Goal: Task Accomplishment & Management: Manage account settings

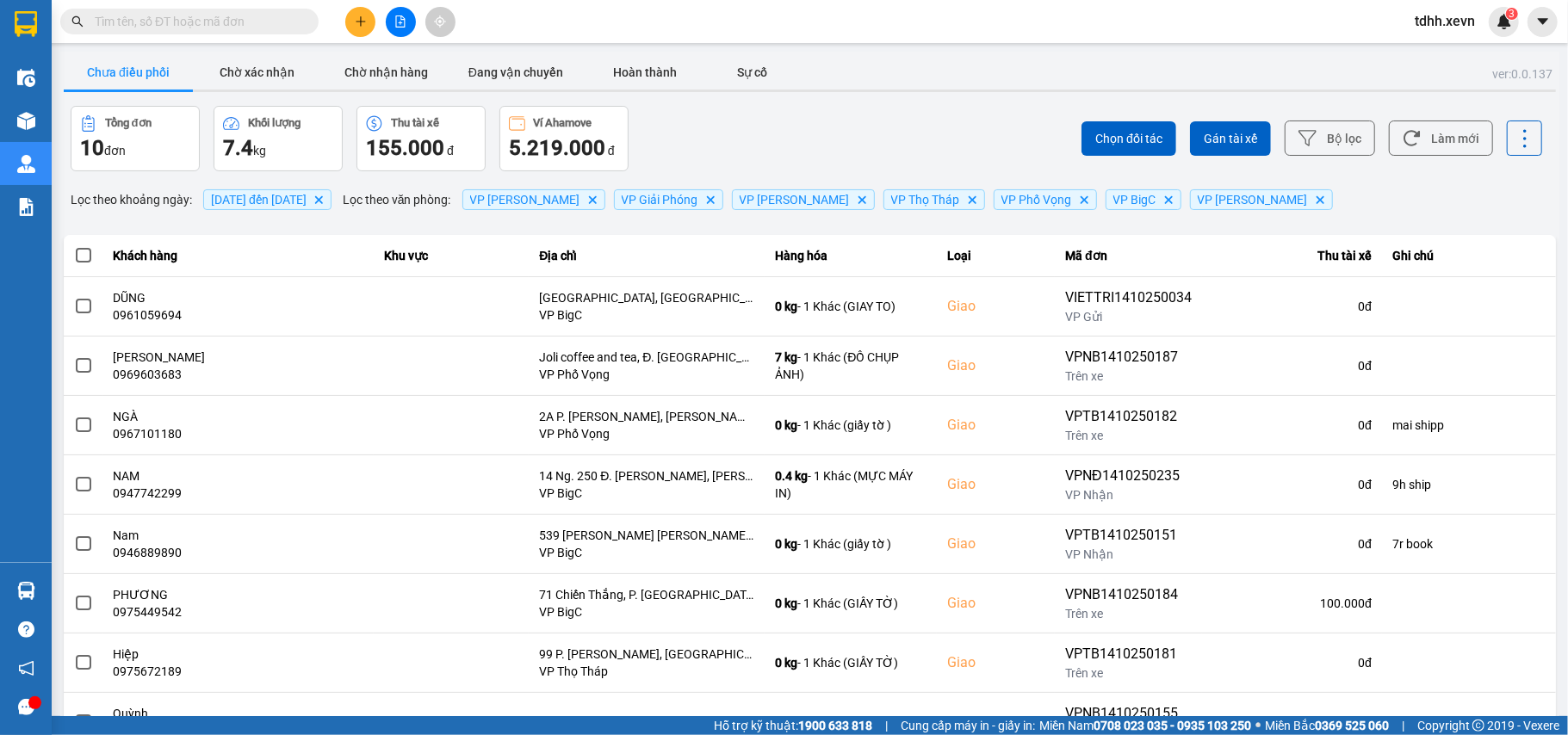
click at [156, 22] on input "text" at bounding box center [196, 21] width 203 height 19
paste input "0915198669"
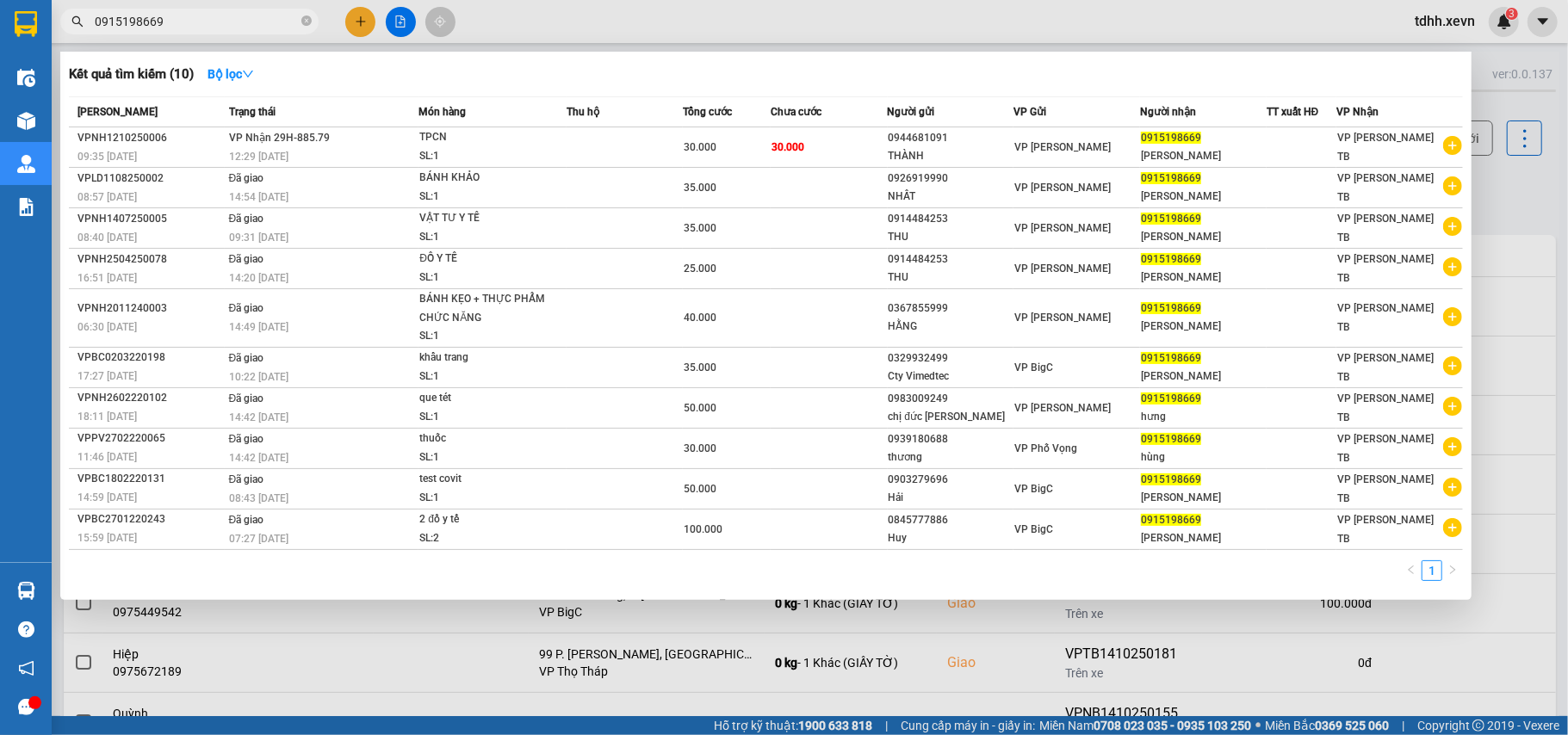
click at [189, 22] on input "0915198669" at bounding box center [196, 21] width 203 height 19
paste input "583353535"
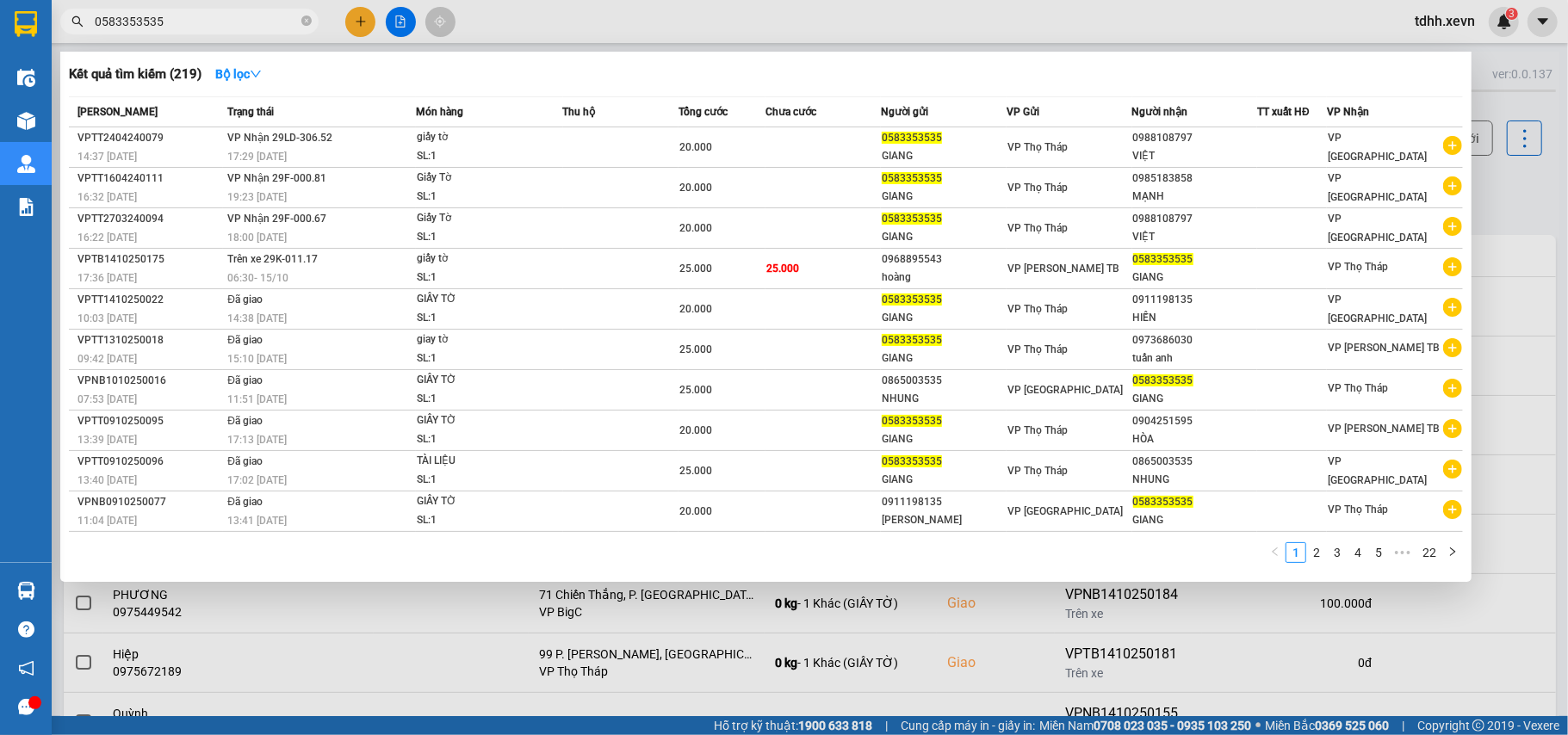
type input "0583353535"
click at [1504, 190] on div at bounding box center [784, 367] width 1568 height 735
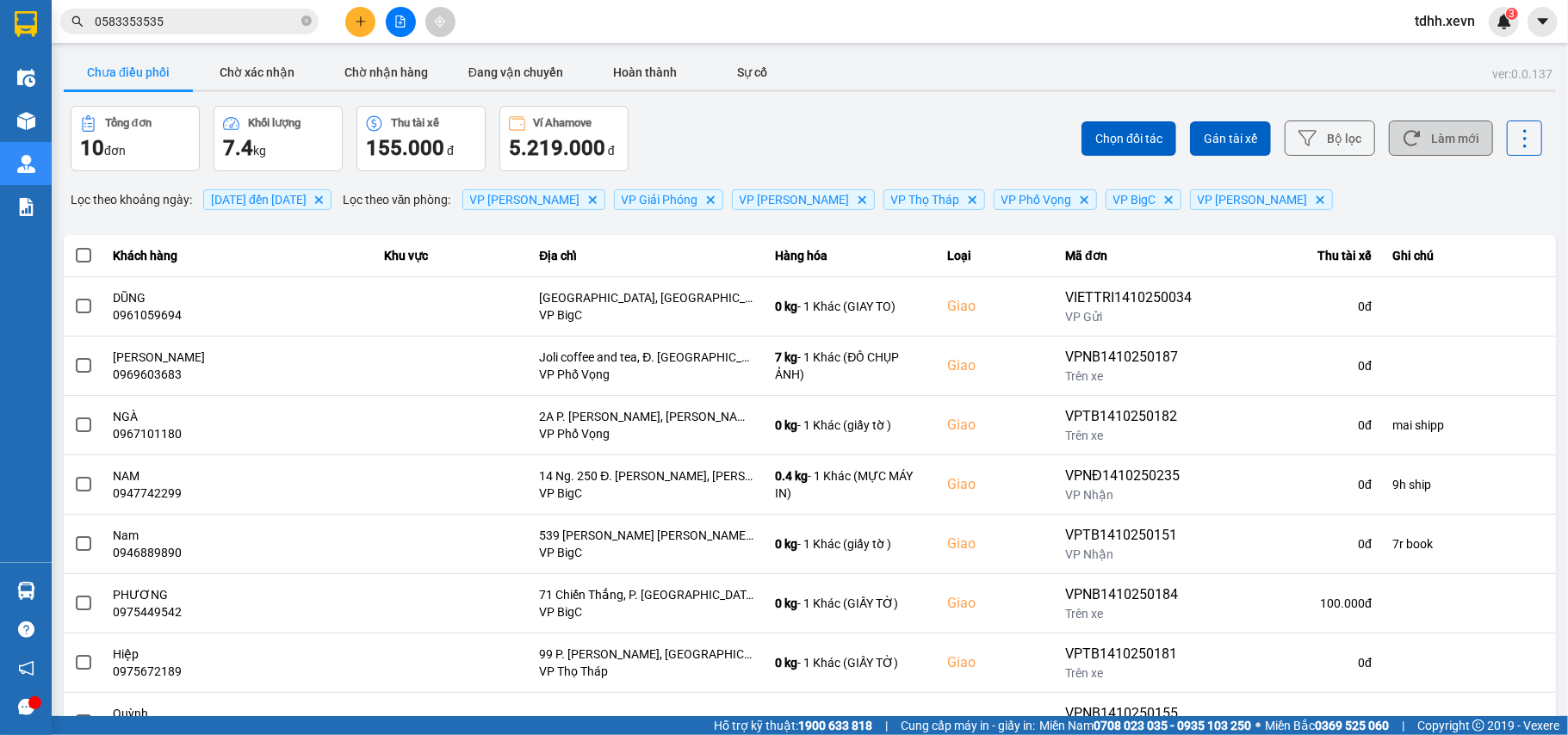
click at [1438, 136] on button "Làm mới" at bounding box center [1441, 138] width 104 height 36
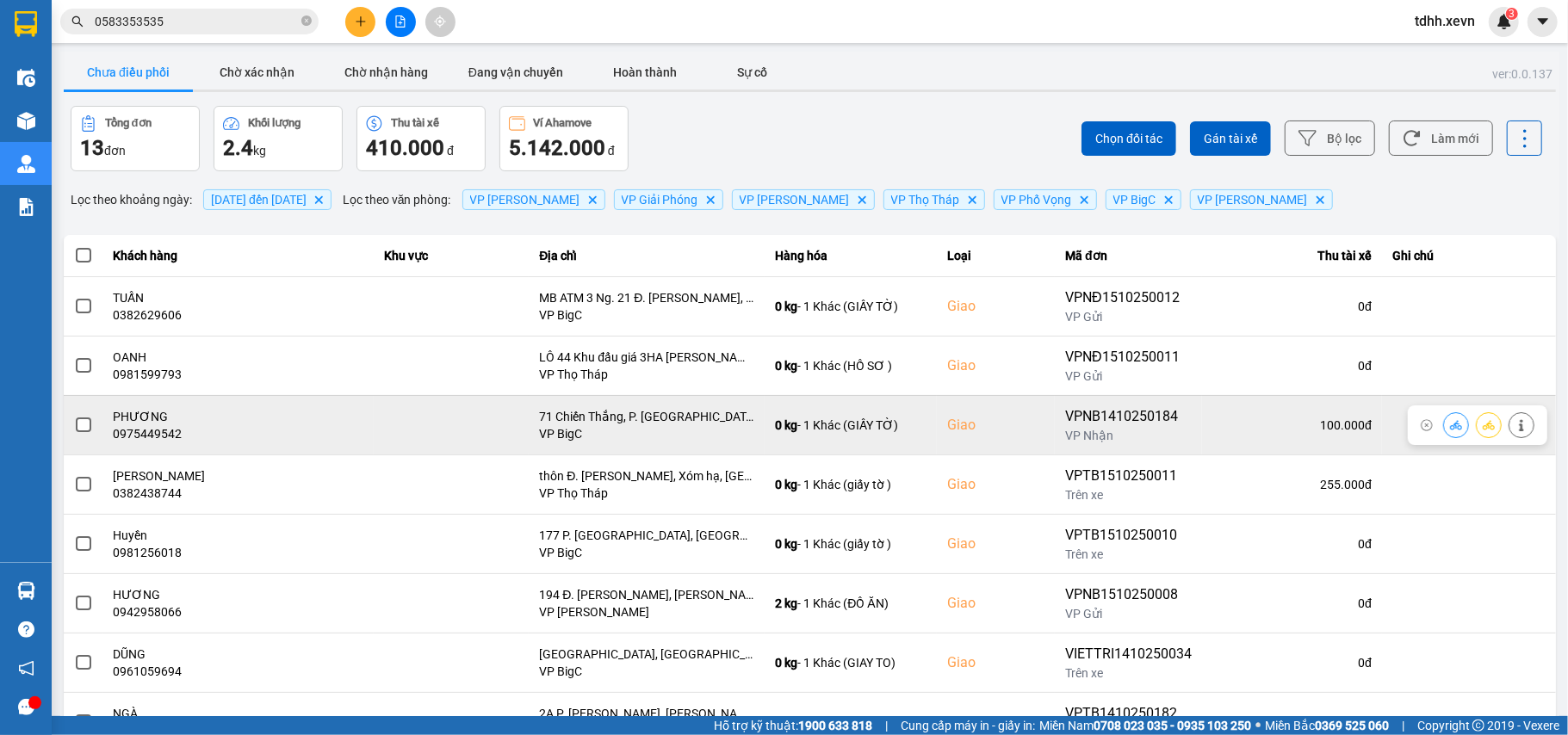
click at [169, 441] on div "0975449542" at bounding box center [239, 434] width 251 height 17
copy div "0975449542"
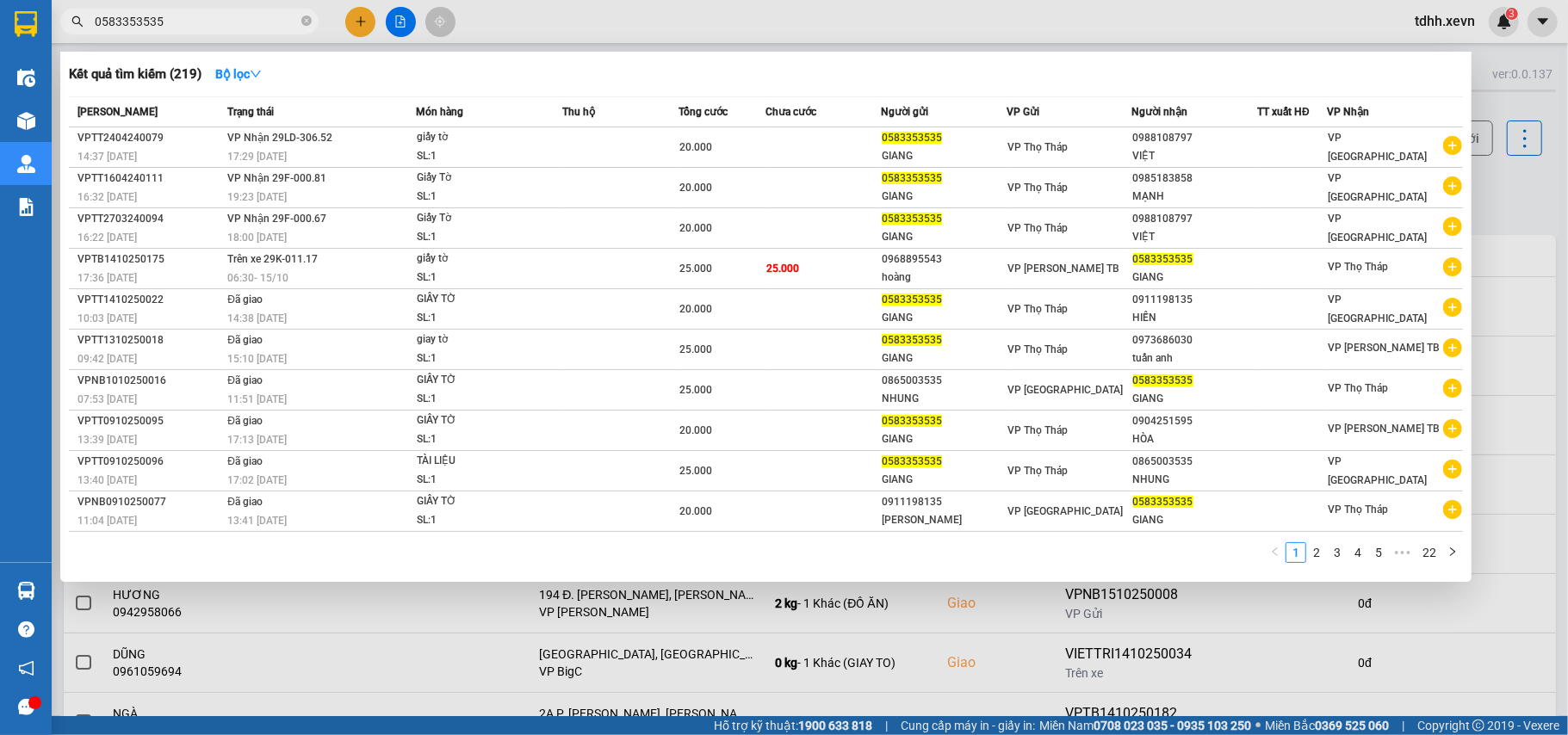
click at [181, 26] on input "0583353535" at bounding box center [196, 21] width 203 height 19
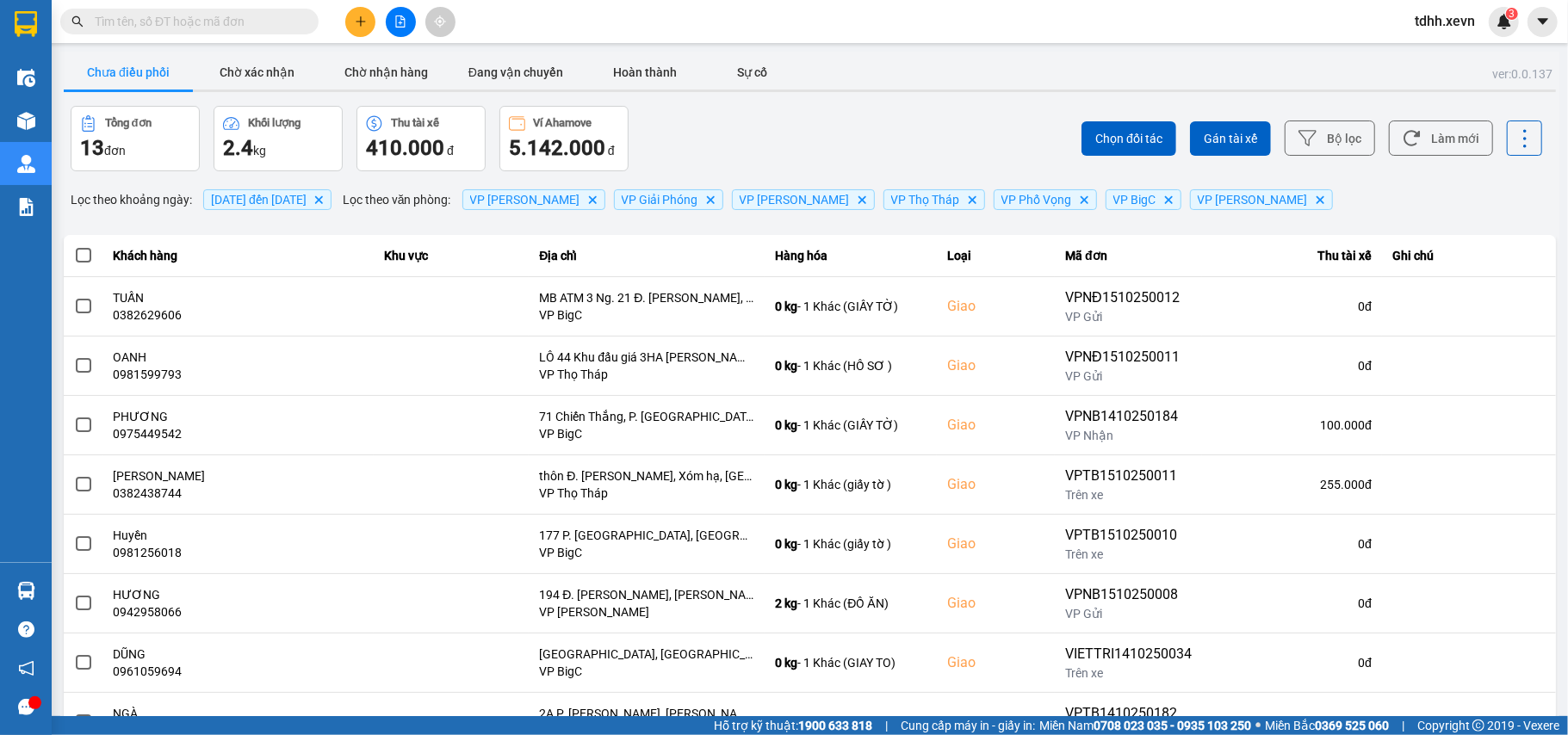
paste input "0865955195"
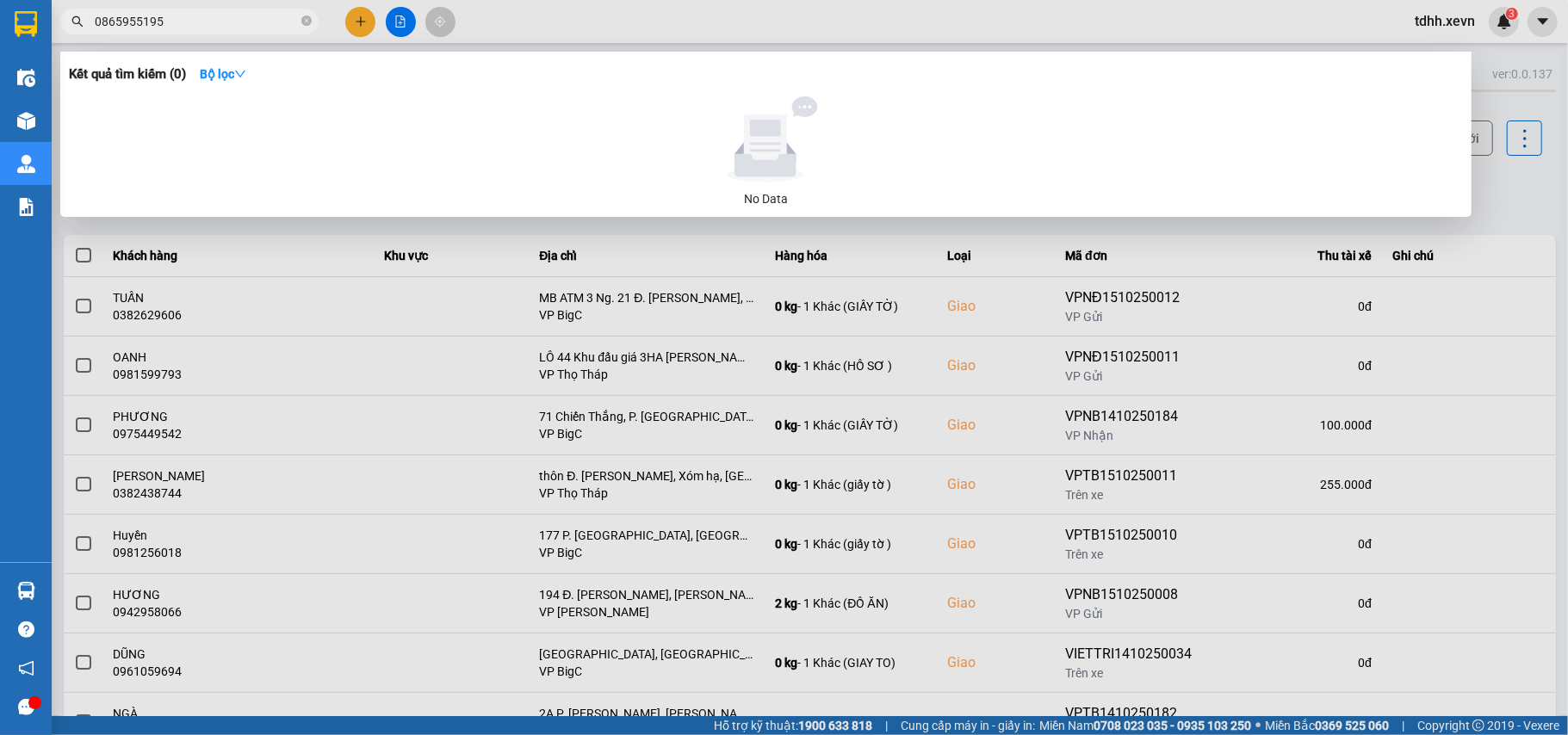
click at [1523, 193] on div at bounding box center [784, 367] width 1568 height 735
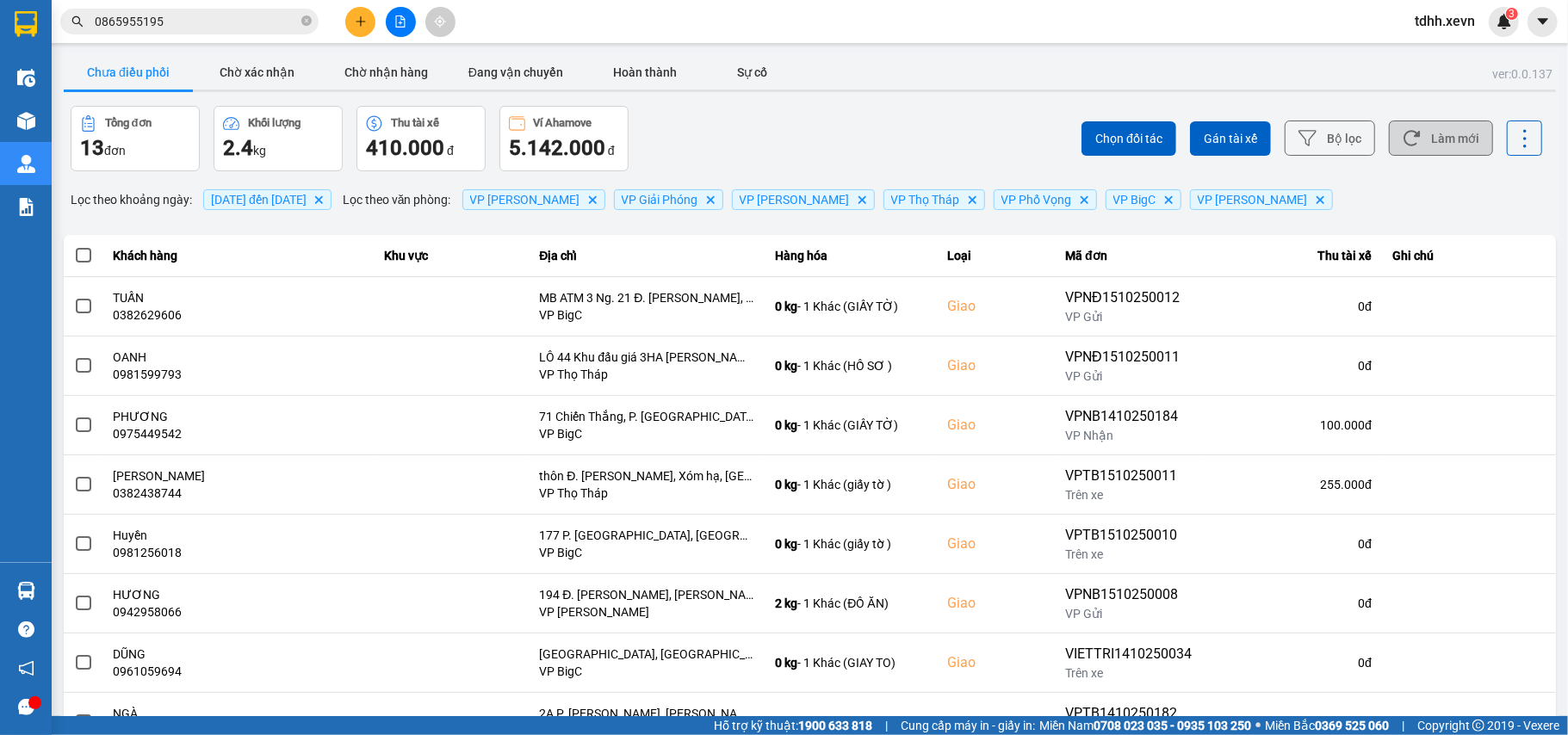
click at [1434, 135] on button "Làm mới" at bounding box center [1441, 138] width 104 height 36
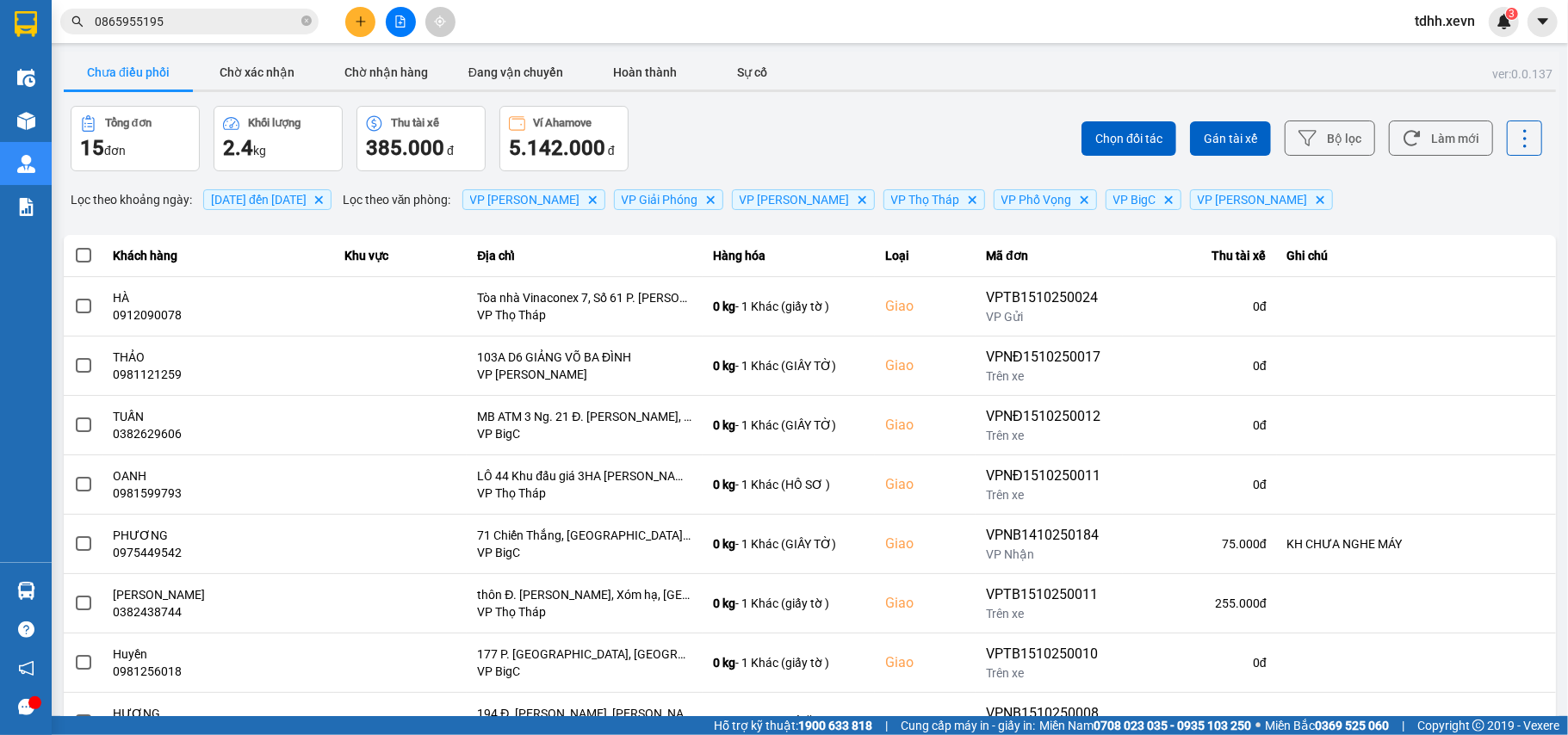
click at [182, 12] on input "0865955195" at bounding box center [196, 21] width 203 height 19
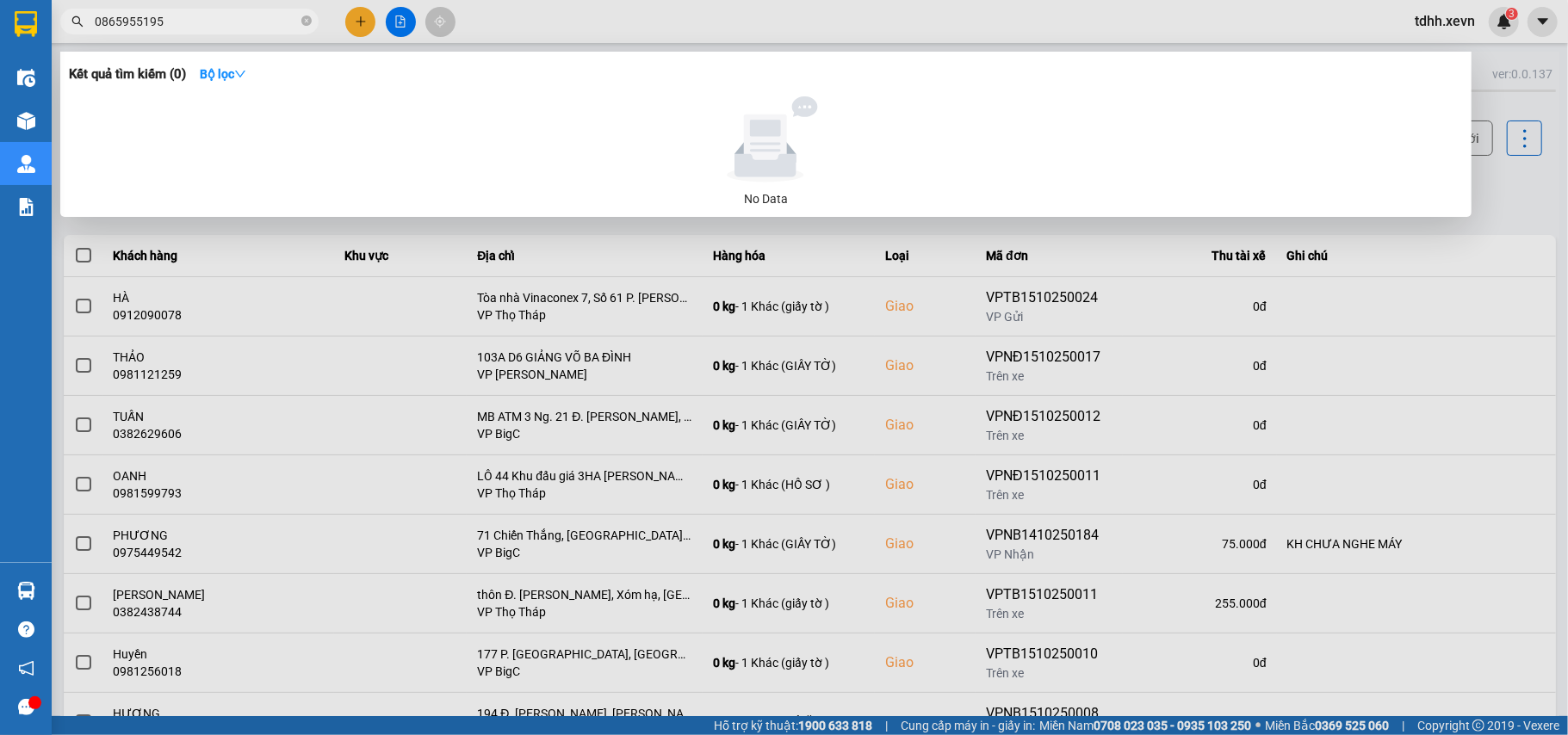
click at [183, 26] on input "0865955195" at bounding box center [196, 21] width 203 height 19
paste input "396868634"
click at [1512, 196] on div at bounding box center [784, 367] width 1568 height 735
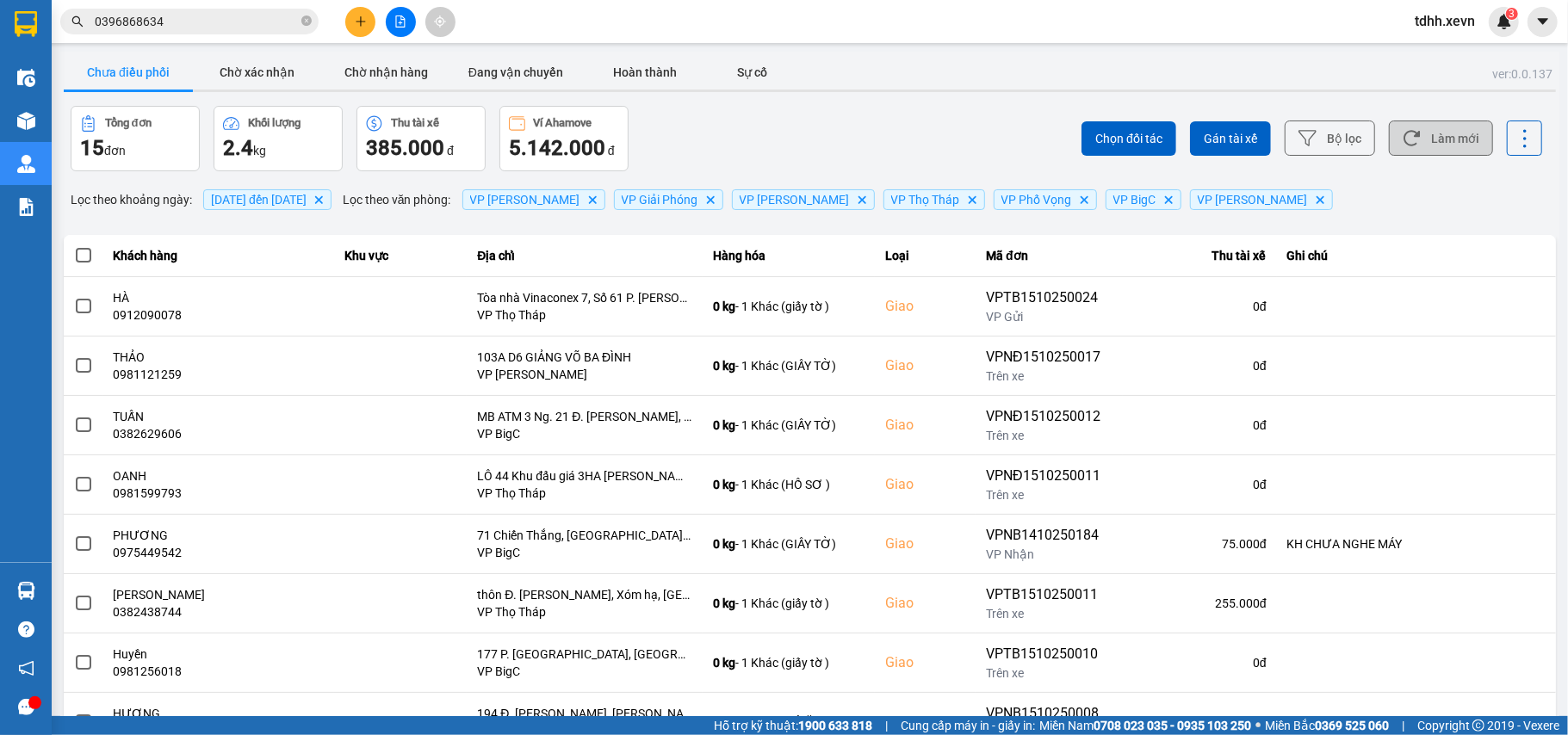
click at [1451, 136] on button "Làm mới" at bounding box center [1441, 138] width 104 height 36
click at [291, 56] on button "Chờ xác nhận" at bounding box center [257, 72] width 129 height 35
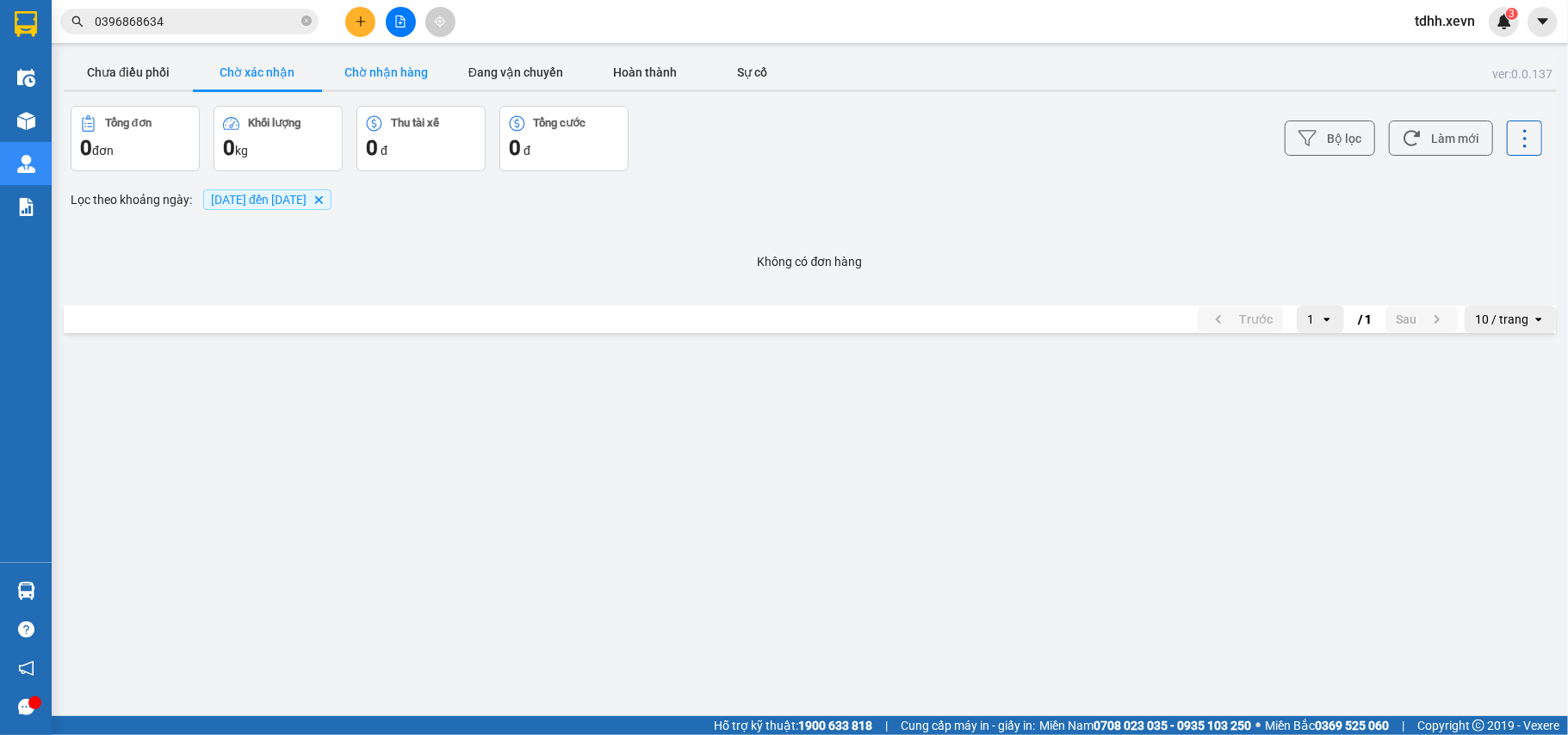
click at [385, 66] on button "Chờ nhận hàng" at bounding box center [386, 72] width 129 height 35
click at [506, 70] on button "Đang vận chuyển" at bounding box center [515, 72] width 129 height 35
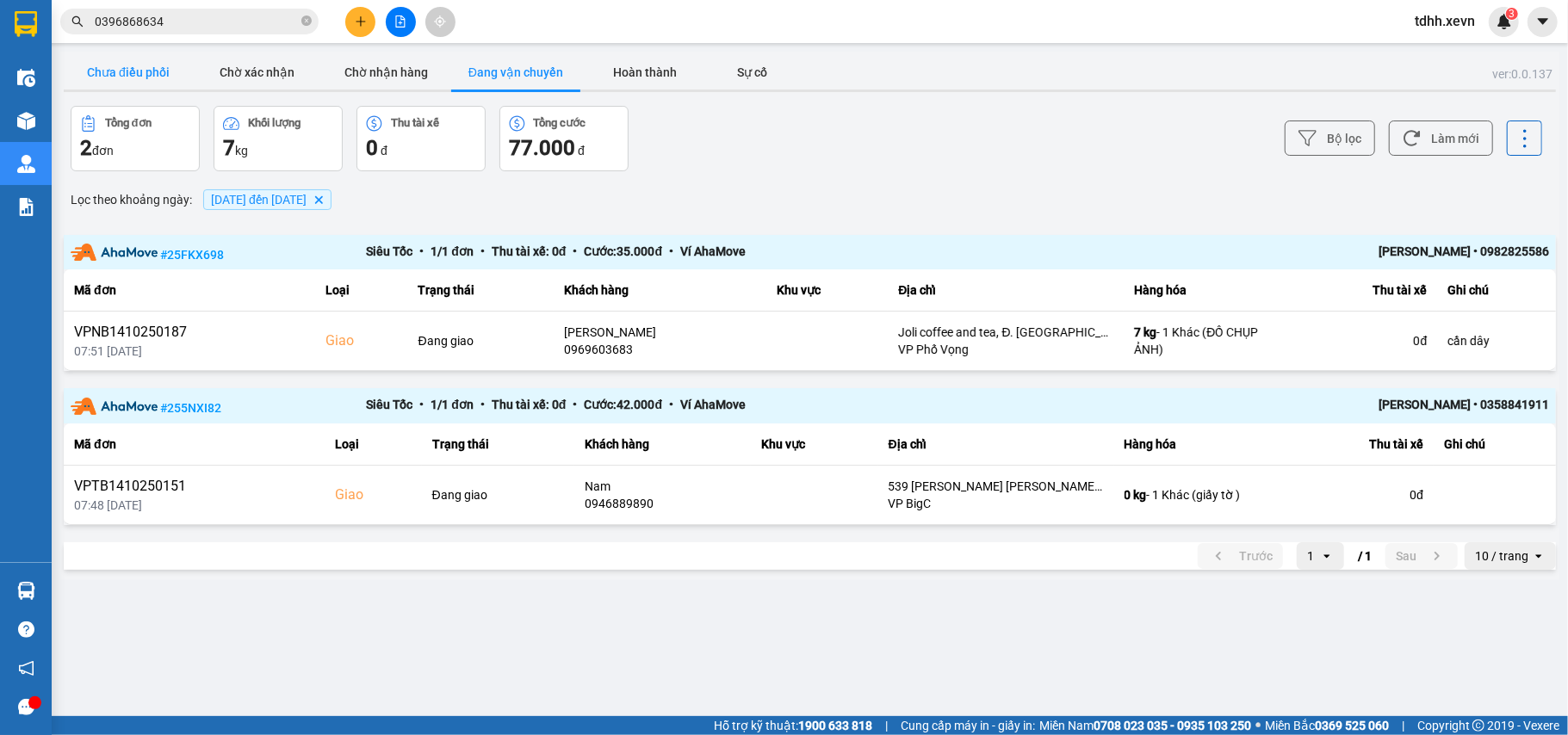
click at [94, 74] on button "Chưa điều phối" at bounding box center [128, 72] width 129 height 35
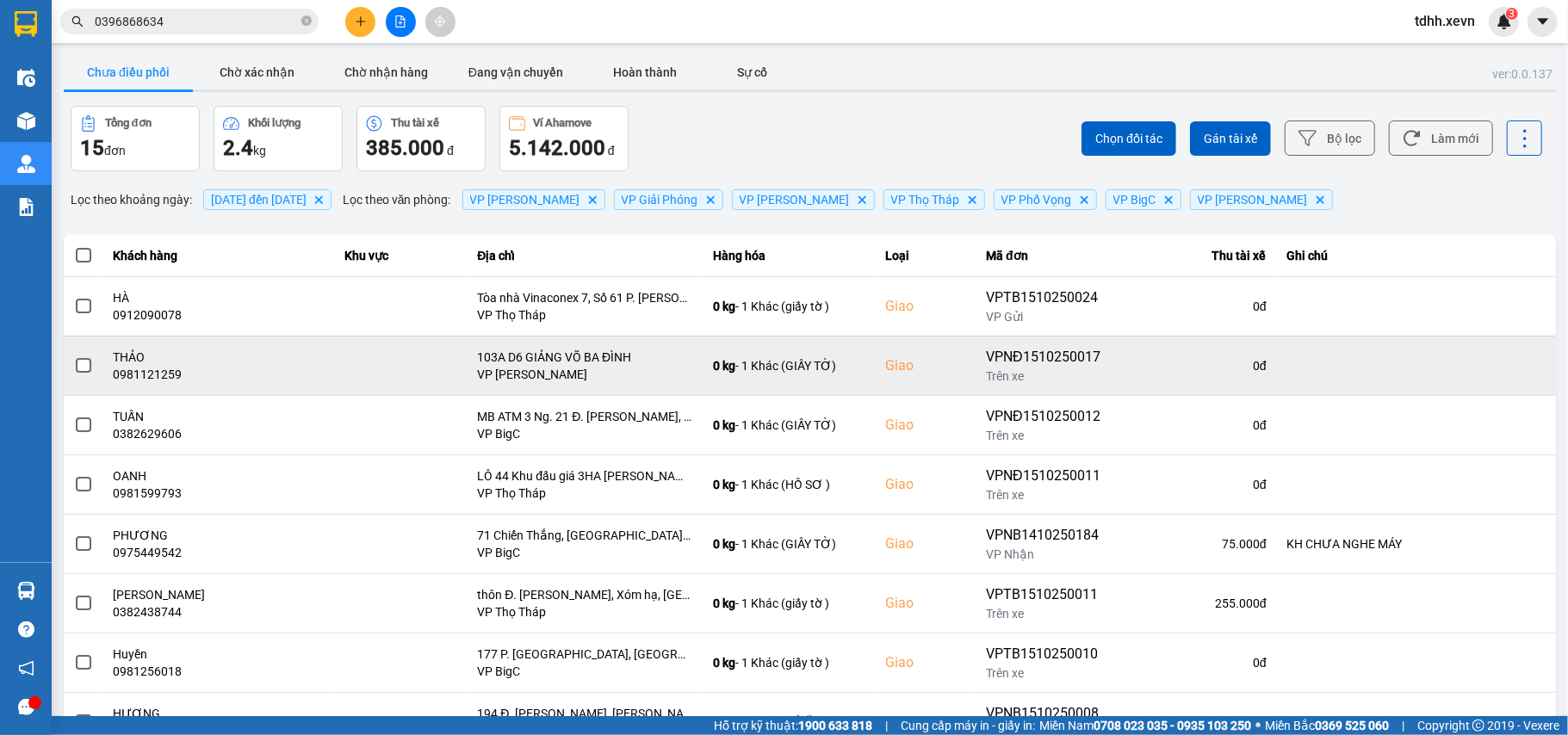
scroll to position [114, 0]
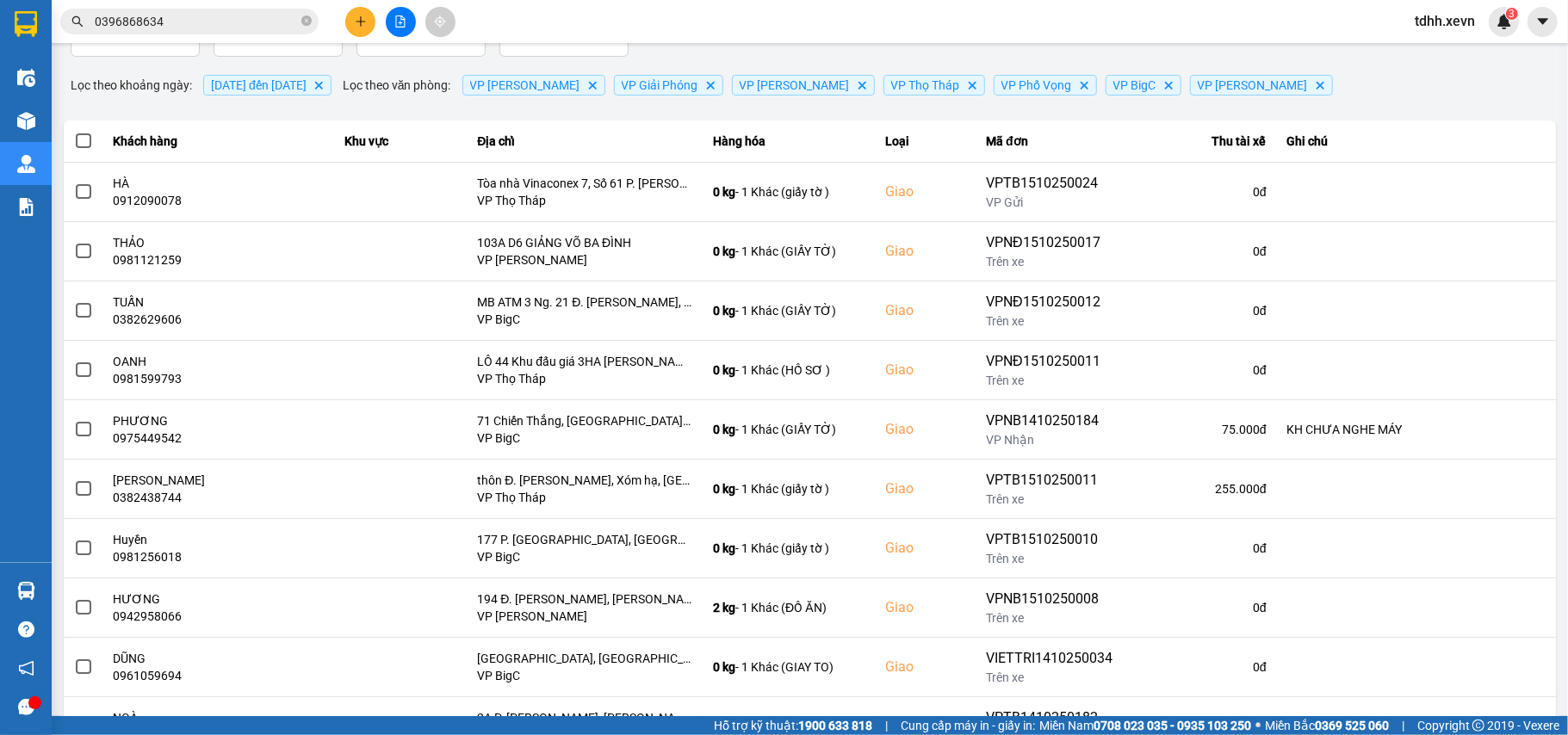
click at [1410, 107] on div "ver: 0.0.137 Chưa điều phối Chờ xác nhận Chờ nhận hàng Đang vận chuyển Hoàn thà…" at bounding box center [810, 362] width 1499 height 850
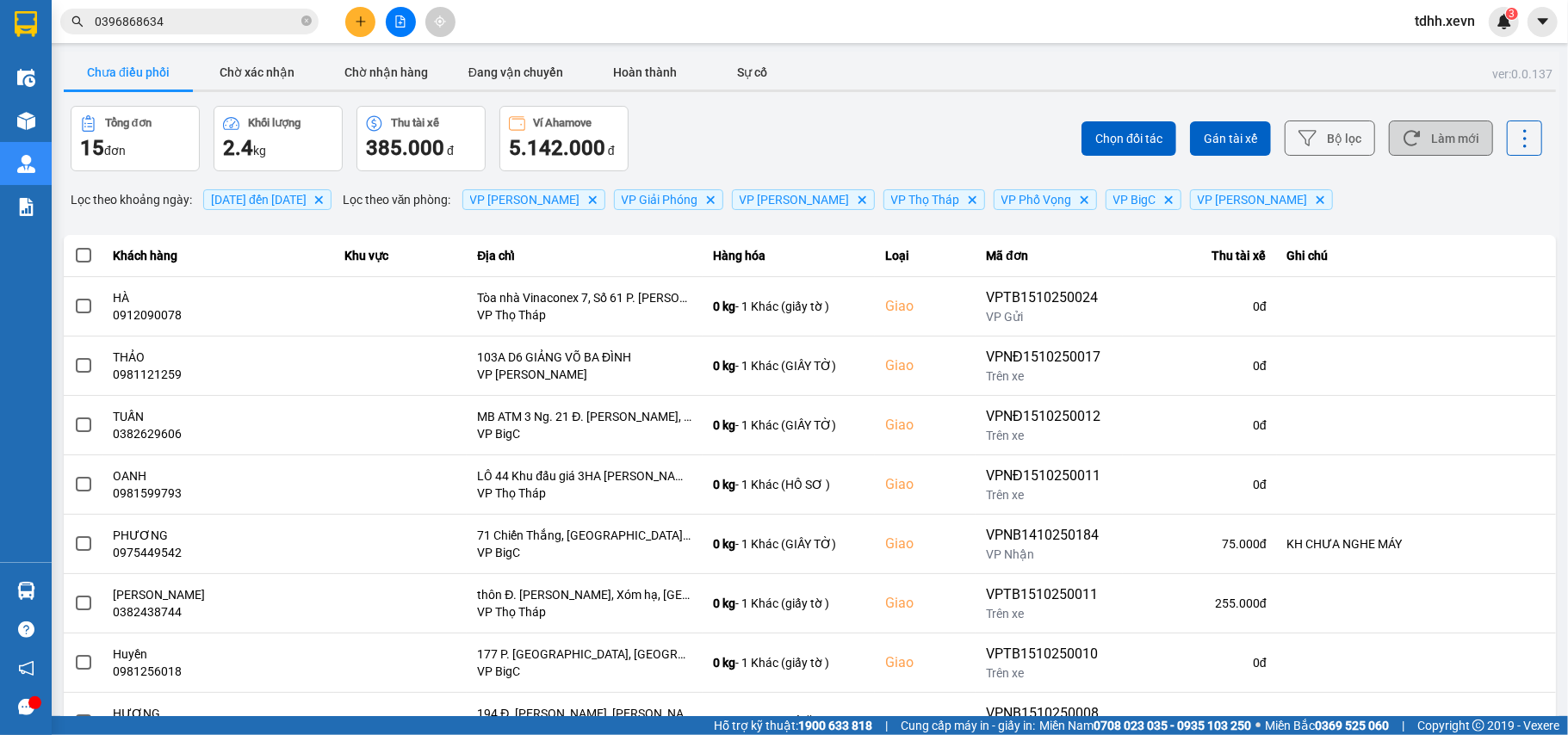
click at [1416, 149] on button "Làm mới" at bounding box center [1441, 138] width 104 height 36
click at [1430, 132] on button "Làm mới" at bounding box center [1441, 138] width 104 height 36
click at [190, 19] on input "0396868634" at bounding box center [196, 21] width 203 height 19
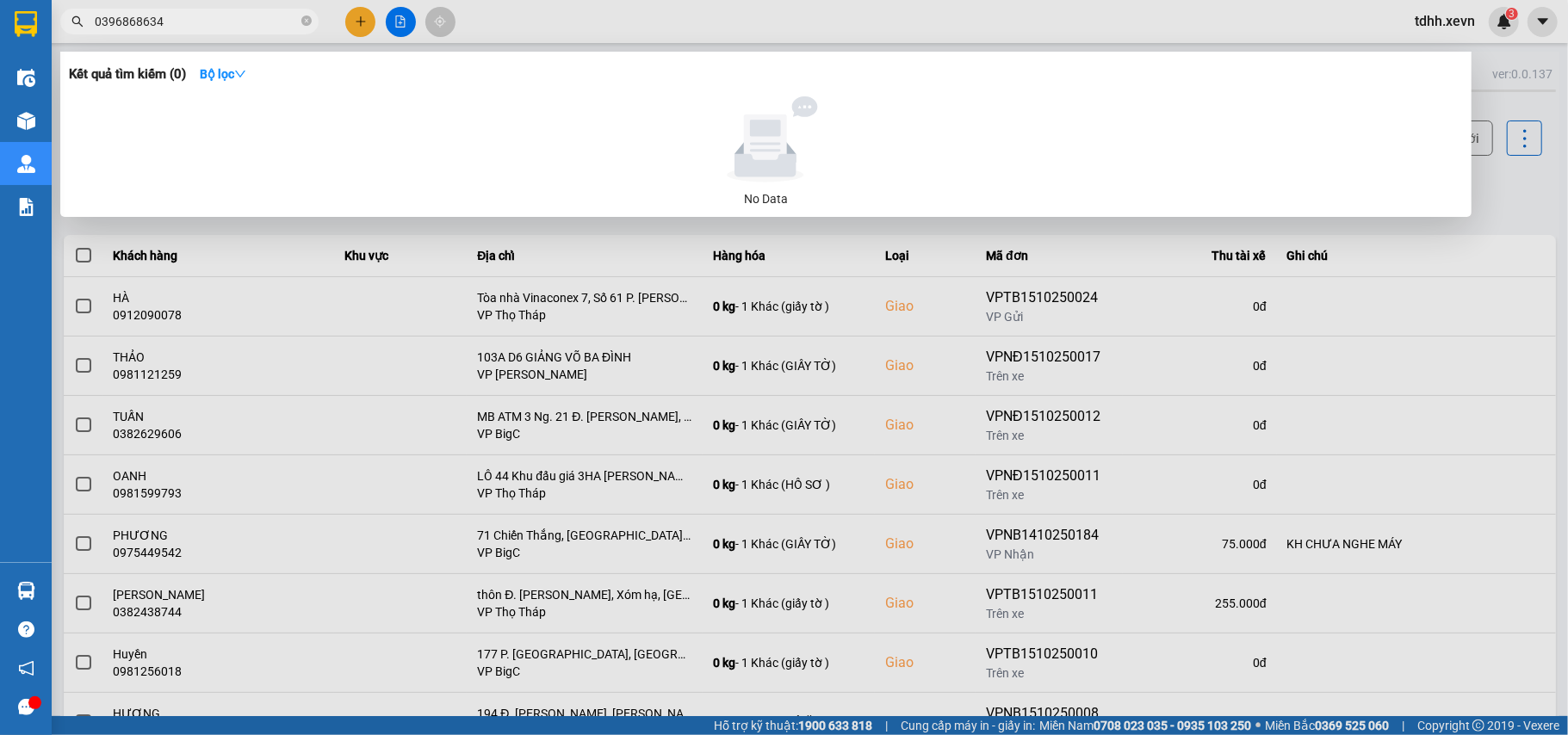
click at [190, 19] on input "0396868634" at bounding box center [196, 21] width 203 height 19
paste input "983235502"
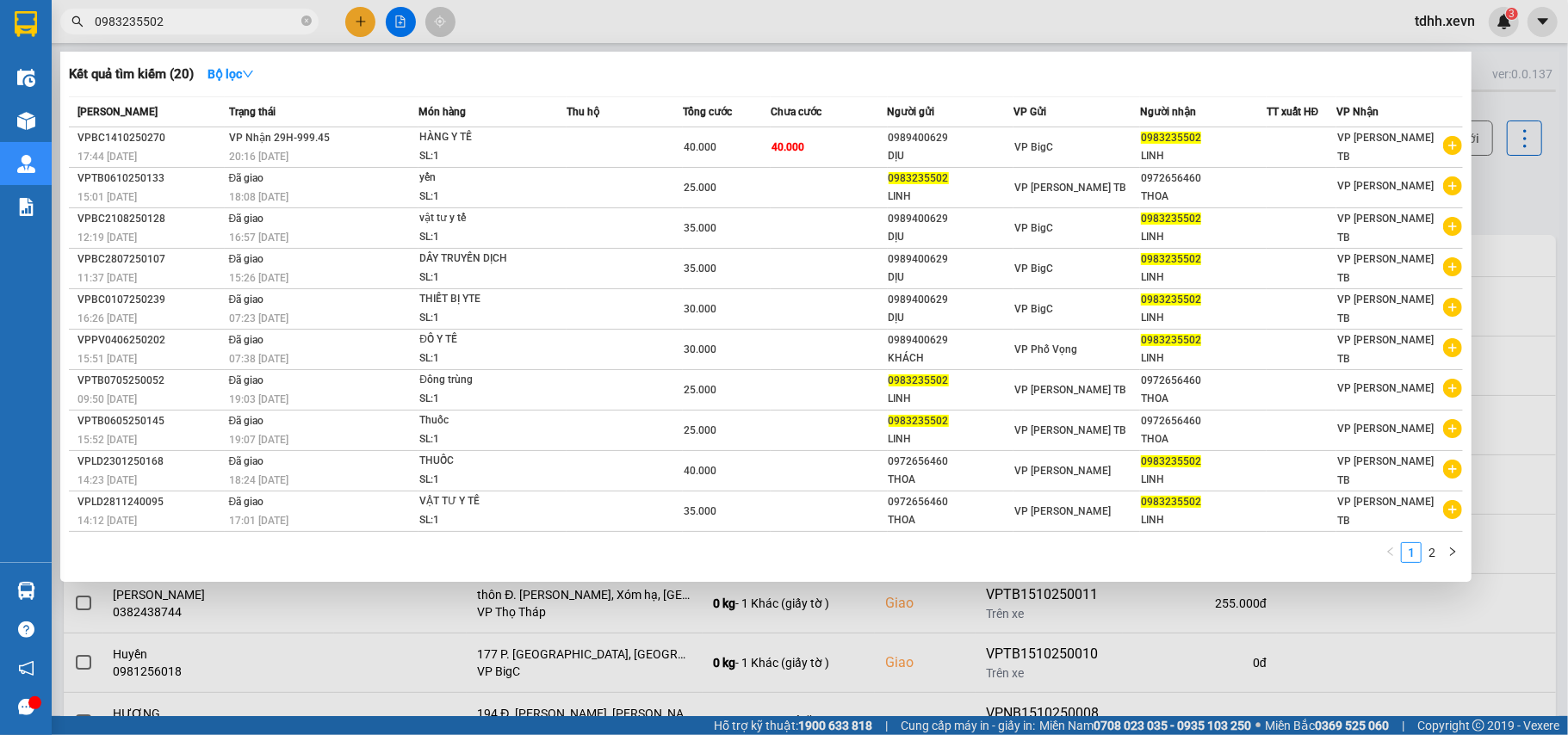
click at [1504, 173] on div at bounding box center [784, 367] width 1568 height 735
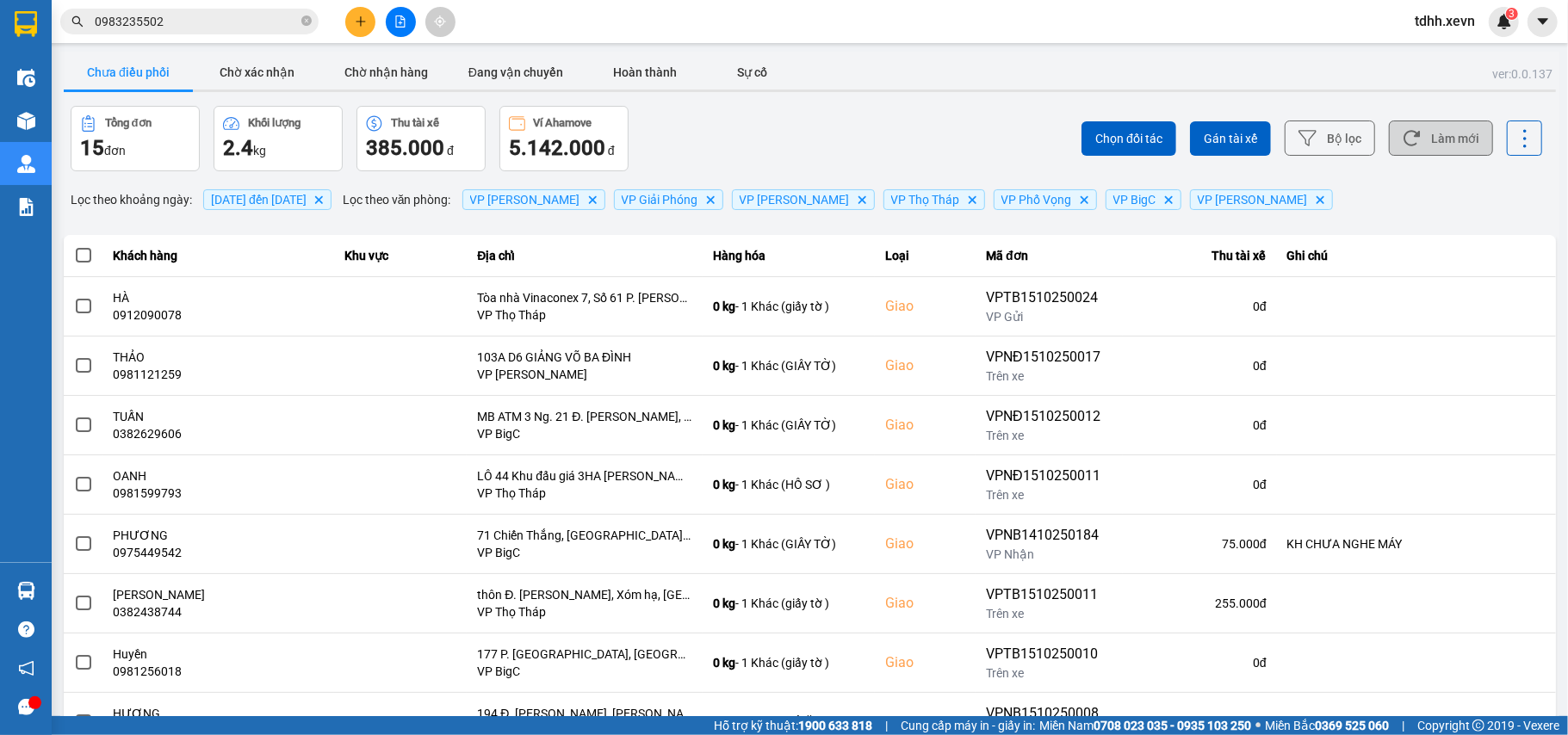
click at [1441, 138] on button "Làm mới" at bounding box center [1441, 138] width 104 height 36
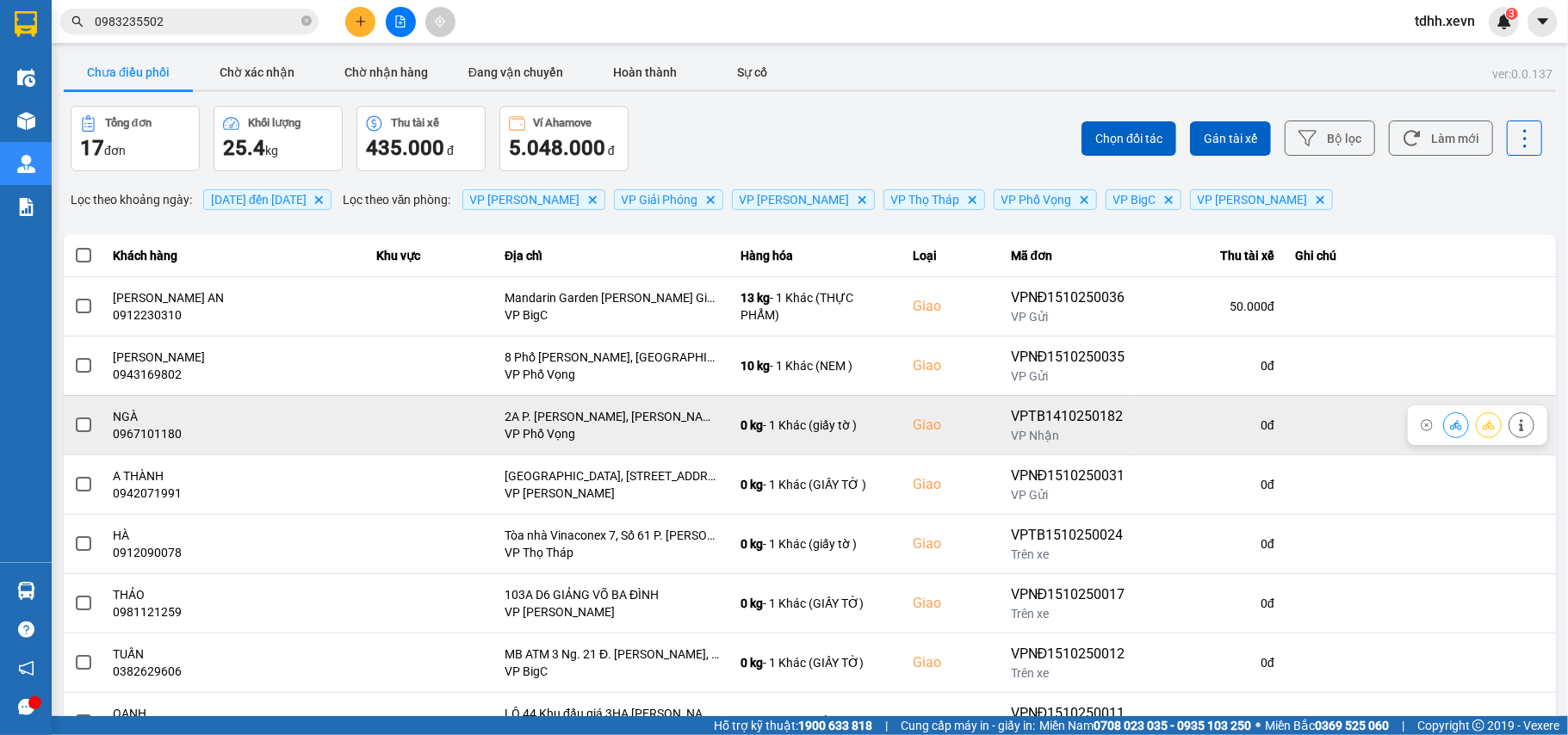
click at [138, 428] on div "0967101180" at bounding box center [234, 434] width 242 height 17
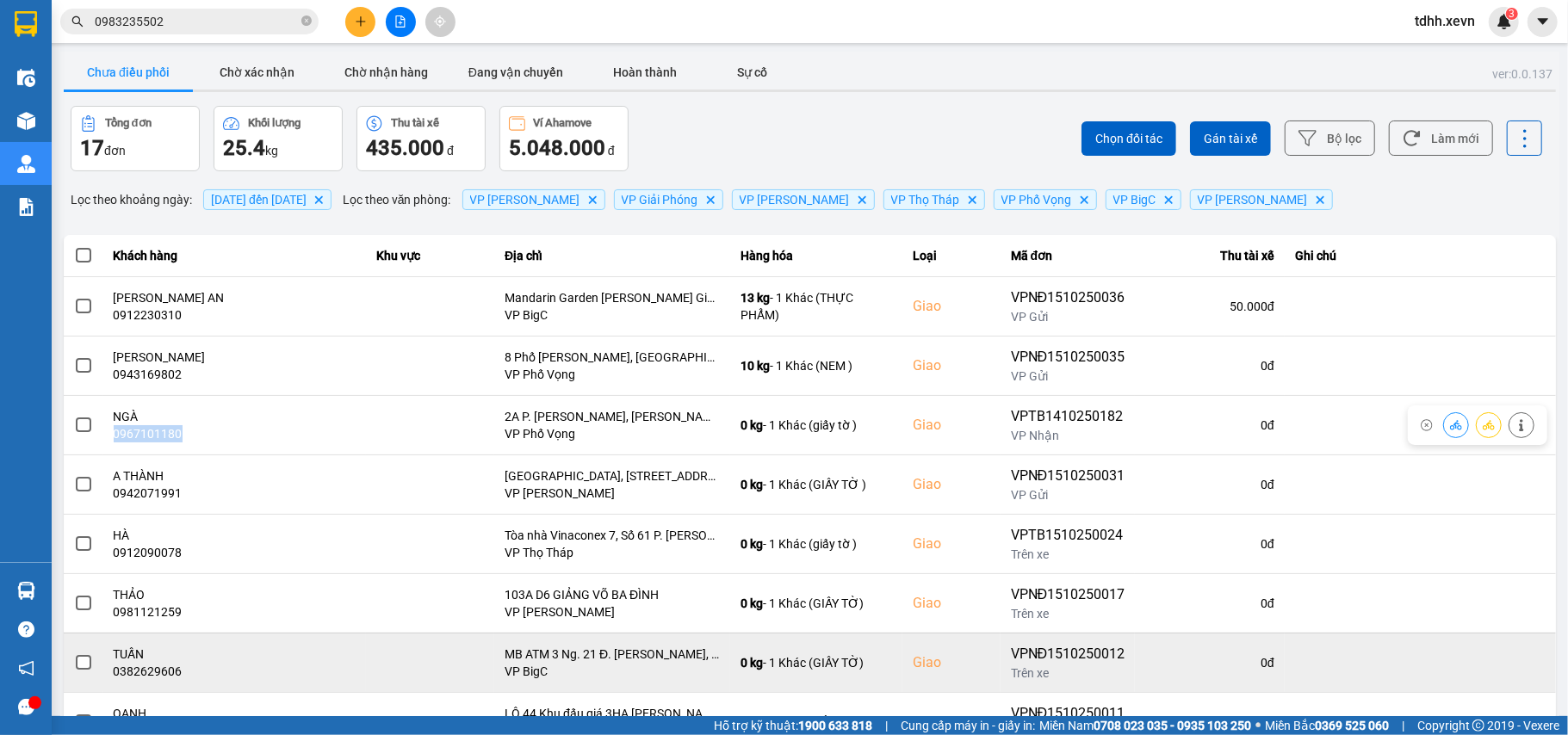
copy div "0967101180"
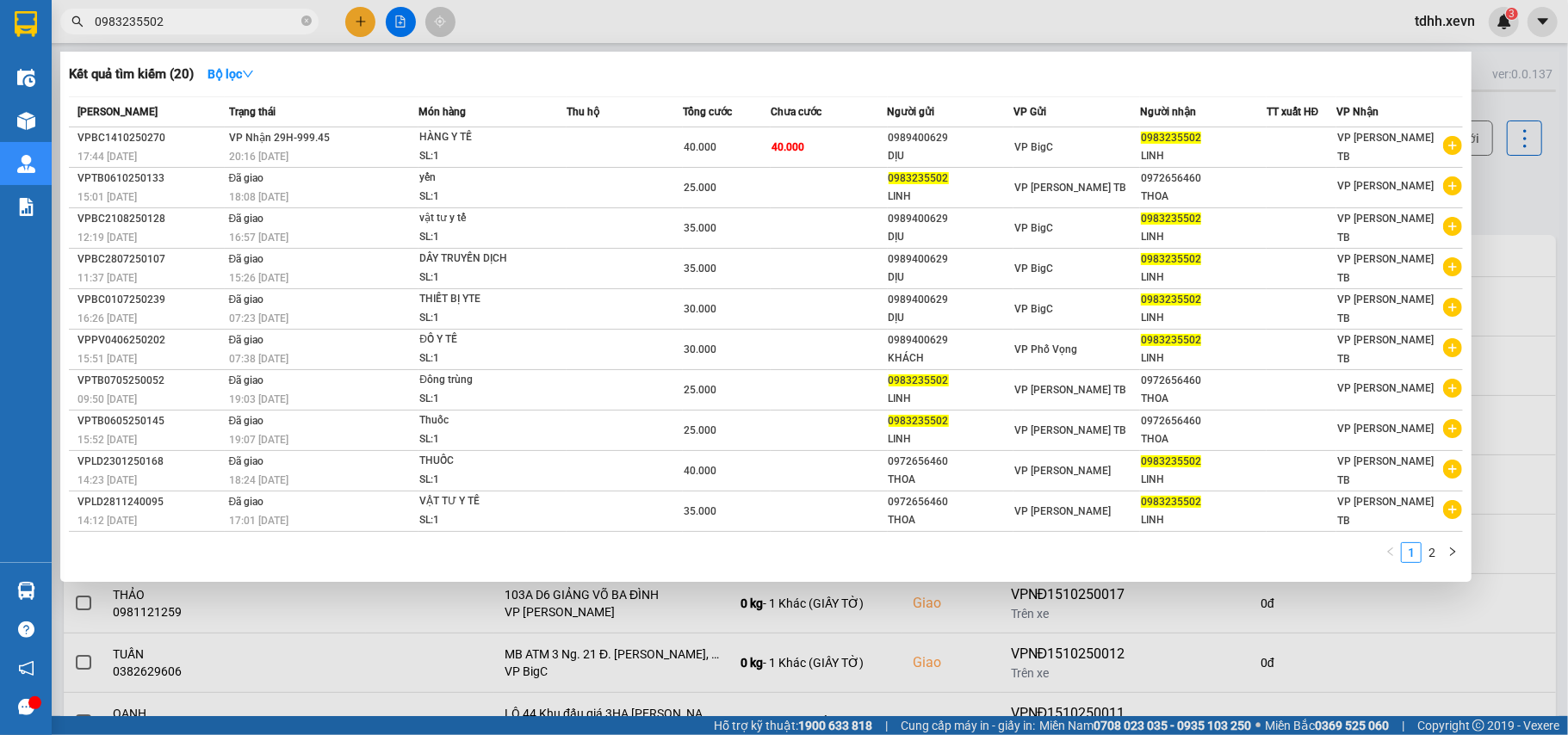
click at [200, 12] on input "0983235502" at bounding box center [196, 21] width 203 height 19
paste input "04230045"
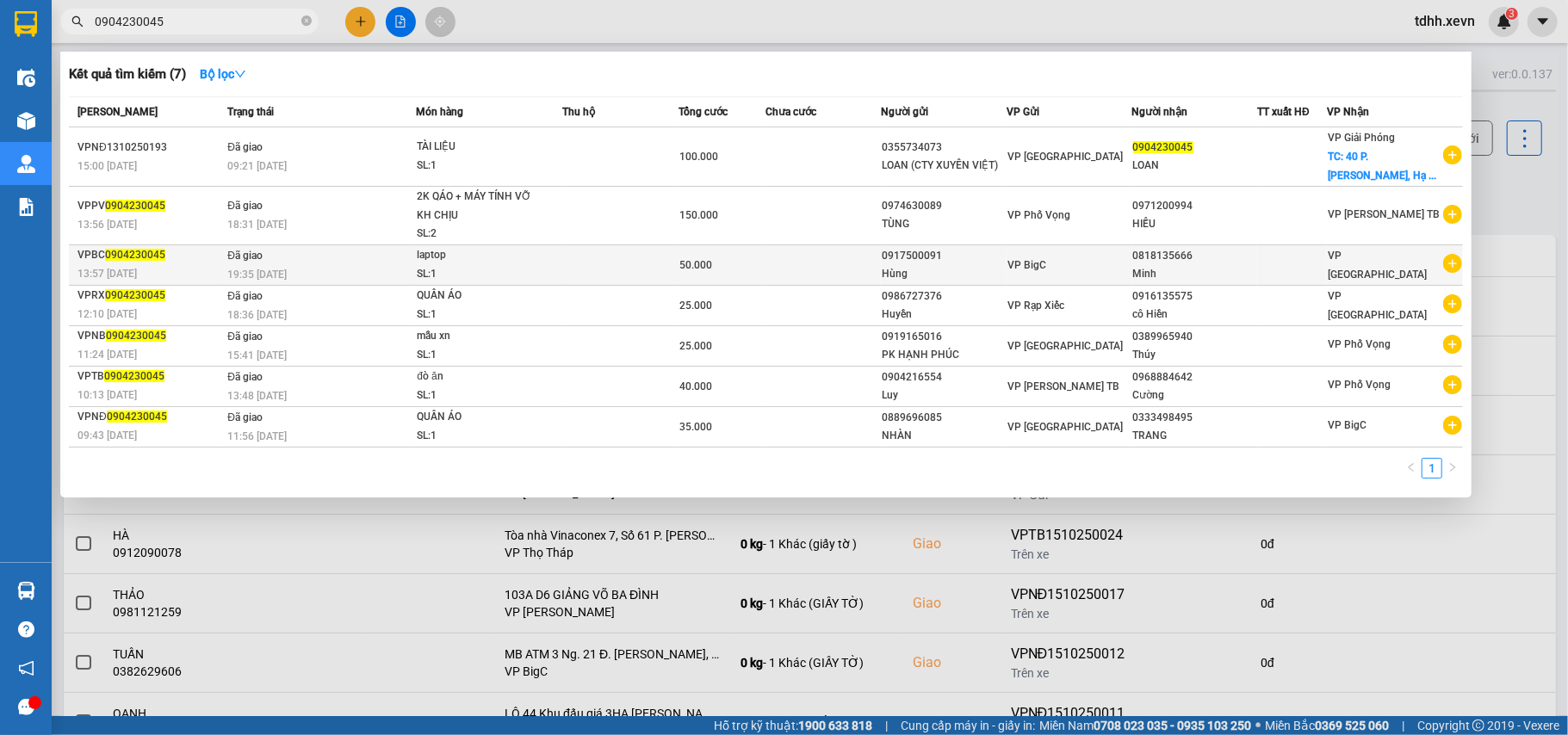
type input "0904230045"
click at [1454, 258] on icon "plus-circle" at bounding box center [1453, 264] width 19 height 19
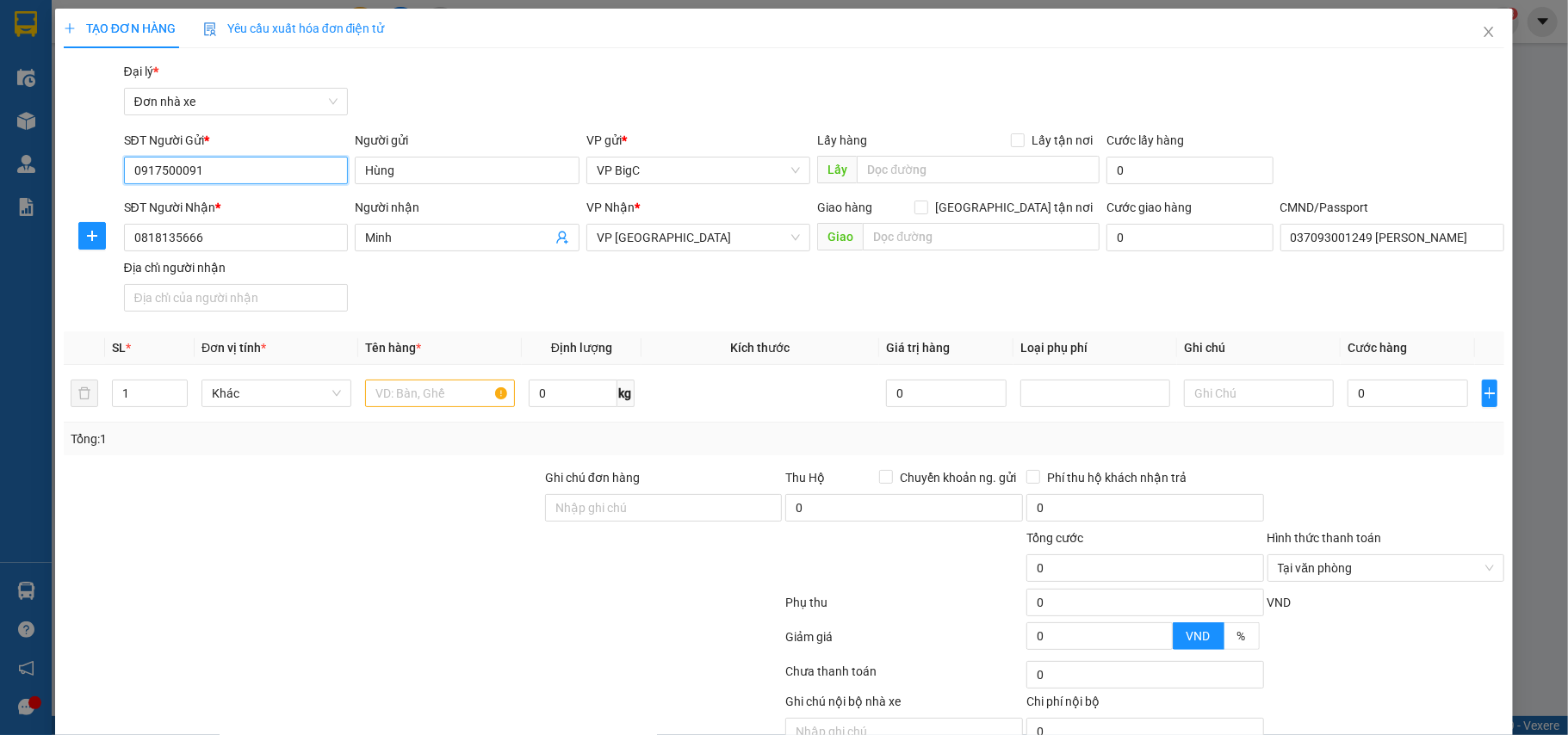
click at [224, 177] on input "0917500091" at bounding box center [236, 170] width 225 height 27
paste input "04230045"
type input "0904230045"
click at [406, 172] on input "Hùng" at bounding box center [468, 170] width 225 height 27
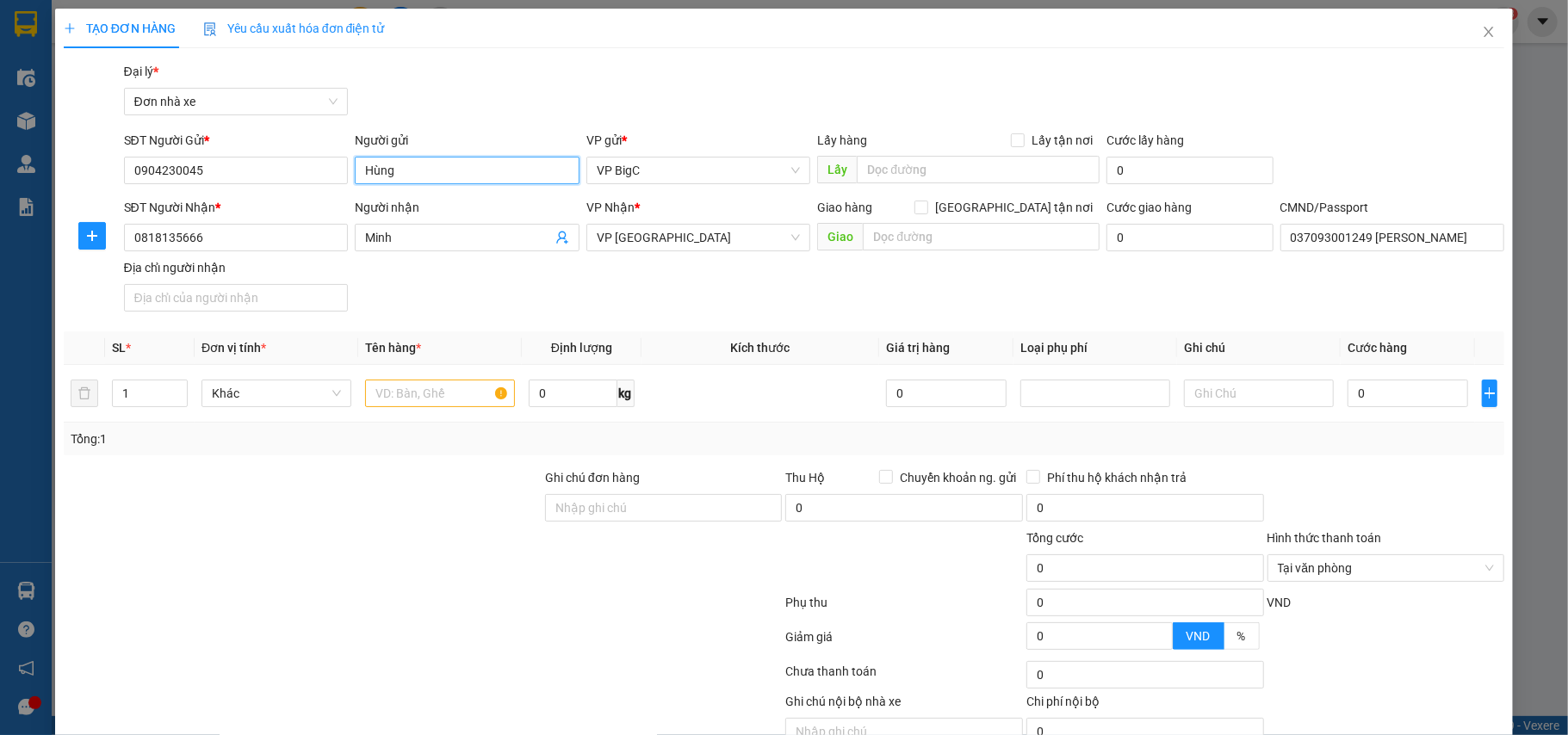
click at [406, 172] on input "Hùng" at bounding box center [468, 170] width 225 height 27
paste input "chị Loan"
type input "chị Loan"
drag, startPoint x: 897, startPoint y: 160, endPoint x: 946, endPoint y: 155, distance: 49.3
click at [900, 160] on input "text" at bounding box center [978, 169] width 243 height 27
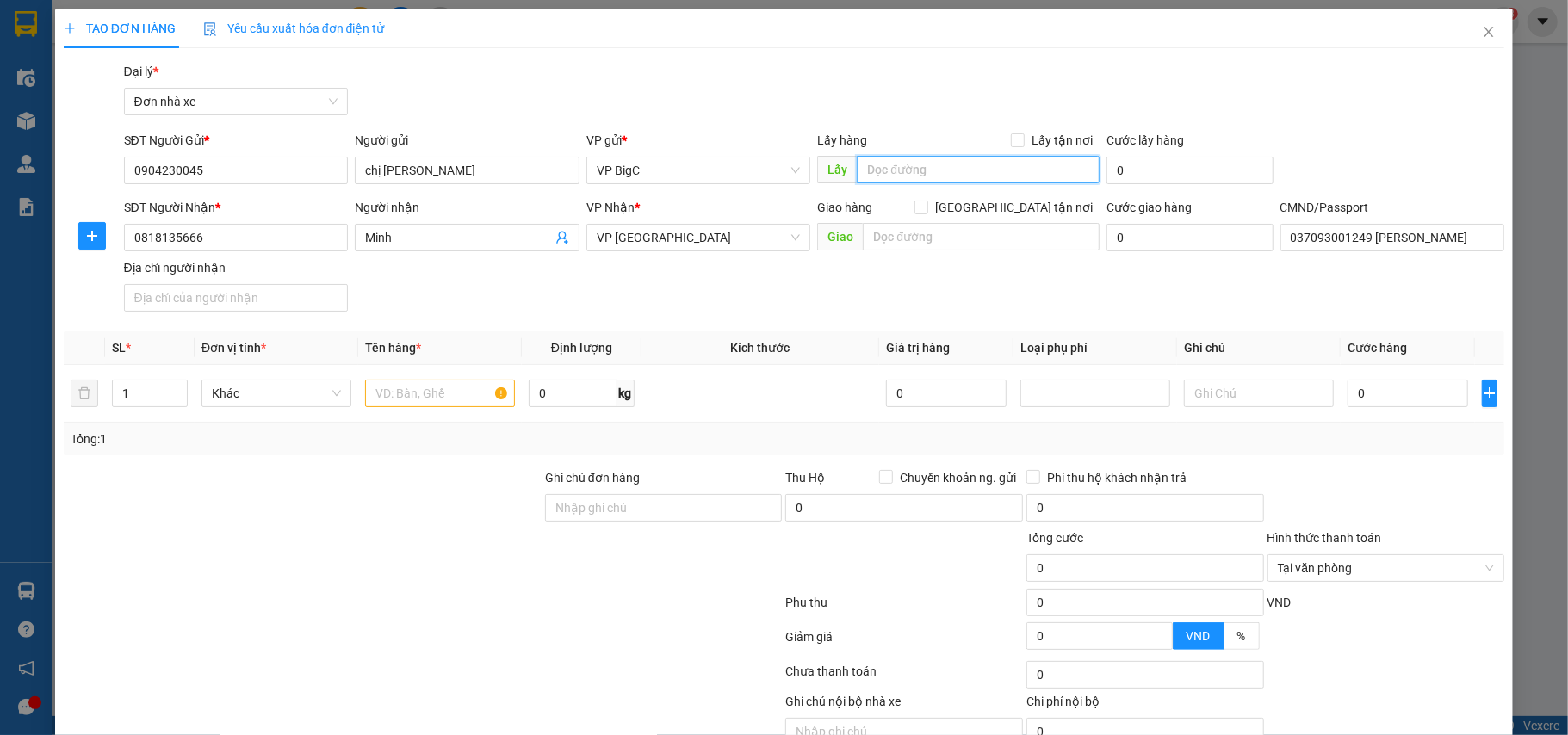
paste input "số 40 phố Hoàng Đạo Thành phường Khương Đình thành phố Hà Nội"
type input "số 40 phố Hoàng Đạo Thành phường Khương Đình thành phố Hà Nội"
click at [1011, 136] on input "Lấy tận nơi" at bounding box center [1016, 139] width 12 height 12
checkbox input "true"
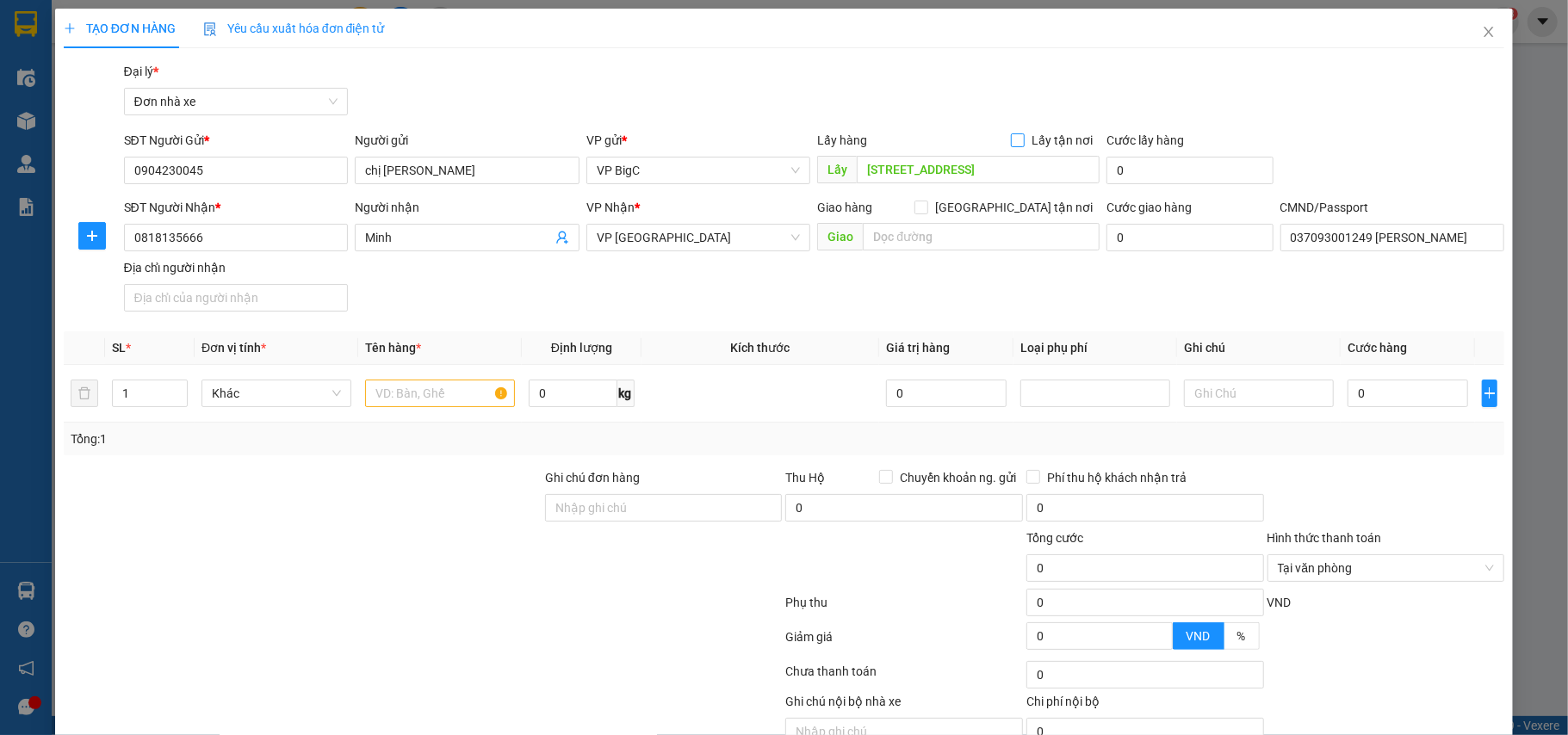
scroll to position [0, 0]
type input "5"
type input "50"
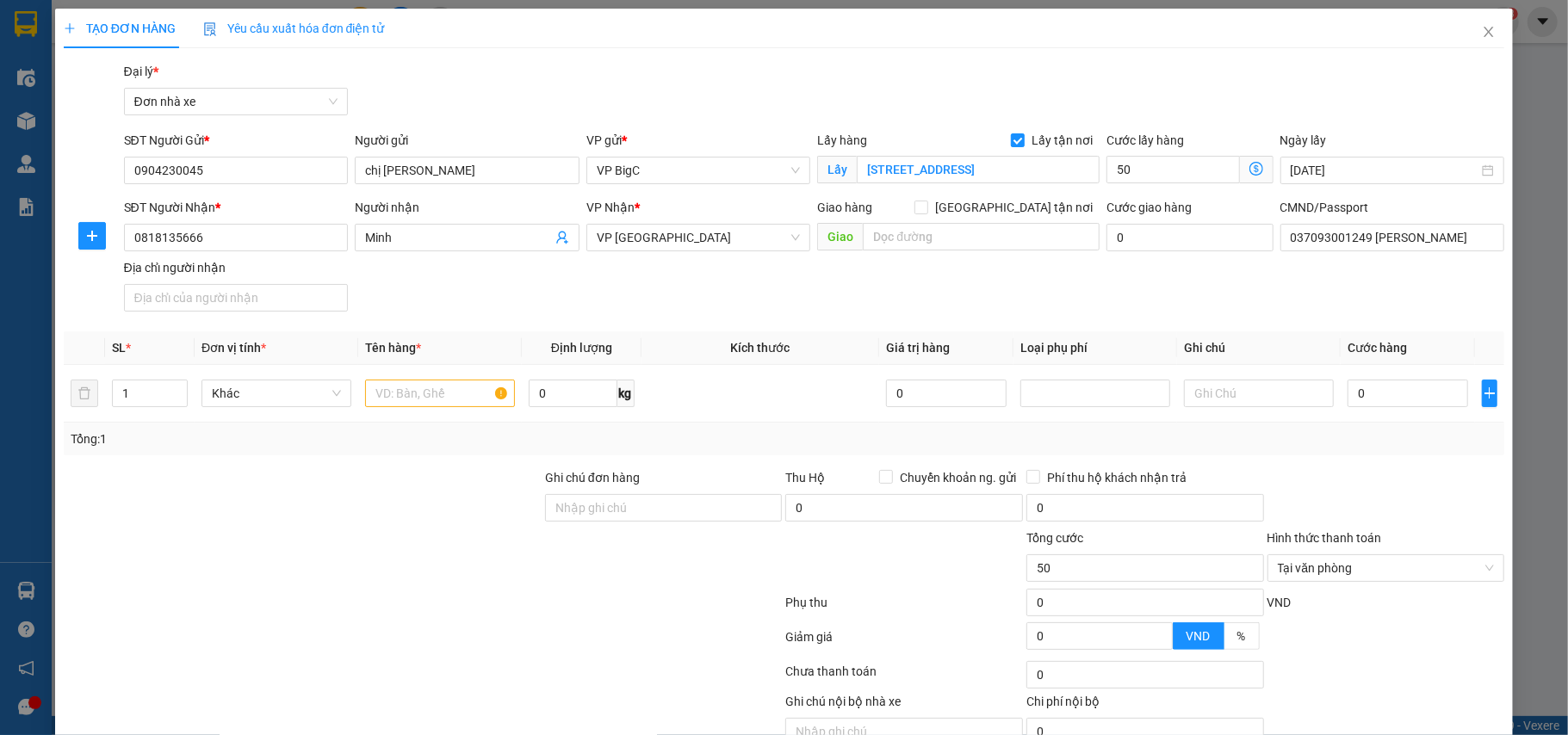
type input "50.000"
click at [981, 310] on div "SĐT Người Nhận * 0818135666 Người nhận Minh VP Nhận * VP Ninh Bình Giao hàng Gi…" at bounding box center [815, 258] width 1388 height 121
click at [254, 254] on div "SĐT Người Nhận * 0818135666" at bounding box center [236, 228] width 225 height 60
click at [246, 239] on input "0818135666" at bounding box center [236, 238] width 225 height 27
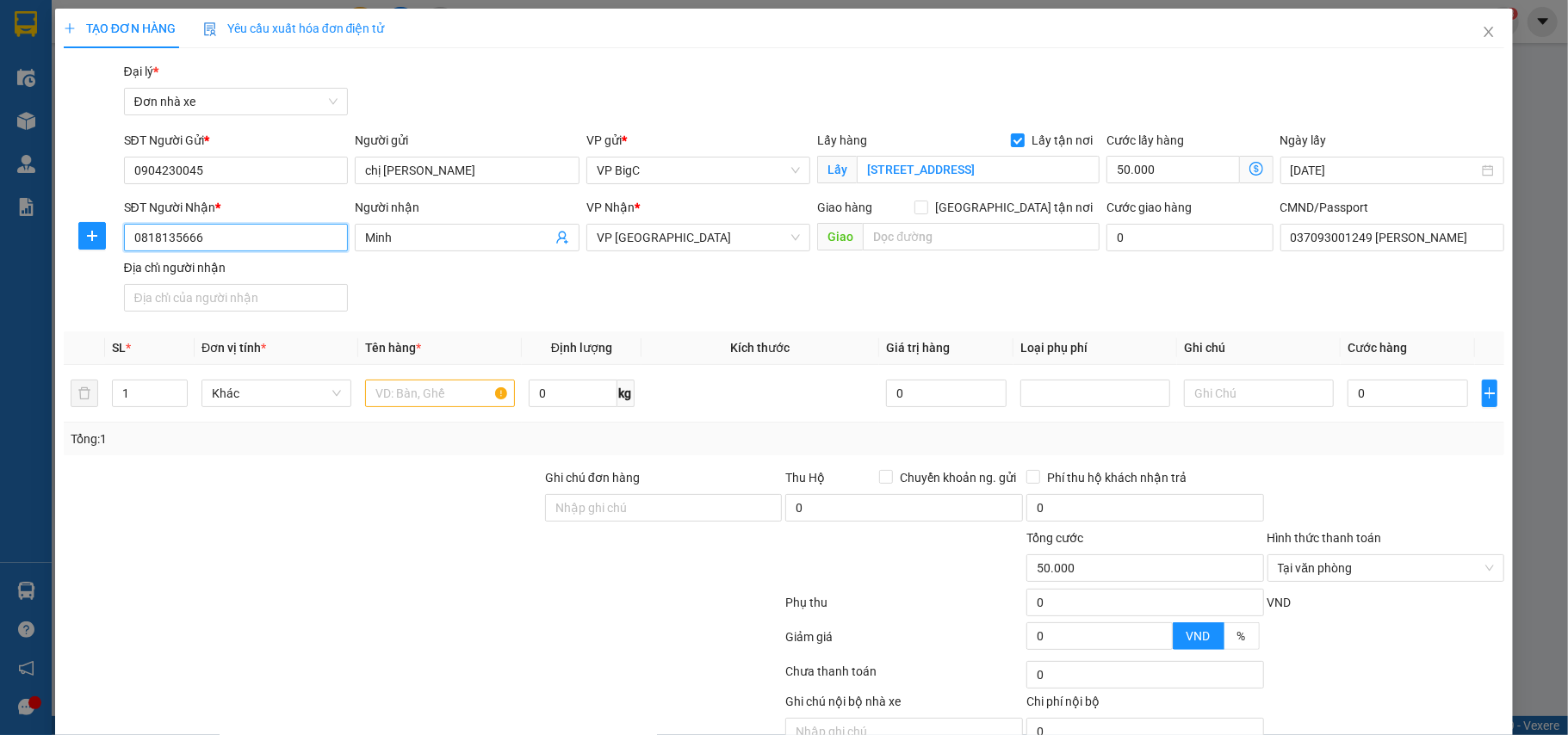
click at [246, 239] on input "0818135666" at bounding box center [236, 238] width 225 height 27
paste input "355734073"
type input "0355734073"
drag, startPoint x: 422, startPoint y: 241, endPoint x: 280, endPoint y: 254, distance: 142.6
click at [280, 254] on div "SĐT Người Nhận * 0355734073 Người nhận Minh Minh VP Nhận * VP Ninh Bình Giao hà…" at bounding box center [815, 258] width 1388 height 121
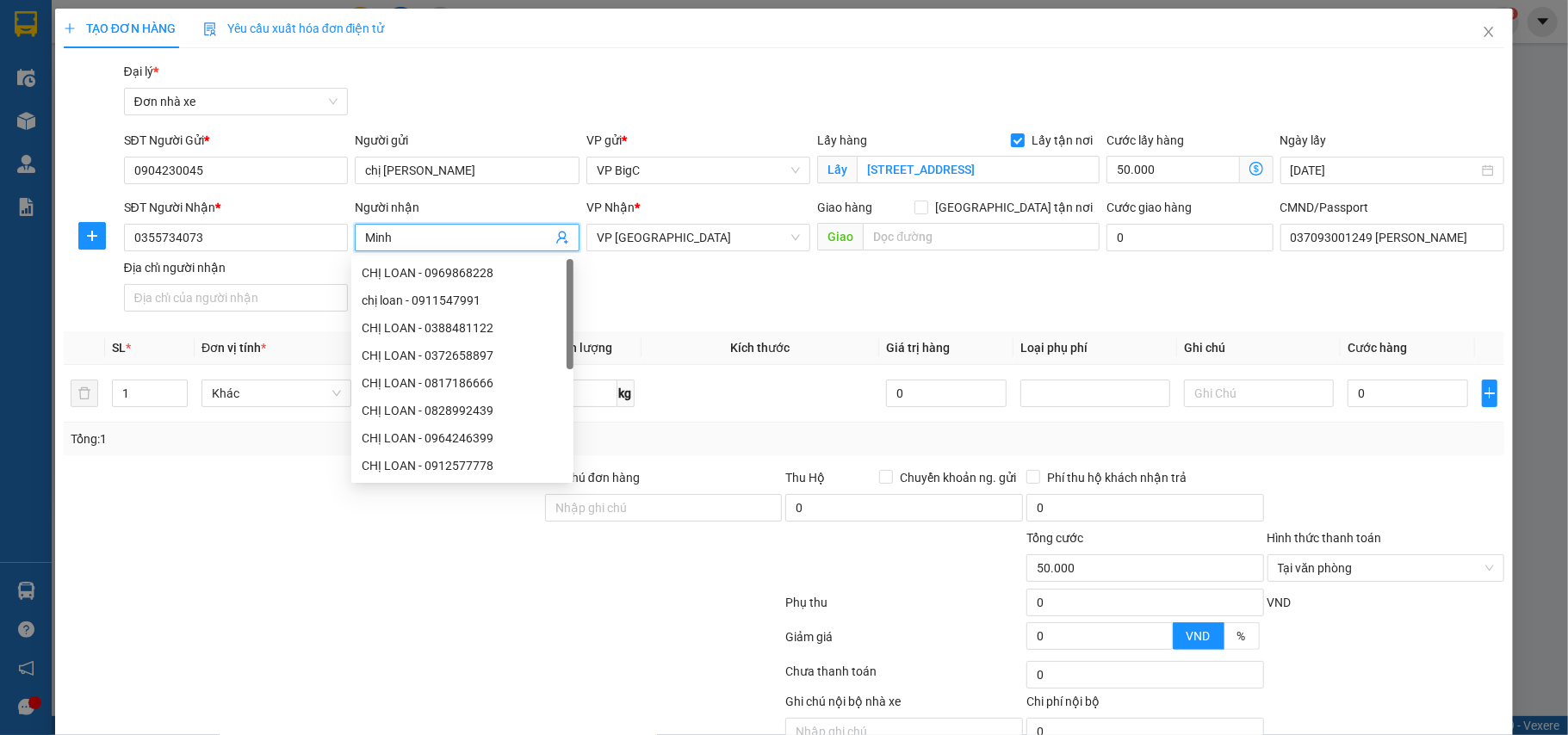
paste input "Loan"
type input "Loan"
click at [666, 297] on div "SĐT Người Nhận * 0355734073 Người nhận Loan VP Nhận * VP Ninh Bình Giao hàng Gi…" at bounding box center [815, 258] width 1388 height 121
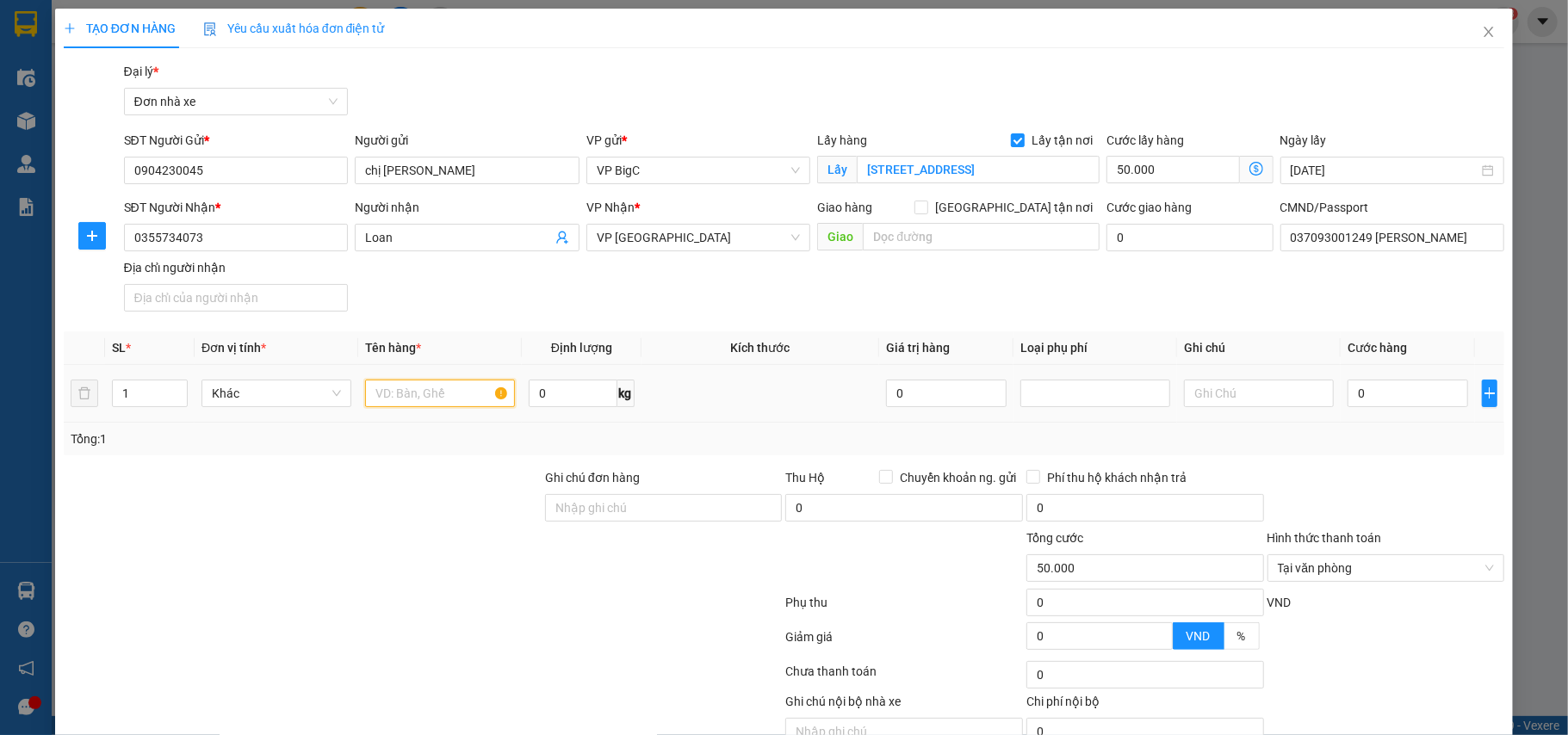
click at [406, 397] on input "text" at bounding box center [440, 394] width 150 height 27
type input "HỒ SƠ"
drag, startPoint x: 670, startPoint y: 287, endPoint x: 672, endPoint y: 297, distance: 10.2
click at [669, 297] on div "SĐT Người Nhận * 0355734073 Người nhận Loan VP Nhận * VP Ninh Bình Giao hàng Gi…" at bounding box center [815, 258] width 1388 height 121
click at [1376, 373] on td "0" at bounding box center [1408, 394] width 135 height 58
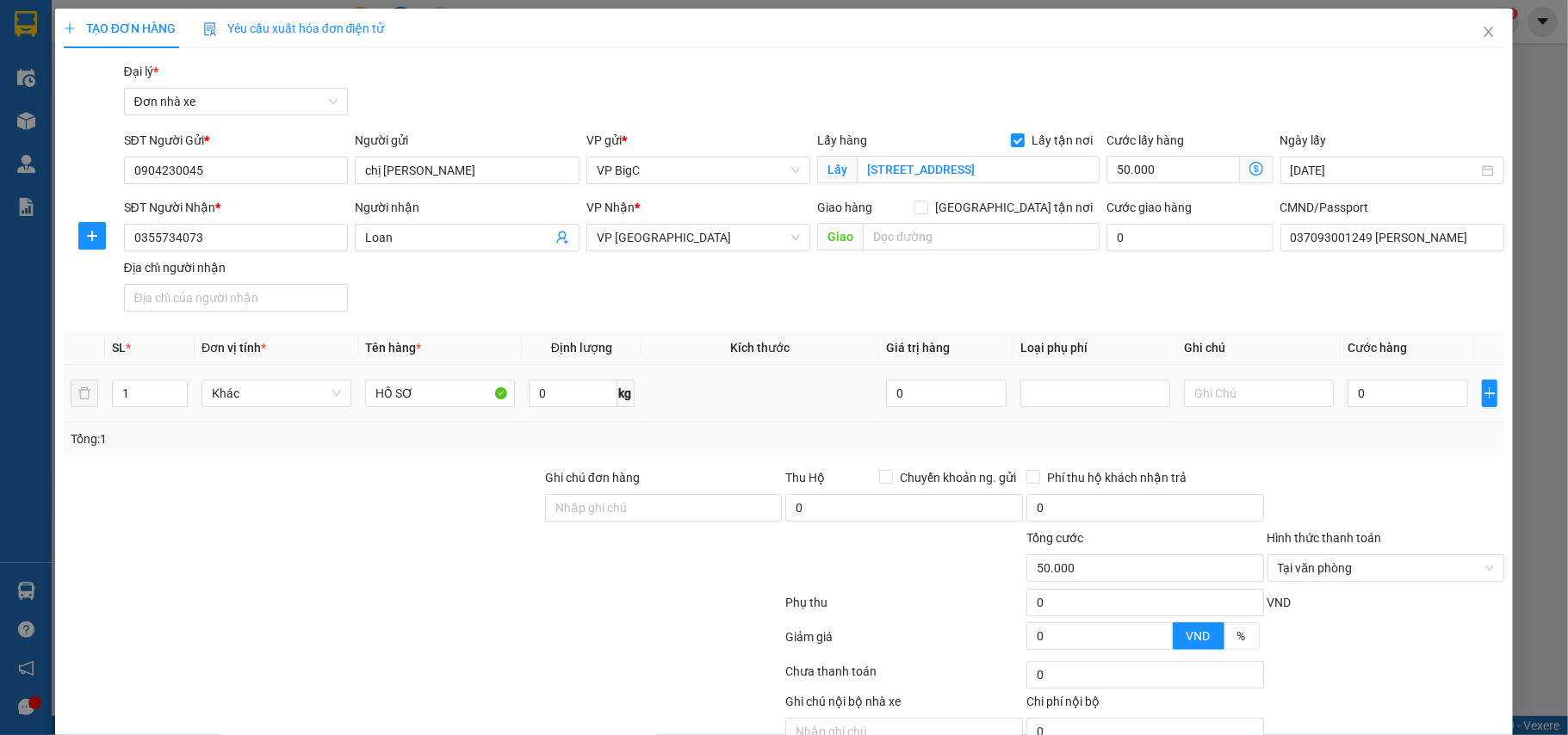
click at [1402, 377] on div "0" at bounding box center [1408, 394] width 121 height 35
click at [1379, 393] on input "0" at bounding box center [1408, 394] width 121 height 27
type input "3"
type input "50.003"
type input "30"
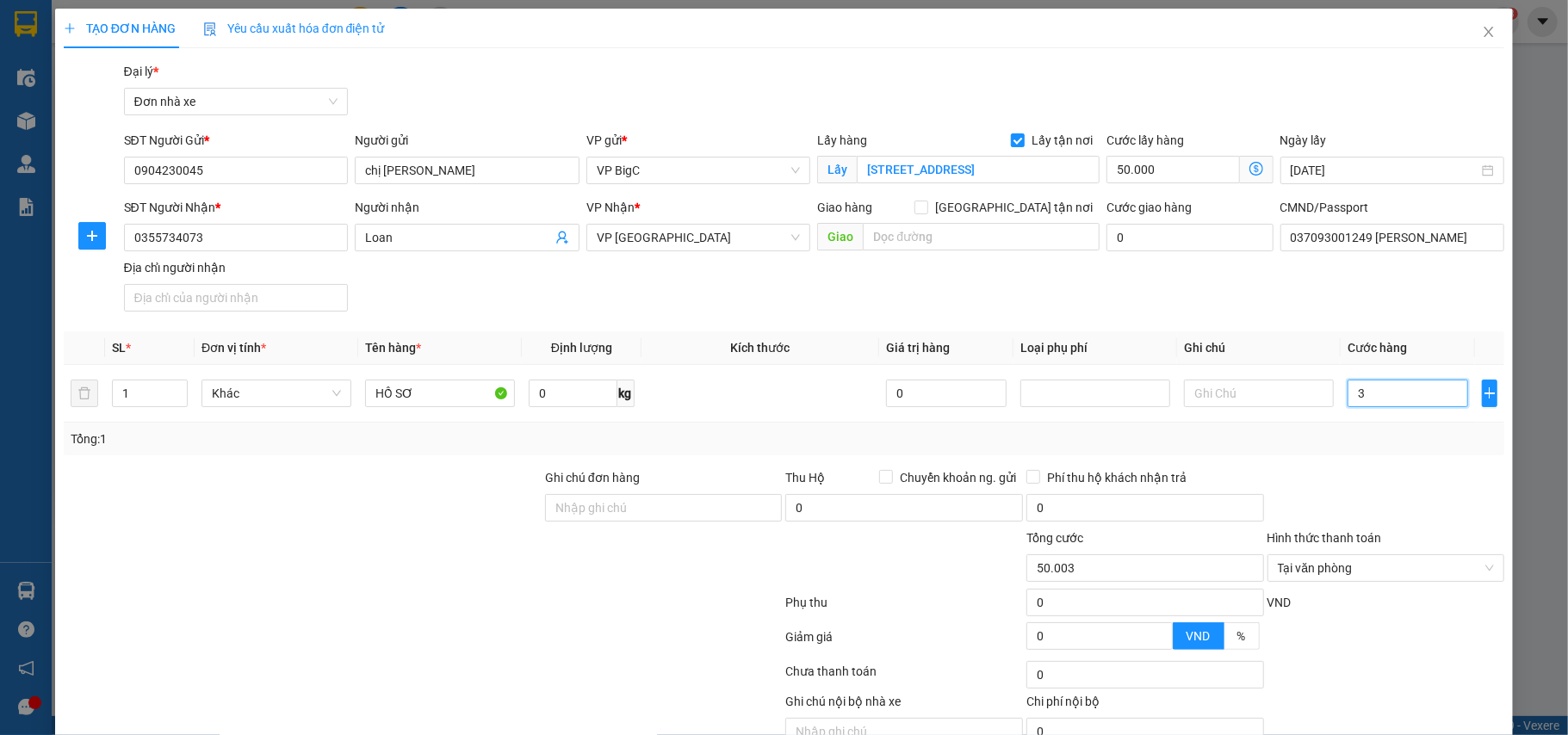
type input "50.030"
type input "30.000"
type input "80.000"
click at [1350, 481] on div at bounding box center [1386, 499] width 241 height 60
type input "80.000"
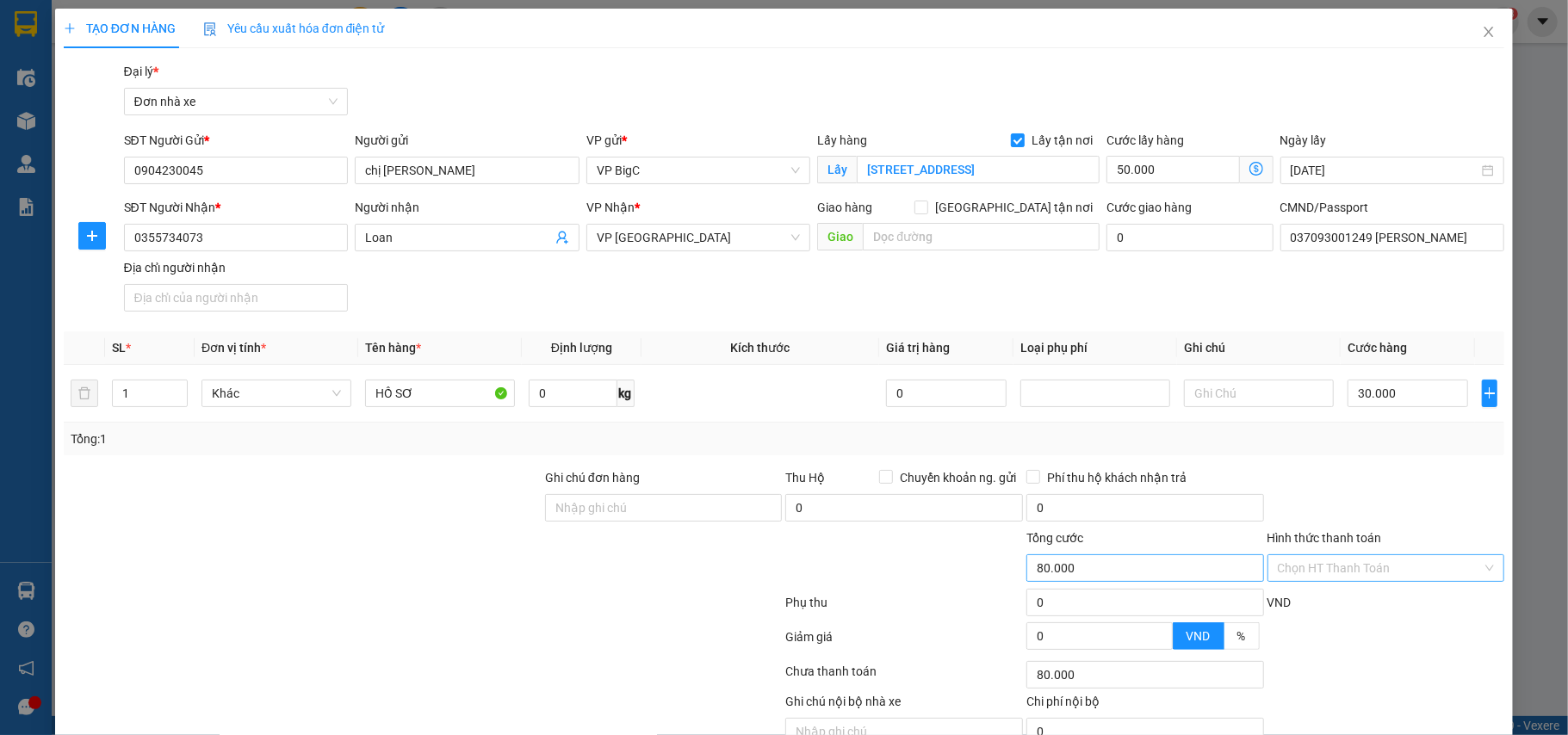
drag, startPoint x: 510, startPoint y: 568, endPoint x: 1227, endPoint y: 583, distance: 717.2
click at [539, 565] on div "Tổng cước 80.000 Hình thức thanh toán Chọn HT Thanh Toán" at bounding box center [784, 559] width 1445 height 60
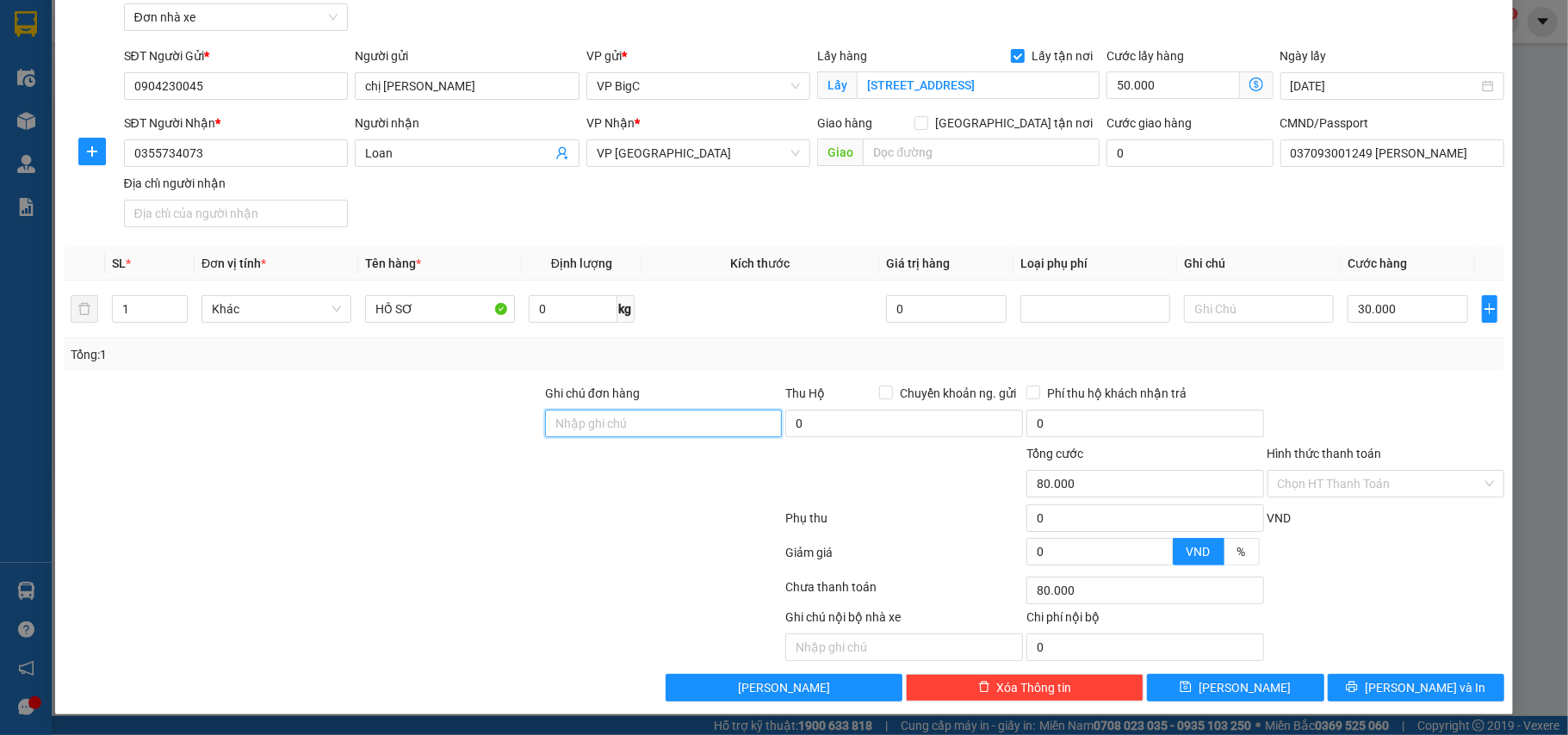
click at [647, 427] on input "Ghi chú đơn hàng" at bounding box center [664, 424] width 238 height 27
type input "mang vào vp báo đơn tổng đài đặt"
click at [1235, 690] on span "Lưu" at bounding box center [1245, 687] width 92 height 19
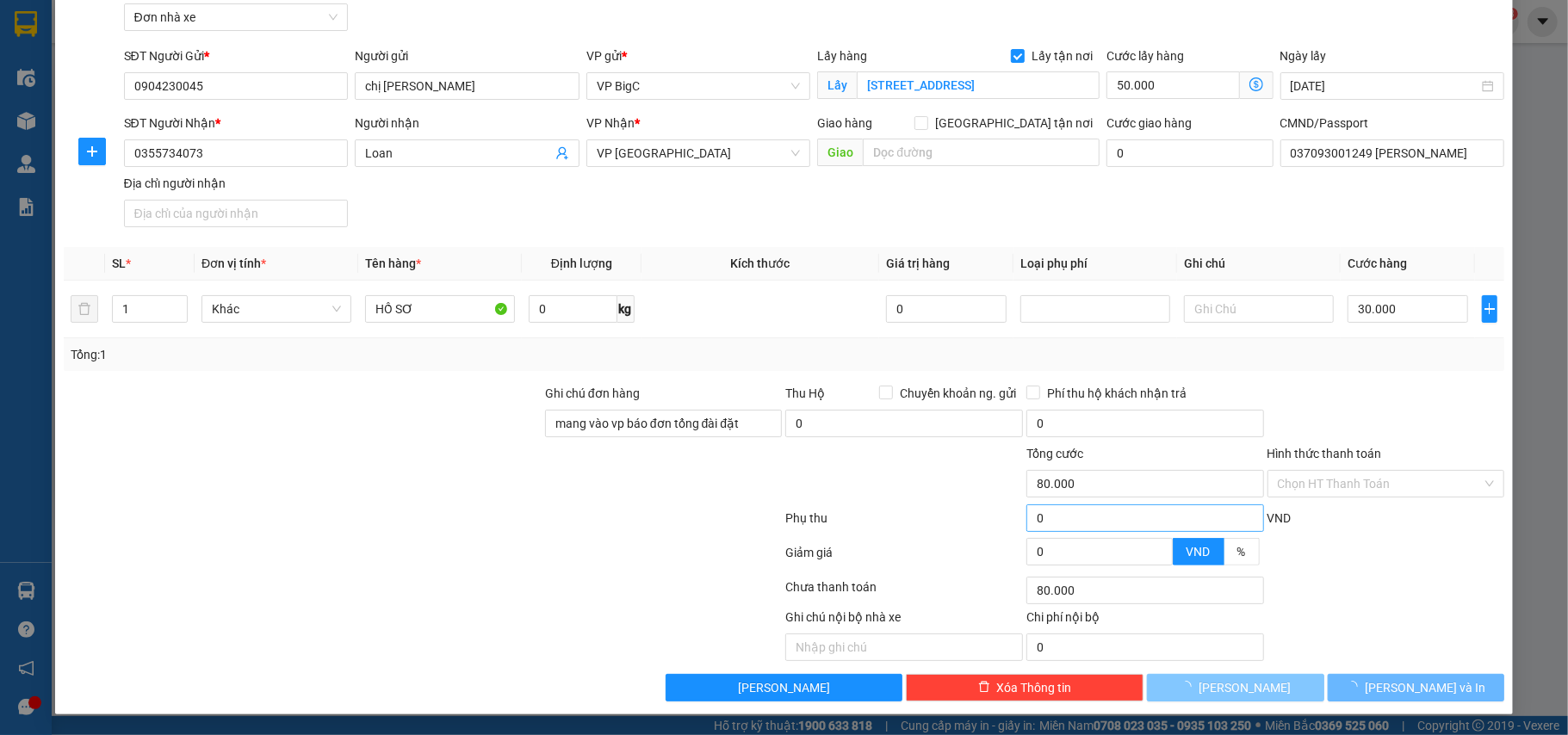
checkbox input "false"
type input "0"
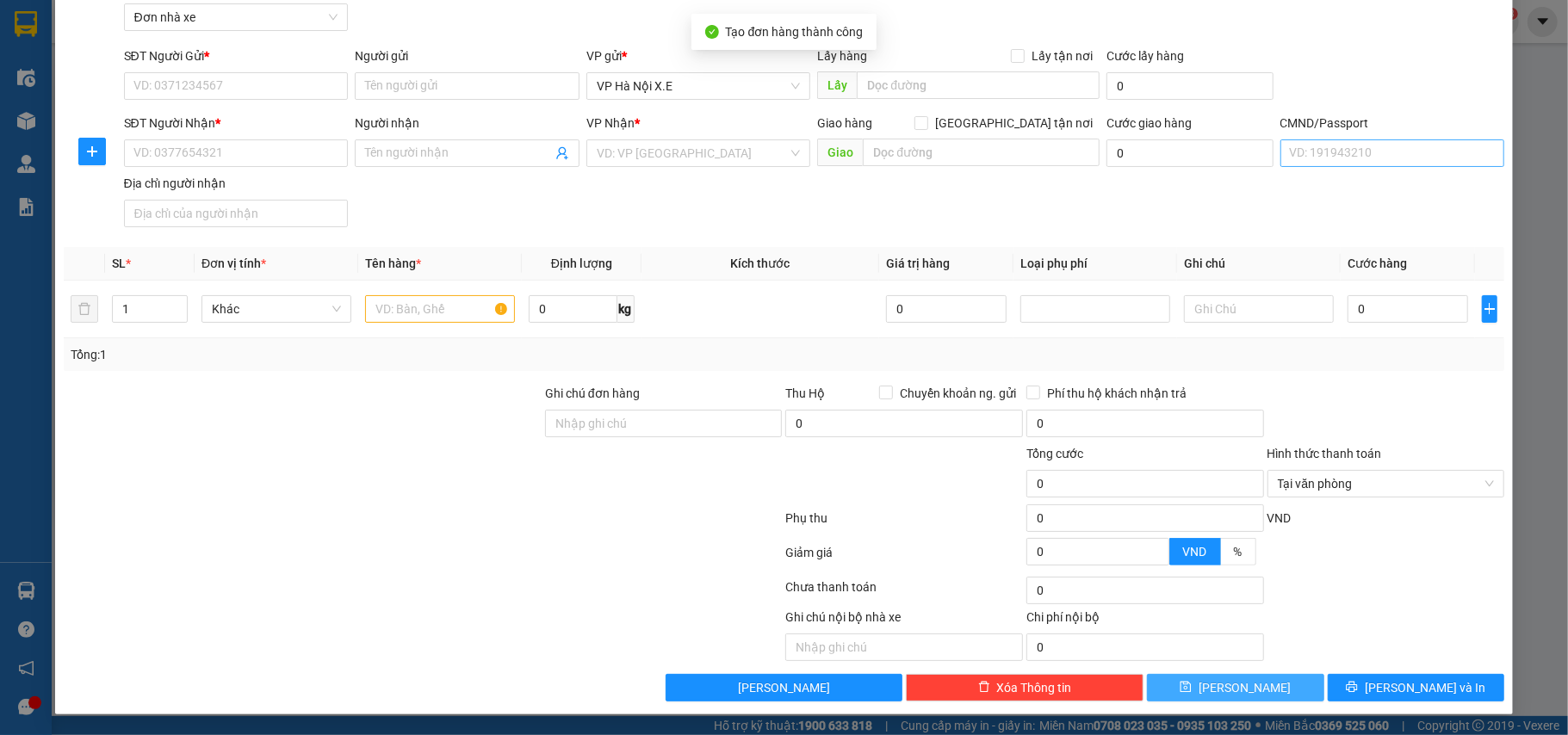
scroll to position [0, 0]
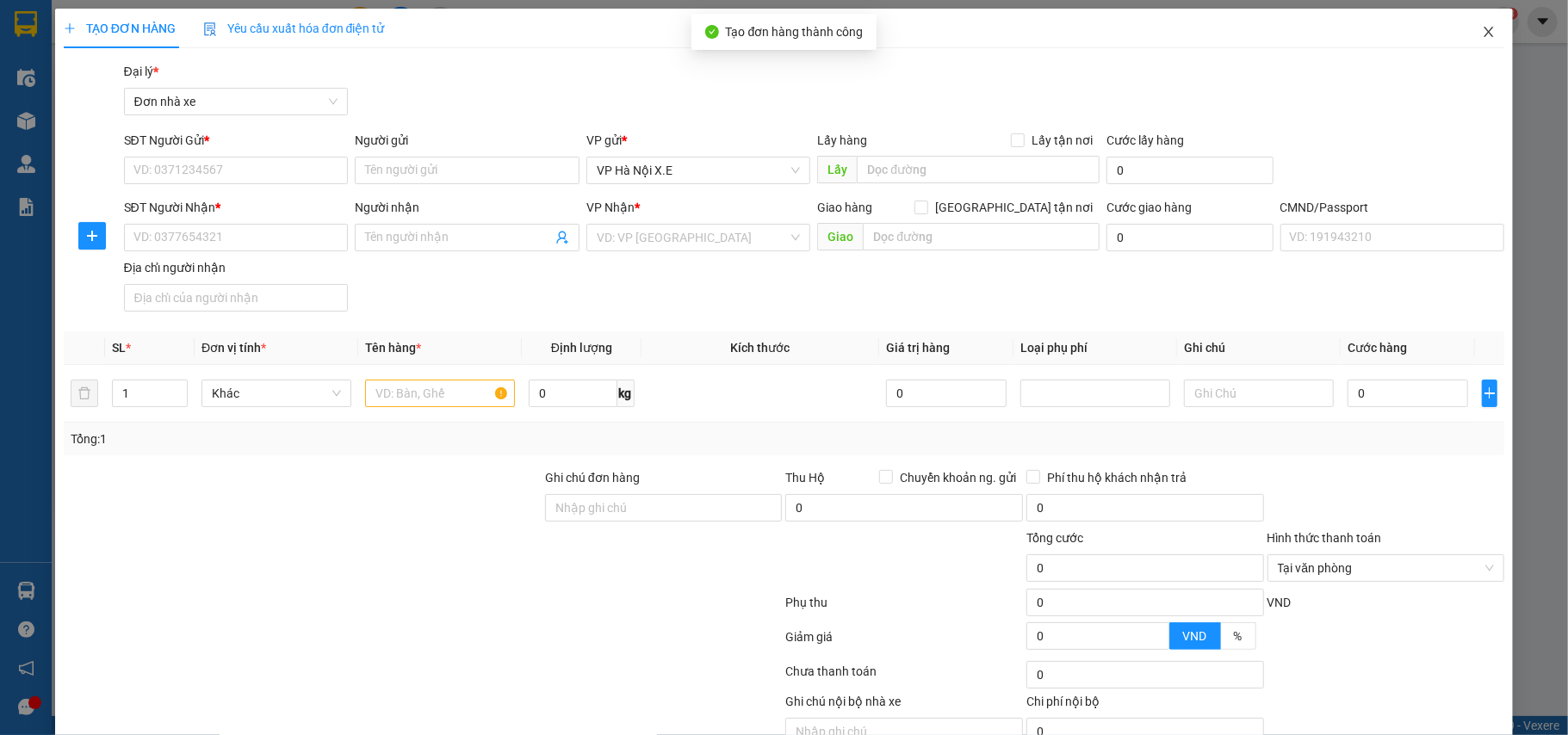
click at [1482, 32] on icon "close" at bounding box center [1488, 31] width 14 height 14
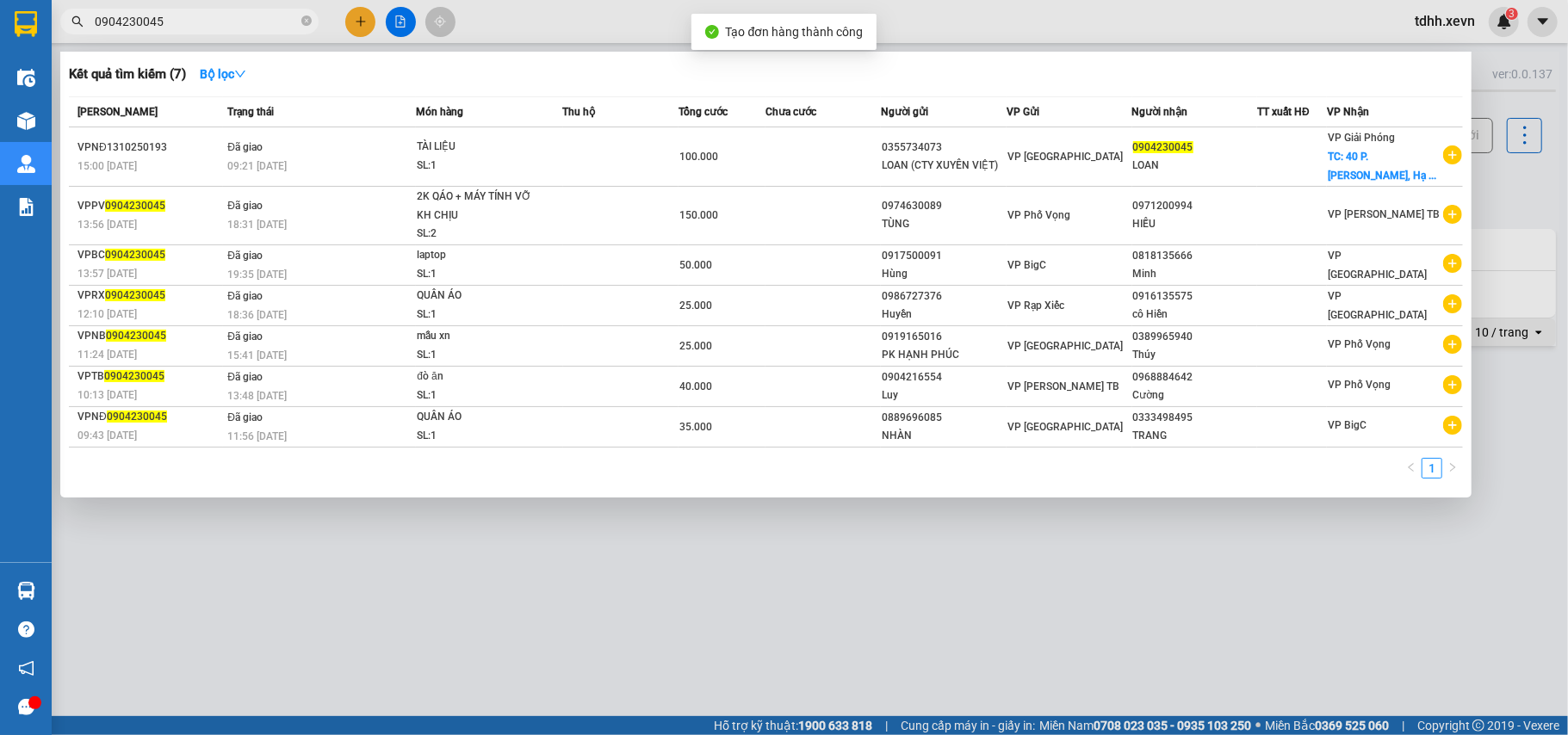
click at [1497, 172] on div at bounding box center [784, 367] width 1568 height 735
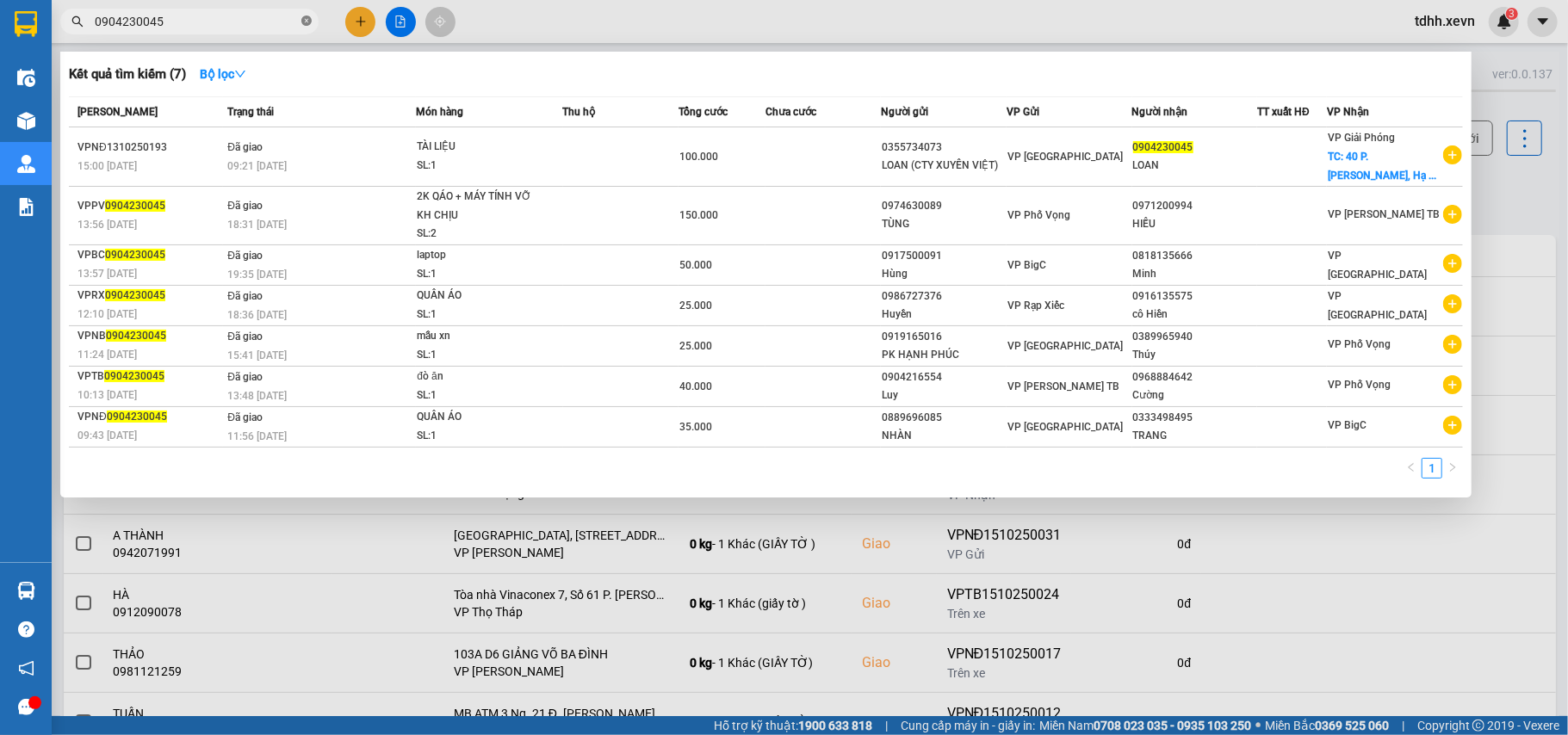
click at [307, 22] on icon "close-circle" at bounding box center [306, 20] width 10 height 10
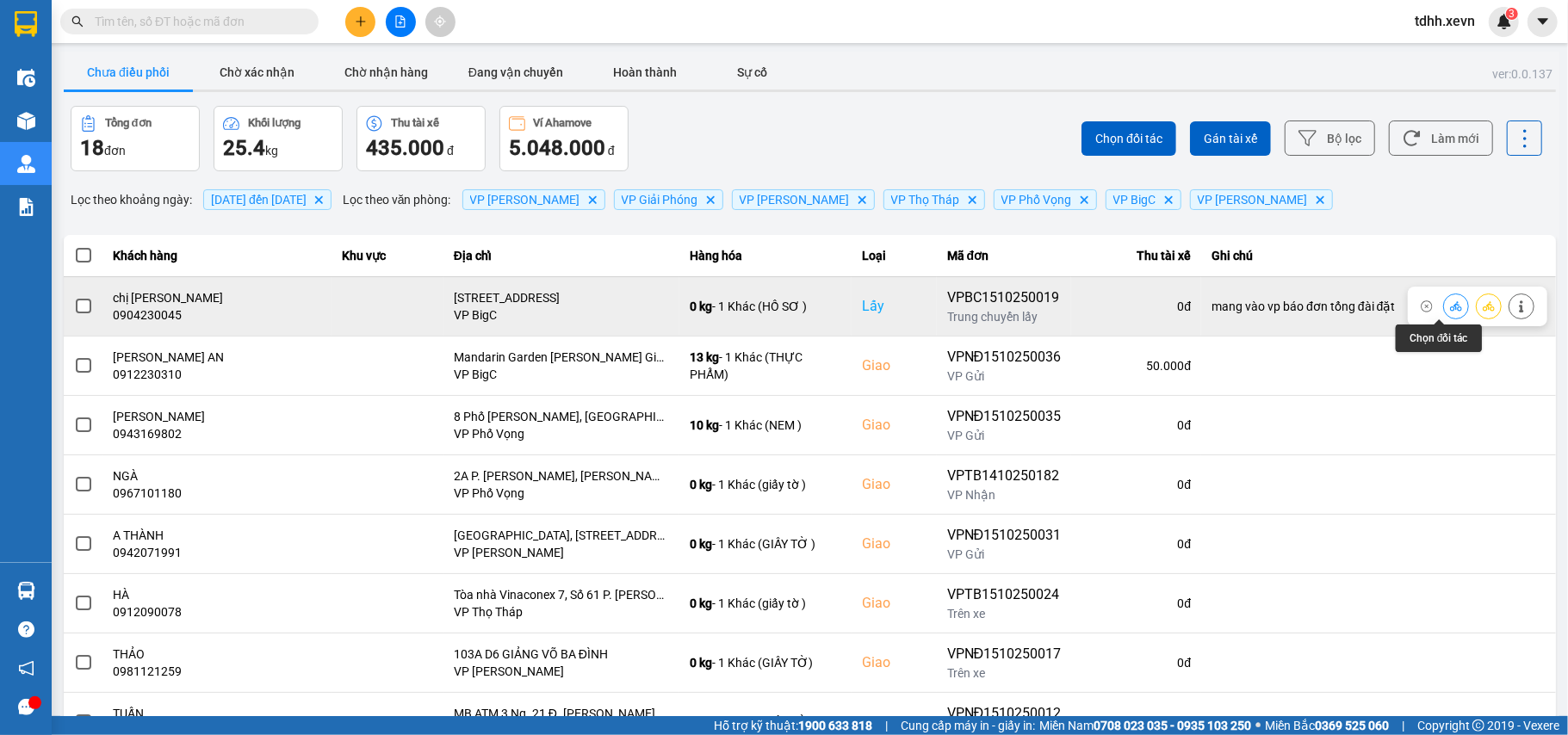
click at [1450, 305] on icon at bounding box center [1455, 306] width 12 height 12
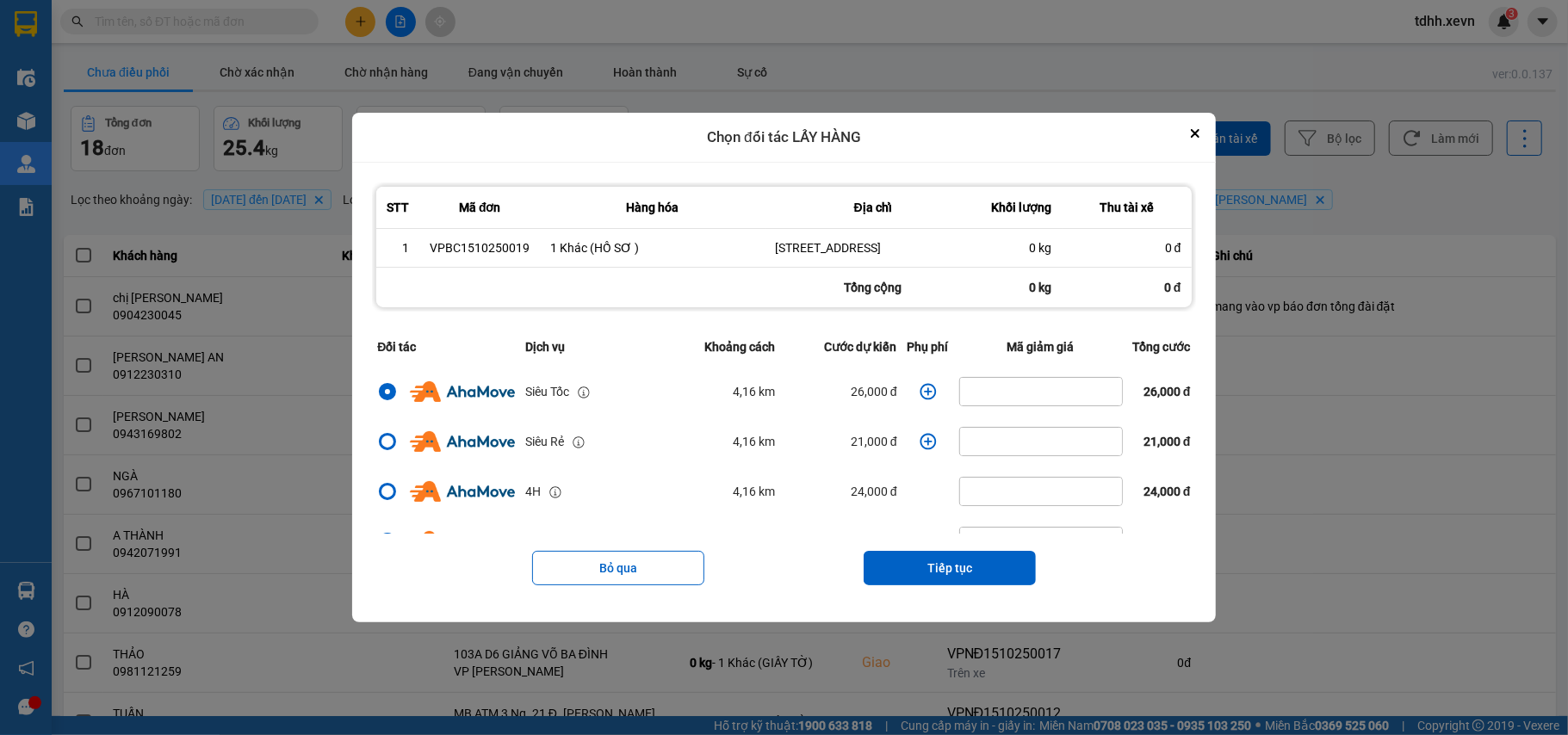
click at [922, 400] on icon "dialog" at bounding box center [928, 392] width 16 height 16
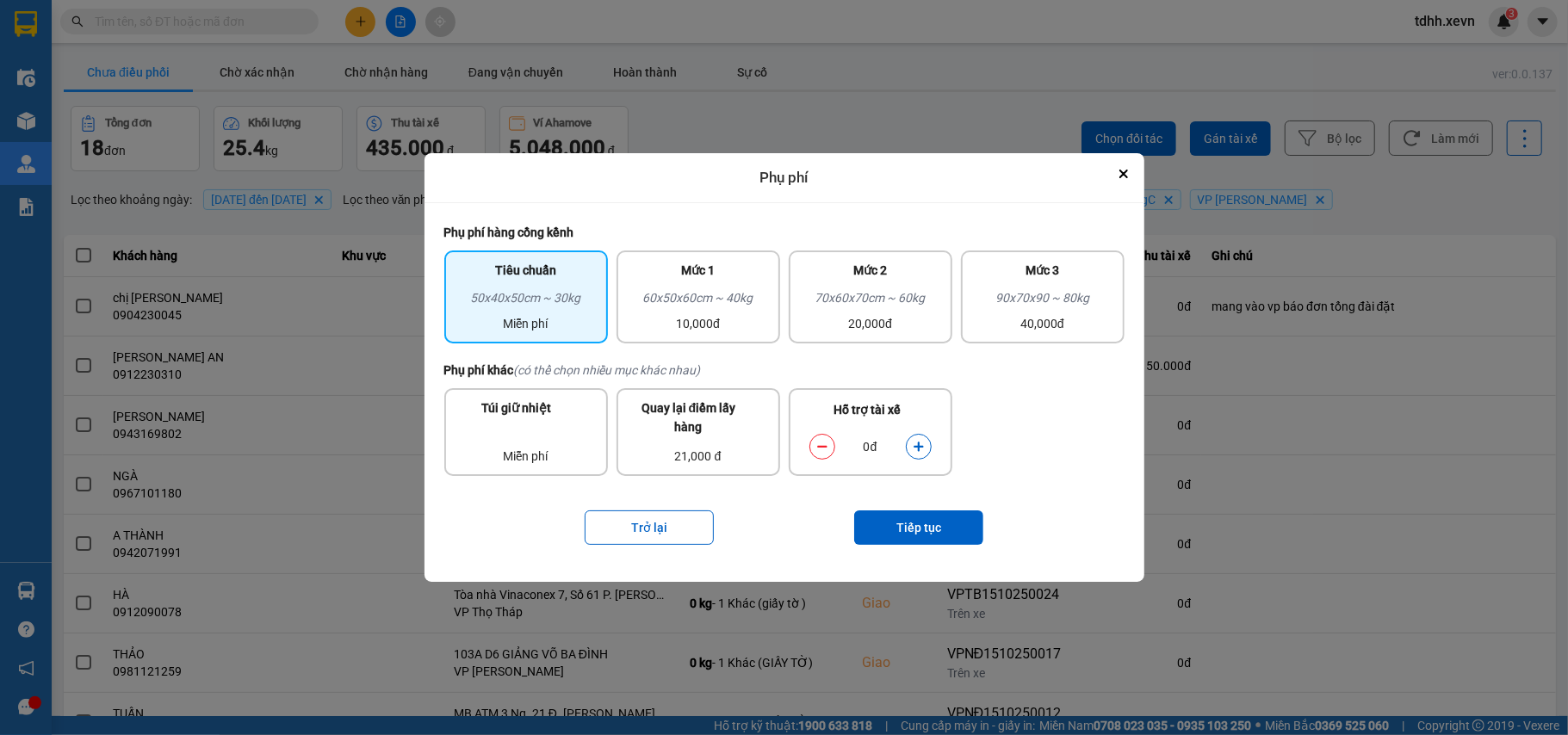
click at [914, 443] on icon "dialog" at bounding box center [918, 447] width 12 height 12
click at [928, 514] on button "Tiếp tục" at bounding box center [918, 528] width 129 height 35
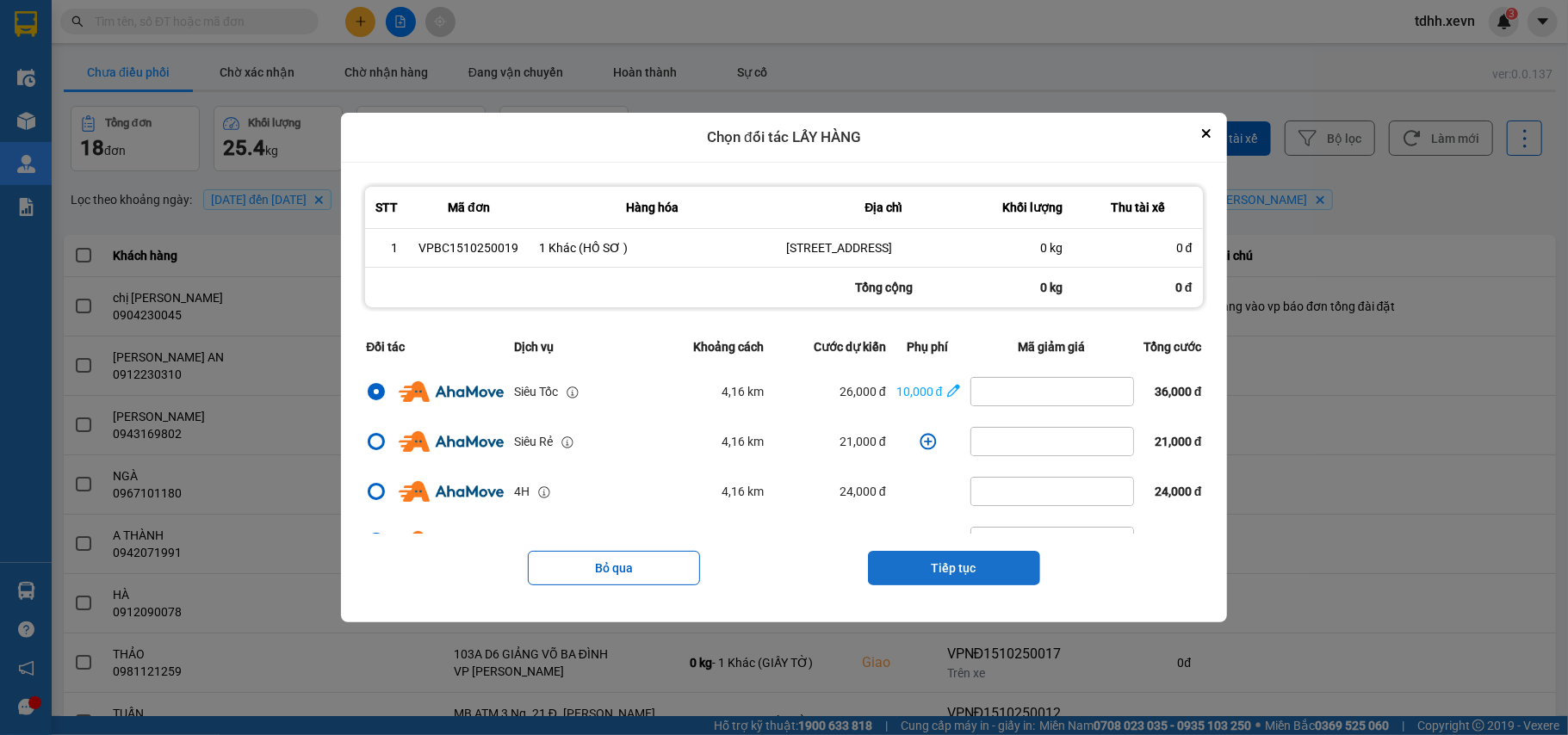
click at [977, 583] on button "Tiếp tục" at bounding box center [954, 568] width 172 height 35
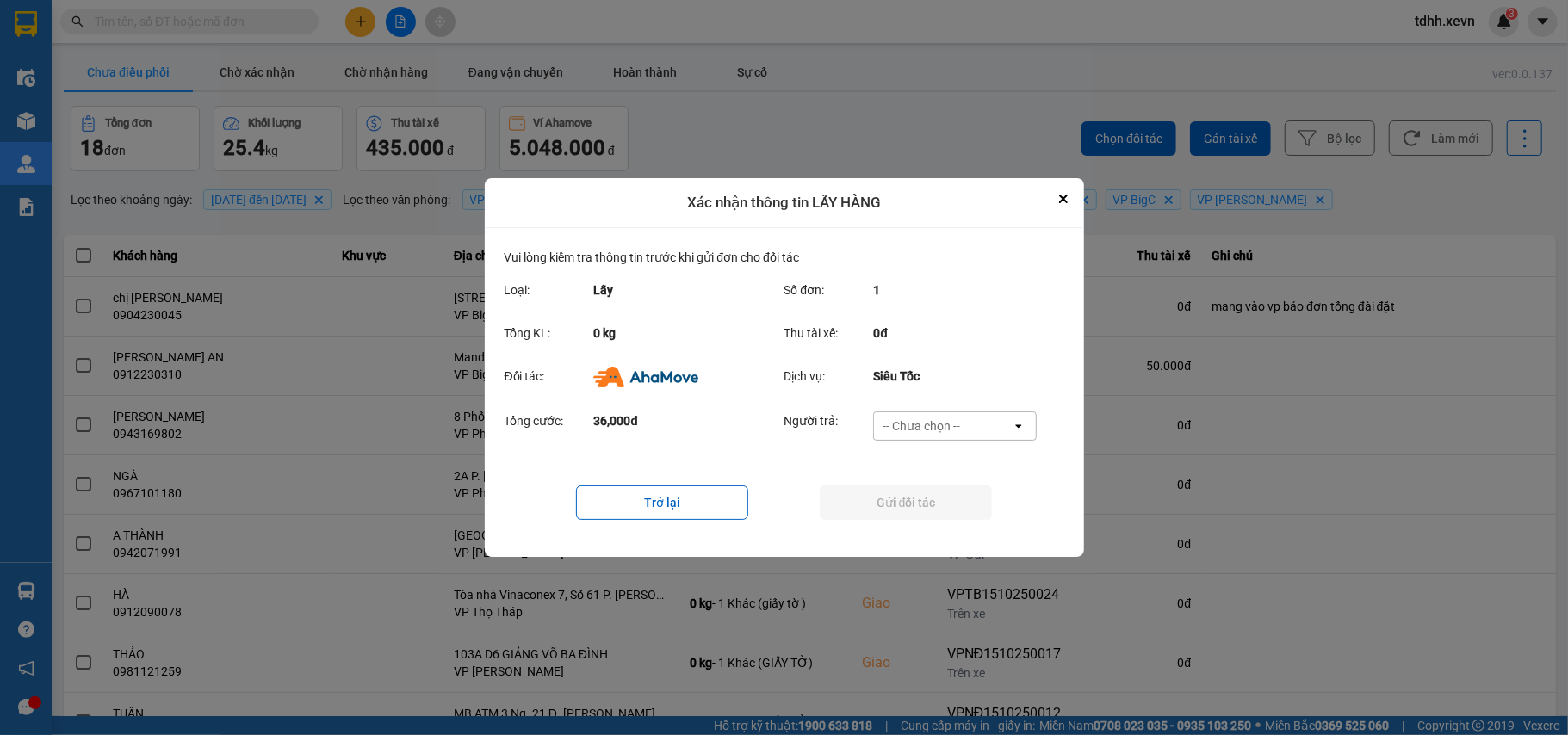
click at [899, 418] on div "-- Chưa chọn --" at bounding box center [921, 426] width 78 height 17
click at [928, 528] on span "Ví Ahamove" at bounding box center [922, 524] width 70 height 17
click at [920, 500] on button "Gửi đối tác" at bounding box center [906, 503] width 172 height 35
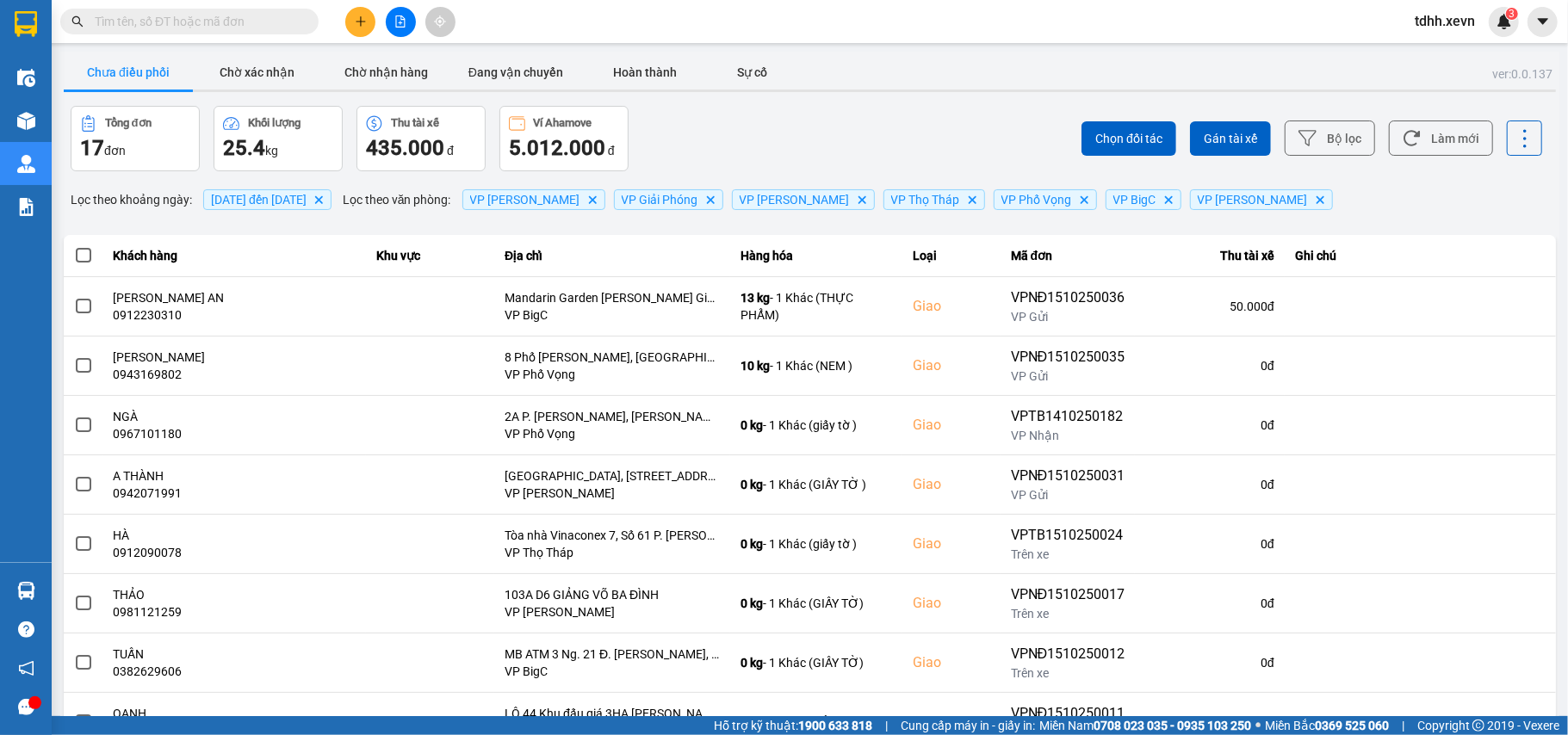
click at [208, 33] on span at bounding box center [189, 21] width 258 height 26
click at [200, 26] on input "text" at bounding box center [196, 21] width 203 height 19
paste input "0985750528"
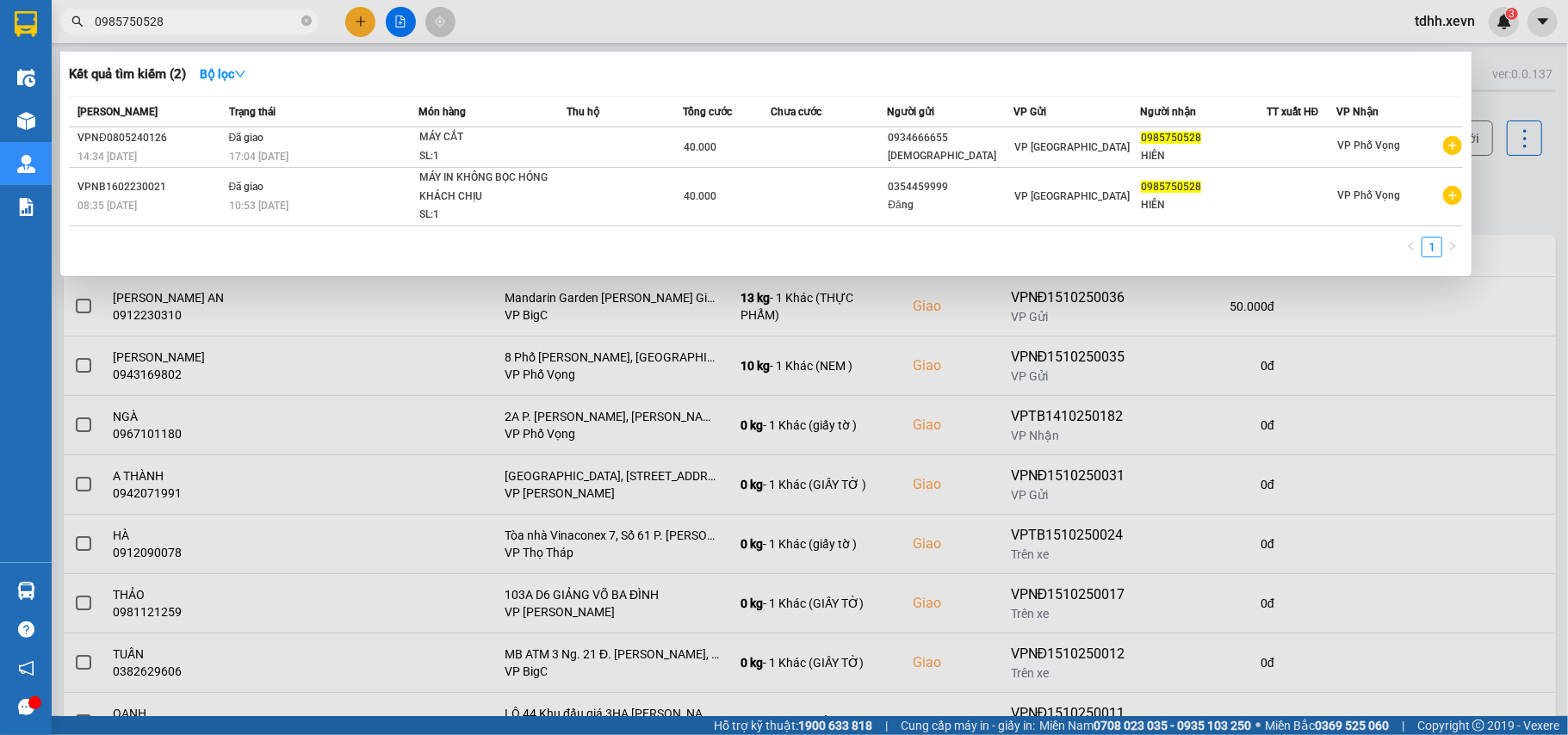
type input "0985750528"
click at [1492, 178] on div at bounding box center [784, 367] width 1568 height 735
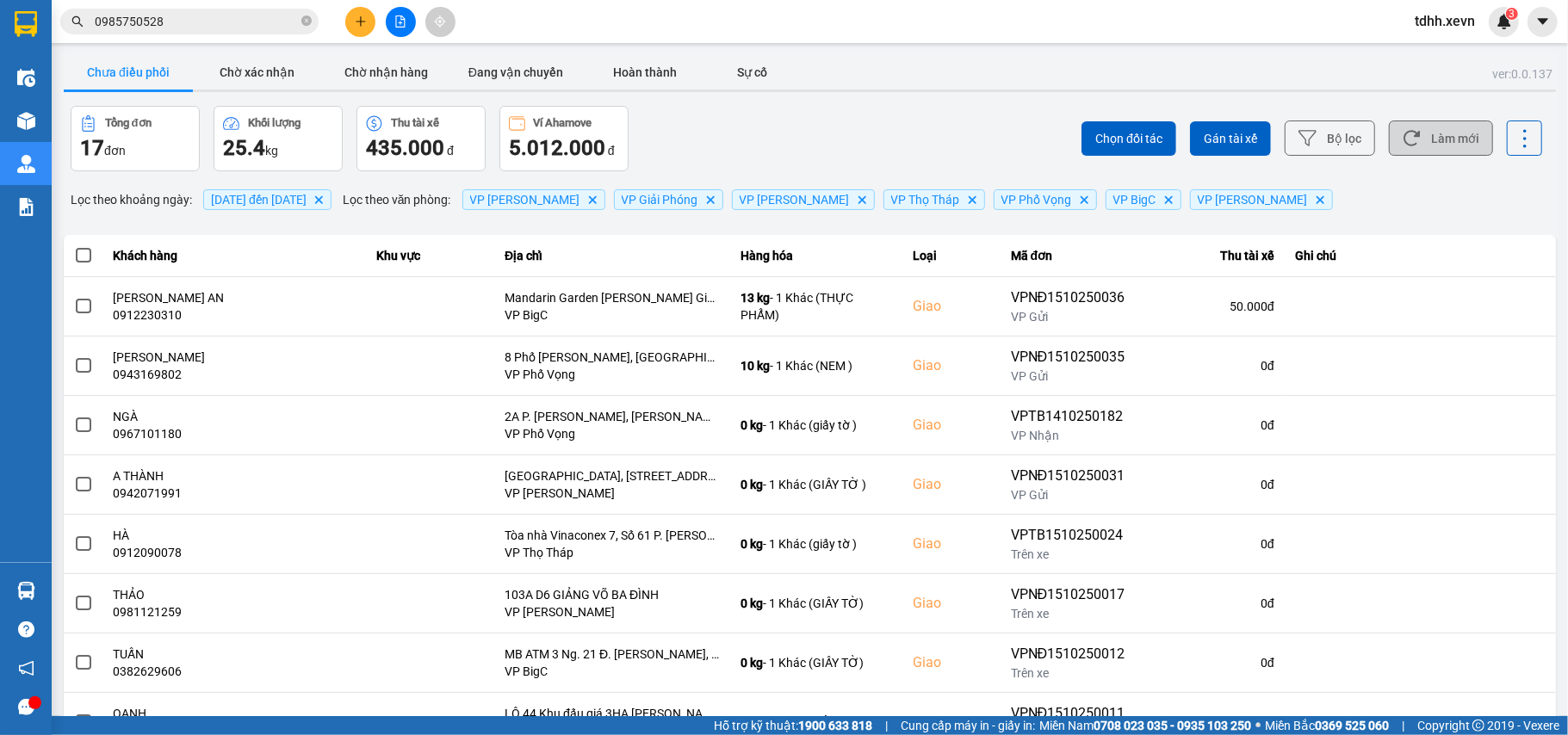
click at [1446, 141] on button "Làm mới" at bounding box center [1441, 138] width 104 height 36
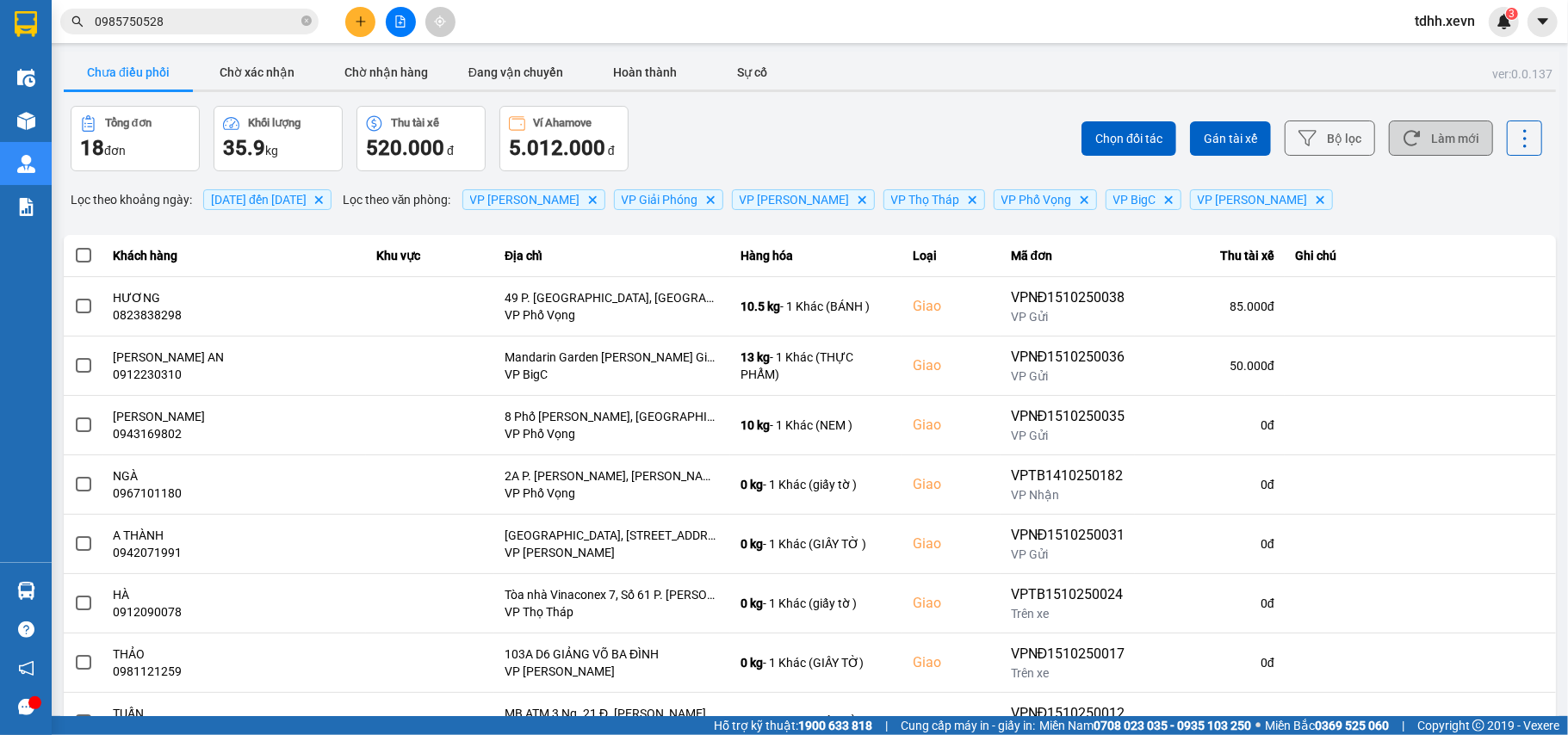
click at [1416, 131] on button "Làm mới" at bounding box center [1441, 138] width 104 height 36
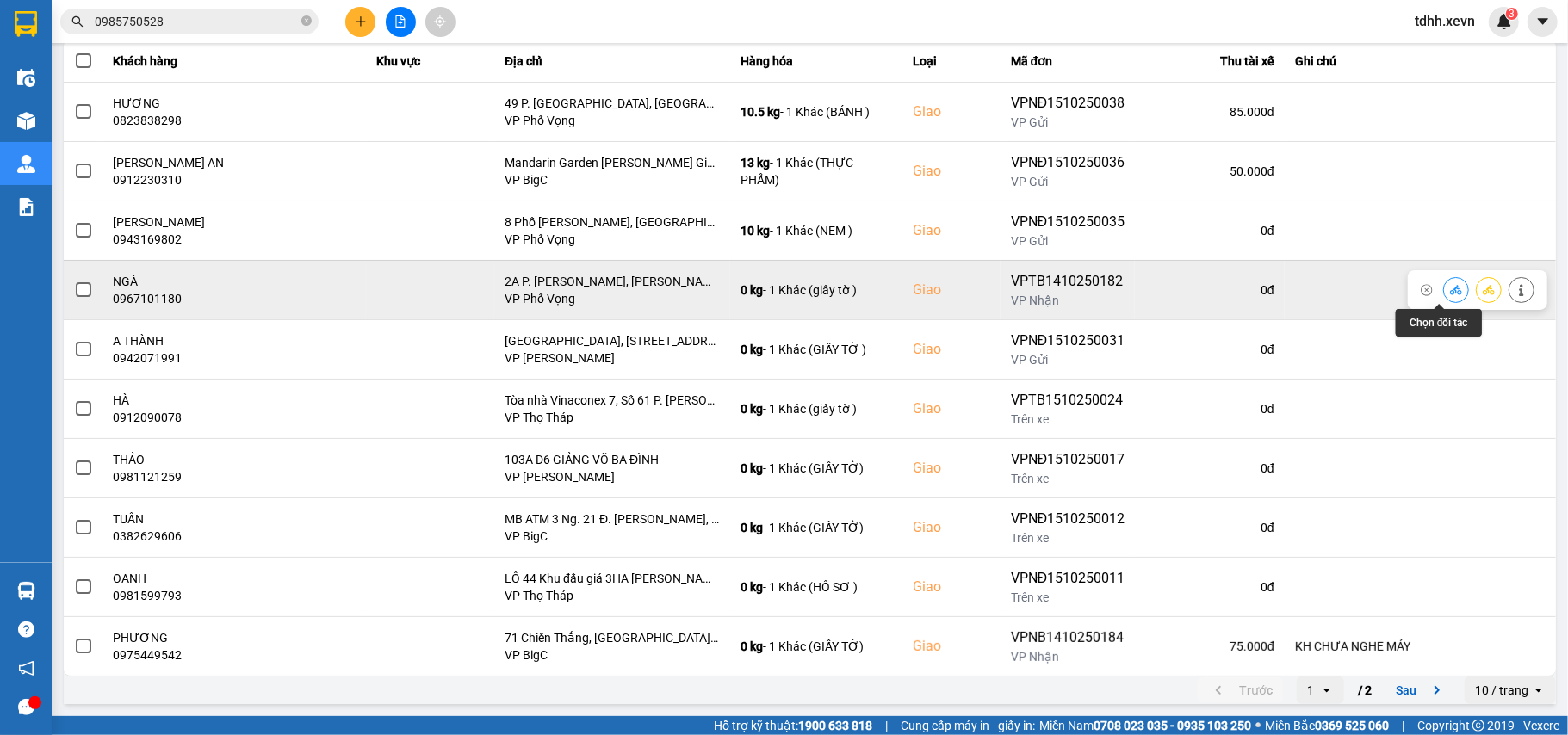
click at [1444, 281] on button at bounding box center [1456, 289] width 24 height 30
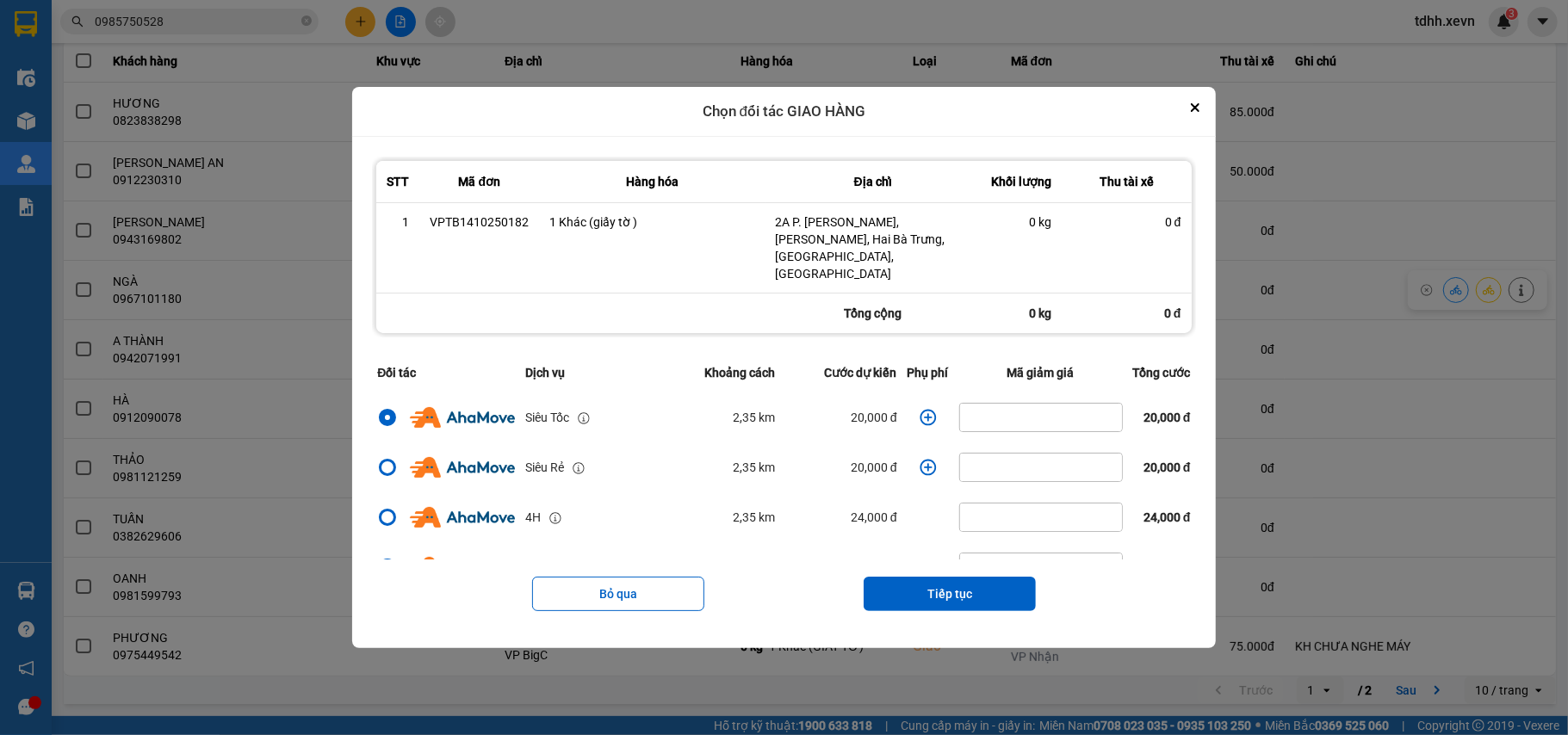
click at [923, 409] on icon "dialog" at bounding box center [928, 417] width 17 height 17
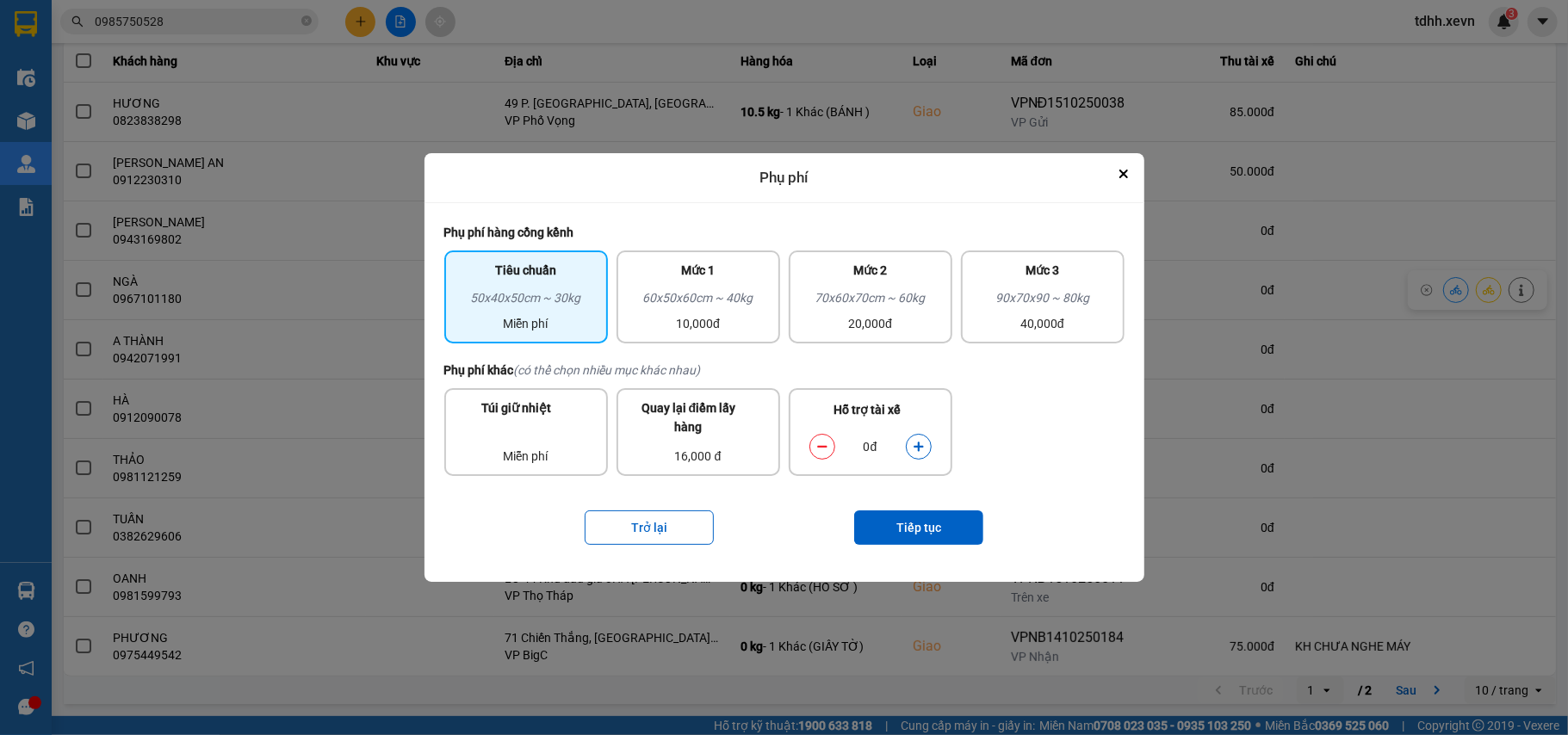
click at [918, 457] on button "dialog" at bounding box center [919, 446] width 24 height 30
click at [924, 534] on button "Tiếp tục" at bounding box center [918, 528] width 129 height 35
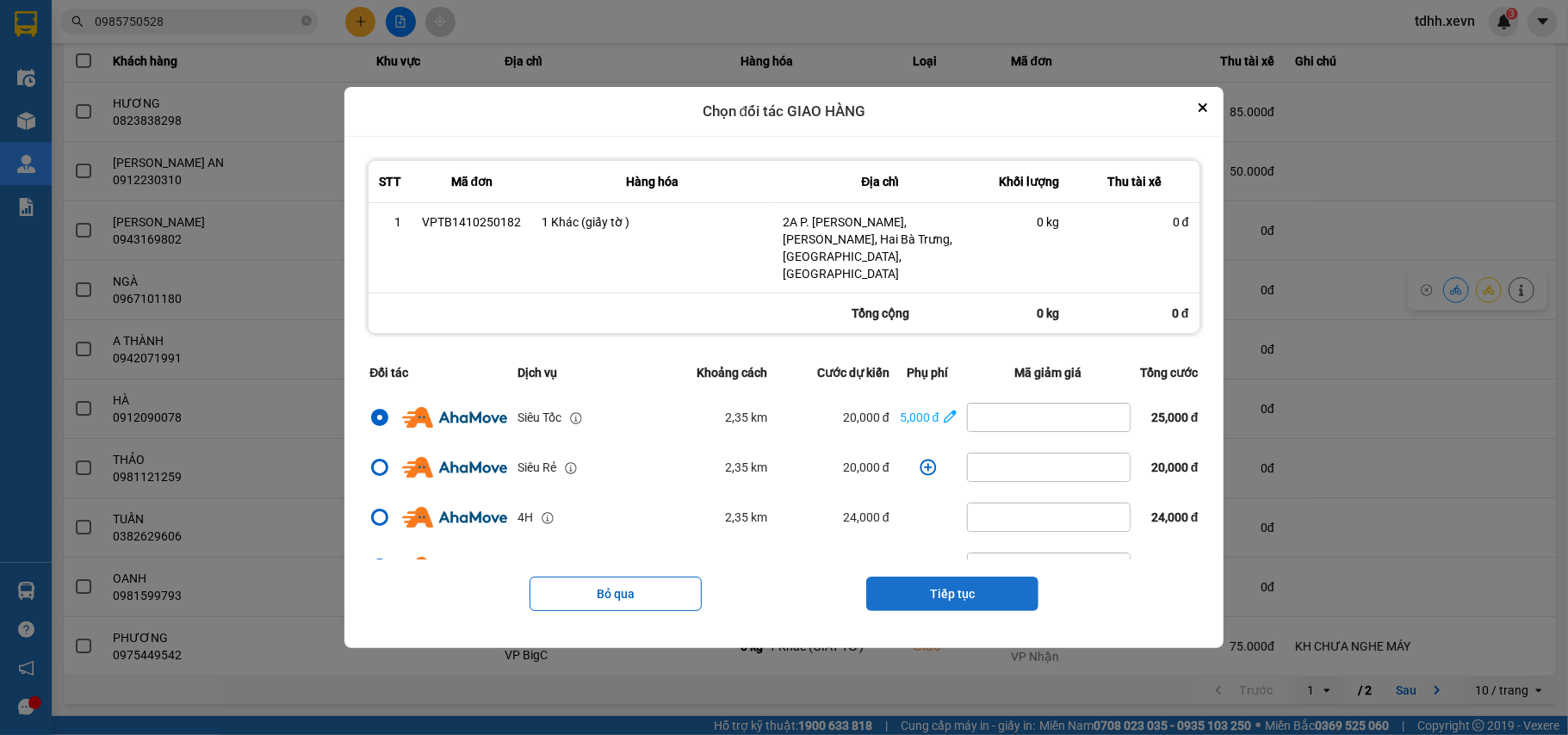
click at [948, 582] on button "Tiếp tục" at bounding box center [952, 594] width 172 height 35
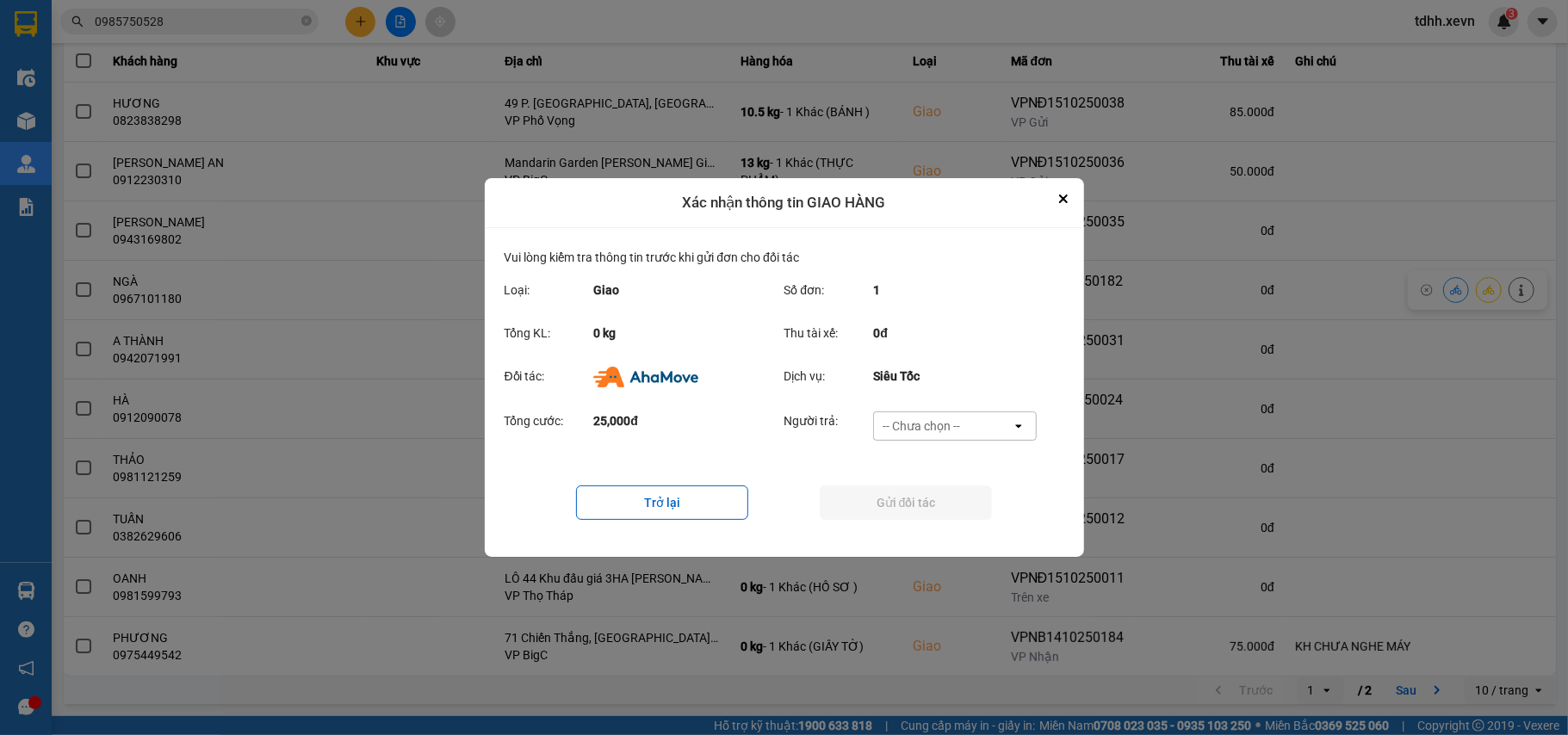
click at [922, 420] on div "-- Chưa chọn --" at bounding box center [921, 426] width 78 height 17
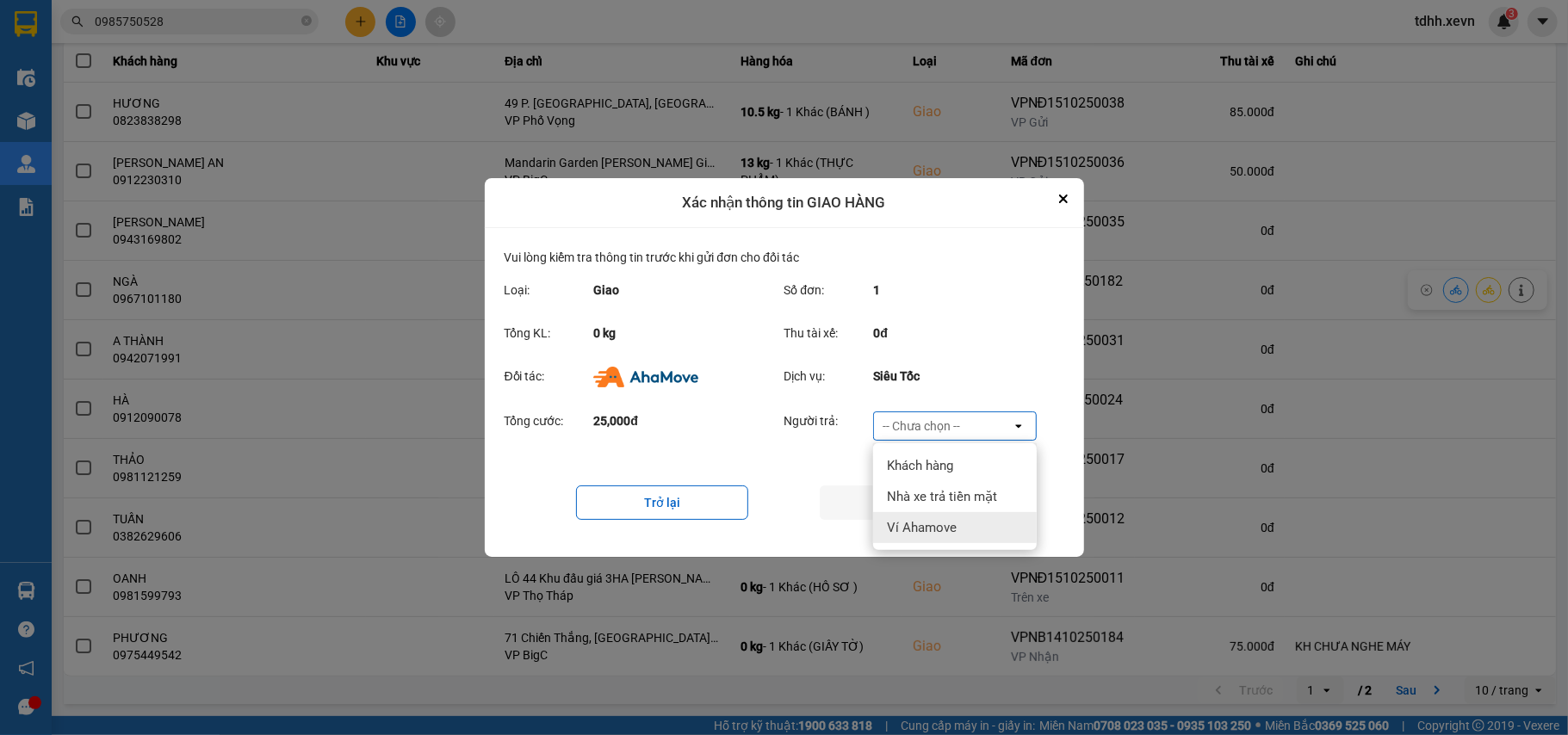
click at [923, 524] on span "Ví Ahamove" at bounding box center [922, 527] width 70 height 17
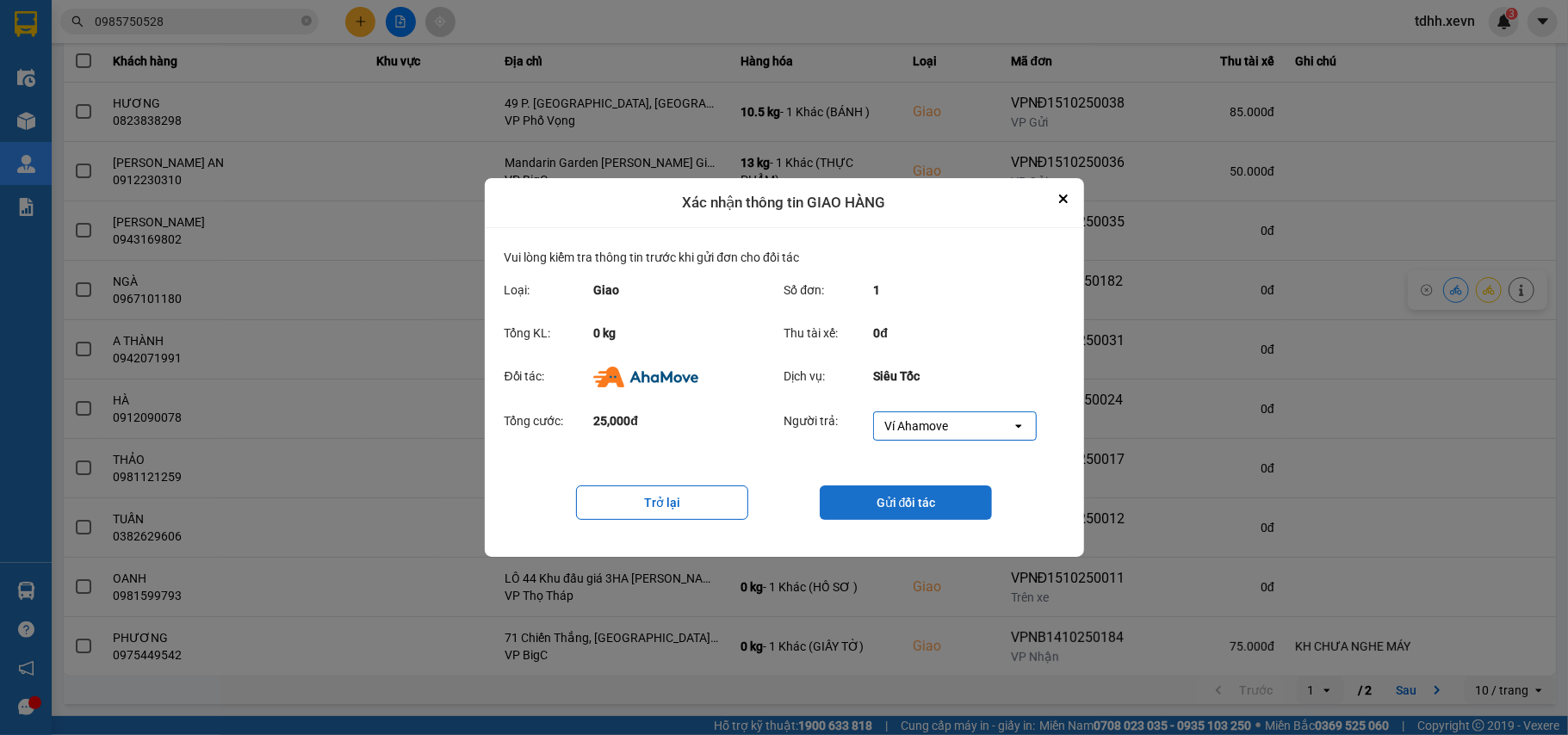
click at [925, 497] on button "Gửi đối tác" at bounding box center [906, 503] width 172 height 35
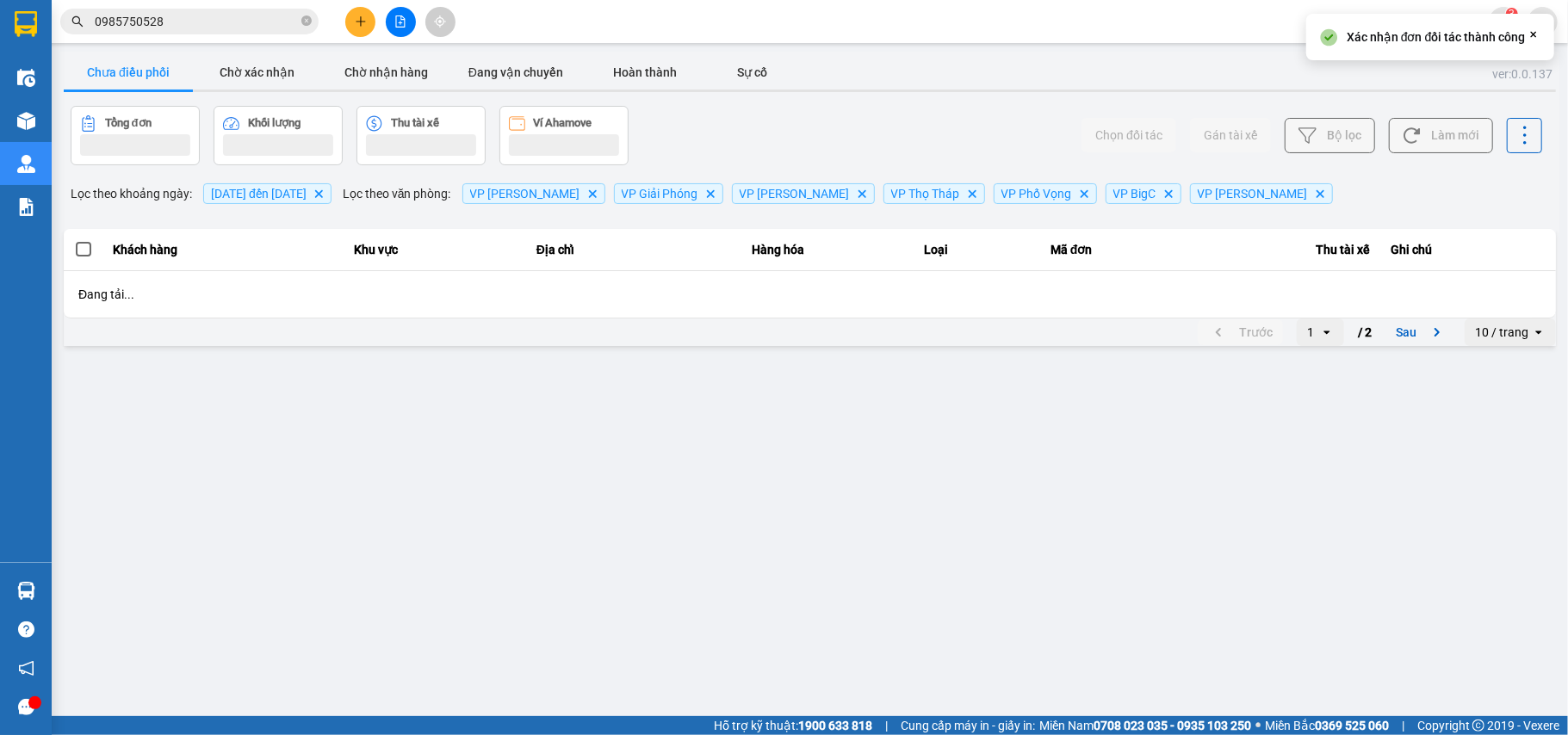
scroll to position [0, 0]
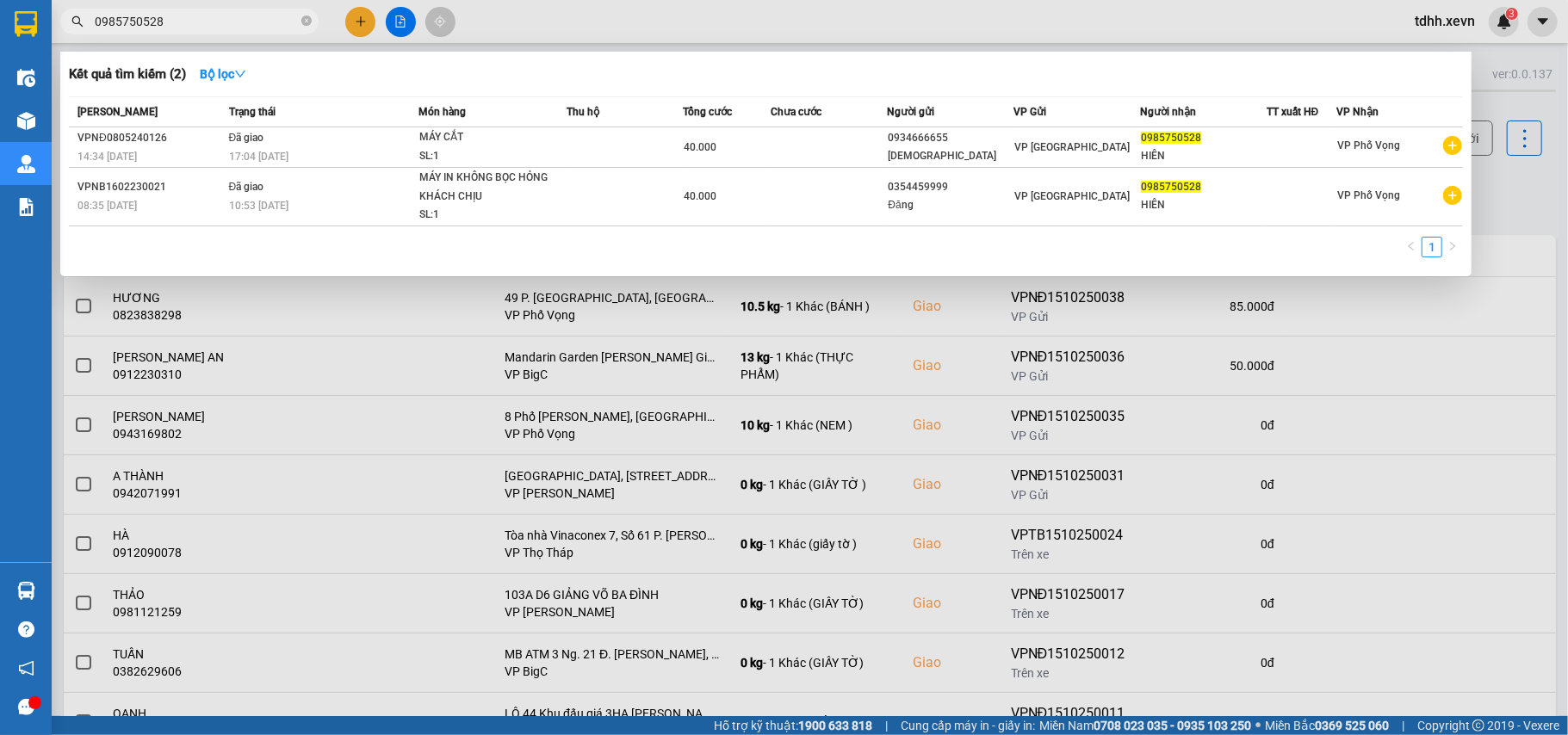
click at [167, 17] on input "0985750528" at bounding box center [196, 21] width 203 height 19
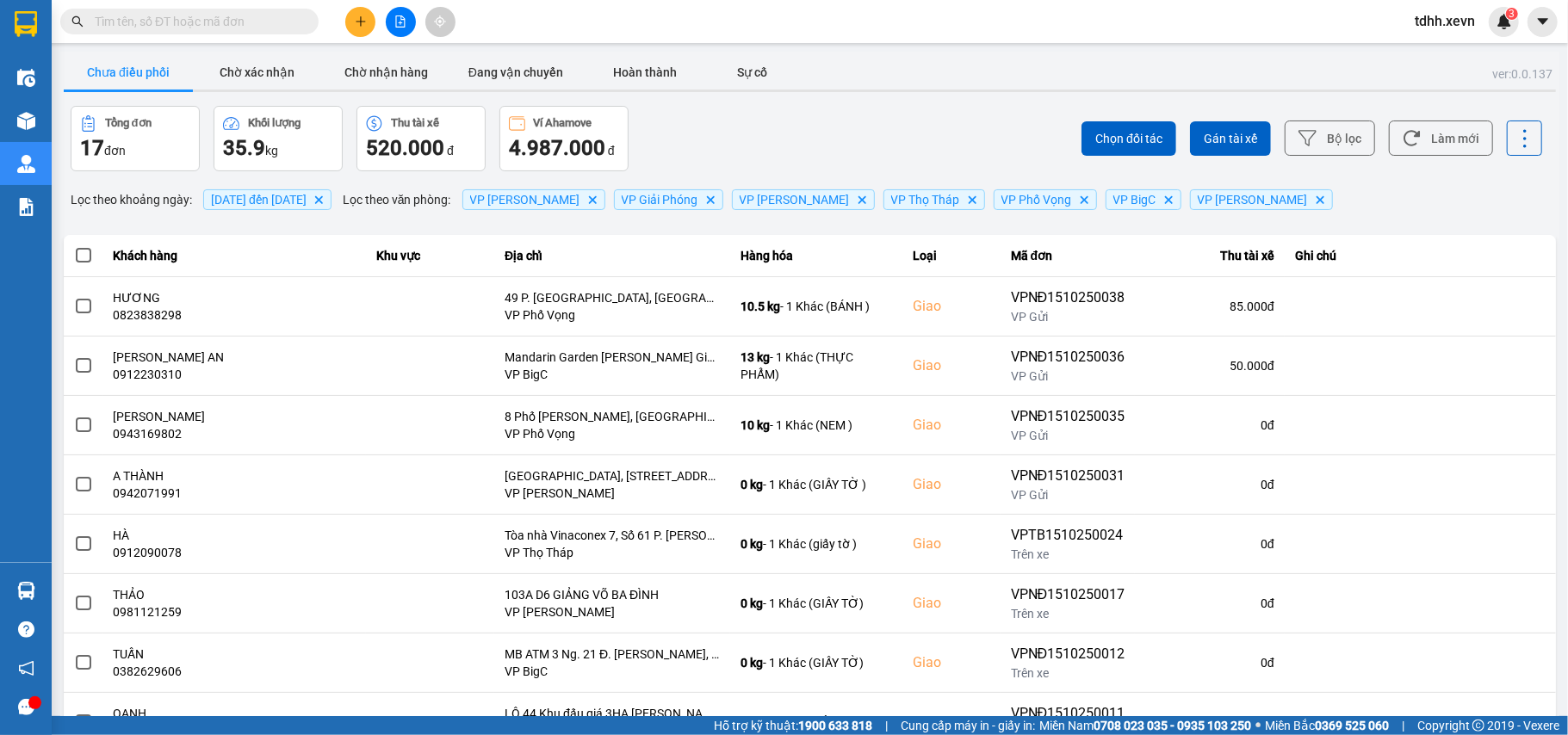
paste input "0921388881"
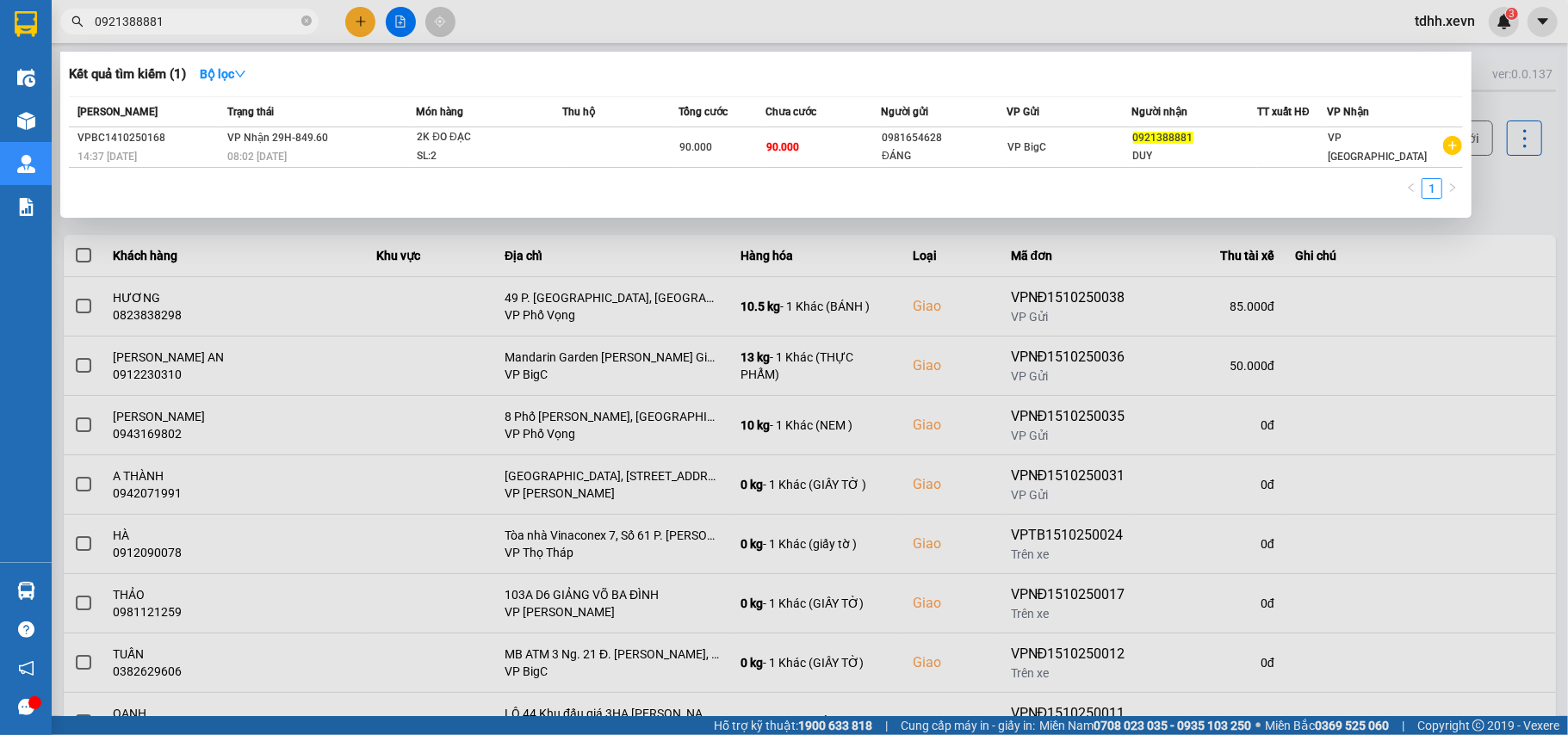
click at [180, 21] on input "0921388881" at bounding box center [196, 21] width 203 height 19
paste input "61244066"
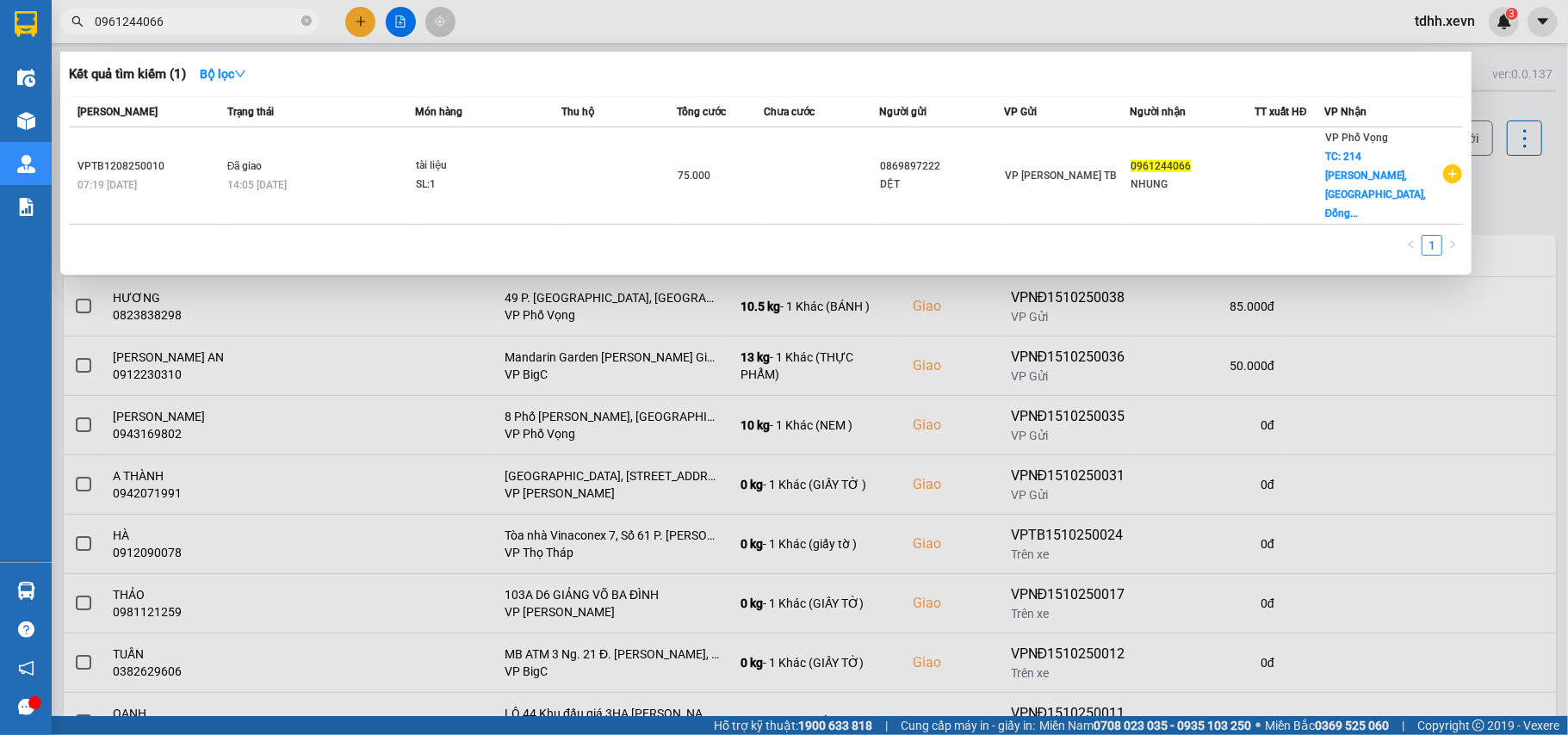
type input "0961244066"
click at [528, 186] on div "Mã ĐH Trạng thái Món hàng Thu hộ Tổng cước Chưa cước Người gửi VP Gửi Người nhậ…" at bounding box center [765, 180] width 1394 height 169
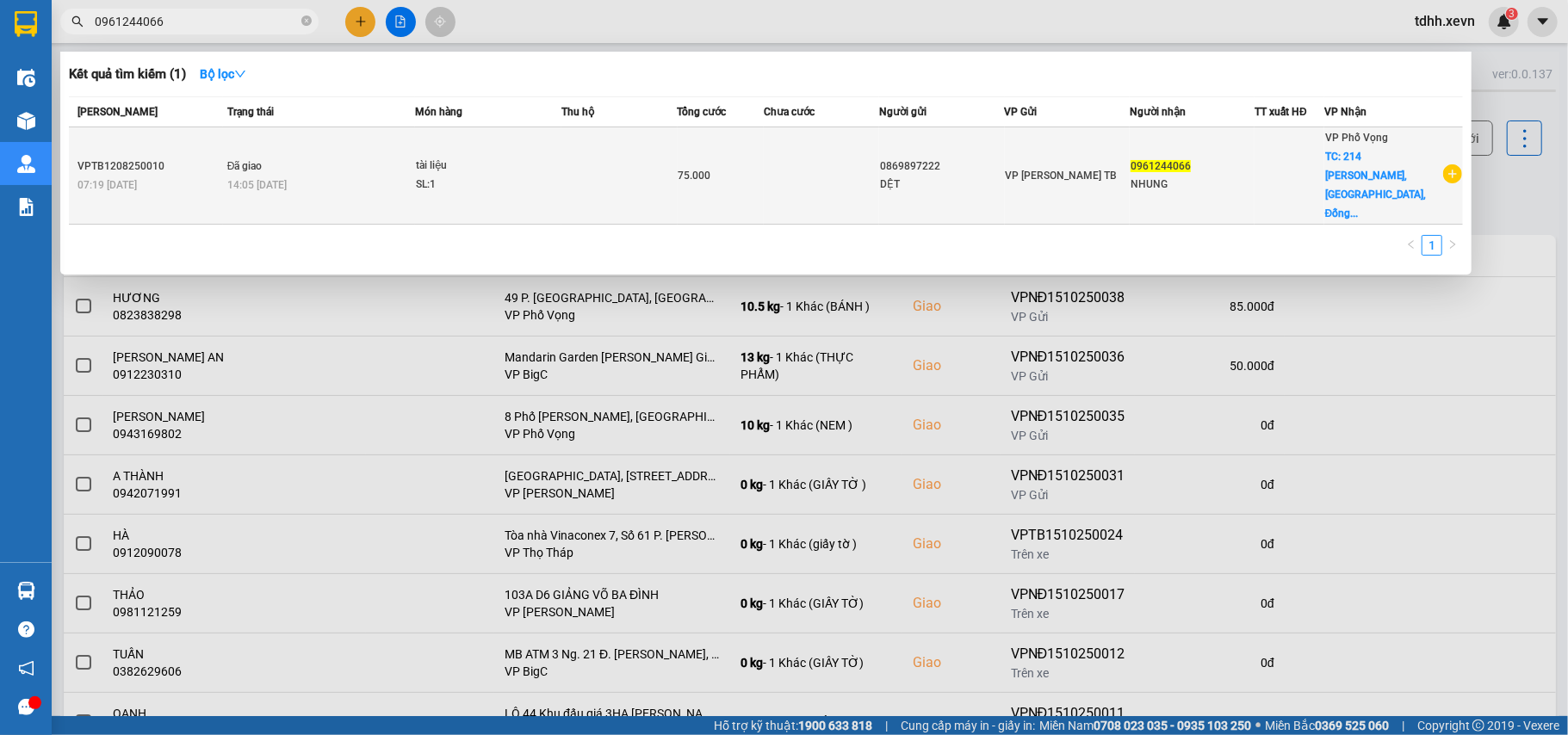
click at [517, 176] on div "SL: 1" at bounding box center [480, 185] width 129 height 19
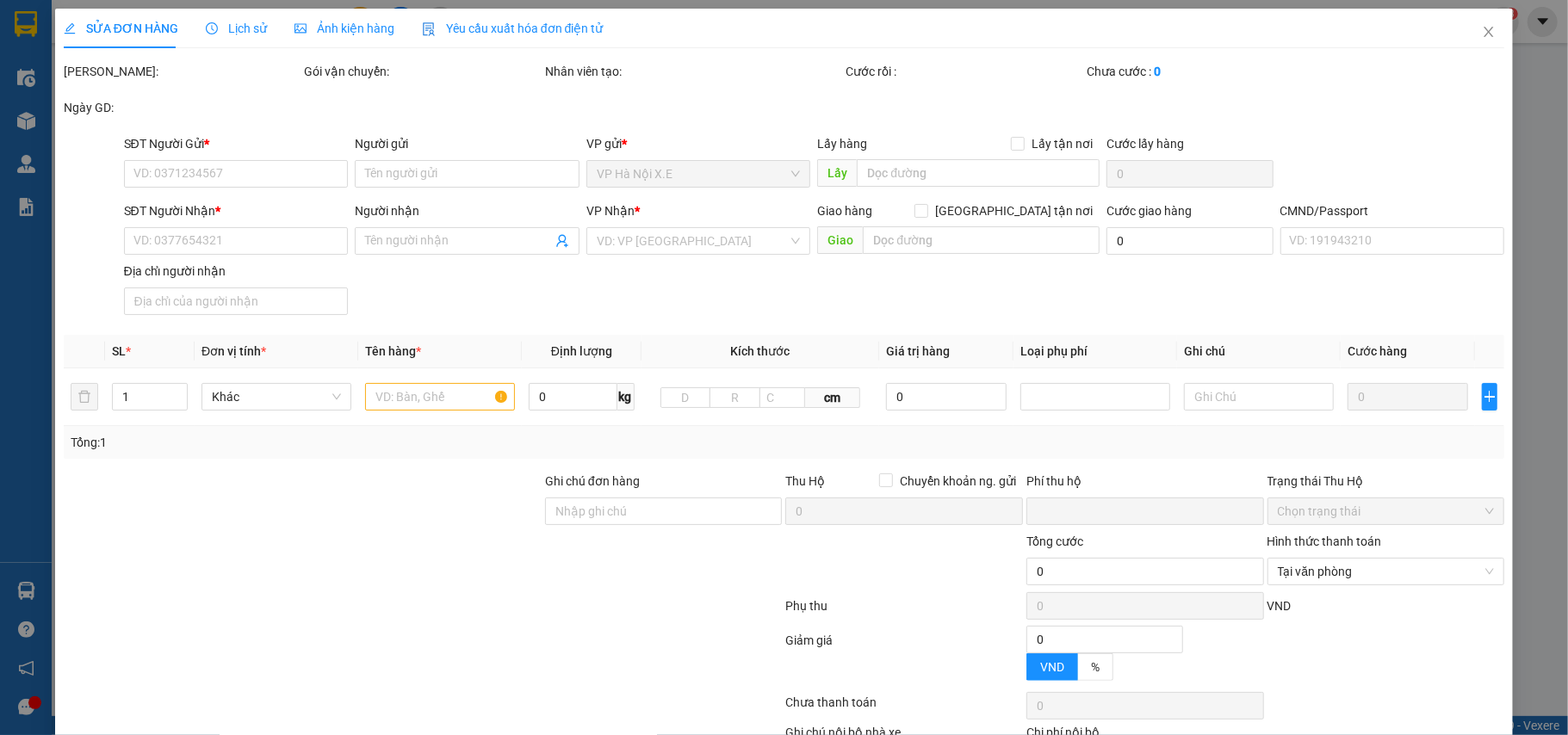
type input "0869897222"
type input "DỆT"
type input "0961244066"
type input "NHUNG"
checkbox input "true"
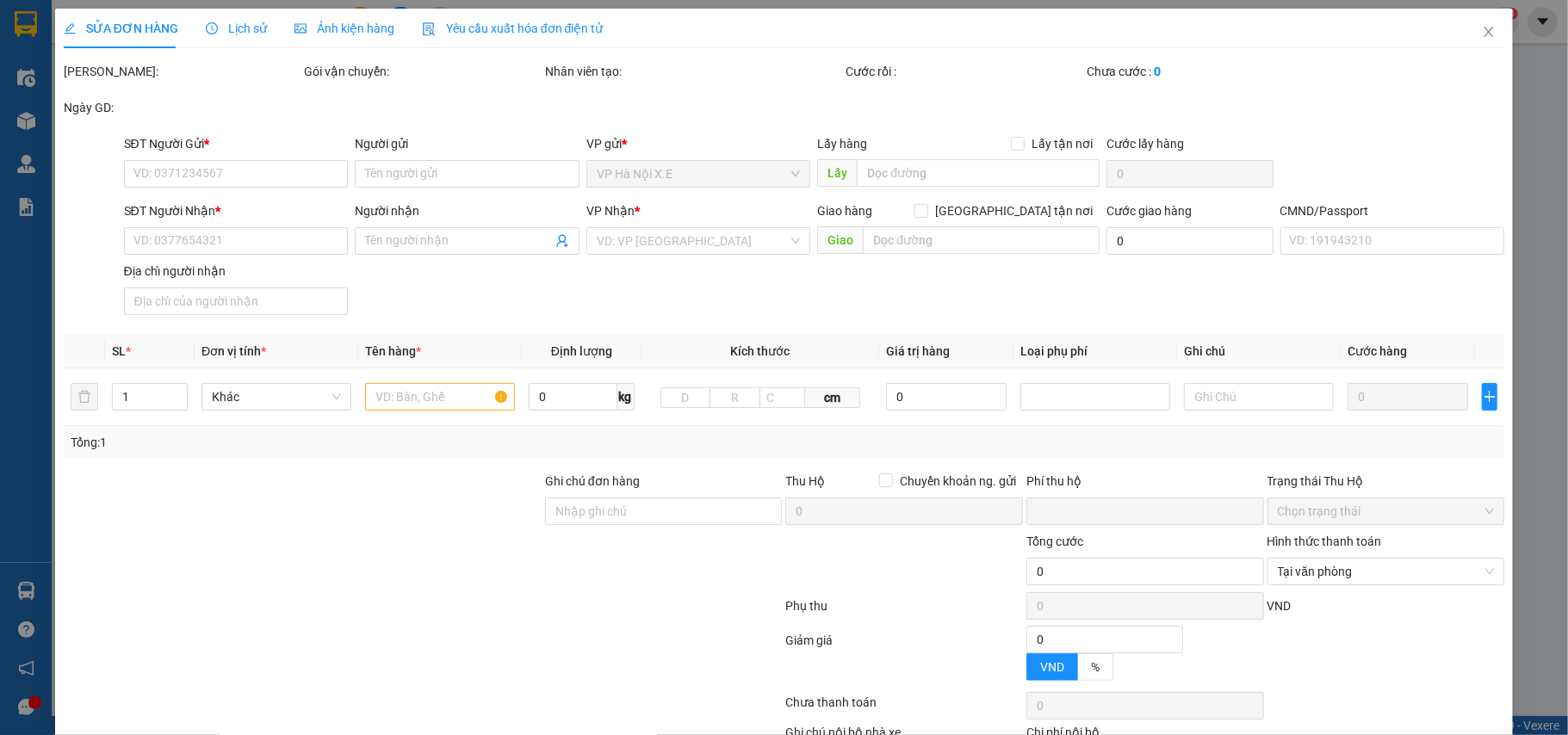
type input "214 Hào Nam, Chợ Dừa, Đống Đa, Hà Nội 100000, Việt Nam"
type input "50.000"
type input "1"
type input "0"
type input "75.000"
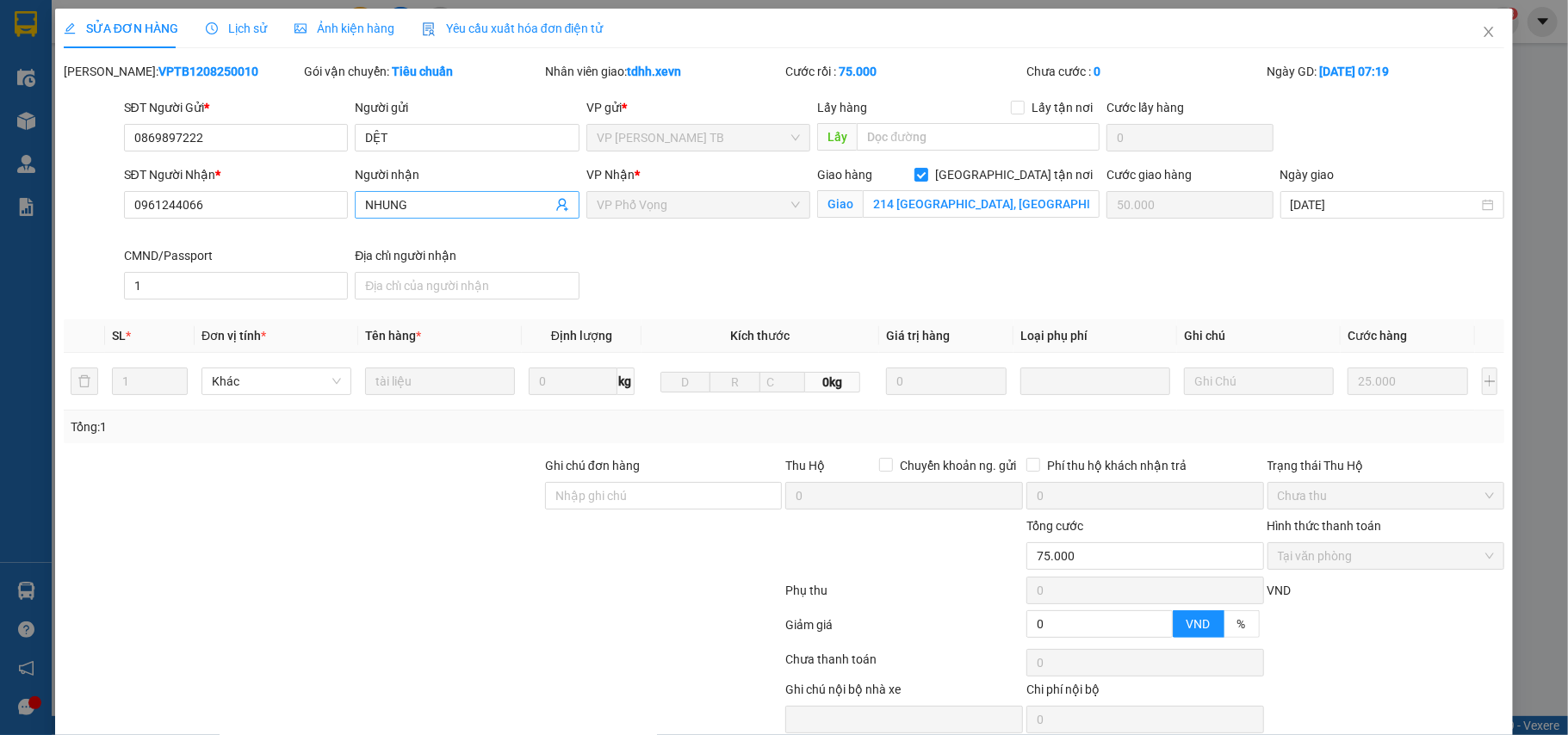
click at [416, 207] on input "NHUNG" at bounding box center [459, 205] width 187 height 19
click at [965, 213] on input "214 Hào Nam, Chợ Dừa, Đống Đa, Hà Nội 100000, Việt Nam" at bounding box center [981, 204] width 237 height 27
click at [203, 135] on input "0869897222" at bounding box center [236, 137] width 225 height 27
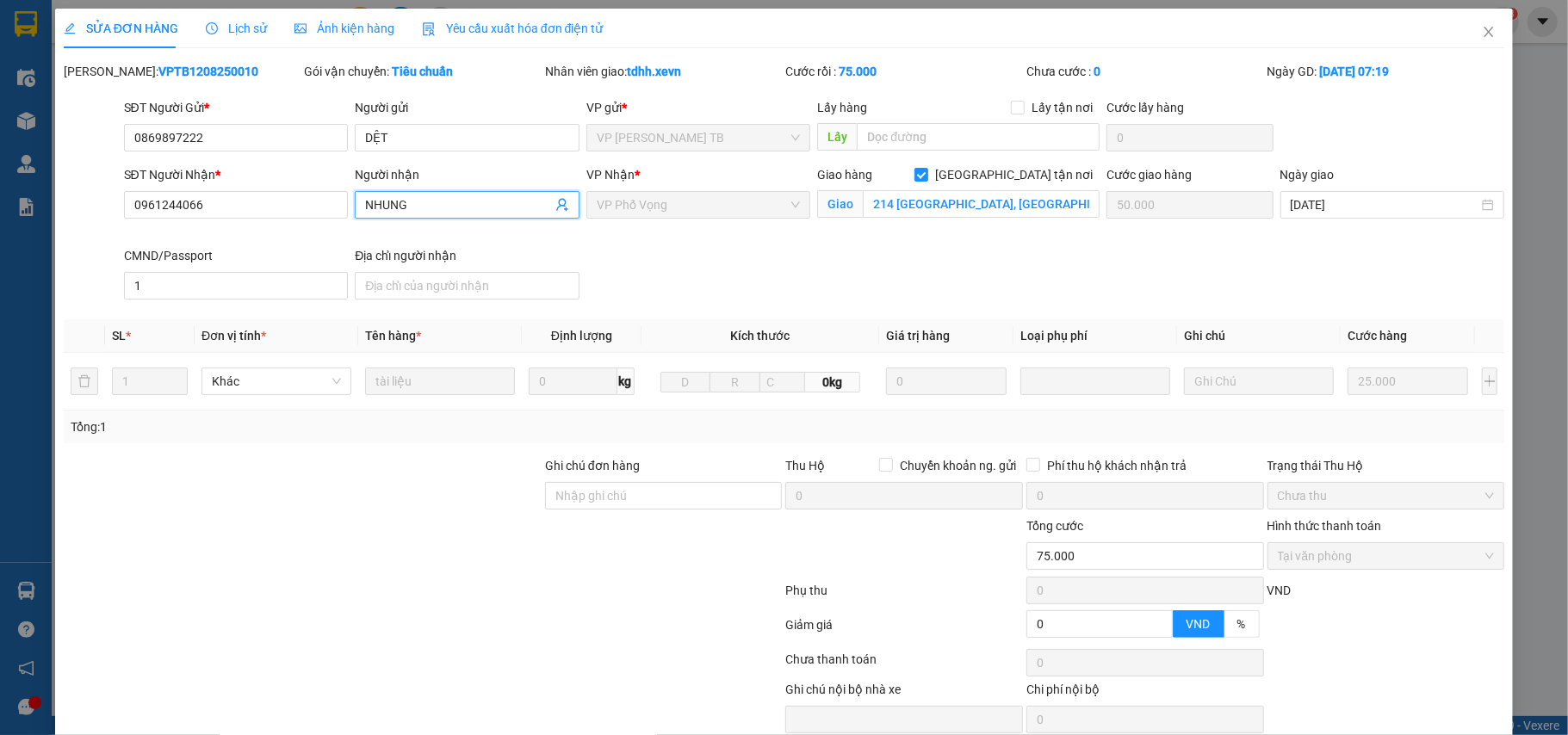
click at [386, 201] on input "NHUNG" at bounding box center [459, 205] width 187 height 19
click at [391, 131] on input "DỆT" at bounding box center [468, 137] width 225 height 27
click at [1482, 31] on icon "close" at bounding box center [1488, 31] width 14 height 14
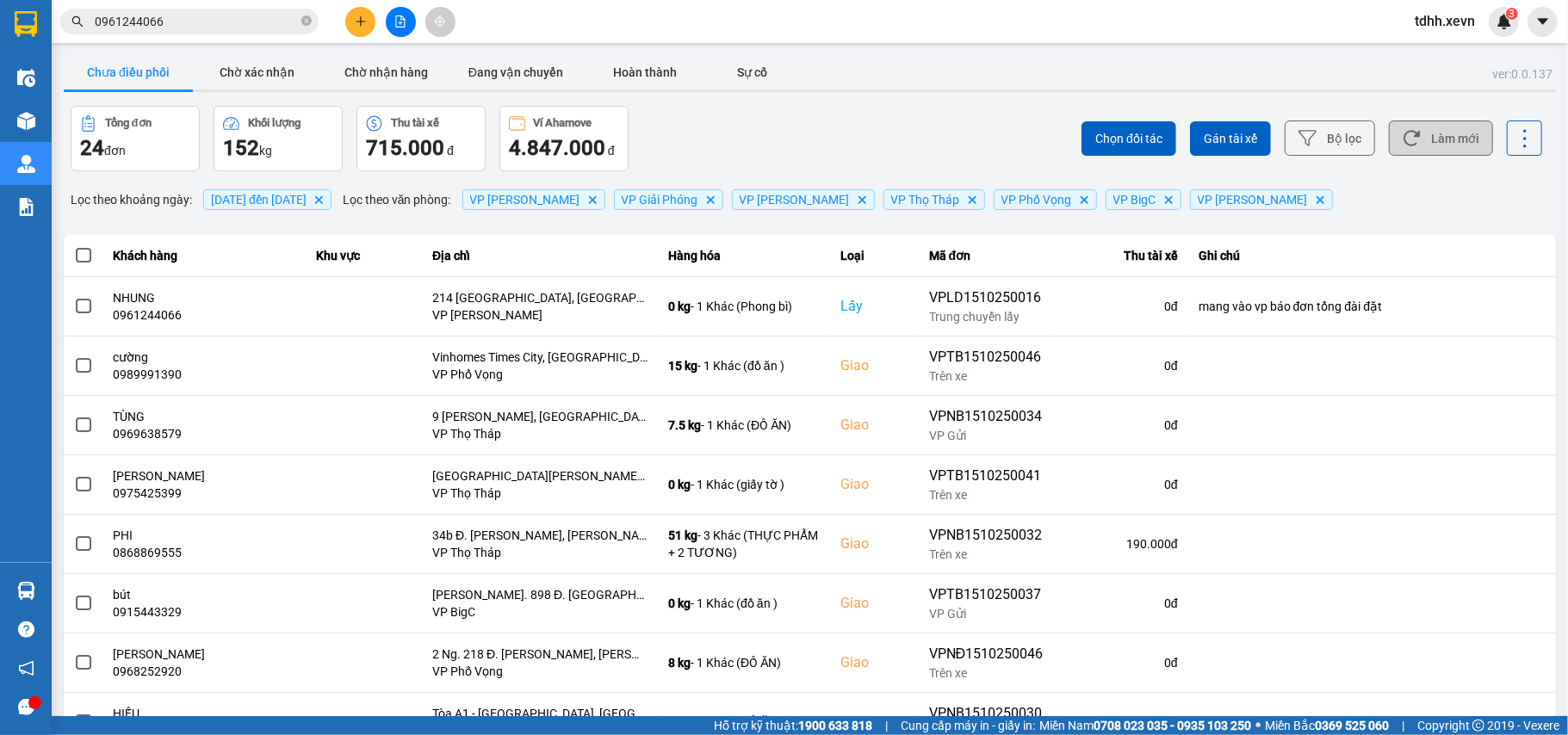
click at [1454, 142] on button "Làm mới" at bounding box center [1441, 138] width 104 height 36
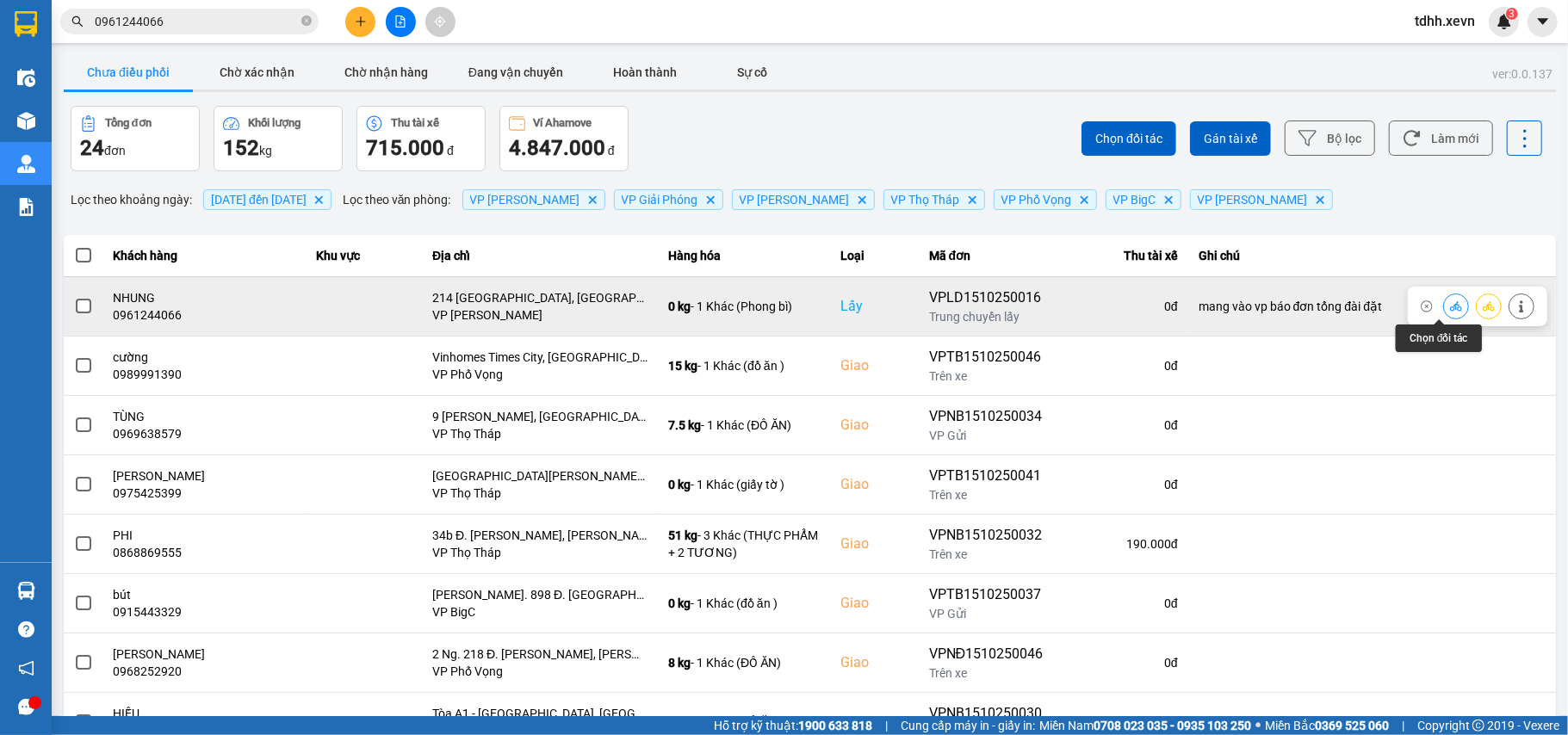
click at [1444, 310] on button at bounding box center [1456, 306] width 24 height 30
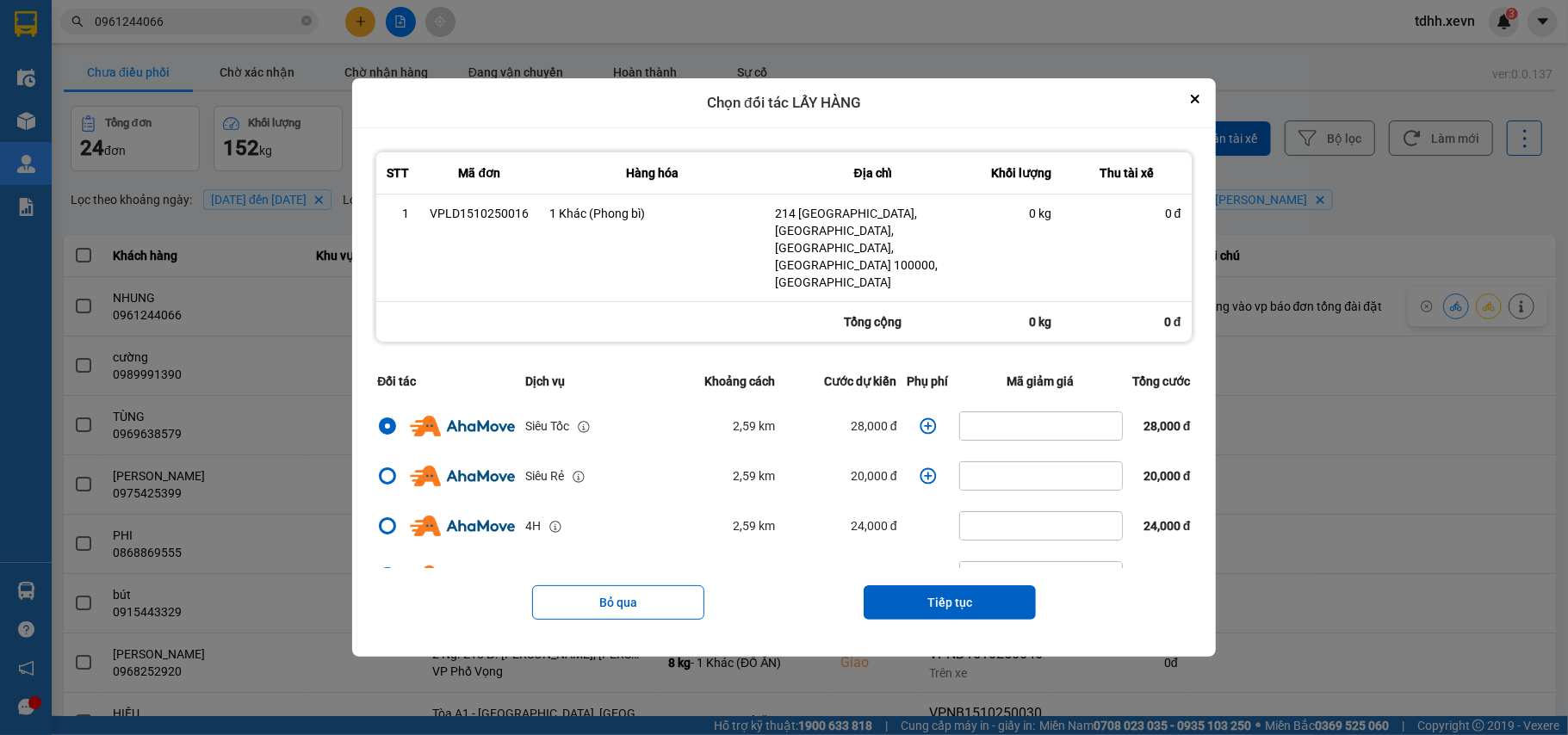
click at [920, 417] on icon "dialog" at bounding box center [928, 426] width 16 height 16
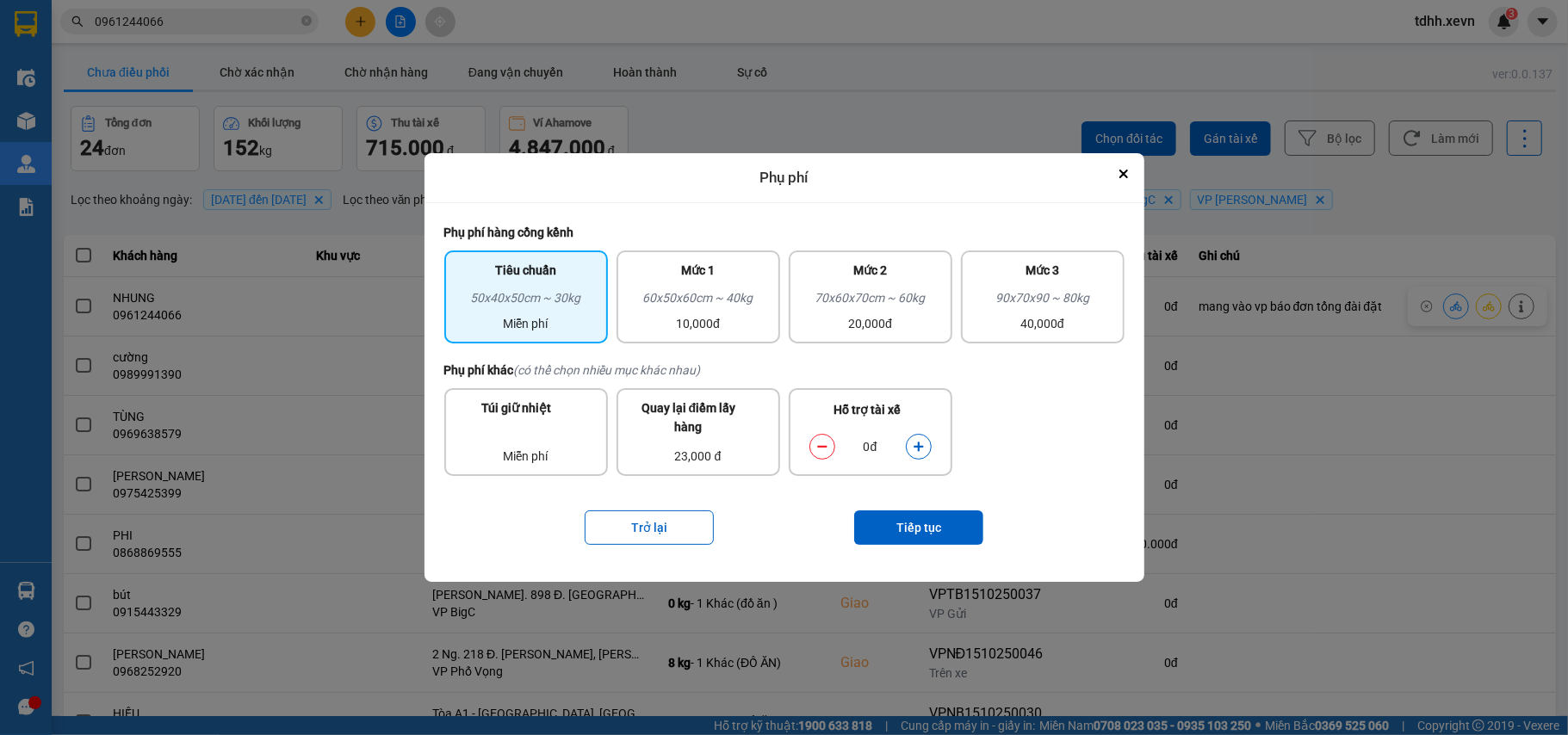
drag, startPoint x: 917, startPoint y: 446, endPoint x: 930, endPoint y: 493, distance: 48.8
click at [917, 449] on icon "dialog" at bounding box center [918, 447] width 12 height 12
click at [937, 529] on button "Tiếp tục" at bounding box center [918, 528] width 129 height 35
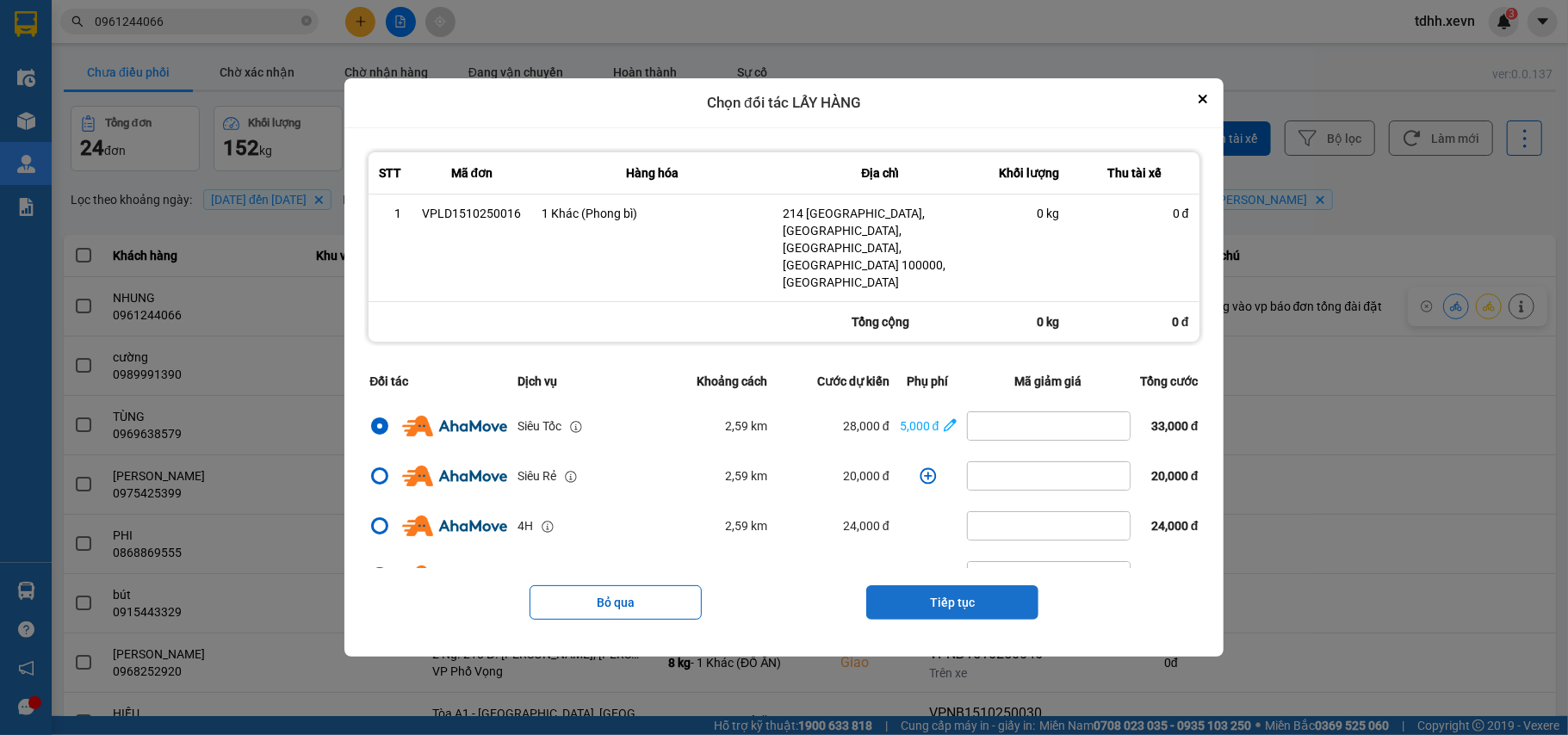
click at [979, 586] on button "Tiếp tục" at bounding box center [952, 603] width 172 height 35
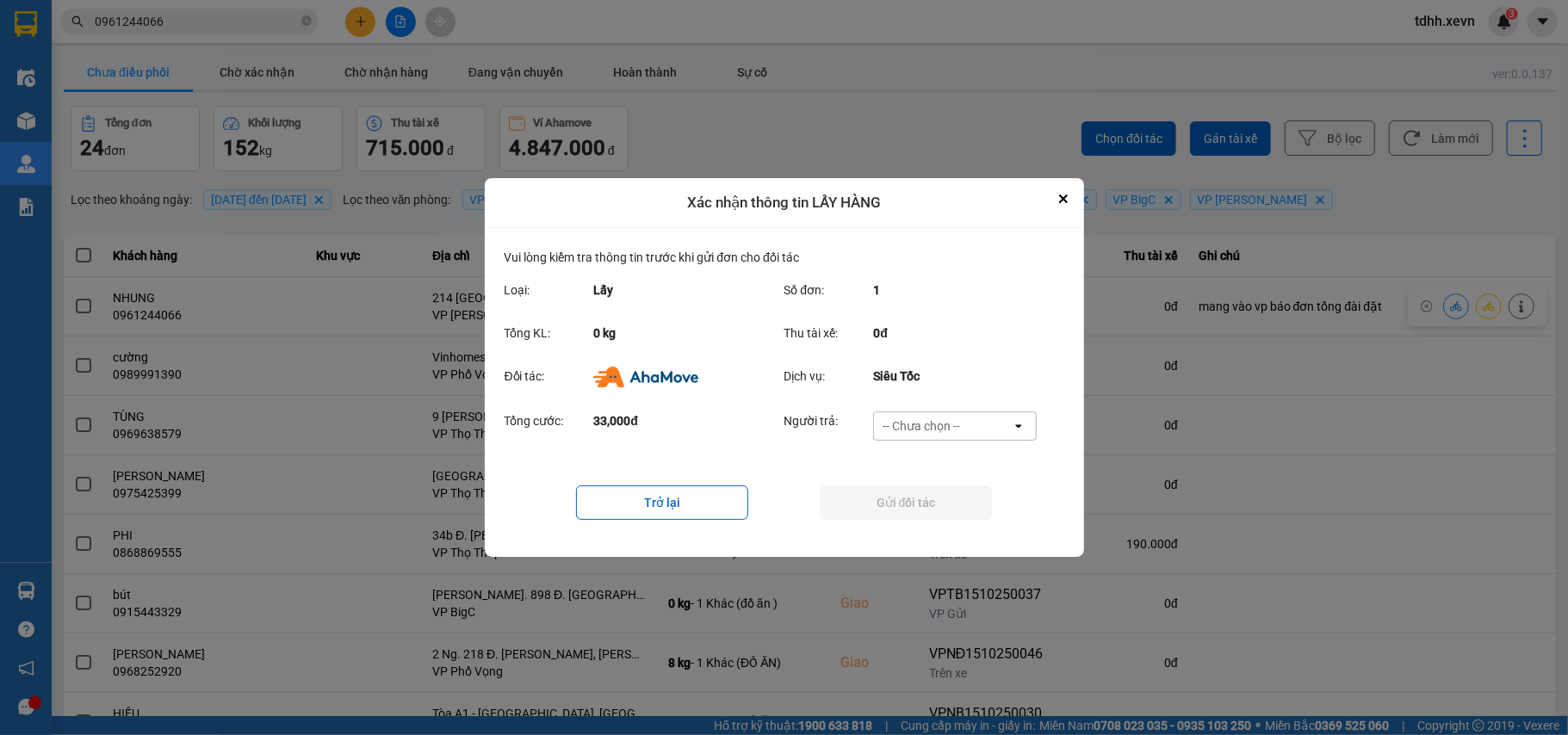
click at [944, 428] on div "-- Chưa chọn --" at bounding box center [921, 426] width 78 height 17
click at [927, 535] on div "Ví Ahamove" at bounding box center [955, 525] width 164 height 31
click at [914, 513] on button "Gửi đối tác" at bounding box center [906, 503] width 172 height 35
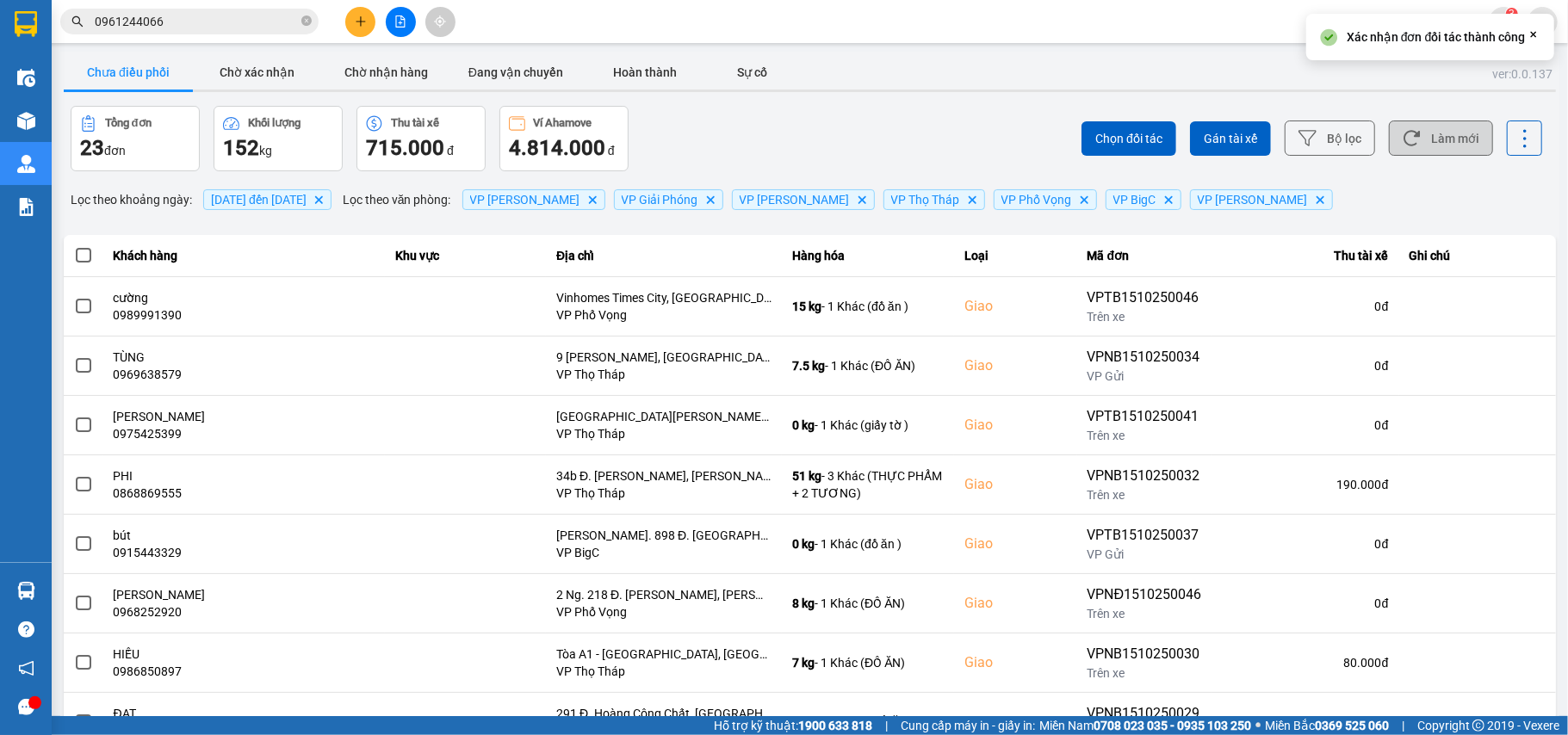
click at [1405, 132] on button "Làm mới" at bounding box center [1441, 138] width 104 height 36
click at [947, 124] on div "Chọn đối tác Gán tài xế Bộ lọc Làm mới" at bounding box center [1174, 138] width 736 height 65
click at [1448, 146] on button "Làm mới" at bounding box center [1441, 138] width 104 height 36
click at [962, 129] on div "Chọn đối tác Gán tài xế Bộ lọc Làm mới" at bounding box center [1174, 138] width 736 height 65
click at [1444, 139] on button "Làm mới" at bounding box center [1441, 138] width 104 height 36
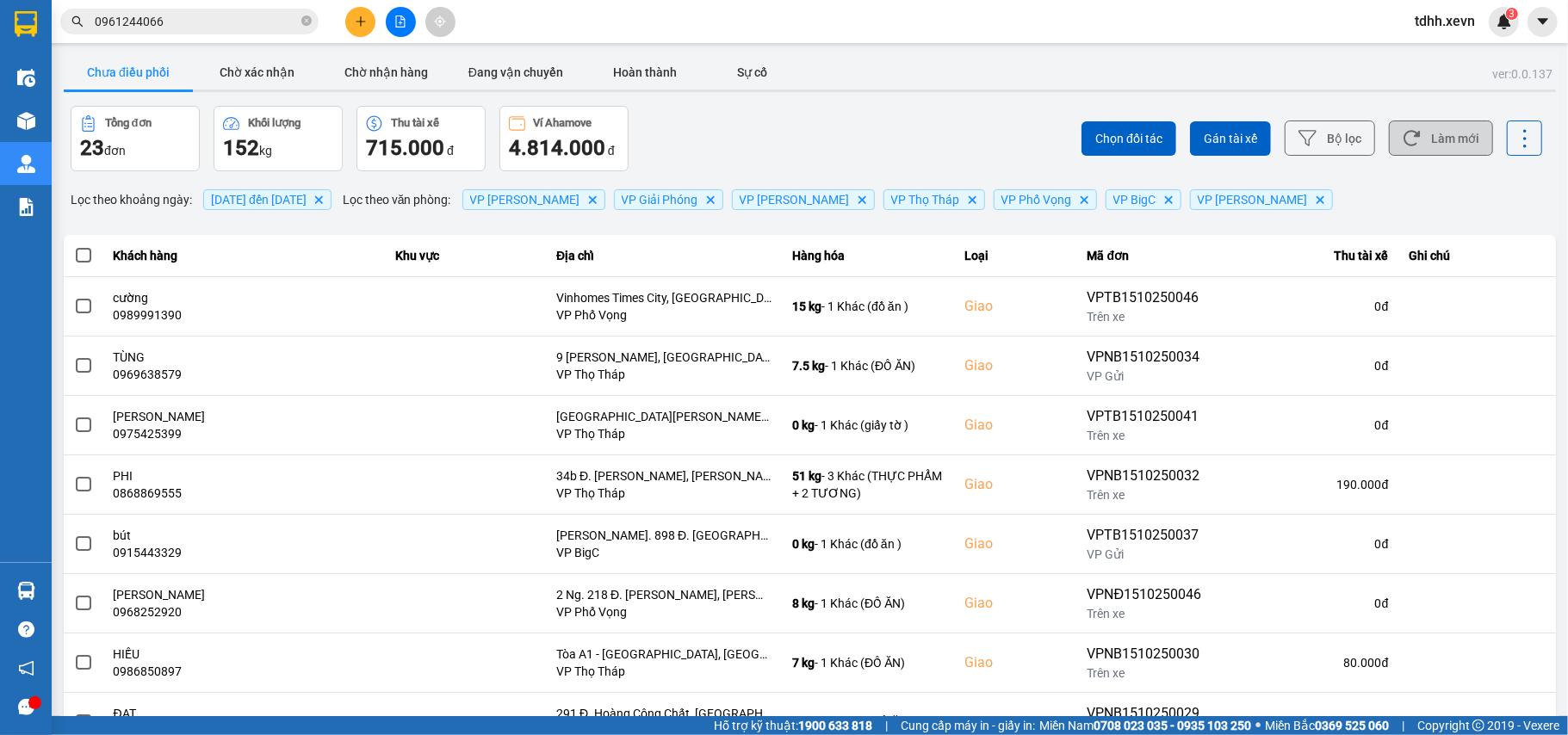
click at [1448, 128] on button "Làm mới" at bounding box center [1441, 138] width 104 height 36
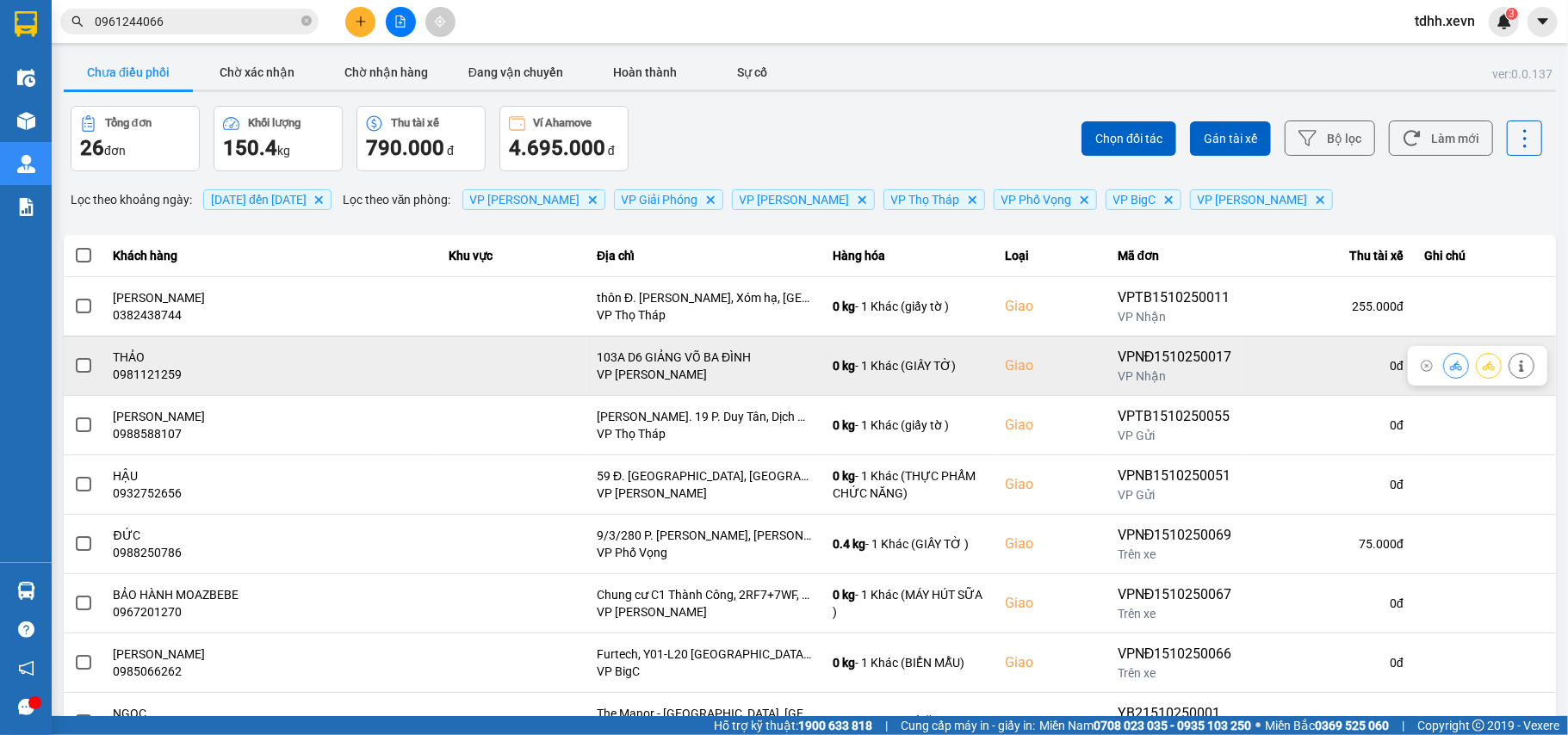
click at [168, 369] on div "0981121259" at bounding box center [271, 374] width 315 height 17
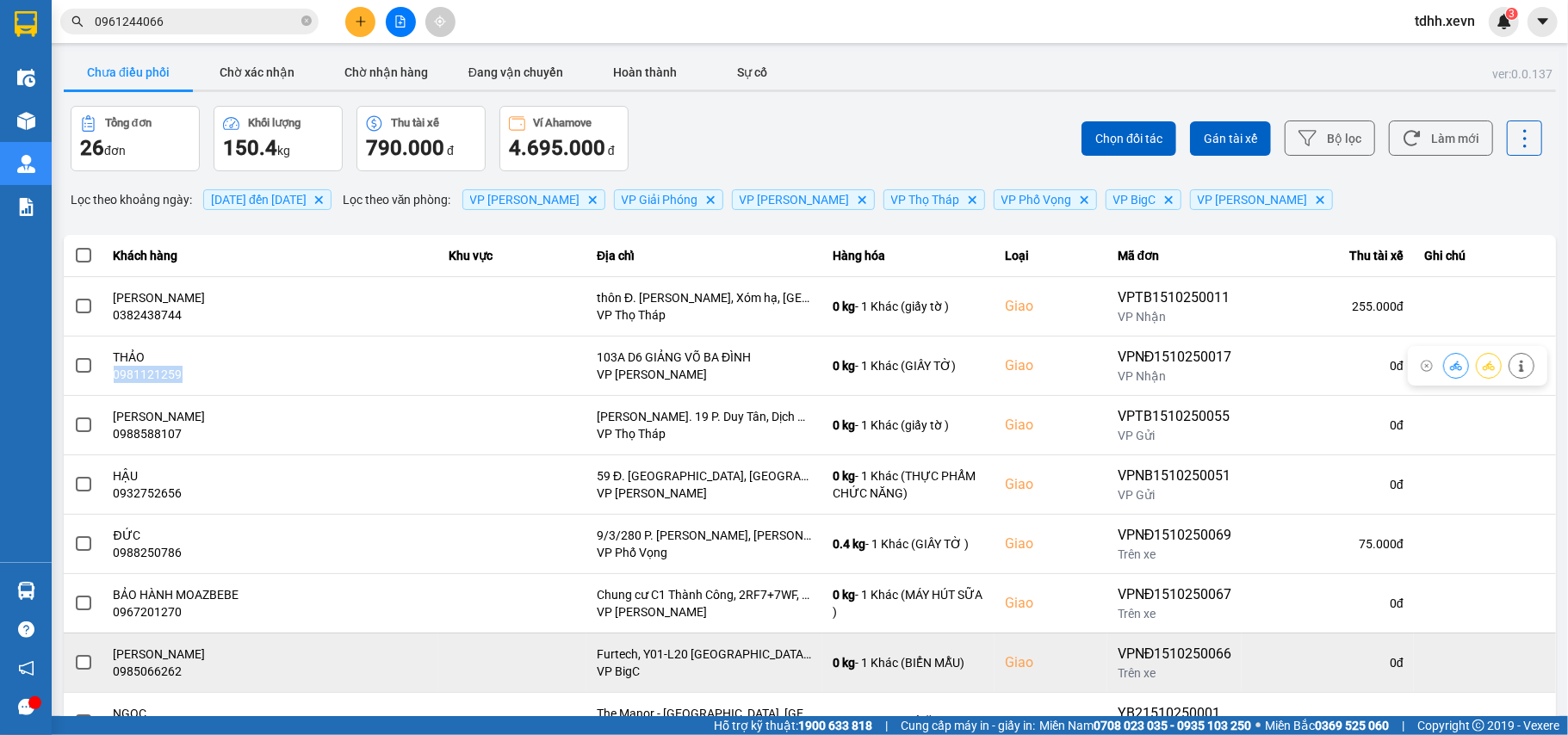
copy div "0981121259"
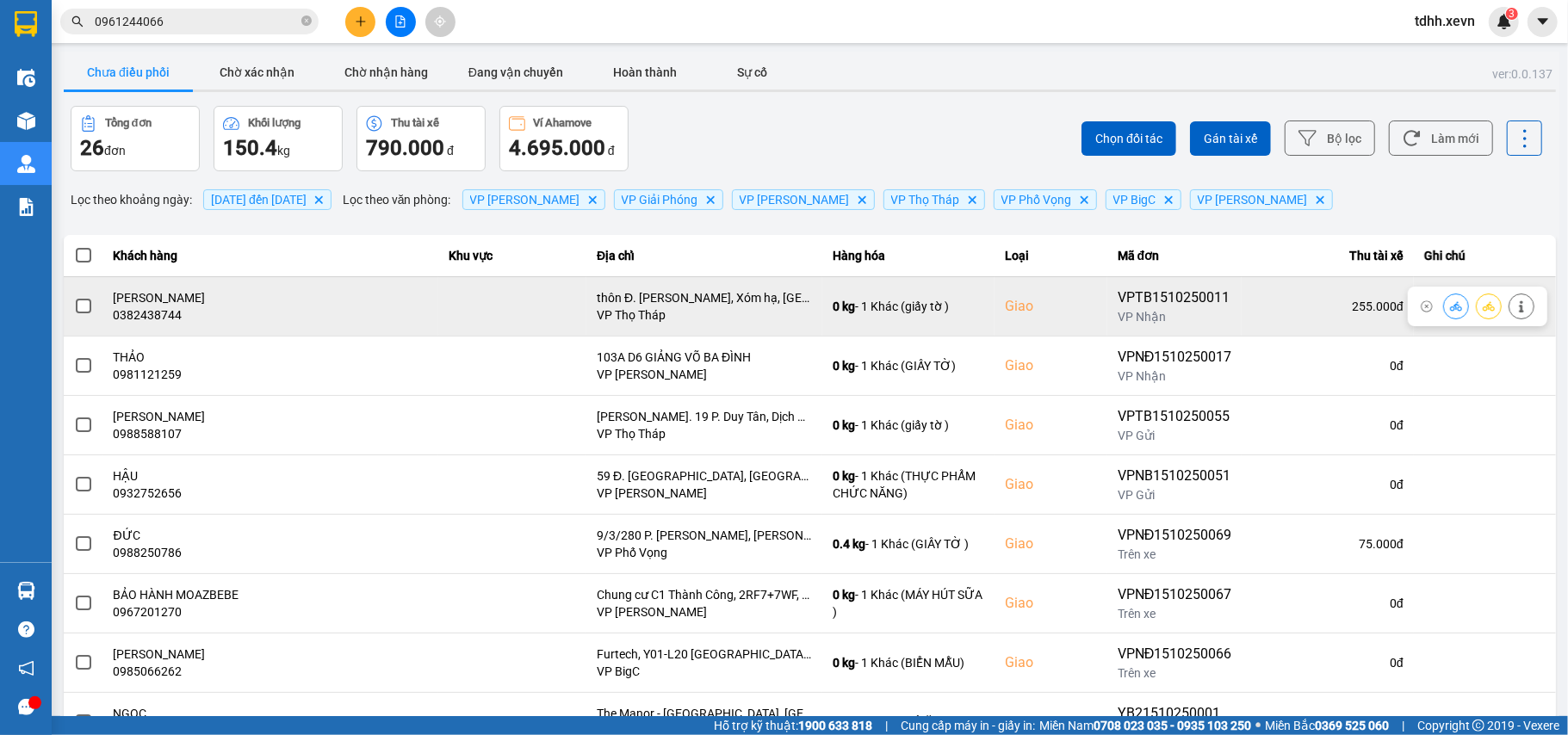
click at [156, 314] on div "0382438744" at bounding box center [271, 315] width 315 height 17
copy div "8"
click at [152, 310] on div "0382438744" at bounding box center [271, 315] width 315 height 17
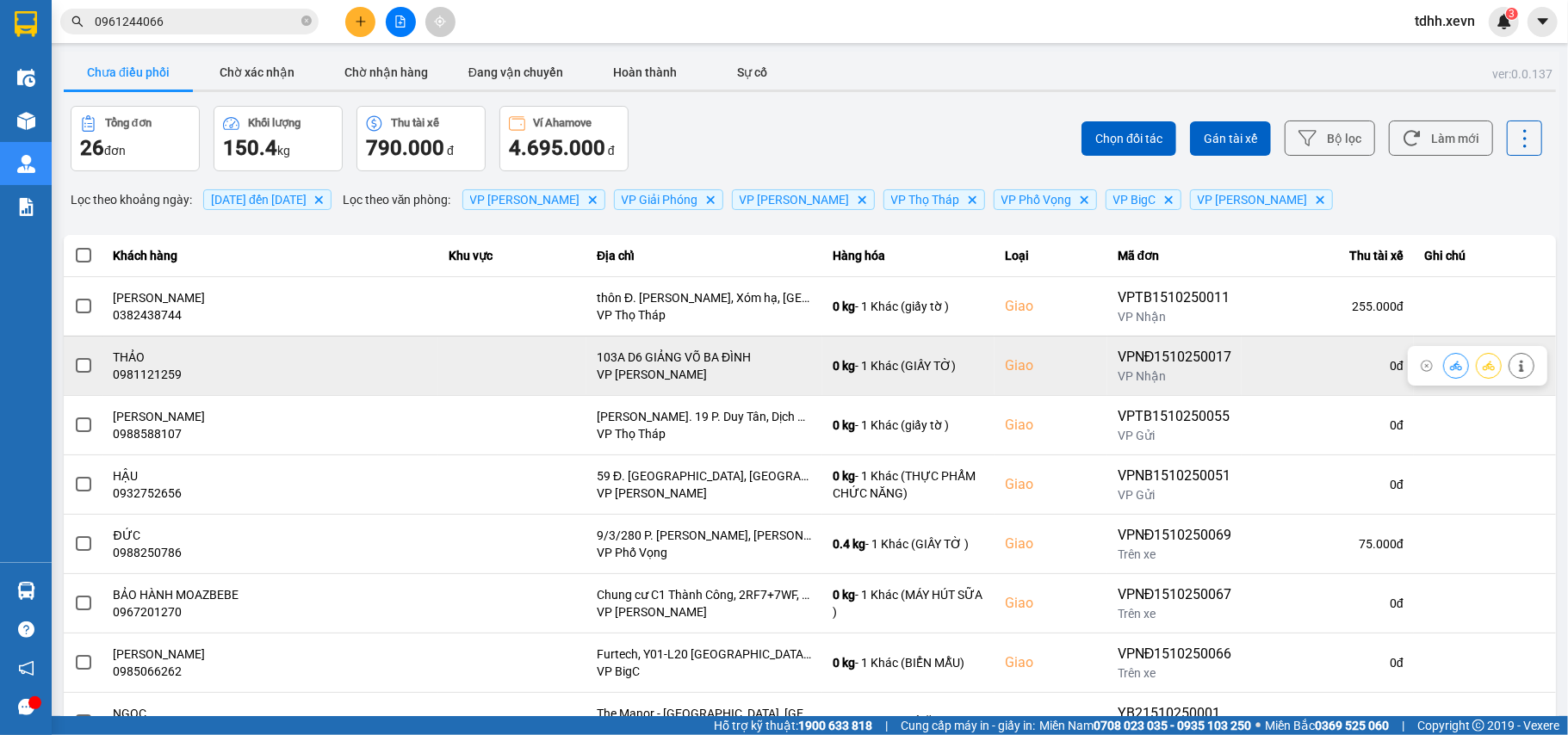
click at [139, 384] on td "THẢO 0981121259" at bounding box center [271, 365] width 336 height 59
copy div "0981121259"
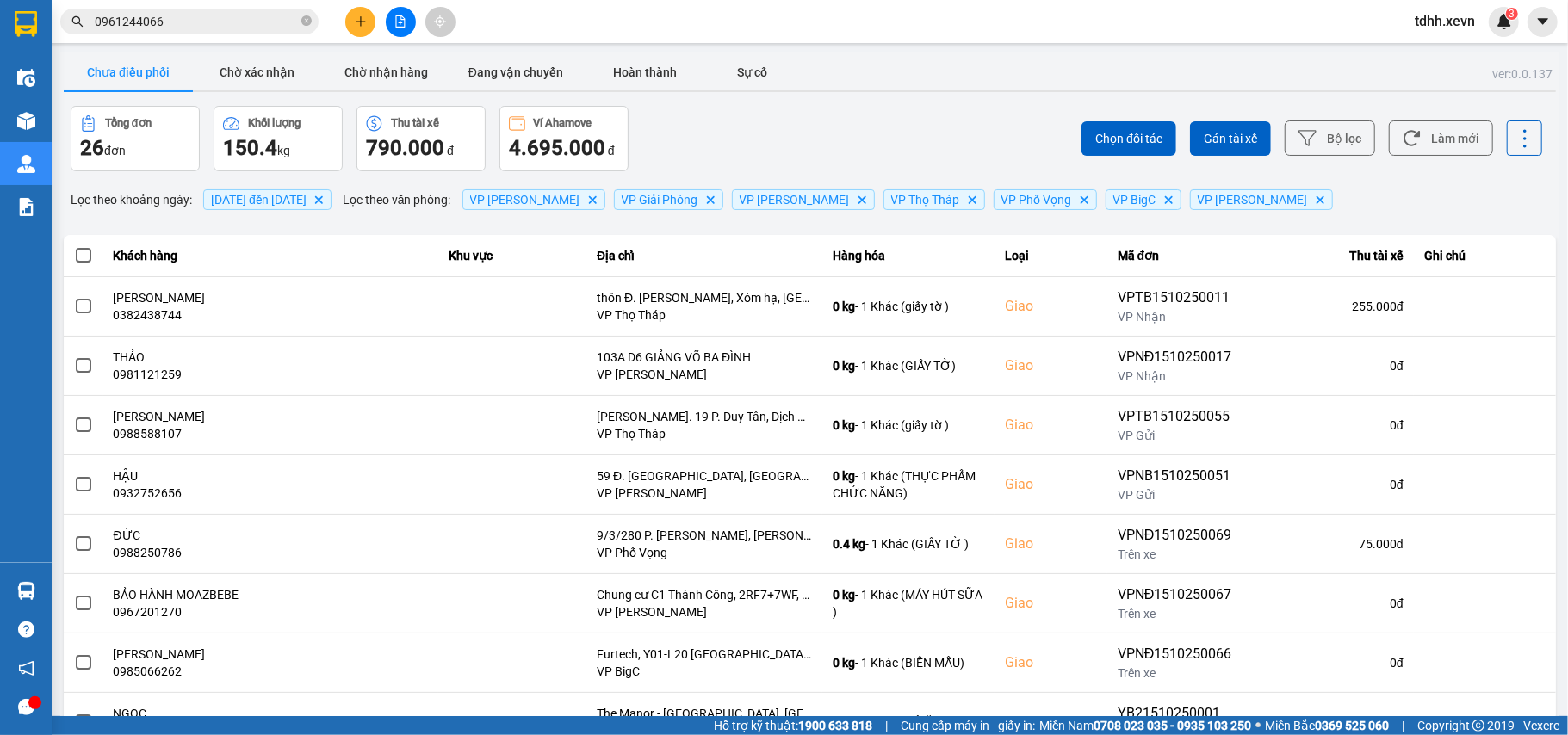
click at [201, 14] on input "0961244066" at bounding box center [196, 21] width 203 height 19
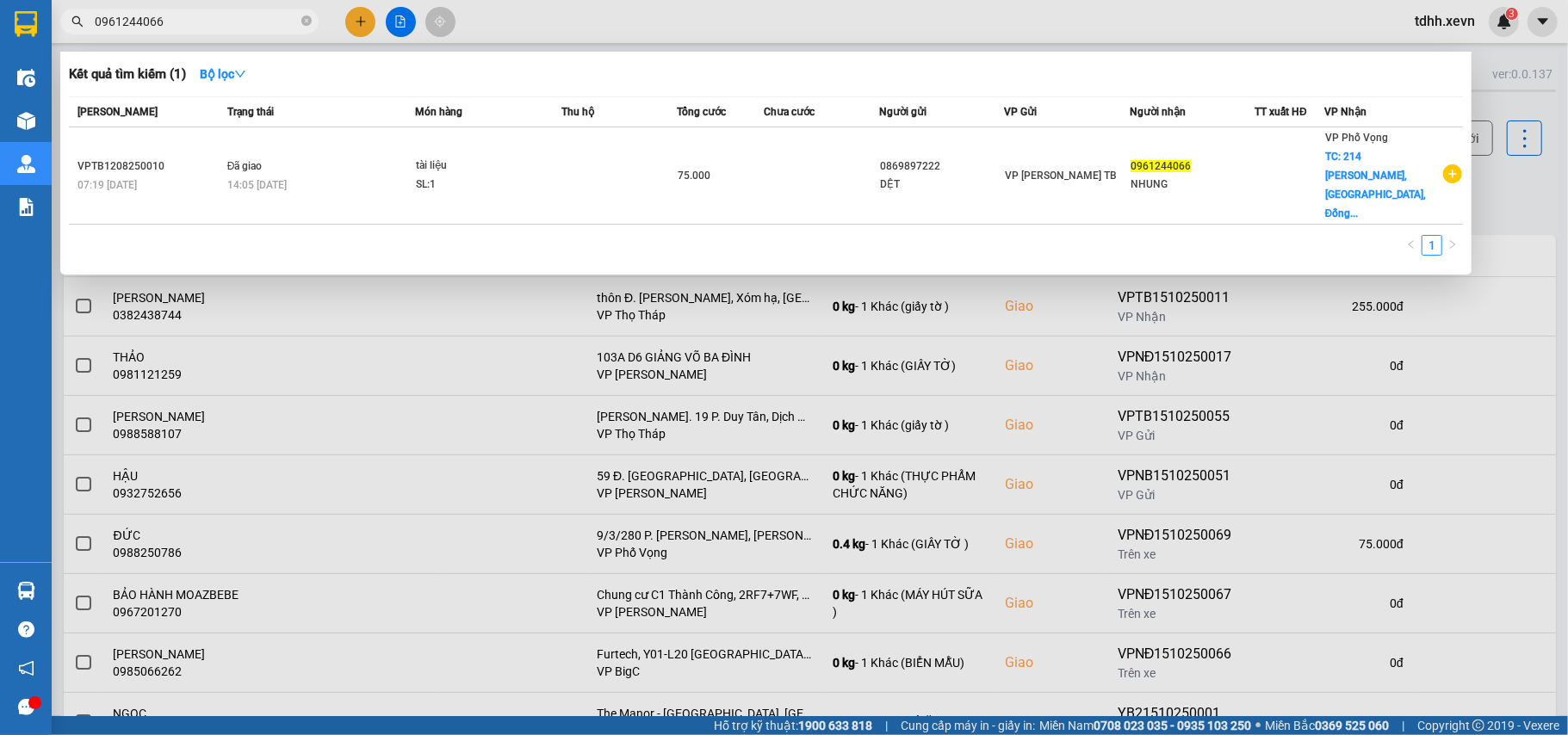
click at [201, 14] on input "0961244066" at bounding box center [196, 21] width 203 height 19
paste input "81121259"
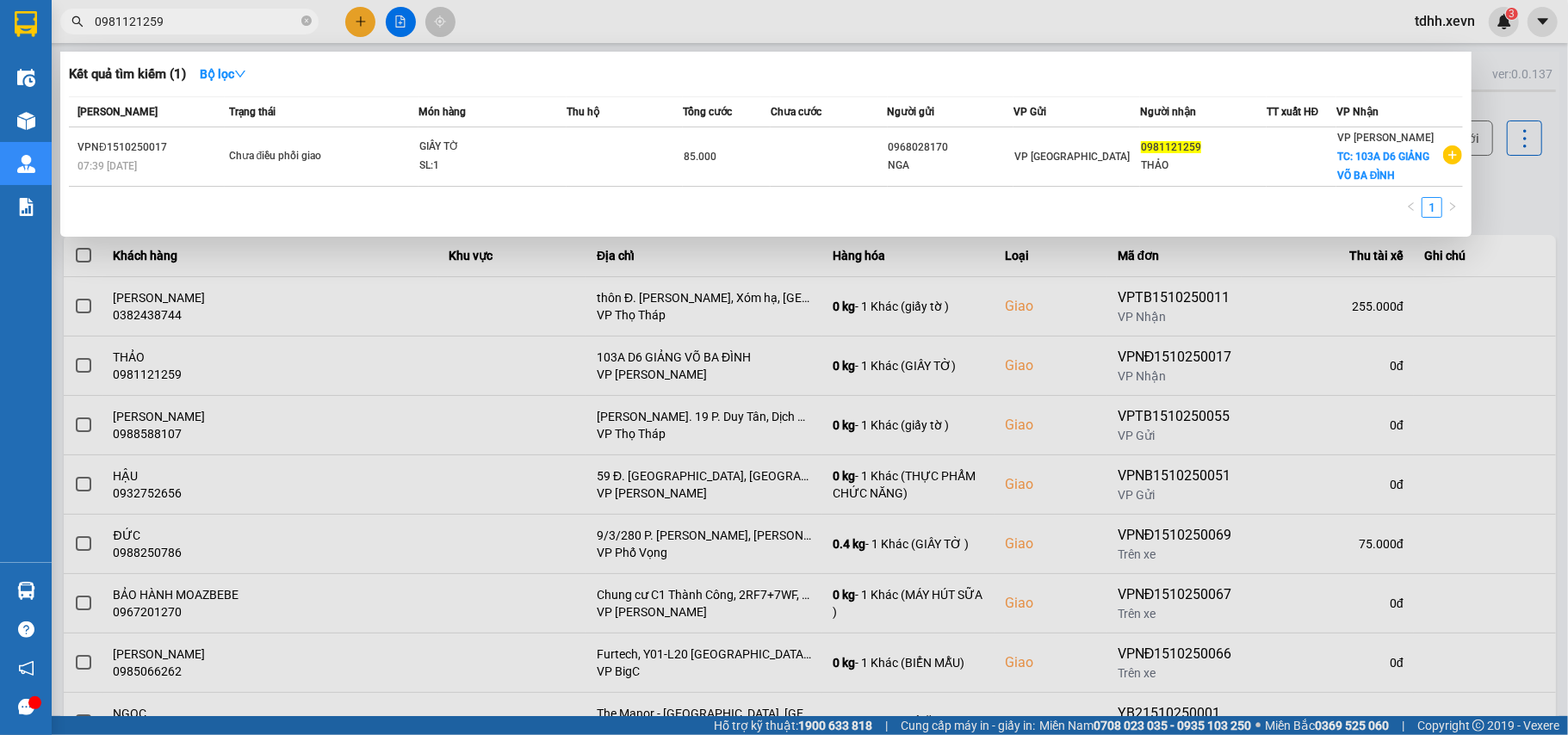
type input "0981121259"
click at [514, 326] on div at bounding box center [784, 367] width 1568 height 735
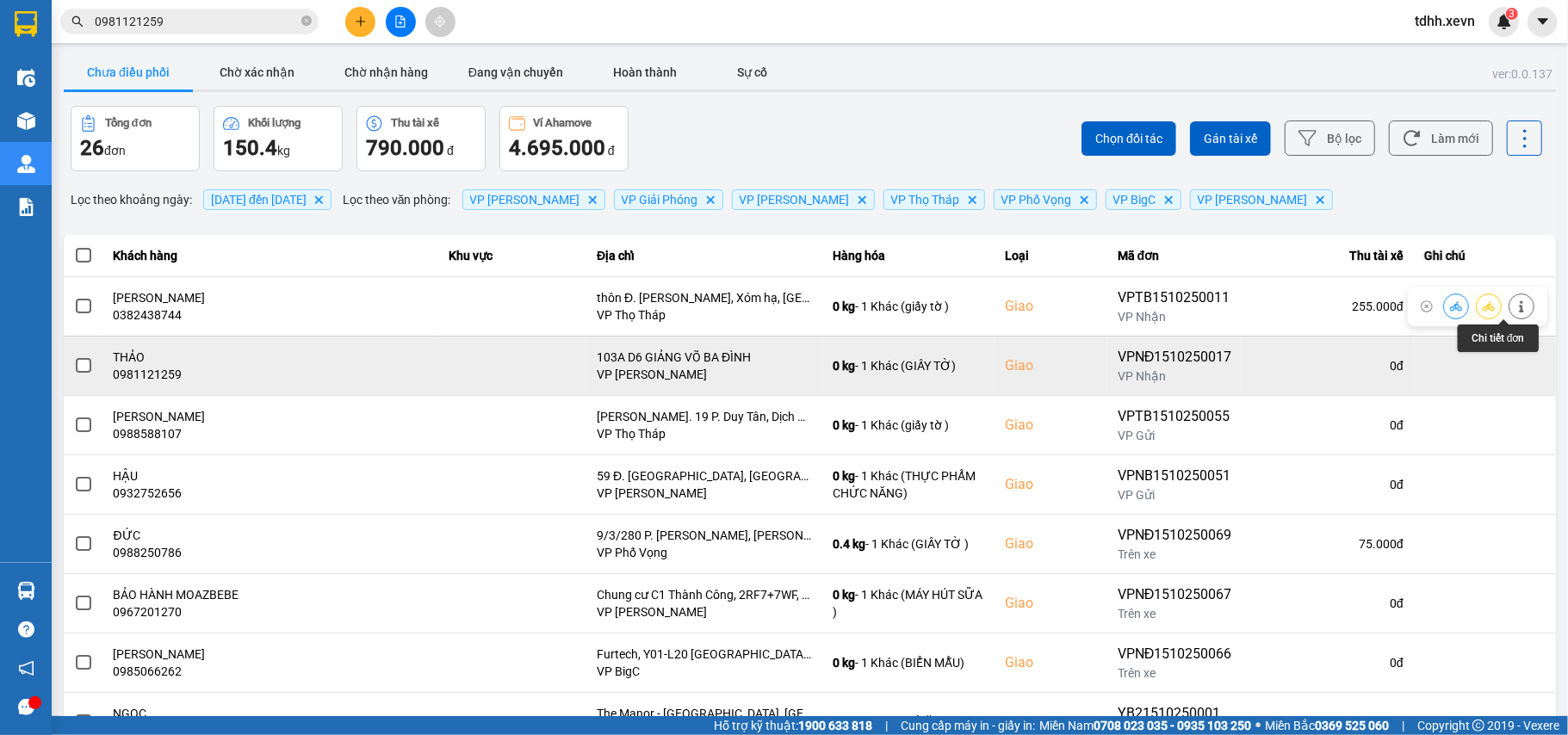
drag, startPoint x: 1503, startPoint y: 303, endPoint x: 1497, endPoint y: 373, distance: 70.3
click at [1497, 373] on tbody "nhật minh 0382438744 thôn Đ. Kính Nỗ, Xóm hạ, Hà Nội, 10000, Vietnam VP Thọ Thá…" at bounding box center [810, 573] width 1492 height 594
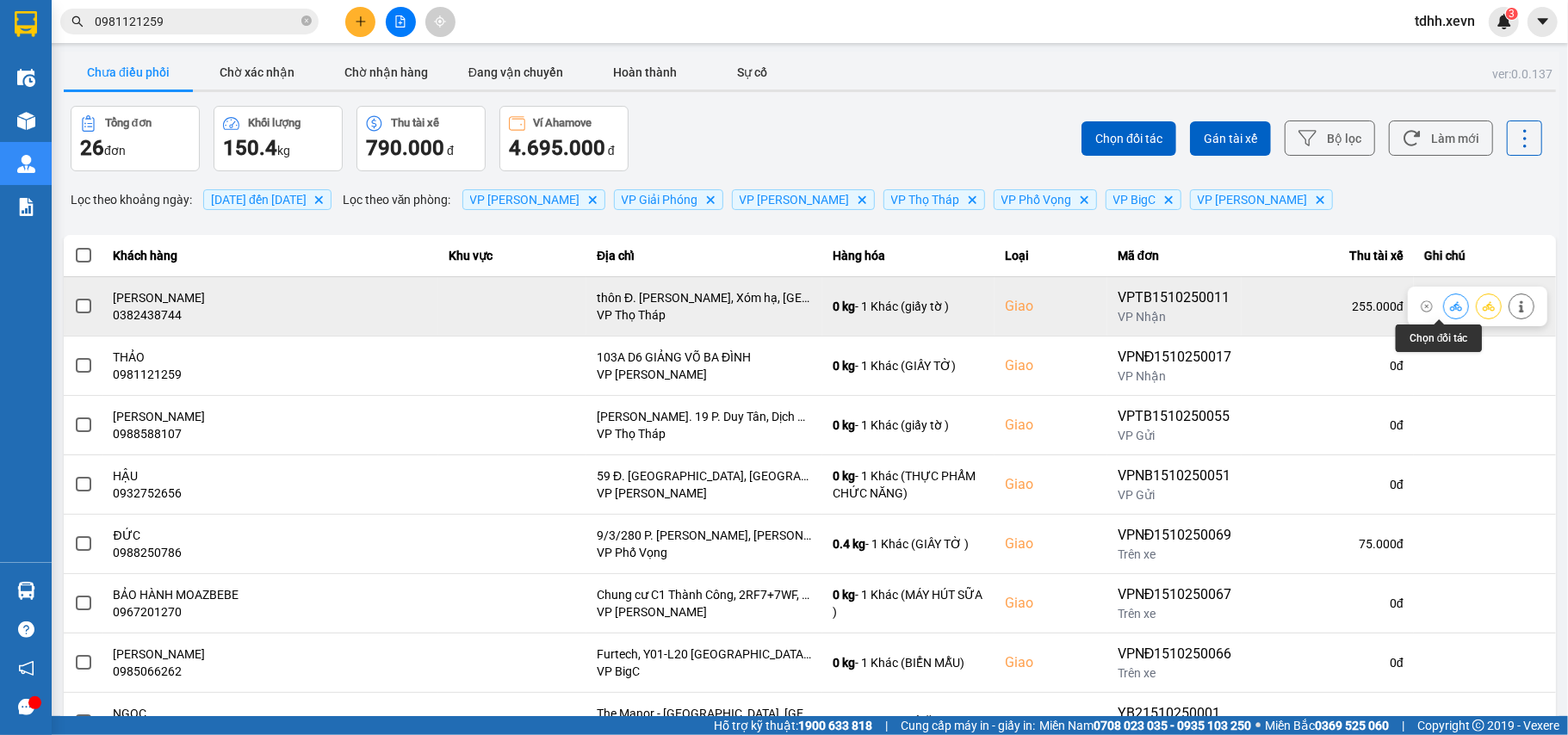
click at [1450, 307] on icon at bounding box center [1455, 306] width 12 height 12
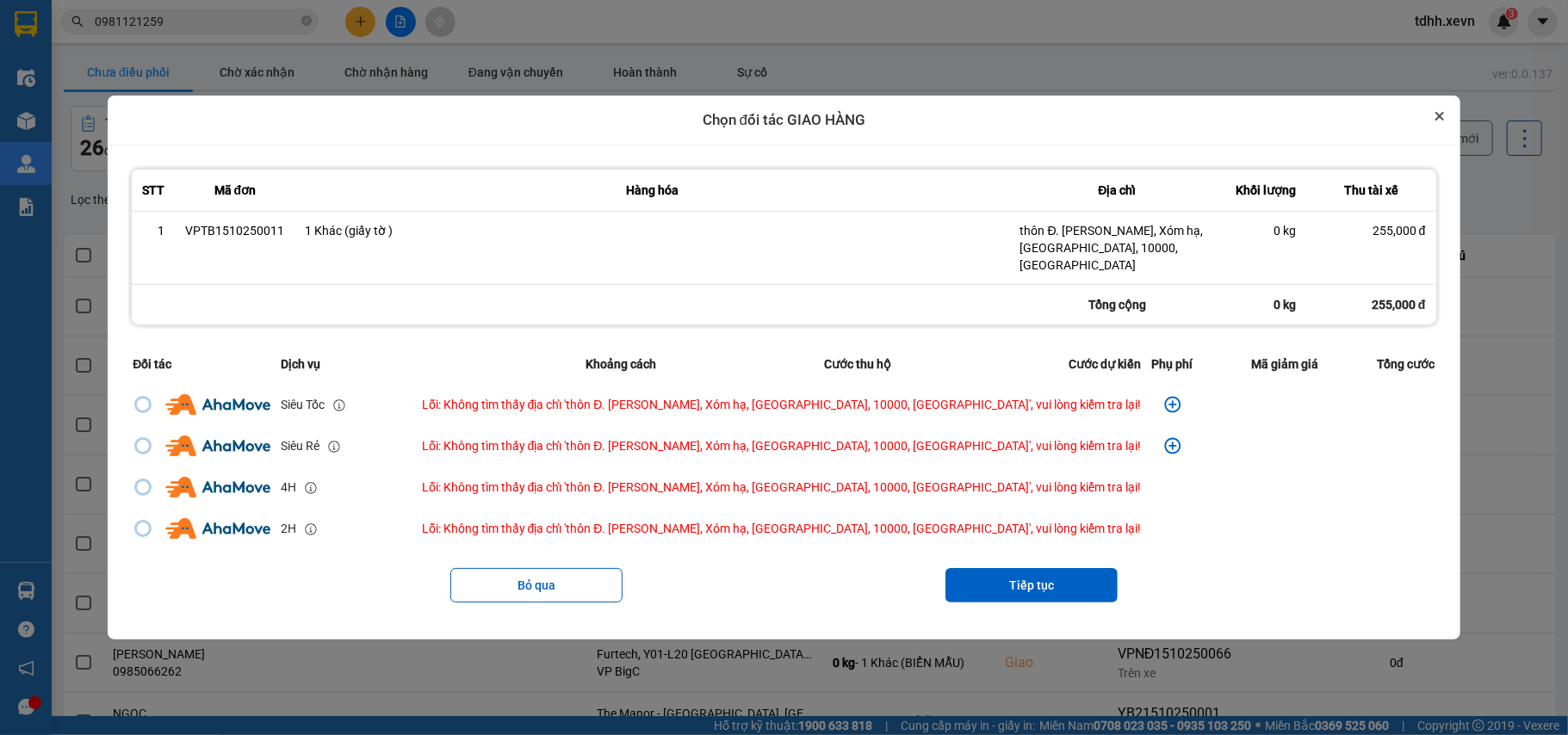
click at [1430, 122] on button "Close" at bounding box center [1440, 116] width 21 height 21
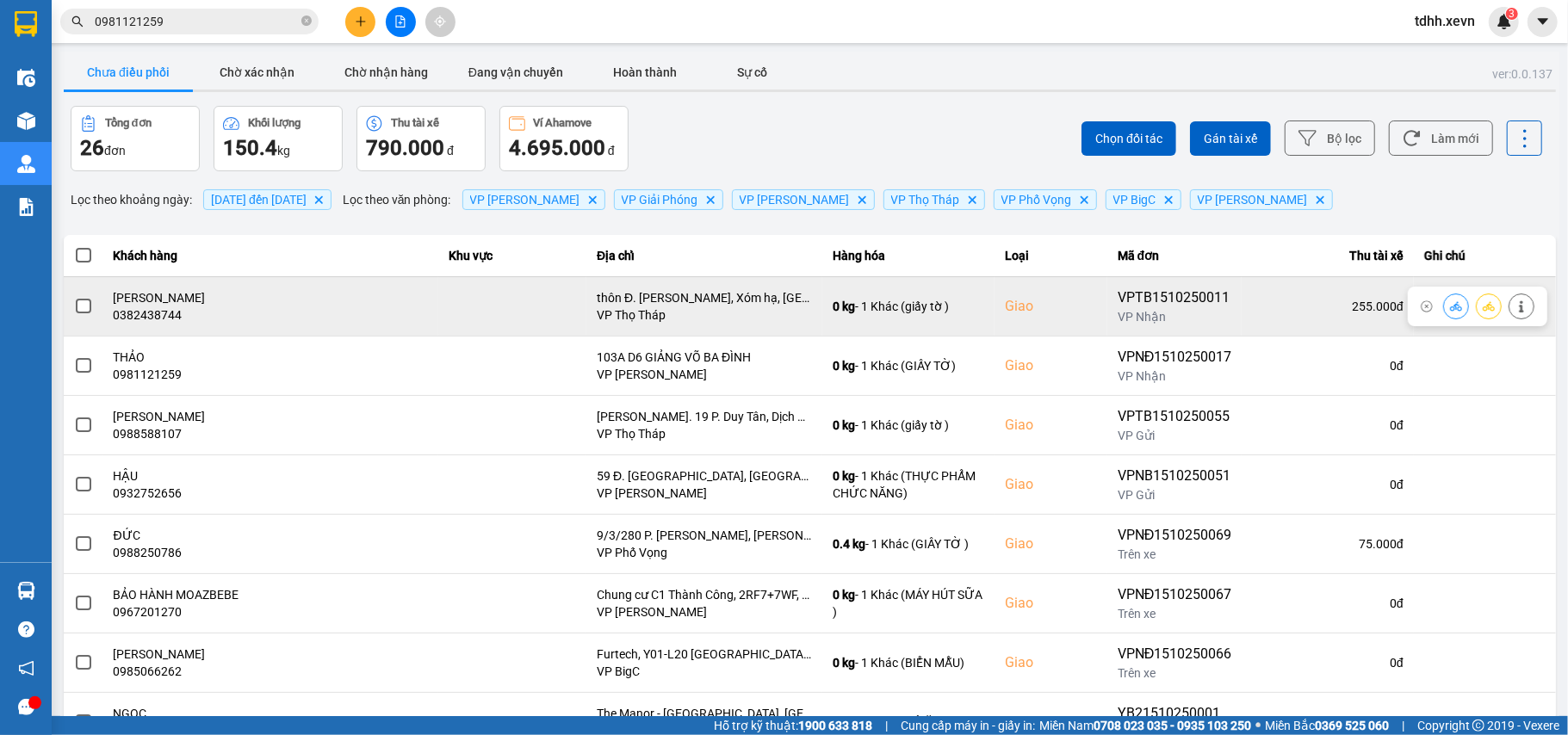
click at [1509, 297] on button at bounding box center [1521, 306] width 24 height 30
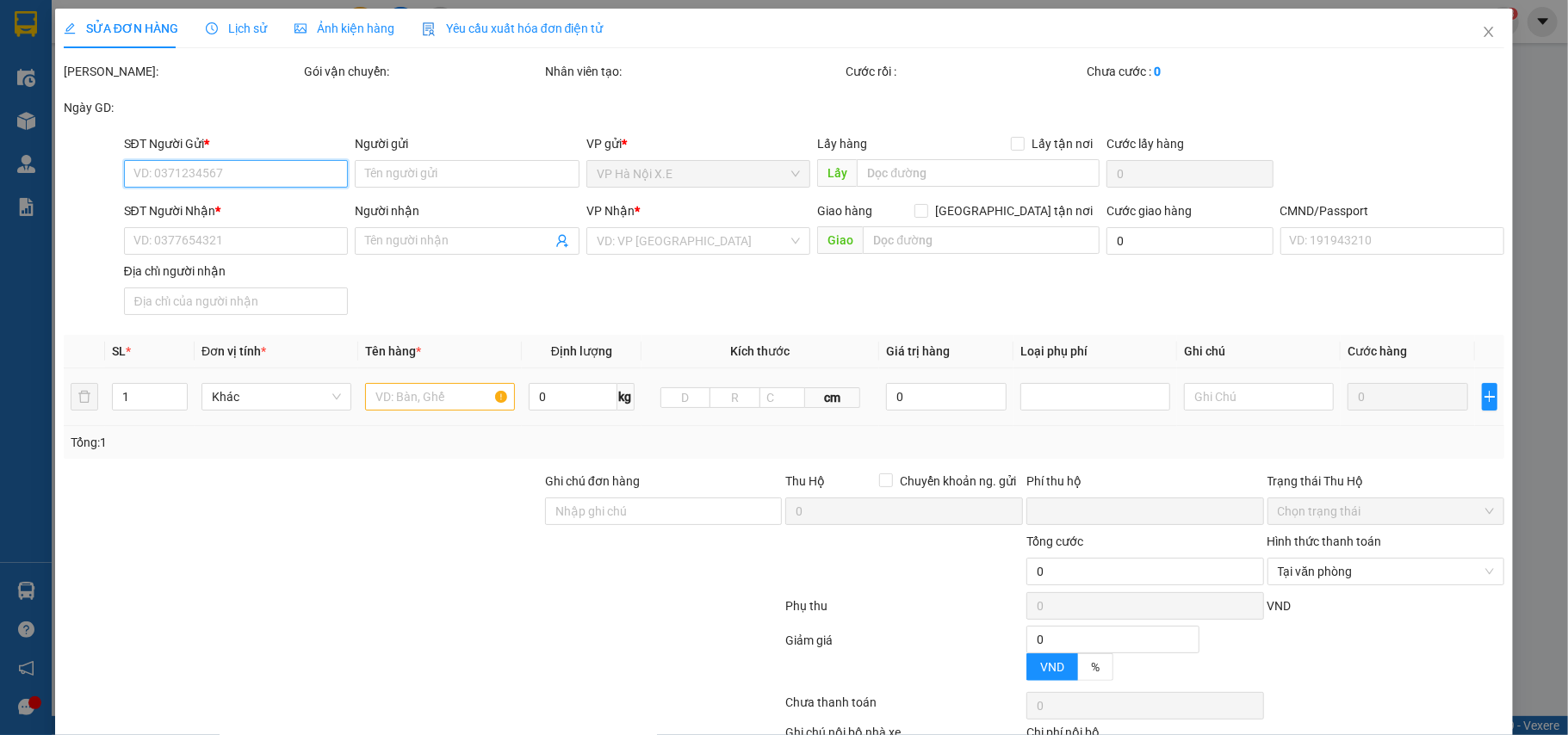
type input "0965297896"
type input "gia hân"
type input "0382438744"
type input "[PERSON_NAME]"
checkbox input "true"
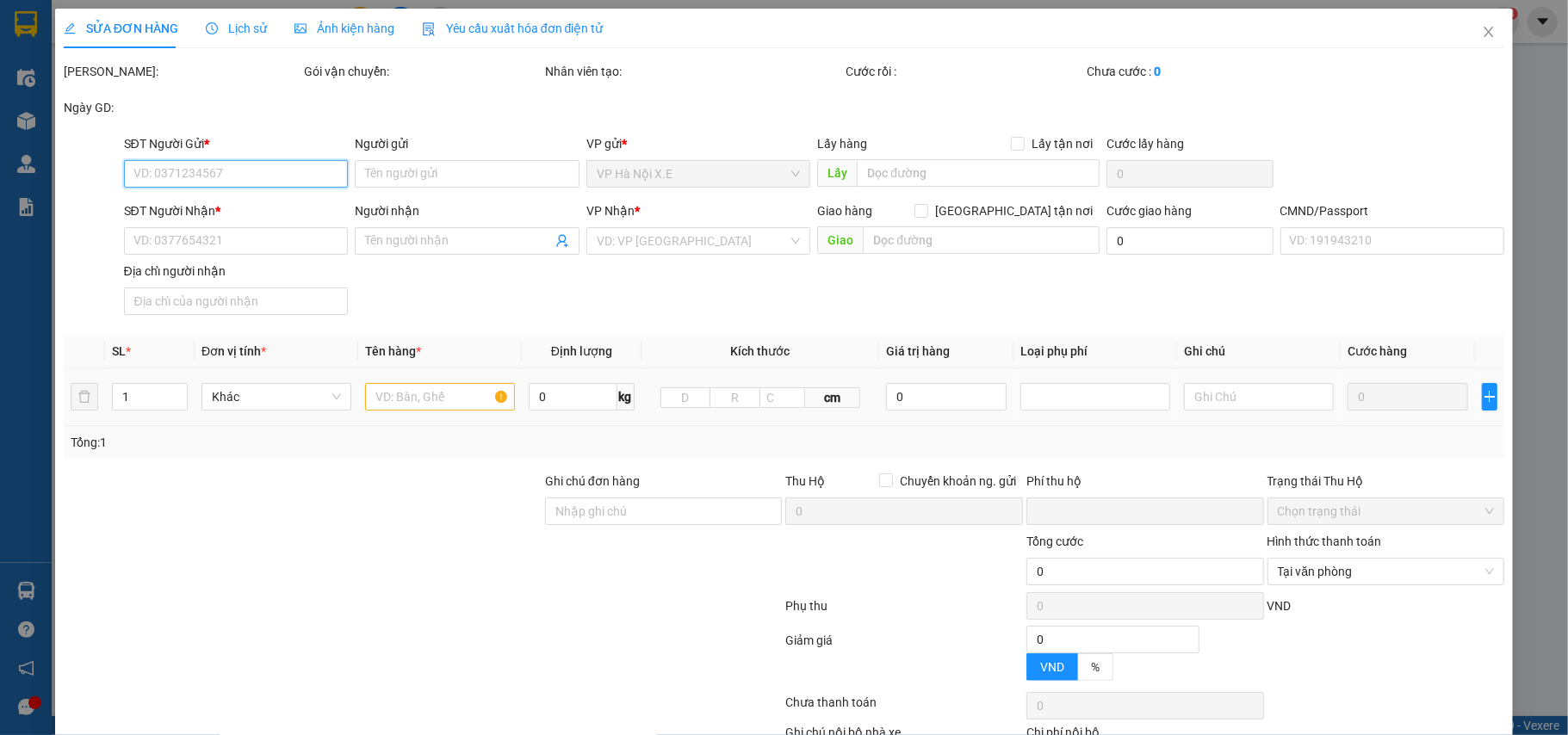
type input "thôn Đ. [PERSON_NAME], Xóm hạ, [GEOGRAPHIC_DATA], 10000, [GEOGRAPHIC_DATA]"
type input "1"
type input "0"
type input "255.000"
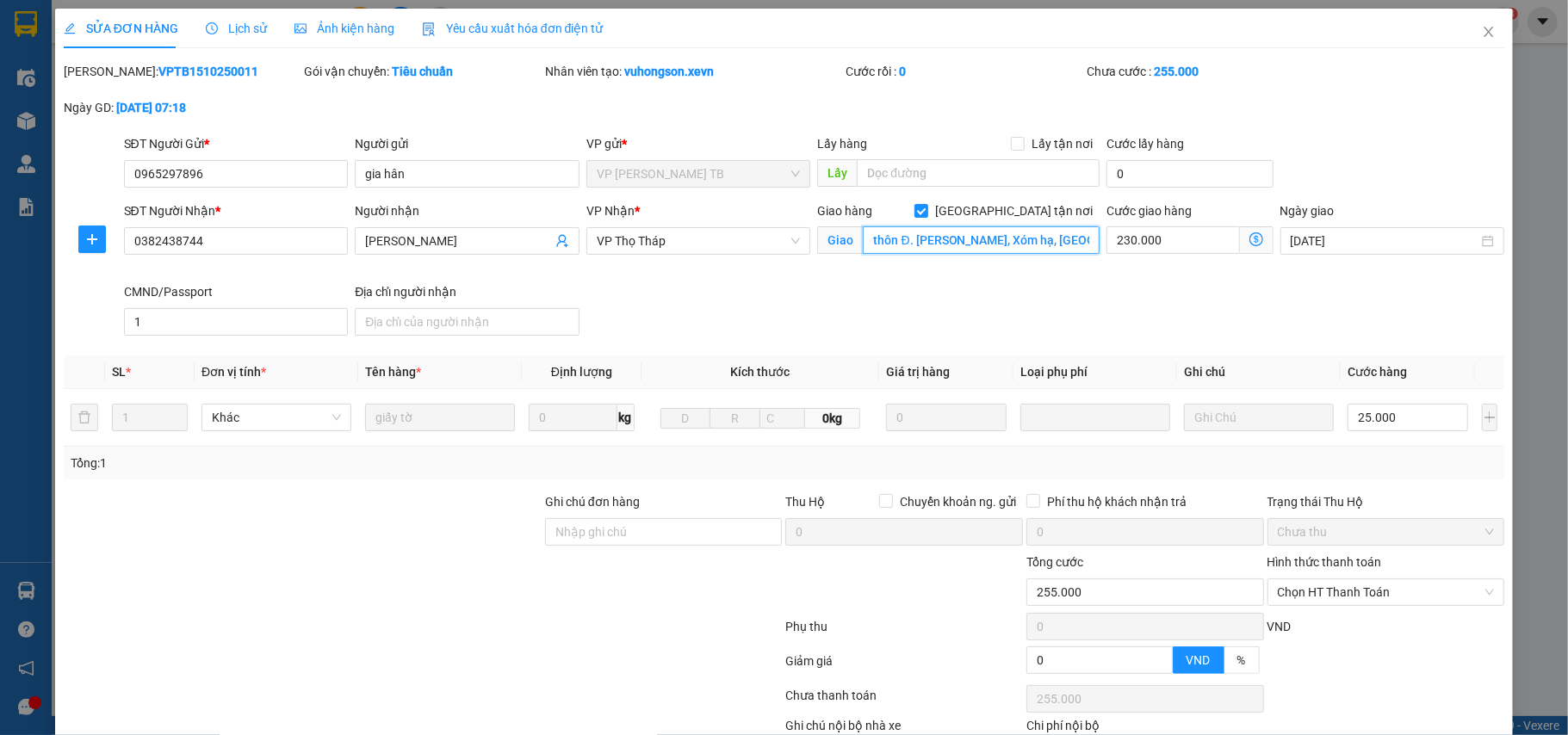
click at [917, 244] on input "thôn Đ. [PERSON_NAME], Xóm hạ, [GEOGRAPHIC_DATA], 10000, [GEOGRAPHIC_DATA]" at bounding box center [981, 240] width 237 height 27
paste input "kính nỗ xã thư lâm"
click at [882, 320] on div "SĐT Người Nhận * 0382438744 Người nhận nhật minh VP Nhận * VP Thọ Tháp Giao hàn…" at bounding box center [815, 272] width 1388 height 141
click at [996, 244] on input "thôn kính nỗ xã thư lâm" at bounding box center [981, 240] width 237 height 27
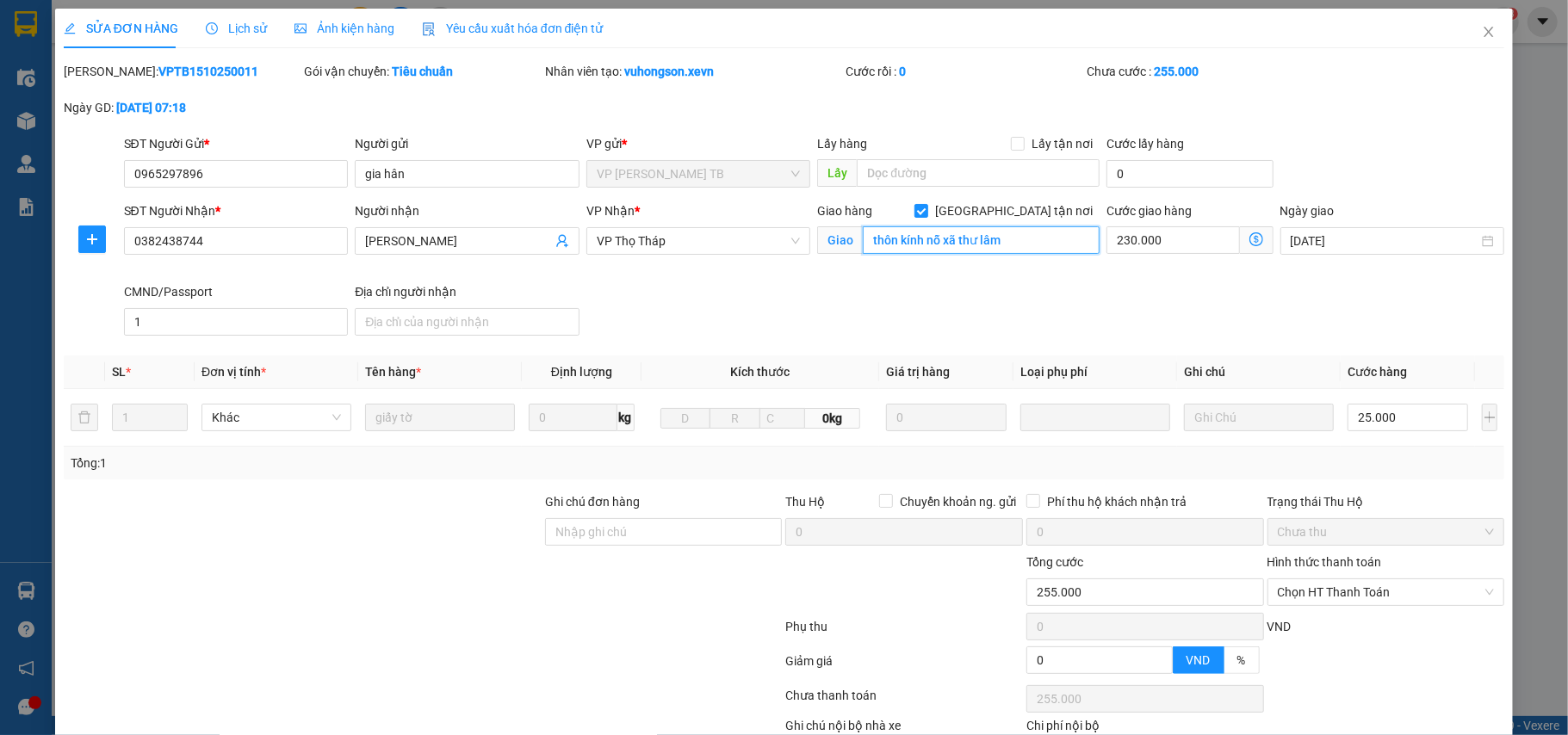
click at [941, 249] on input "thôn kính nỗ xã thư lâm" at bounding box center [981, 240] width 237 height 27
paste input "Đ. Kính Nỗ, Đông Anh, Hà Nội, Vietnam"
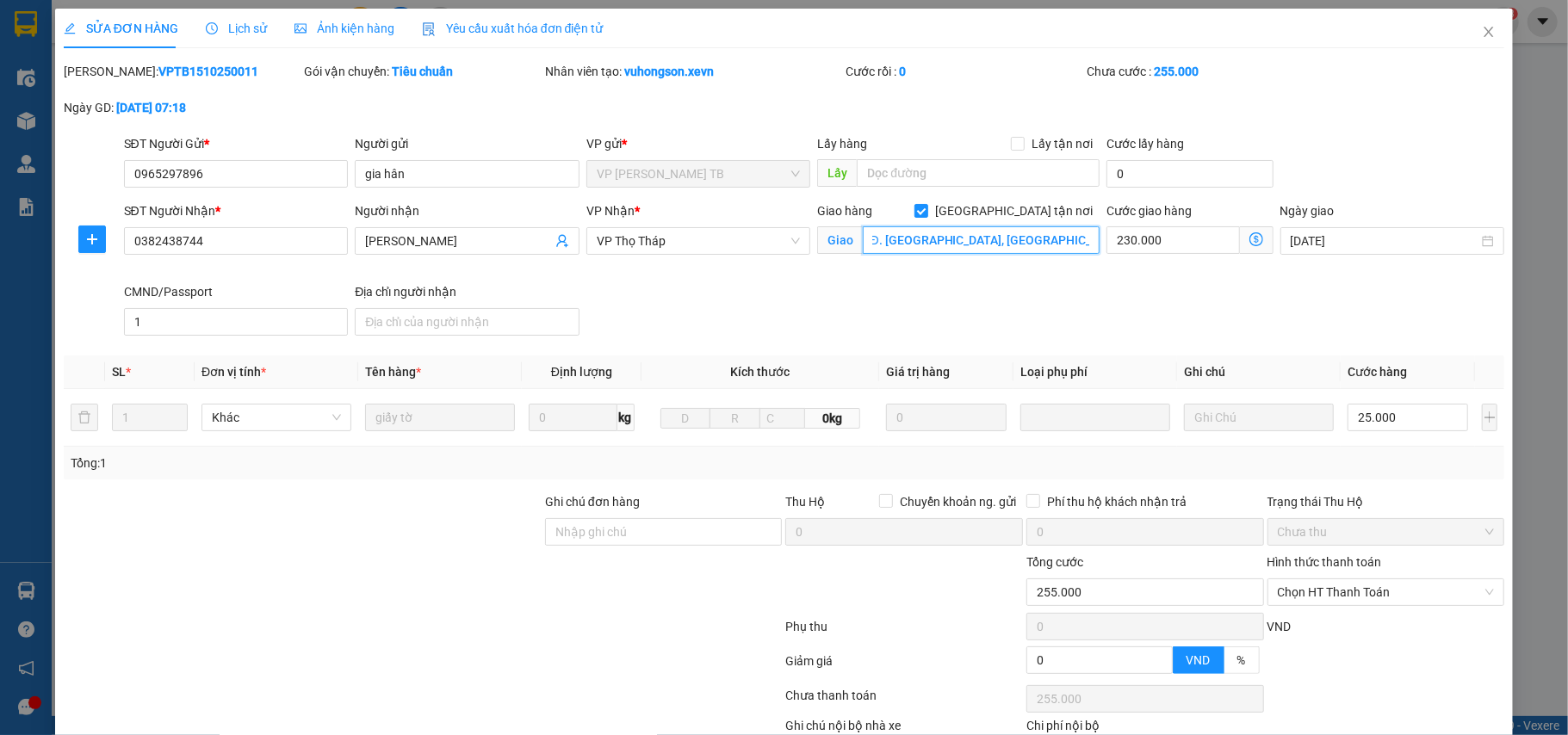
type input "Đ. Kính Nỗ, Đông Anh, Hà Nội, Vietnam"
drag, startPoint x: 791, startPoint y: 318, endPoint x: 755, endPoint y: 391, distance: 81.4
click at [791, 317] on div "SĐT Người Nhận * 0382438744 Người nhận nhật minh VP Nhận * VP Thọ Tháp Giao hàn…" at bounding box center [815, 272] width 1388 height 141
click at [579, 528] on input "Ghi chú đơn hàng" at bounding box center [664, 532] width 238 height 27
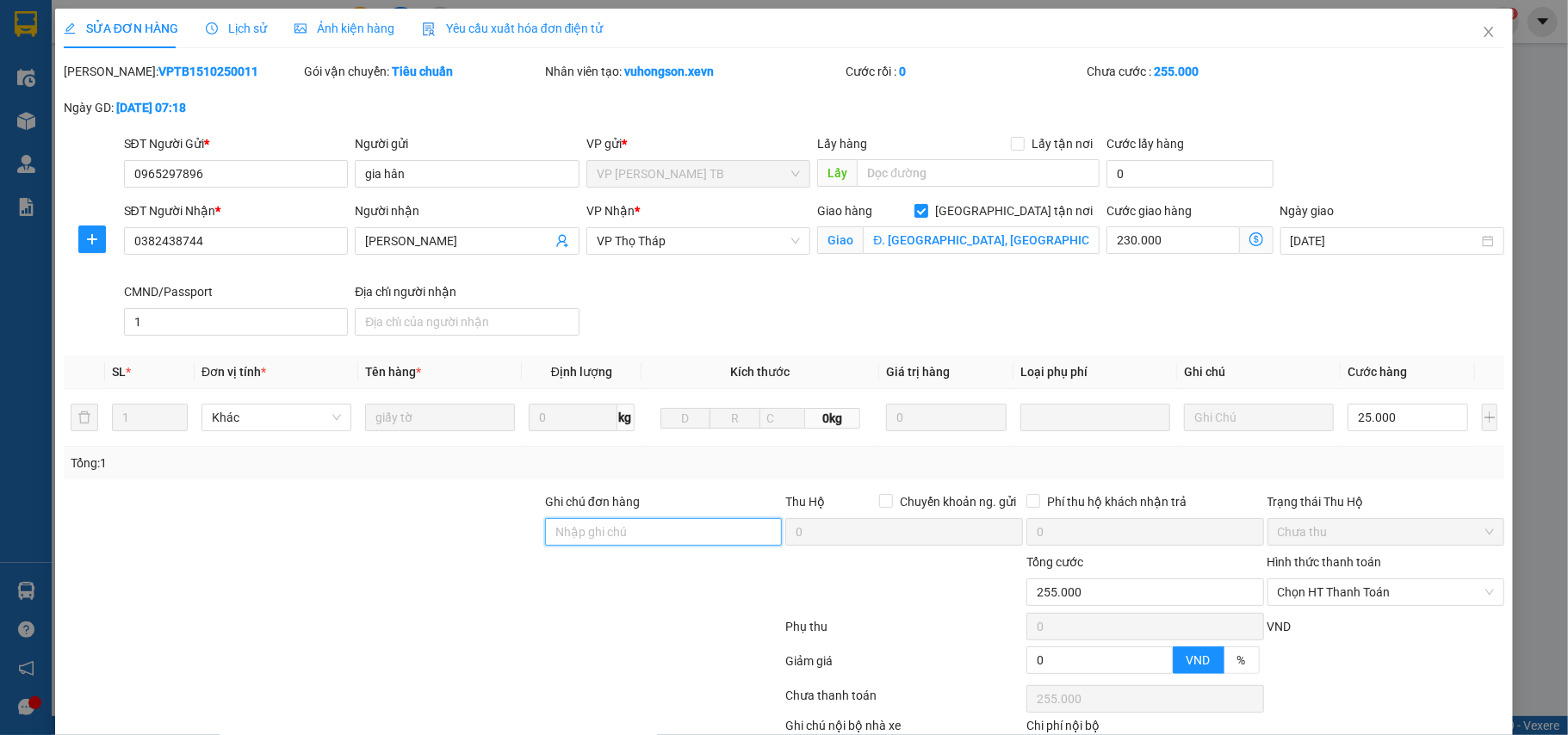
paste input "thôn kính nỗ xã thư lâm"
type input "thôn kính nỗ xã thư lâm"
drag, startPoint x: 577, startPoint y: 603, endPoint x: 604, endPoint y: 604, distance: 27.0
click at [579, 604] on div at bounding box center [664, 583] width 241 height 60
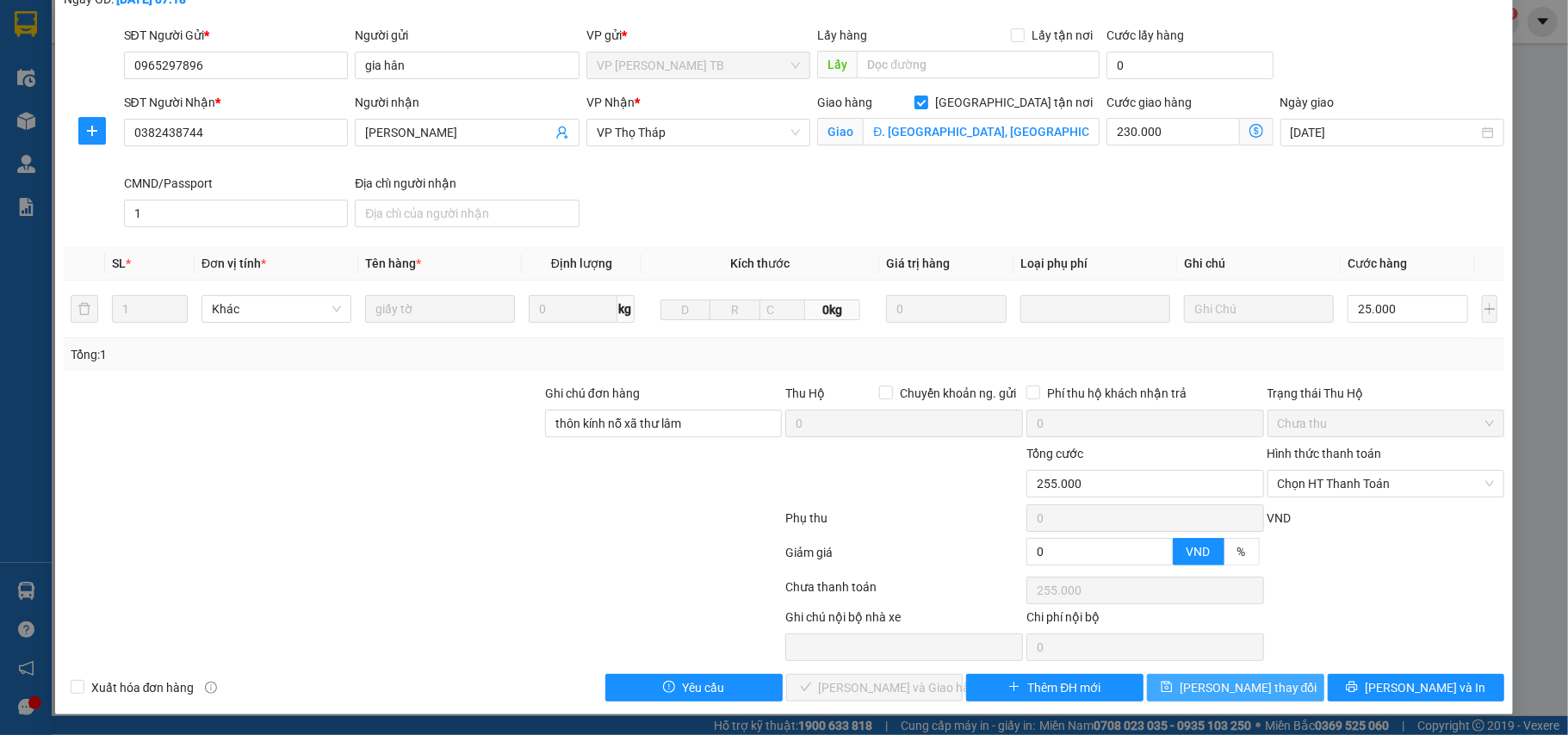
click at [1185, 679] on button "Lưu thay đổi" at bounding box center [1236, 688] width 178 height 27
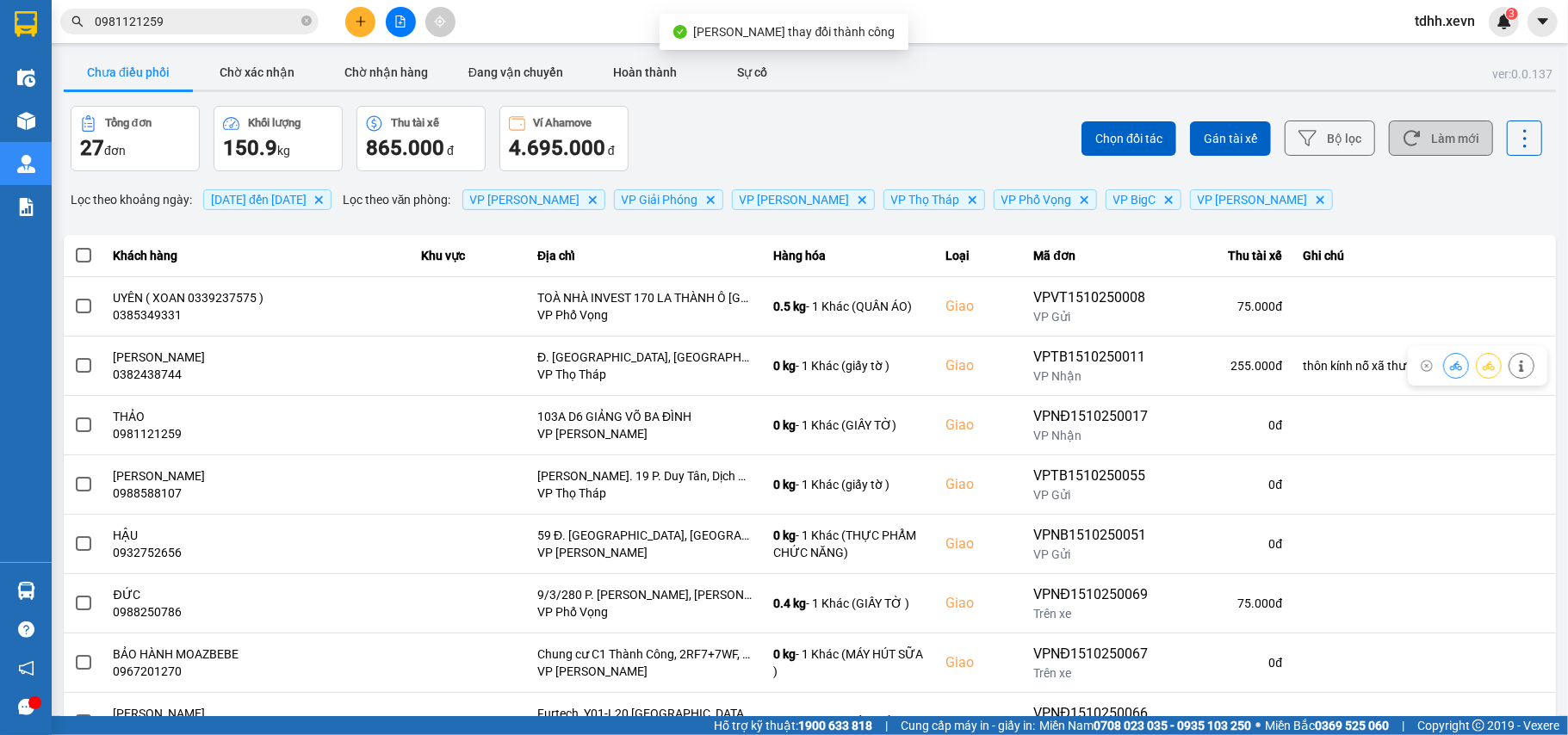
click at [1440, 150] on button "Làm mới" at bounding box center [1441, 138] width 104 height 36
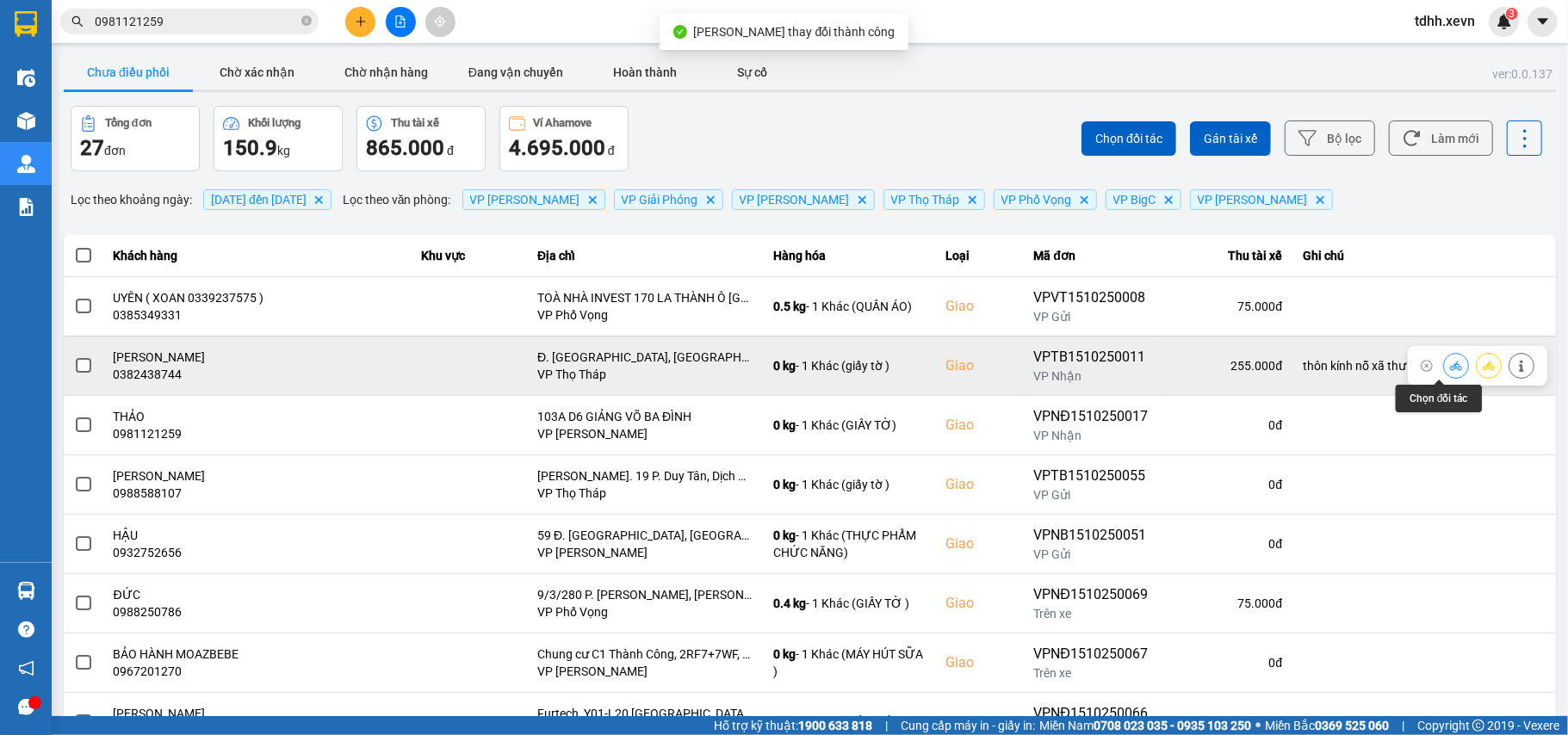
click at [1445, 370] on button at bounding box center [1456, 365] width 24 height 30
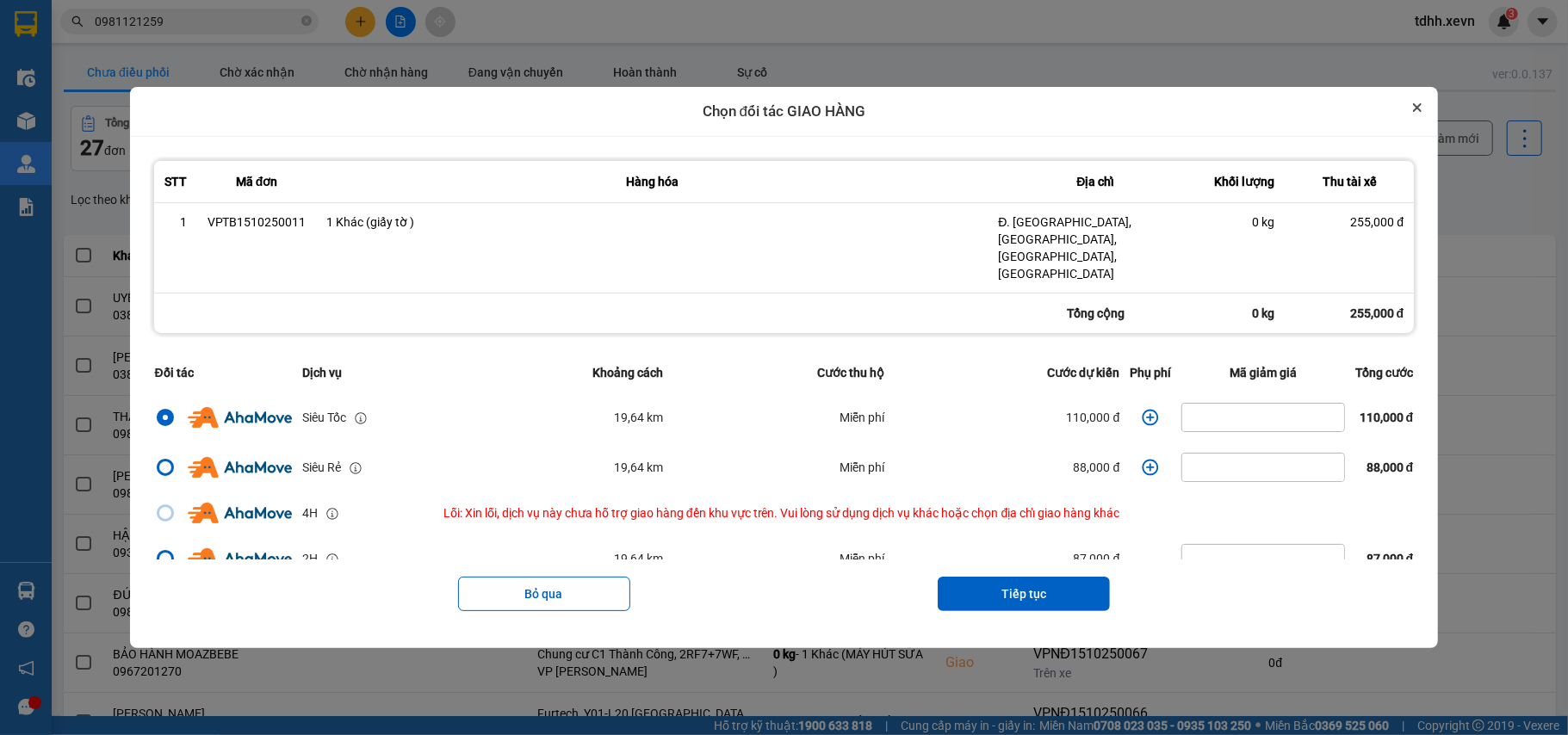
click at [1422, 112] on icon "Close" at bounding box center [1417, 107] width 8 height 8
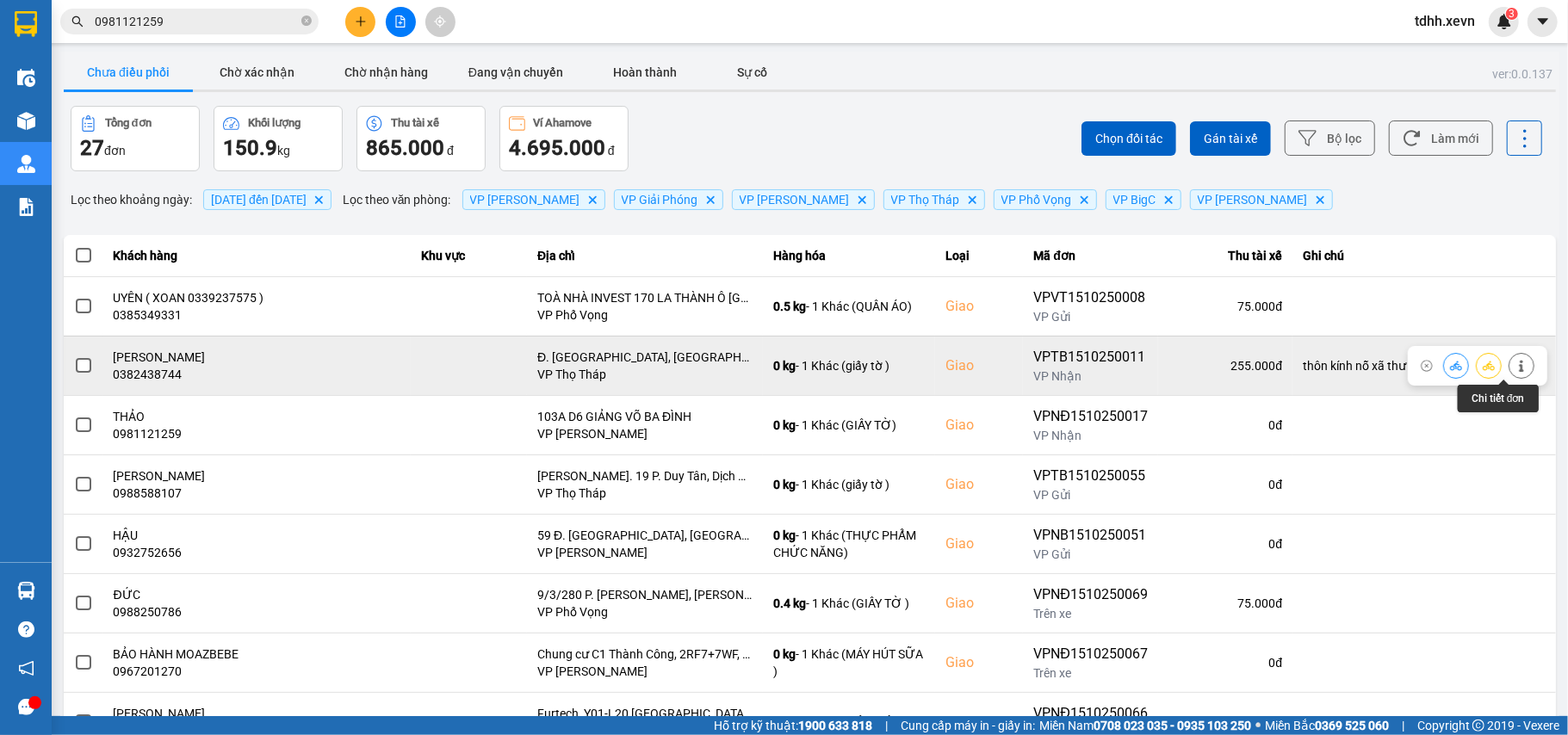
click at [1512, 369] on button at bounding box center [1521, 365] width 24 height 30
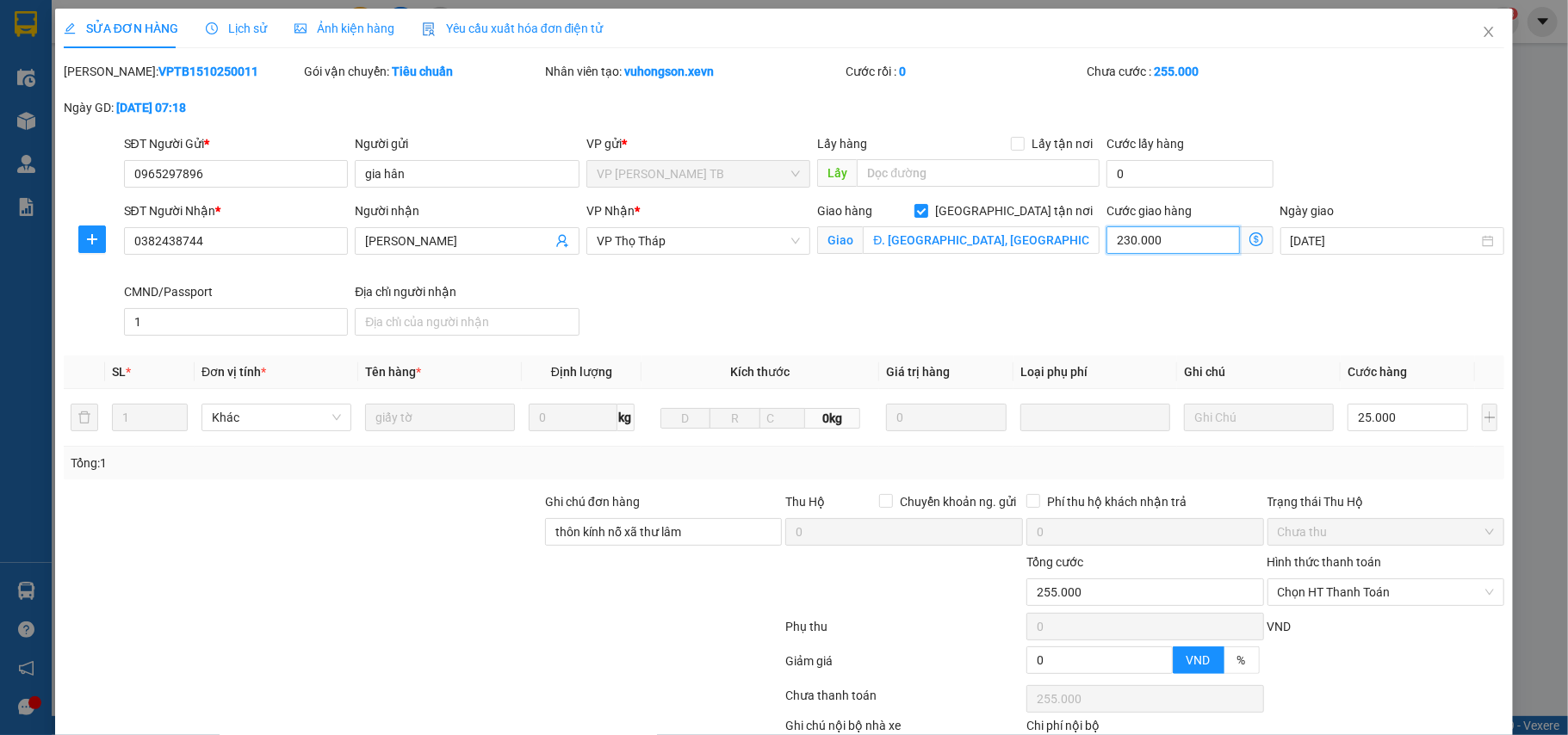
click at [1184, 232] on input "230.000" at bounding box center [1173, 240] width 133 height 27
type input "1"
type input "25.001"
type input "15"
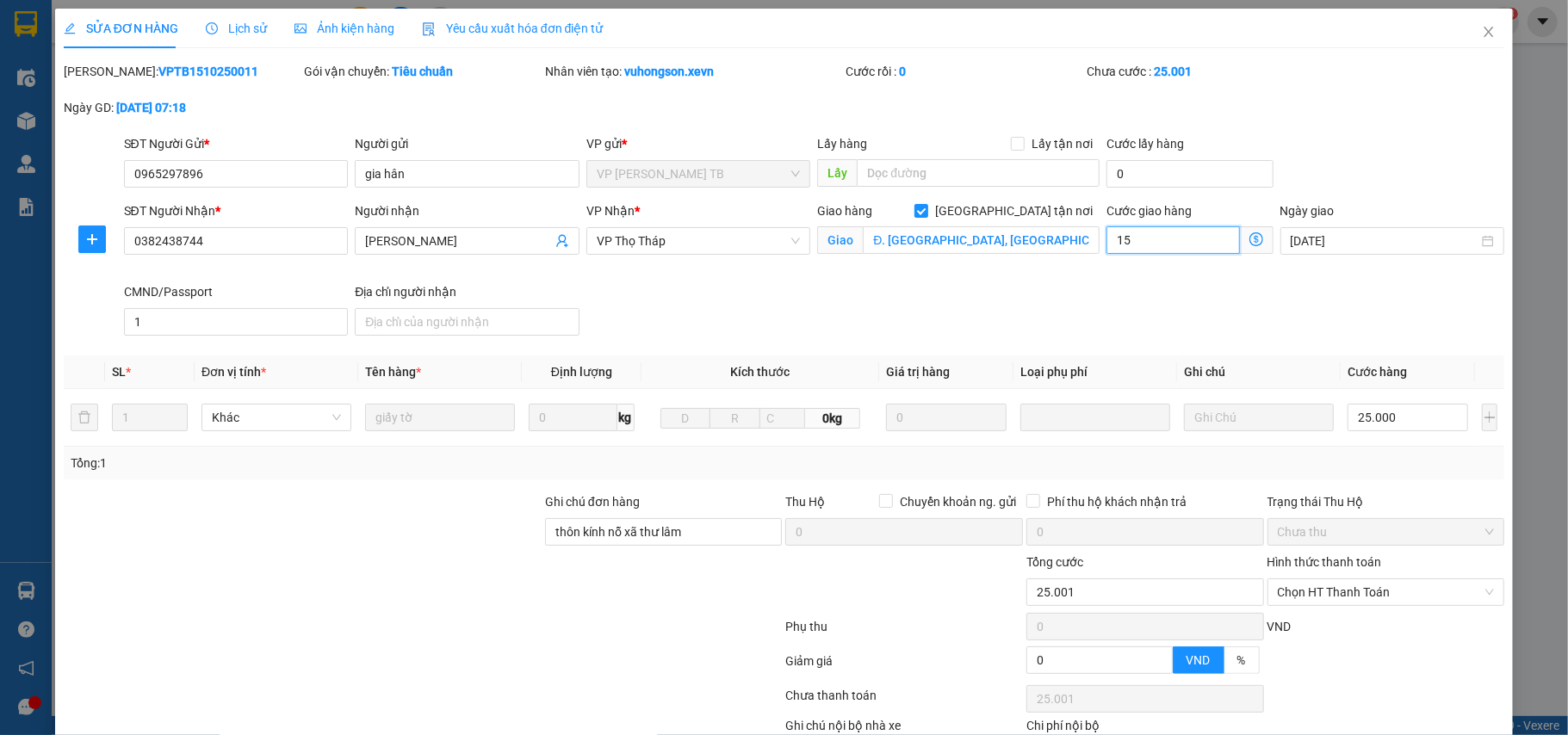
type input "25.015"
type input "150"
type input "25.150"
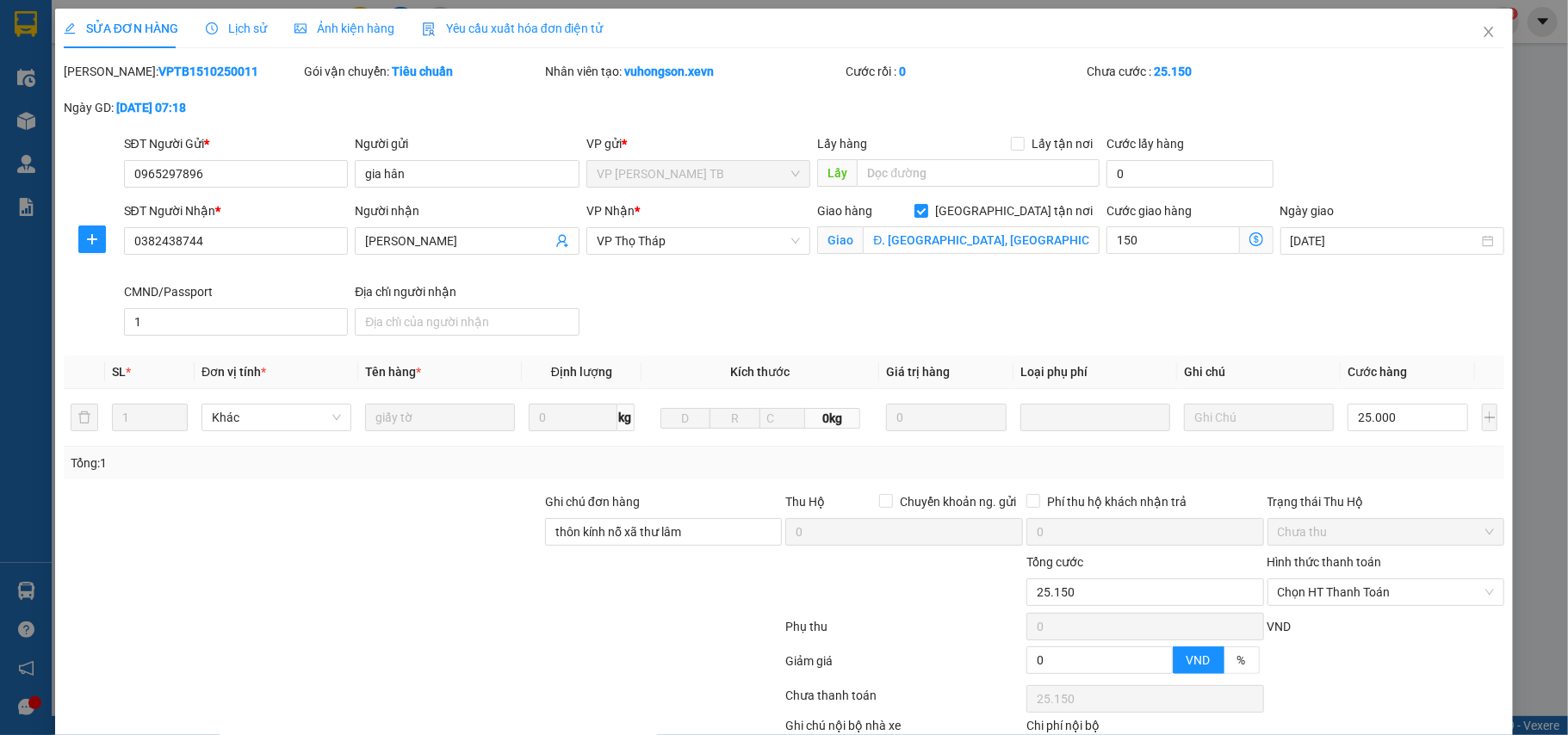
type input "150.000"
type input "175.000"
click at [1028, 313] on div "SĐT Người Nhận * 0382438744 Người nhận nhật minh VP Nhận * VP Thọ Tháp Giao hàn…" at bounding box center [815, 272] width 1388 height 141
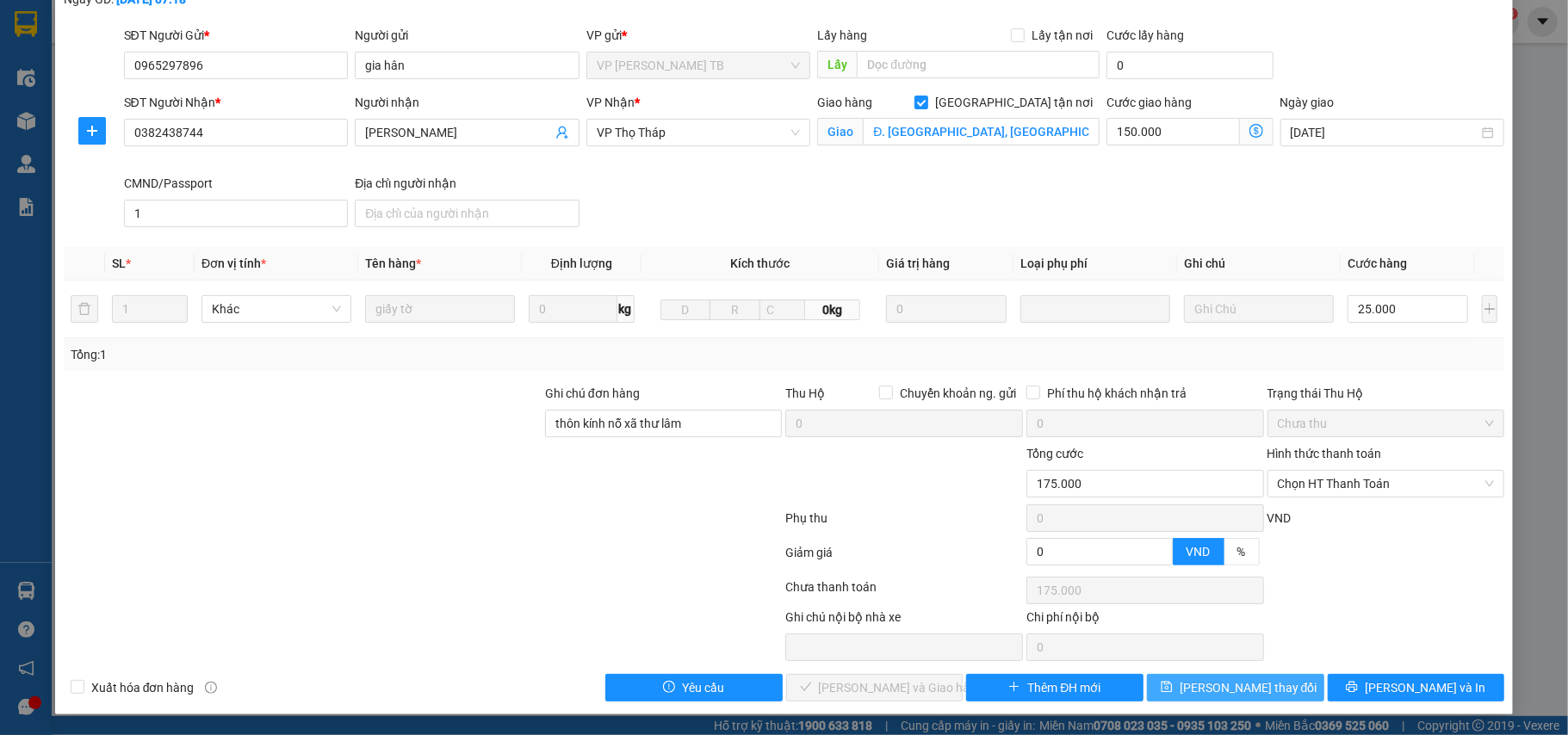
click at [1213, 683] on span "Lưu thay đổi" at bounding box center [1249, 687] width 138 height 19
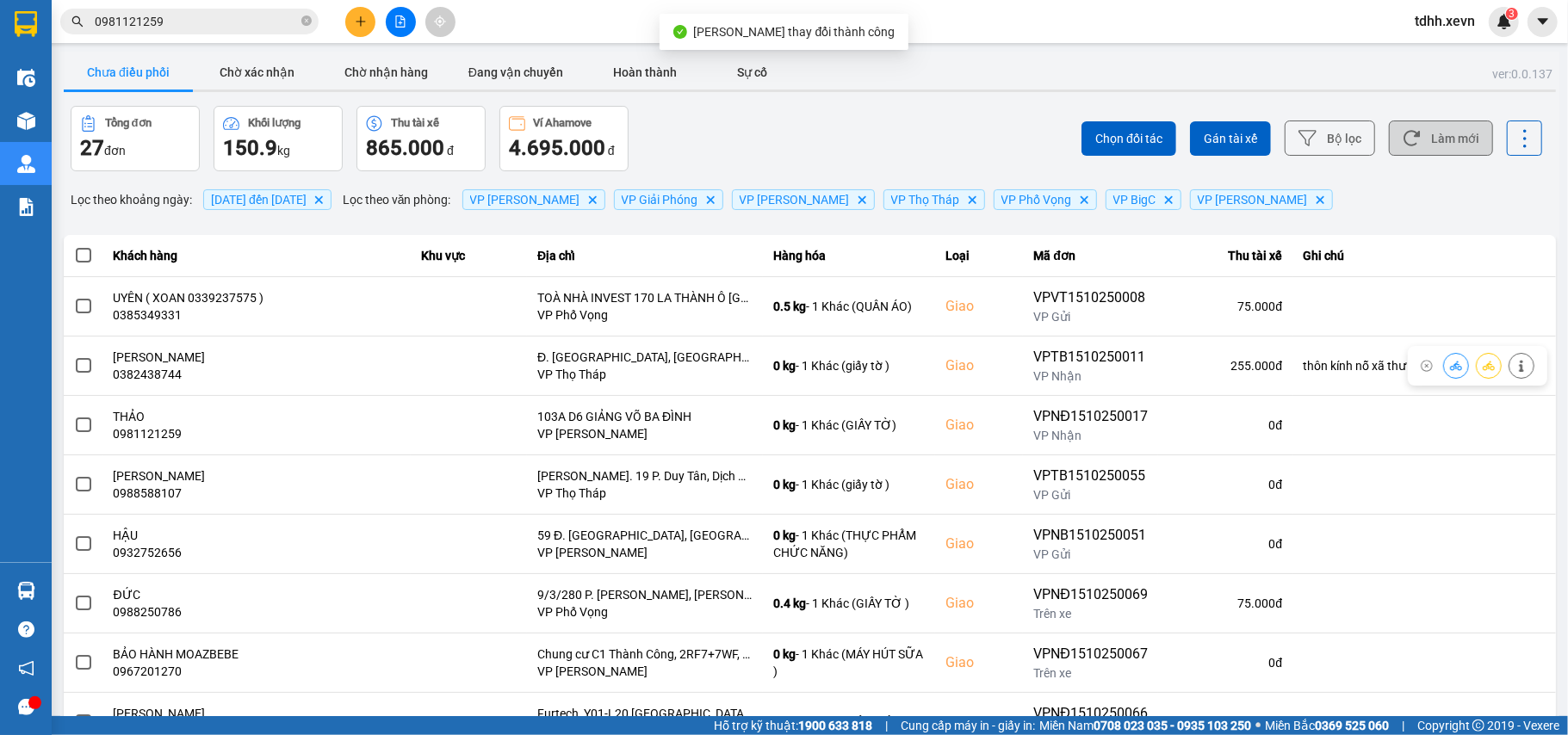
click at [1444, 146] on button "Làm mới" at bounding box center [1441, 138] width 104 height 36
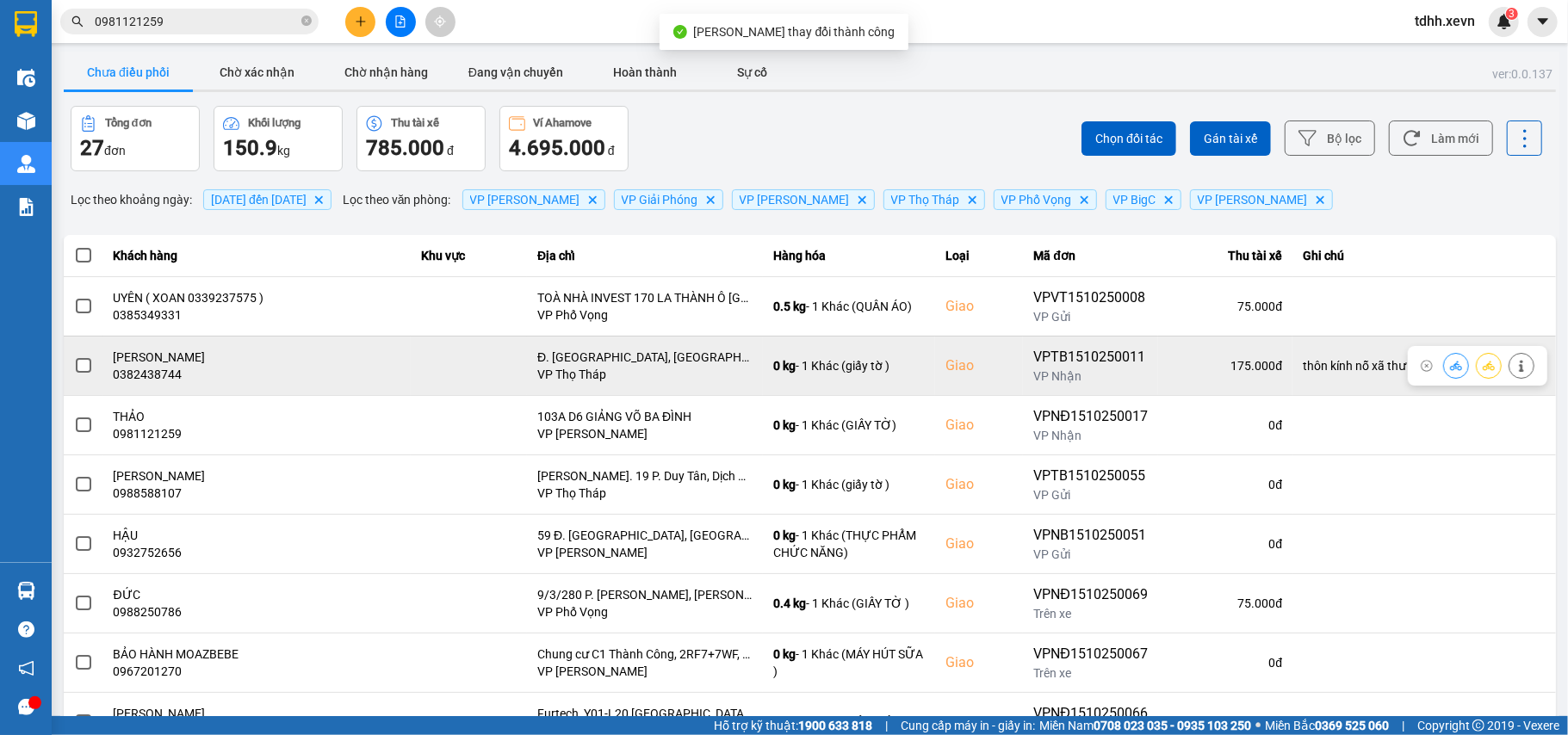
click at [1444, 371] on button at bounding box center [1456, 365] width 24 height 30
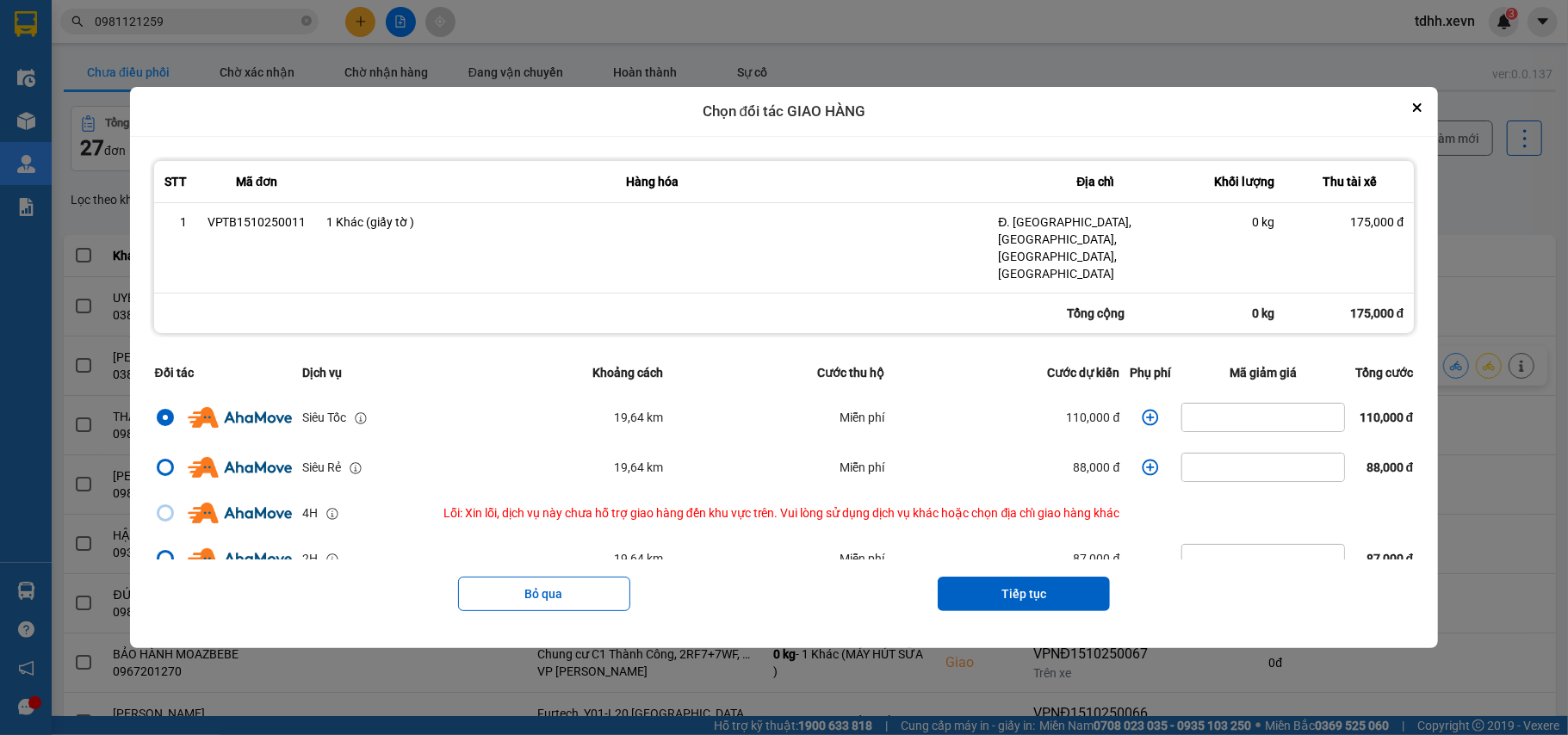
click at [1147, 409] on icon "dialog" at bounding box center [1150, 417] width 17 height 17
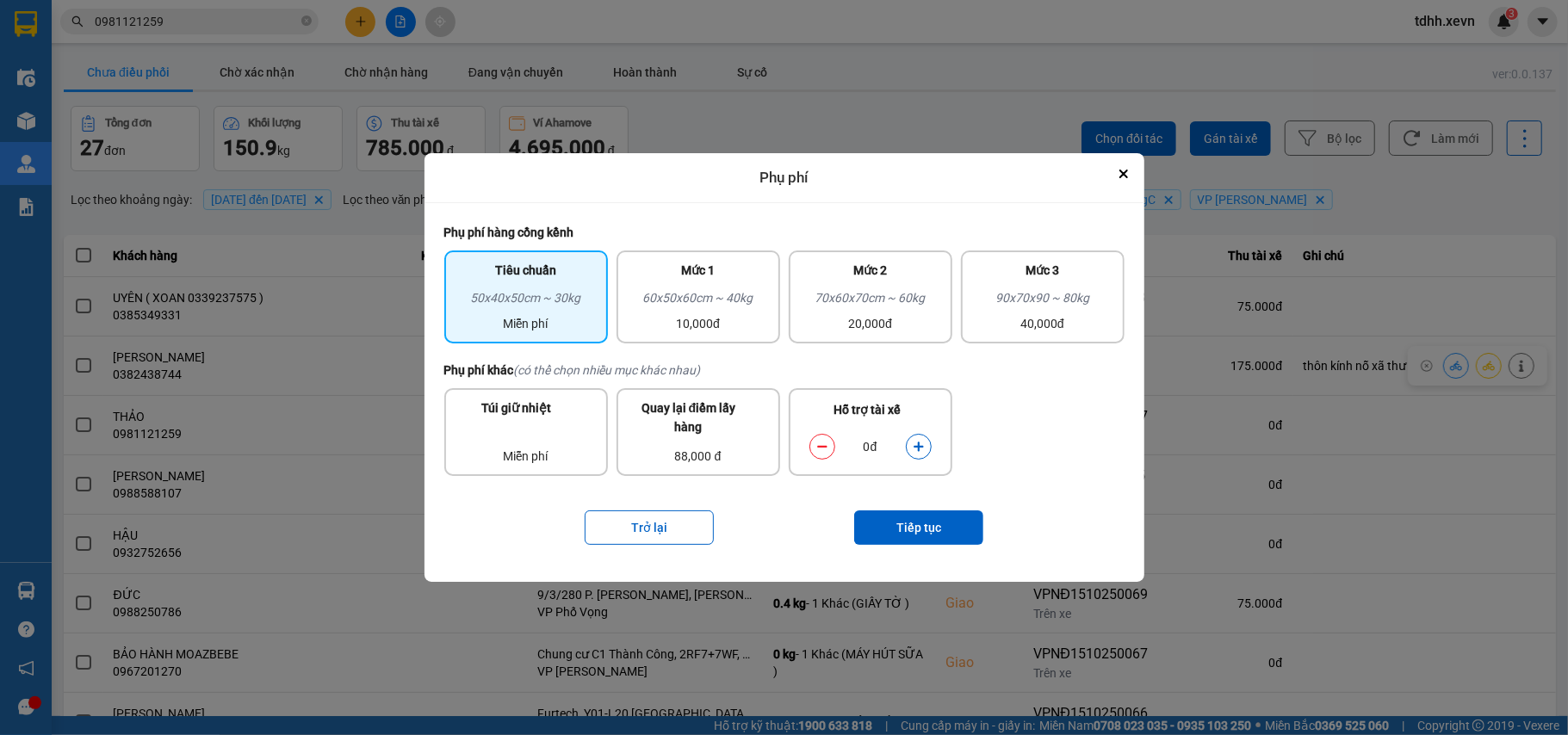
click at [923, 441] on icon "dialog" at bounding box center [918, 447] width 12 height 12
drag, startPoint x: 923, startPoint y: 439, endPoint x: 935, endPoint y: 503, distance: 65.1
click at [922, 441] on icon "dialog" at bounding box center [918, 447] width 12 height 12
click at [931, 545] on button "Tiếp tục" at bounding box center [918, 528] width 129 height 35
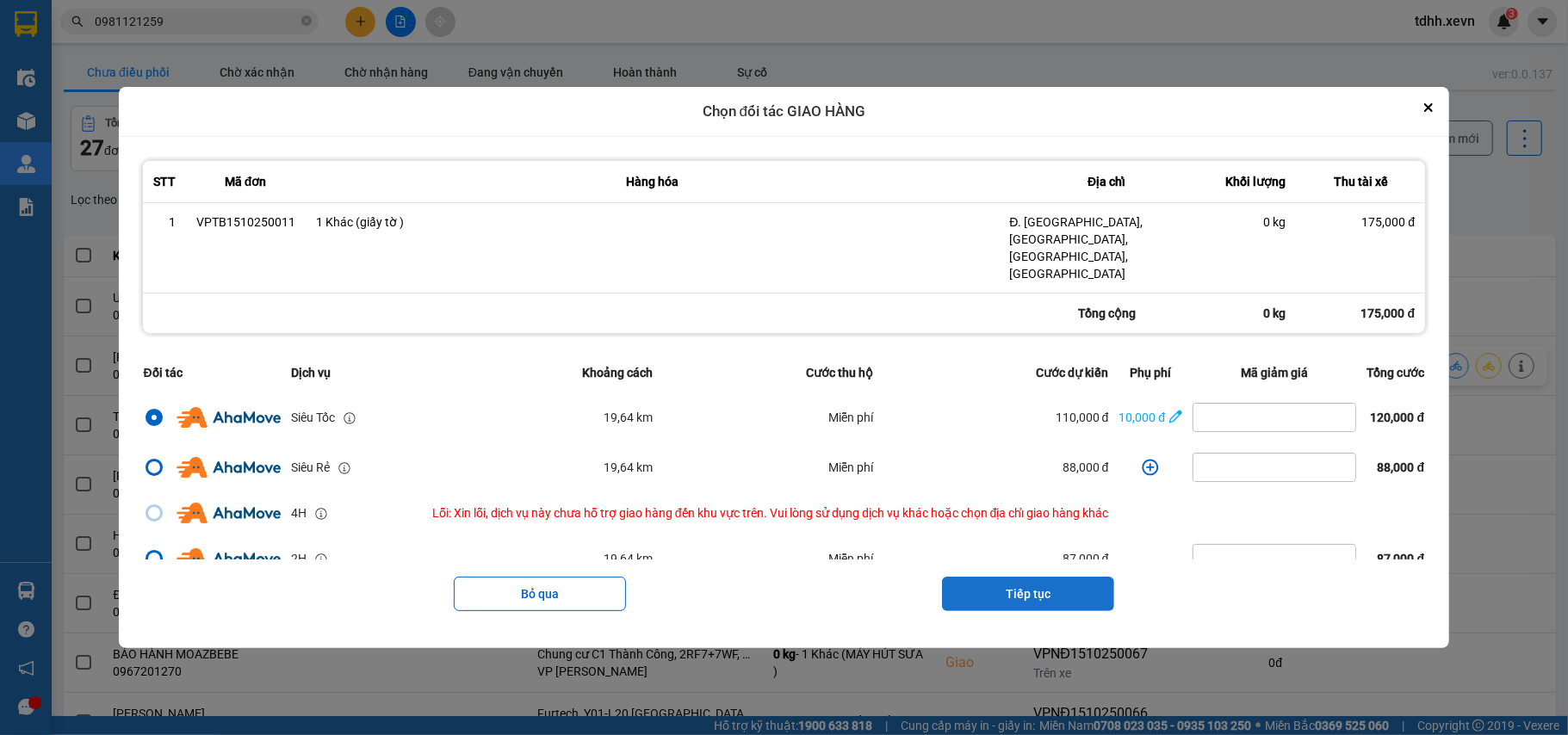
click at [1044, 577] on button "Tiếp tục" at bounding box center [1028, 594] width 172 height 35
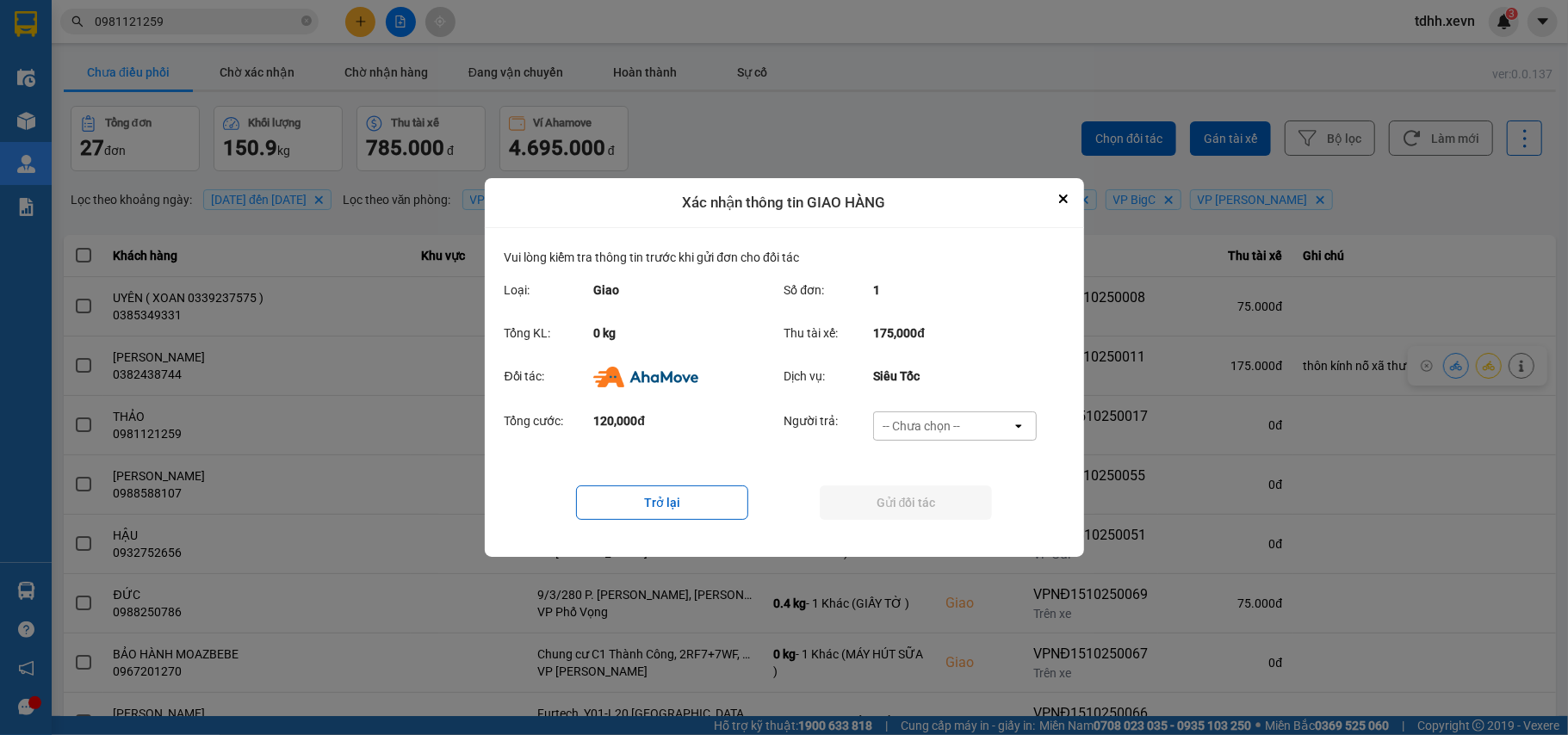
click at [989, 428] on div "-- Chưa chọn --" at bounding box center [943, 427] width 138 height 27
click at [958, 524] on div "Ví Ahamove" at bounding box center [955, 525] width 164 height 31
click at [952, 501] on button "Gửi đối tác" at bounding box center [906, 503] width 172 height 35
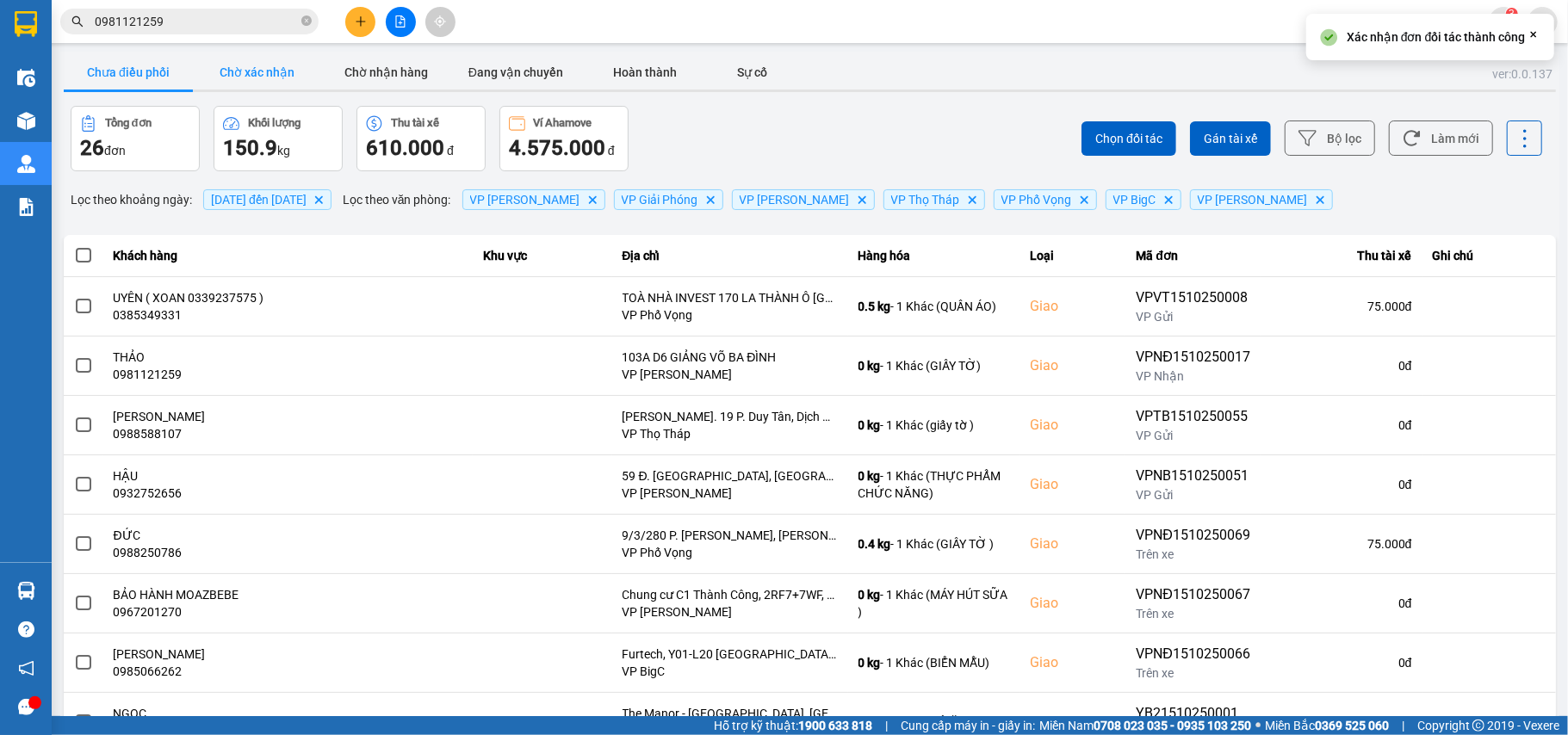
click at [264, 67] on button "Chờ xác nhận" at bounding box center [257, 72] width 129 height 35
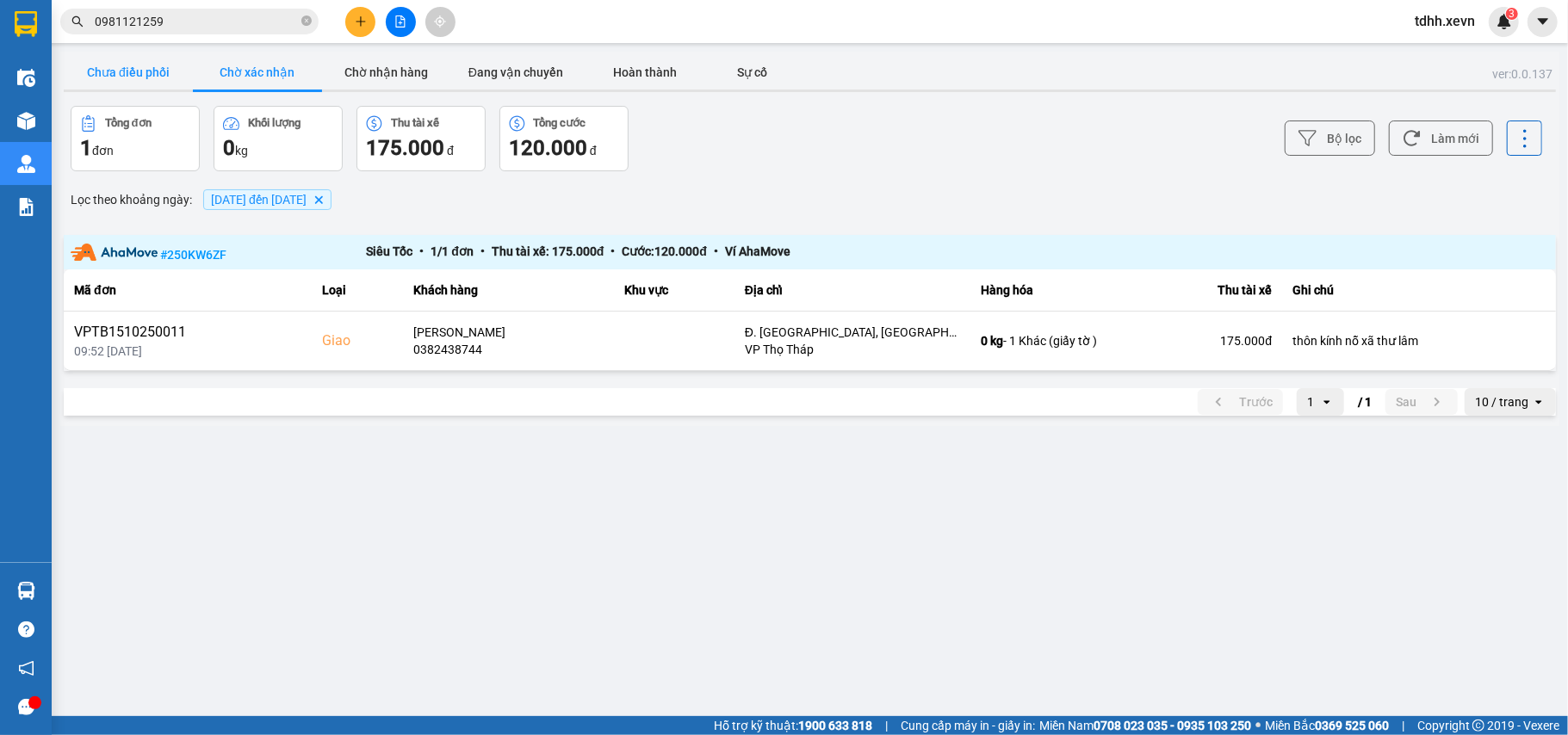
click at [131, 66] on button "Chưa điều phối" at bounding box center [128, 72] width 129 height 35
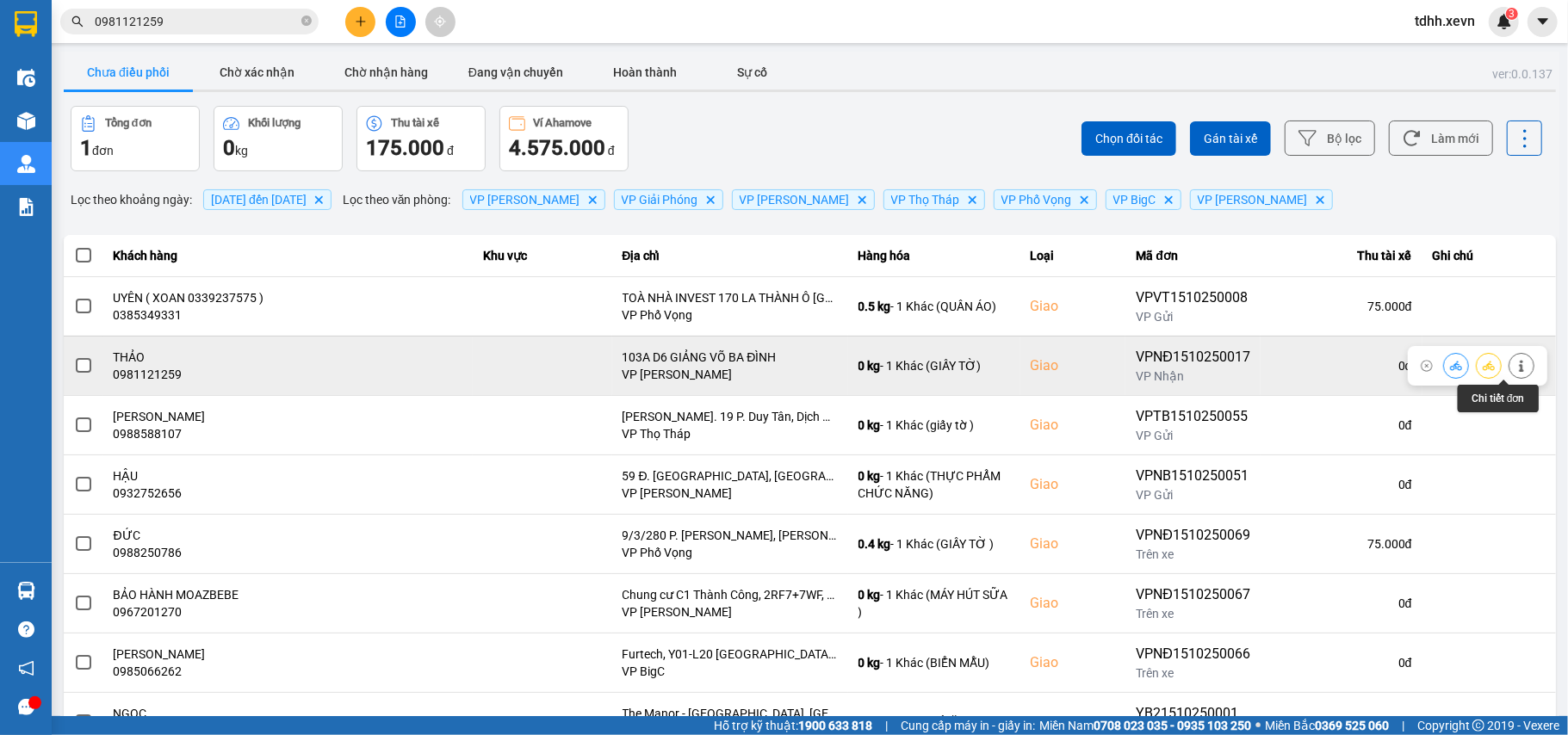
click at [1510, 366] on button at bounding box center [1521, 365] width 24 height 30
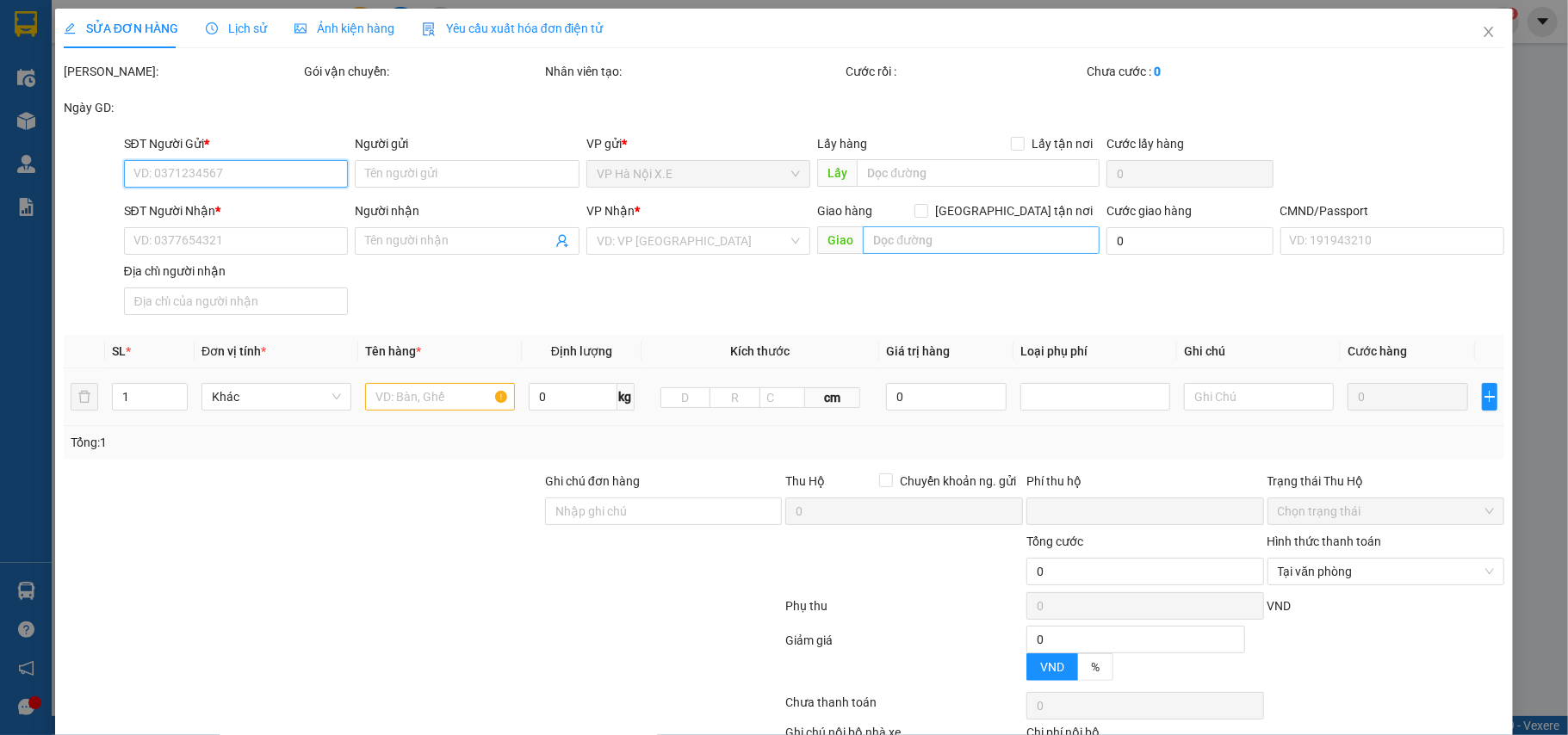
type input "0968028170"
type input "NGA"
type input "0981121259"
type input "THẢO"
checkbox input "true"
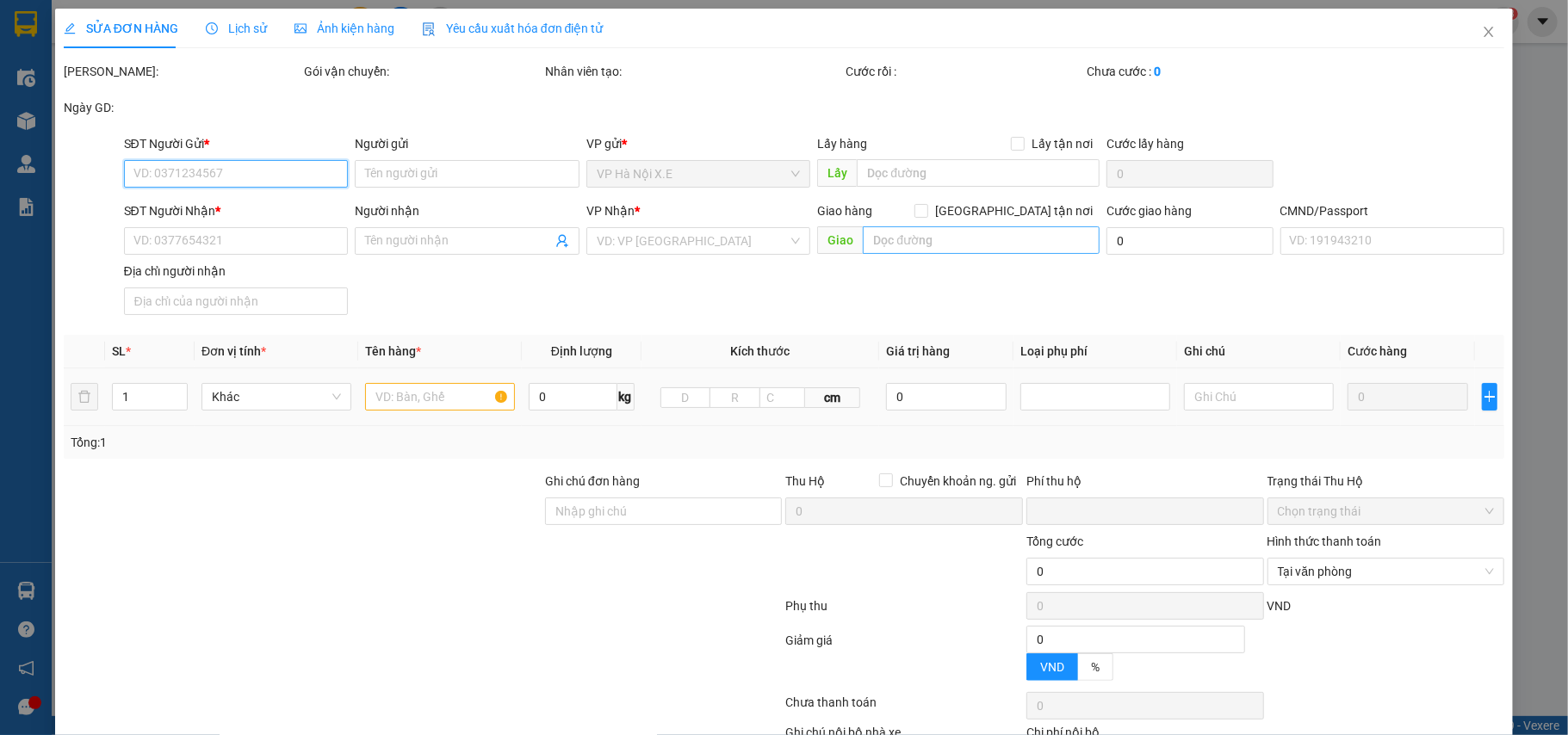
type input "103A D6 GIẢNG VÕ BA ĐÌNH"
type input "1"
type input "0"
type input "85.000"
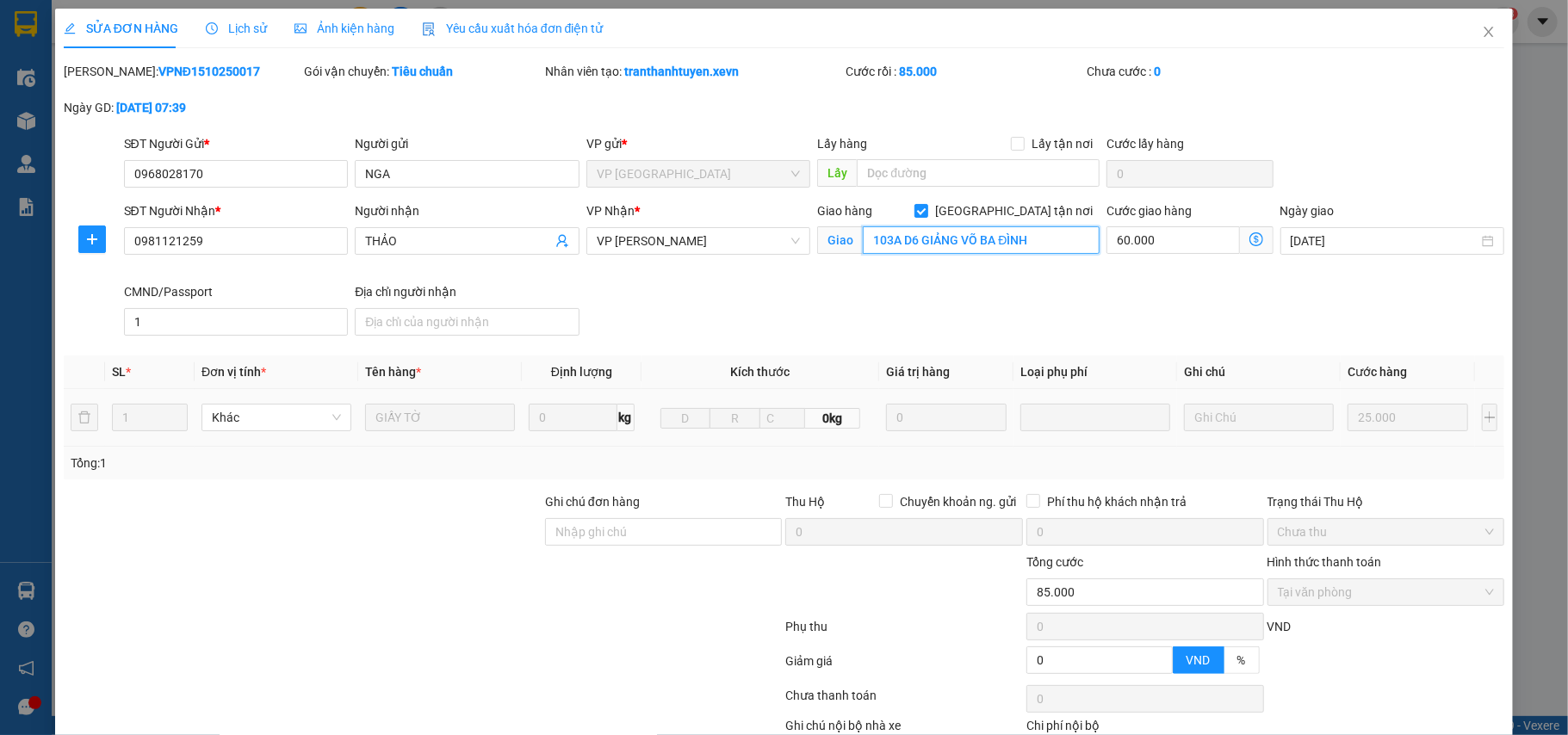
click at [940, 245] on input "103A D6 GIẢNG VÕ BA ĐÌNH" at bounding box center [981, 240] width 237 height 27
paste input "Visa Hoa Kiều, 103AD6 Giảng Võ - Ba Đình - Hà Nội"
type input "Visa Hoa Kiều, 103AD6 Giảng Võ - Ba Đình - Hà Nội"
drag, startPoint x: 895, startPoint y: 310, endPoint x: 1011, endPoint y: 414, distance: 155.8
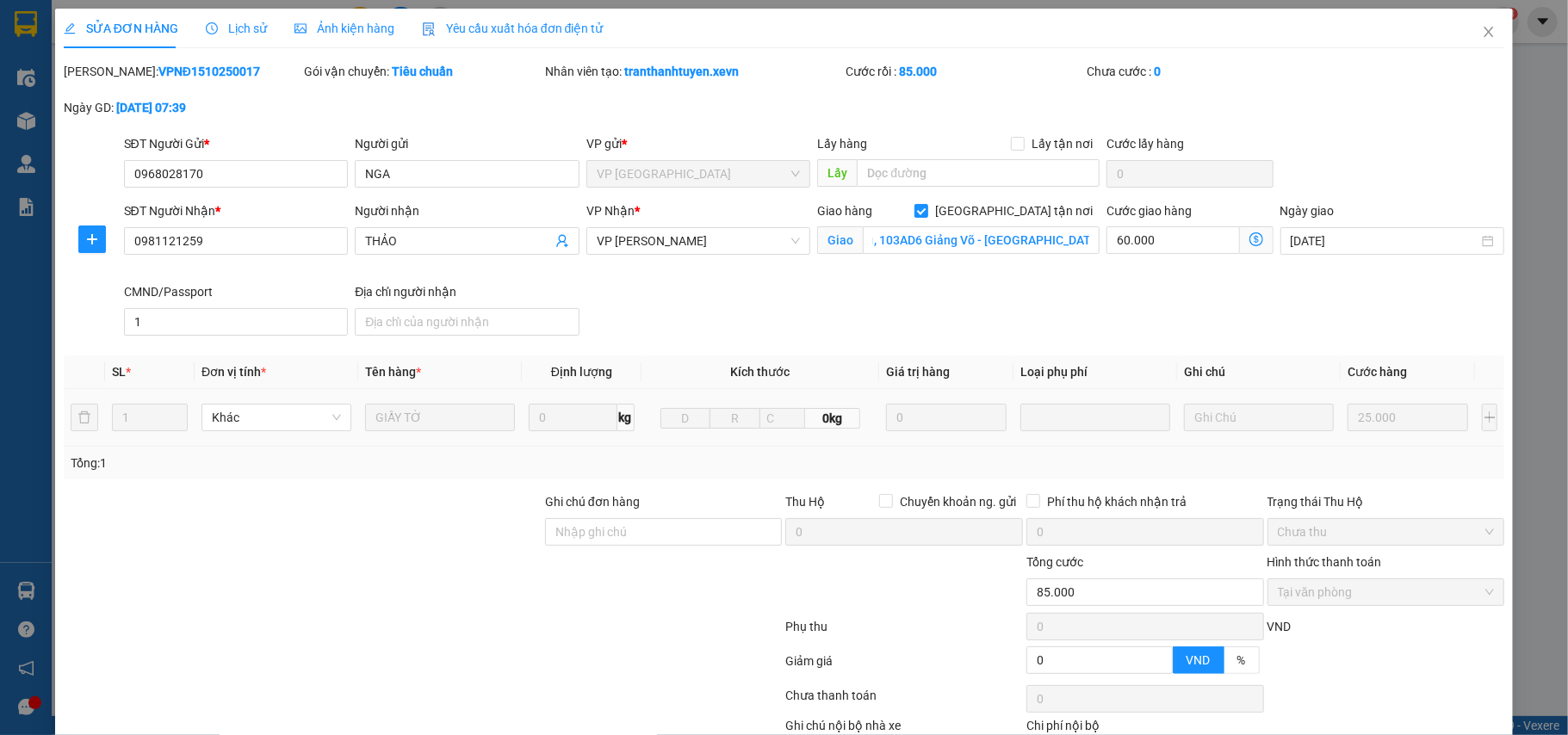
click at [895, 311] on div "SĐT Người Nhận * 0981121259 Người nhận THẢO VP Nhận * VP Lê Duẩn Giao hàng Giao…" at bounding box center [815, 272] width 1388 height 141
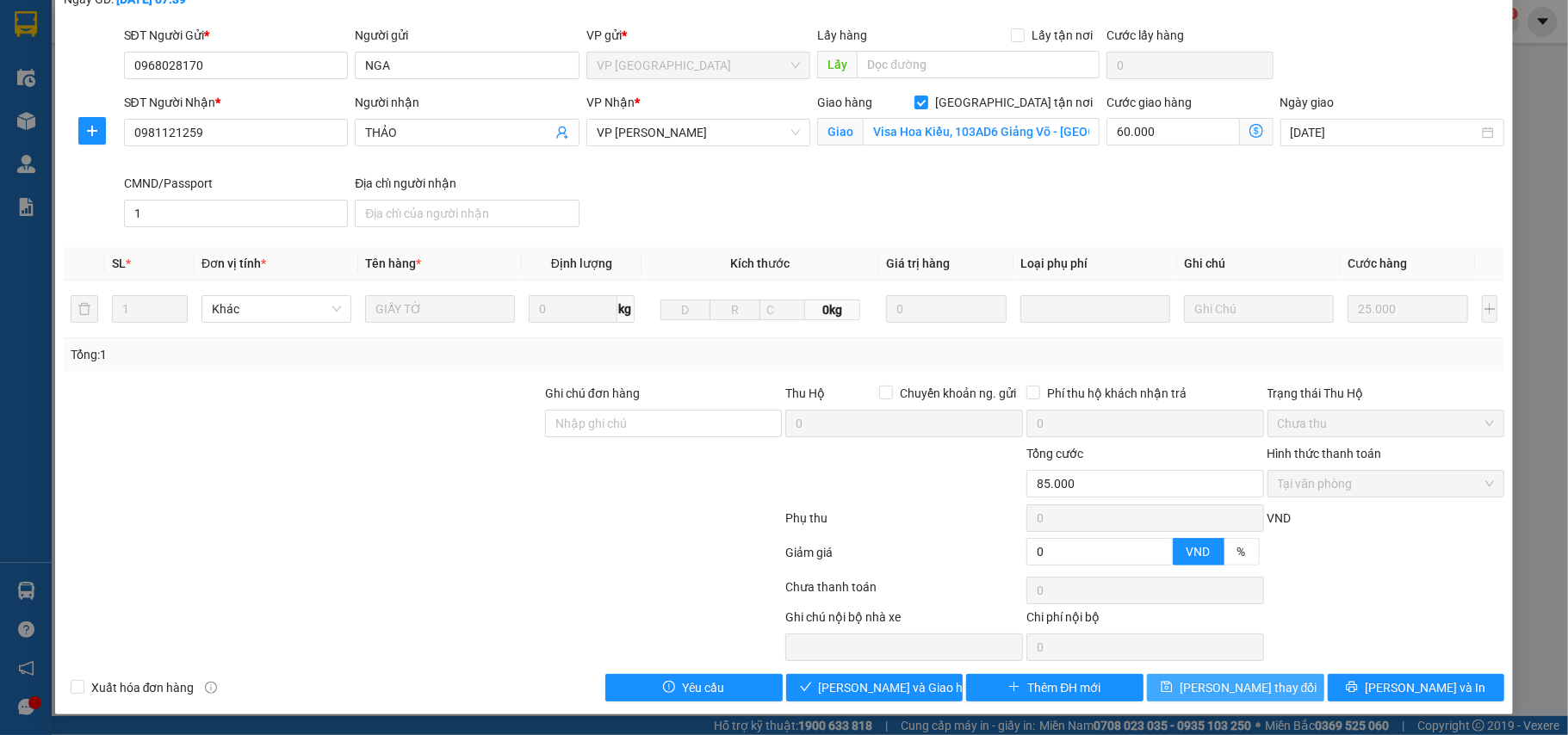
click at [1227, 690] on span "Lưu thay đổi" at bounding box center [1249, 687] width 138 height 19
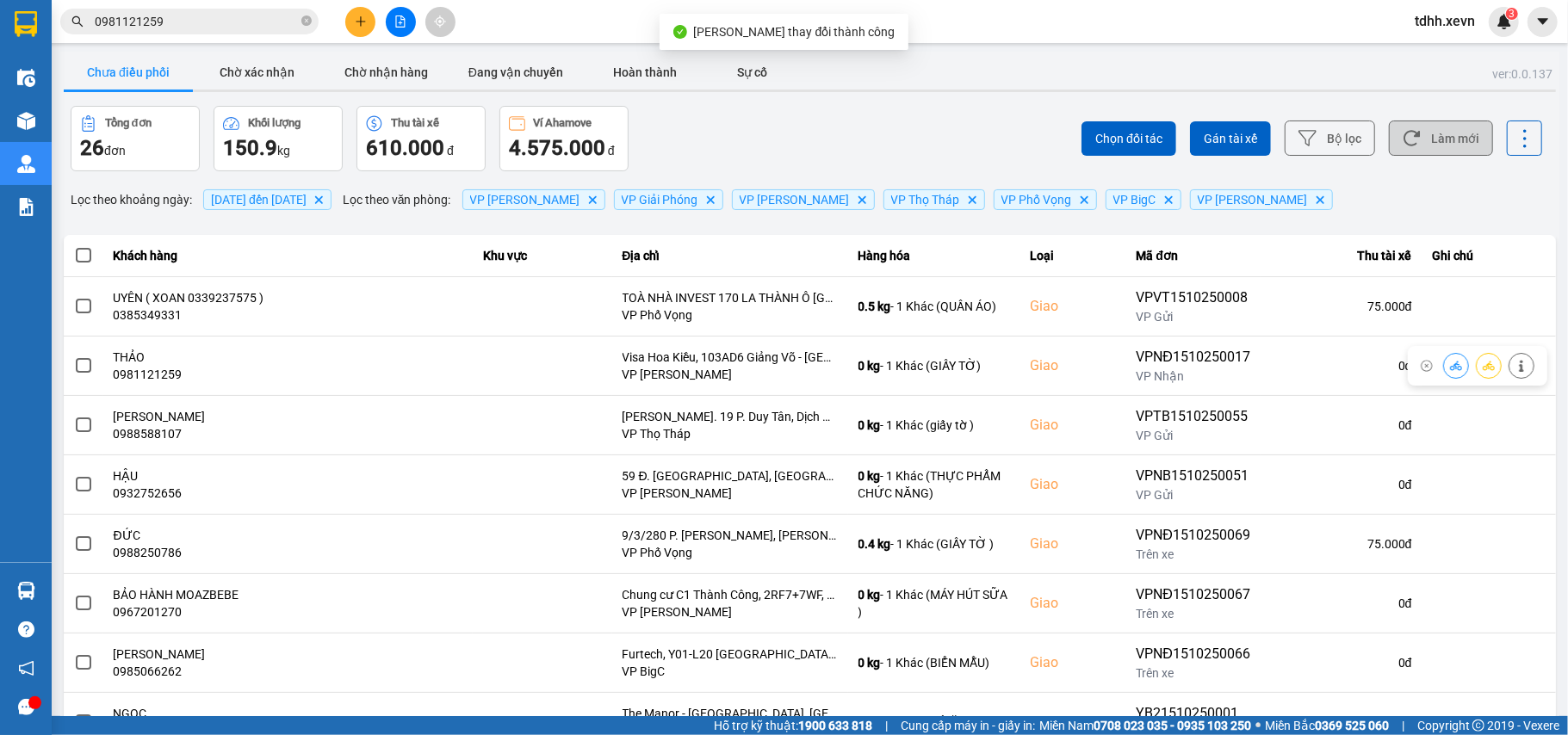
click at [1403, 132] on icon at bounding box center [1411, 138] width 18 height 18
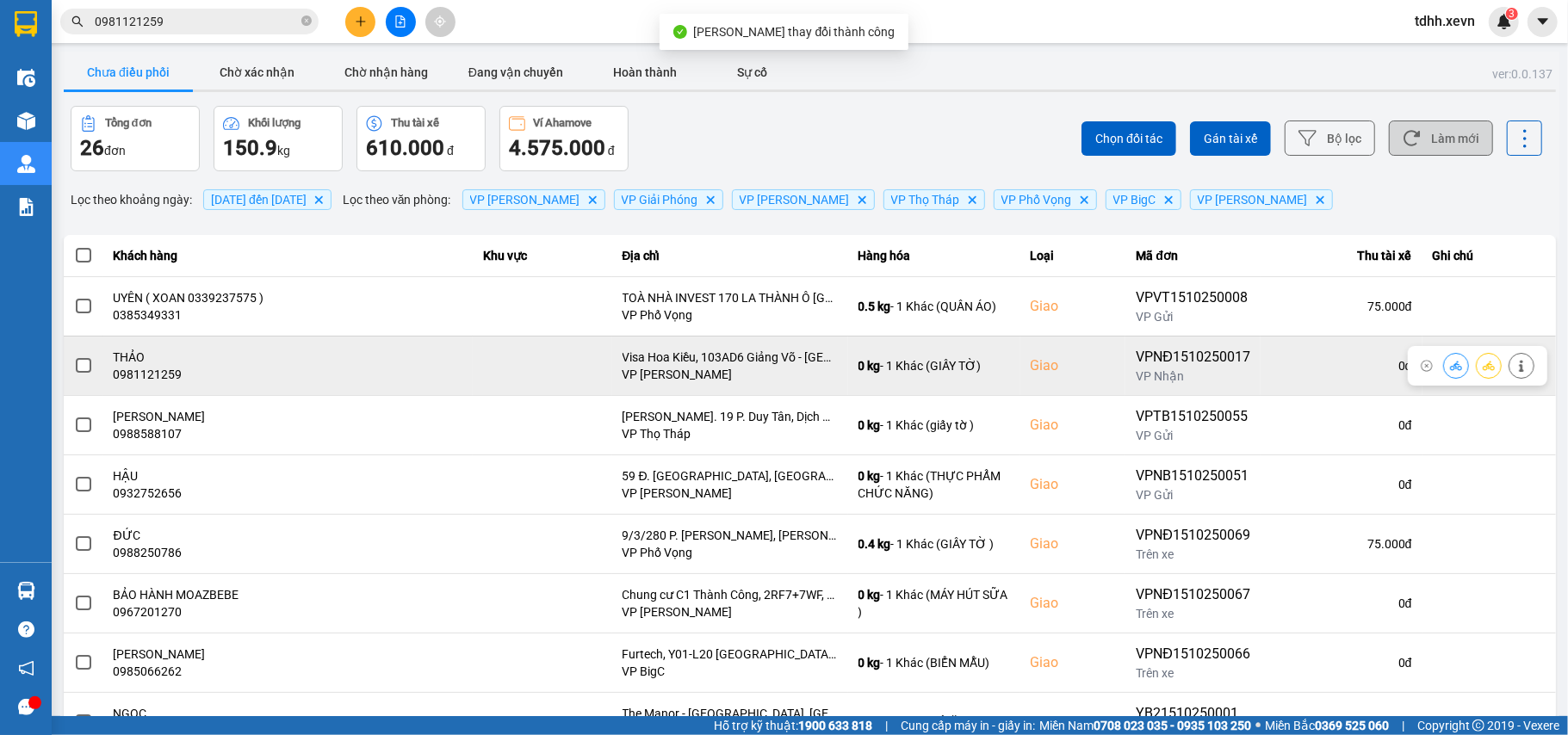
click at [1444, 371] on button at bounding box center [1456, 365] width 24 height 30
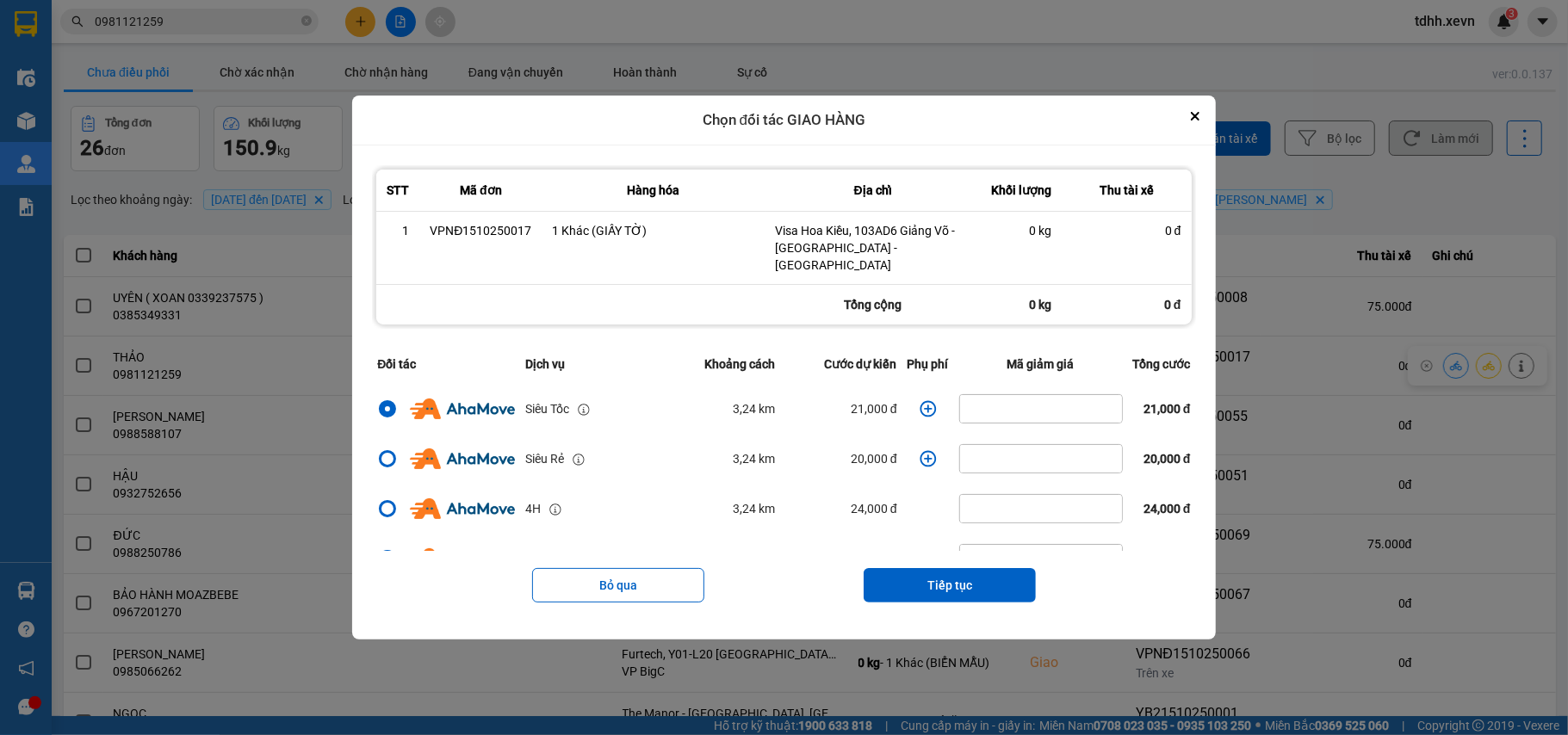
click at [920, 400] on icon "dialog" at bounding box center [928, 408] width 17 height 17
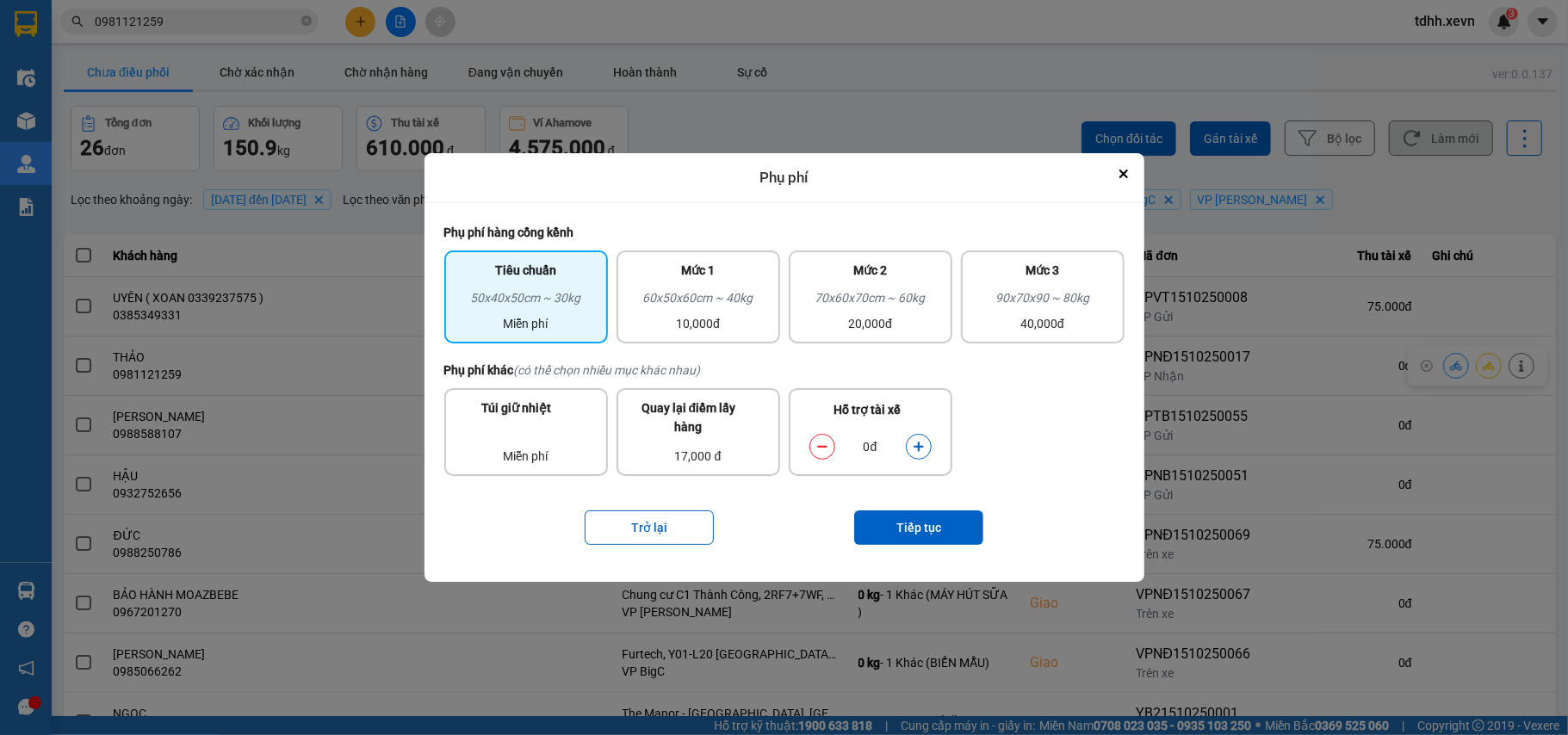
click at [911, 443] on button "dialog" at bounding box center [919, 446] width 24 height 30
click at [932, 528] on button "Tiếp tục" at bounding box center [918, 528] width 129 height 35
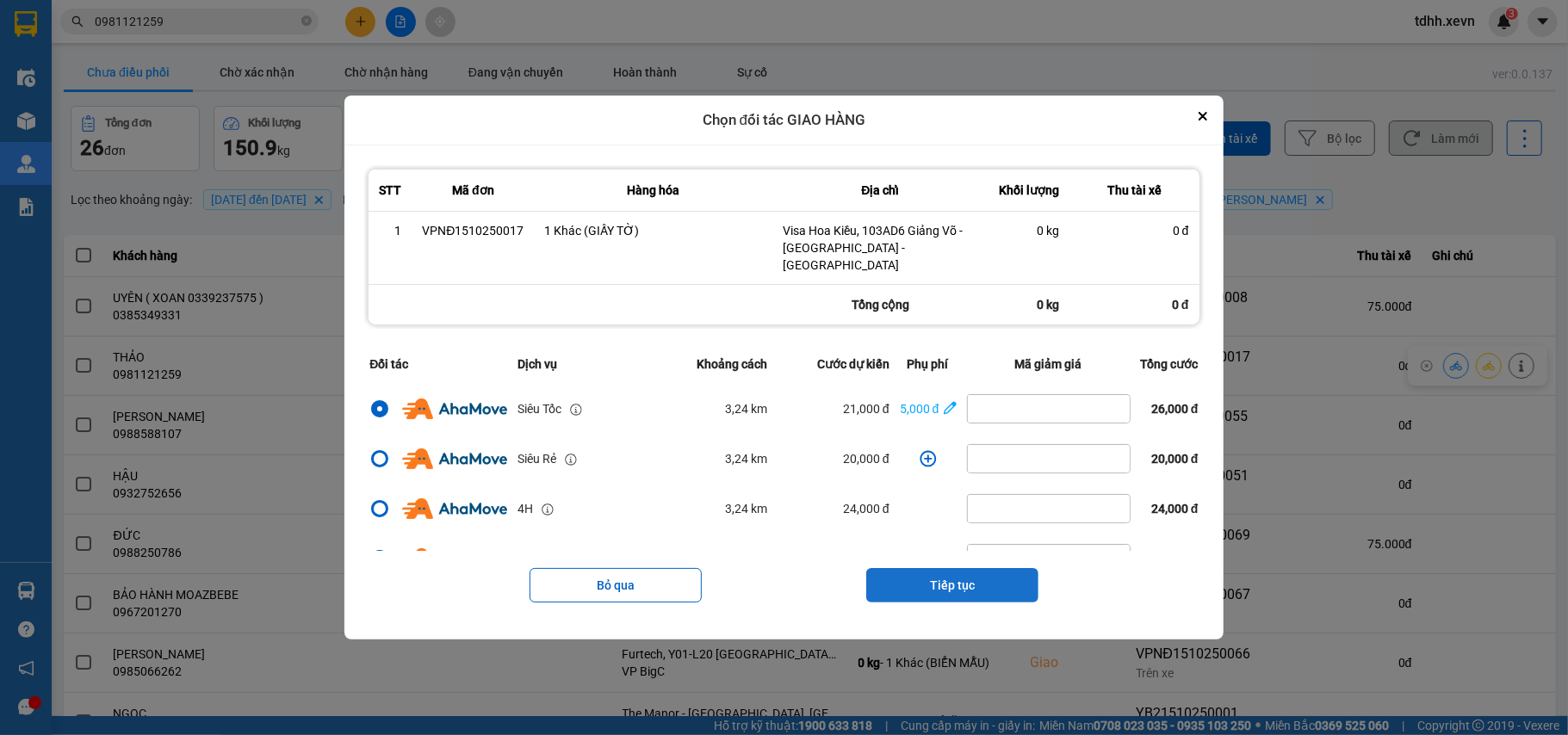
click at [975, 582] on button "Tiếp tục" at bounding box center [952, 586] width 172 height 35
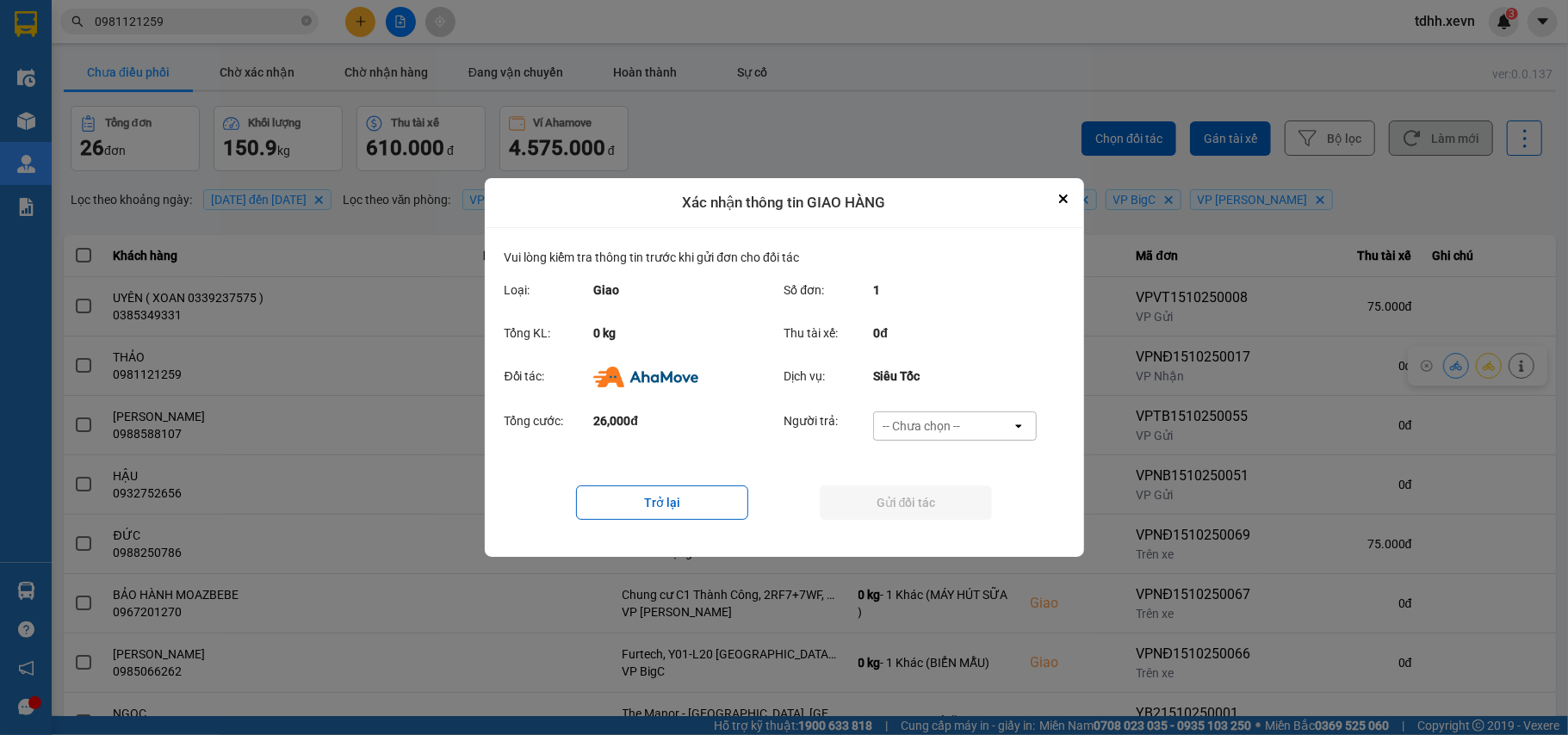
click at [949, 428] on div "-- Chưa chọn --" at bounding box center [921, 426] width 78 height 17
click at [942, 537] on div "Ví Ahamove" at bounding box center [955, 525] width 164 height 31
click at [935, 507] on button "Gửi đối tác" at bounding box center [906, 503] width 172 height 35
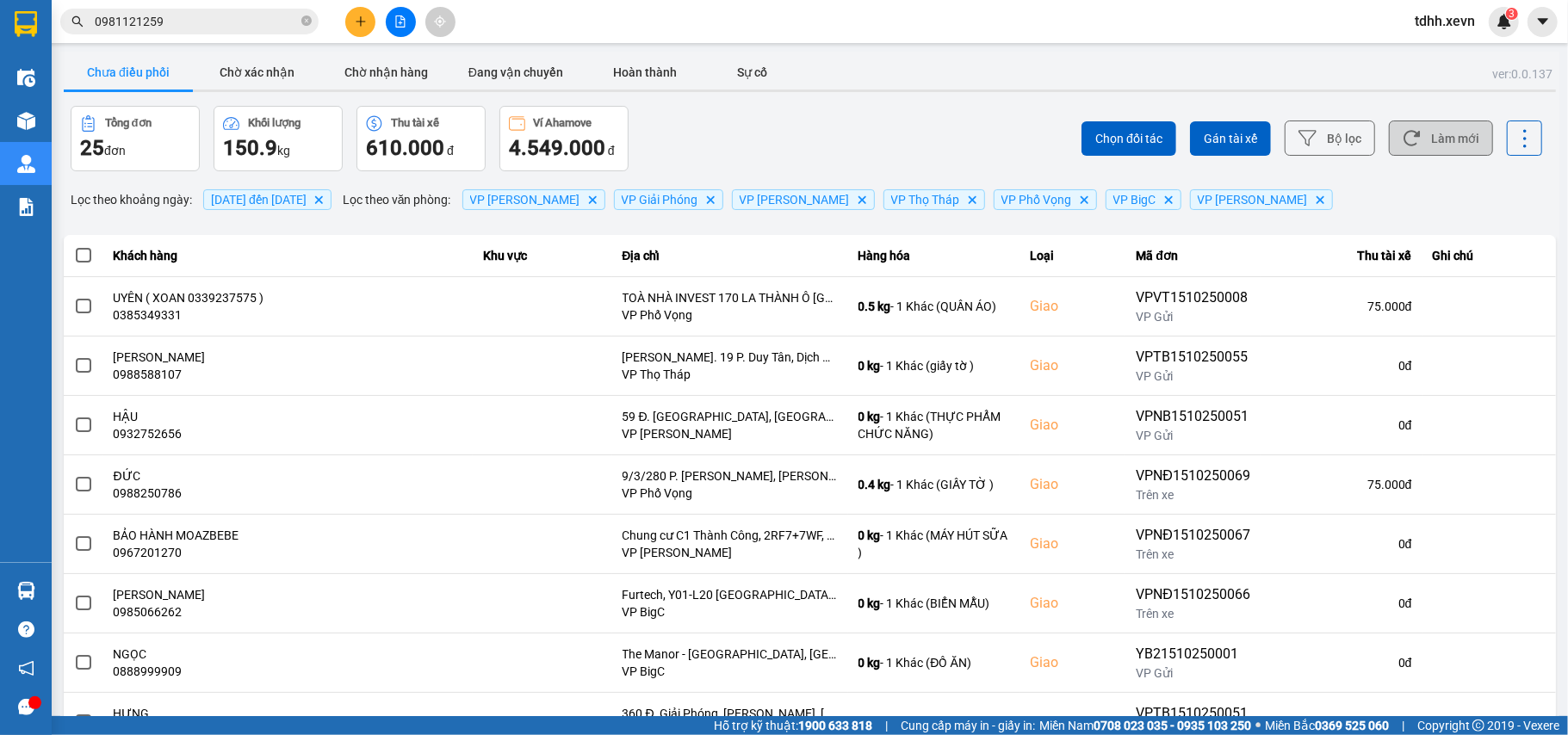
click at [1417, 138] on button "Làm mới" at bounding box center [1441, 138] width 104 height 36
click at [1416, 133] on button "Làm mới" at bounding box center [1441, 138] width 104 height 36
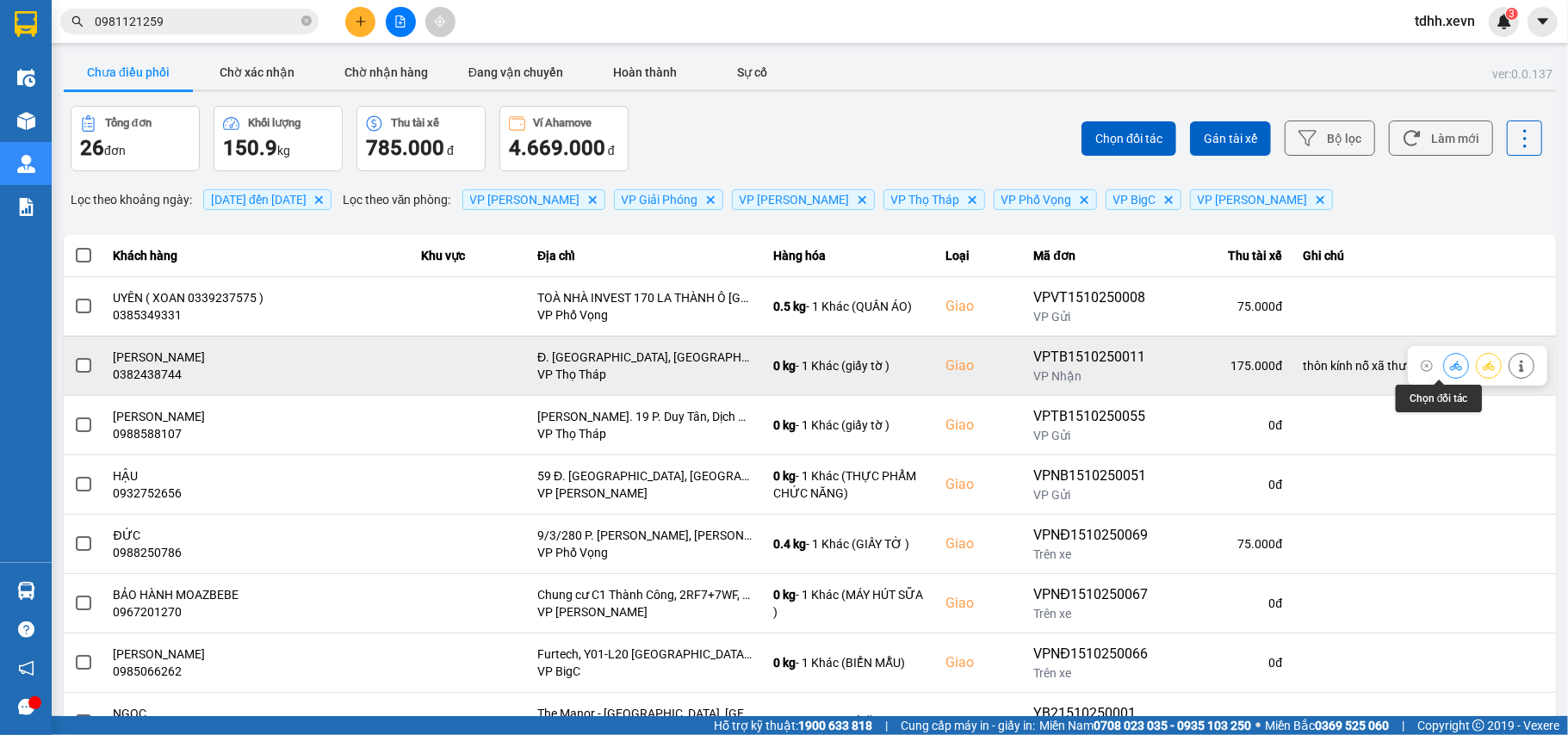
click at [1450, 365] on icon at bounding box center [1455, 365] width 12 height 12
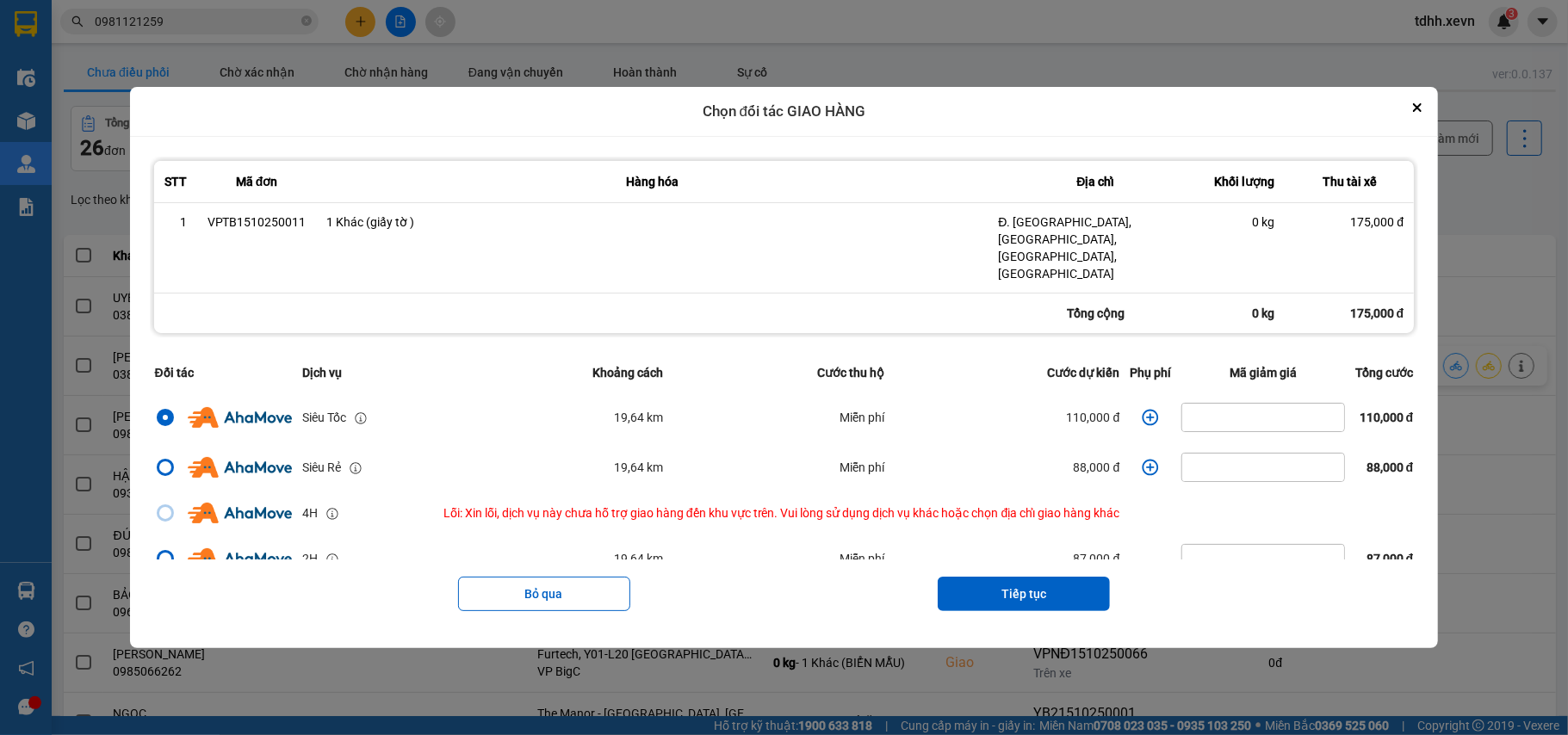
click at [1142, 409] on icon "dialog" at bounding box center [1151, 417] width 16 height 16
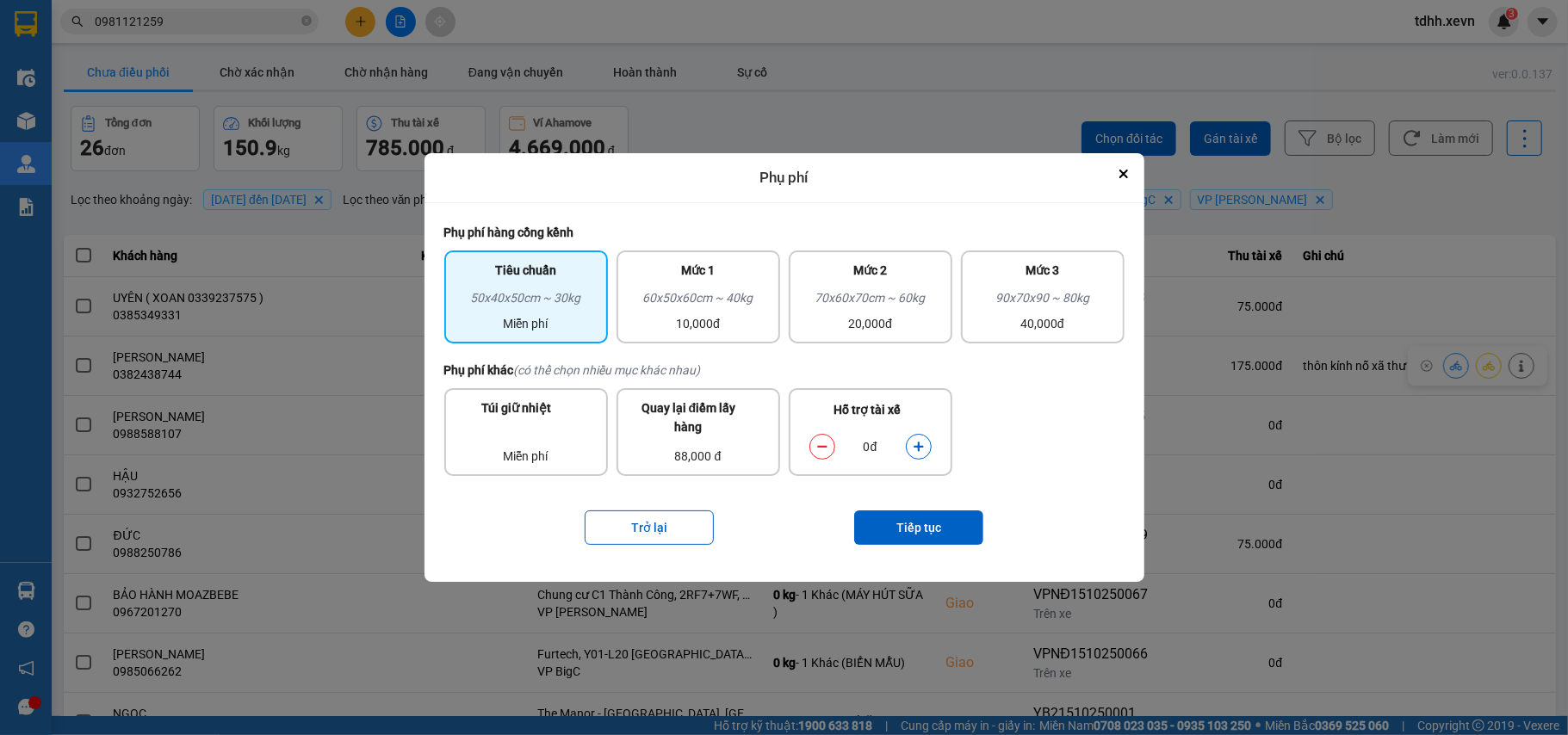
click at [916, 444] on icon "dialog" at bounding box center [918, 447] width 12 height 12
click at [917, 520] on button "Tiếp tục" at bounding box center [918, 528] width 129 height 35
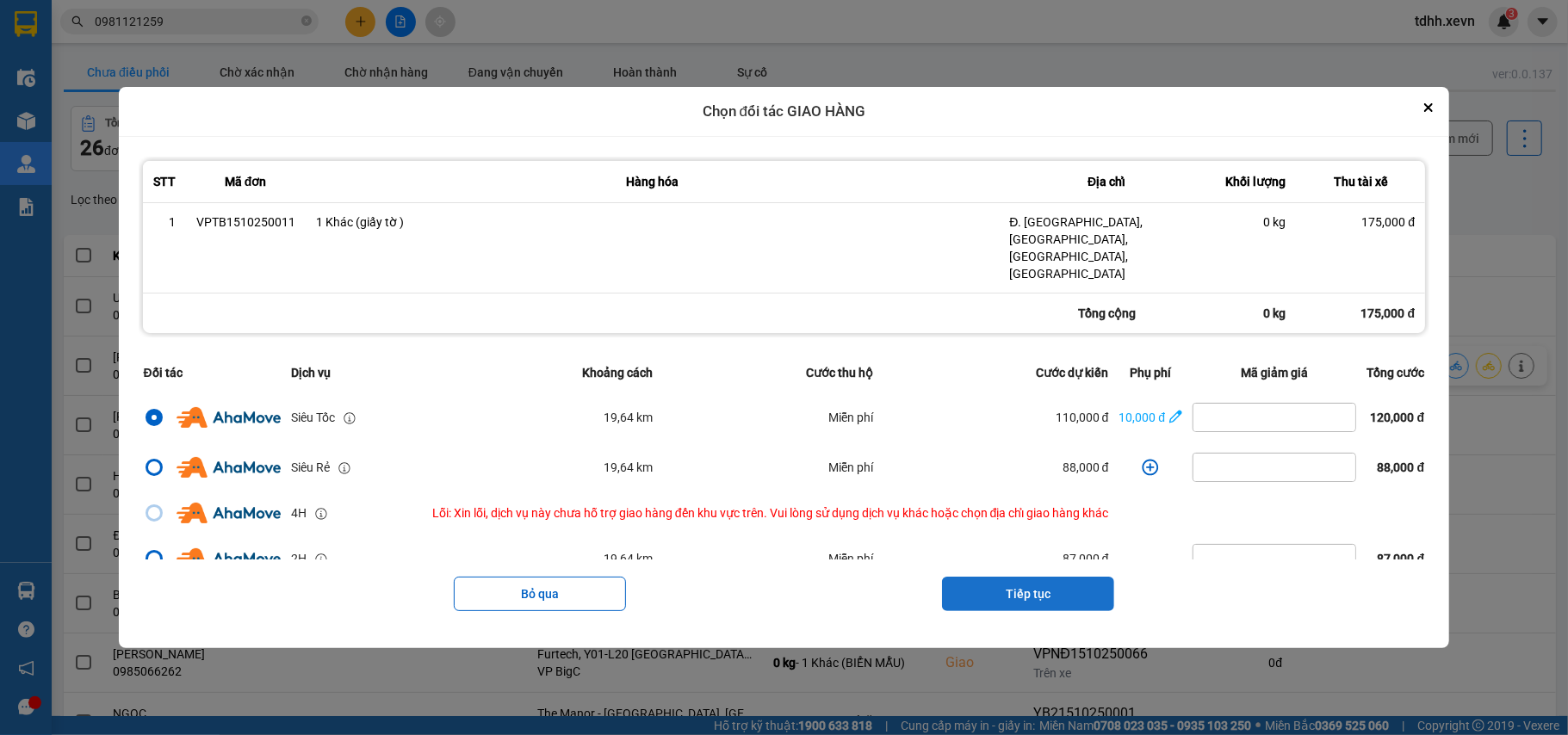
click at [1041, 580] on button "Tiếp tục" at bounding box center [1028, 594] width 172 height 35
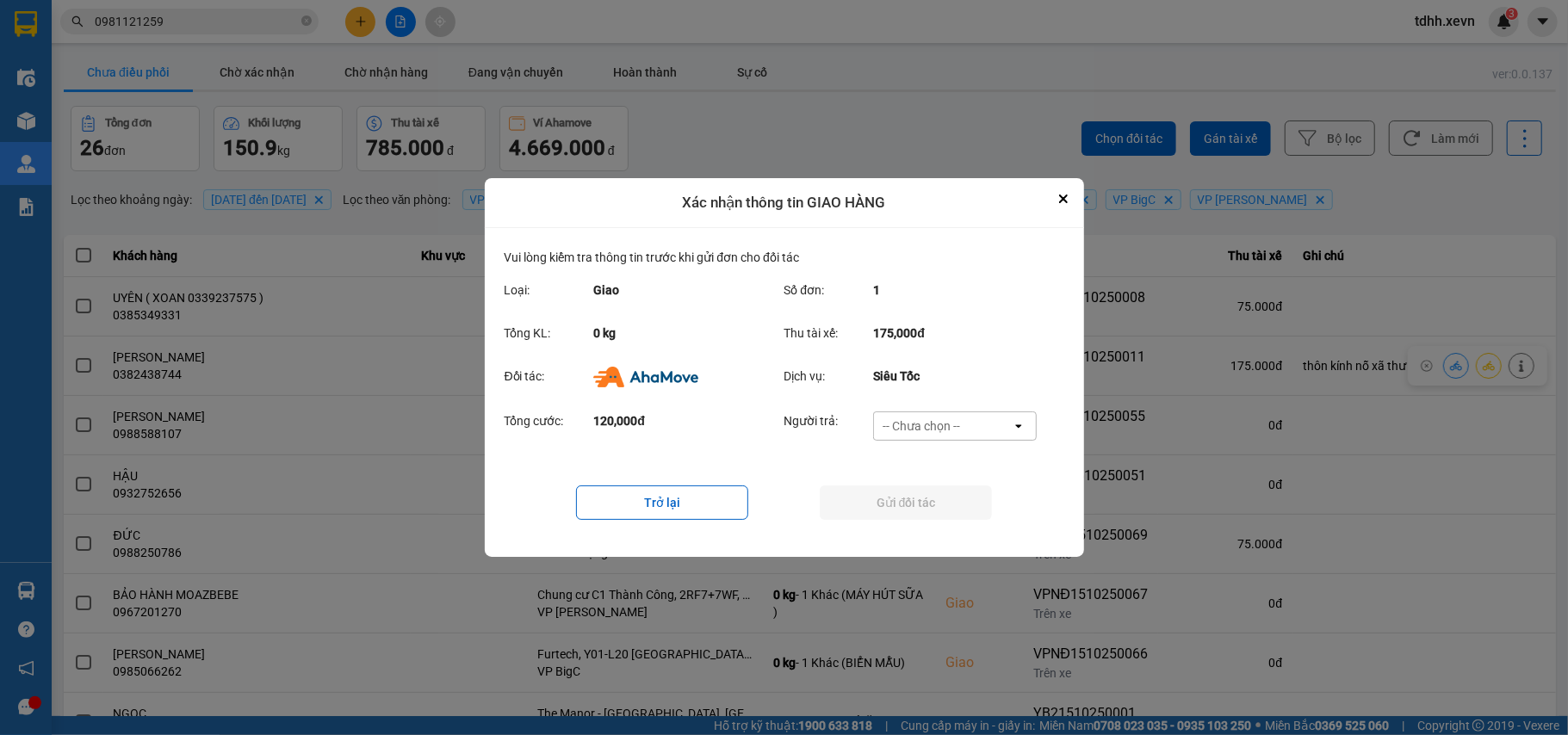
click at [997, 418] on div "-- Chưa chọn --" at bounding box center [943, 427] width 138 height 27
click at [941, 521] on span "Ví Ahamove" at bounding box center [922, 524] width 70 height 17
click at [941, 503] on button "Gửi đối tác" at bounding box center [906, 503] width 172 height 35
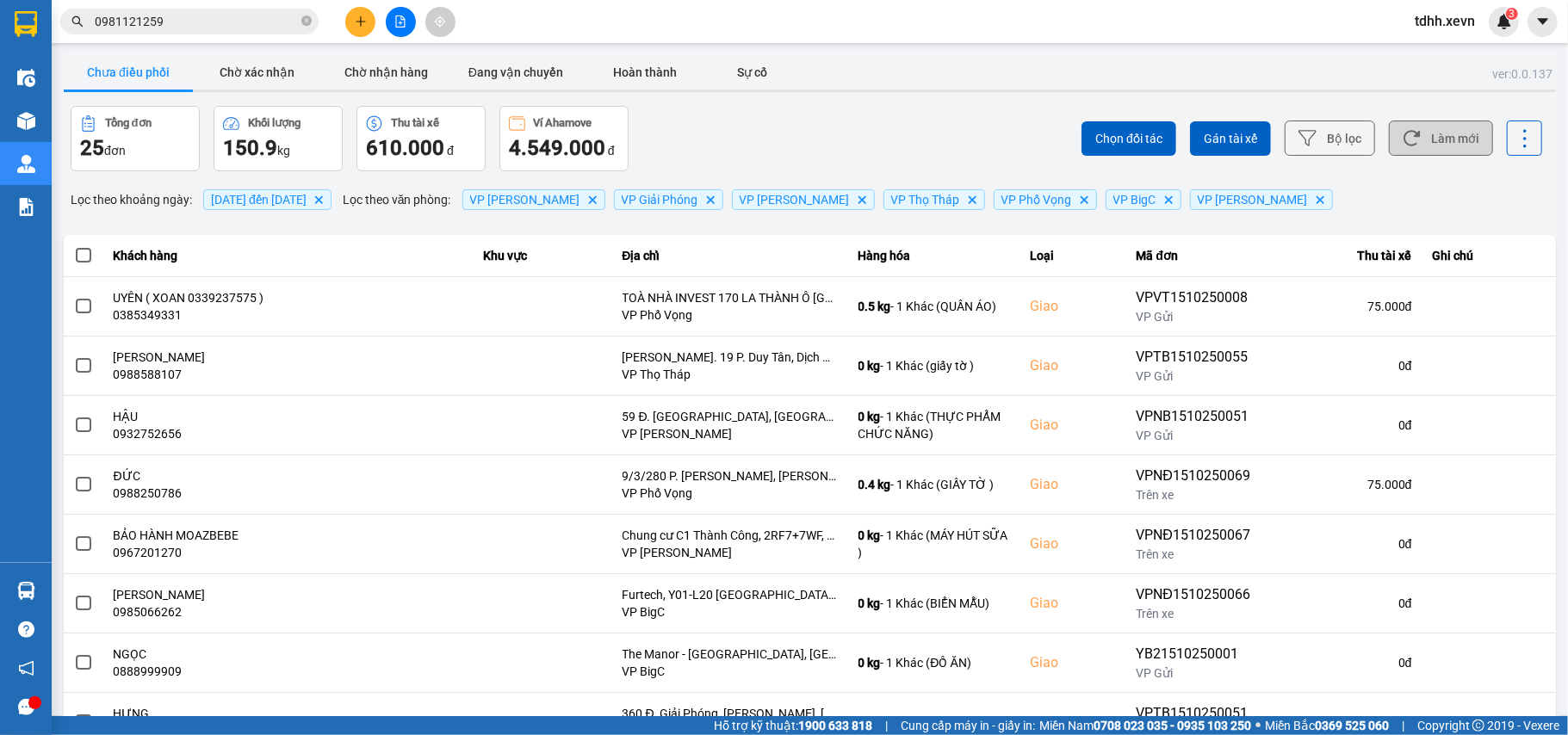
click at [1454, 138] on button "Làm mới" at bounding box center [1441, 138] width 104 height 36
click at [1433, 123] on button "Làm mới" at bounding box center [1441, 138] width 104 height 36
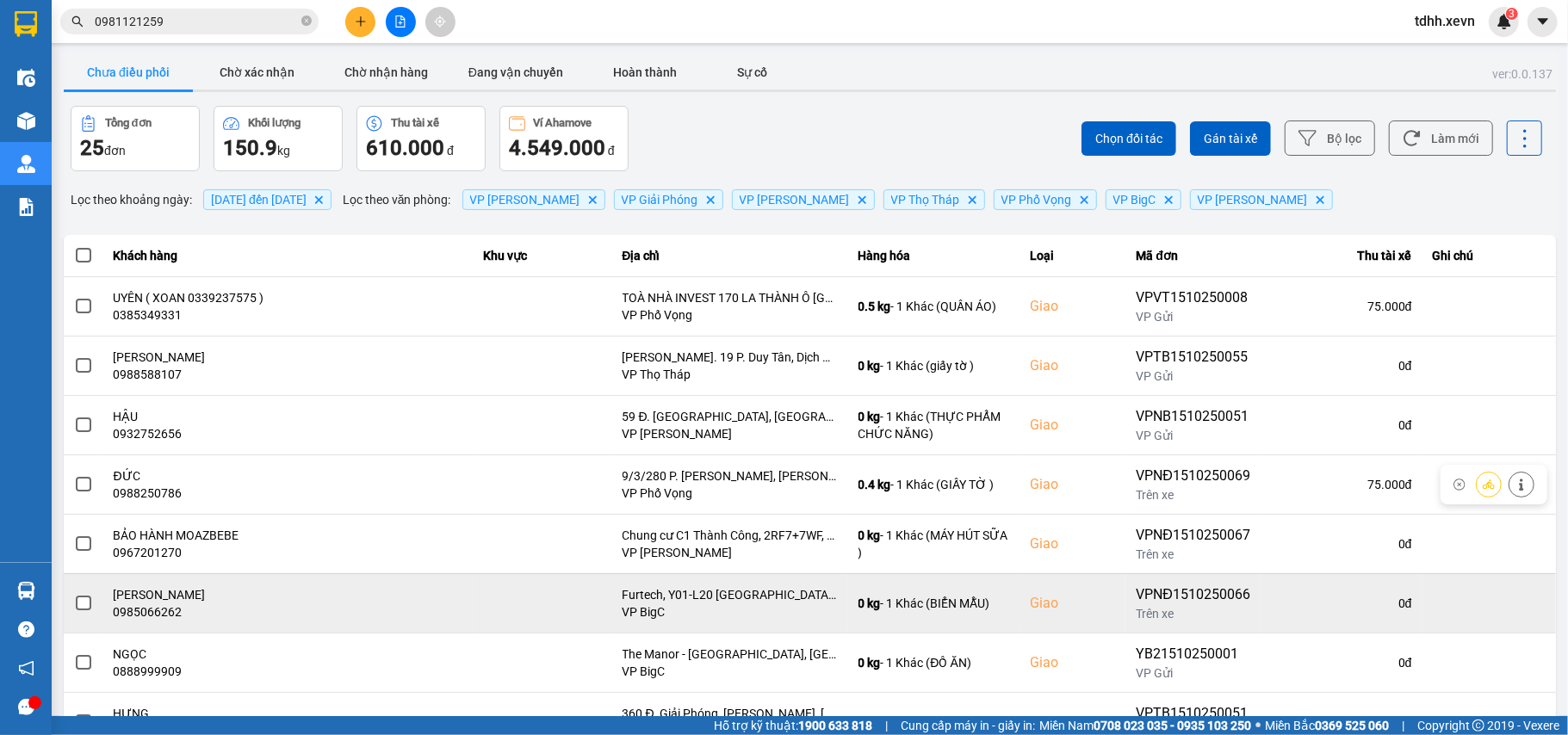
scroll to position [197, 0]
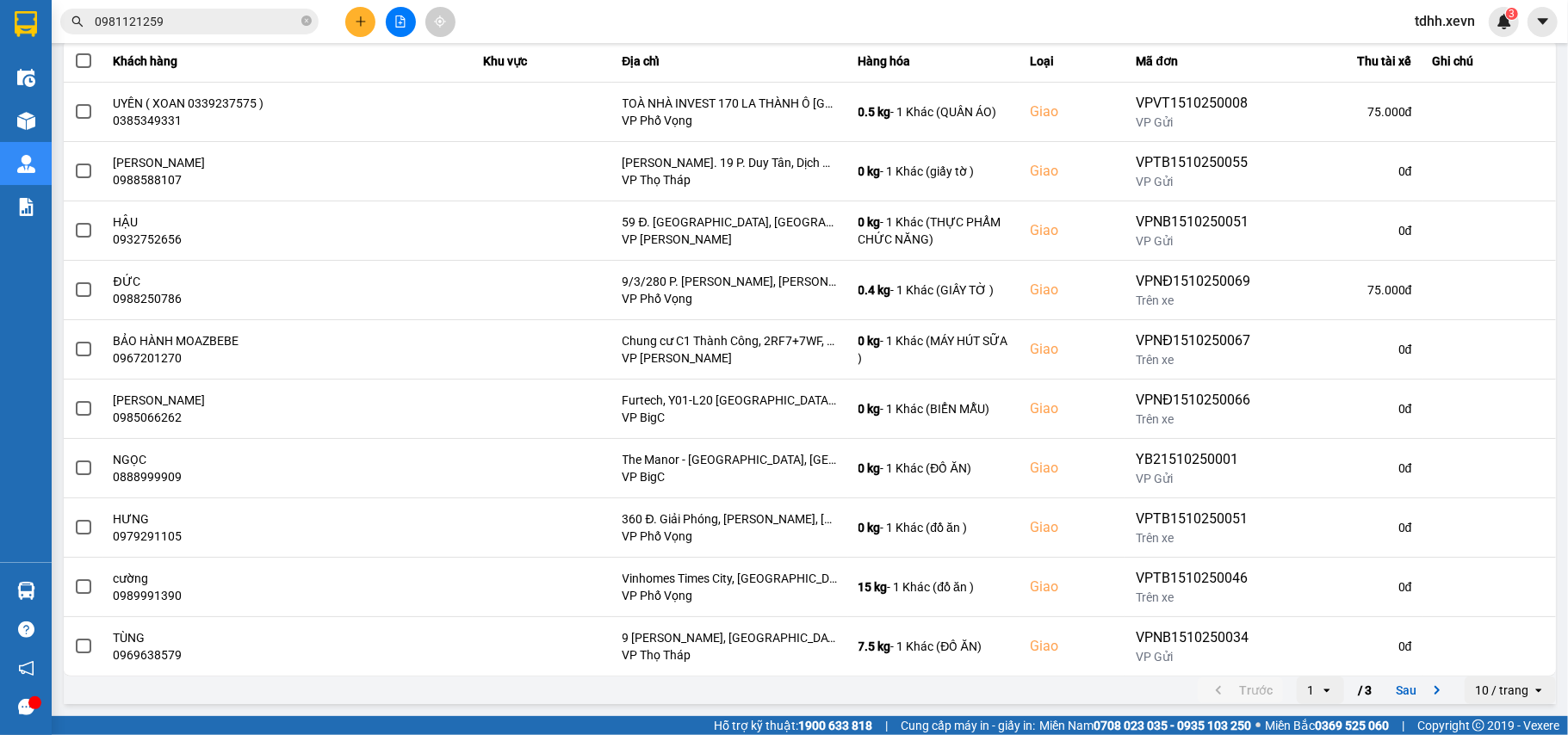
click at [1481, 684] on div "10 / trang" at bounding box center [1501, 690] width 53 height 17
drag, startPoint x: 1472, startPoint y: 558, endPoint x: 1502, endPoint y: 514, distance: 53.3
click at [1485, 545] on ul "10 / trang 20 / trang 50 / trang 80 / trang 100 / trang" at bounding box center [1493, 596] width 91 height 168
click at [167, 28] on input "0981121259" at bounding box center [196, 21] width 203 height 19
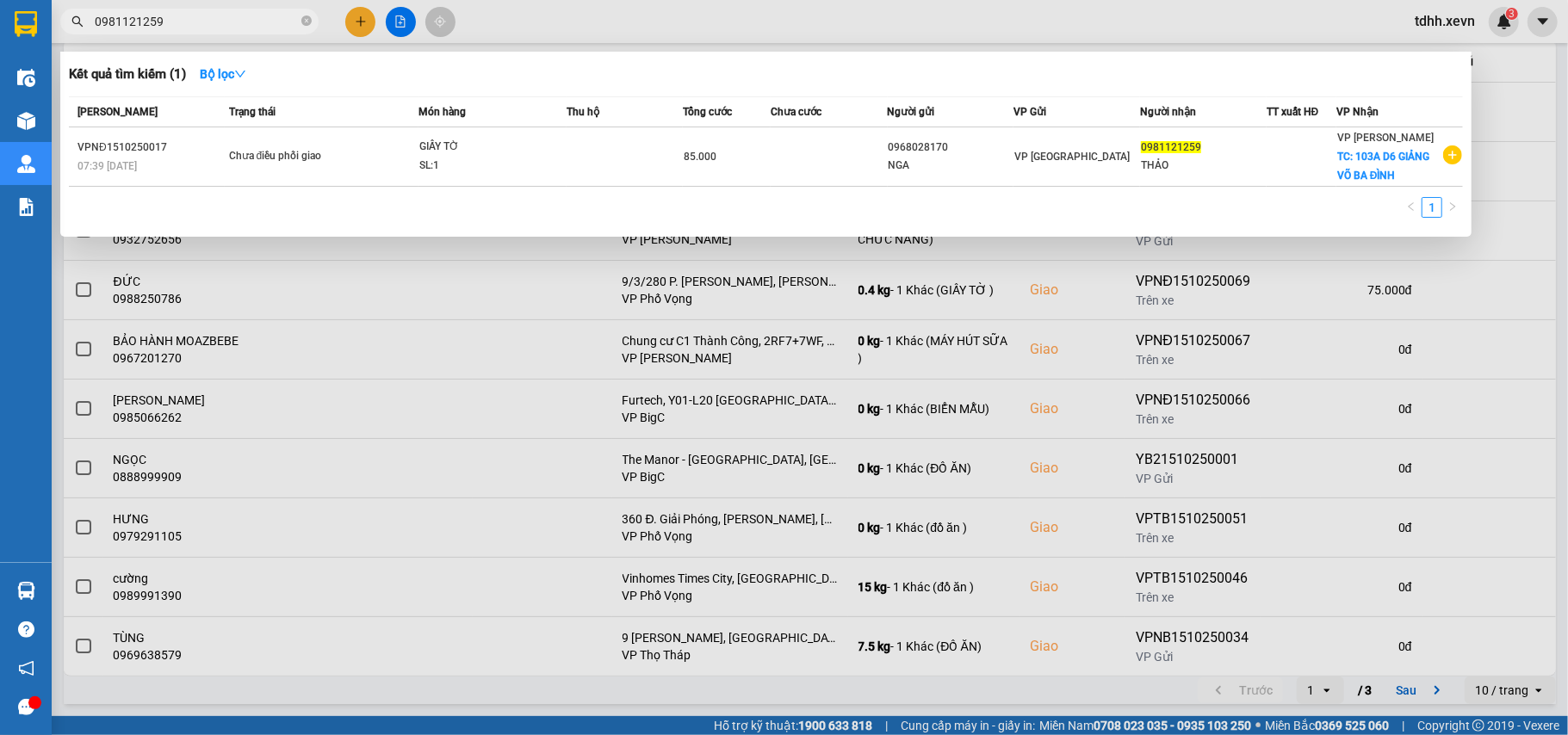
click at [167, 28] on input "0981121259" at bounding box center [196, 21] width 203 height 19
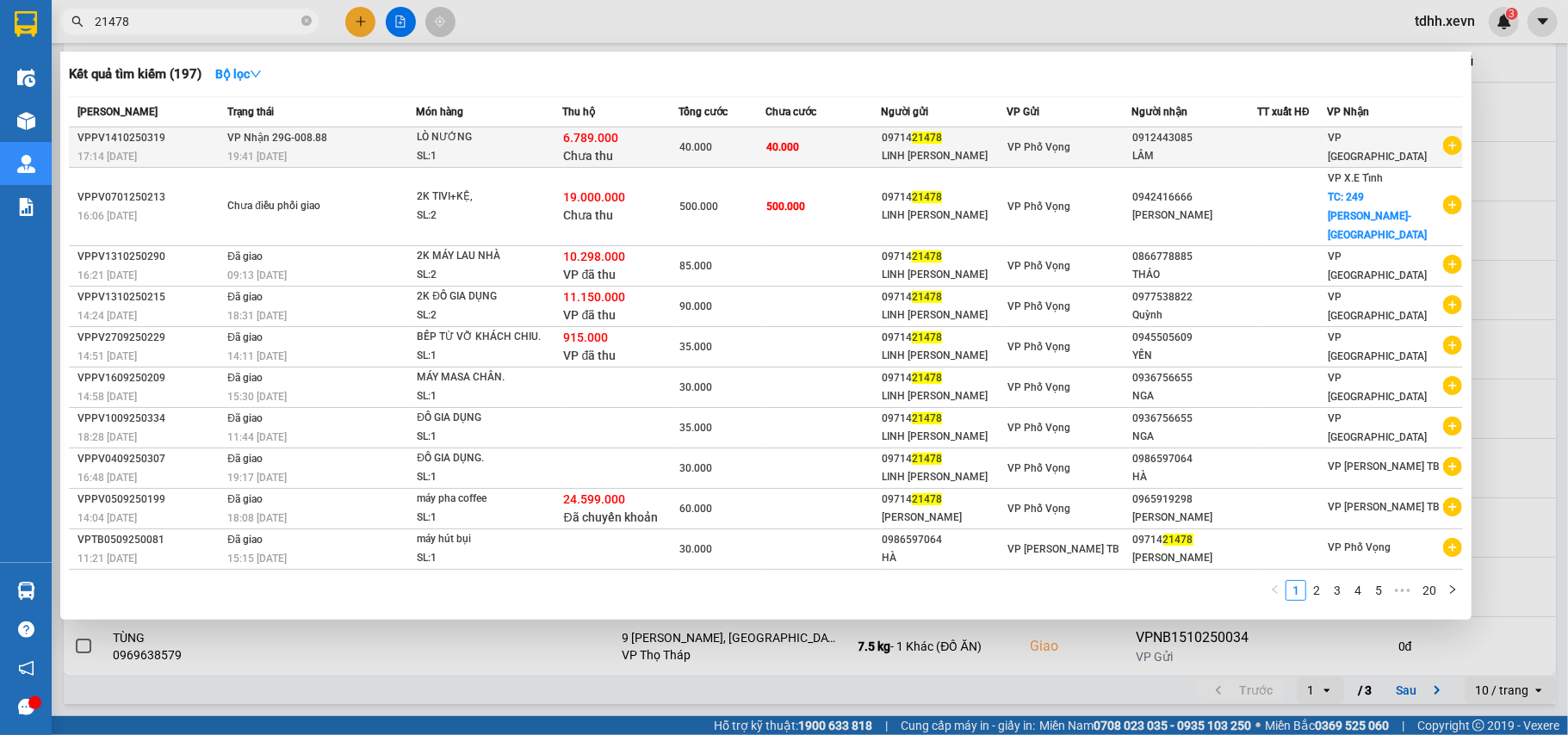
type input "21478"
click at [1180, 143] on div "0912443085" at bounding box center [1195, 138] width 124 height 18
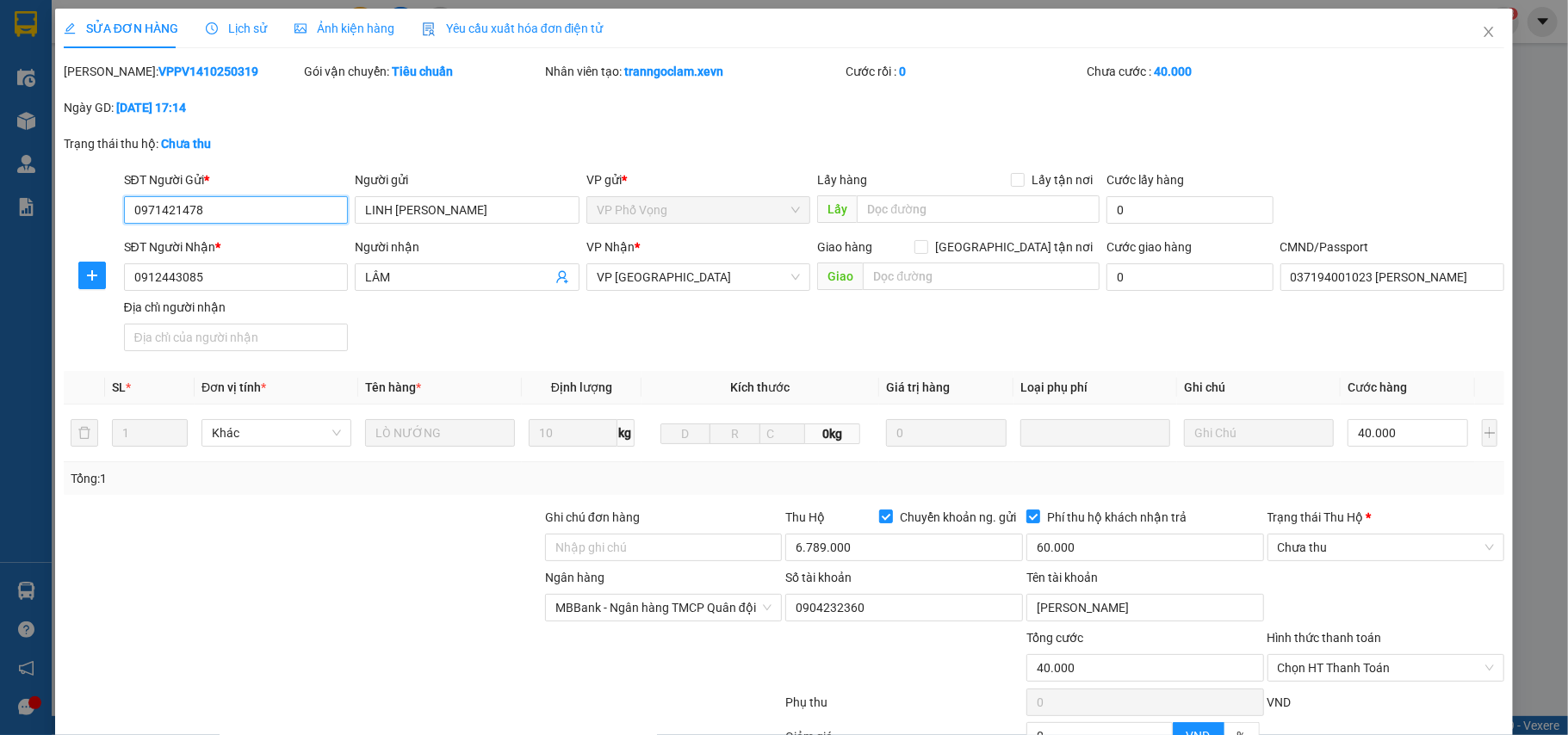
type input "0971421478"
type input "LINH LÊ PHƯƠNG"
type input "0912443085"
type input "LÂM"
type input "037194001023 nguyễn thị phương thảo"
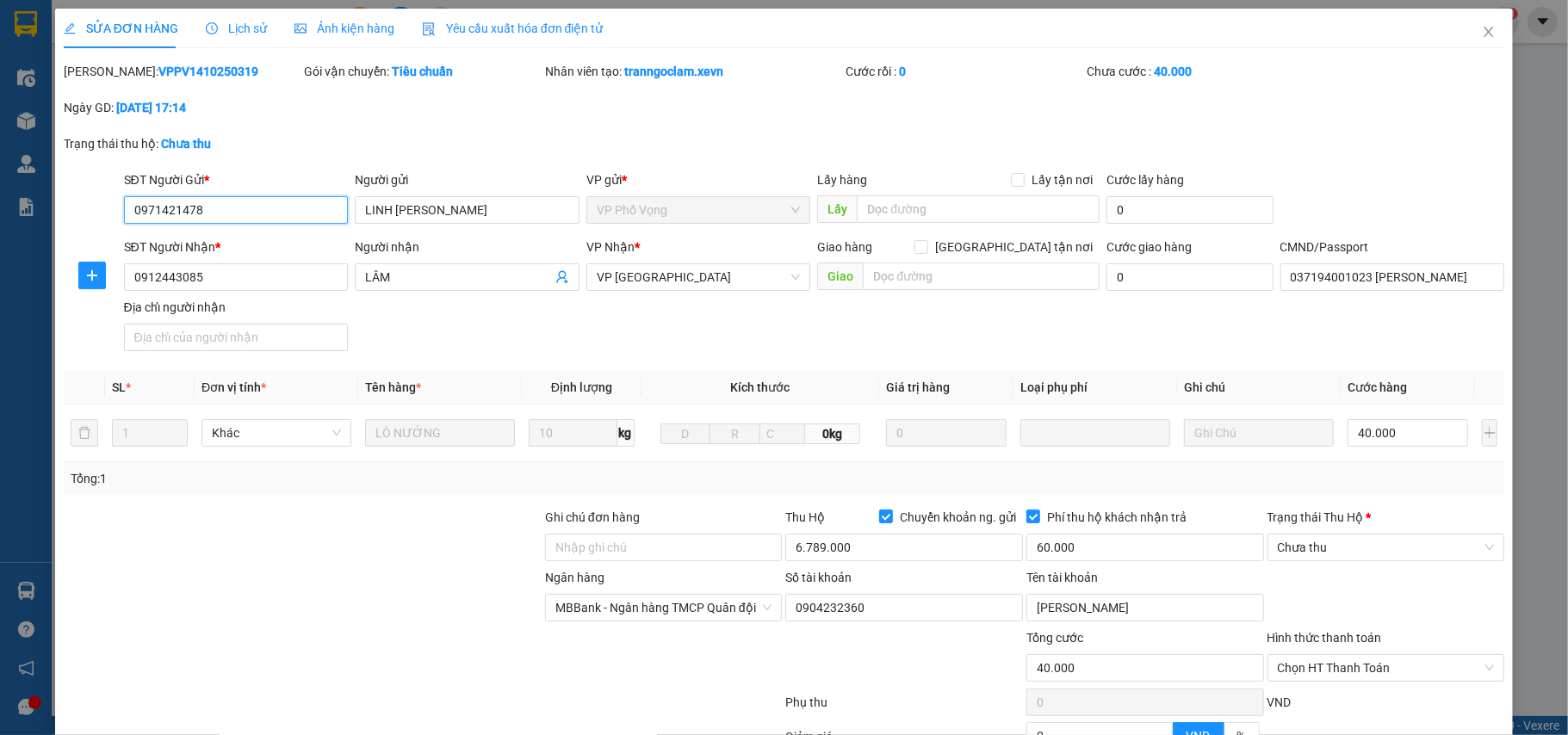
type input "40.000"
click at [643, 286] on span "VP [GEOGRAPHIC_DATA]" at bounding box center [698, 277] width 204 height 26
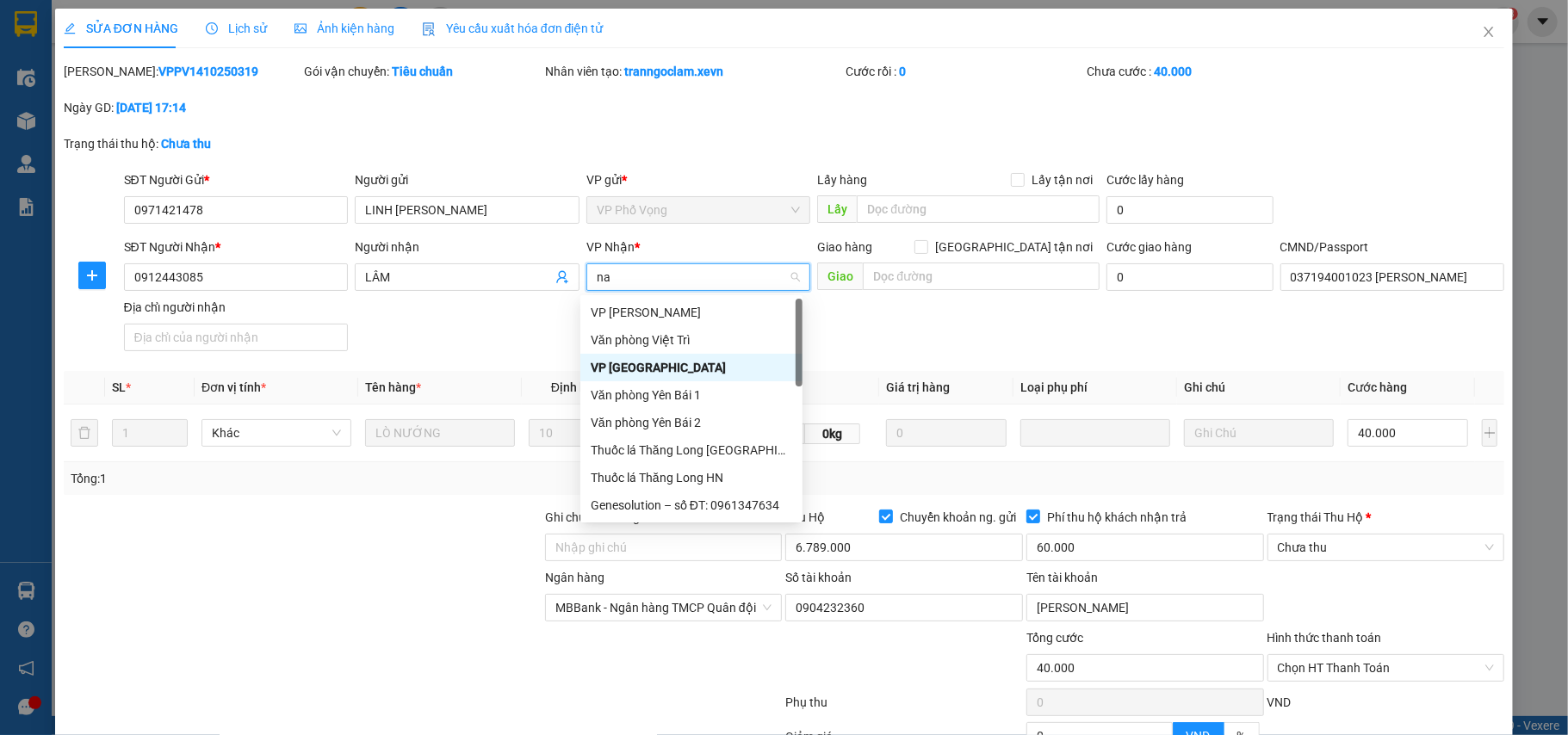
type input "nam"
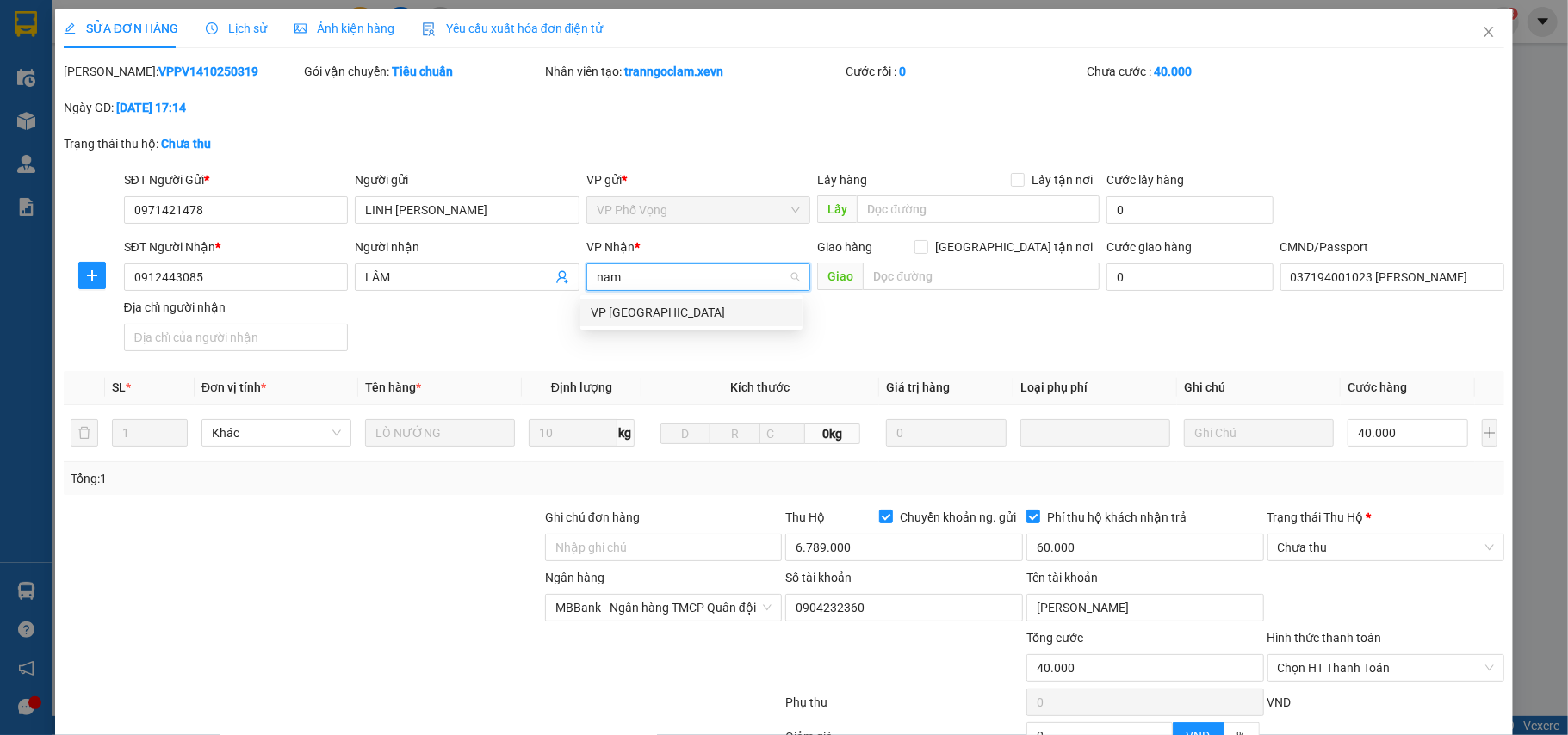
click at [653, 325] on div "VP [GEOGRAPHIC_DATA]" at bounding box center [691, 312] width 222 height 27
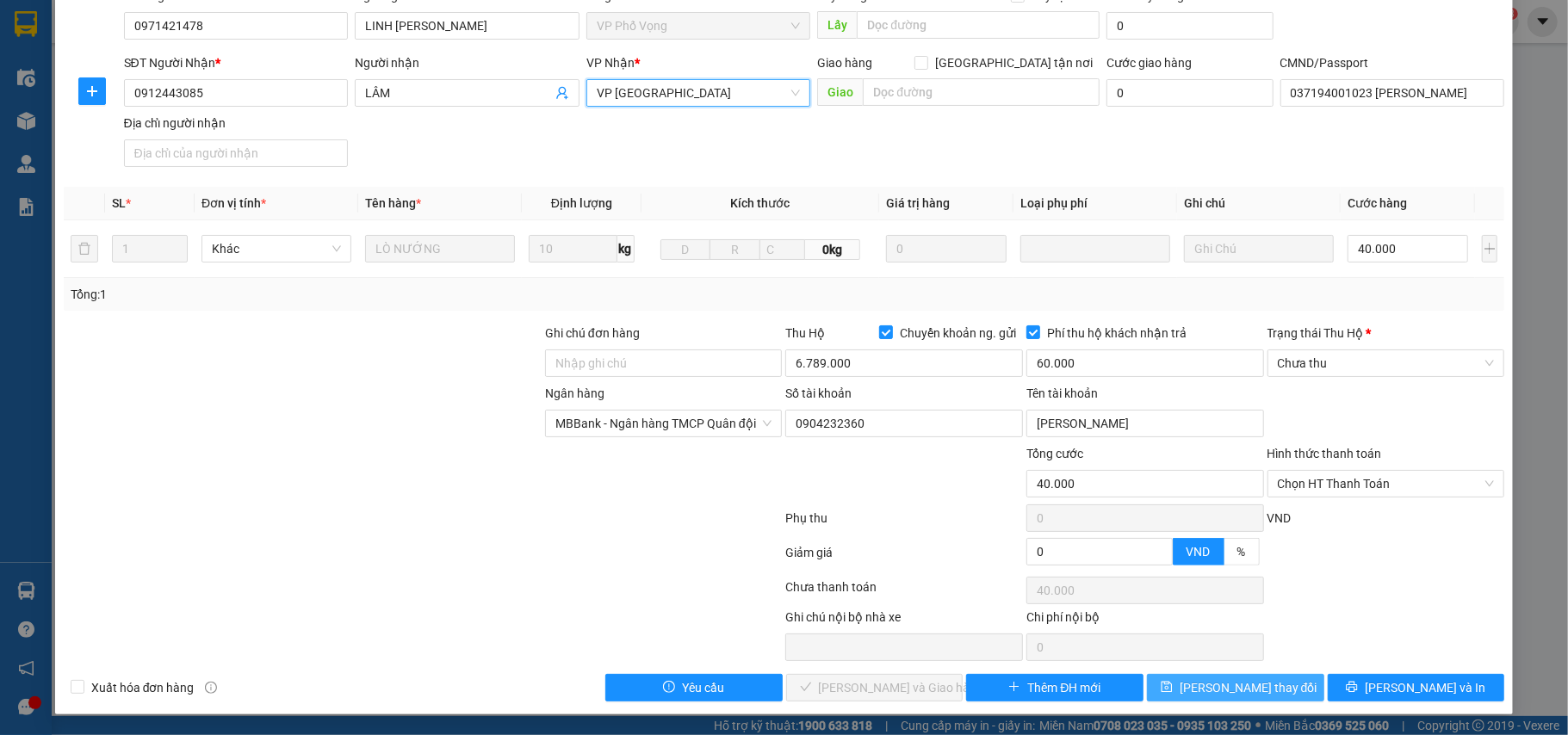
click at [1237, 687] on span "Lưu thay đổi" at bounding box center [1249, 687] width 138 height 19
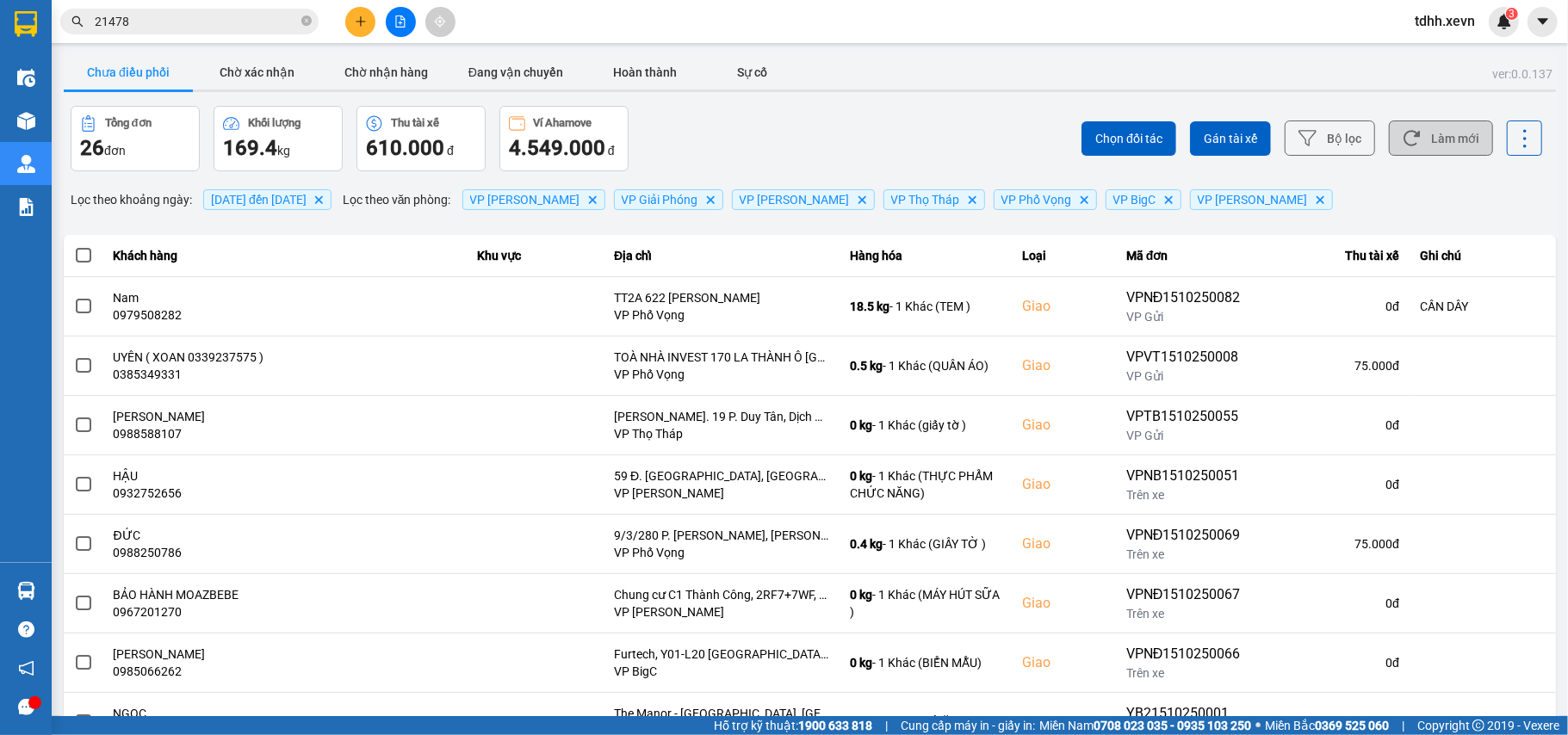
click at [1433, 139] on button "Làm mới" at bounding box center [1441, 138] width 104 height 36
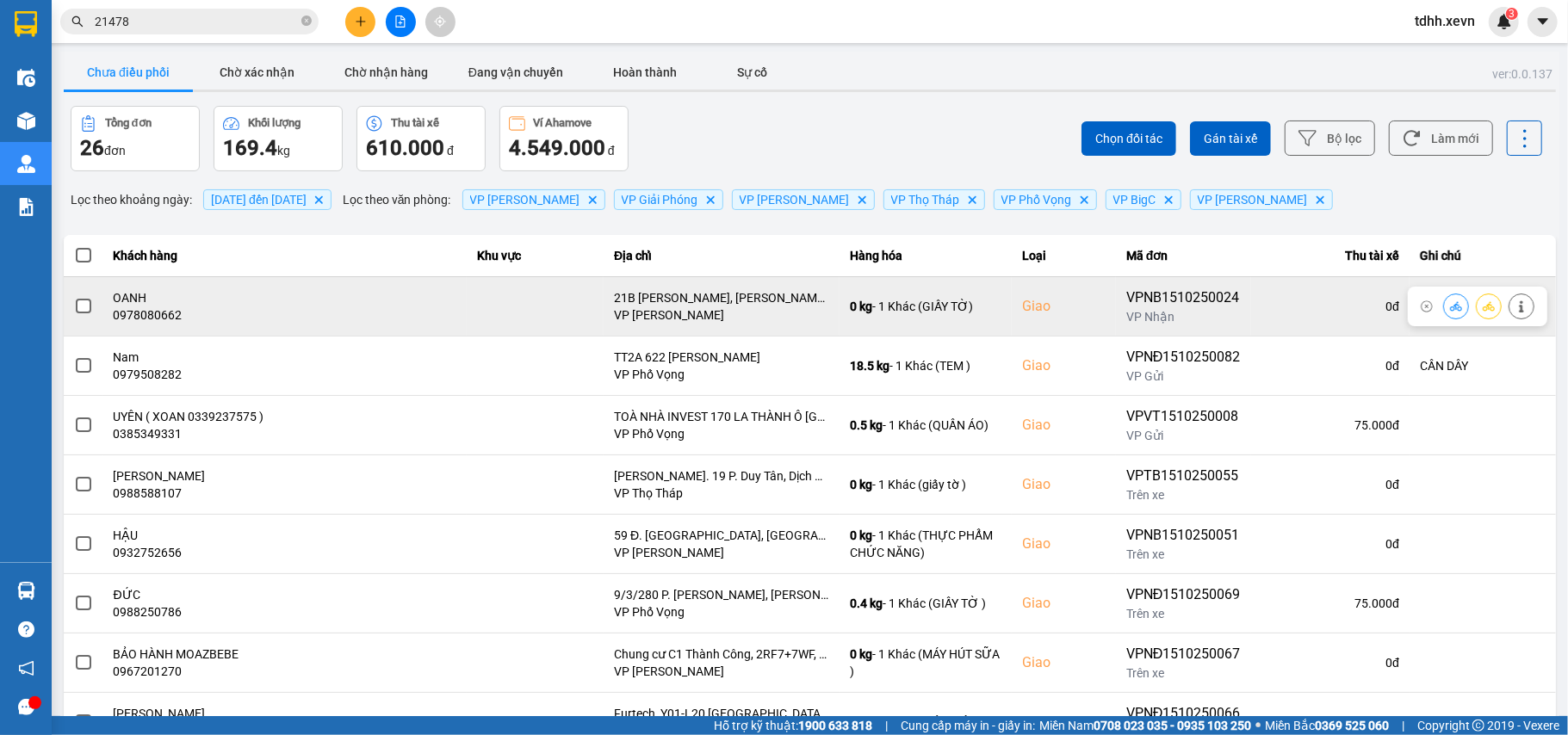
click at [103, 317] on td "OANH 0978080662" at bounding box center [285, 306] width 363 height 59
click at [156, 313] on div "0978080662" at bounding box center [285, 315] width 342 height 17
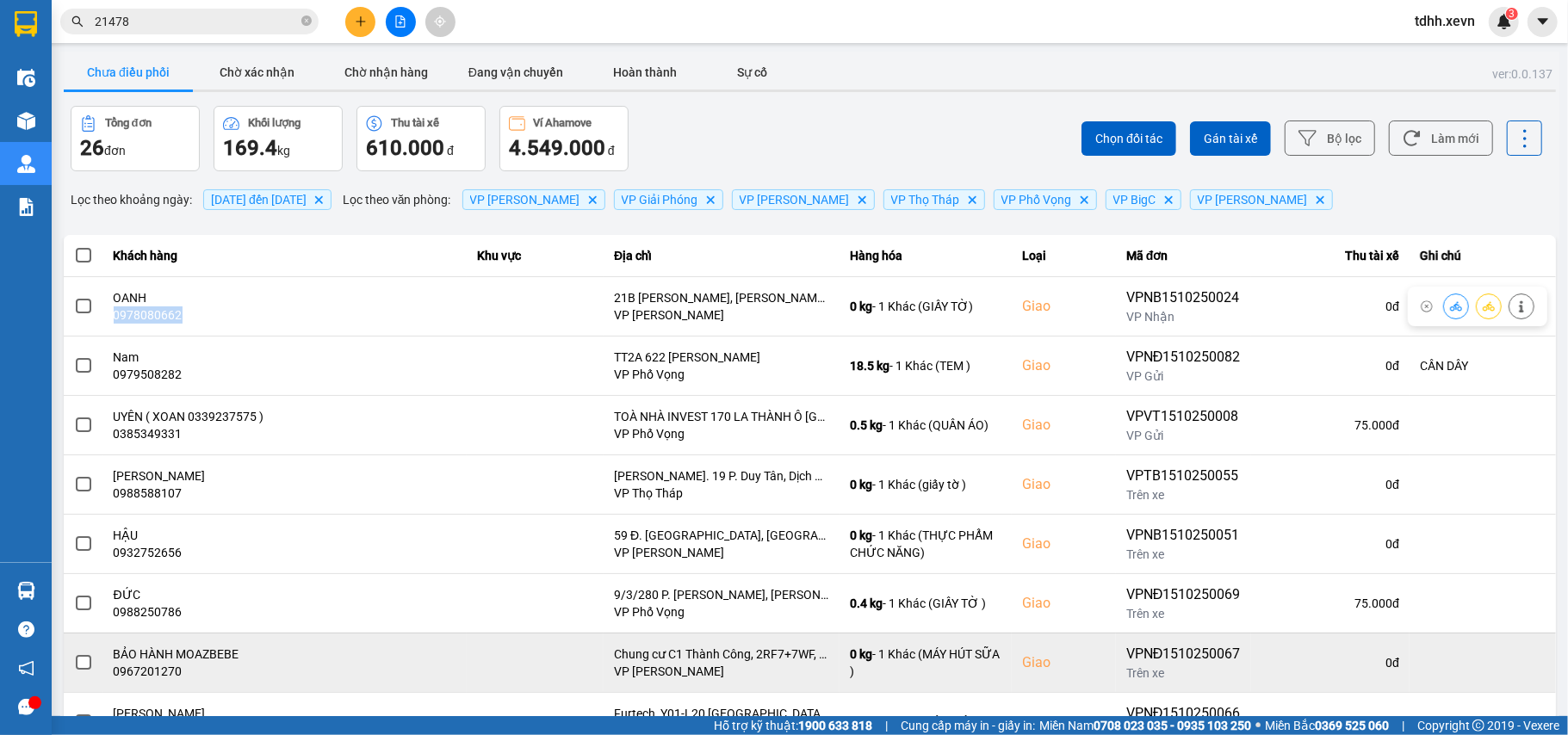
copy div "0978080662"
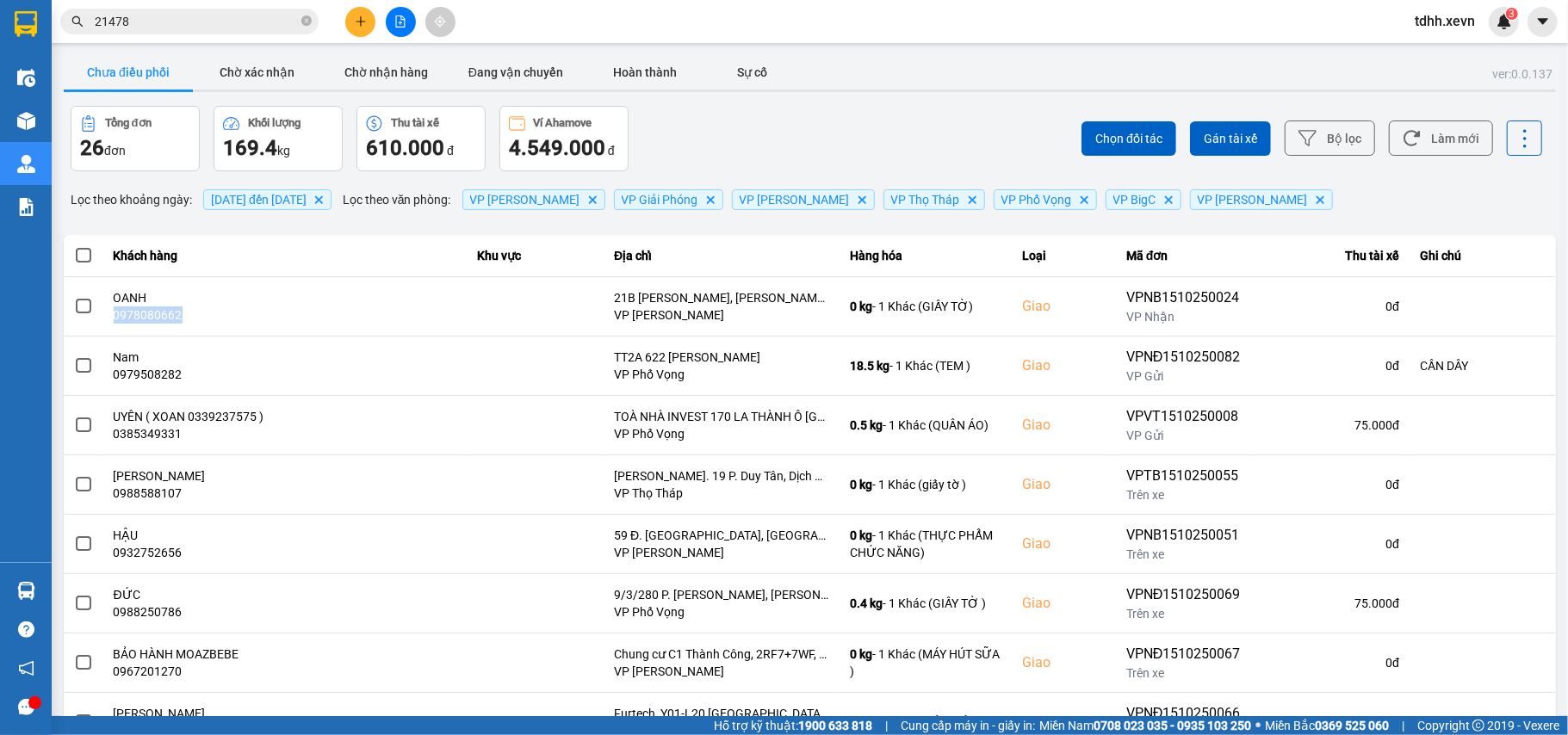
click at [200, 31] on span "21478" at bounding box center [189, 21] width 258 height 26
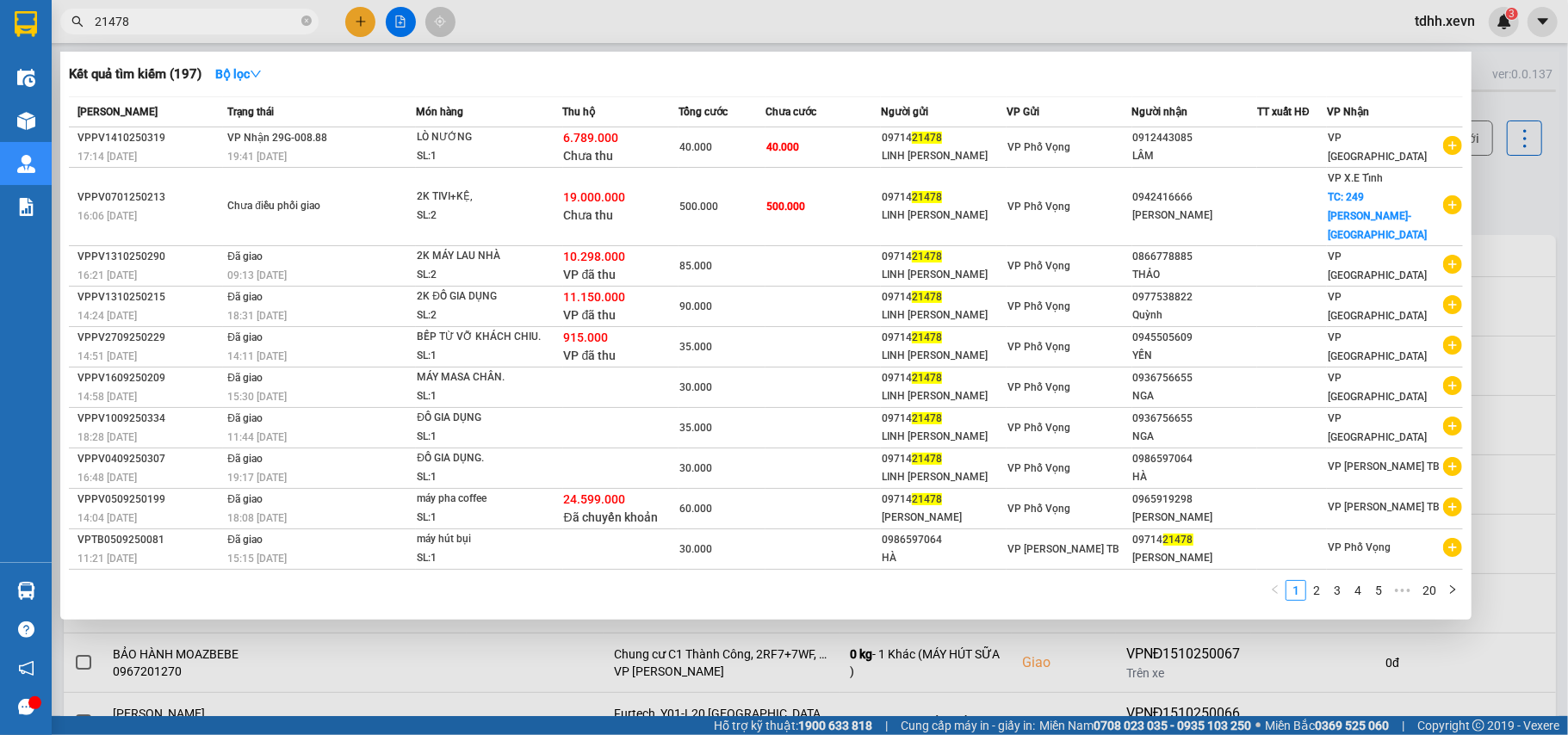
click at [205, 26] on input "21478" at bounding box center [196, 21] width 203 height 19
paste input "0978080662"
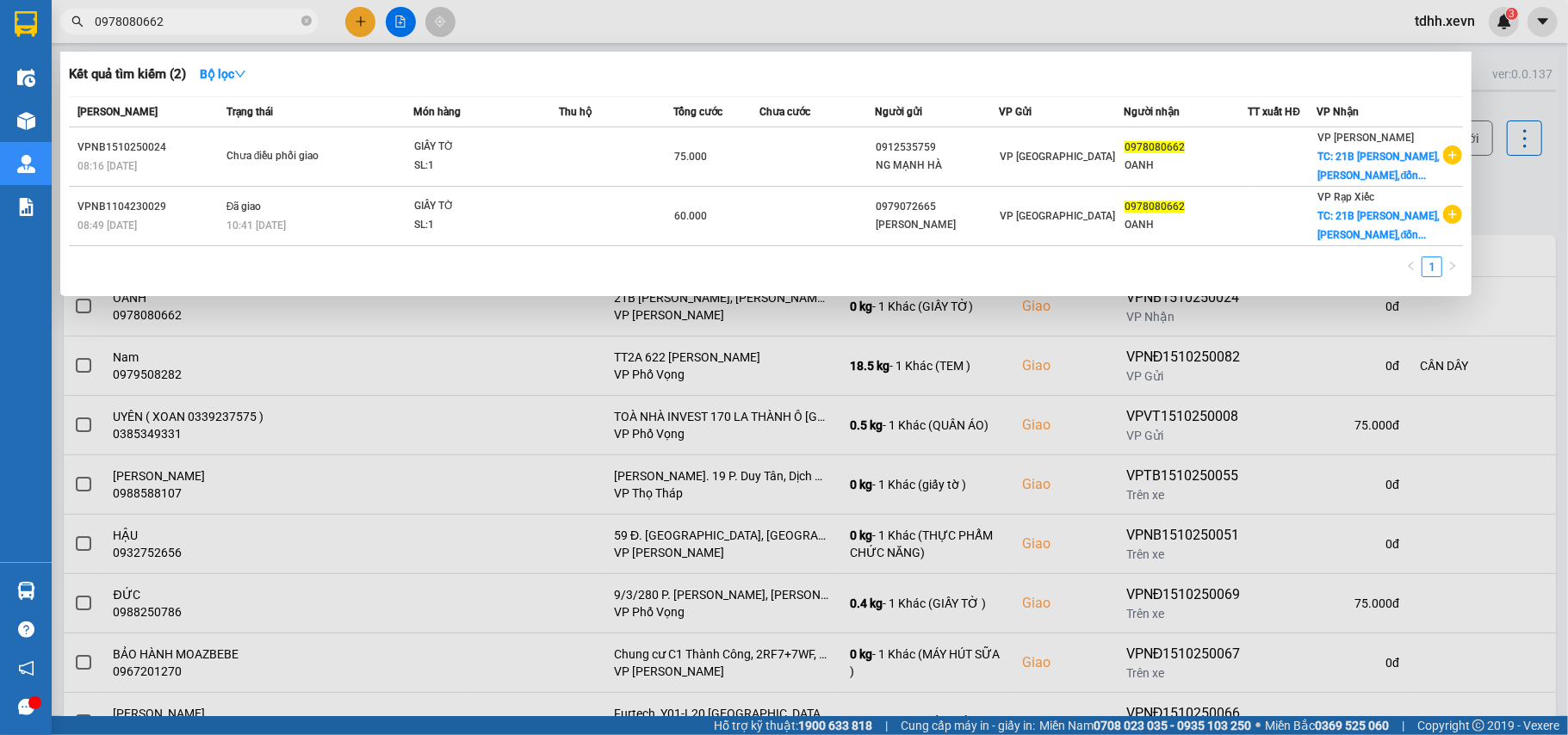
click at [187, 22] on input "0978080662" at bounding box center [196, 21] width 203 height 19
drag, startPoint x: 187, startPoint y: 22, endPoint x: 209, endPoint y: 22, distance: 22.0
click at [187, 24] on input "0978080662" at bounding box center [196, 21] width 203 height 19
paste input "5648507"
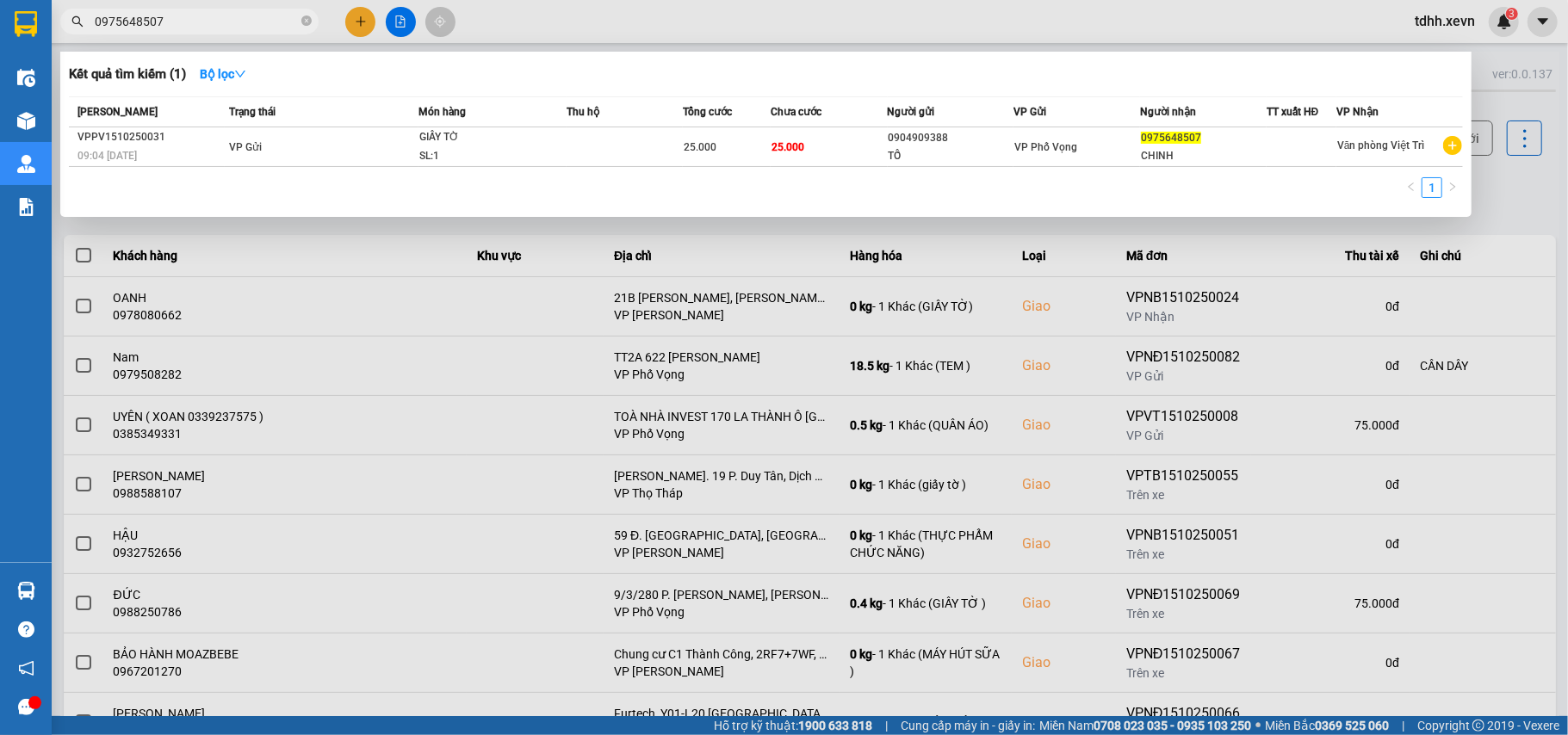
click at [1527, 187] on div at bounding box center [784, 367] width 1568 height 735
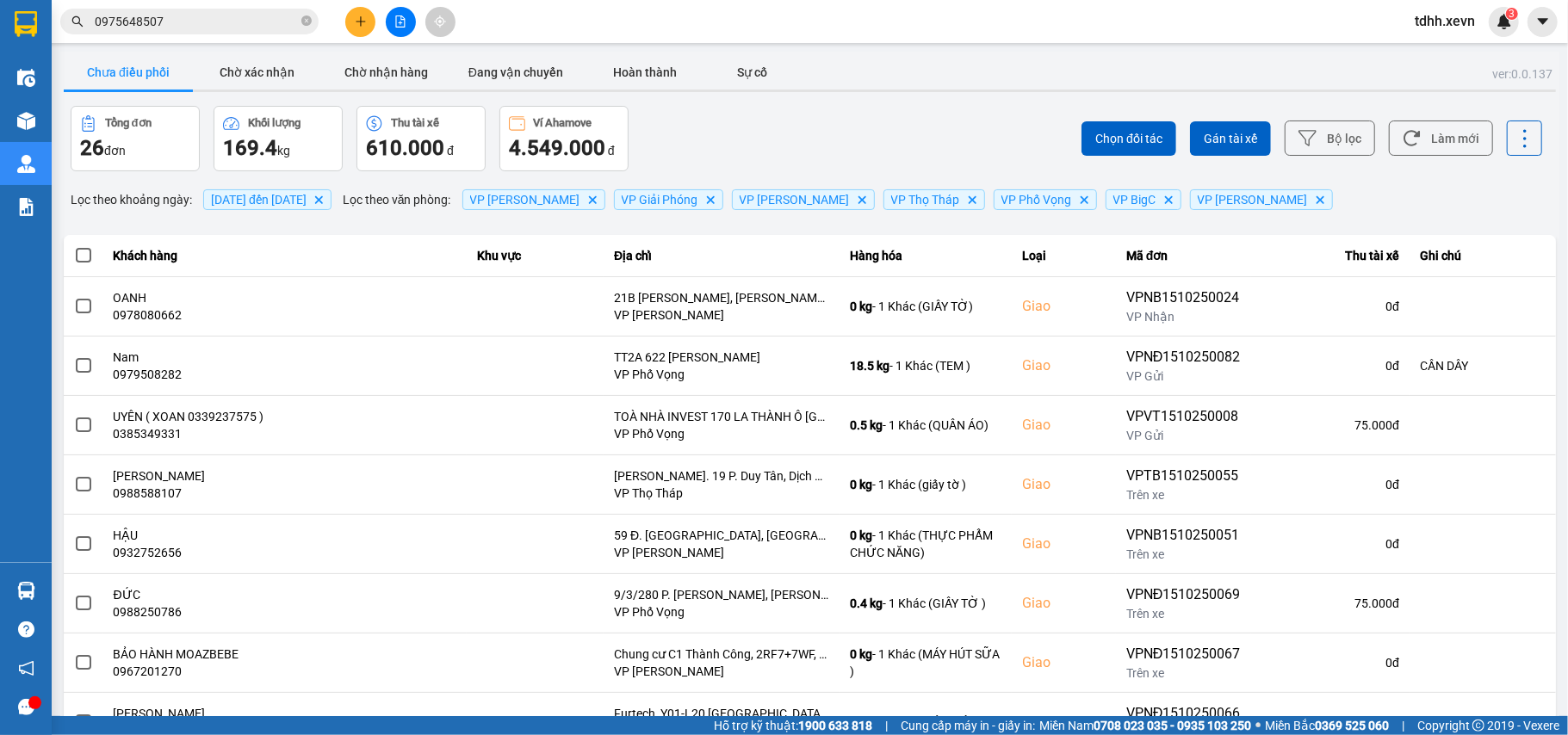
click at [1424, 118] on div "Chọn đối tác Gán tài xế Bộ lọc Làm mới" at bounding box center [1174, 138] width 736 height 65
click at [1433, 128] on button "Làm mới" at bounding box center [1441, 138] width 104 height 36
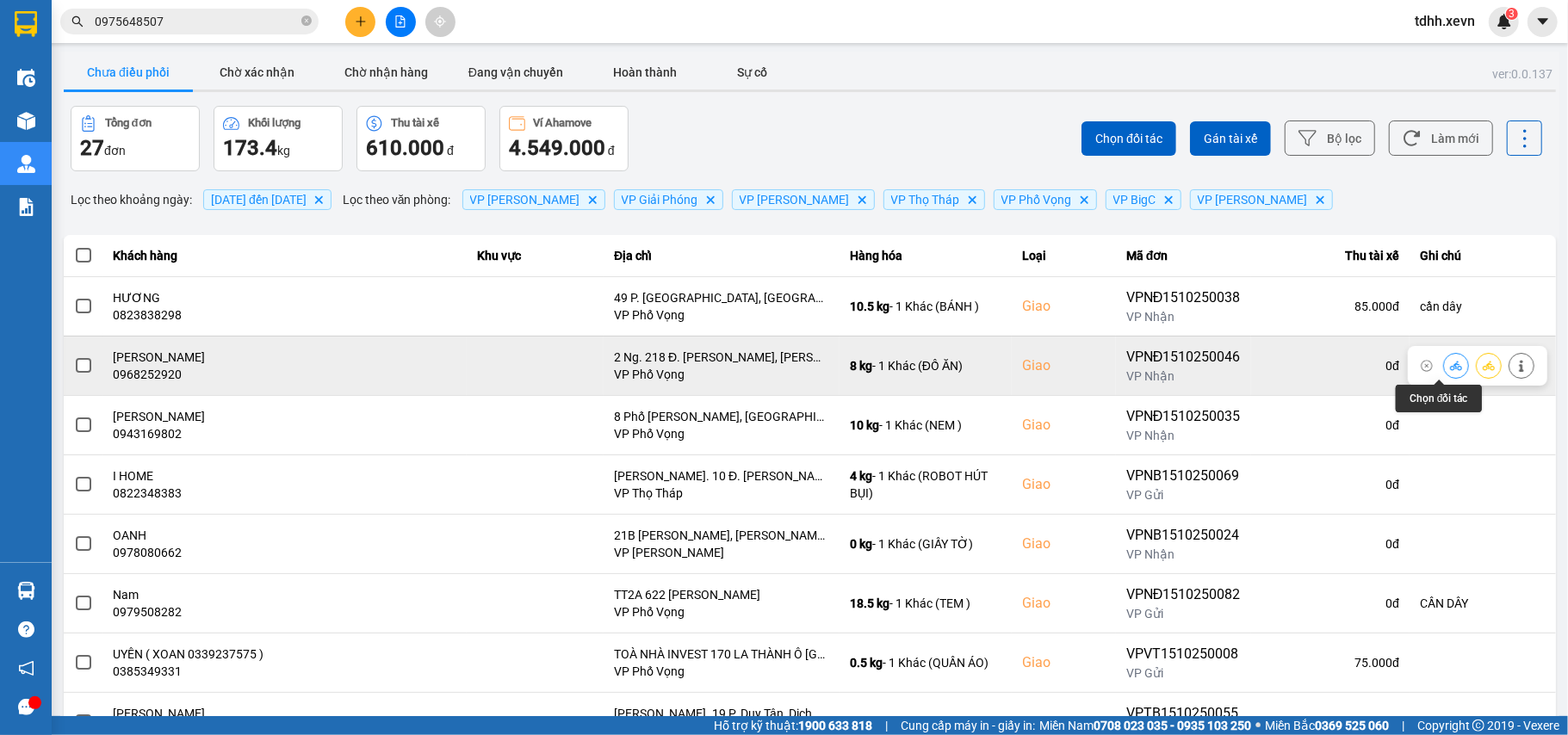
click at [1450, 365] on icon at bounding box center [1455, 365] width 12 height 12
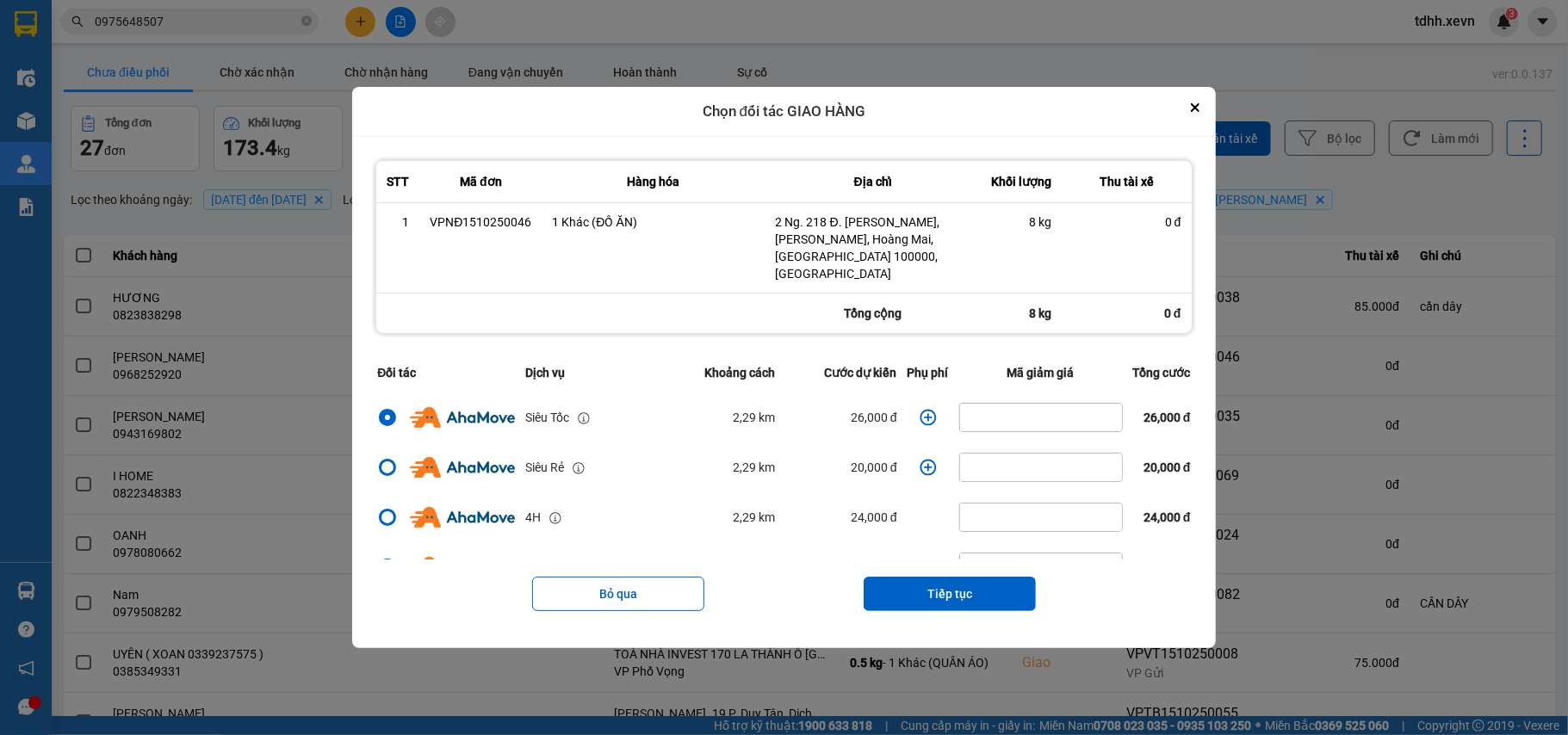
click at [920, 409] on icon "dialog" at bounding box center [928, 417] width 16 height 16
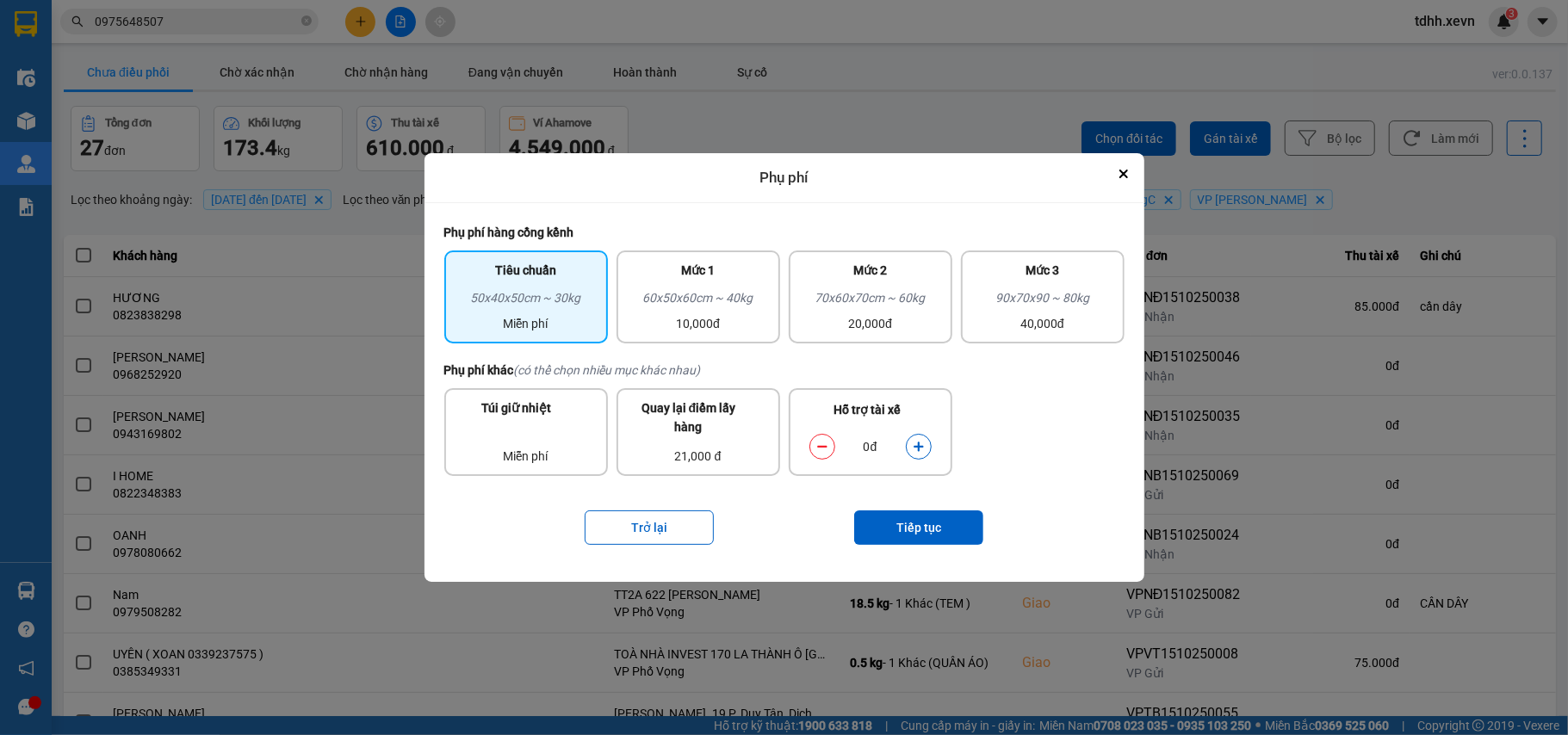
click at [914, 444] on icon "dialog" at bounding box center [918, 447] width 12 height 12
click at [810, 442] on button "dialog" at bounding box center [822, 446] width 24 height 30
click at [917, 520] on button "Tiếp tục" at bounding box center [918, 528] width 129 height 35
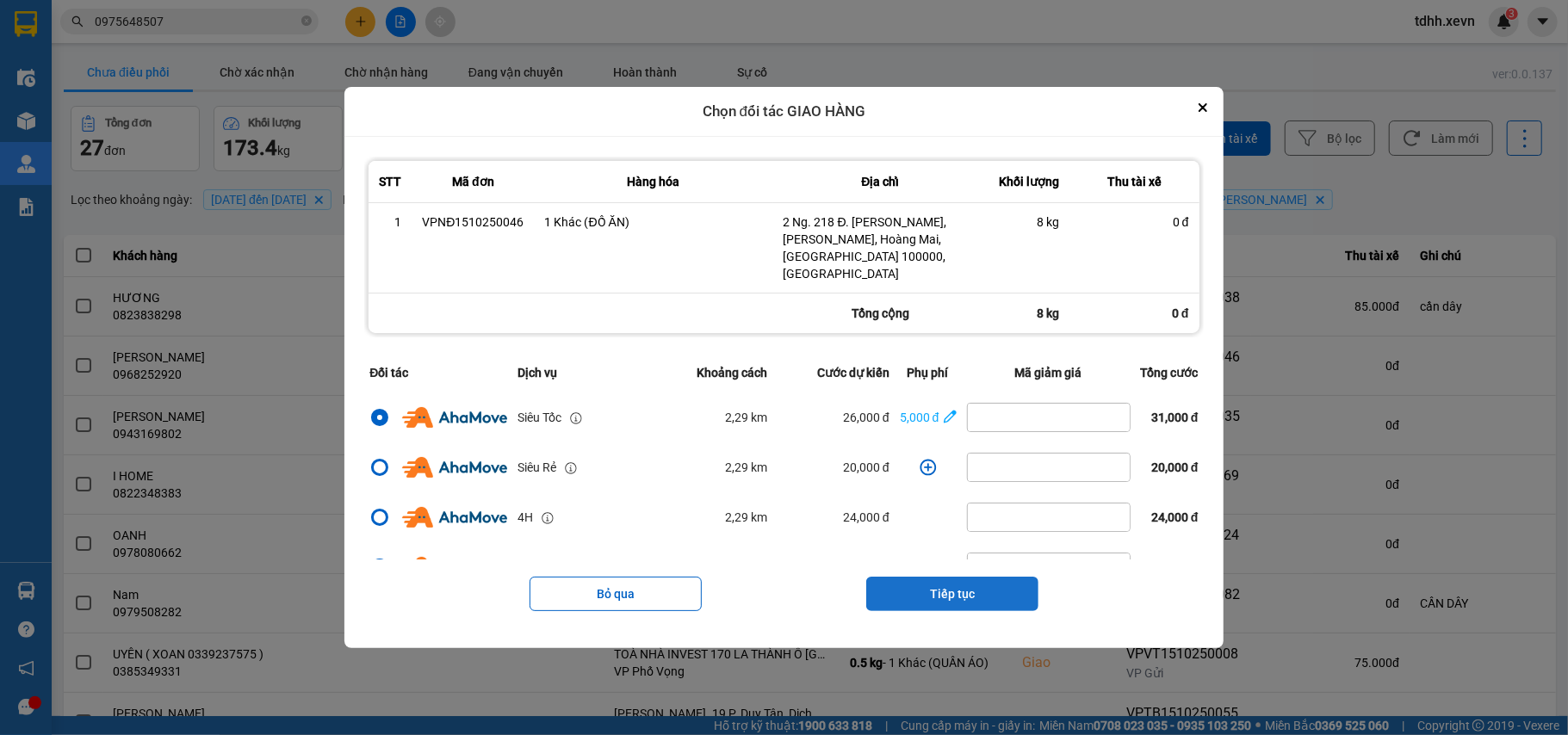
click at [963, 579] on button "Tiếp tục" at bounding box center [952, 594] width 172 height 35
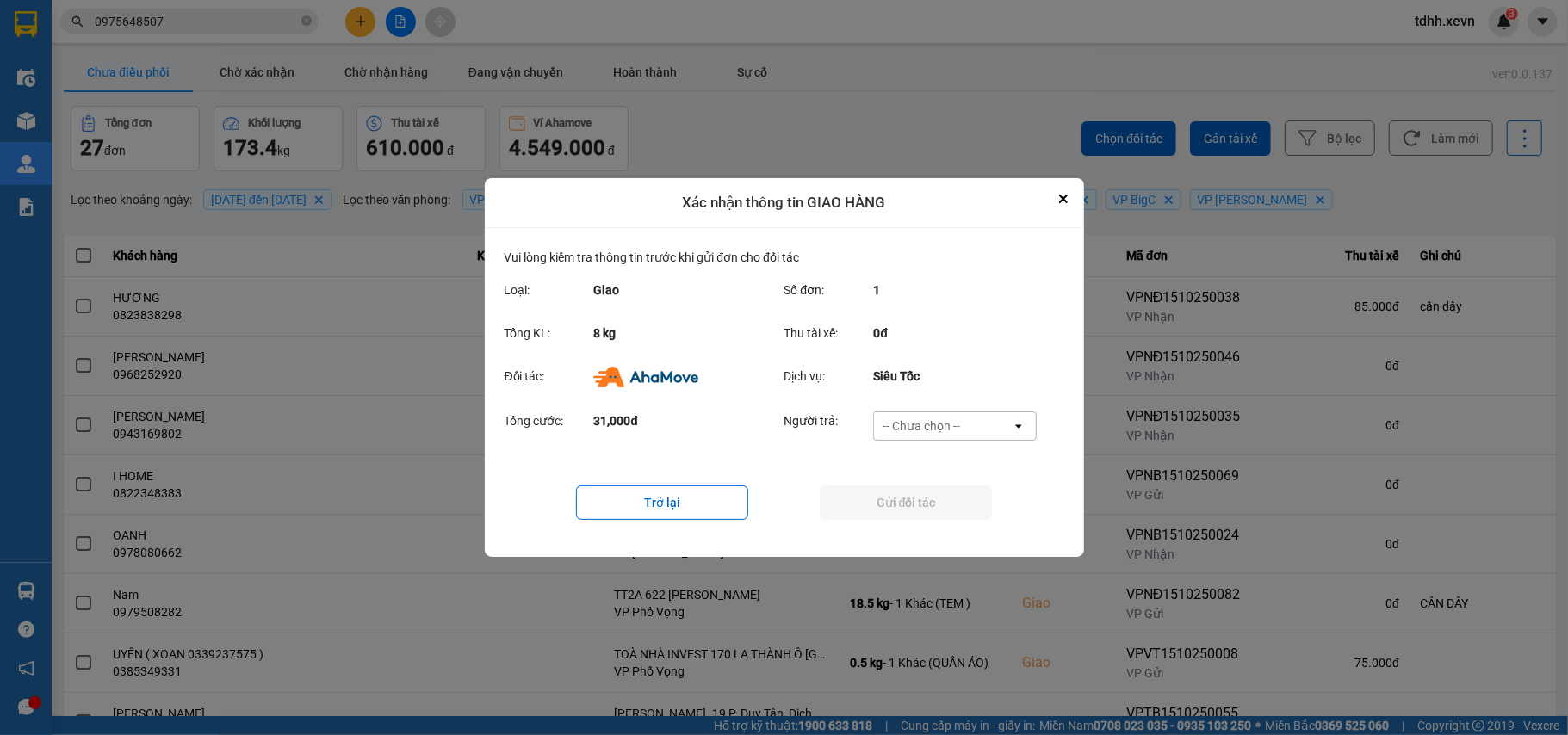
click at [946, 422] on div "-- Chưa chọn --" at bounding box center [921, 426] width 78 height 17
click at [937, 527] on span "Ví Ahamove" at bounding box center [922, 524] width 70 height 17
click at [937, 503] on button "Gửi đối tác" at bounding box center [906, 503] width 172 height 35
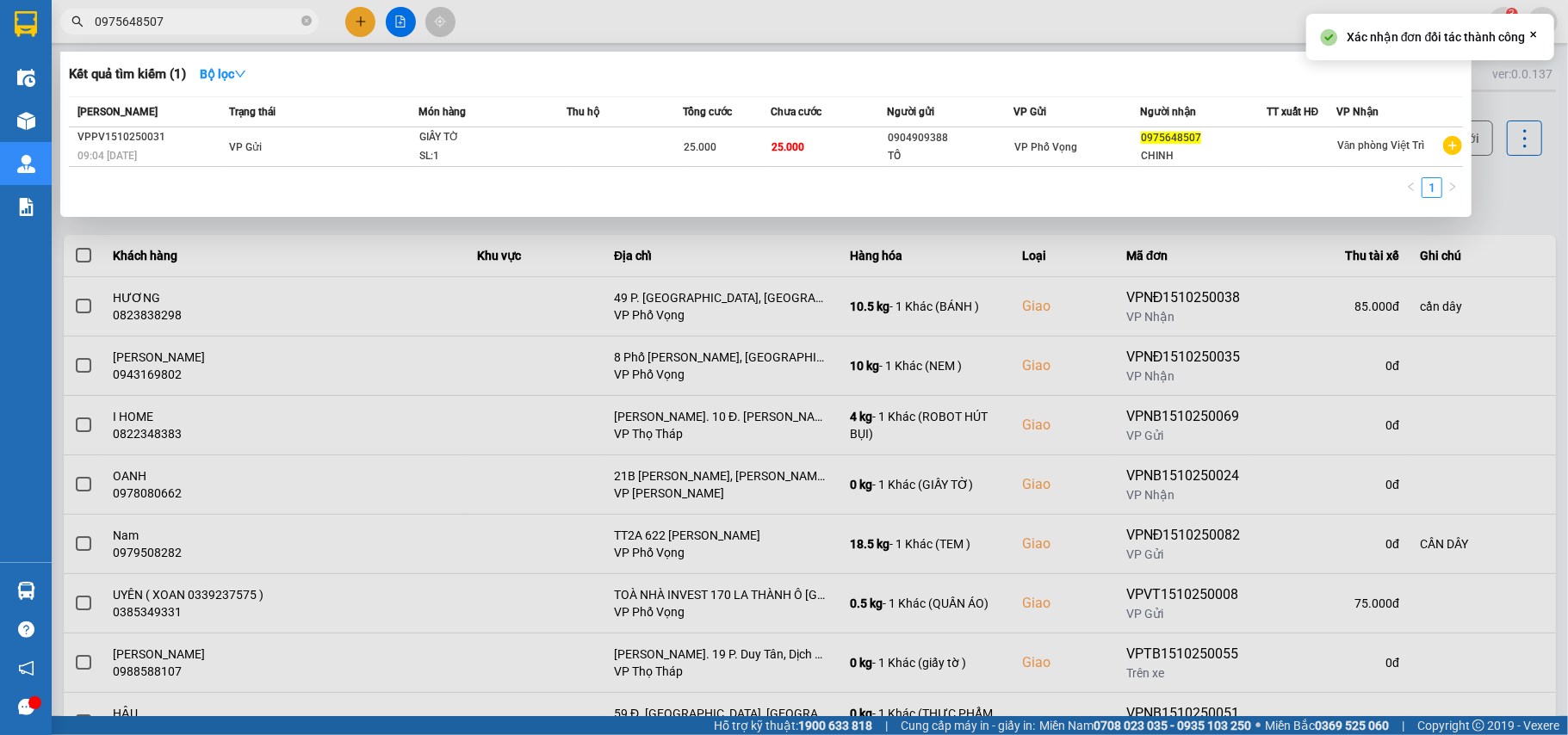
click at [180, 27] on input "0975648507" at bounding box center [196, 21] width 203 height 19
click at [186, 18] on input "0975648507" at bounding box center [196, 21] width 203 height 19
paste input "12261980"
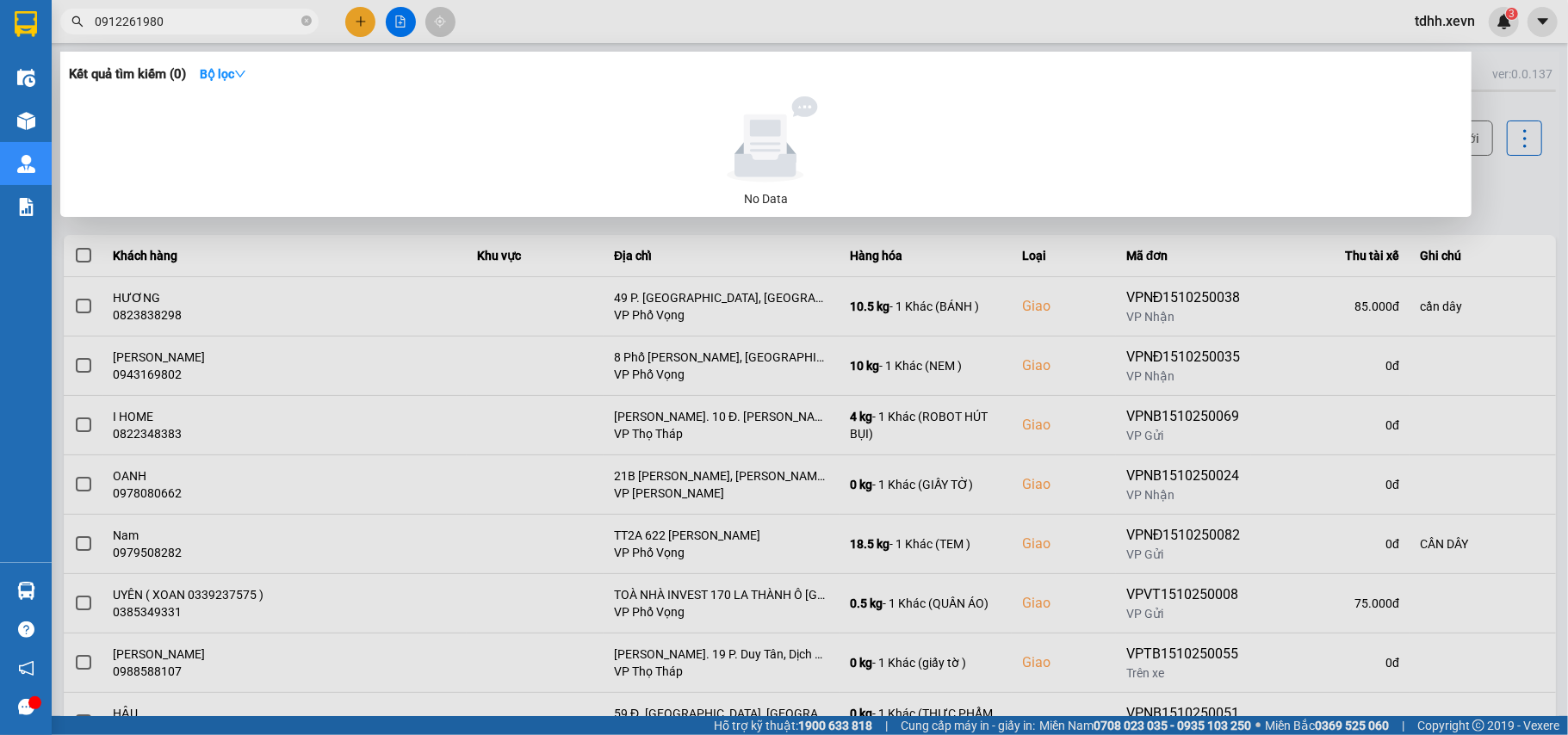
click at [184, 27] on input "0912261980" at bounding box center [196, 21] width 203 height 19
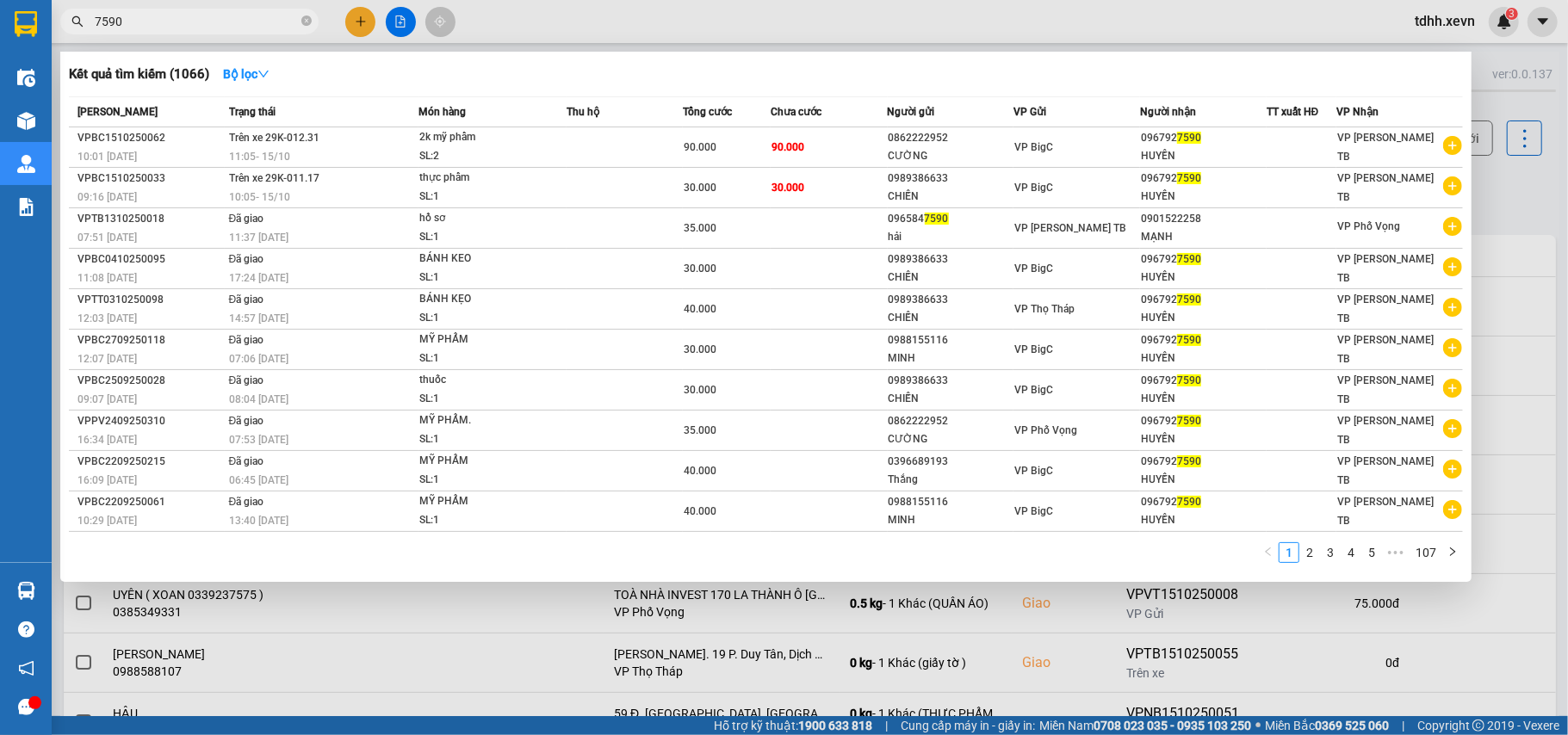
type input "7590"
click at [1495, 174] on div at bounding box center [784, 367] width 1568 height 735
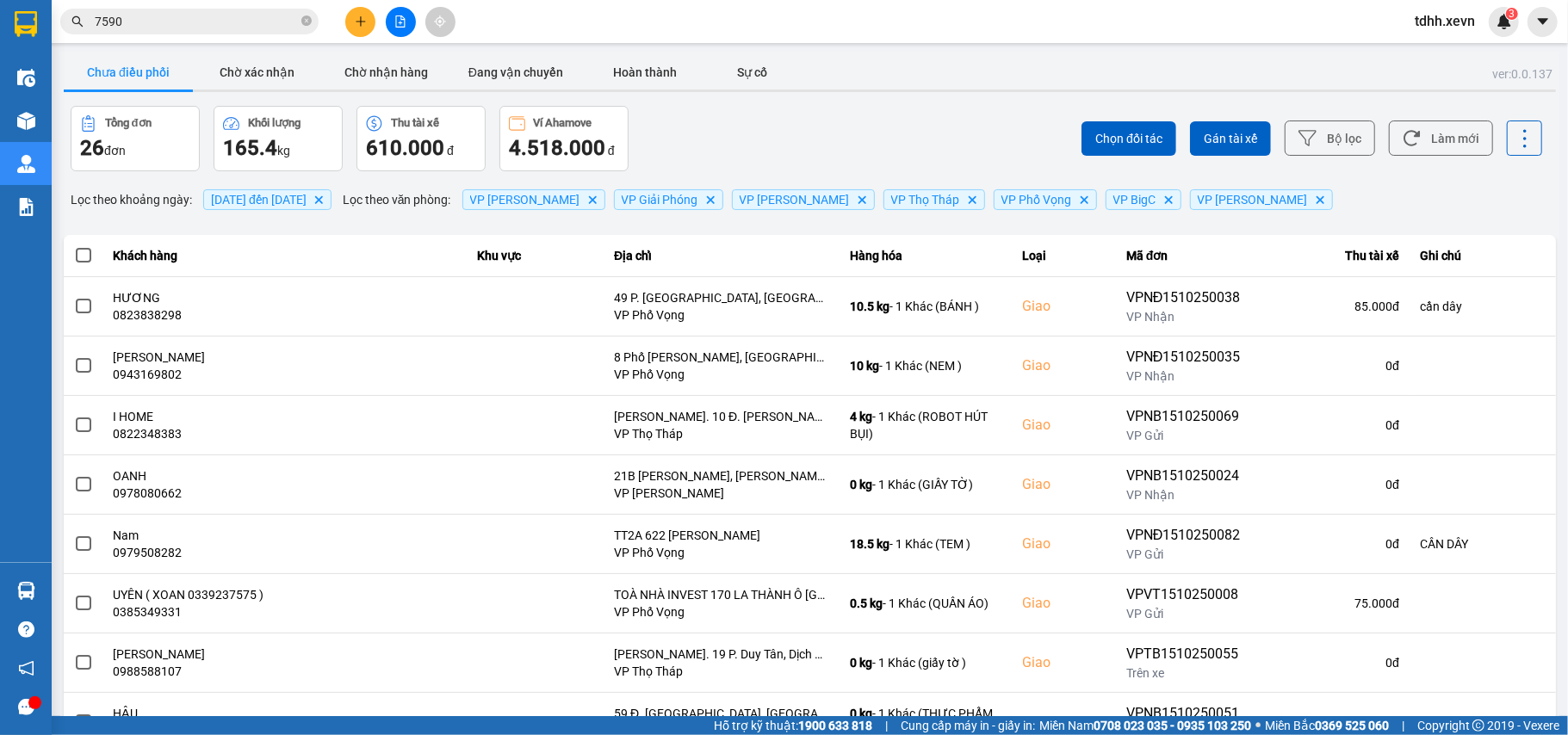
drag, startPoint x: 1459, startPoint y: 148, endPoint x: 1412, endPoint y: 198, distance: 68.6
click at [1458, 148] on button "Làm mới" at bounding box center [1441, 138] width 104 height 36
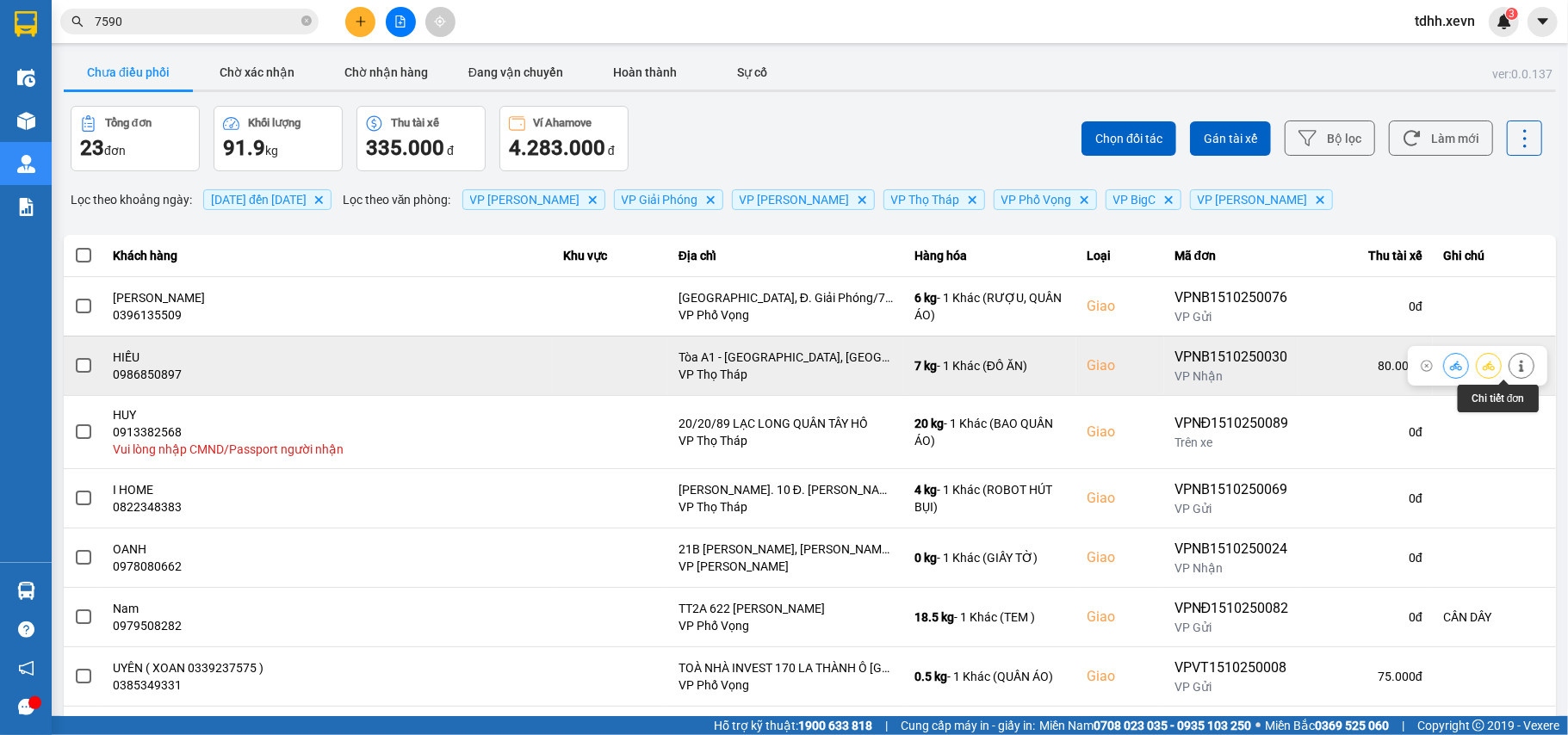
click at [1510, 366] on button at bounding box center [1521, 365] width 24 height 30
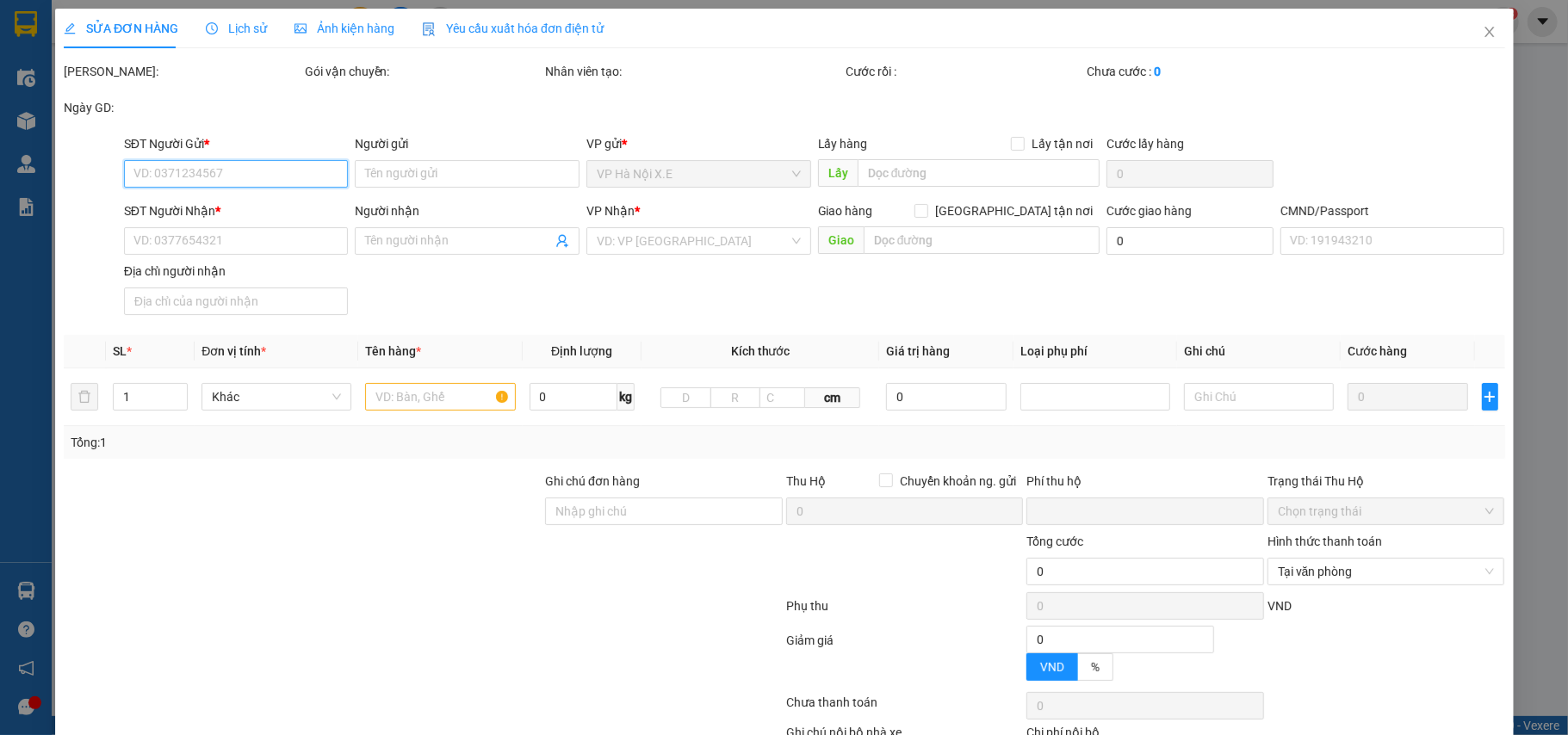
type input "0328340405"
type input "VŨ THỊ LINH"
type input "0986850897"
type input "HIẾU"
checkbox input "true"
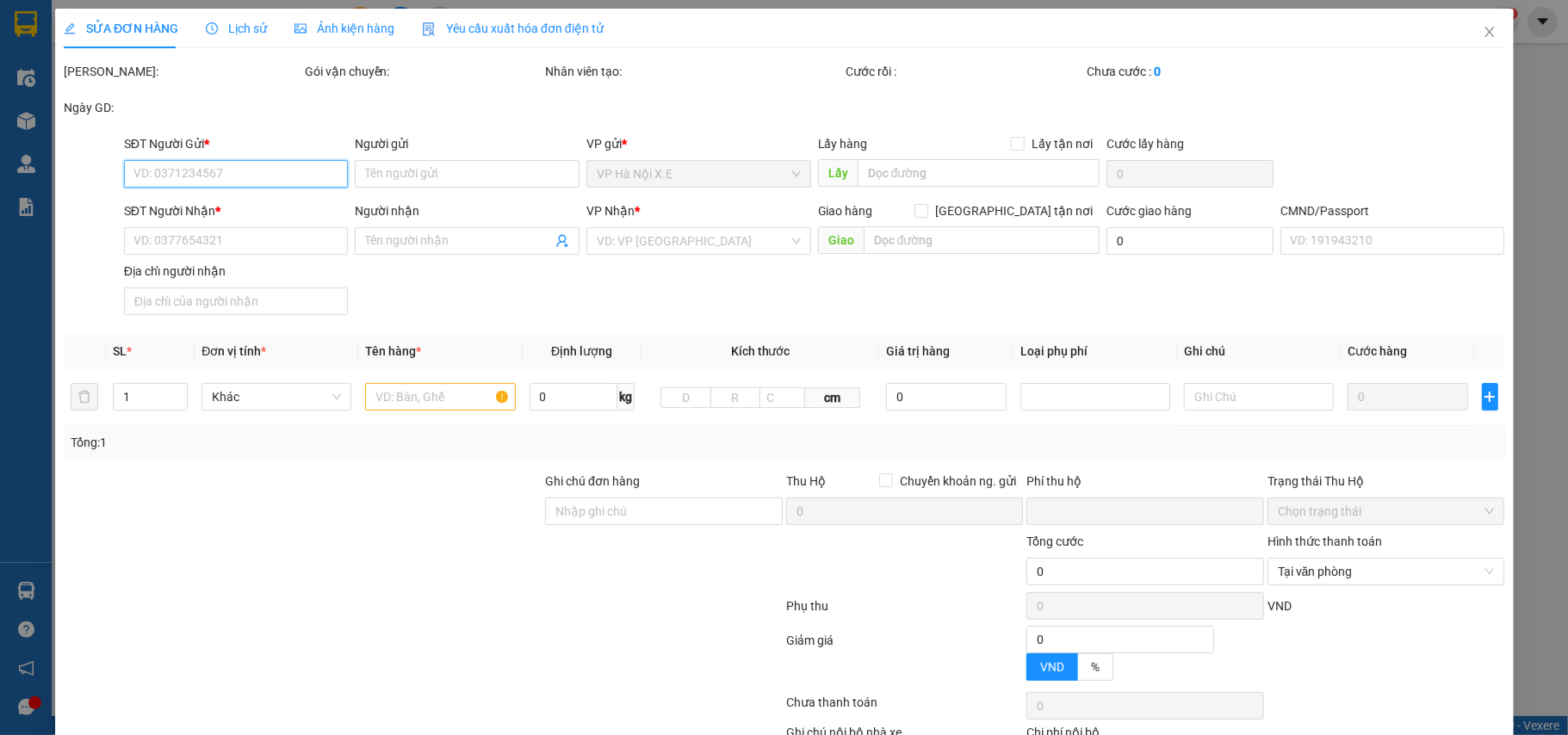
type input "Tòa A1 - Vinhomes Gardenia, Phố Hàm Nghi, Vinhomes Gardenia, Cầu Diễn, Nam Từ L…"
type input "1"
type input "0"
type input "80.000"
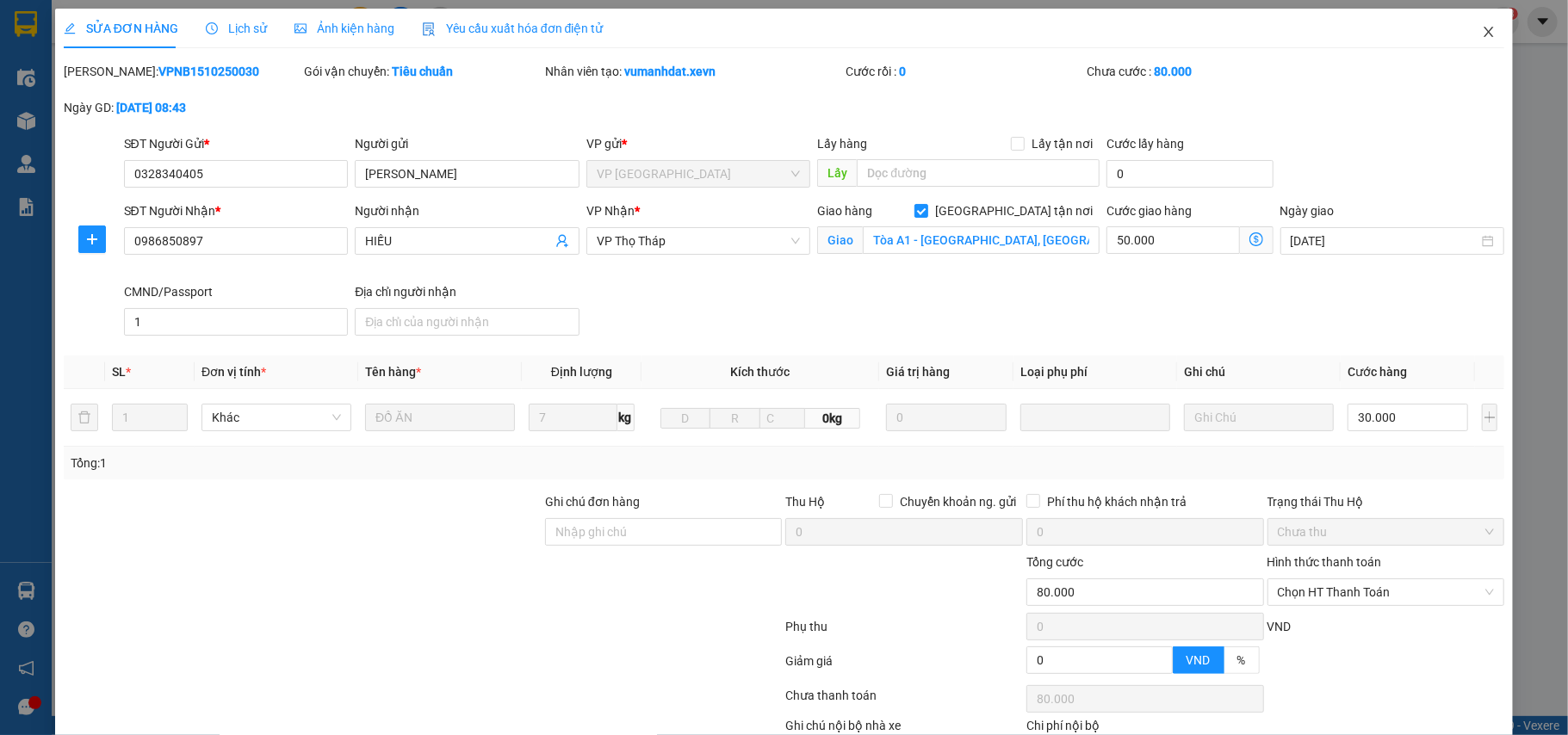
click at [1465, 31] on span "Close" at bounding box center [1488, 32] width 49 height 49
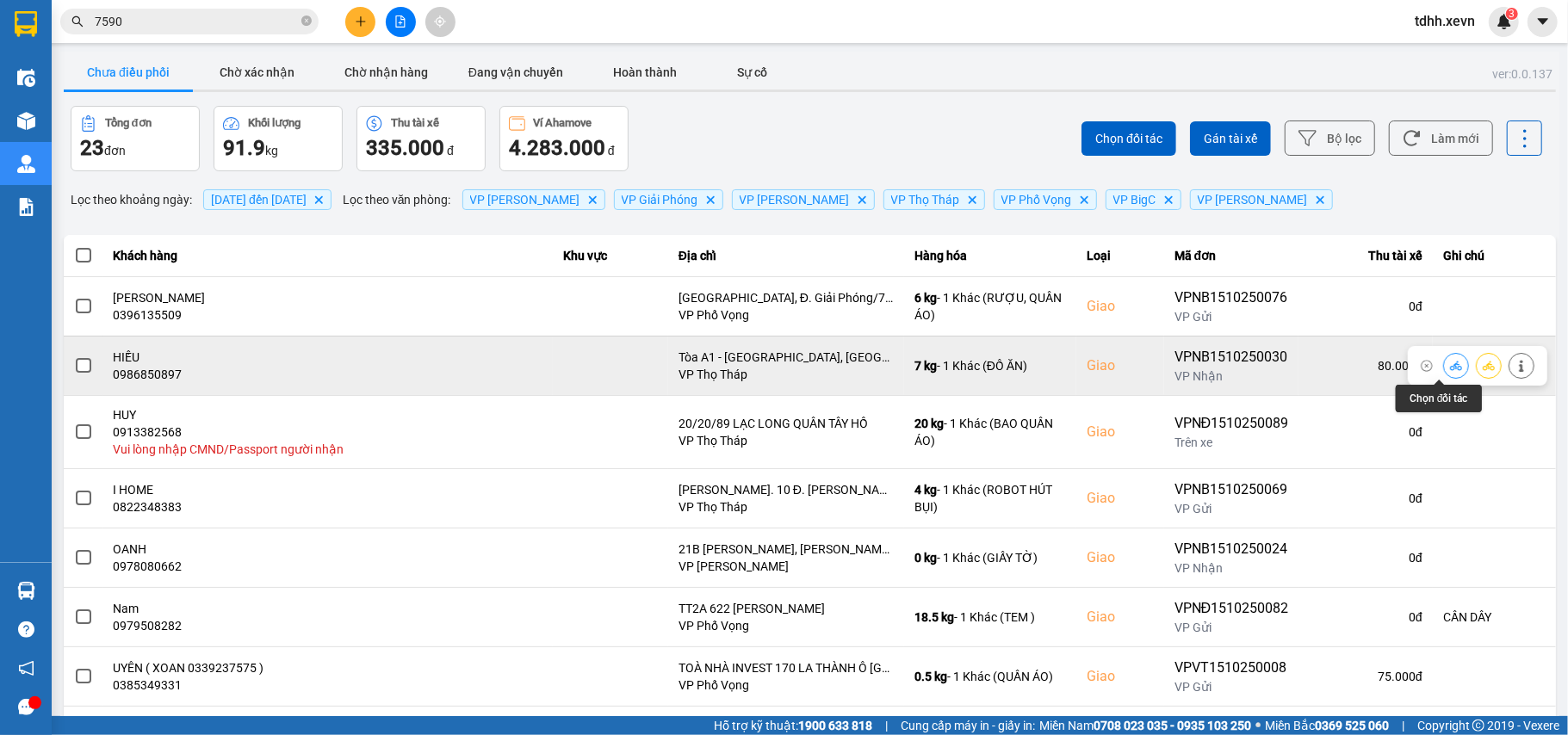
click at [1450, 366] on icon at bounding box center [1455, 365] width 12 height 12
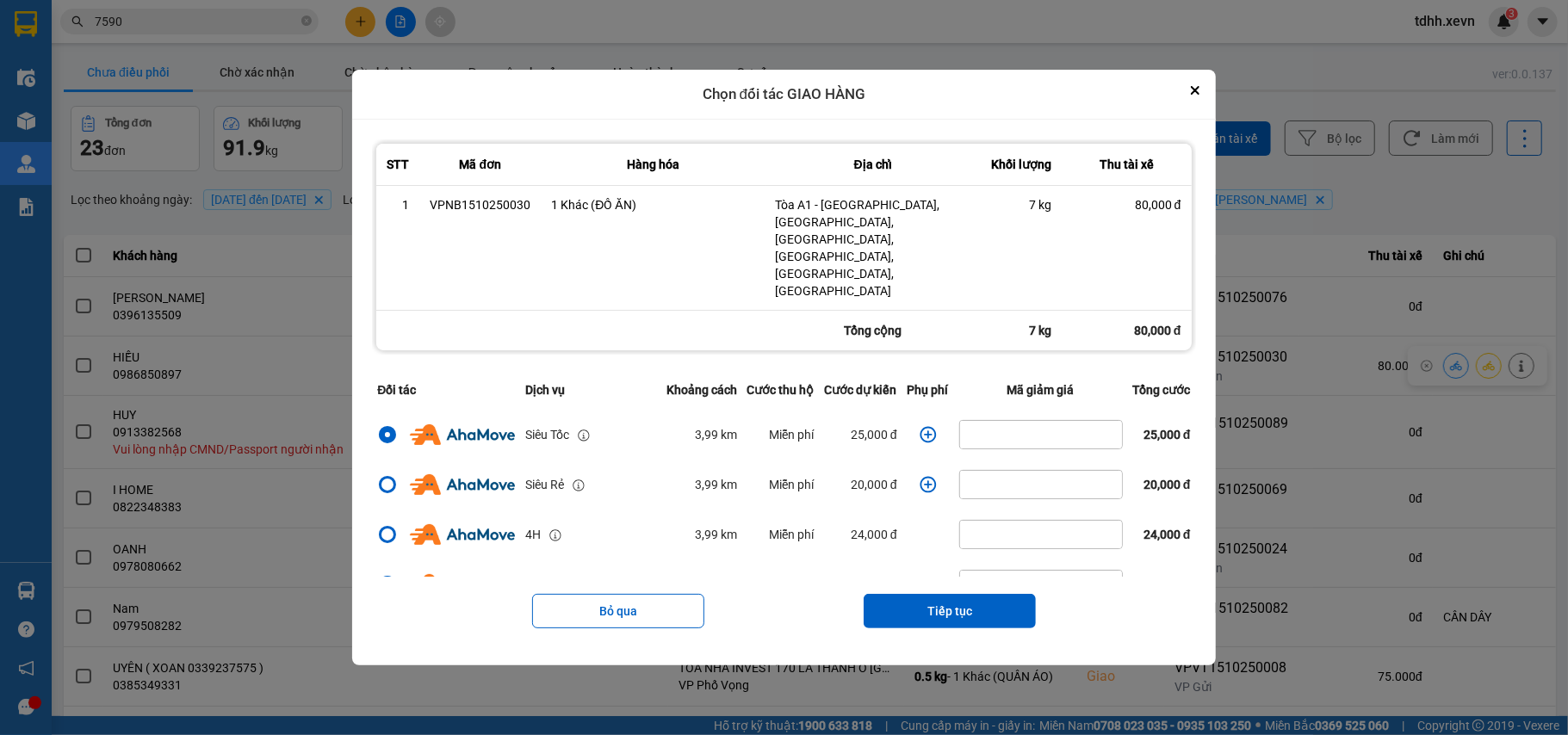
click at [921, 427] on icon "dialog" at bounding box center [928, 435] width 16 height 16
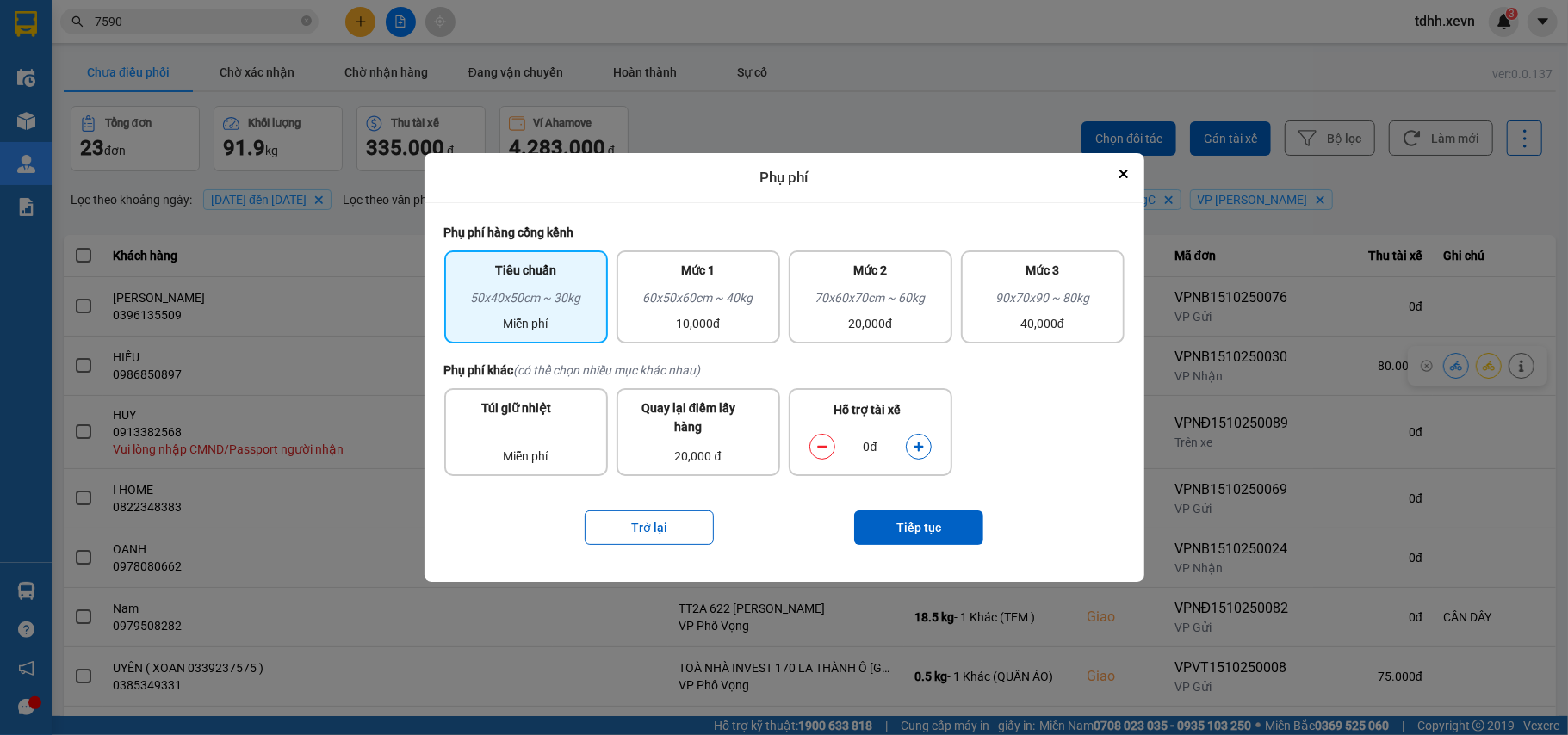
click at [923, 444] on icon "dialog" at bounding box center [918, 447] width 12 height 12
click at [941, 529] on button "Tiếp tục" at bounding box center [918, 528] width 129 height 35
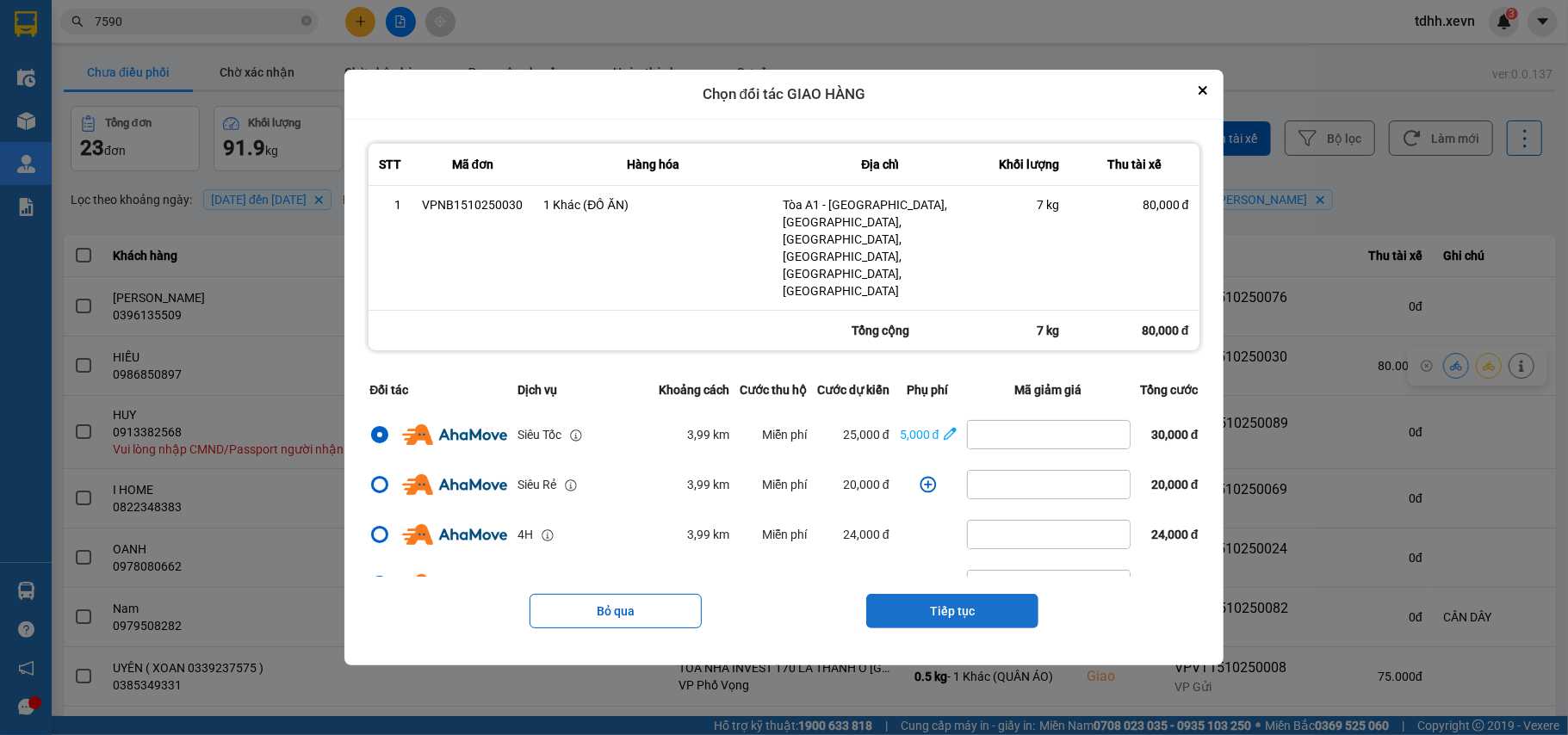
click at [989, 594] on button "Tiếp tục" at bounding box center [952, 611] width 172 height 35
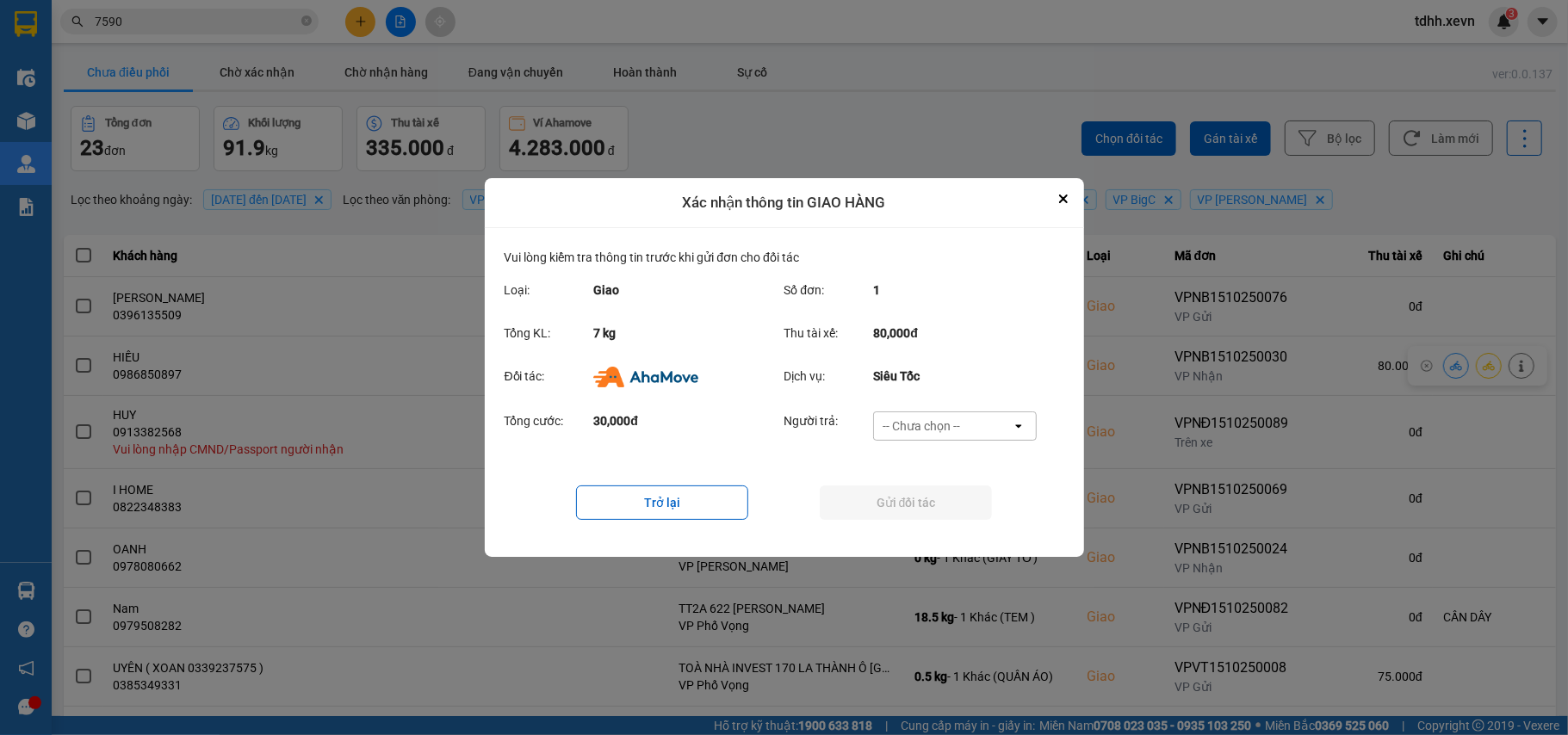
click at [937, 428] on div "-- Chưa chọn --" at bounding box center [921, 426] width 78 height 17
click at [937, 520] on span "Ví Ahamove" at bounding box center [922, 524] width 70 height 17
click at [937, 506] on button "Gửi đối tác" at bounding box center [906, 503] width 172 height 35
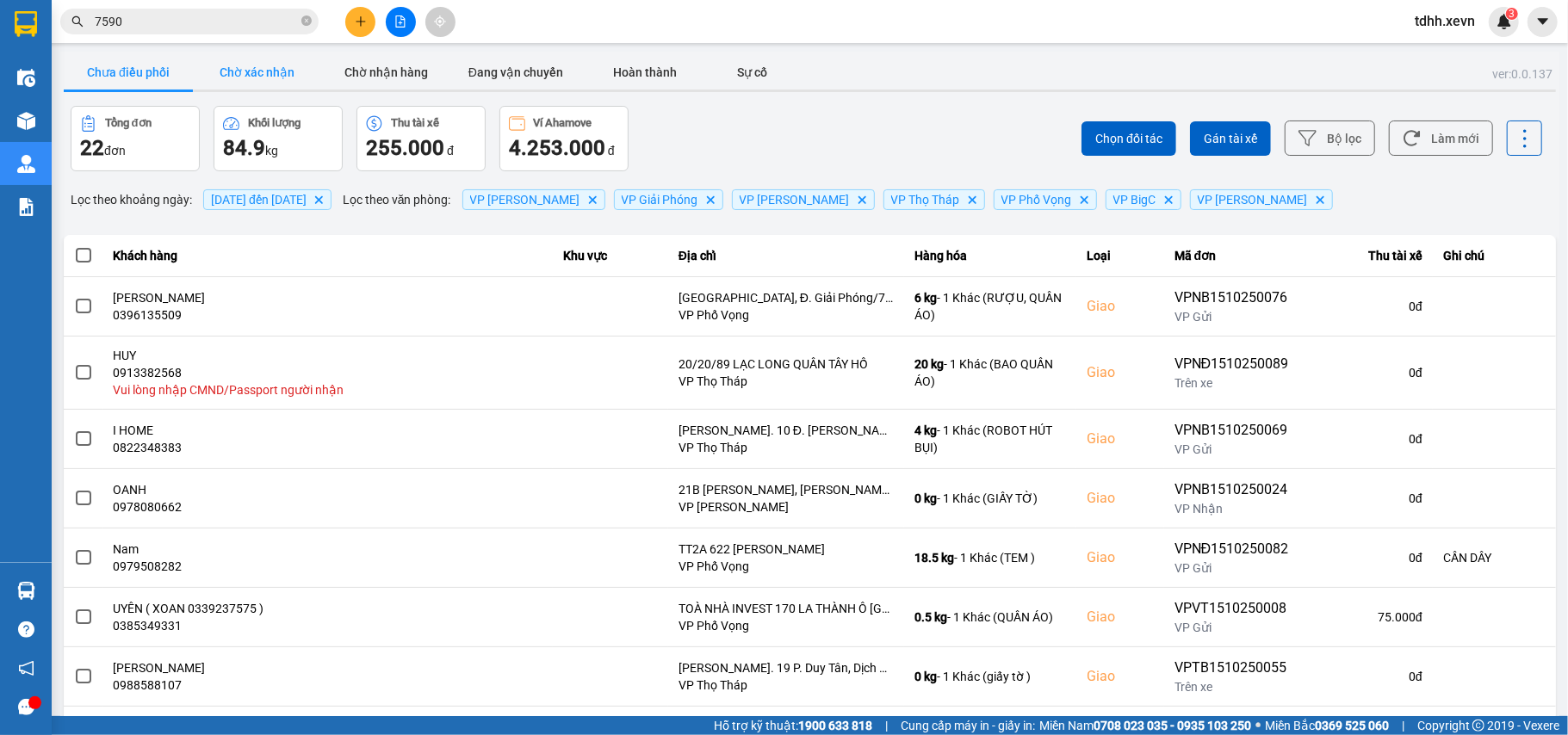
click at [244, 67] on button "Chờ xác nhận" at bounding box center [257, 72] width 129 height 35
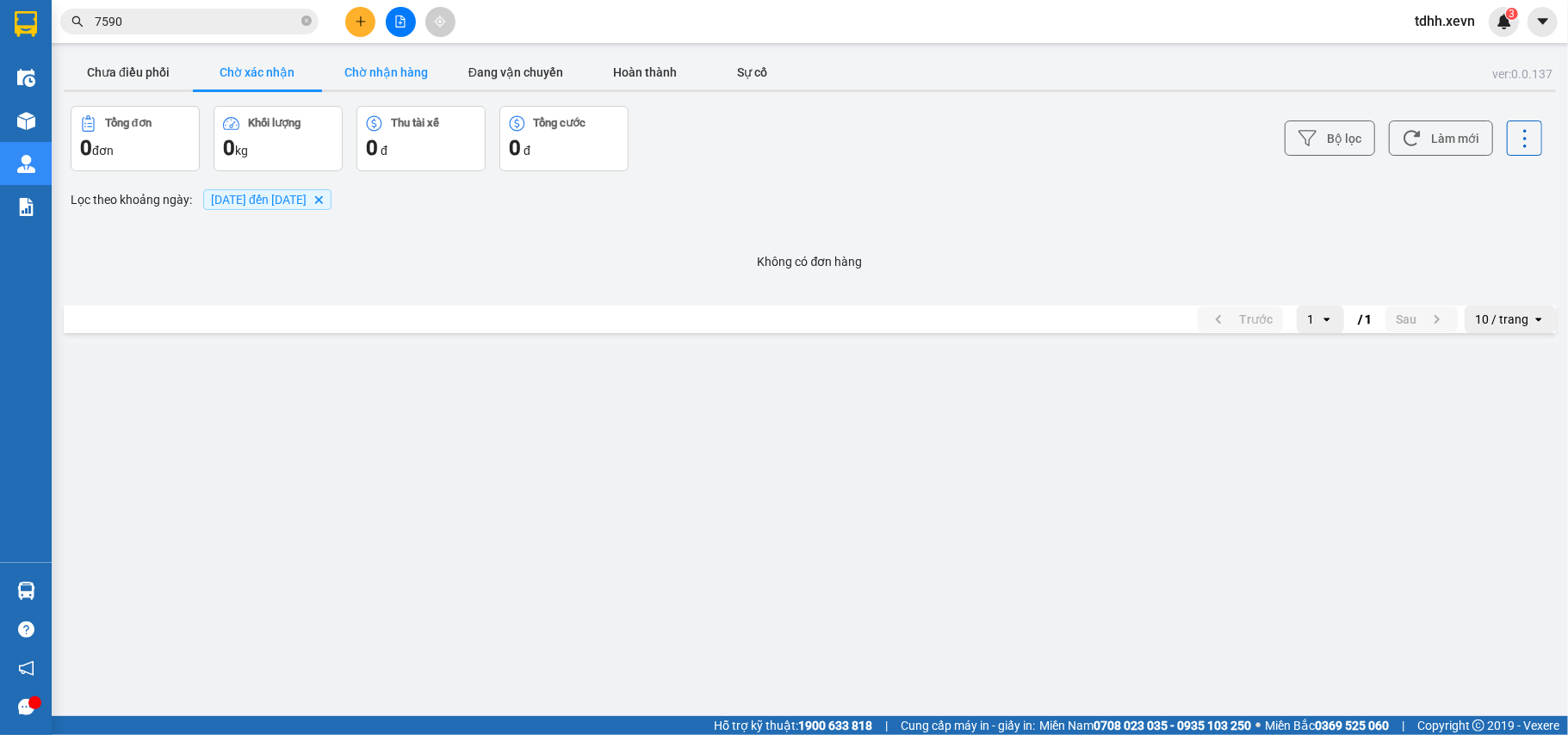
click at [366, 64] on button "Chờ nhận hàng" at bounding box center [386, 72] width 129 height 35
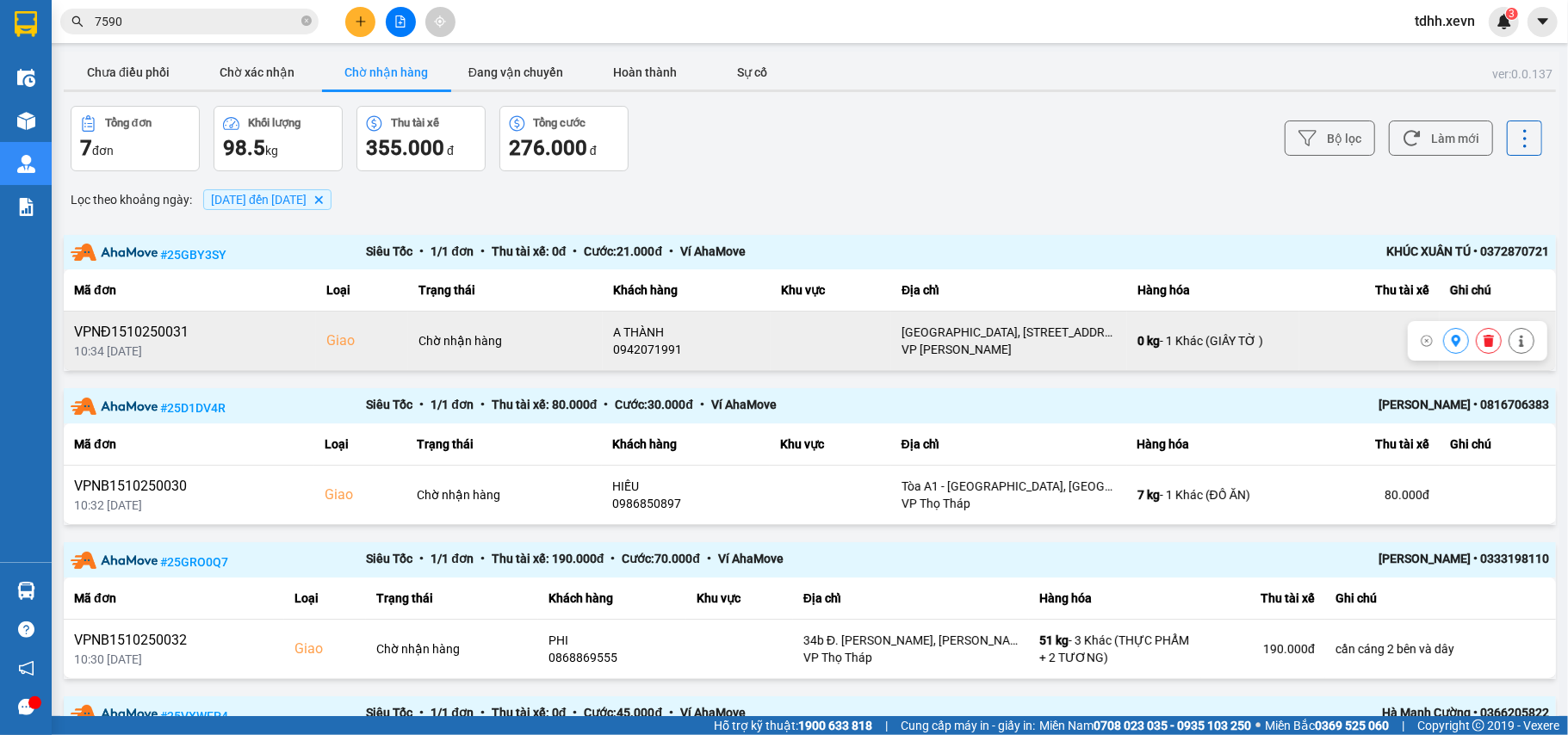
click at [663, 344] on div "0942071991" at bounding box center [687, 350] width 147 height 17
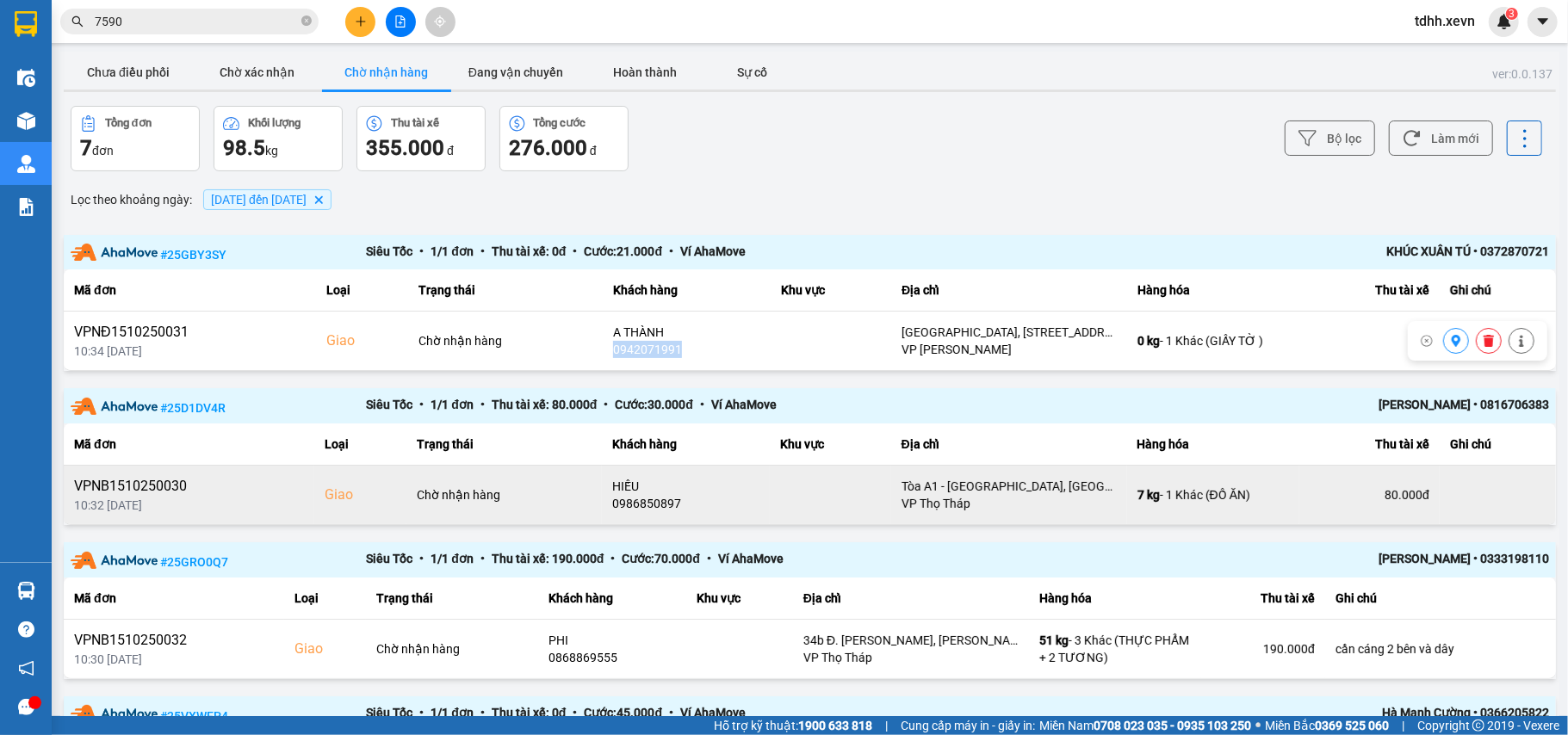
copy div "0942071991"
click at [658, 513] on div "0986850897" at bounding box center [686, 503] width 147 height 17
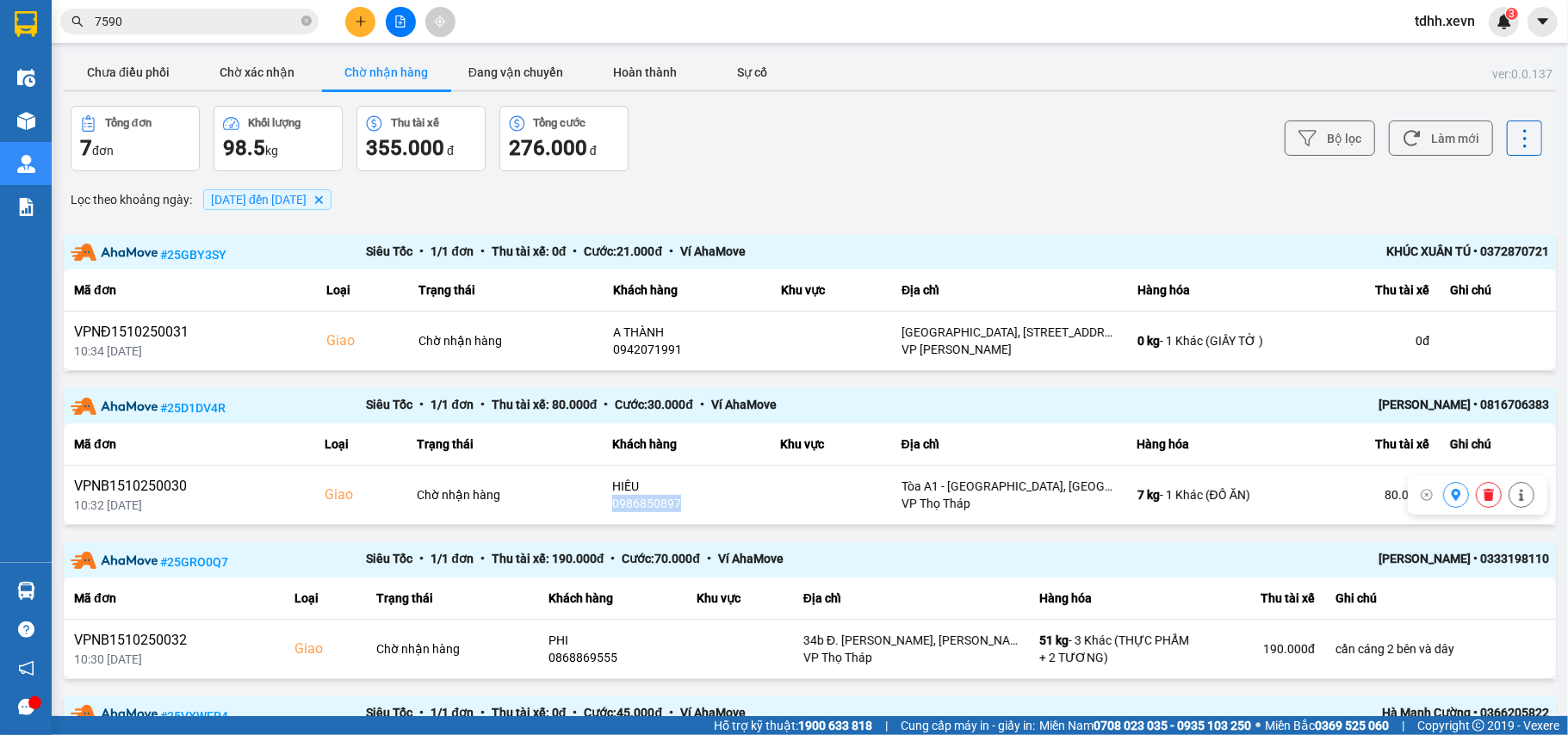
copy div "0986850897"
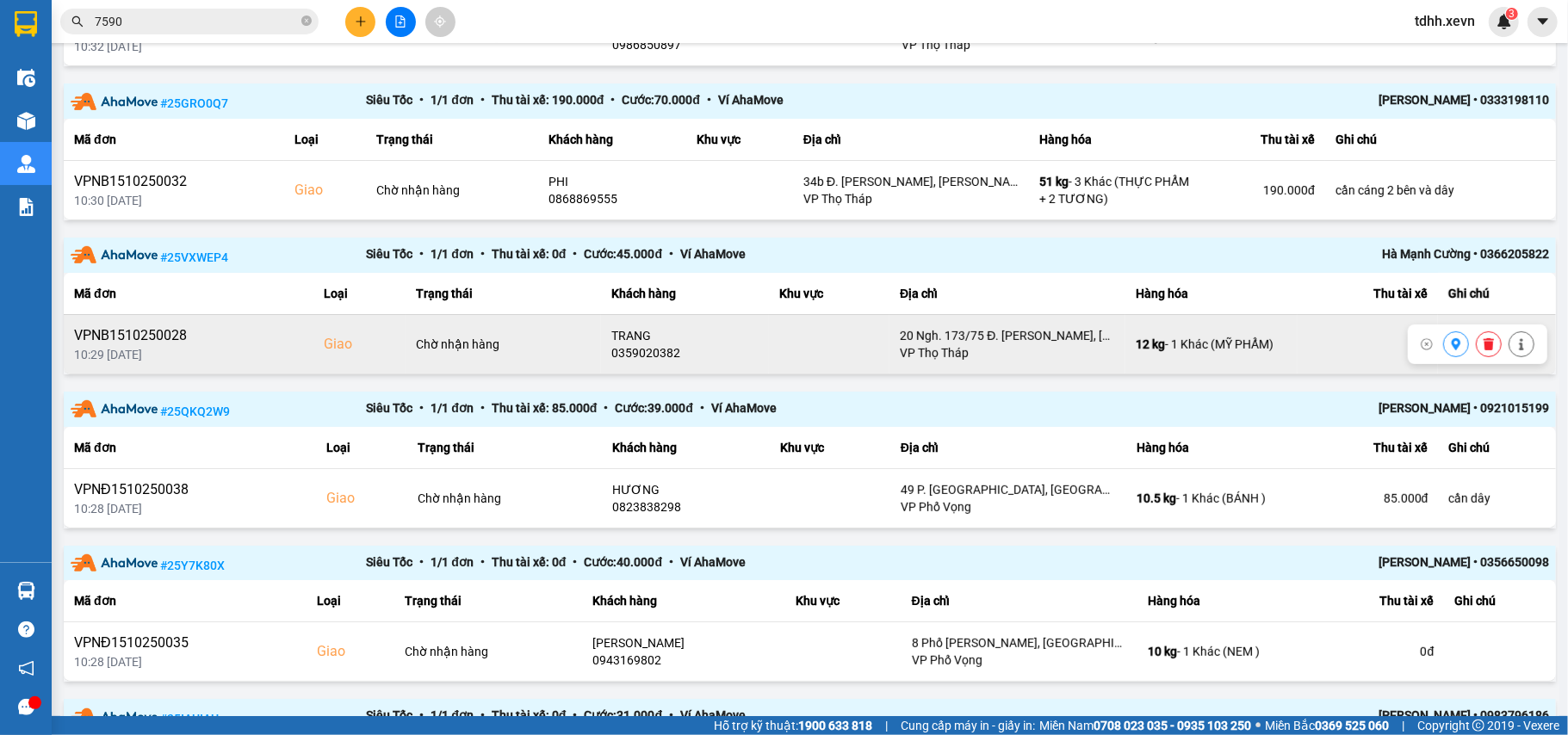
click at [655, 352] on div "0359020382" at bounding box center [685, 352] width 147 height 17
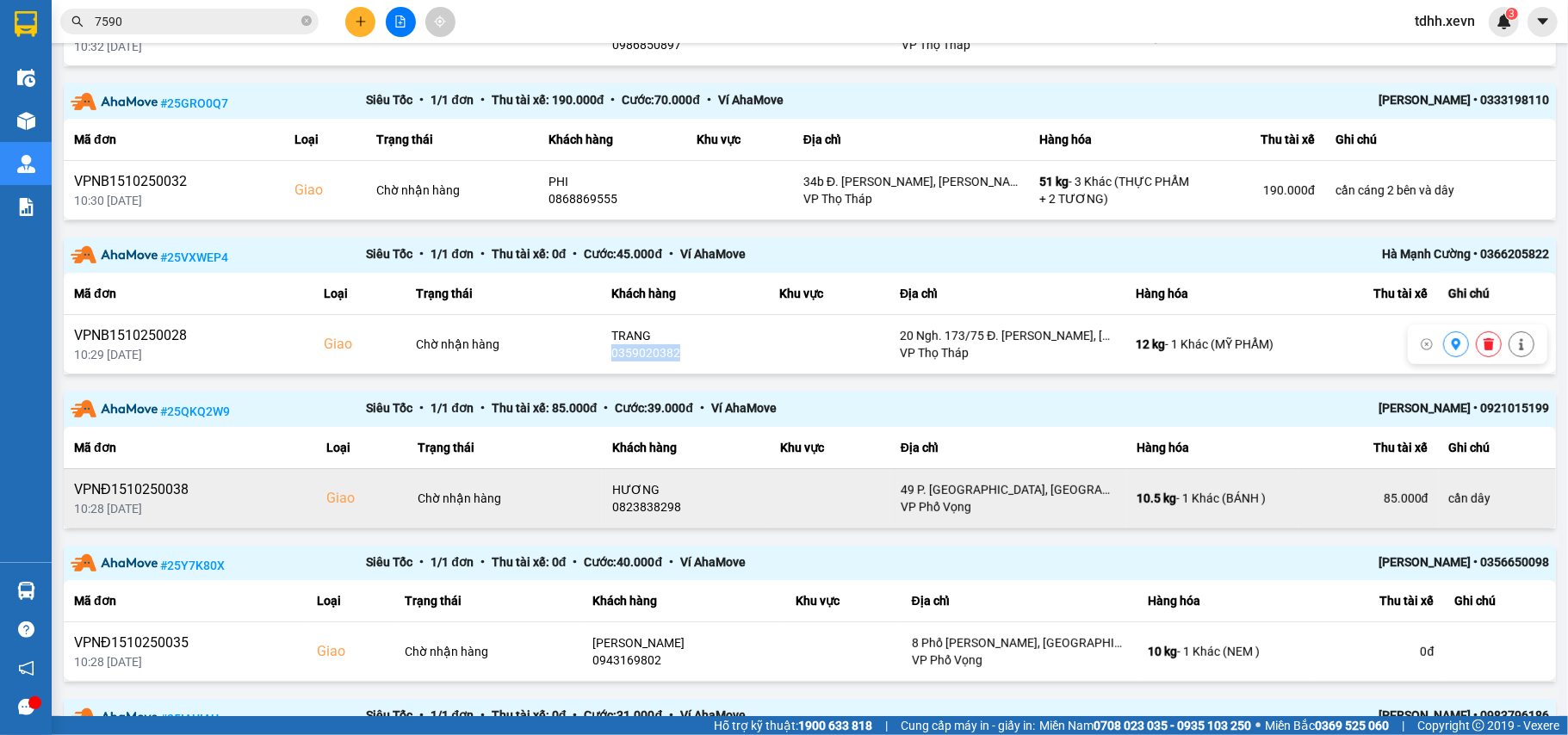
copy div "0359020382"
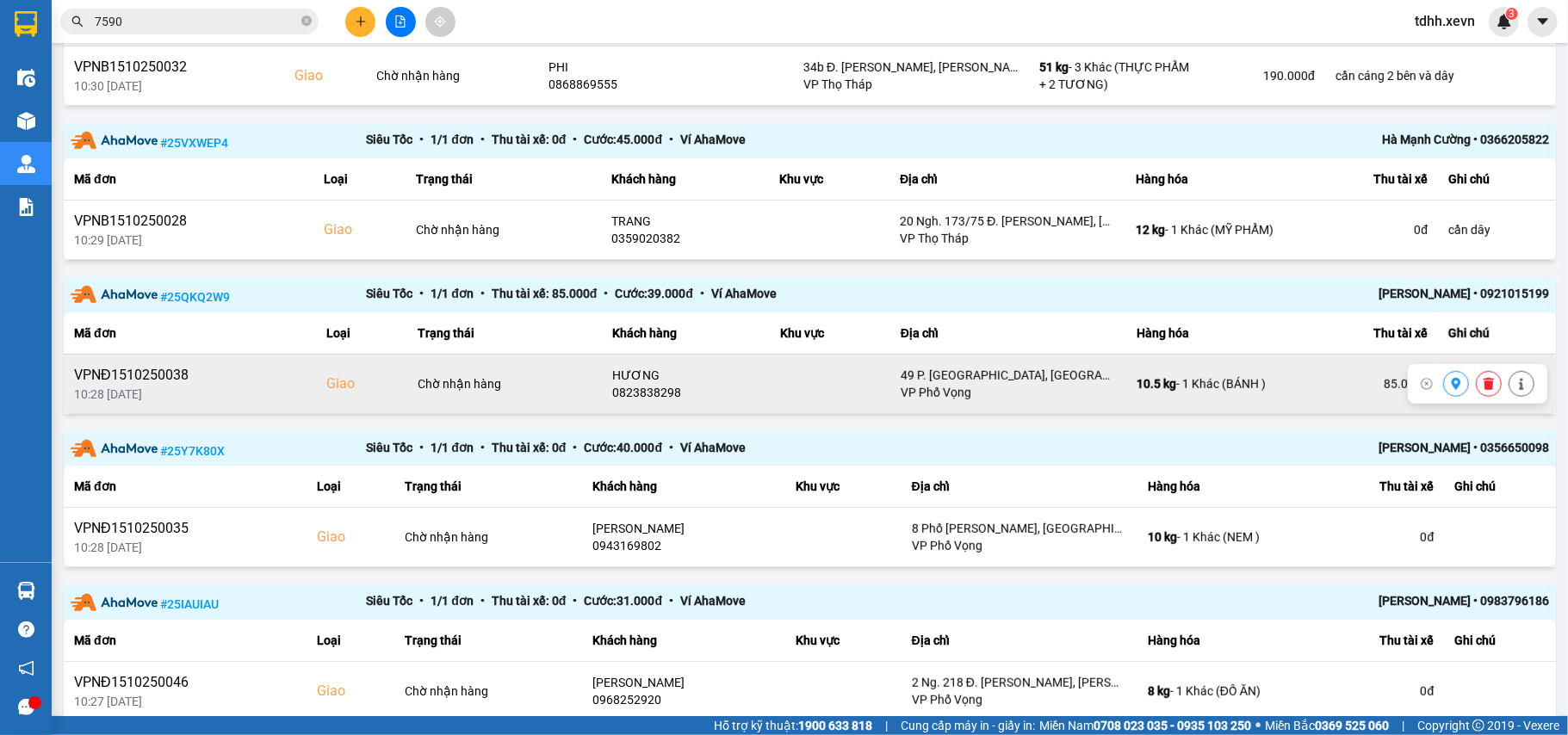
click at [644, 397] on div "0823838298" at bounding box center [686, 393] width 146 height 17
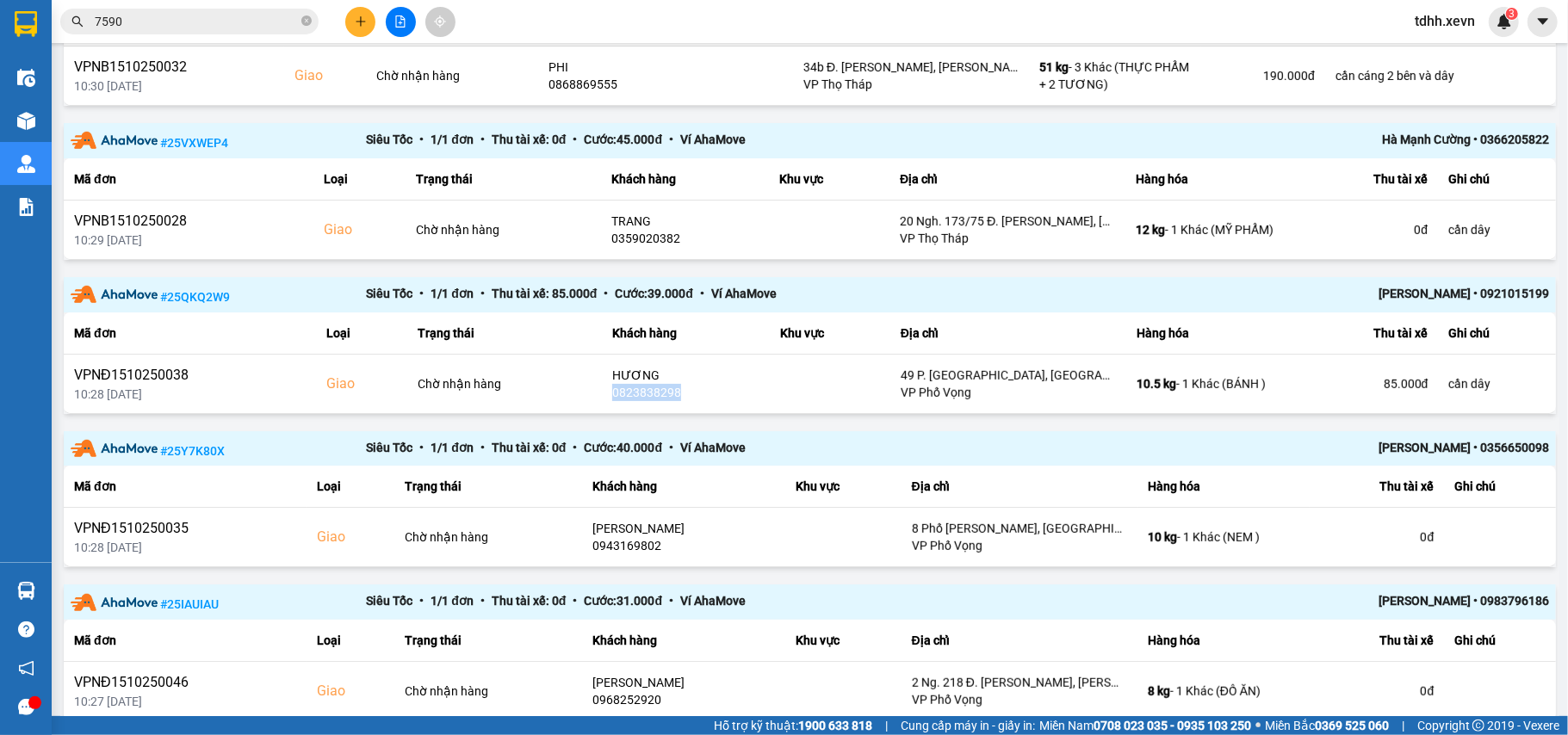
copy div "0823838298"
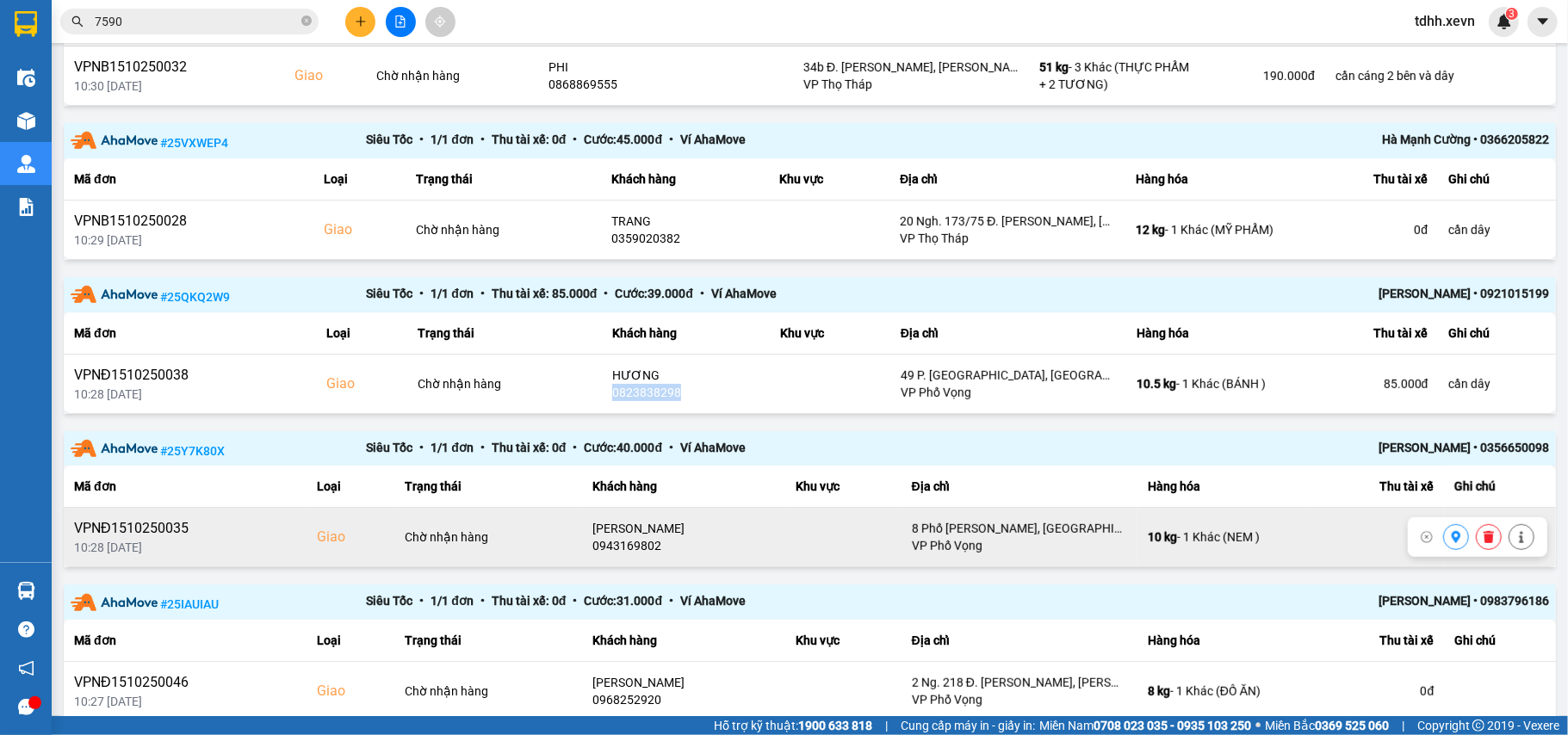
scroll to position [651, 0]
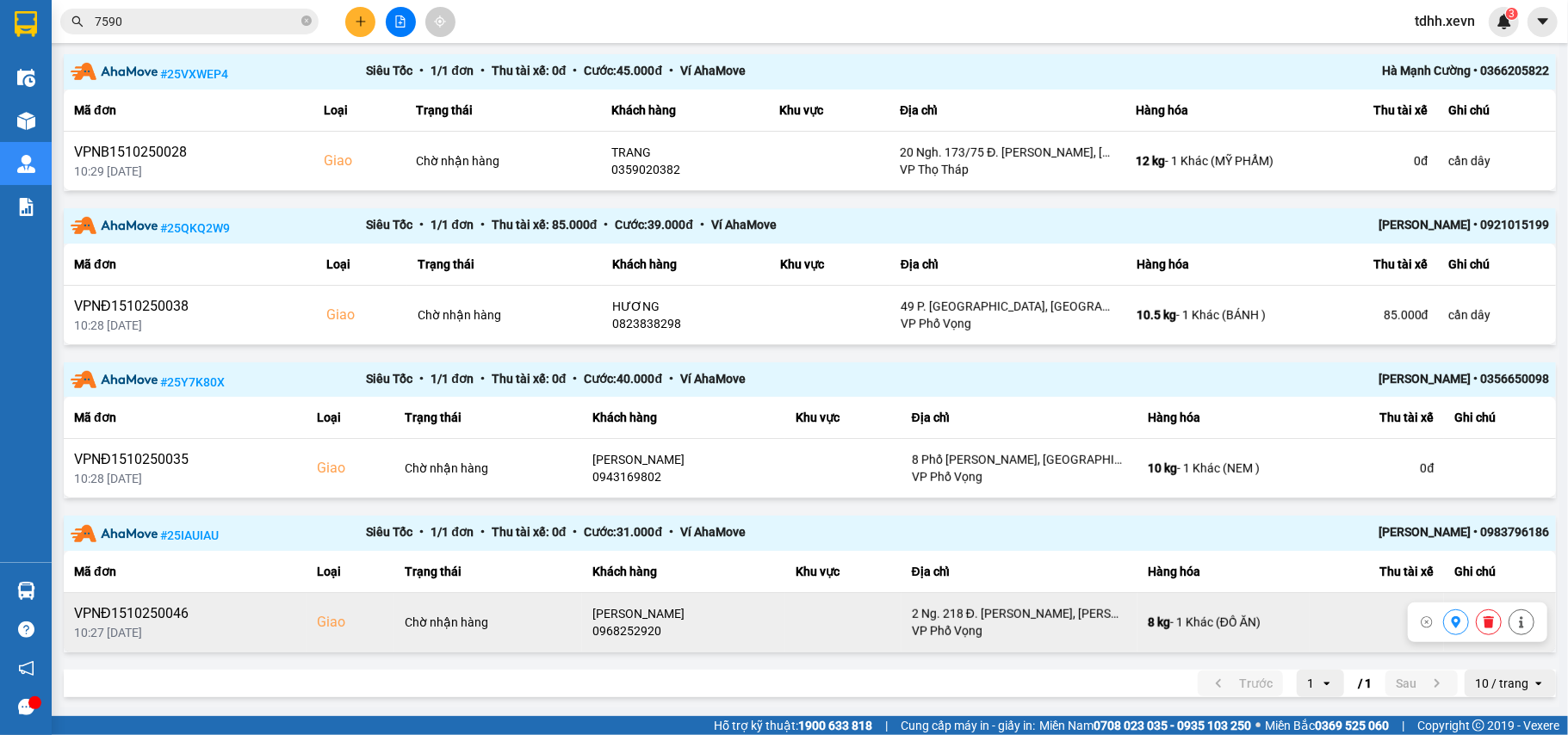
click at [611, 634] on div "0968252920" at bounding box center [683, 631] width 182 height 17
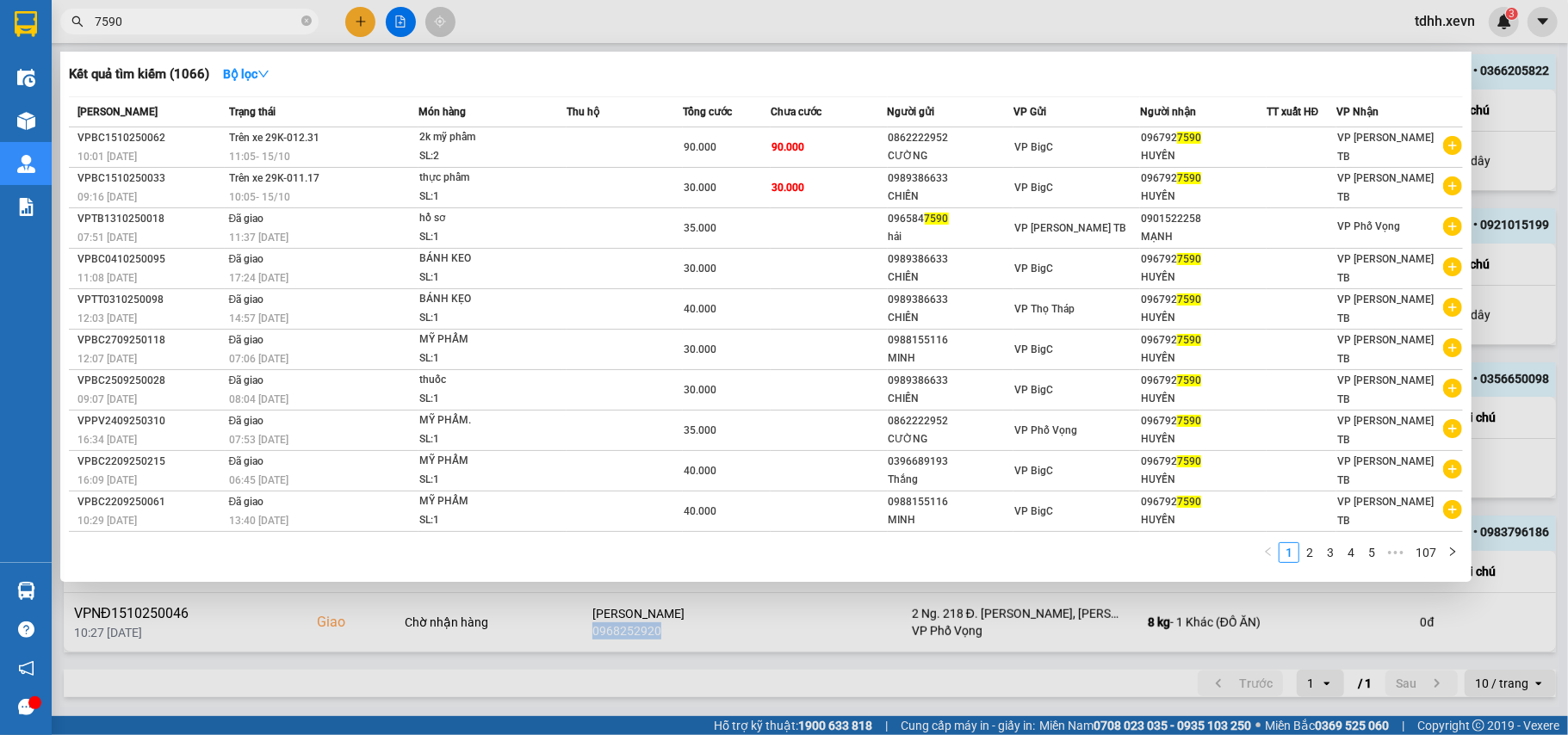
click at [159, 14] on input "7590" at bounding box center [196, 21] width 203 height 19
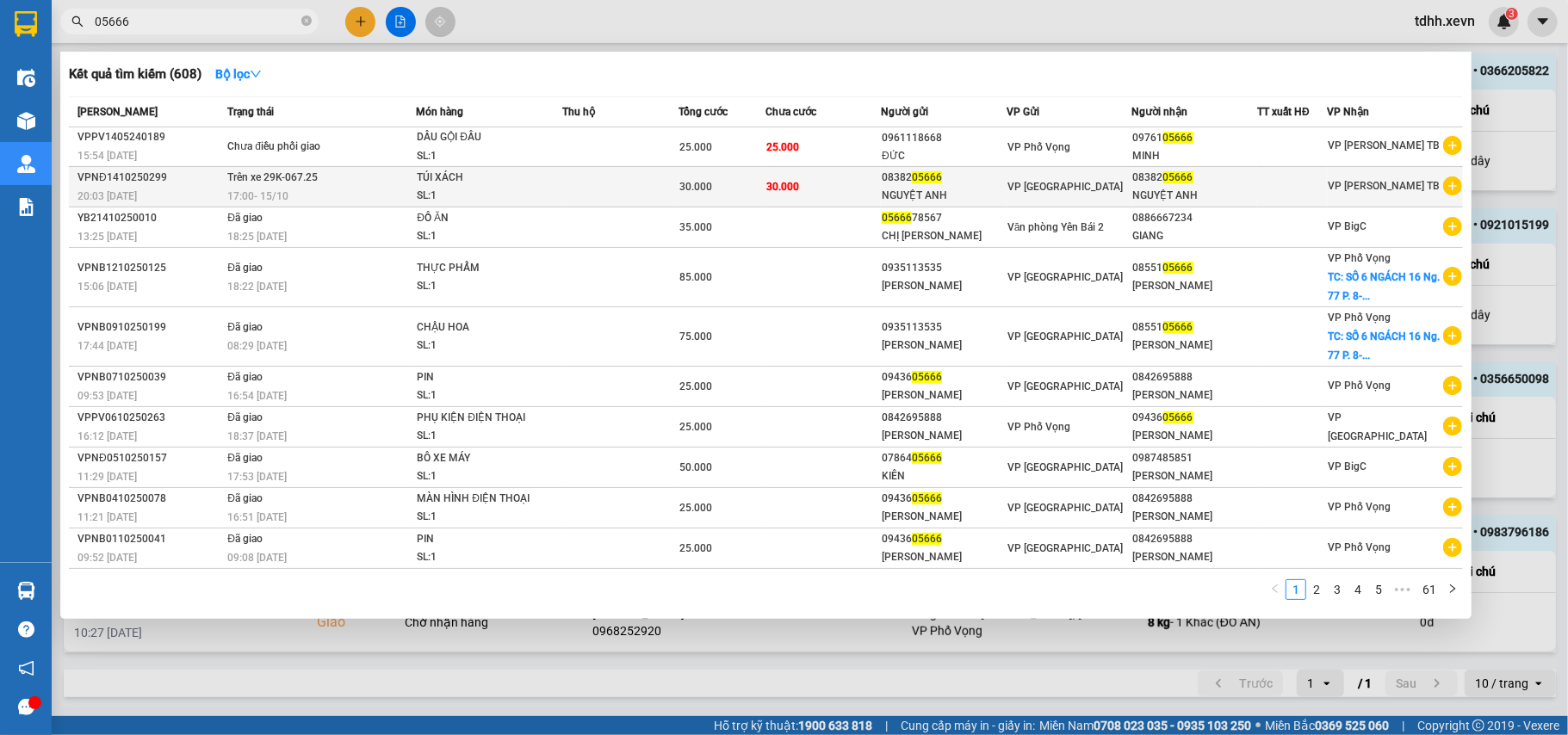
click at [462, 183] on div "TÚI XÁCH" at bounding box center [481, 178] width 129 height 19
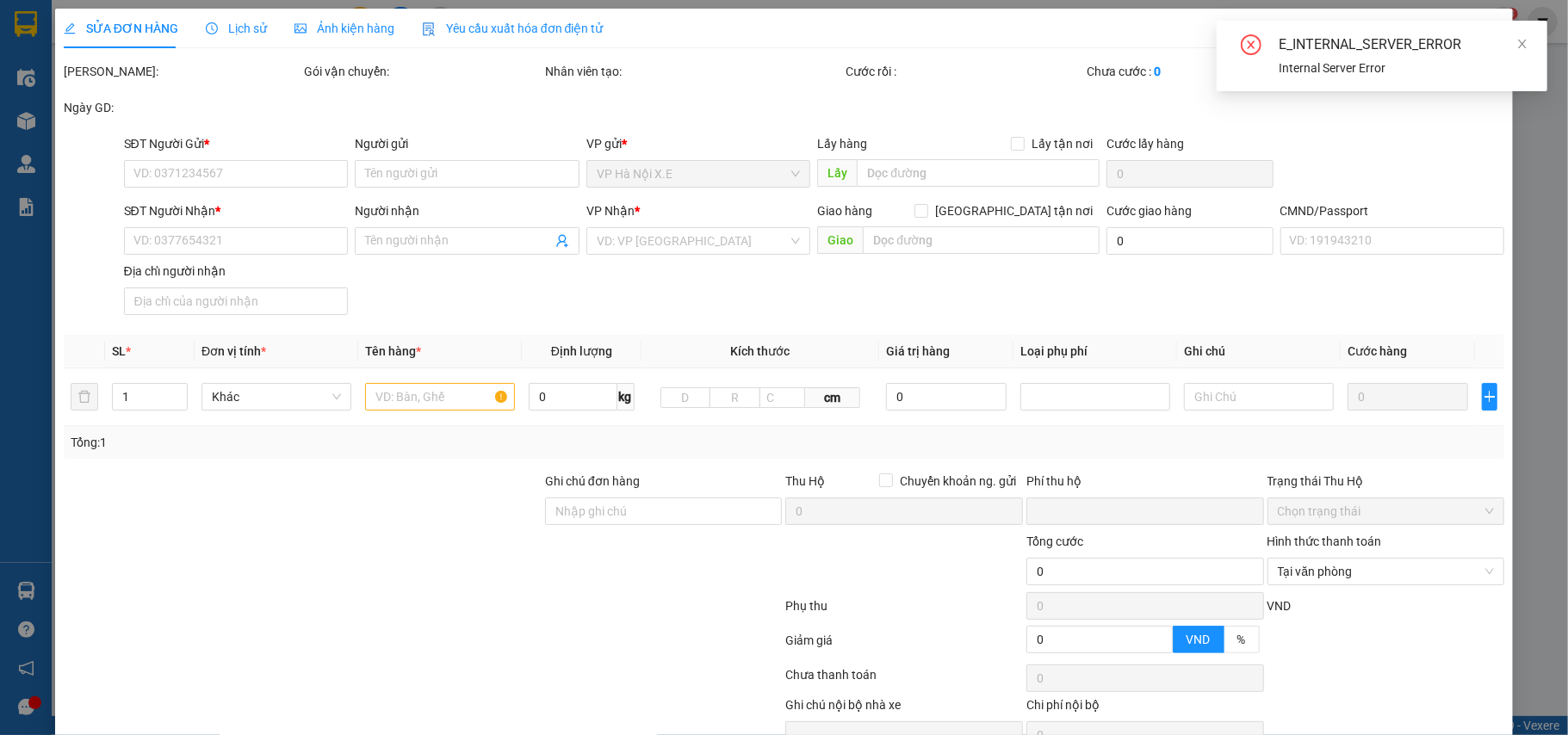
click at [1531, 45] on div "E_INTERNAL_SERVER_ERROR Internal Server Error" at bounding box center [1381, 56] width 330 height 70
click at [1524, 46] on icon "close" at bounding box center [1522, 43] width 8 height 8
click at [1482, 27] on icon "close" at bounding box center [1488, 31] width 14 height 14
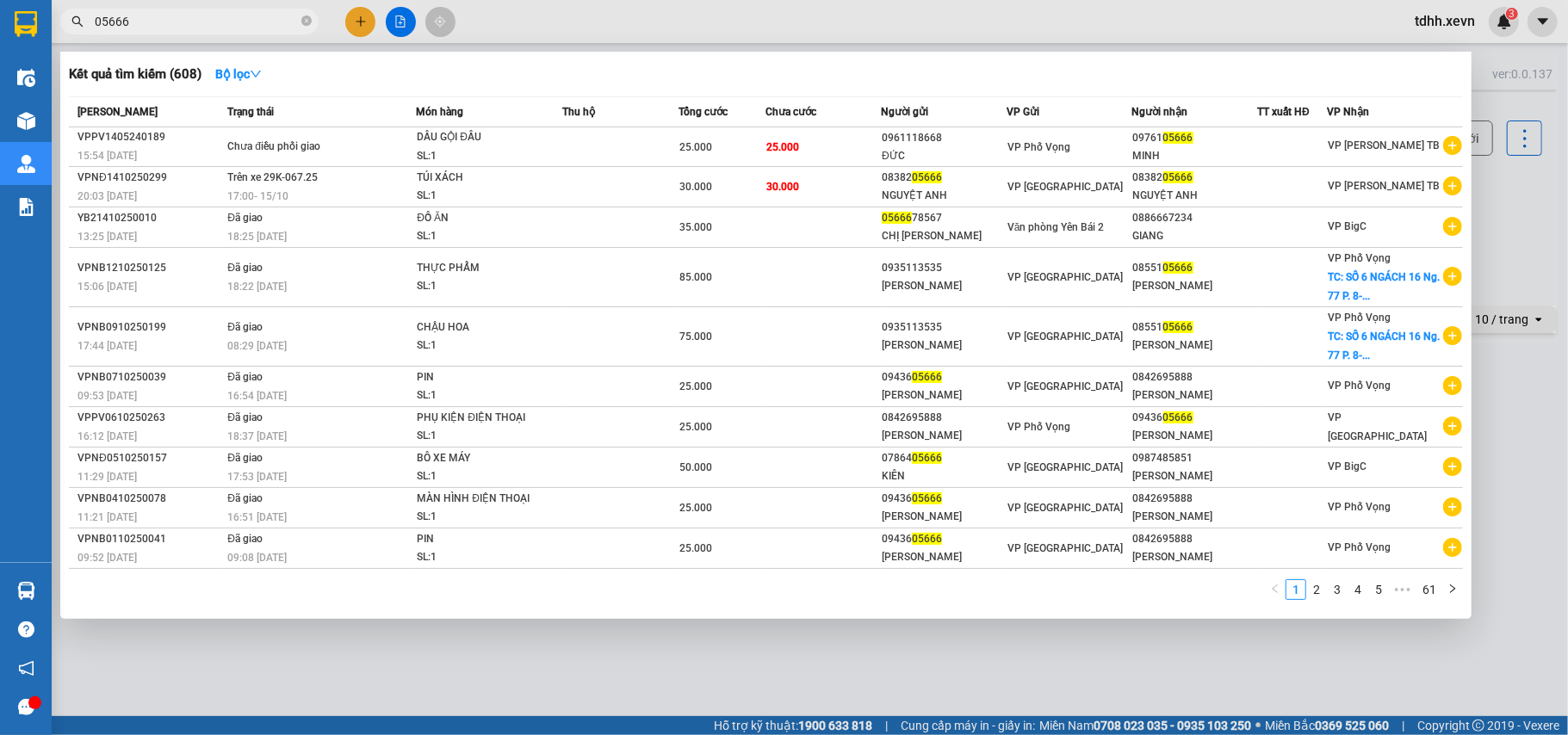
click at [157, 19] on input "05666" at bounding box center [196, 21] width 203 height 19
click at [156, 19] on input "05666" at bounding box center [196, 21] width 203 height 19
paste input "08382"
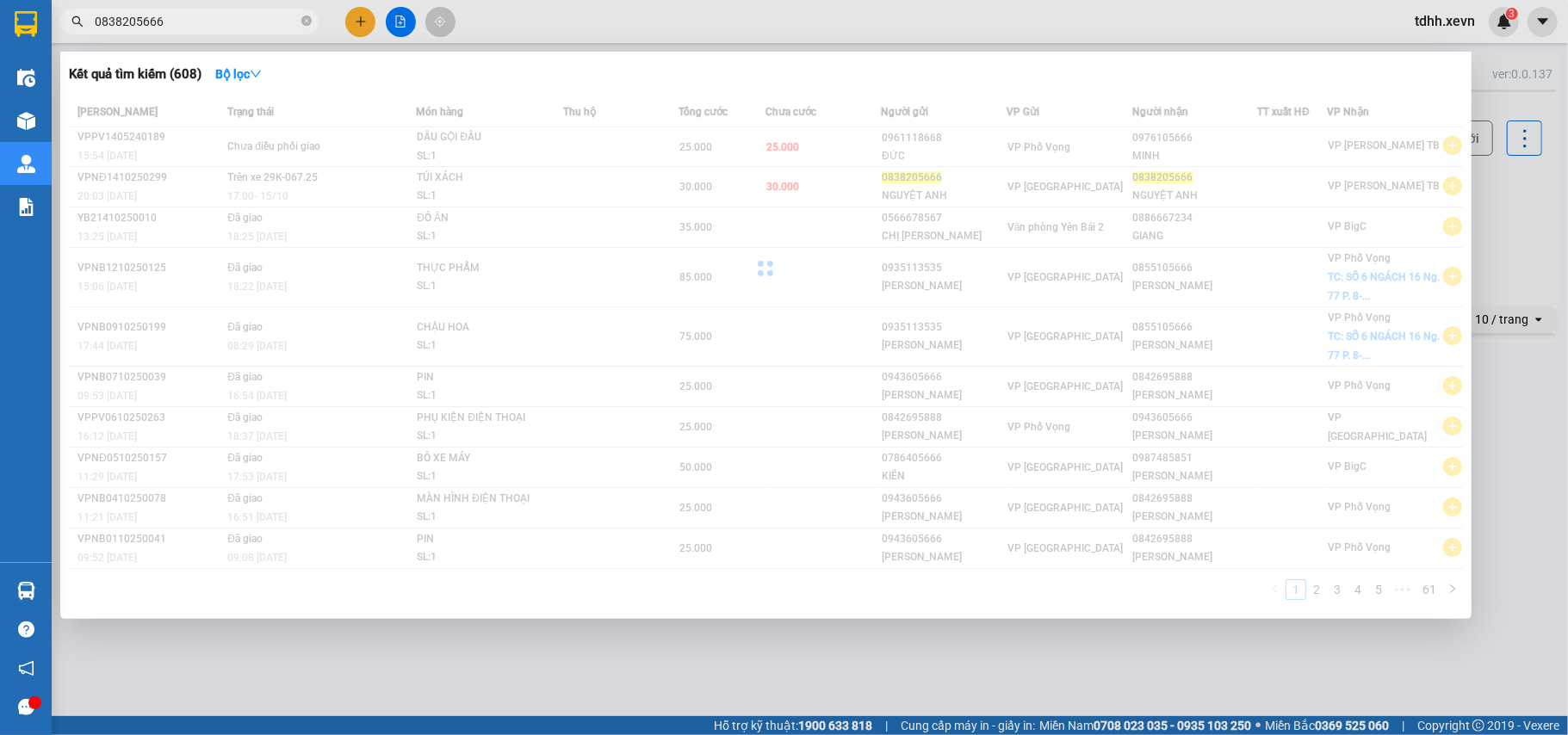
type input "0838205666"
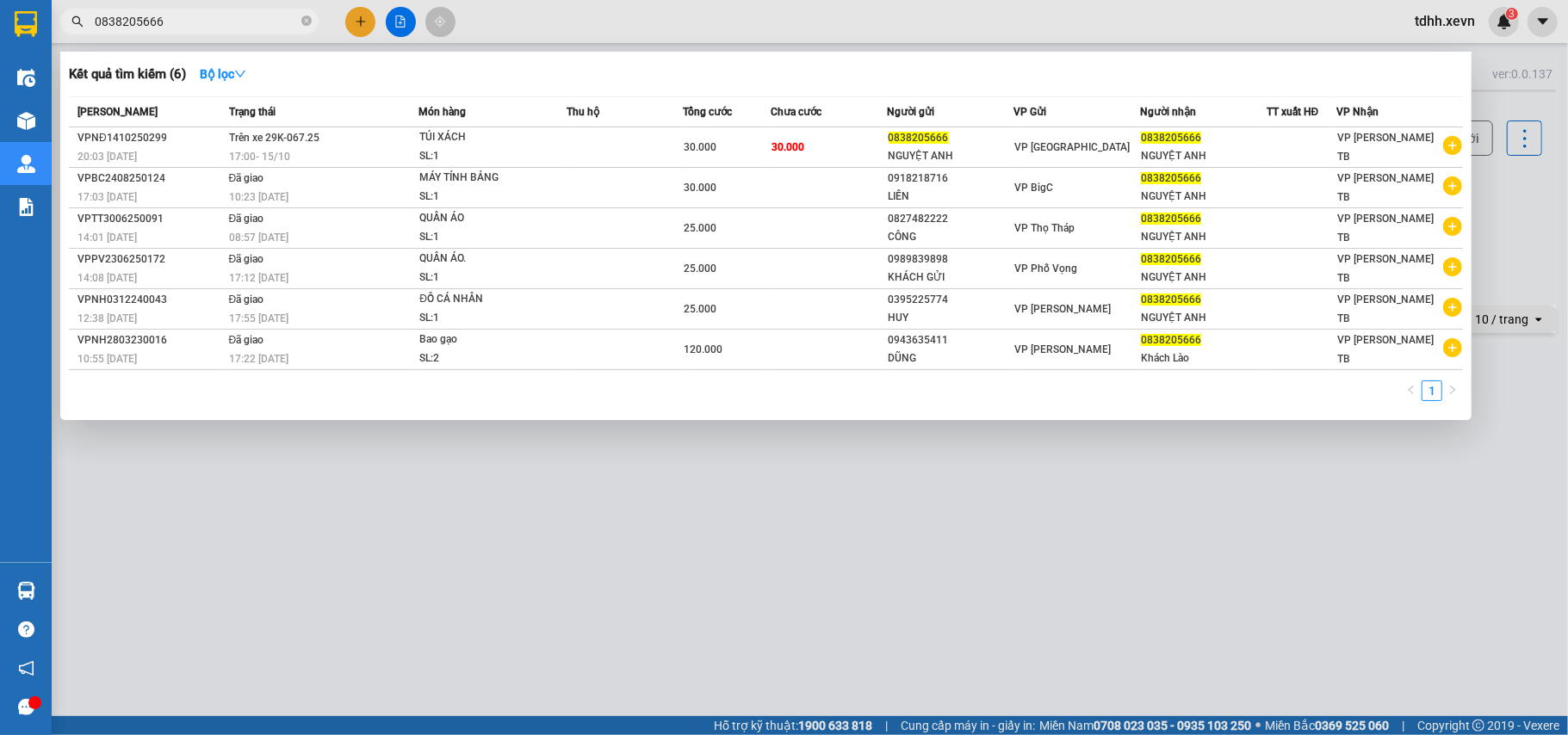
click at [313, 22] on span "0838205666" at bounding box center [189, 21] width 258 height 26
drag, startPoint x: 305, startPoint y: 18, endPoint x: 320, endPoint y: 16, distance: 15.1
click at [308, 22] on icon "close-circle" at bounding box center [306, 20] width 10 height 10
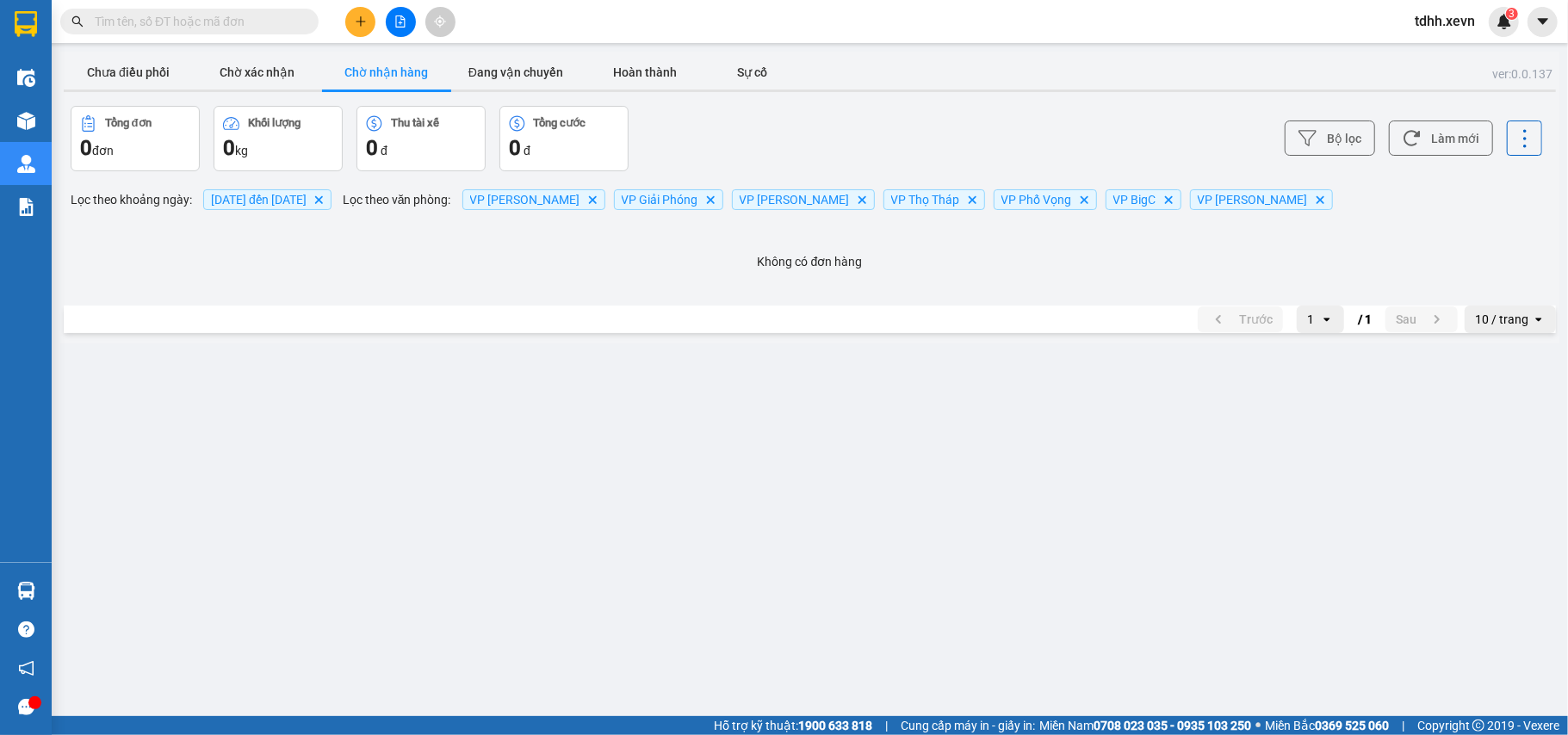
click at [143, 17] on input "text" at bounding box center [196, 21] width 203 height 19
paste input "0377991100"
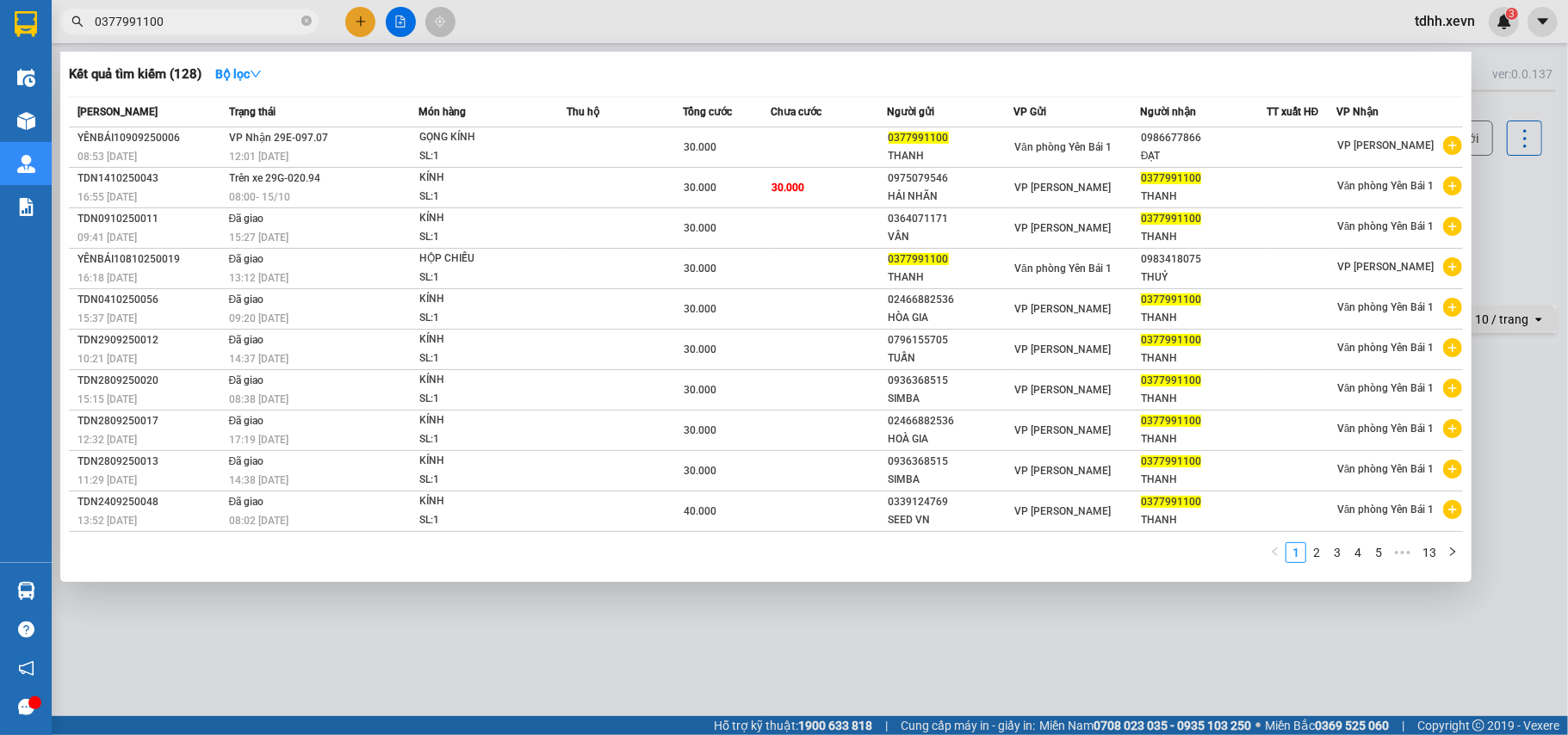
click at [164, 21] on input "0377991100" at bounding box center [196, 21] width 203 height 19
paste input "901793647"
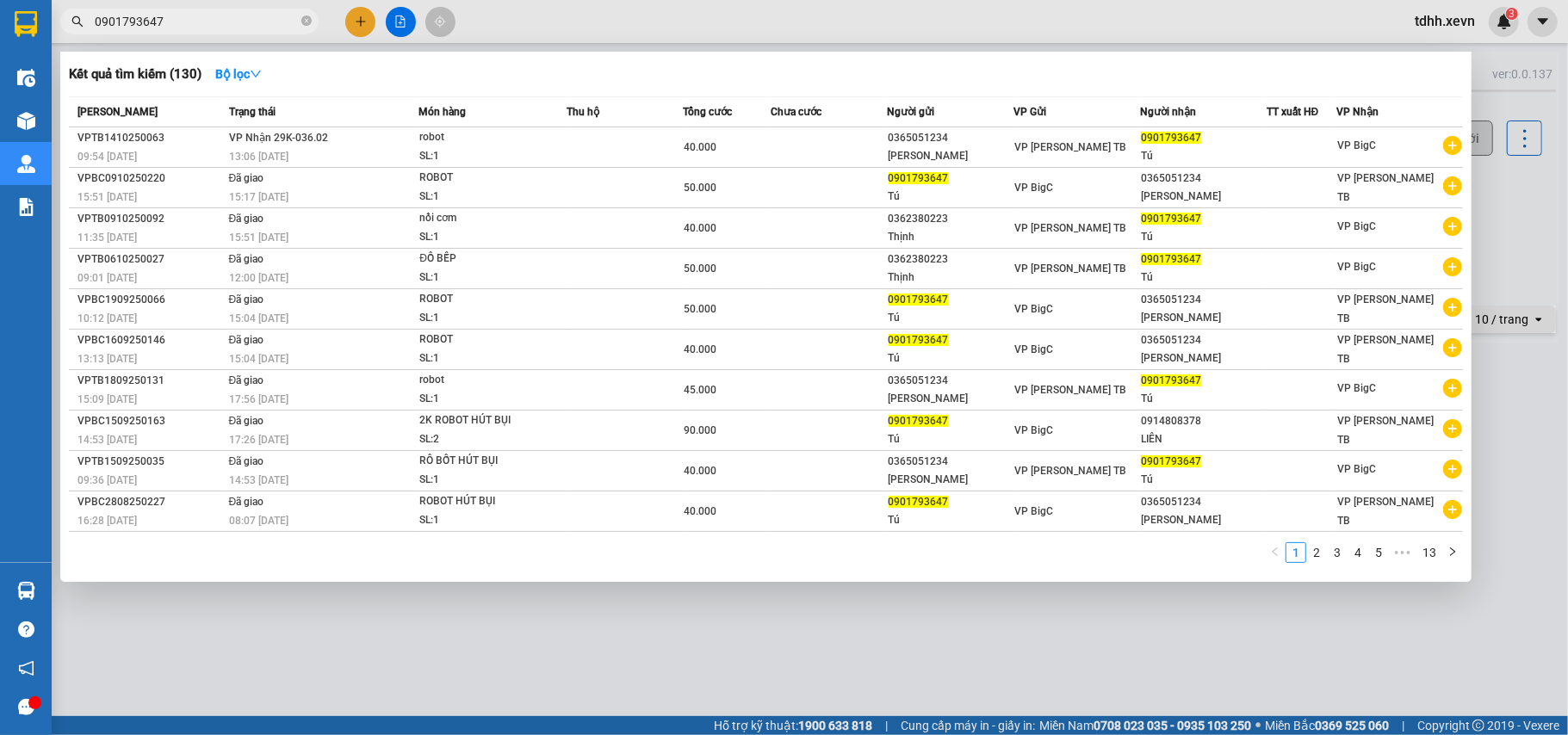
drag, startPoint x: 1530, startPoint y: 221, endPoint x: 1489, endPoint y: 152, distance: 80.3
click at [1528, 222] on div at bounding box center [784, 367] width 1568 height 735
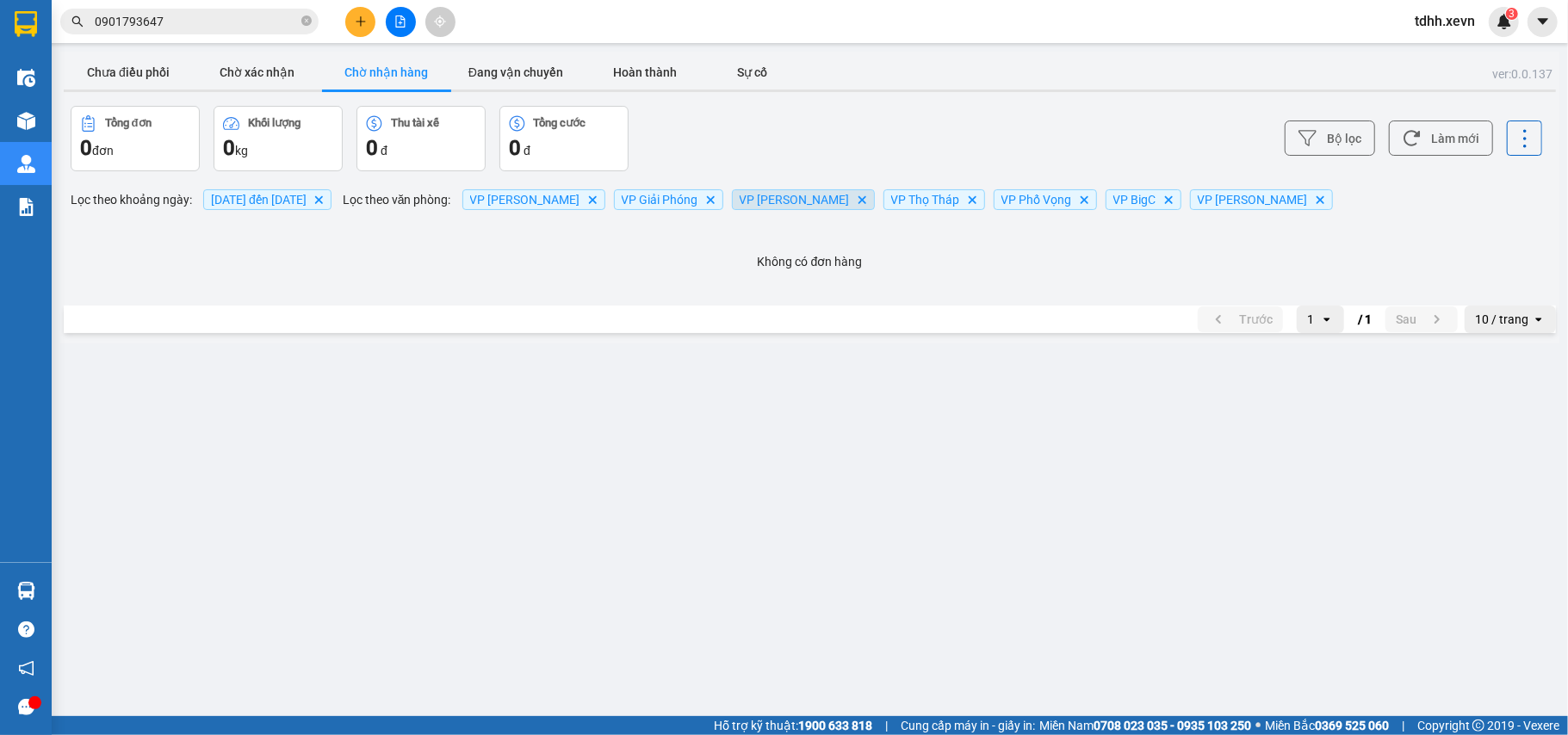
drag, startPoint x: 1483, startPoint y: 142, endPoint x: 754, endPoint y: 194, distance: 730.9
click at [1479, 141] on button "Làm mới" at bounding box center [1441, 138] width 104 height 36
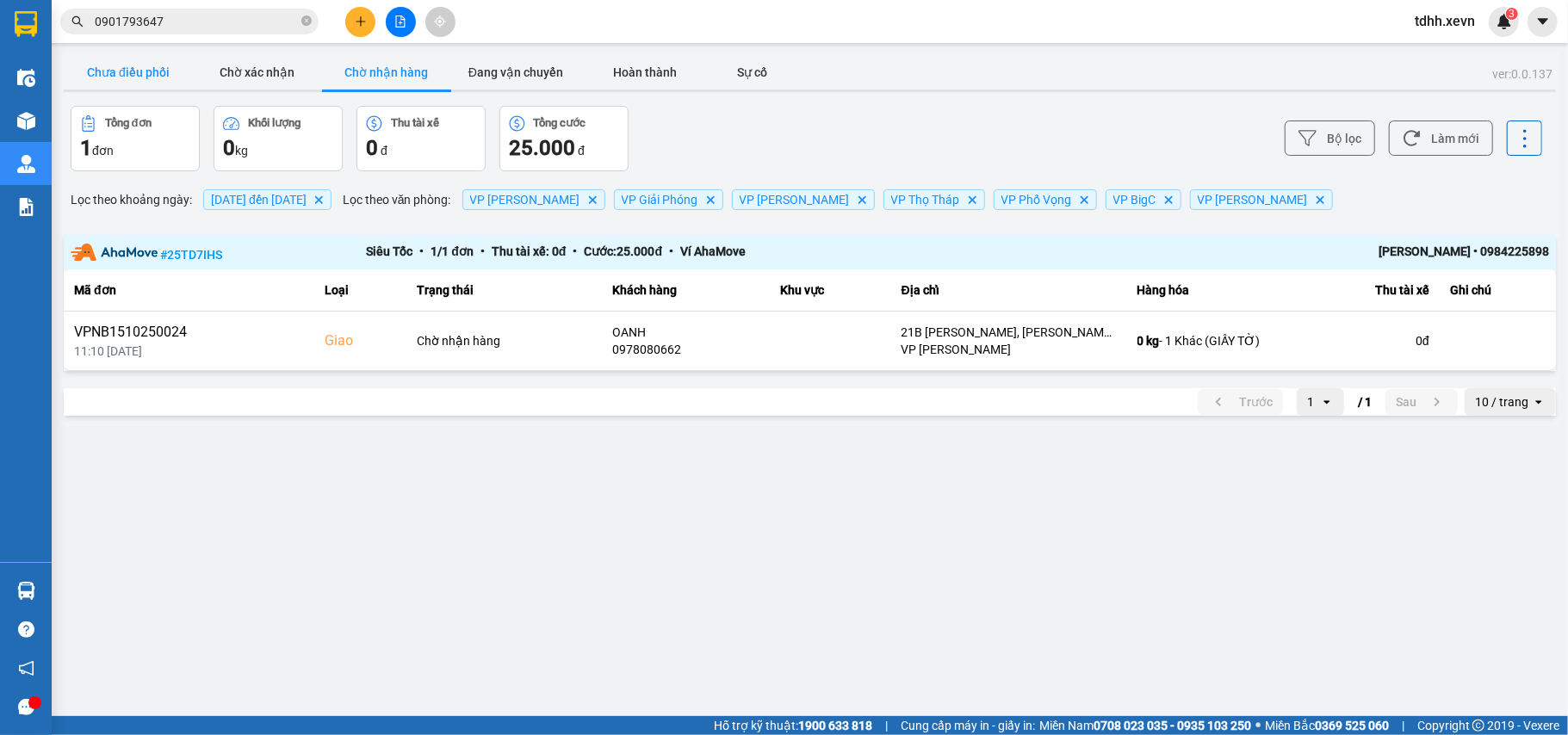
click at [138, 69] on button "Chưa điều phối" at bounding box center [128, 72] width 129 height 35
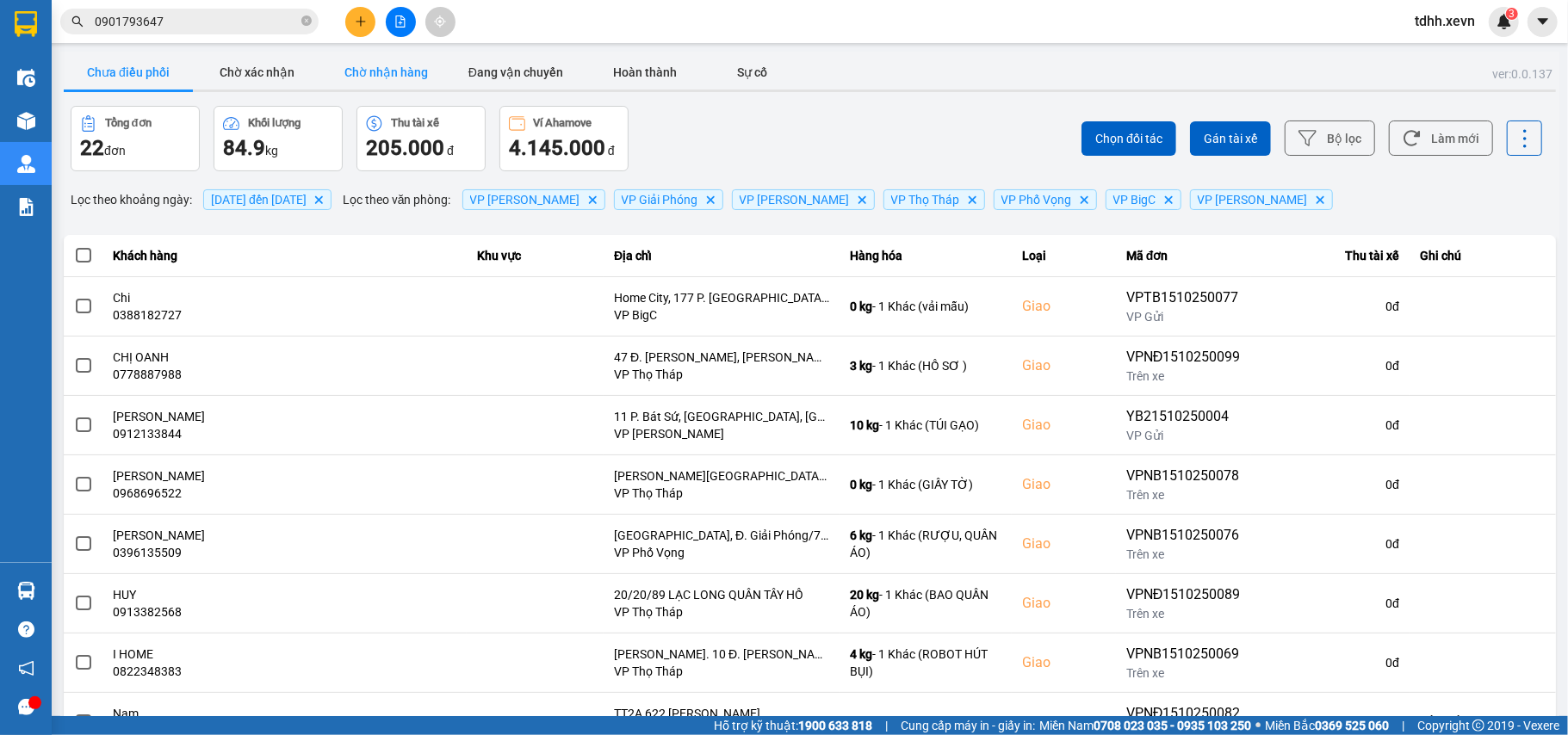
drag, startPoint x: 415, startPoint y: 62, endPoint x: 431, endPoint y: 62, distance: 16.0
click at [416, 62] on button "Chờ nhận hàng" at bounding box center [386, 72] width 129 height 35
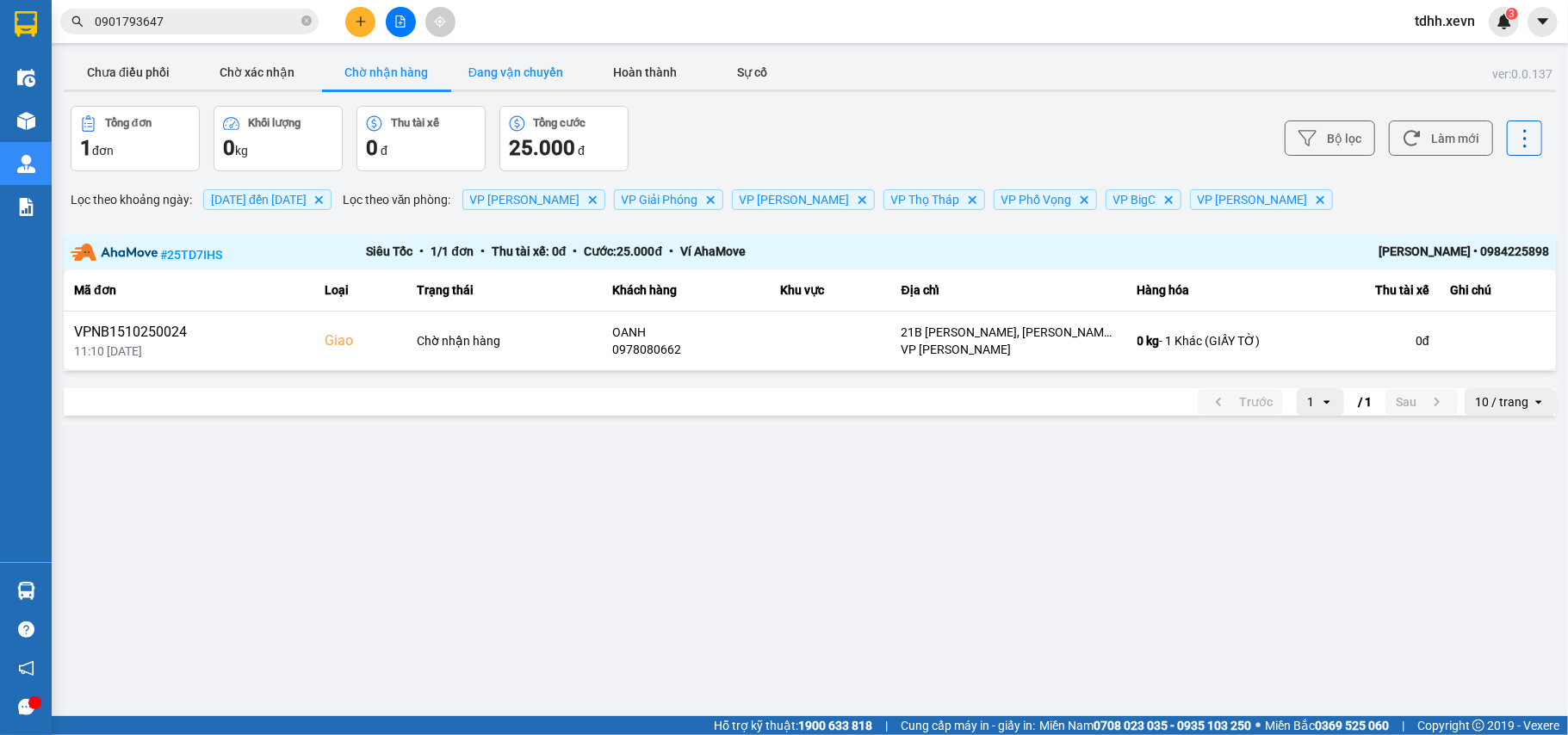
click at [537, 66] on button "Đang vận chuyển" at bounding box center [515, 72] width 129 height 35
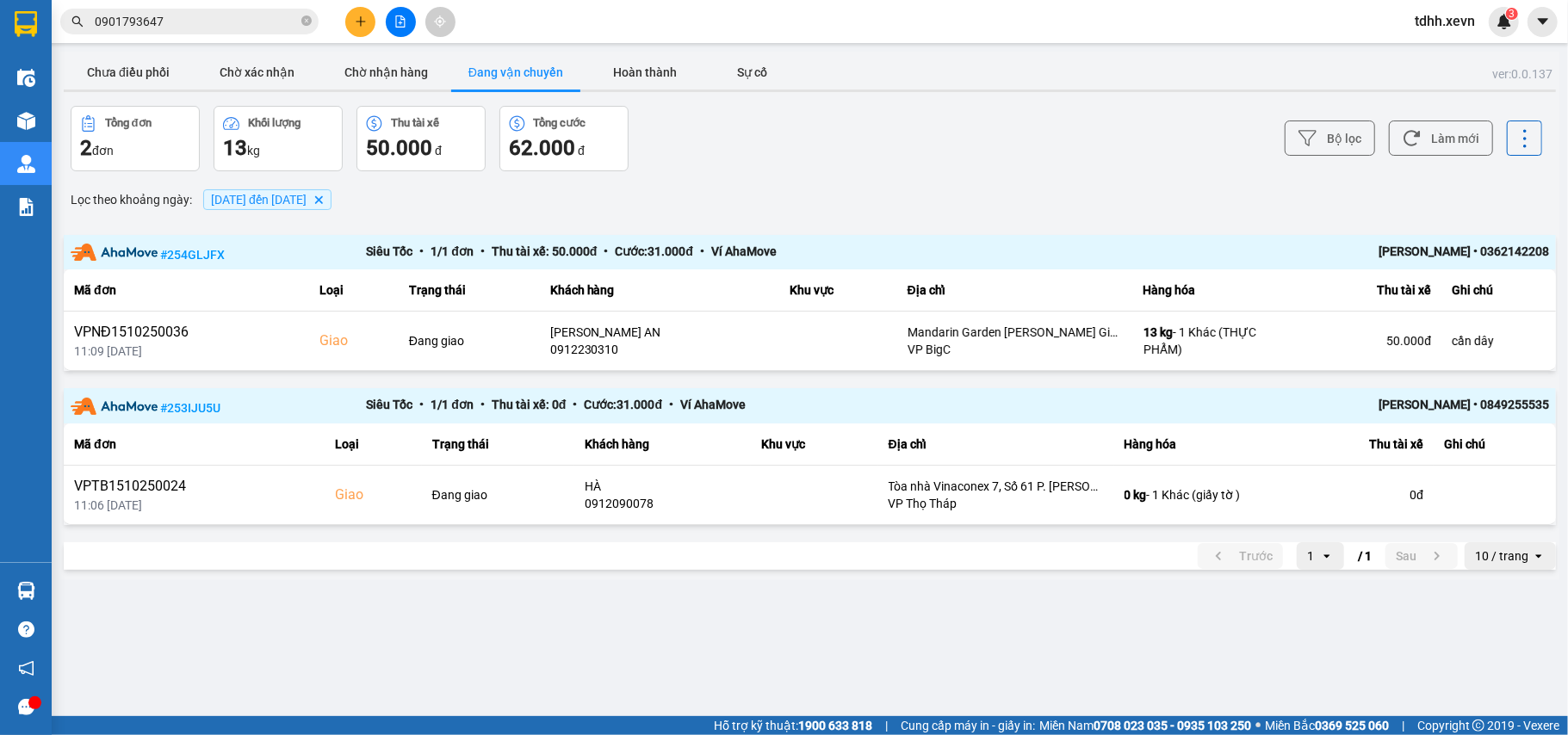
click at [168, 25] on input "0901793647" at bounding box center [196, 21] width 203 height 19
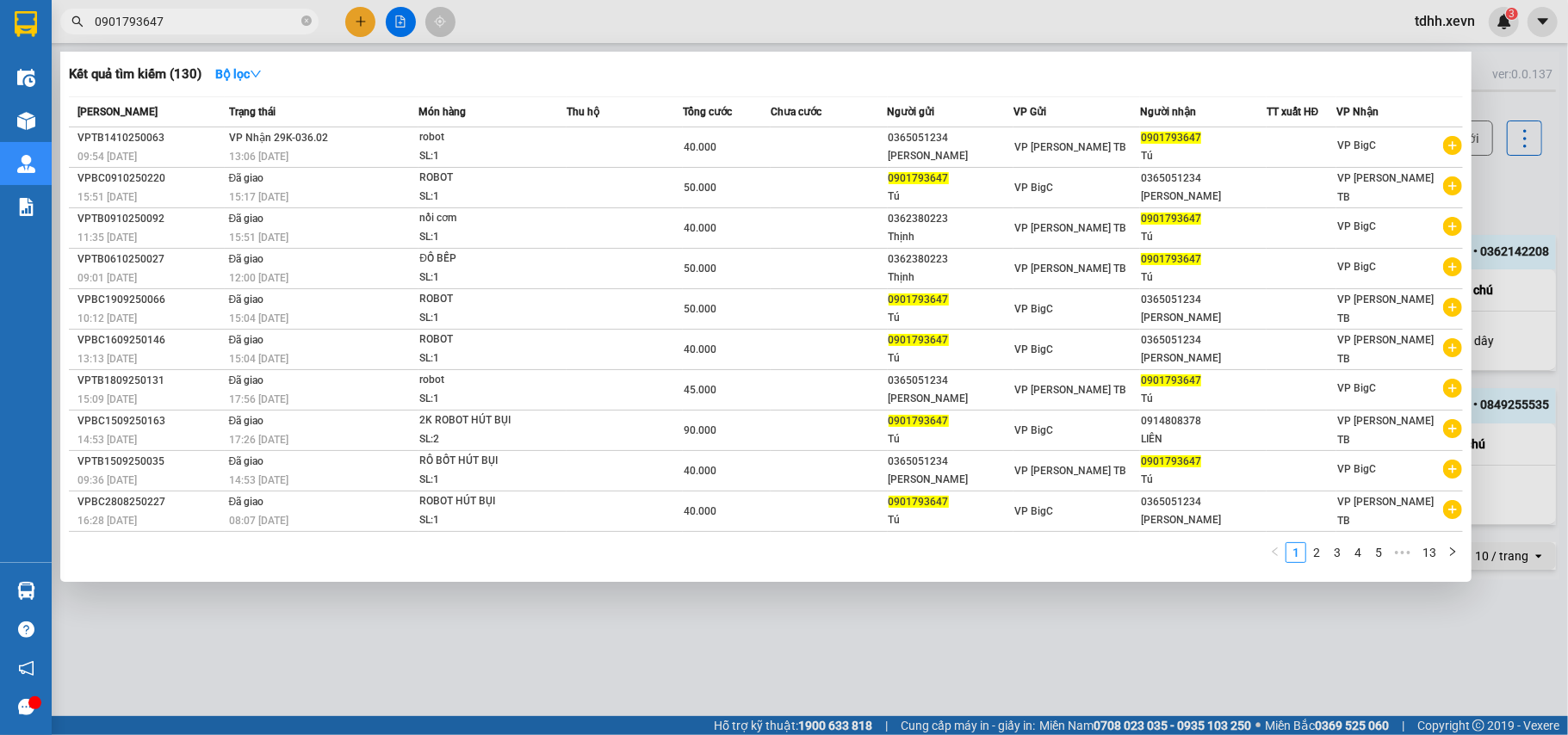
click at [168, 25] on input "0901793647" at bounding box center [196, 21] width 203 height 19
paste input "869897222"
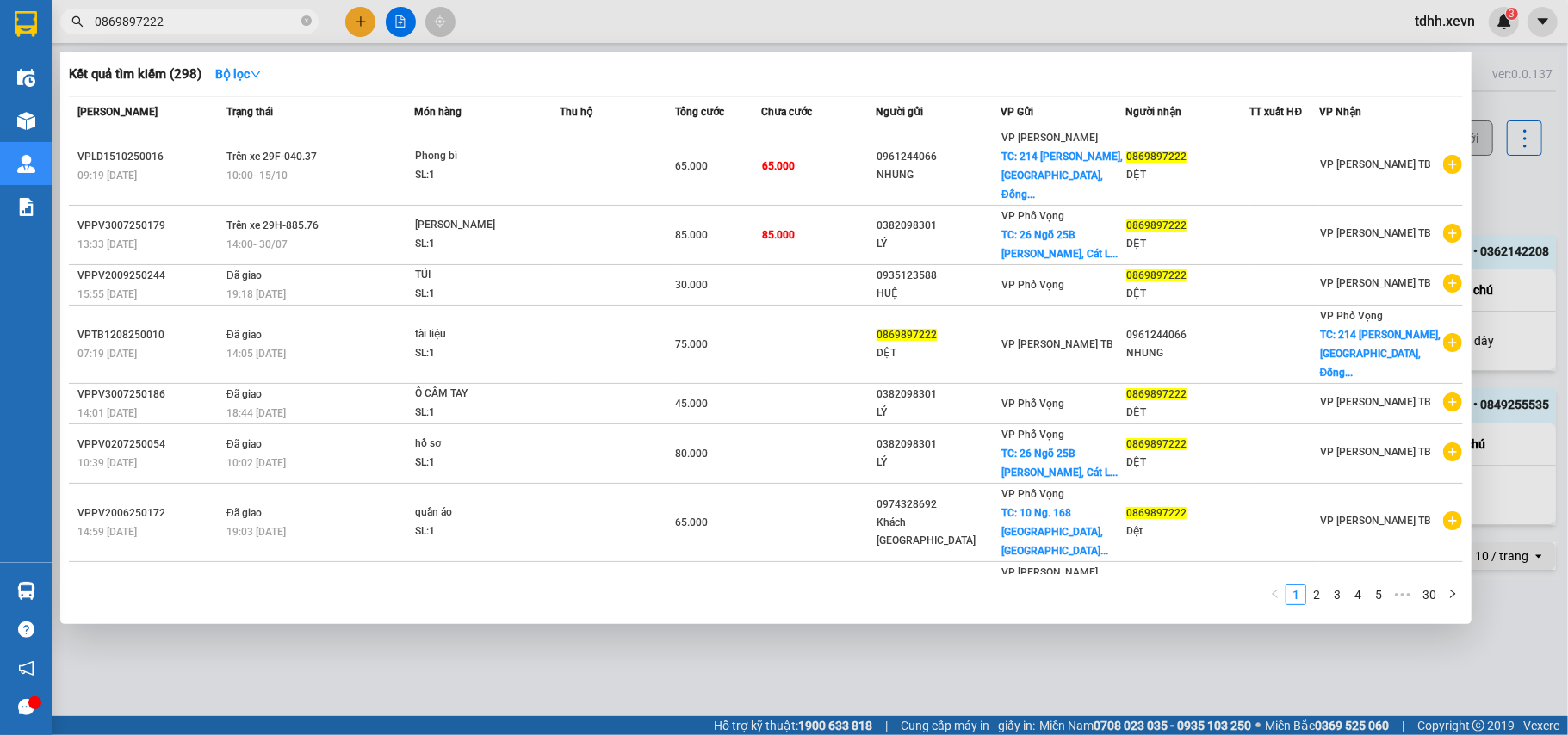
drag, startPoint x: 1507, startPoint y: 186, endPoint x: 1465, endPoint y: 135, distance: 66.1
click at [1503, 186] on div at bounding box center [784, 367] width 1568 height 735
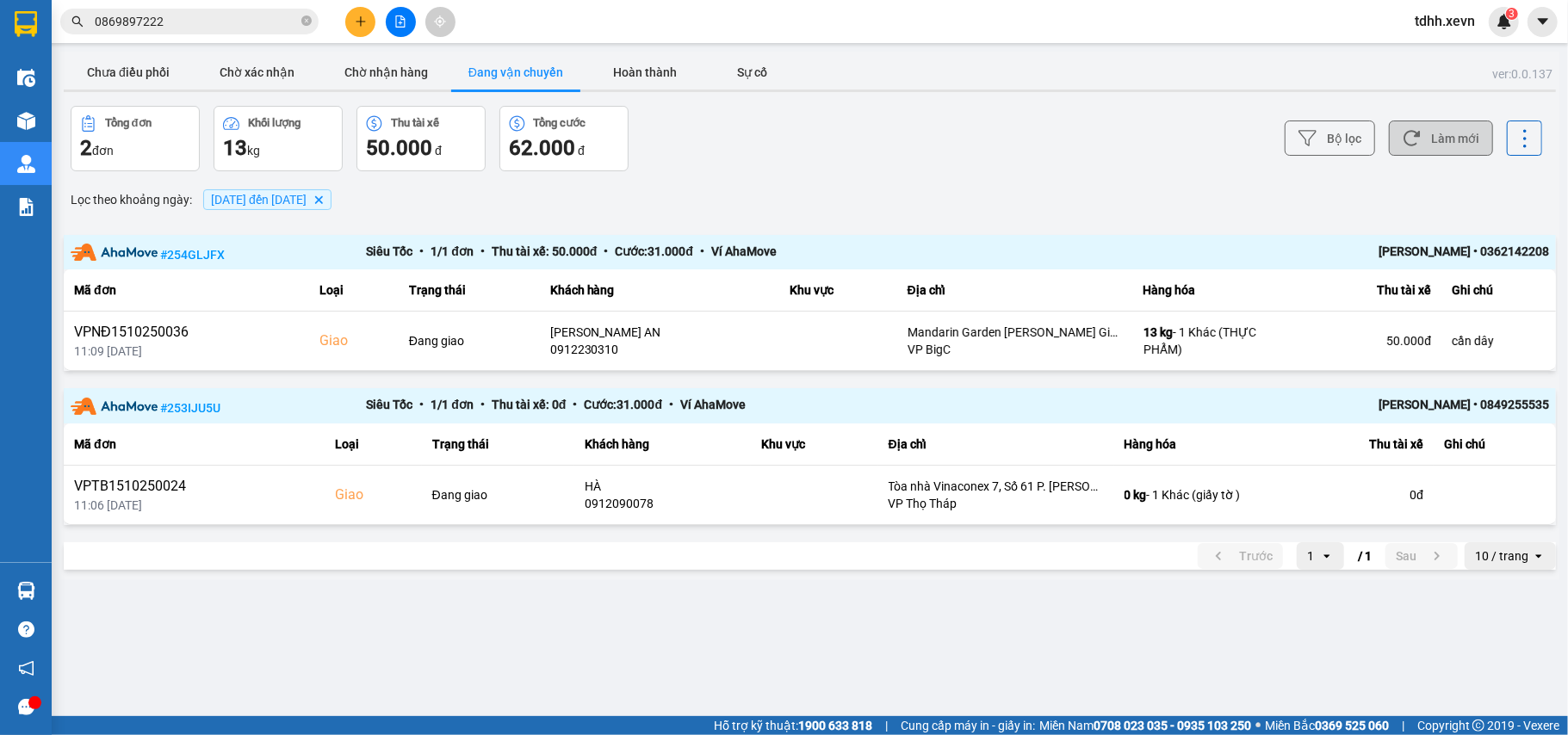
click at [1465, 135] on button "Làm mới" at bounding box center [1441, 138] width 104 height 36
click at [635, 76] on button "Hoàn thành" at bounding box center [644, 72] width 129 height 35
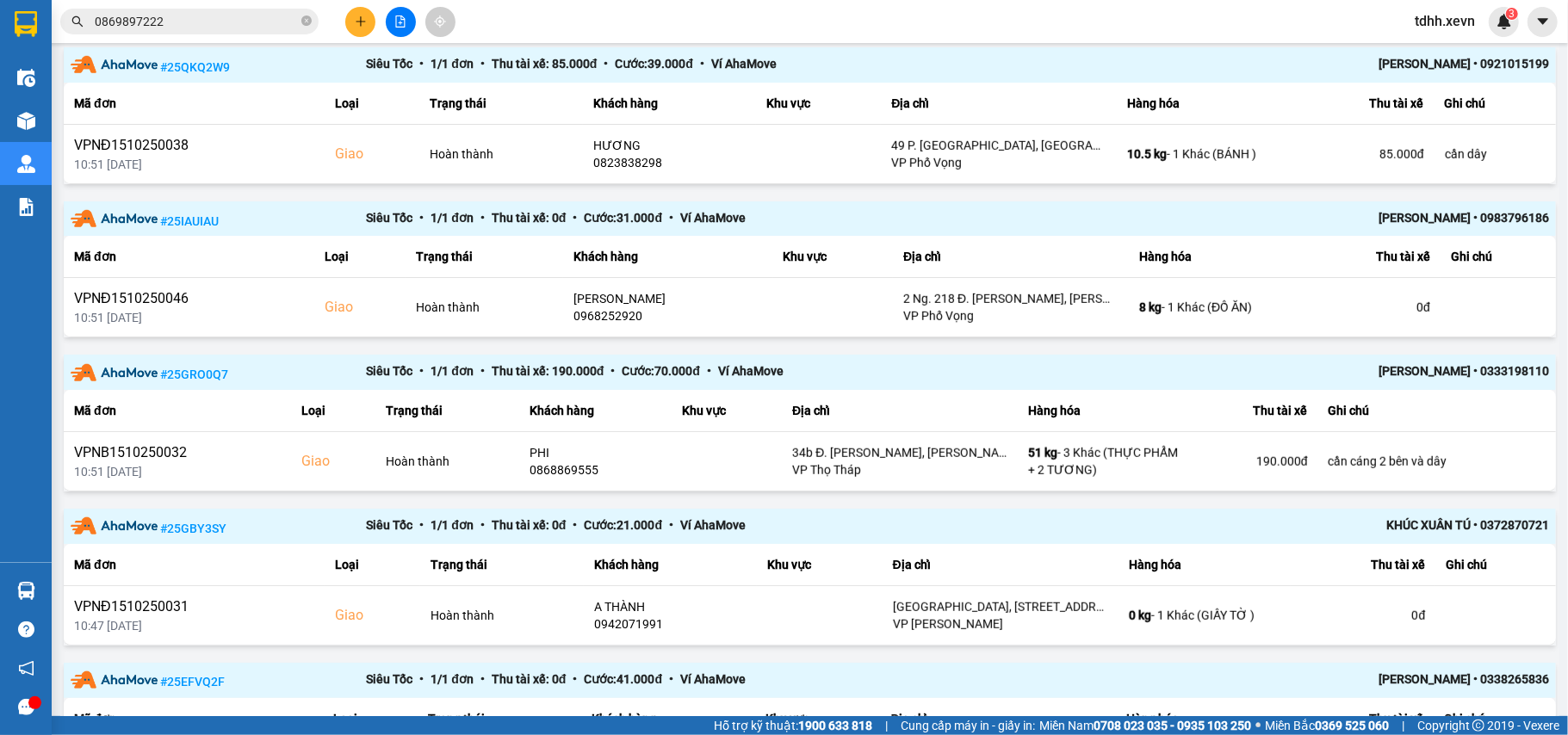
scroll to position [1116, 0]
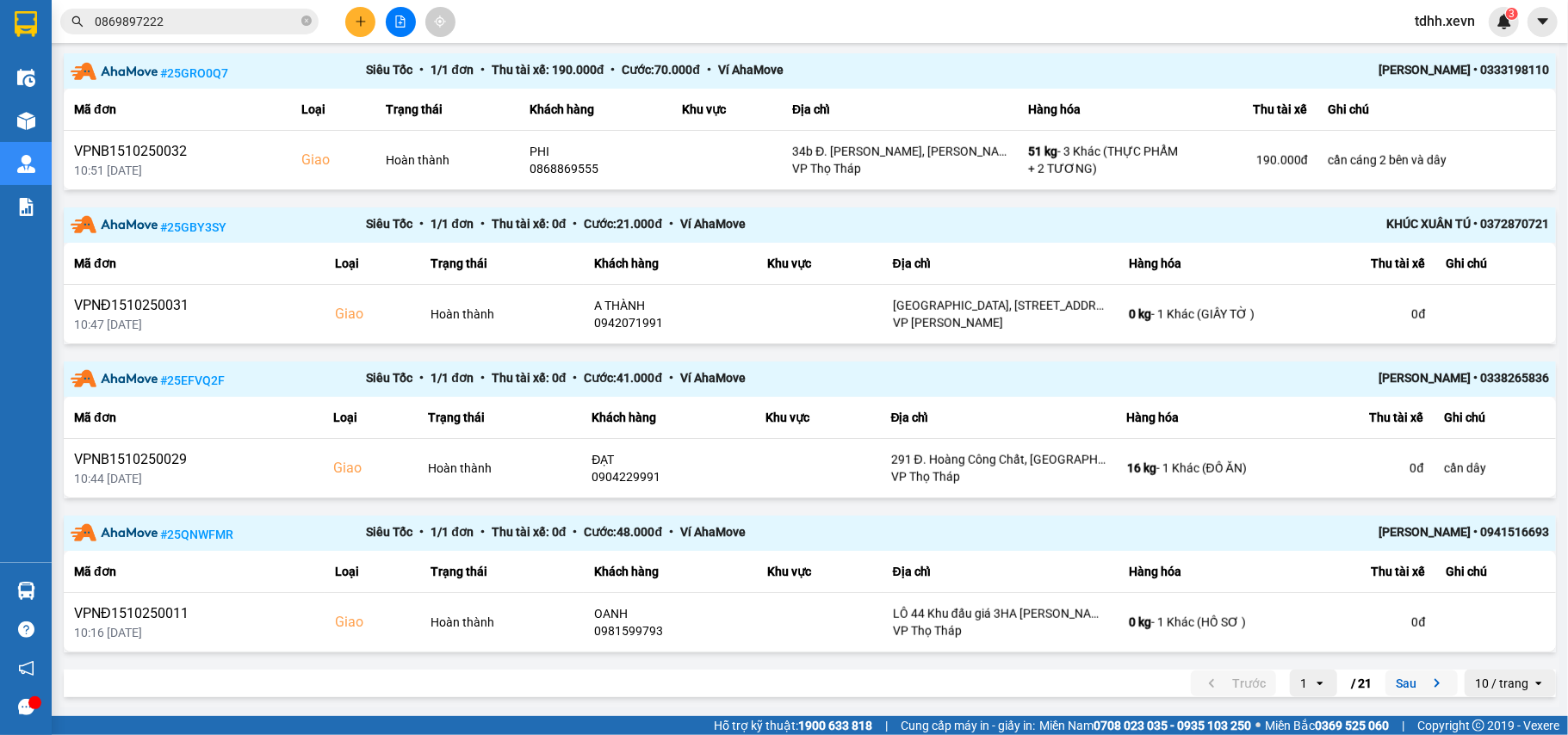
click at [1397, 680] on button "Sau" at bounding box center [1422, 684] width 72 height 26
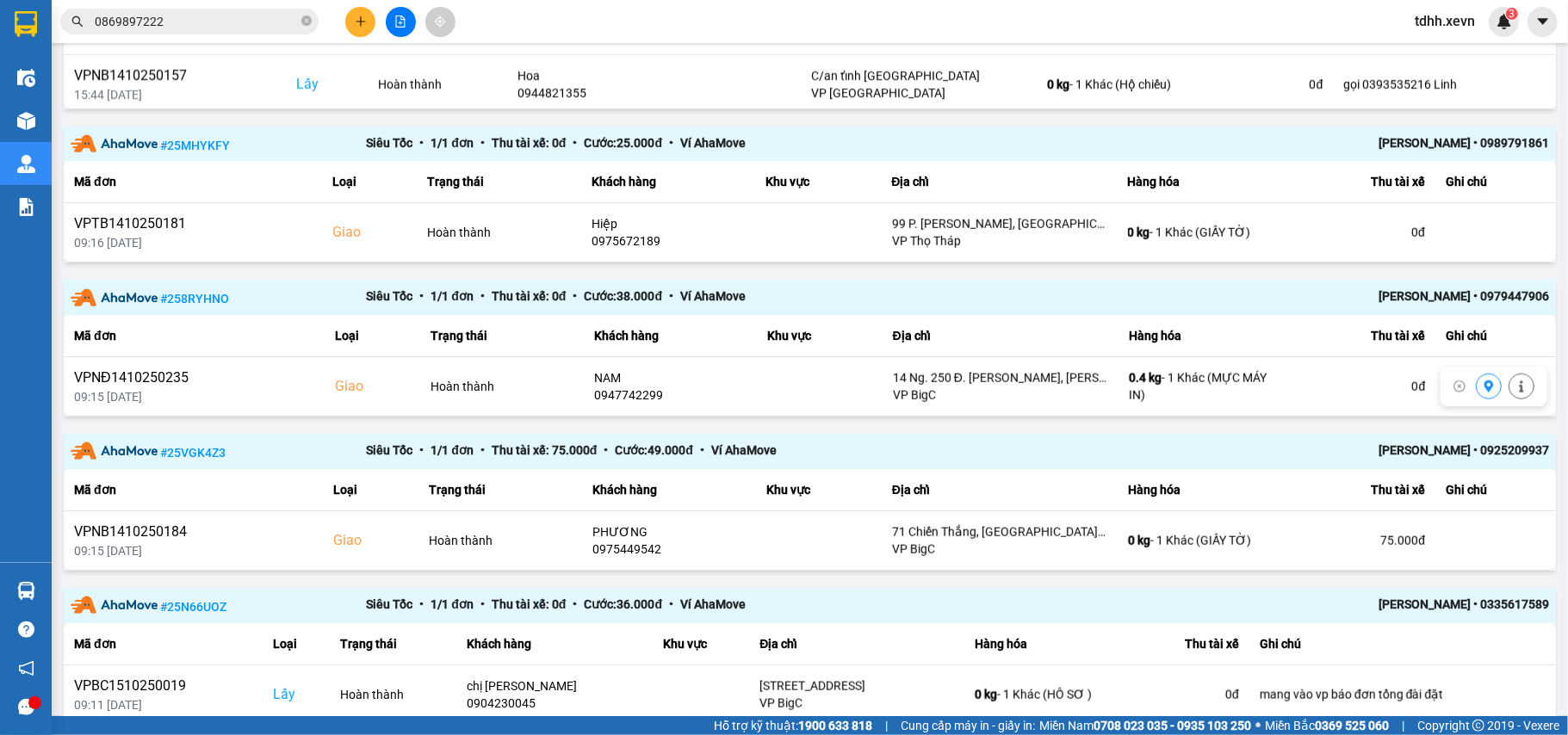
scroll to position [1344, 0]
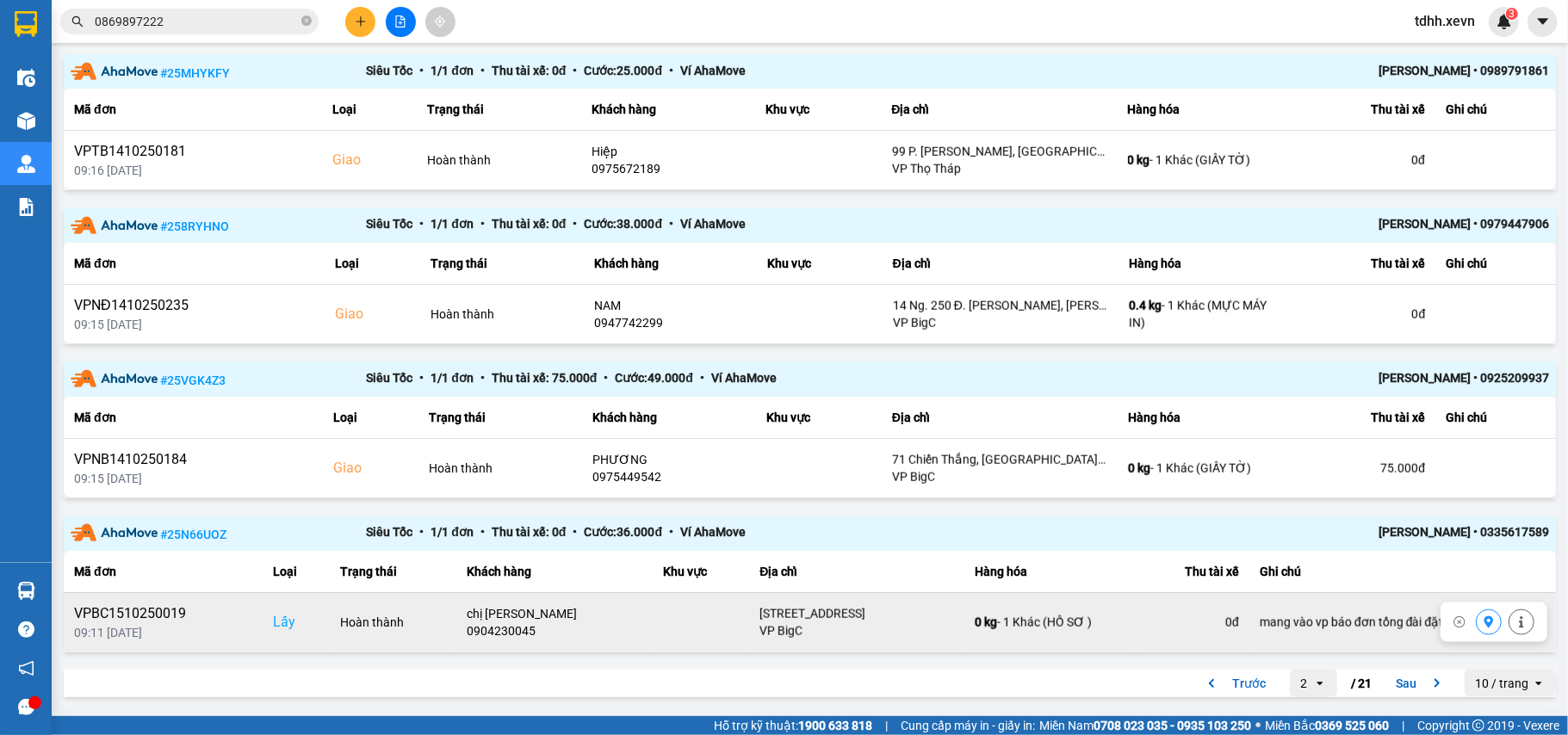
click at [501, 629] on div "0904230045" at bounding box center [555, 631] width 176 height 17
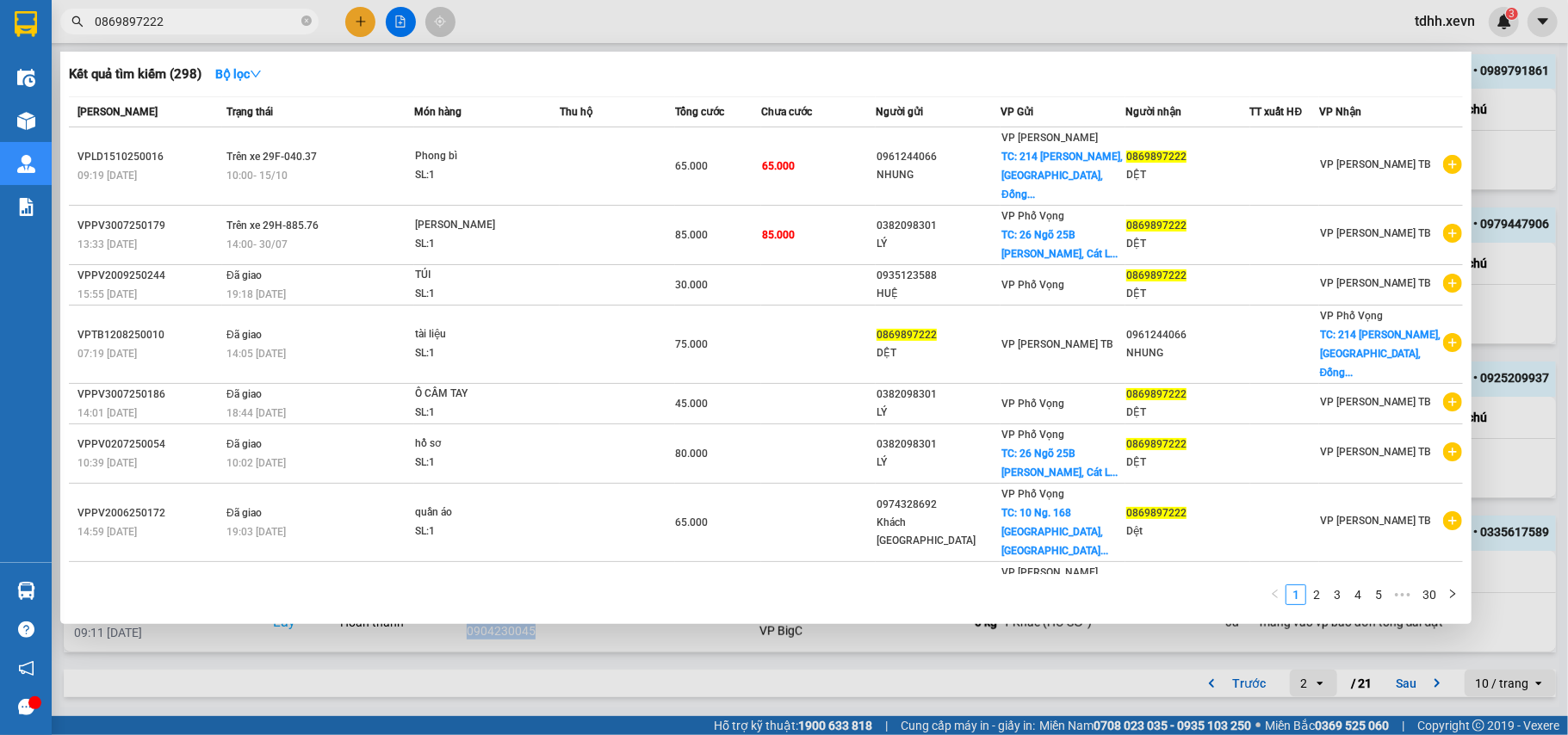
click at [191, 17] on input "0869897222" at bounding box center [196, 21] width 203 height 19
paste input "904230045"
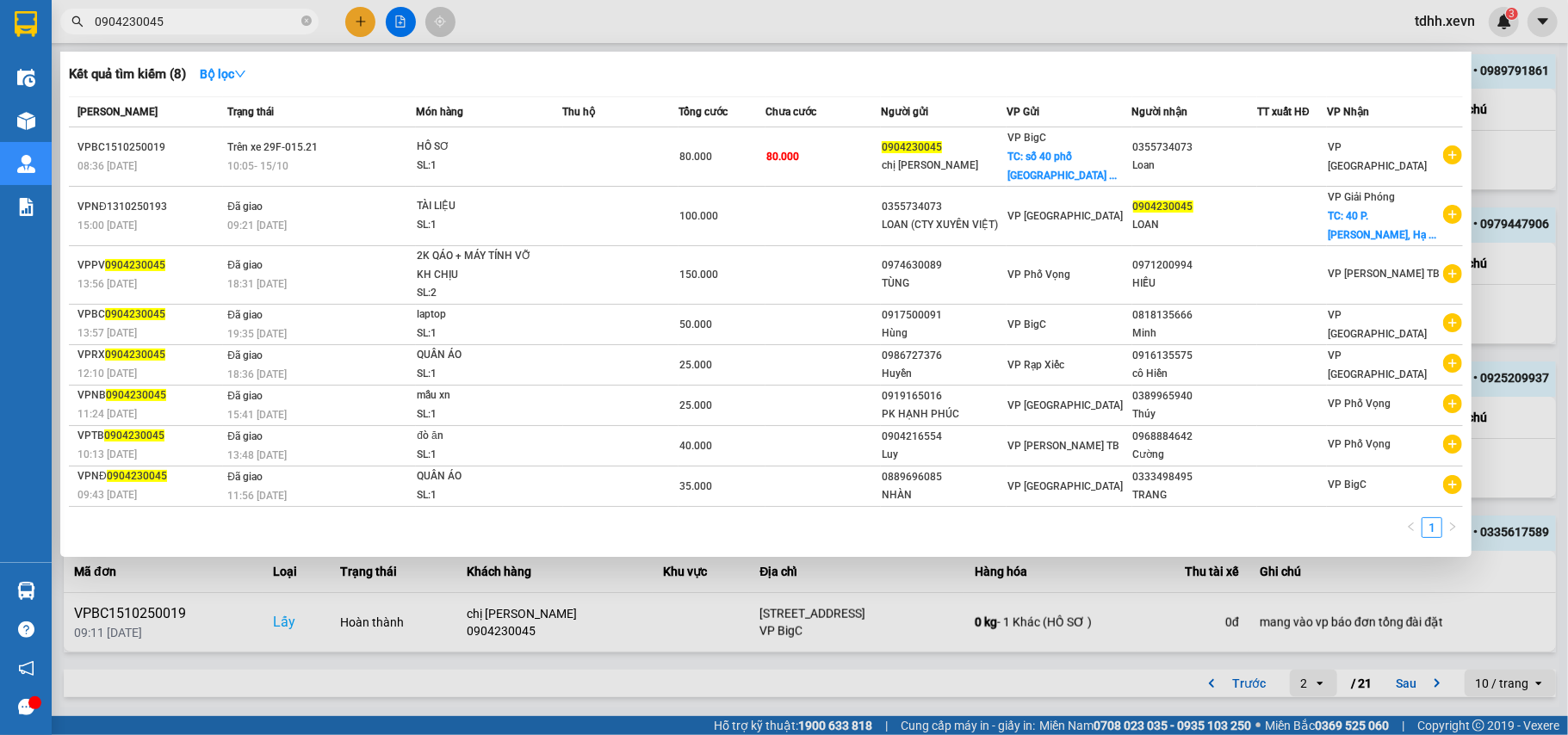
click at [168, 16] on input "0904230045" at bounding box center [196, 21] width 203 height 19
paste input "1793647"
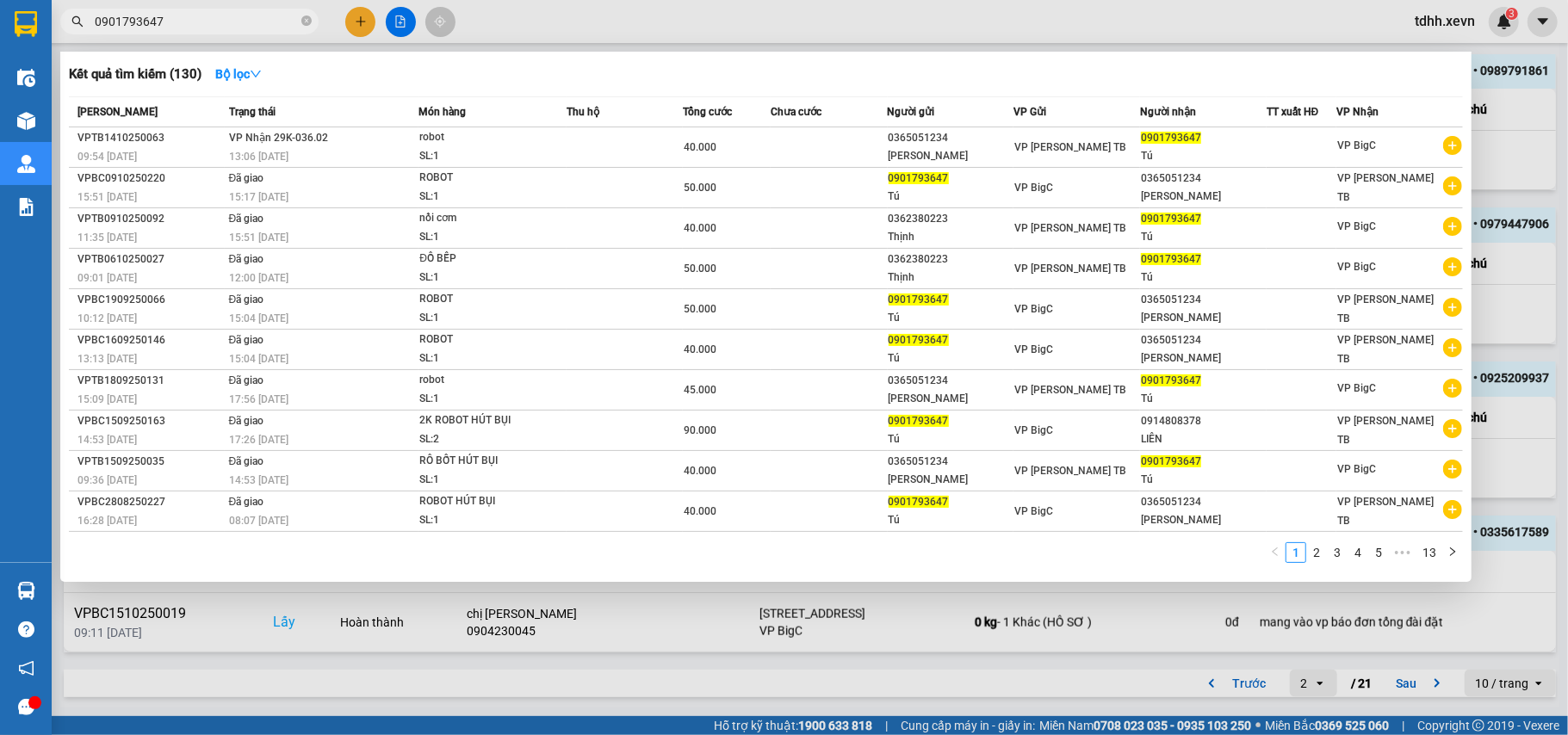
type input "0901793647"
click at [438, 147] on div "SL: 1" at bounding box center [483, 157] width 129 height 19
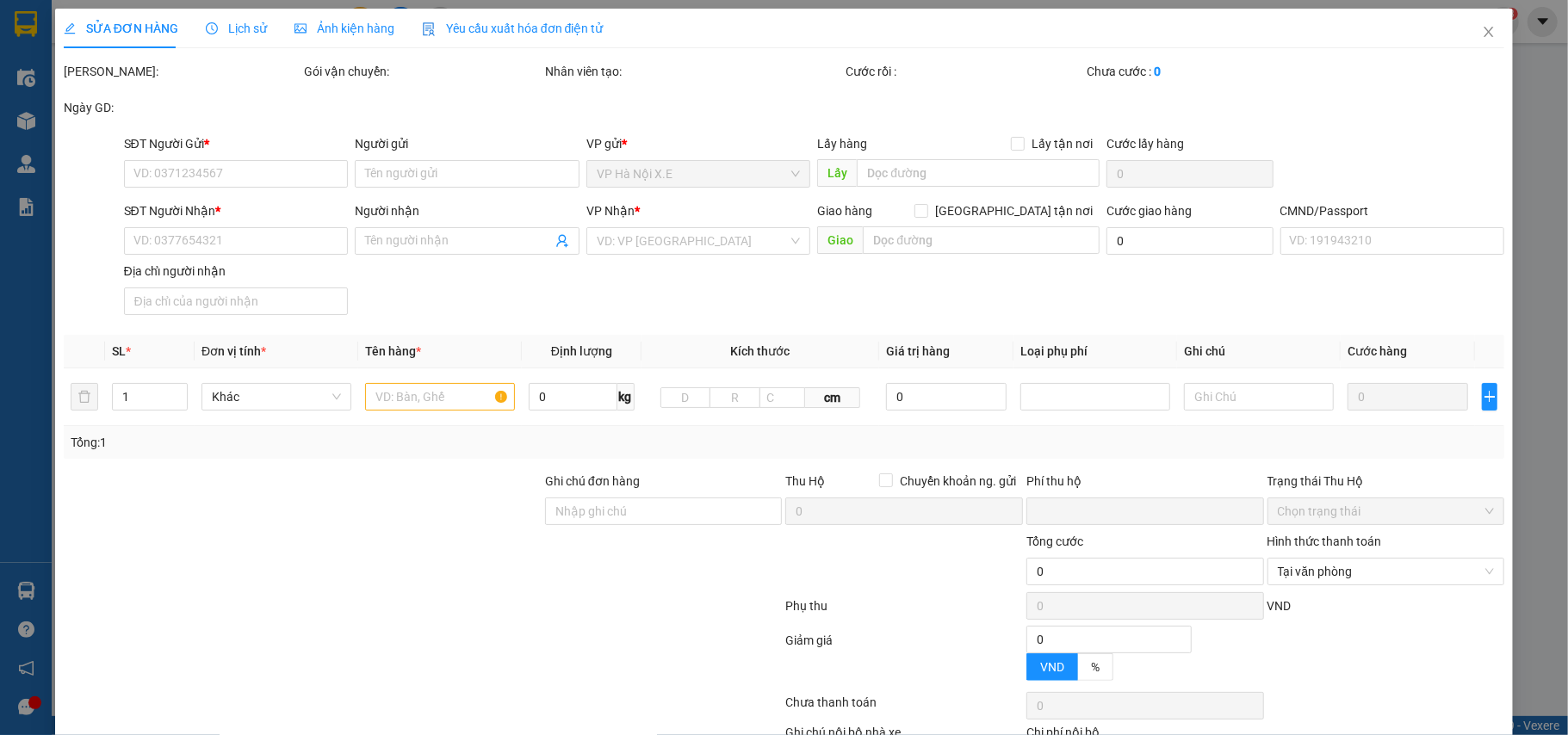
click at [256, 31] on span "Lịch sử" at bounding box center [236, 28] width 61 height 14
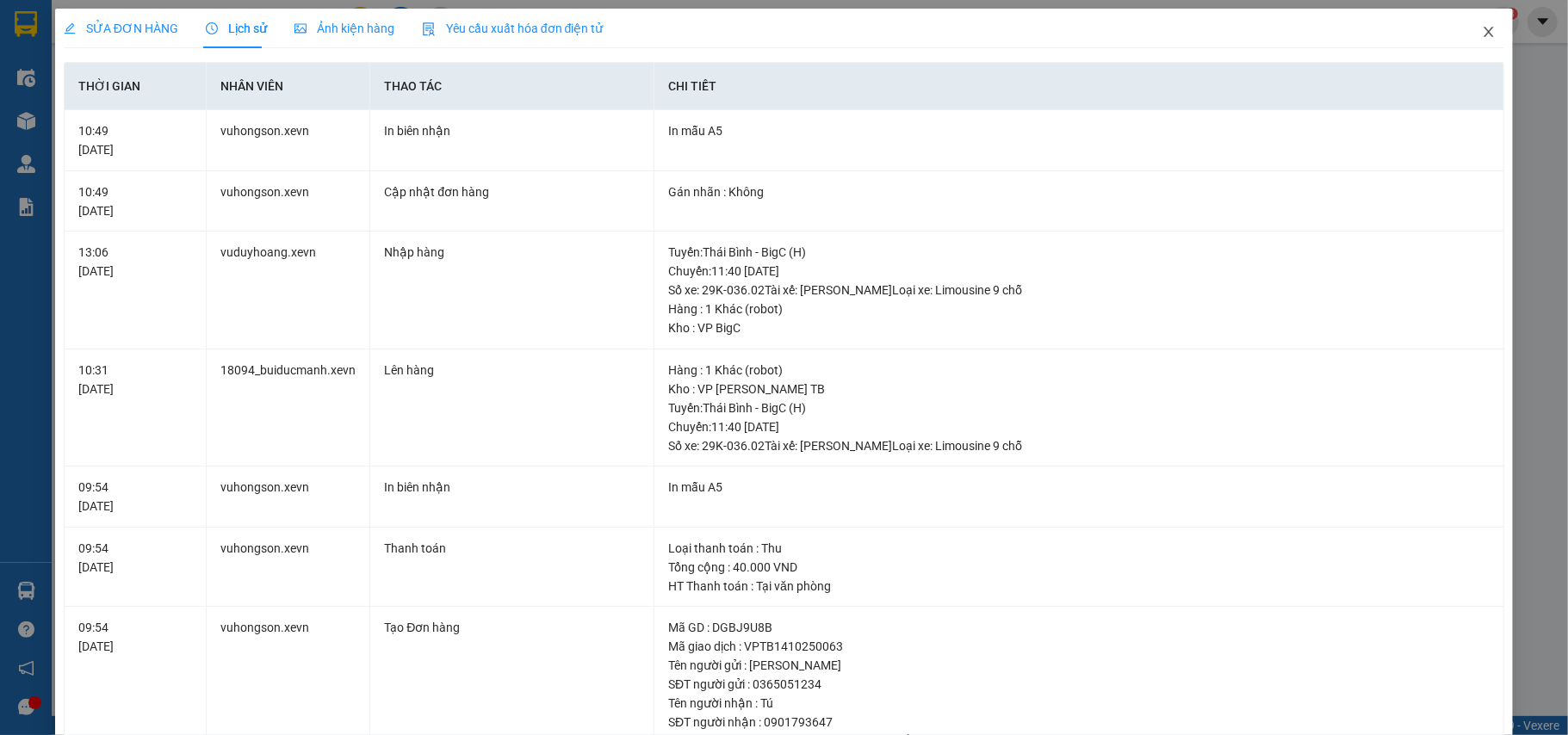
click at [1485, 28] on icon "close" at bounding box center [1489, 31] width 9 height 10
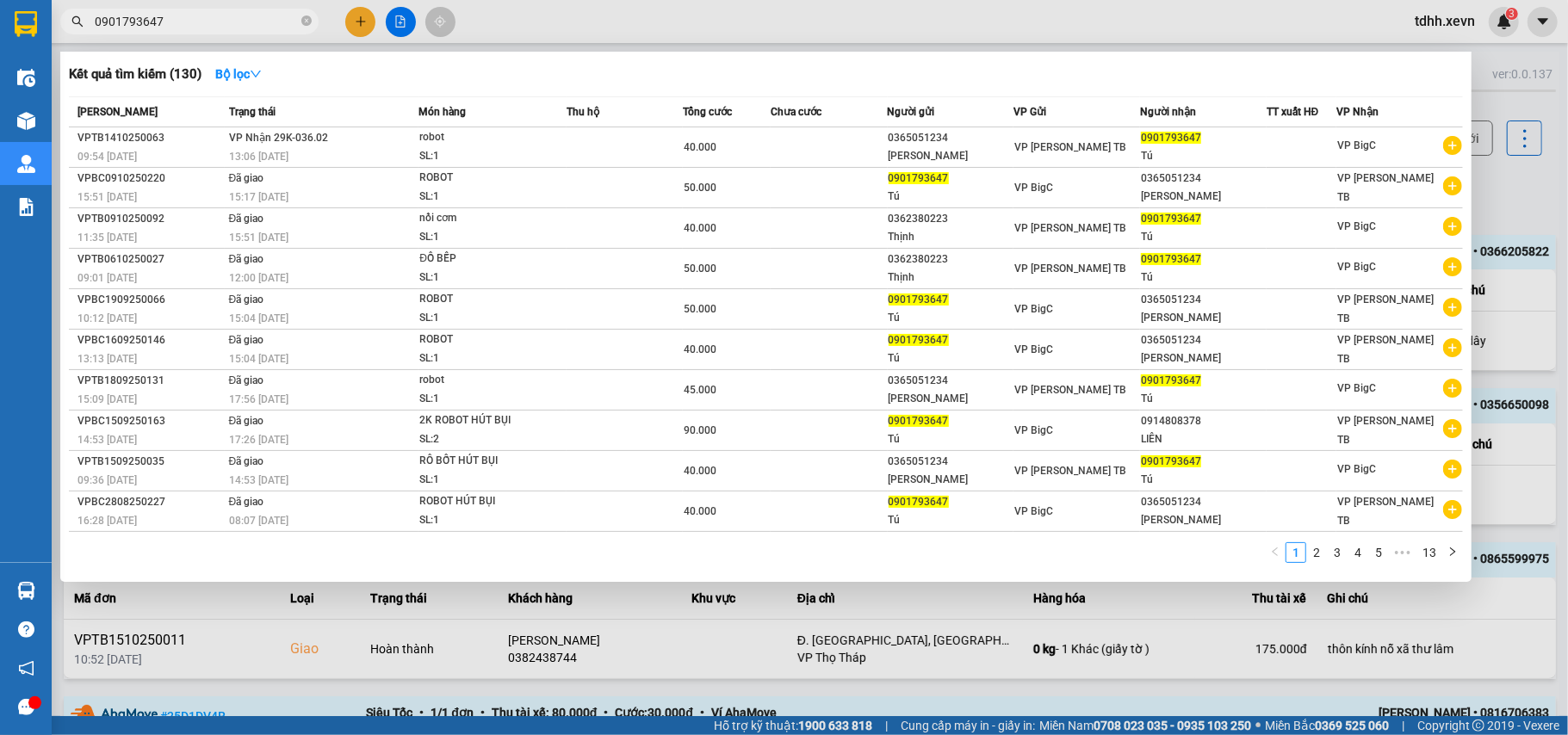
click at [211, 24] on input "0901793647" at bounding box center [196, 21] width 203 height 19
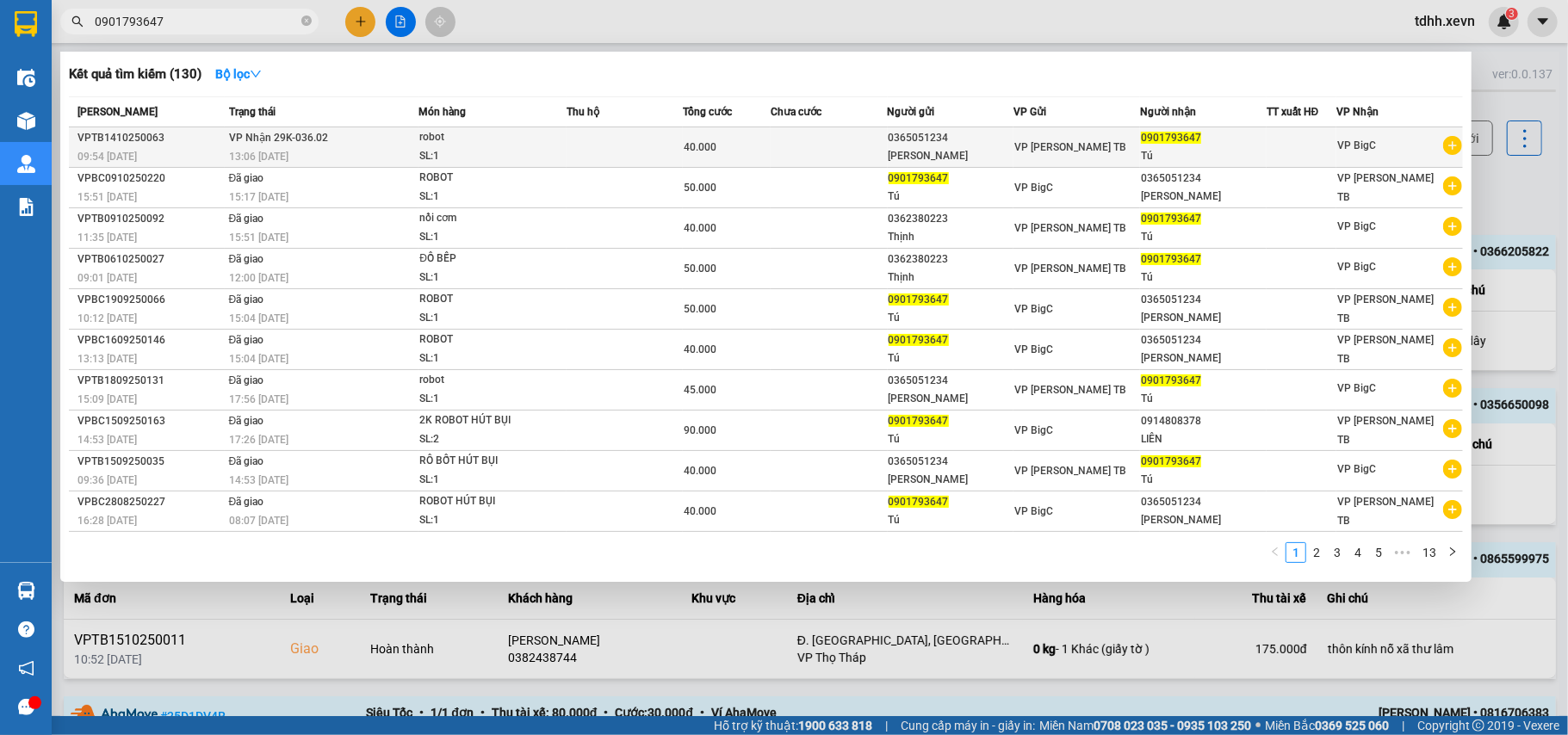
click at [227, 141] on td "VP Nhận 29K-036.02 13:06 - 14/10" at bounding box center [322, 147] width 195 height 40
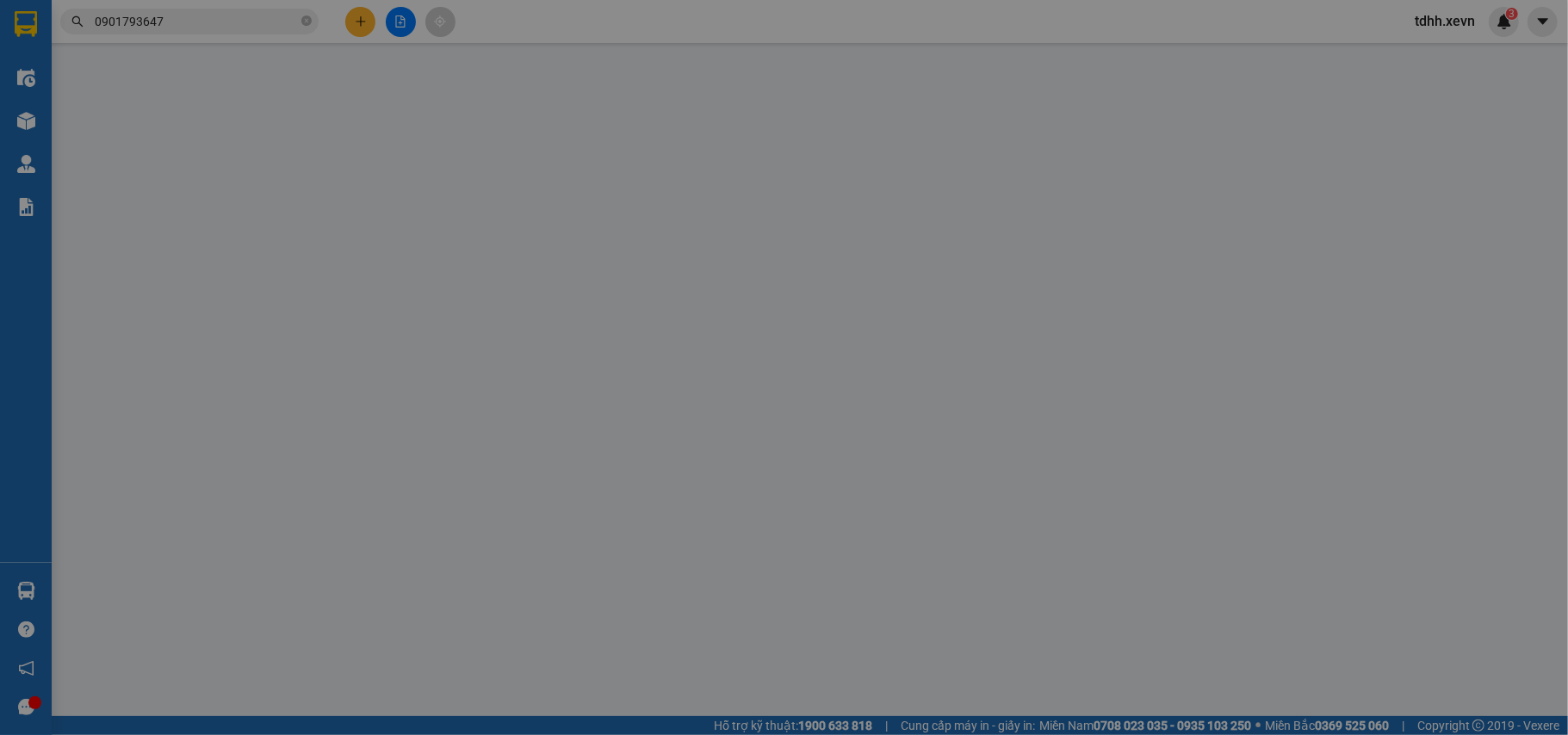
type input "0365051234"
type input "NGUYỄN VƯƠNG"
type input "0901793647"
type input "Tú"
type input "0862899001 TÙNG SHIP"
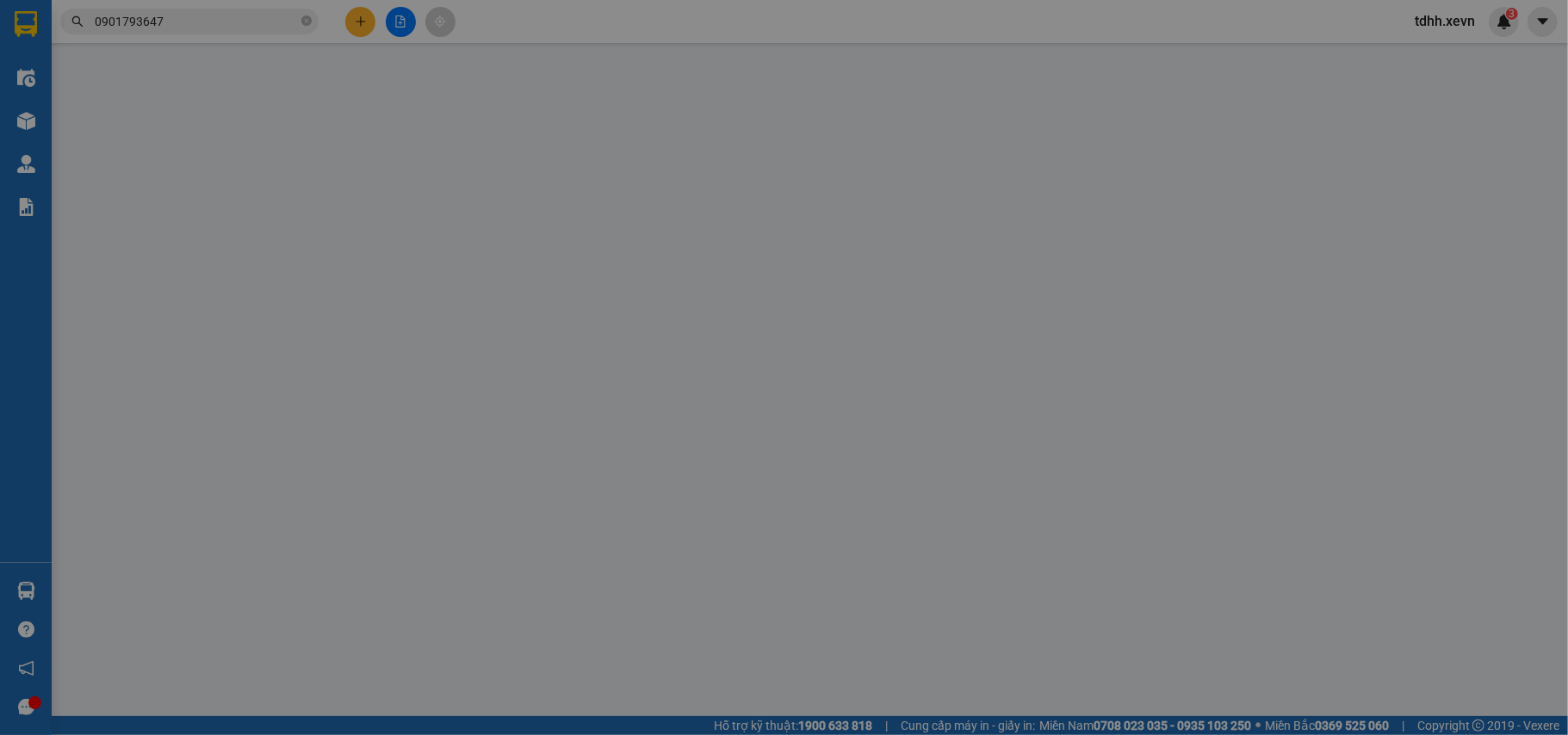
type input "0"
type input "40.000"
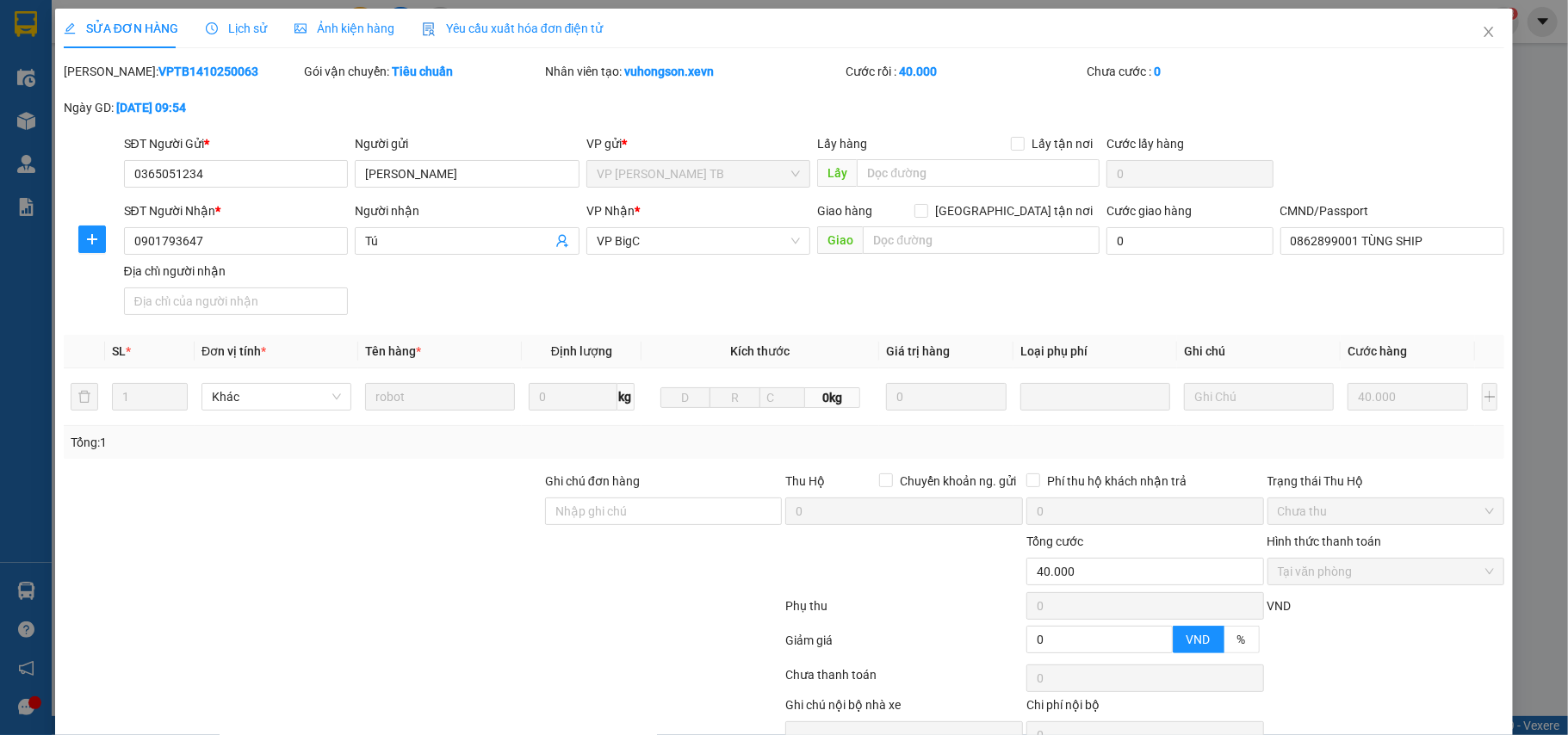
click at [243, 28] on span "Lịch sử" at bounding box center [236, 28] width 61 height 14
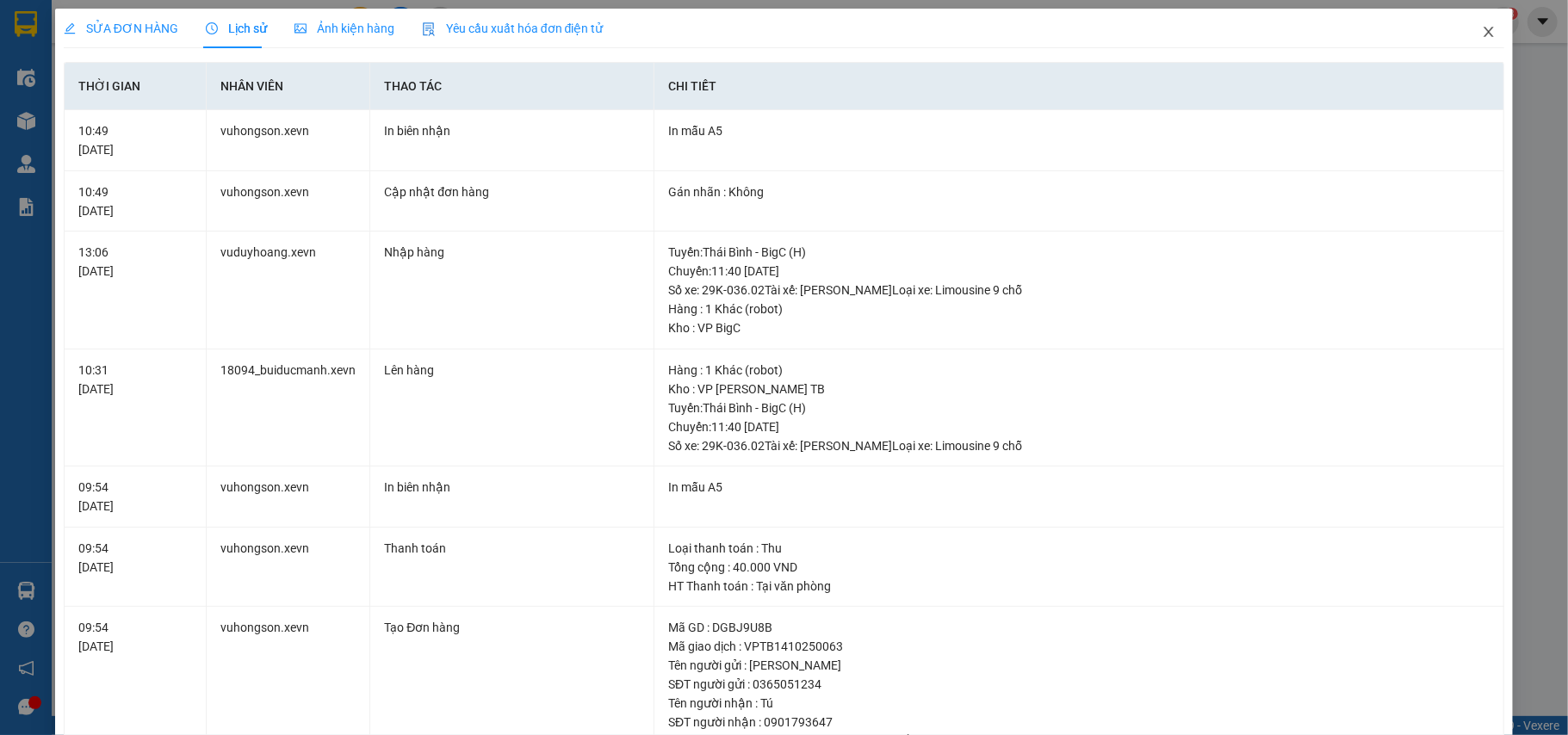
click at [1485, 35] on icon "close" at bounding box center [1489, 31] width 9 height 10
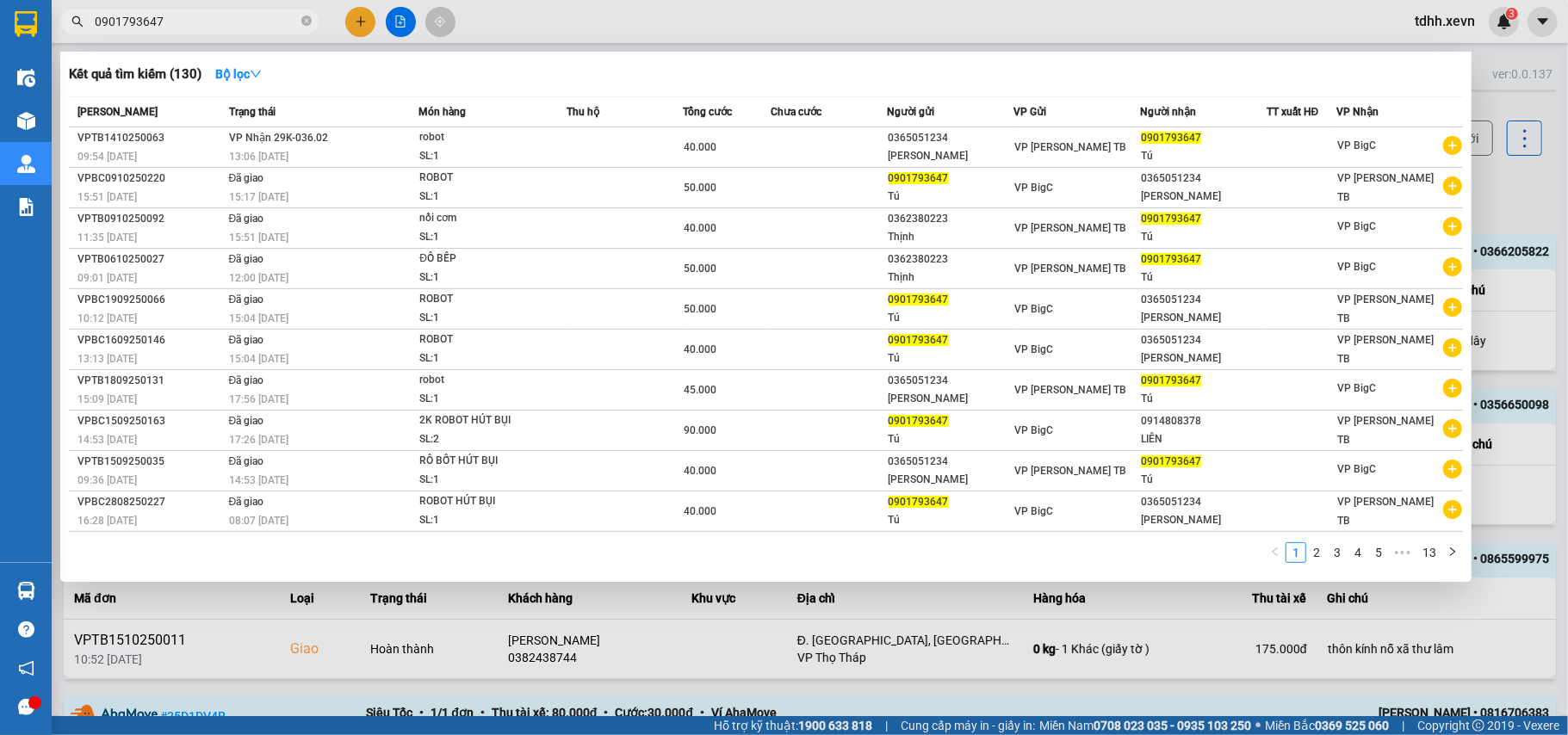
click at [215, 27] on input "0901793647" at bounding box center [196, 21] width 203 height 19
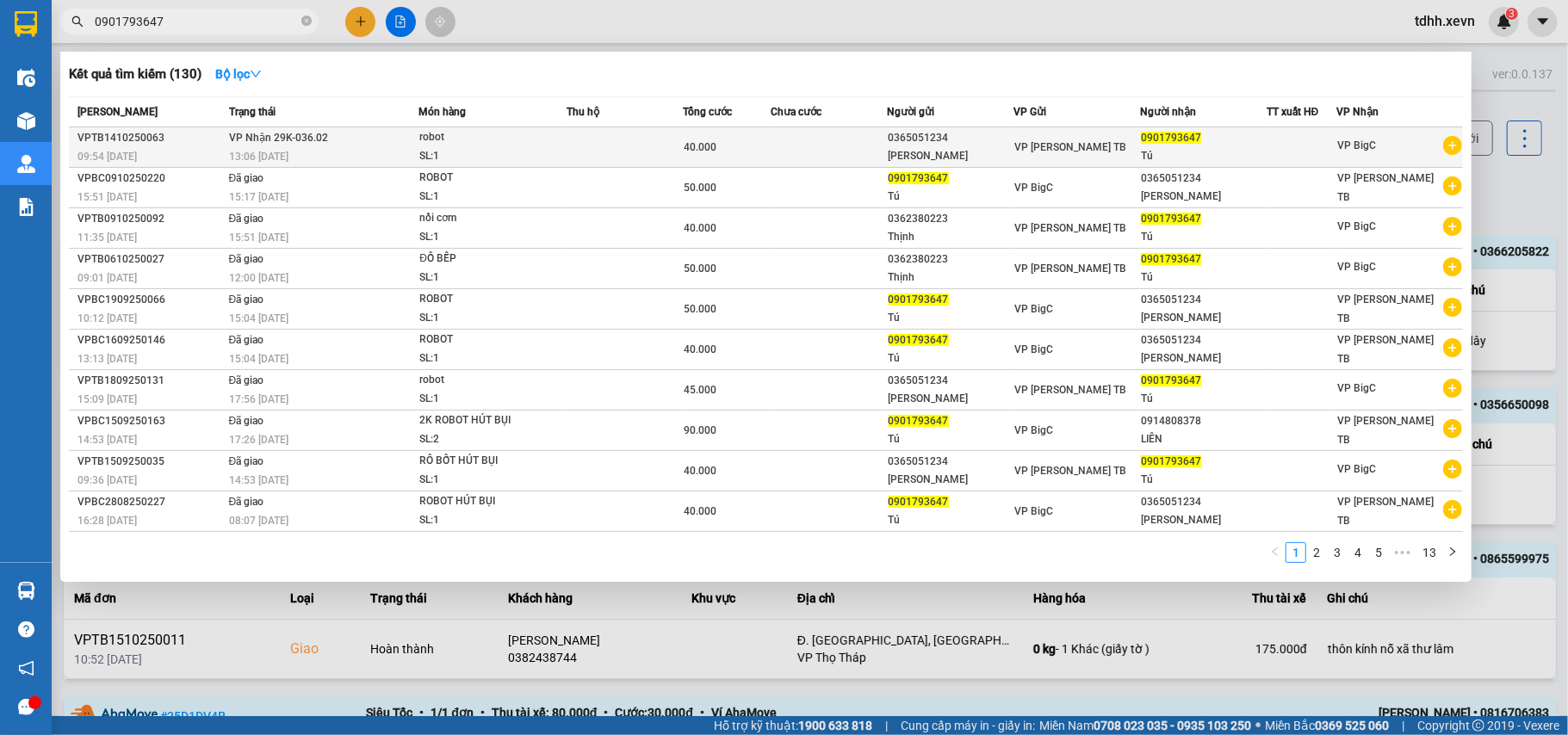
click at [269, 138] on span "VP Nhận 29K-036.02" at bounding box center [278, 137] width 99 height 12
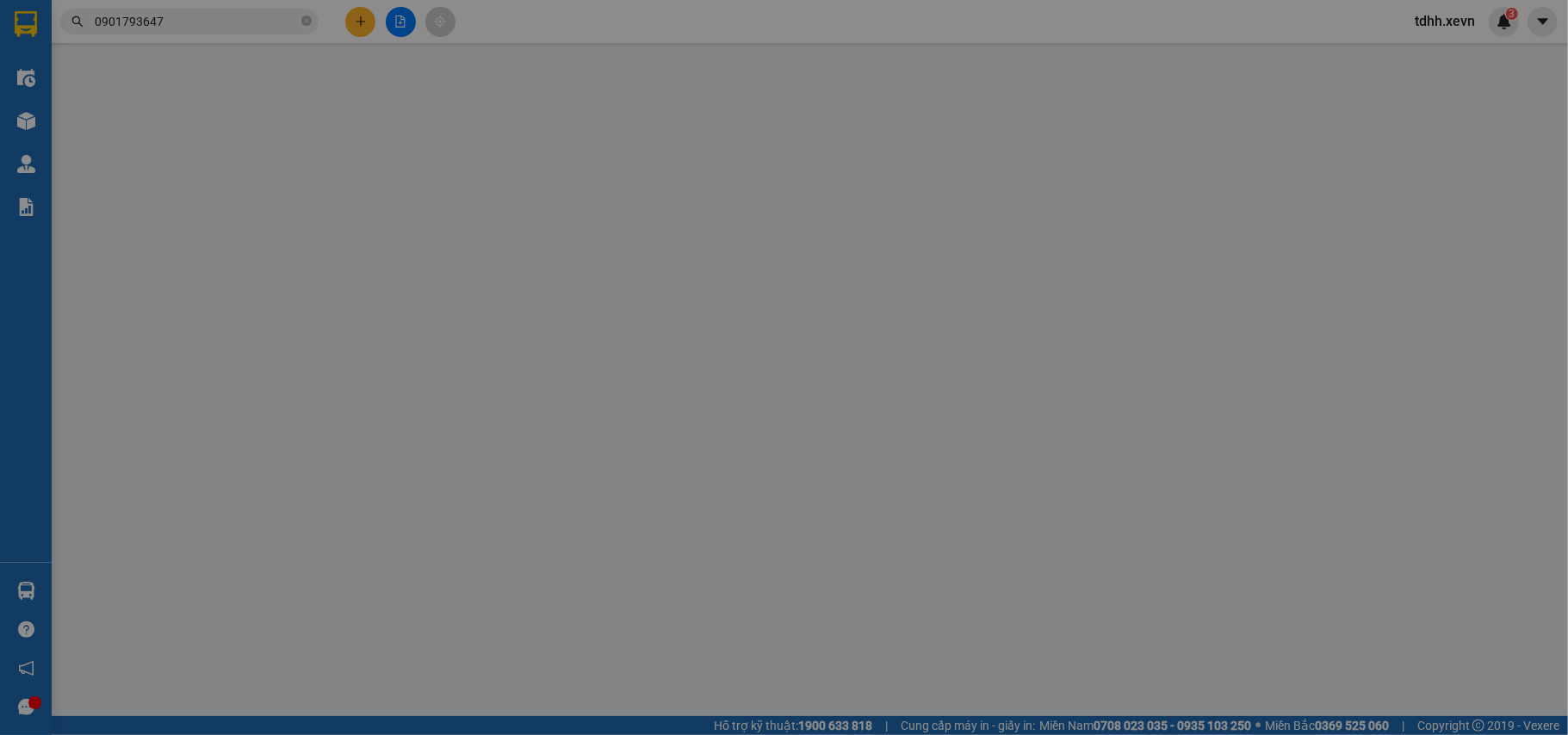
type input "0365051234"
type input "NGUYỄN VƯƠNG"
type input "0901793647"
type input "Tú"
type input "0862899001 TÙNG SHIP"
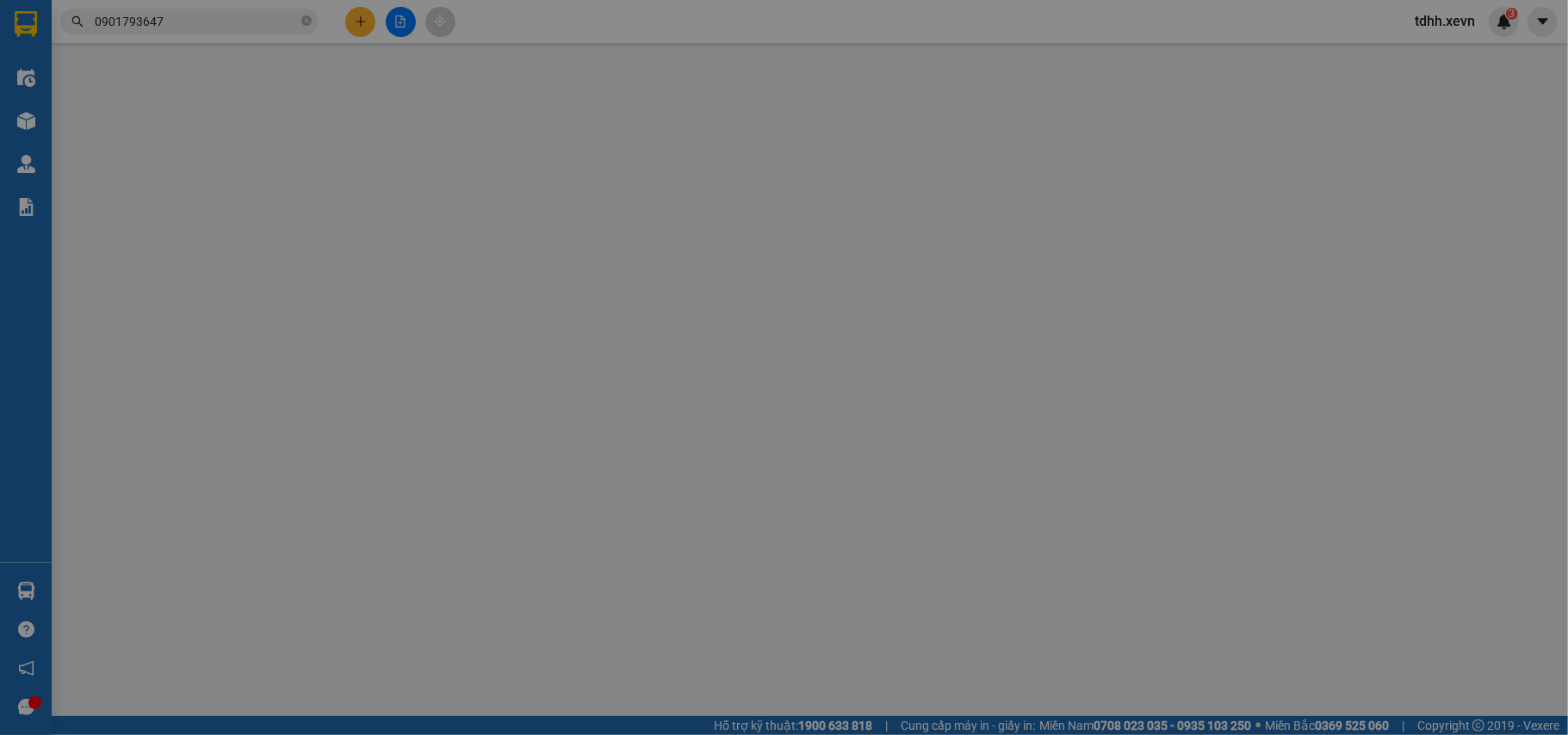
type input "0"
type input "40.000"
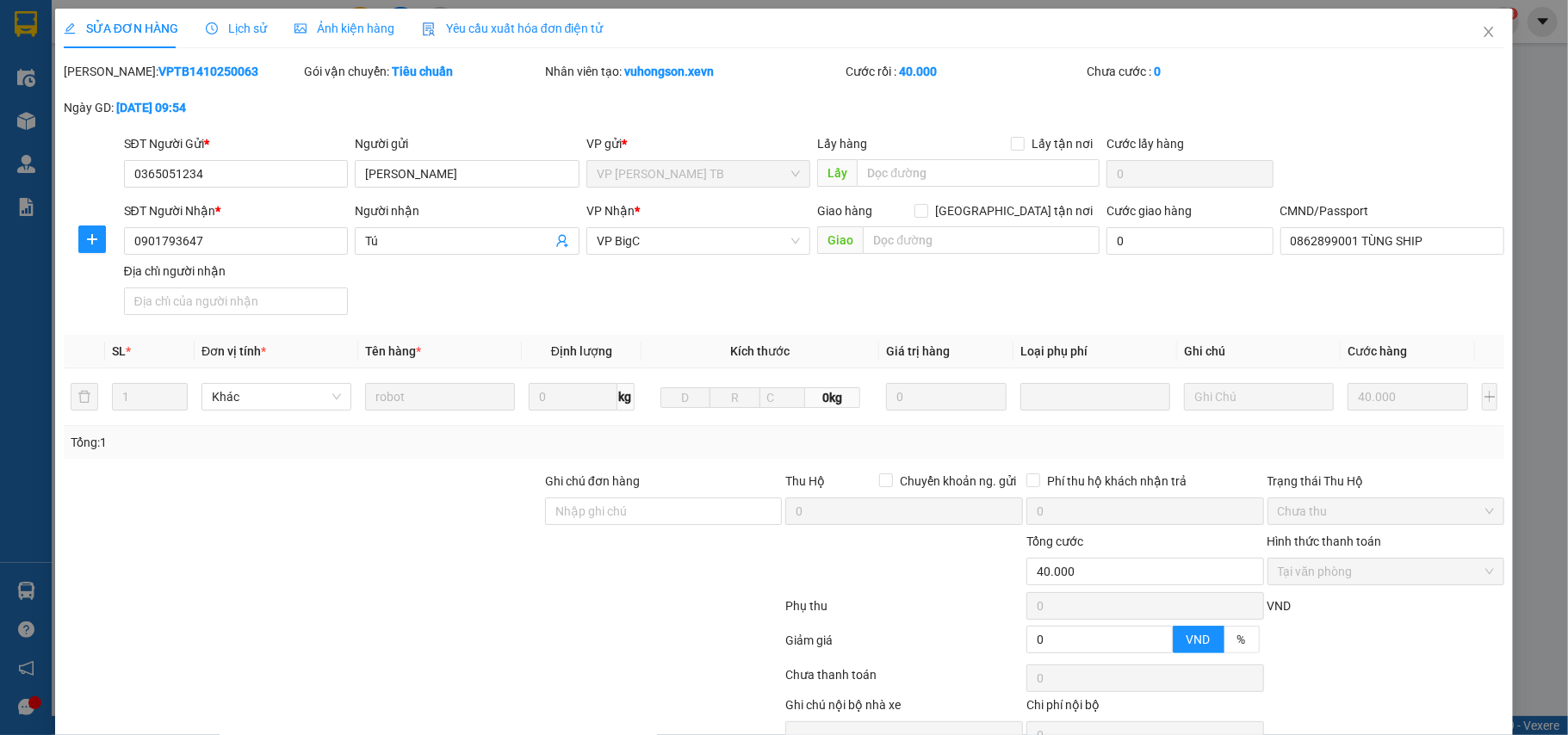
click at [227, 22] on span "Lịch sử" at bounding box center [236, 28] width 61 height 14
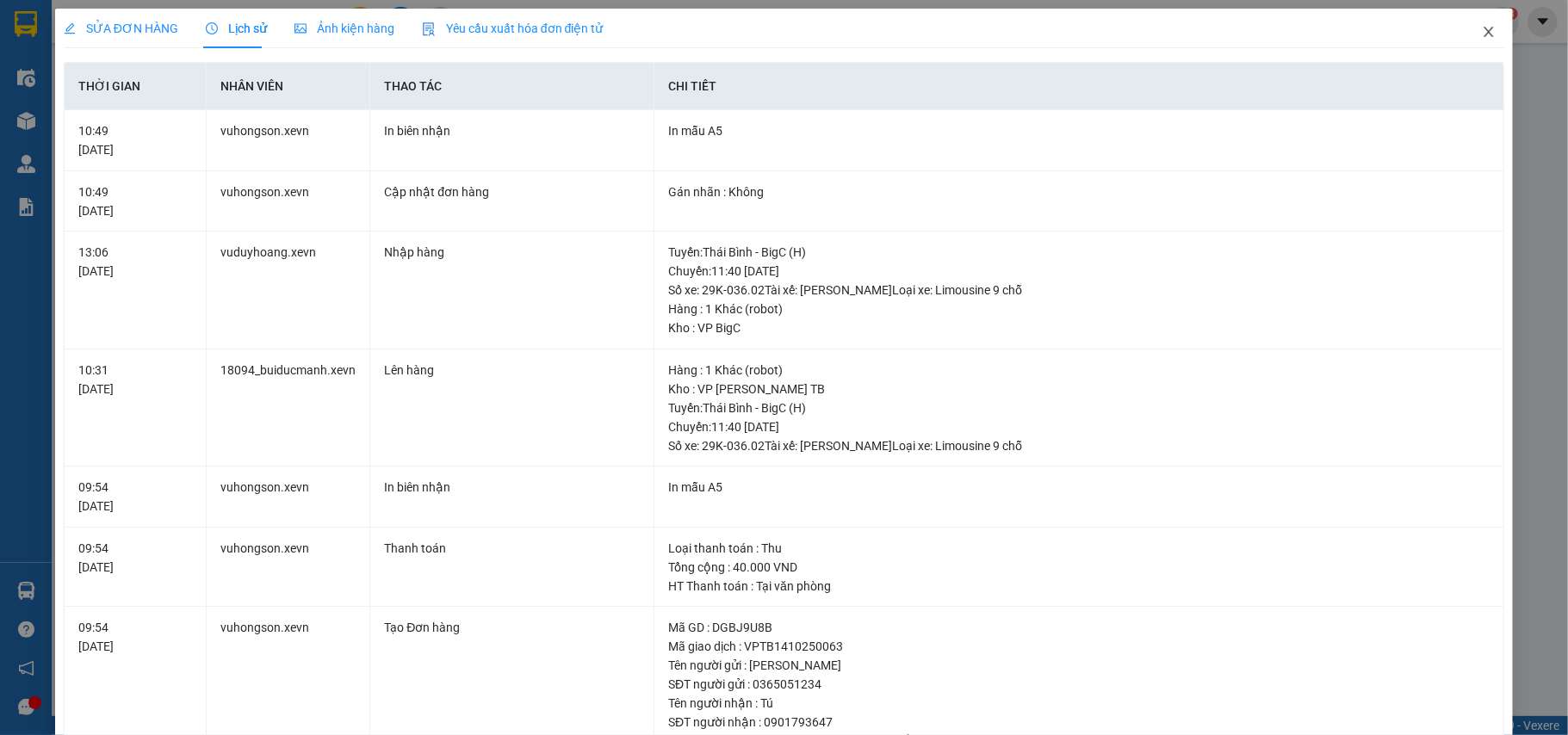
click at [1482, 26] on icon "close" at bounding box center [1488, 31] width 14 height 14
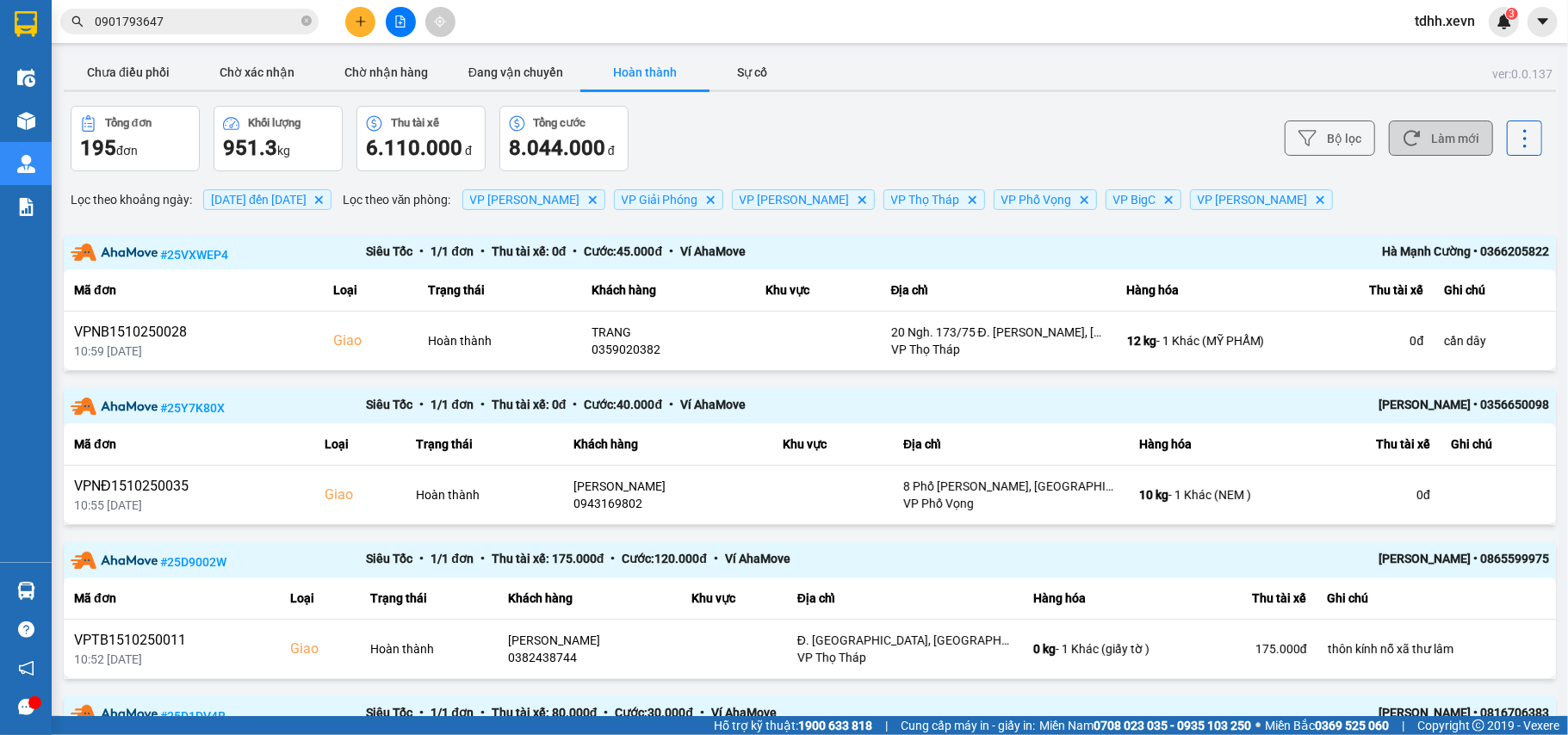
click at [1460, 149] on button "Làm mới" at bounding box center [1441, 138] width 104 height 36
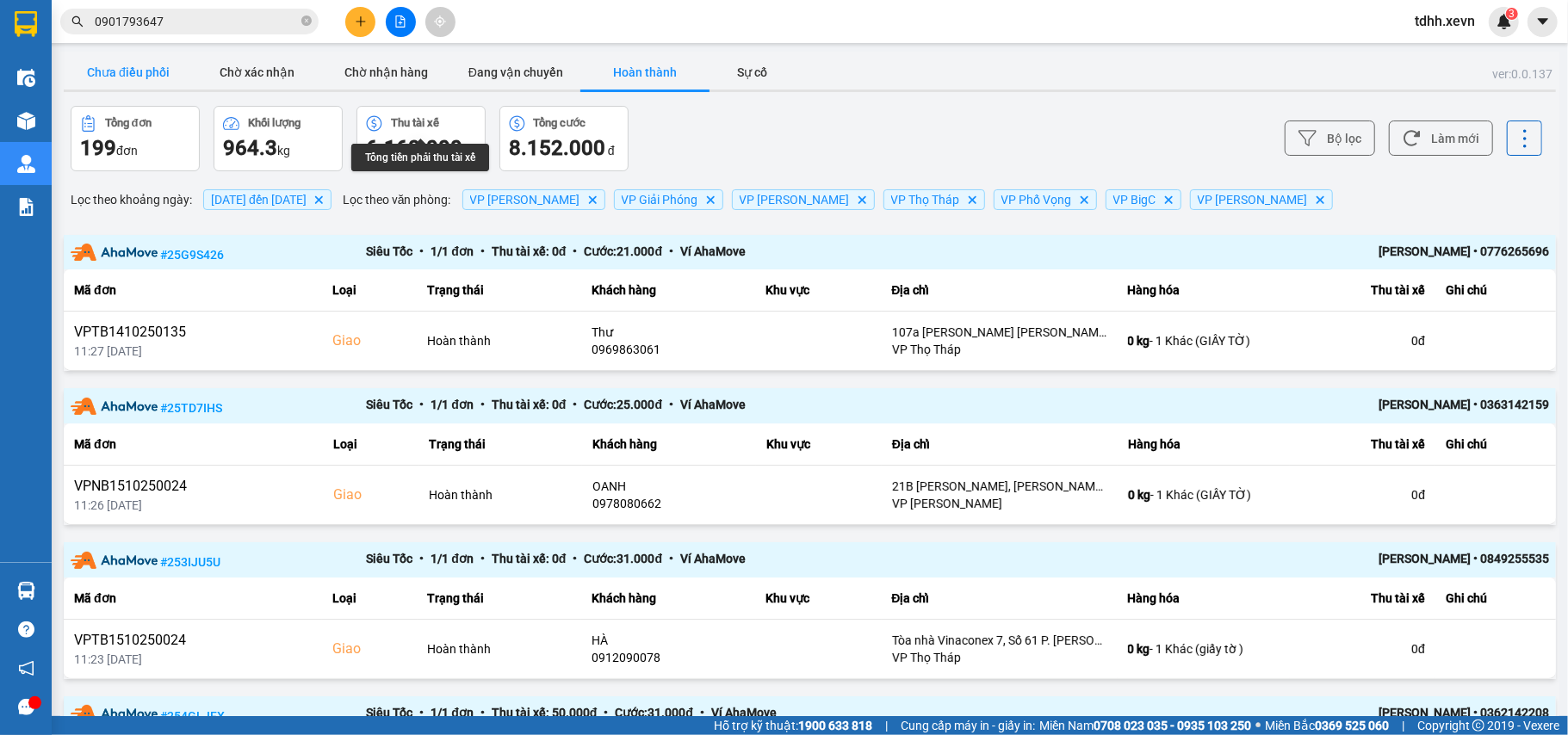
click at [121, 78] on button "Chưa điều phối" at bounding box center [128, 72] width 129 height 35
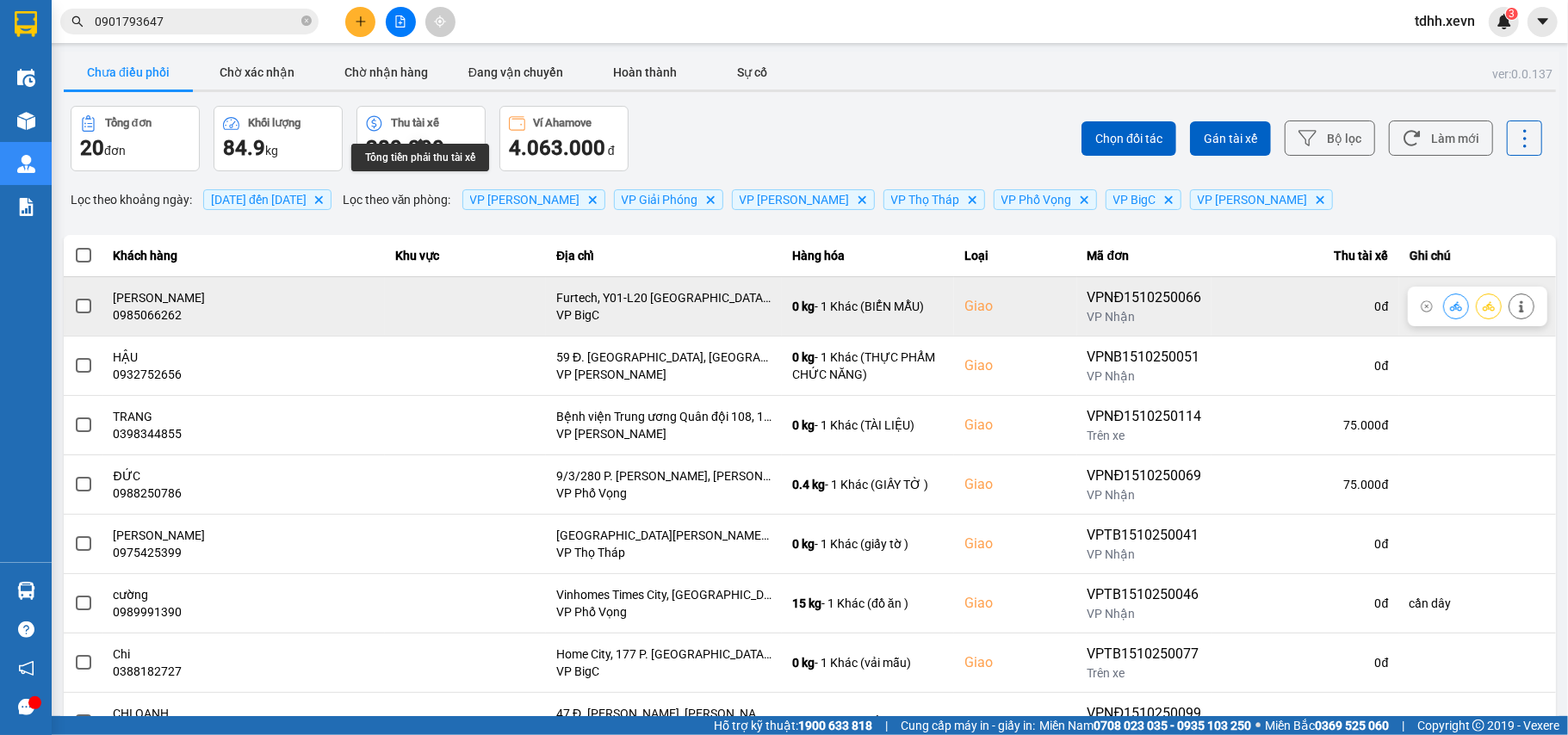
click at [131, 318] on div "0985066262" at bounding box center [243, 315] width 261 height 17
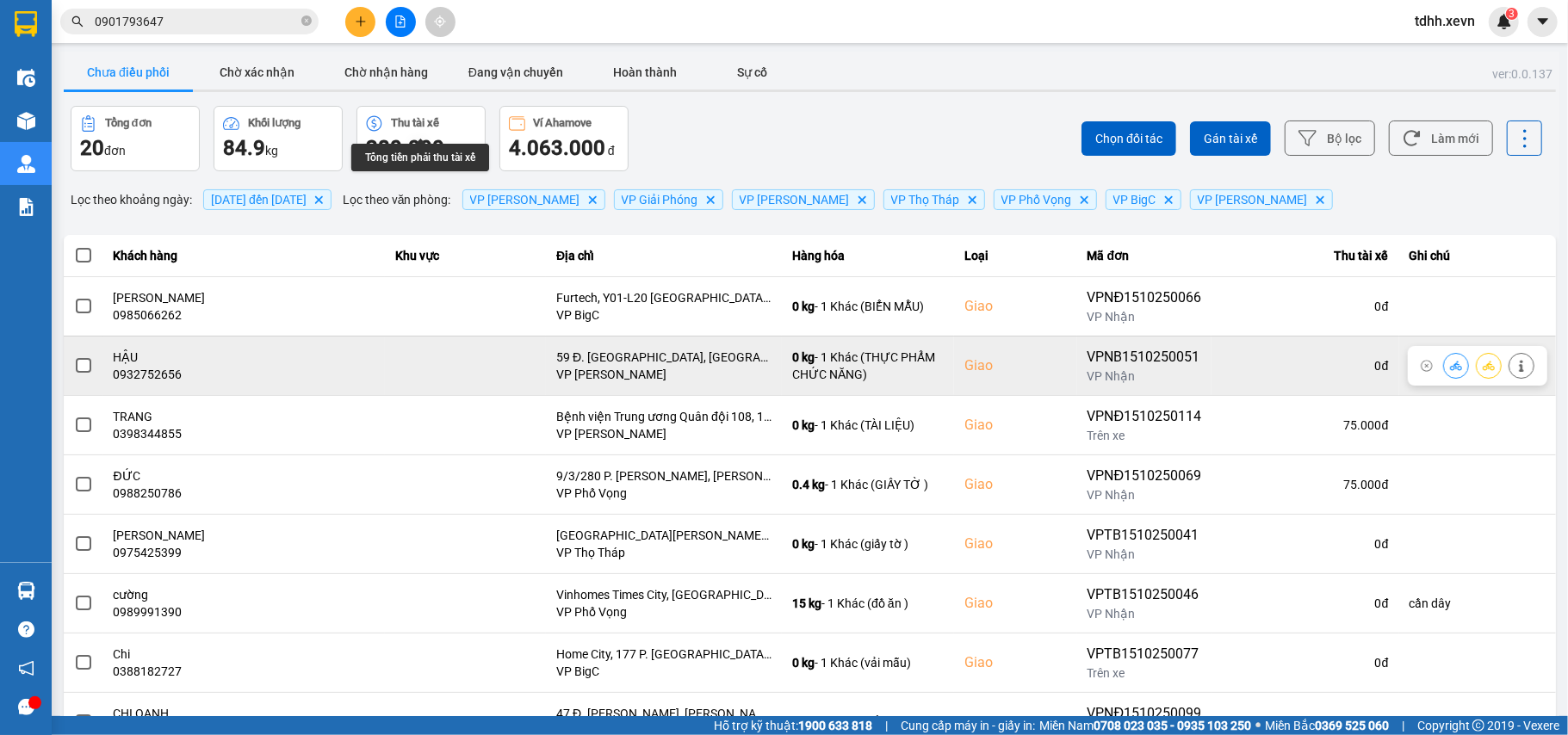
click at [133, 376] on div "0932752656" at bounding box center [243, 374] width 261 height 17
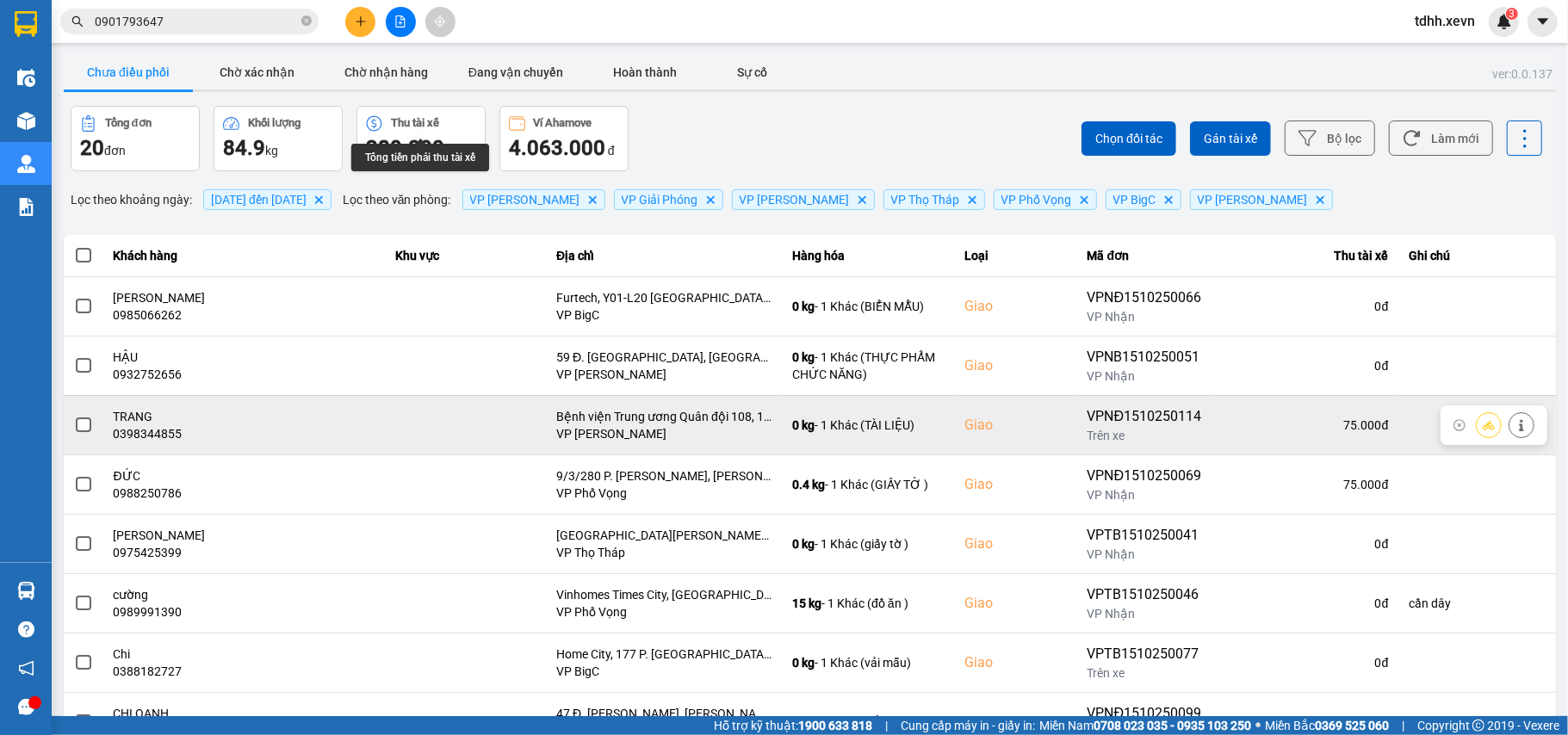
click at [150, 438] on div "0398344855" at bounding box center [243, 434] width 261 height 17
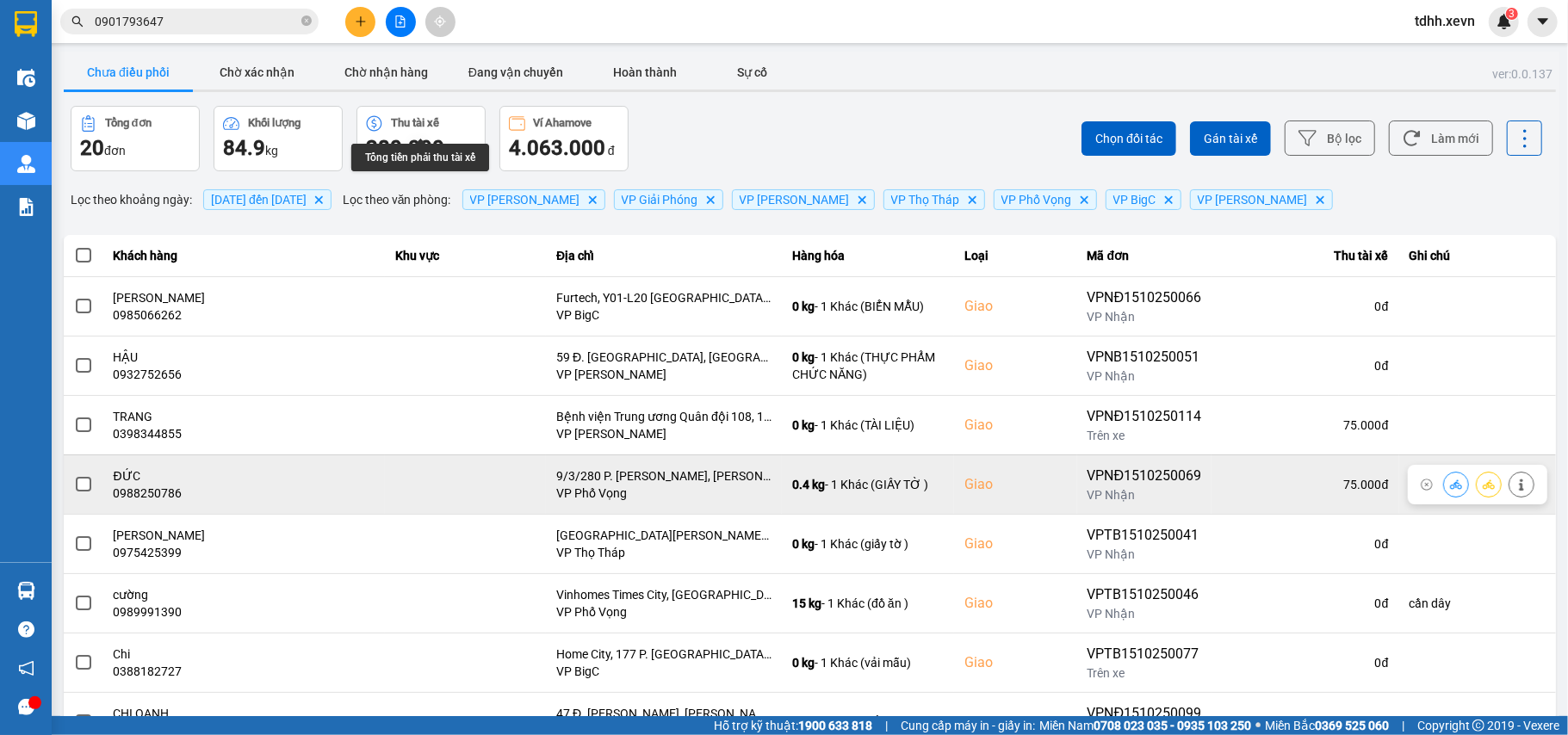
click at [139, 497] on div "0988250786" at bounding box center [243, 493] width 261 height 17
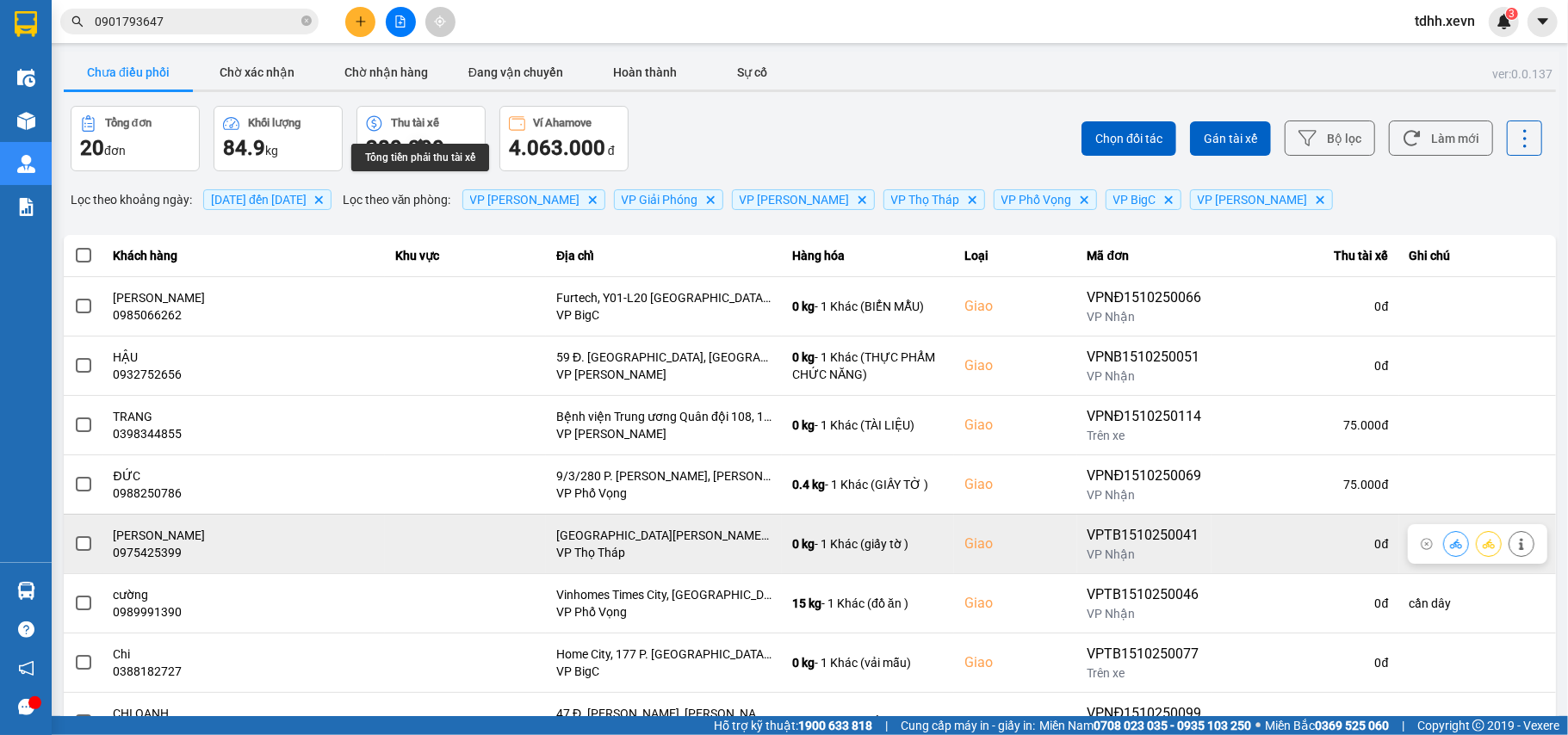
click at [162, 557] on div "0975425399" at bounding box center [243, 553] width 261 height 17
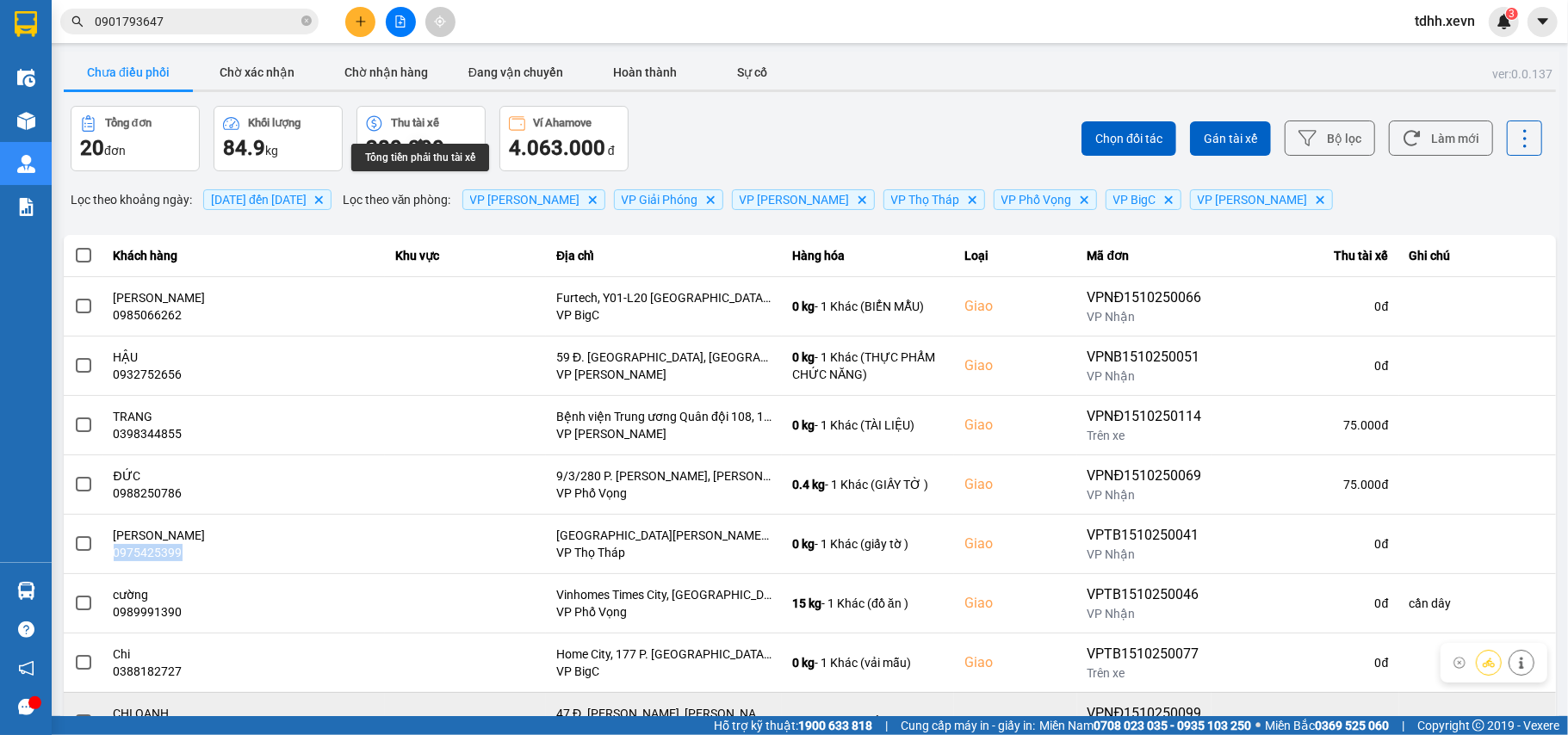
scroll to position [114, 0]
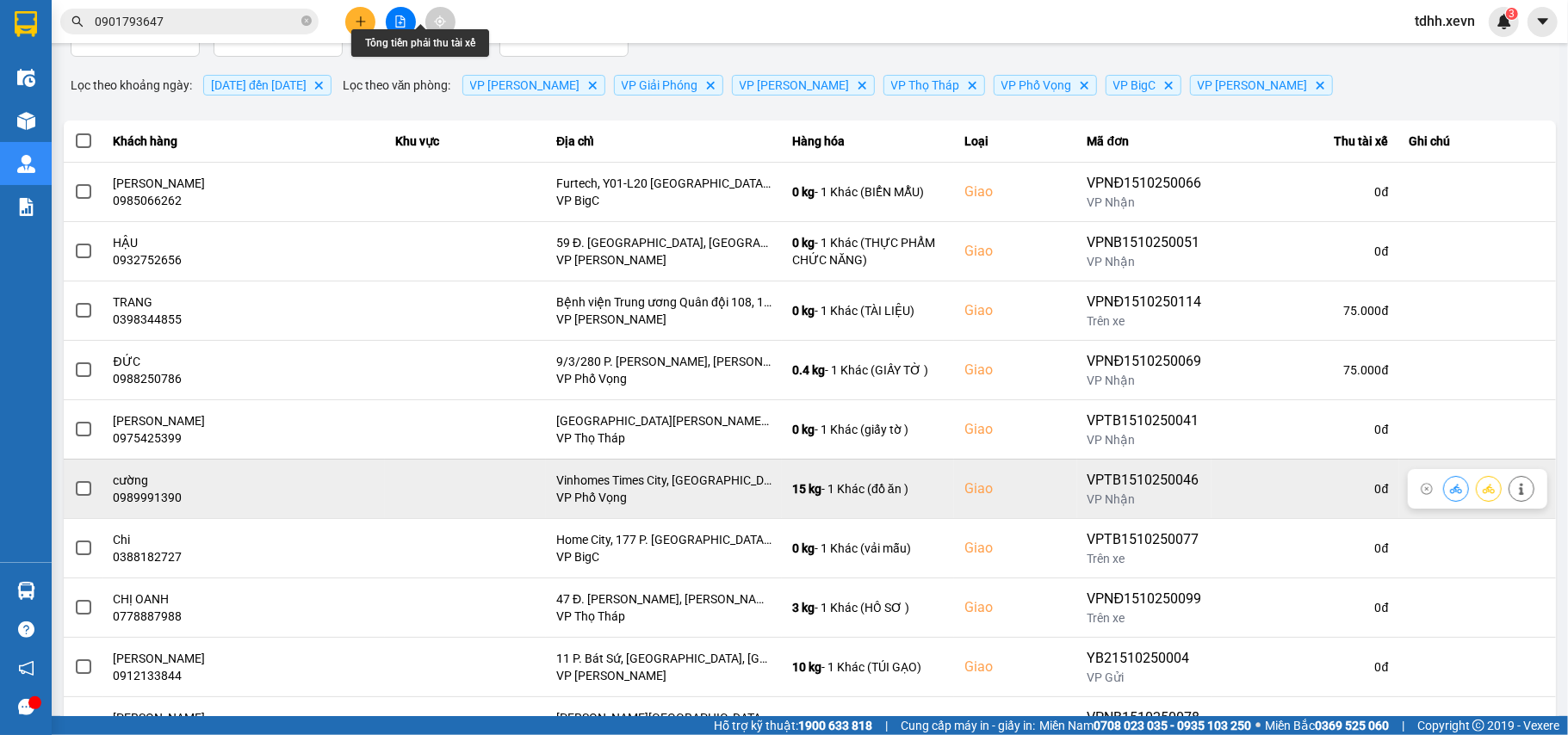
click at [146, 503] on div "0989991390" at bounding box center [243, 497] width 261 height 17
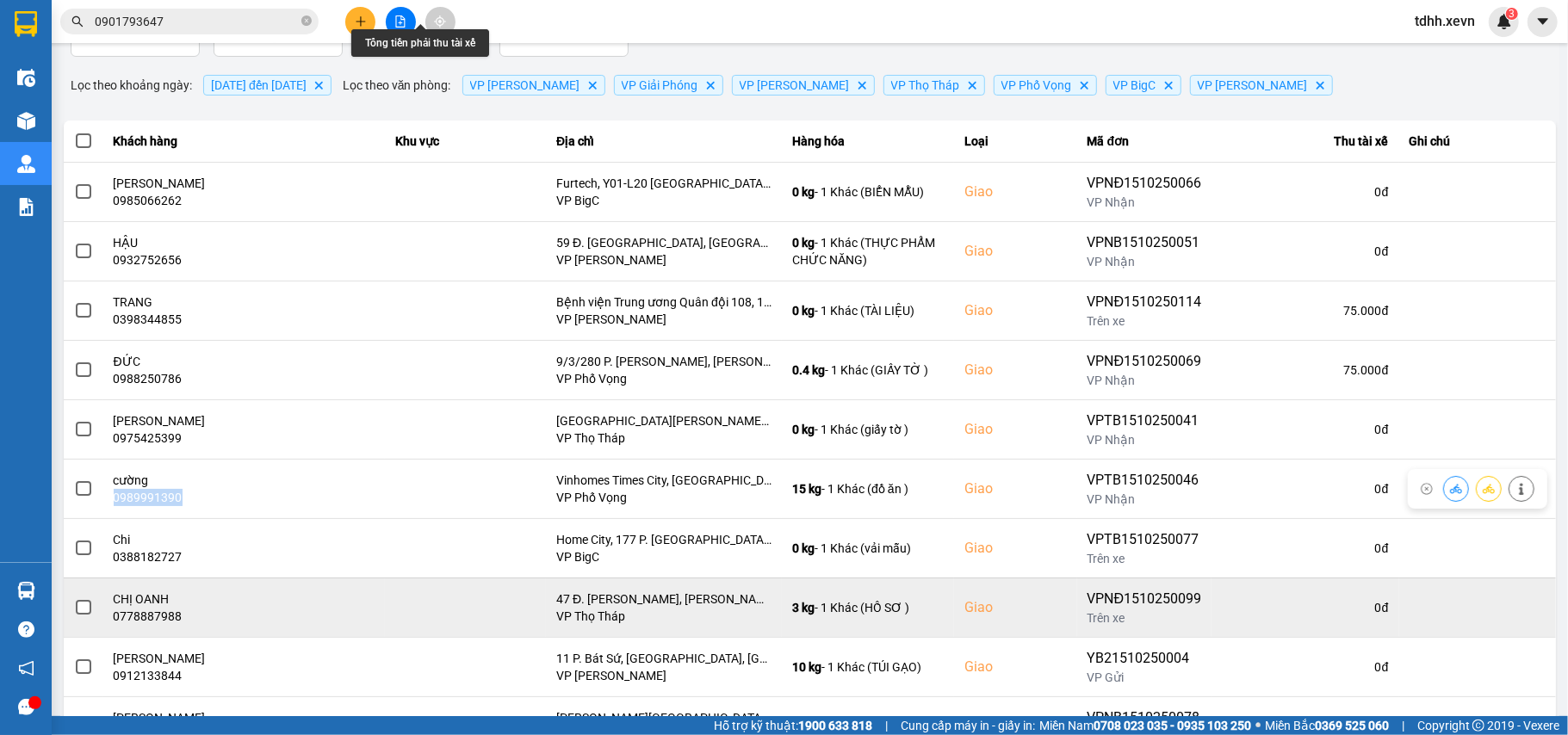
scroll to position [197, 0]
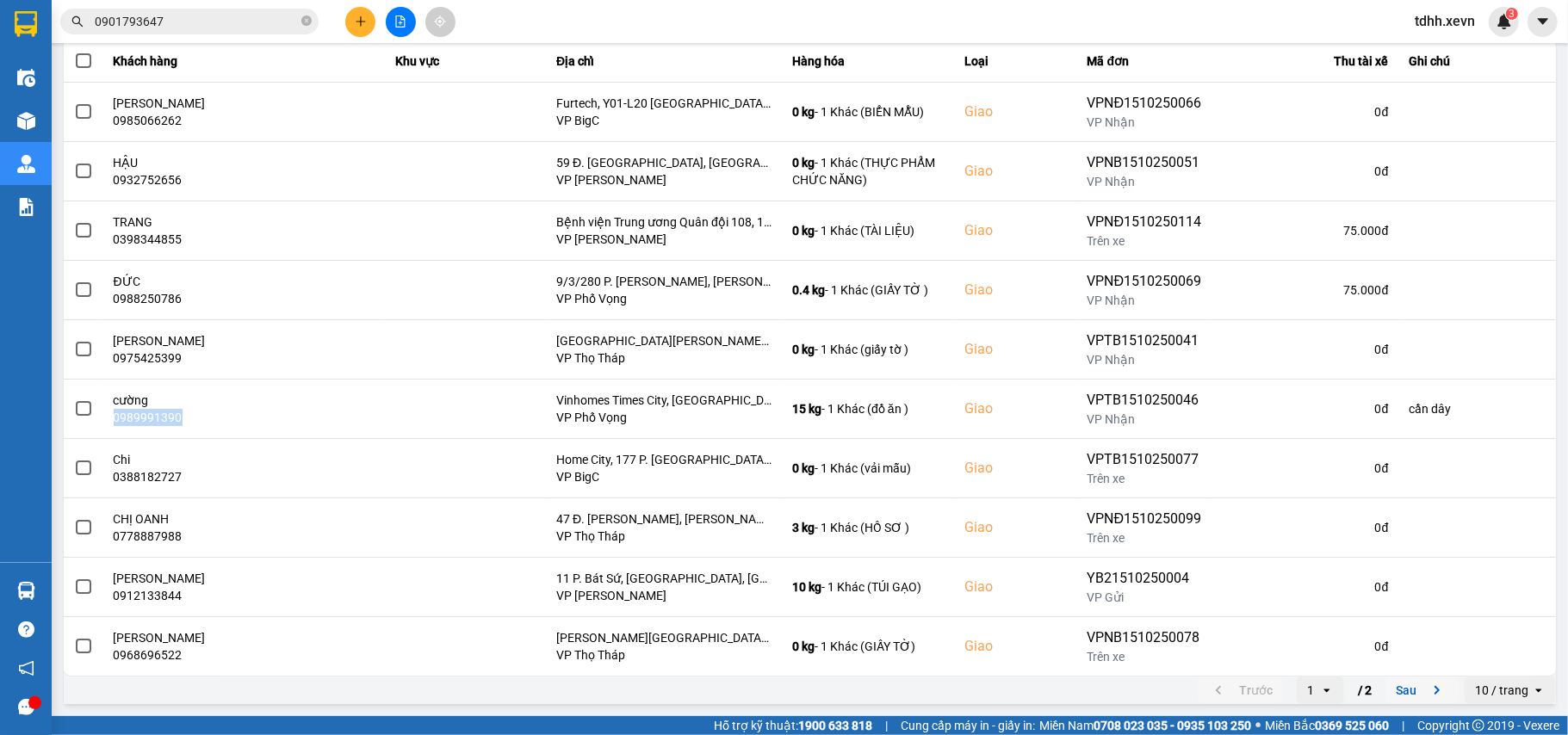
click at [1405, 689] on button "Sau" at bounding box center [1422, 690] width 72 height 26
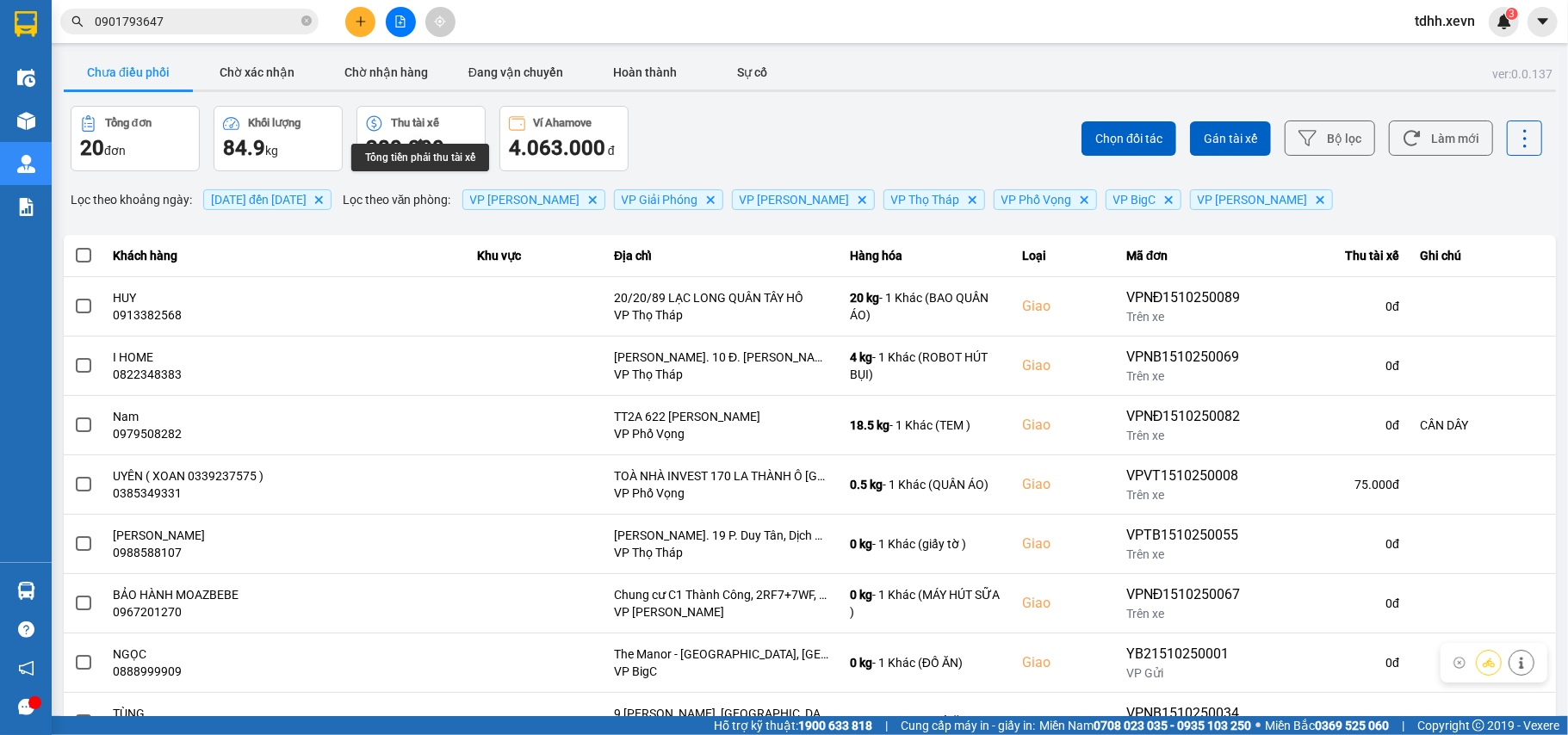
scroll to position [138, 0]
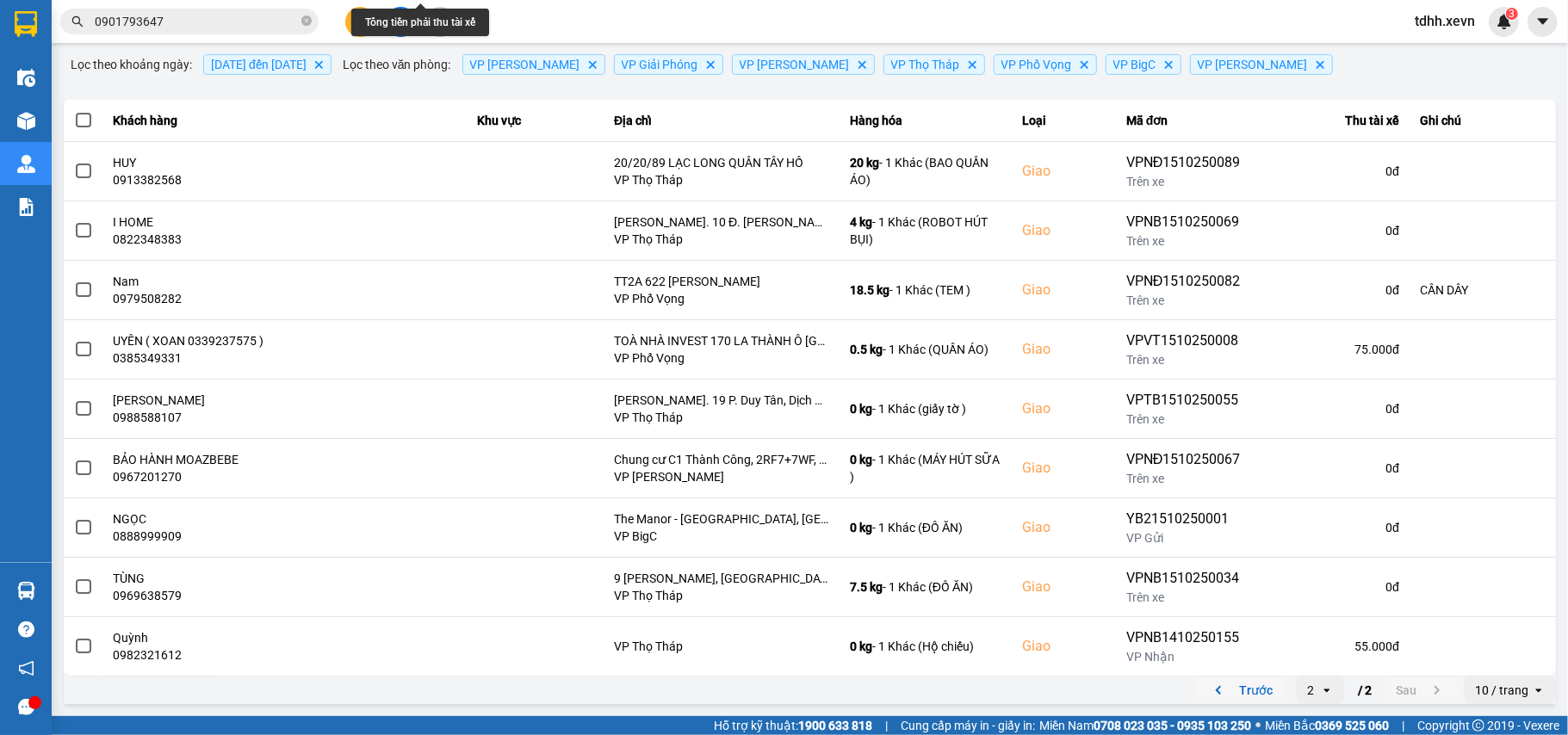
click at [1249, 687] on button "Trước" at bounding box center [1240, 690] width 85 height 26
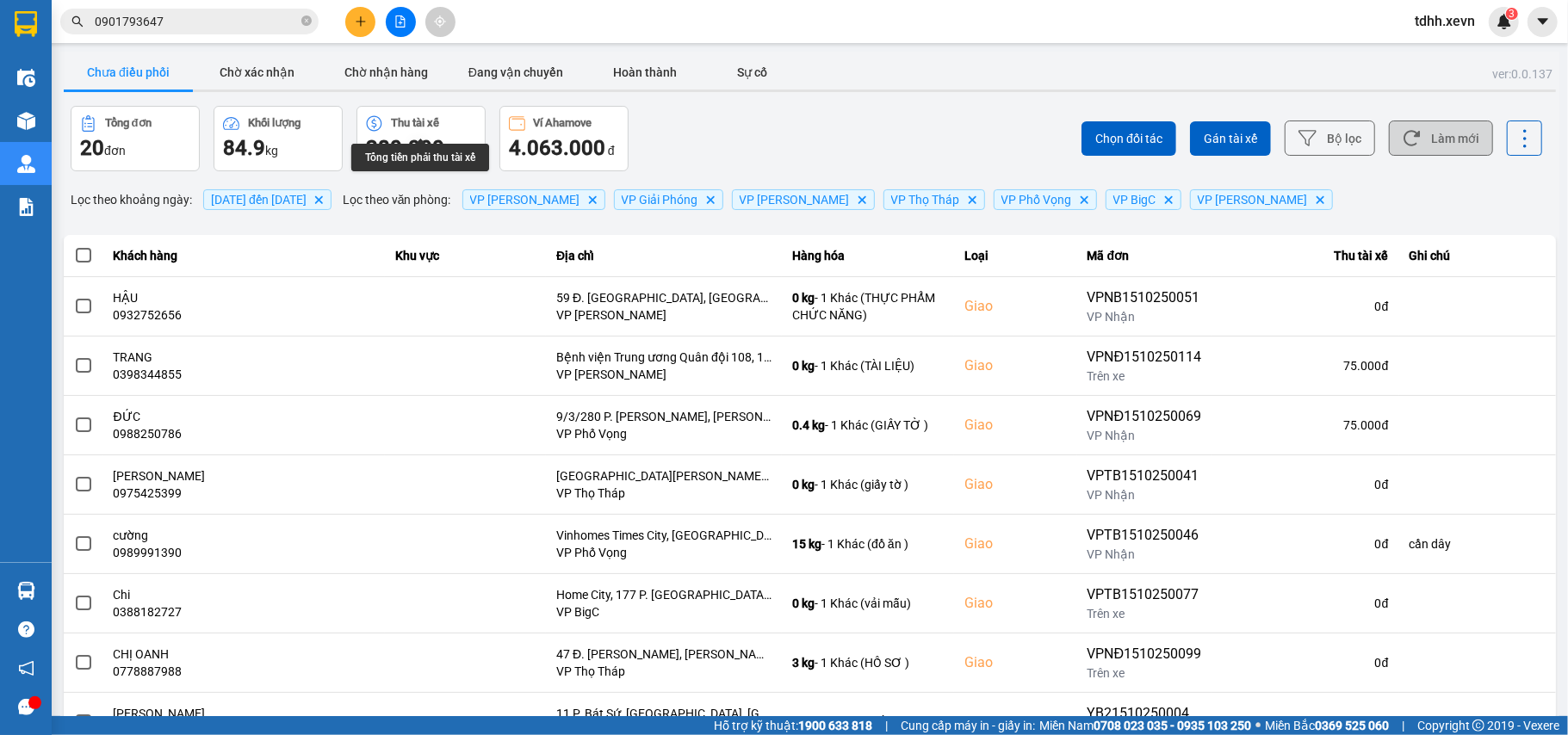
click at [1448, 133] on button "Làm mới" at bounding box center [1441, 138] width 104 height 36
click at [265, 59] on button "Chờ xác nhận" at bounding box center [257, 72] width 129 height 35
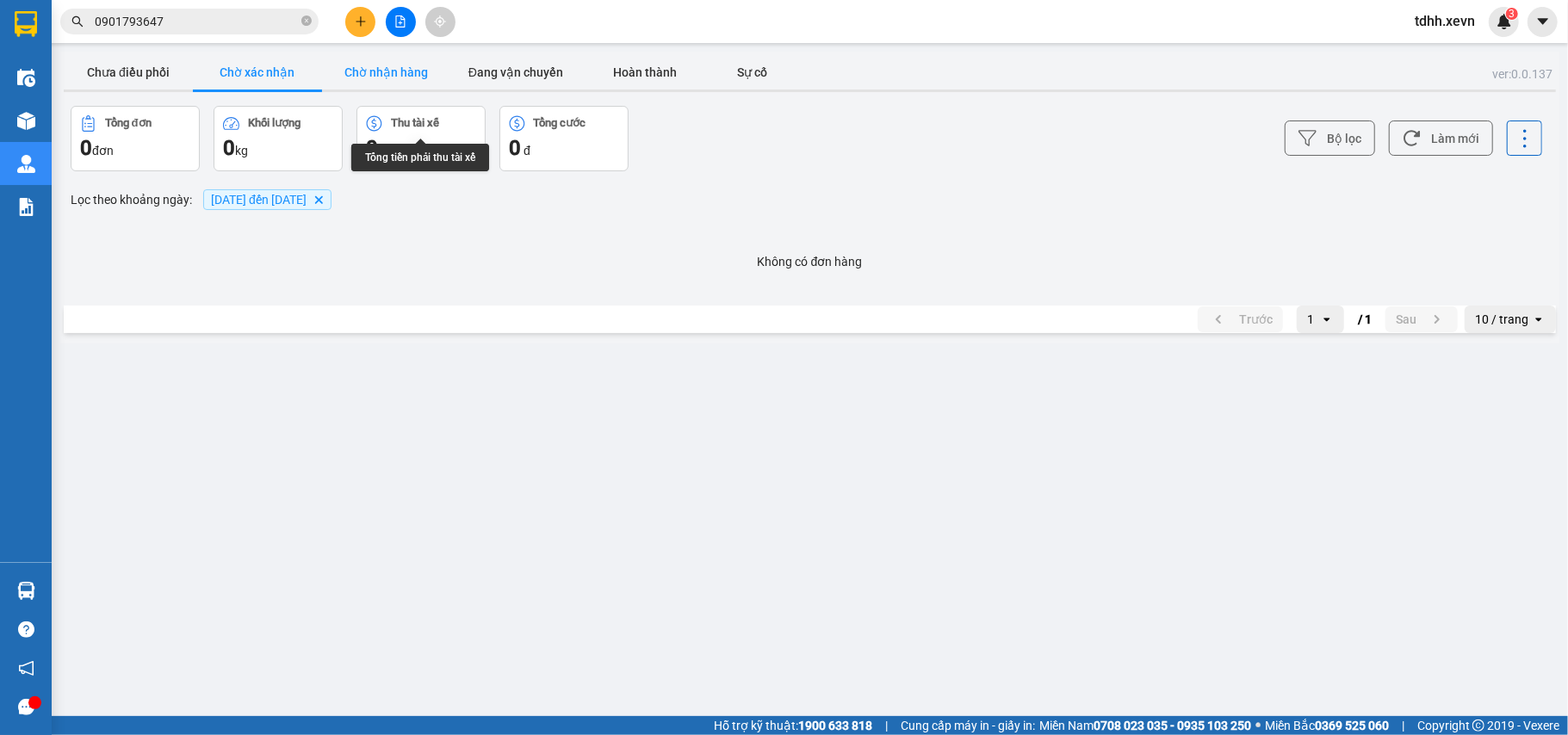
click at [395, 64] on button "Chờ nhận hàng" at bounding box center [386, 72] width 129 height 35
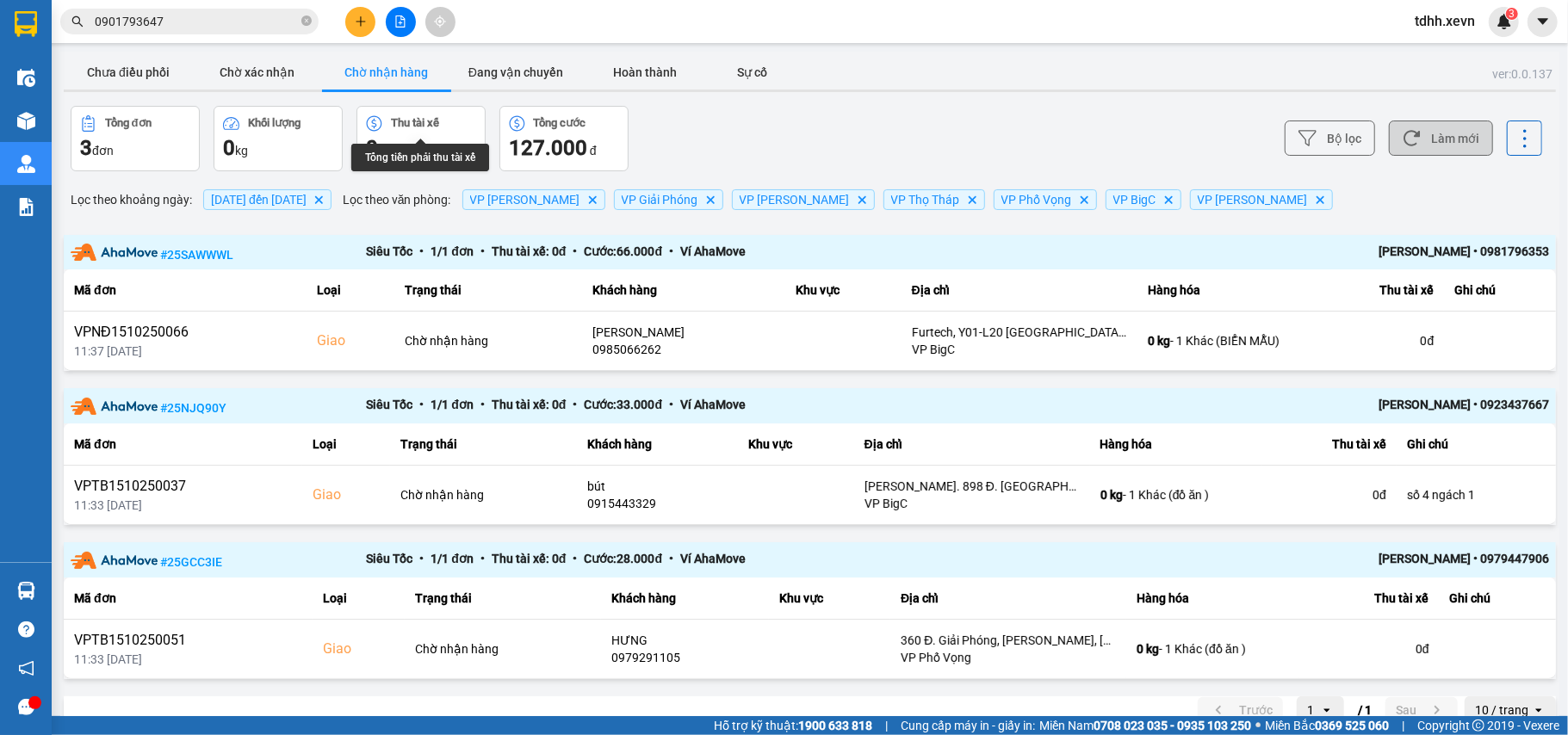
click at [1454, 135] on button "Làm mới" at bounding box center [1441, 138] width 104 height 36
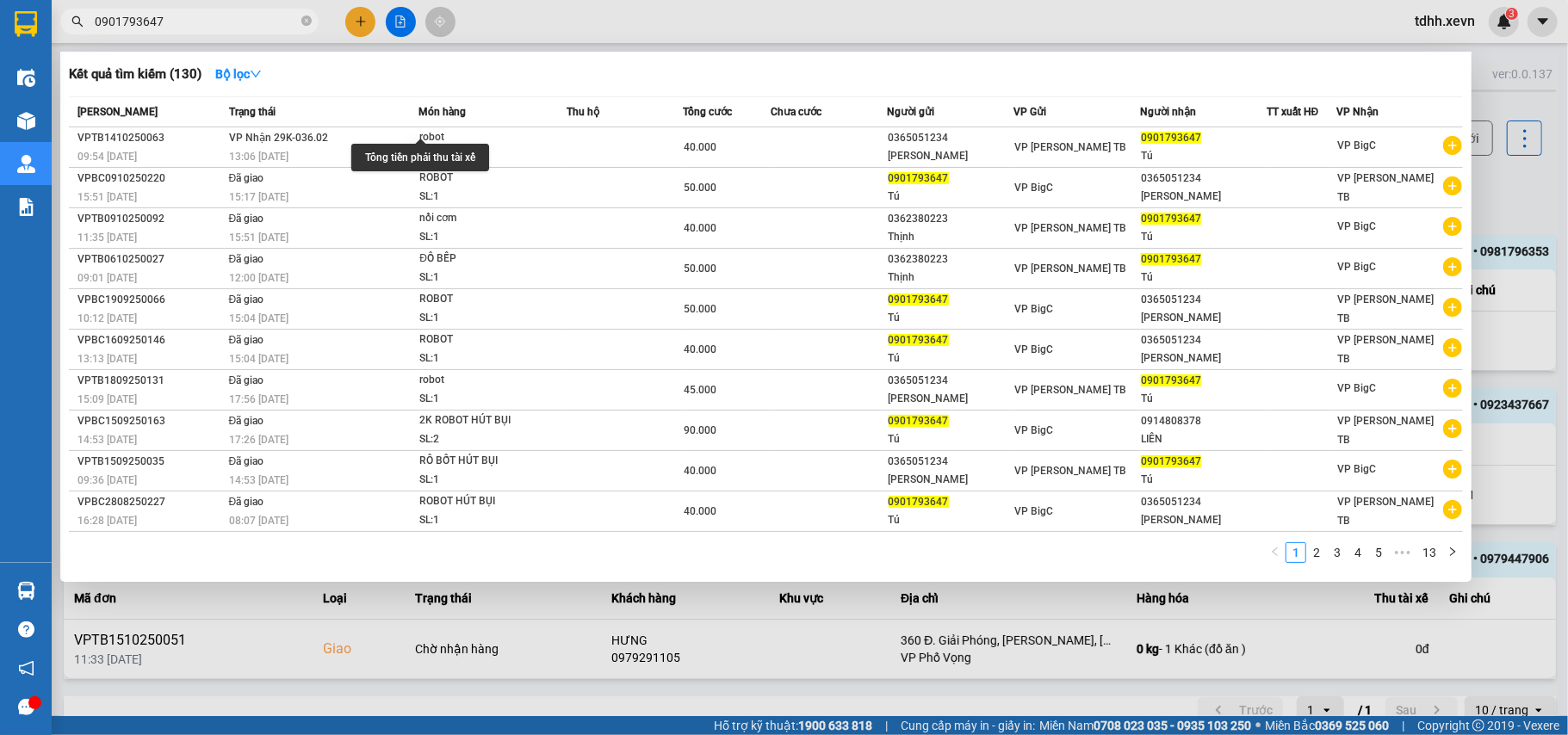
click at [181, 25] on input "0901793647" at bounding box center [196, 21] width 203 height 19
paste input "372522898"
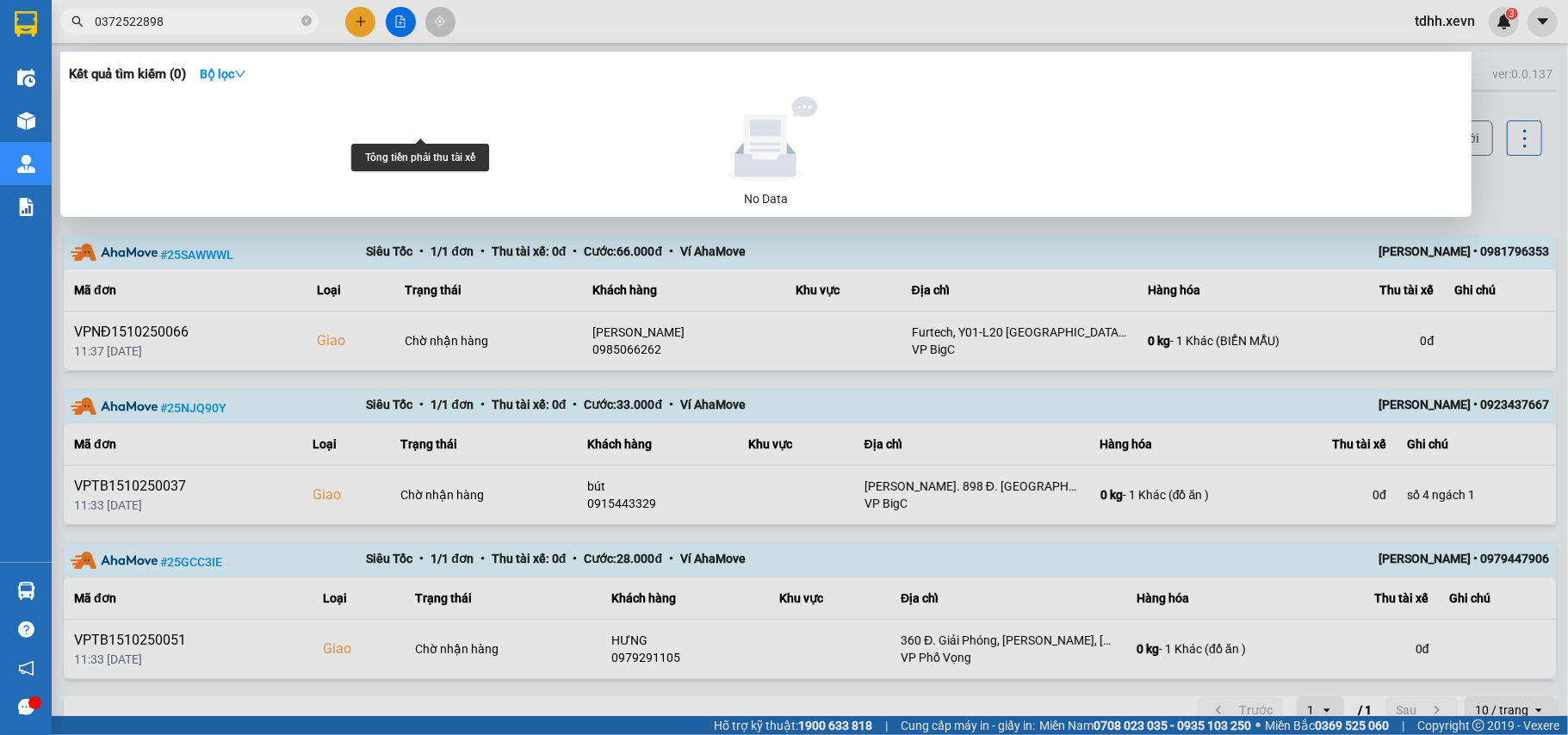
click at [1503, 172] on div at bounding box center [784, 367] width 1568 height 735
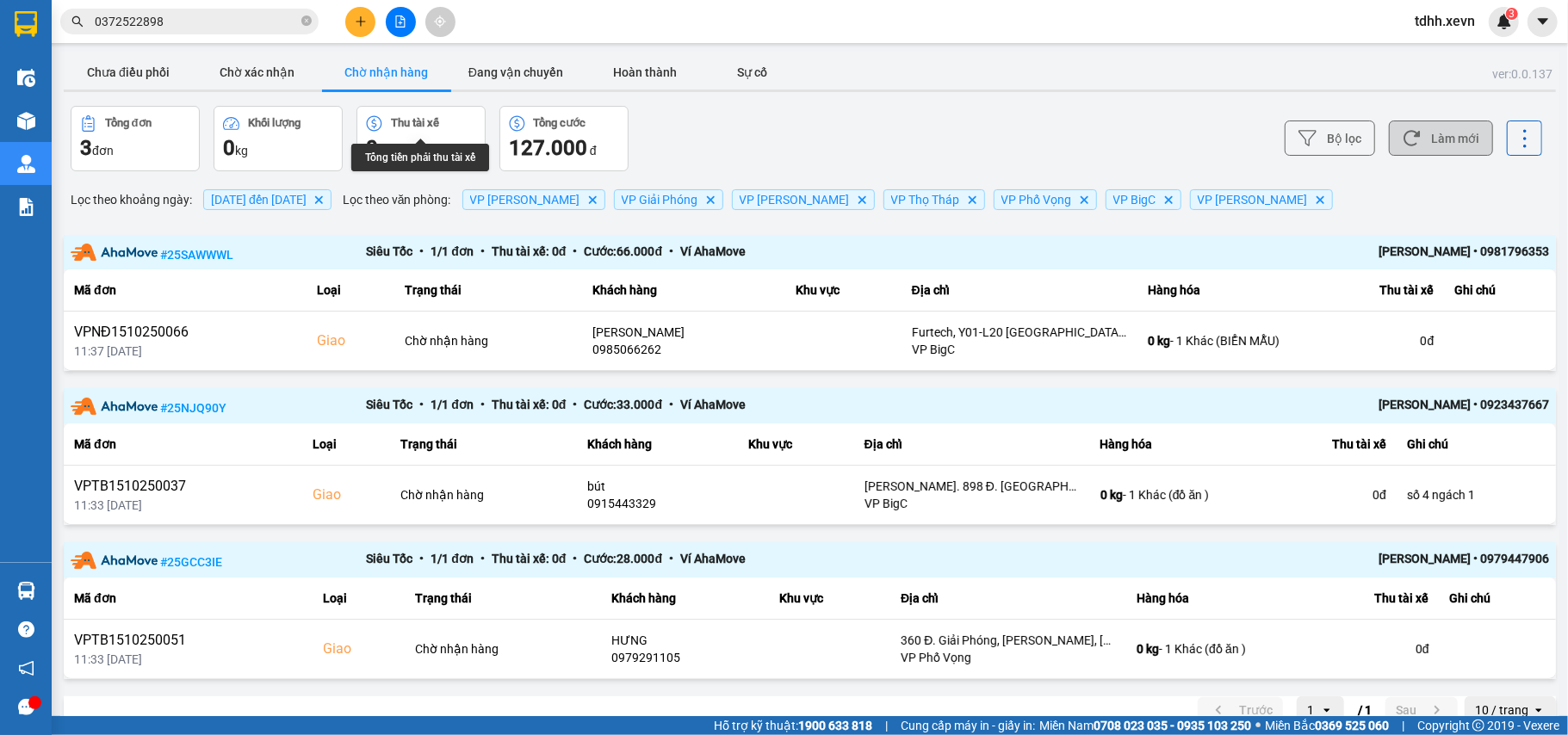
click at [1461, 148] on button "Làm mới" at bounding box center [1441, 138] width 104 height 36
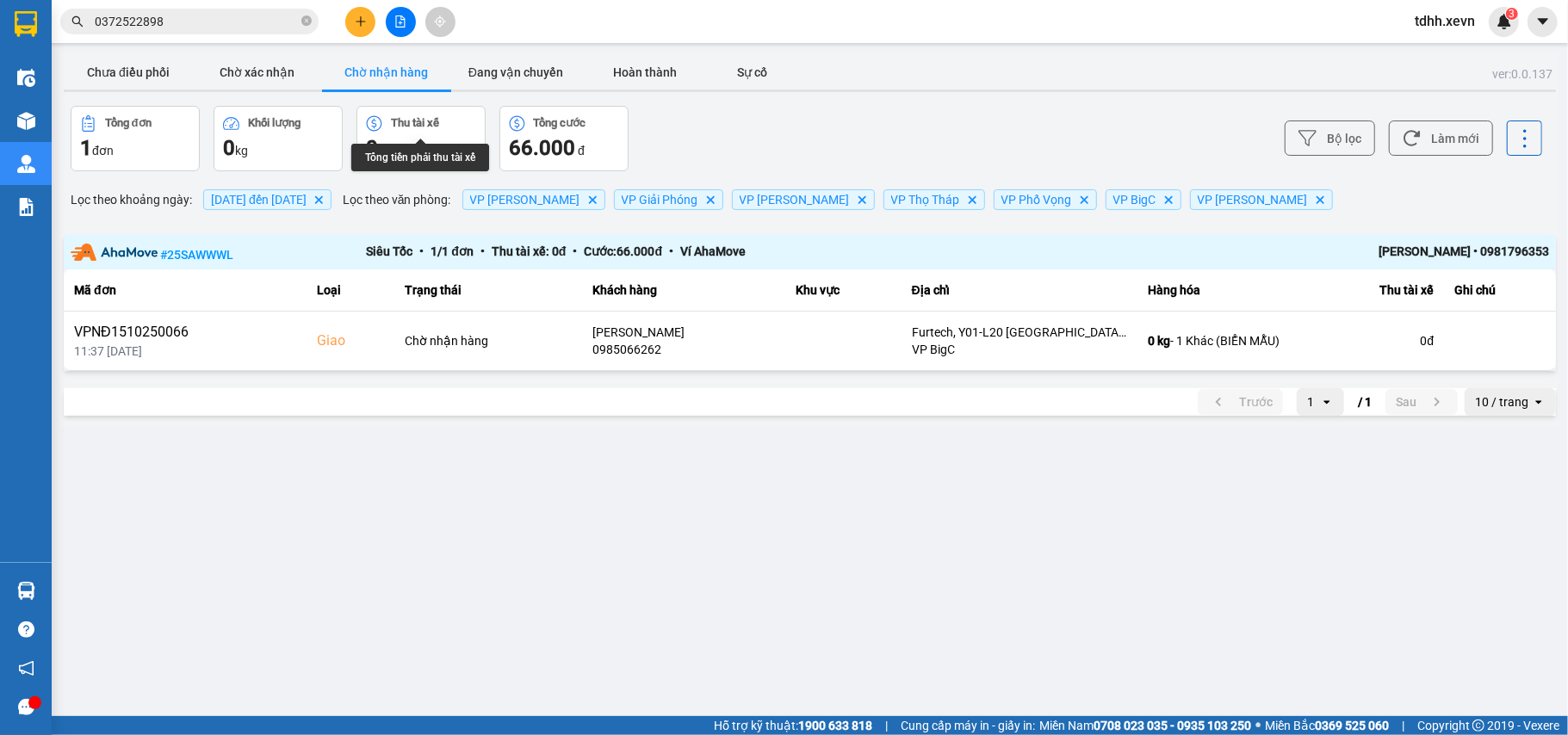
click at [168, 17] on input "0372522898" at bounding box center [196, 21] width 203 height 19
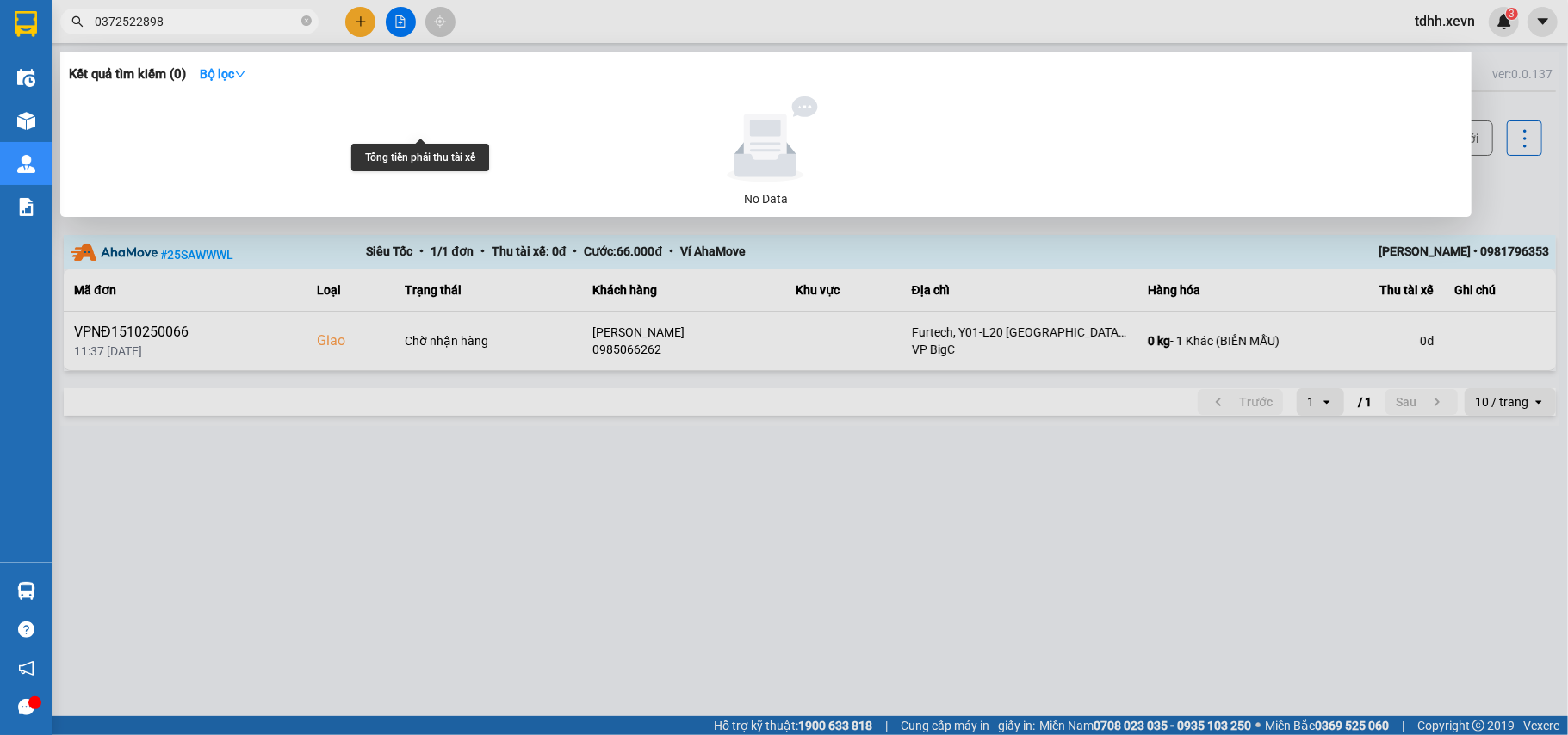
click at [168, 17] on input "0372522898" at bounding box center [196, 21] width 203 height 19
paste input "86686085"
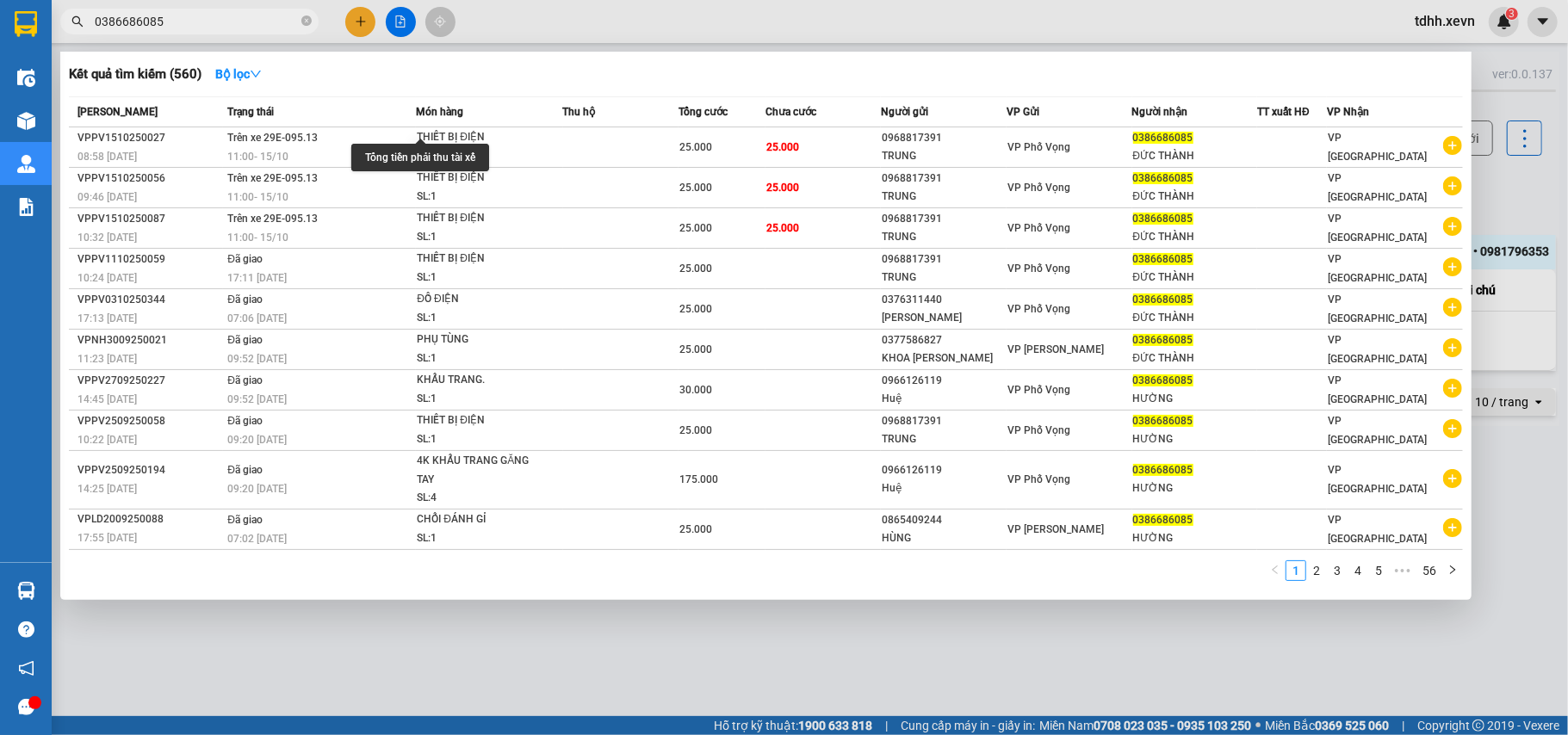
click at [184, 15] on input "0386686085" at bounding box center [196, 21] width 203 height 19
paste input "945692768"
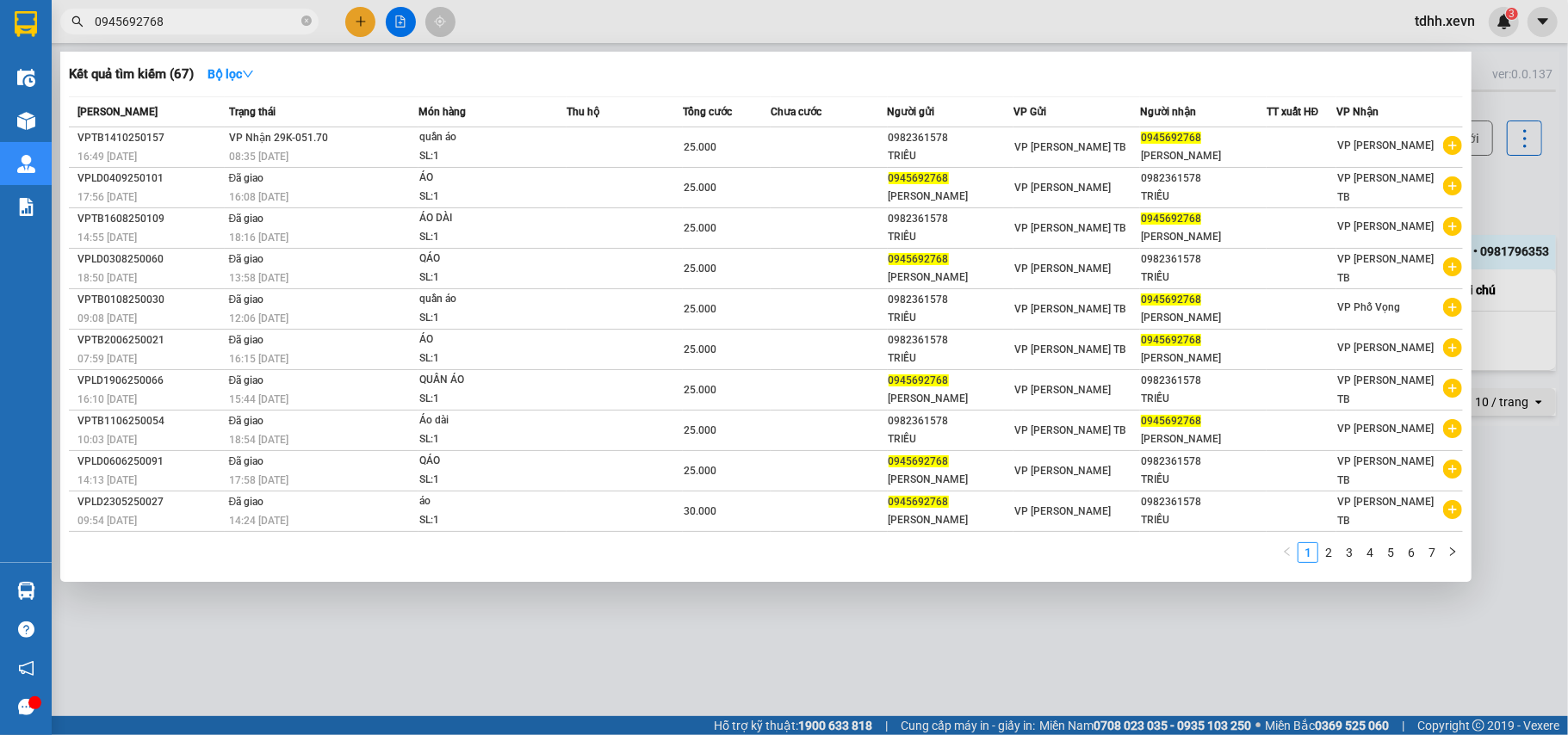
click at [375, 690] on div at bounding box center [784, 367] width 1568 height 735
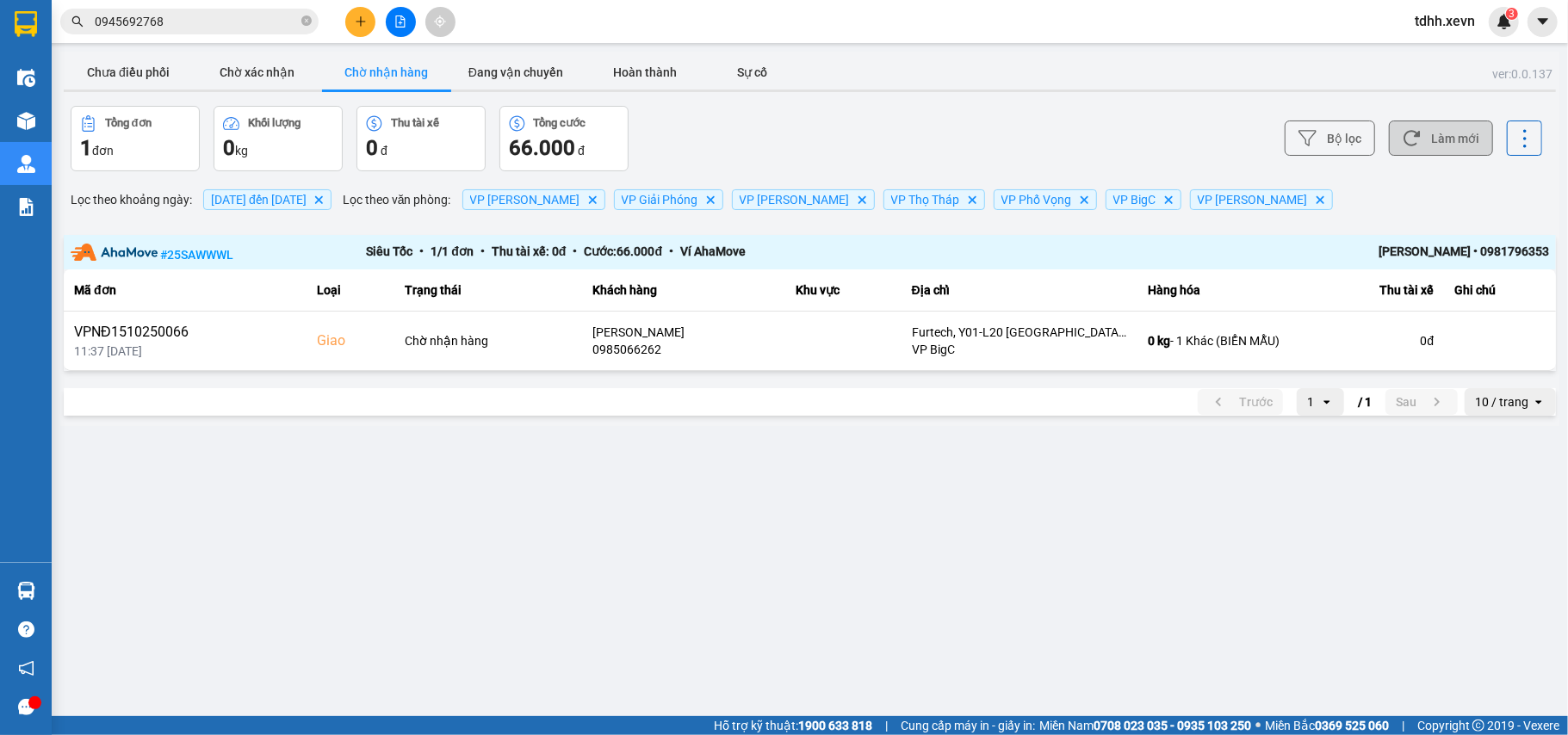
click at [1448, 132] on button "Làm mới" at bounding box center [1441, 138] width 104 height 36
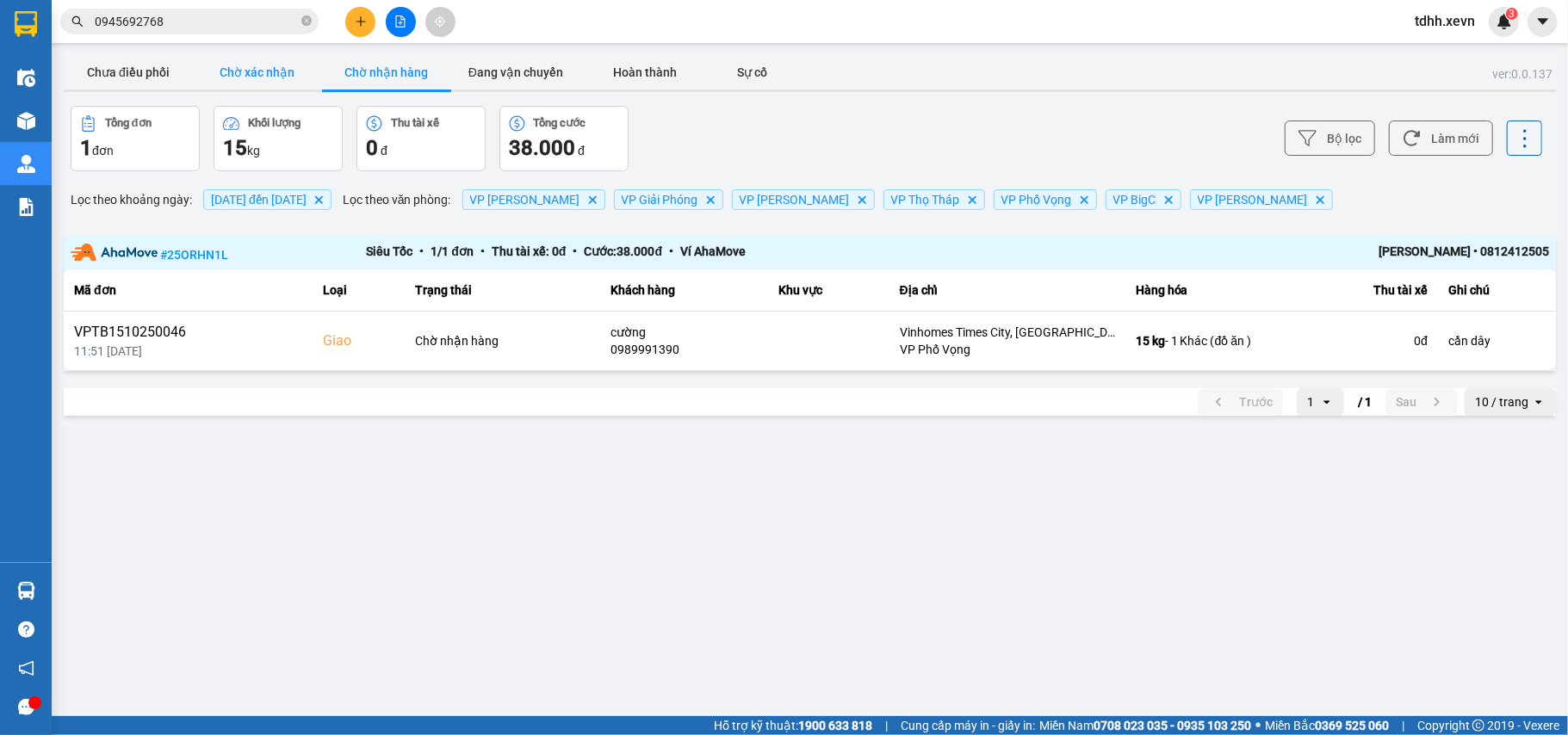
drag, startPoint x: 266, startPoint y: 76, endPoint x: 603, endPoint y: 345, distance: 431.2
click at [265, 76] on button "Chờ xác nhận" at bounding box center [257, 72] width 129 height 35
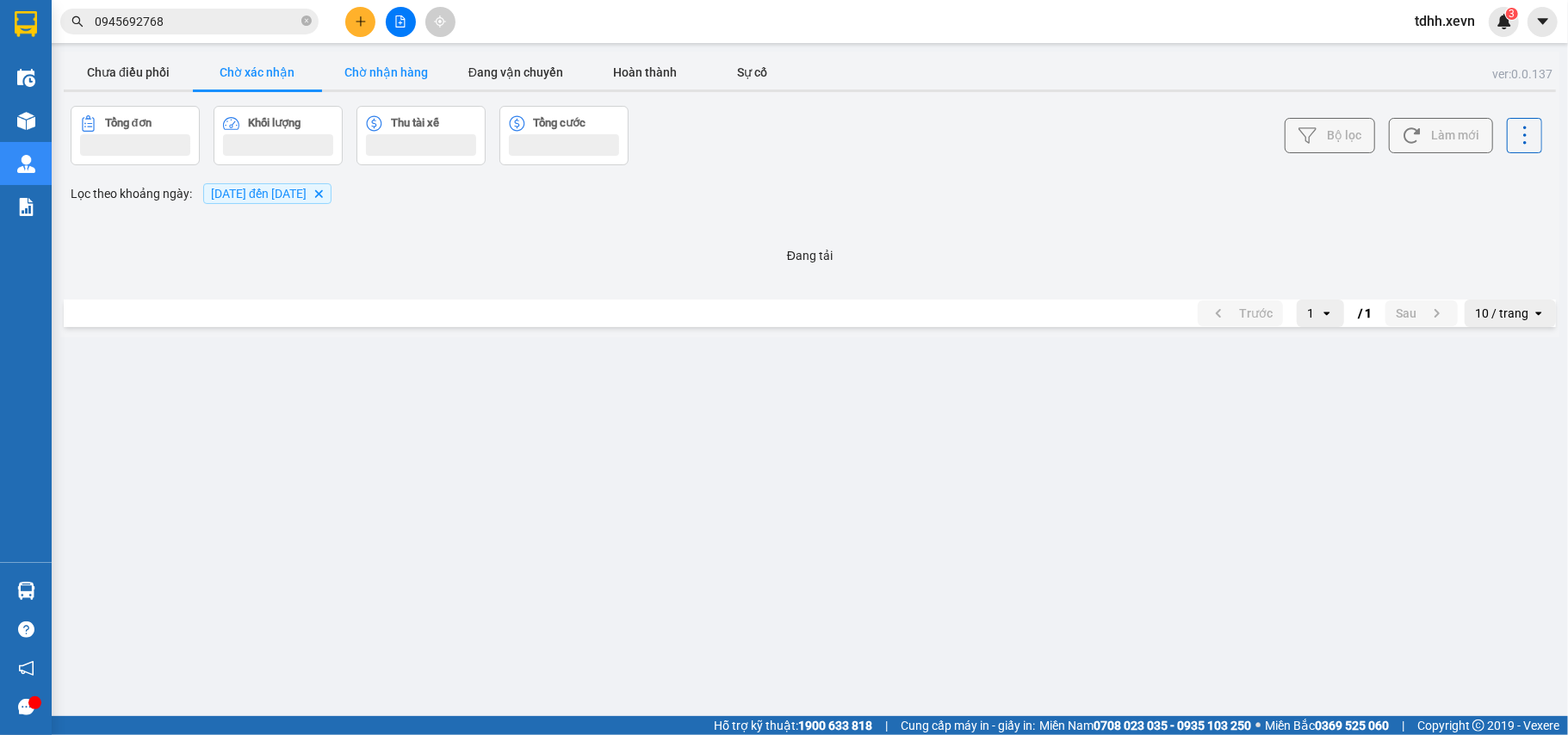
click at [396, 66] on button "Chờ nhận hàng" at bounding box center [386, 72] width 129 height 35
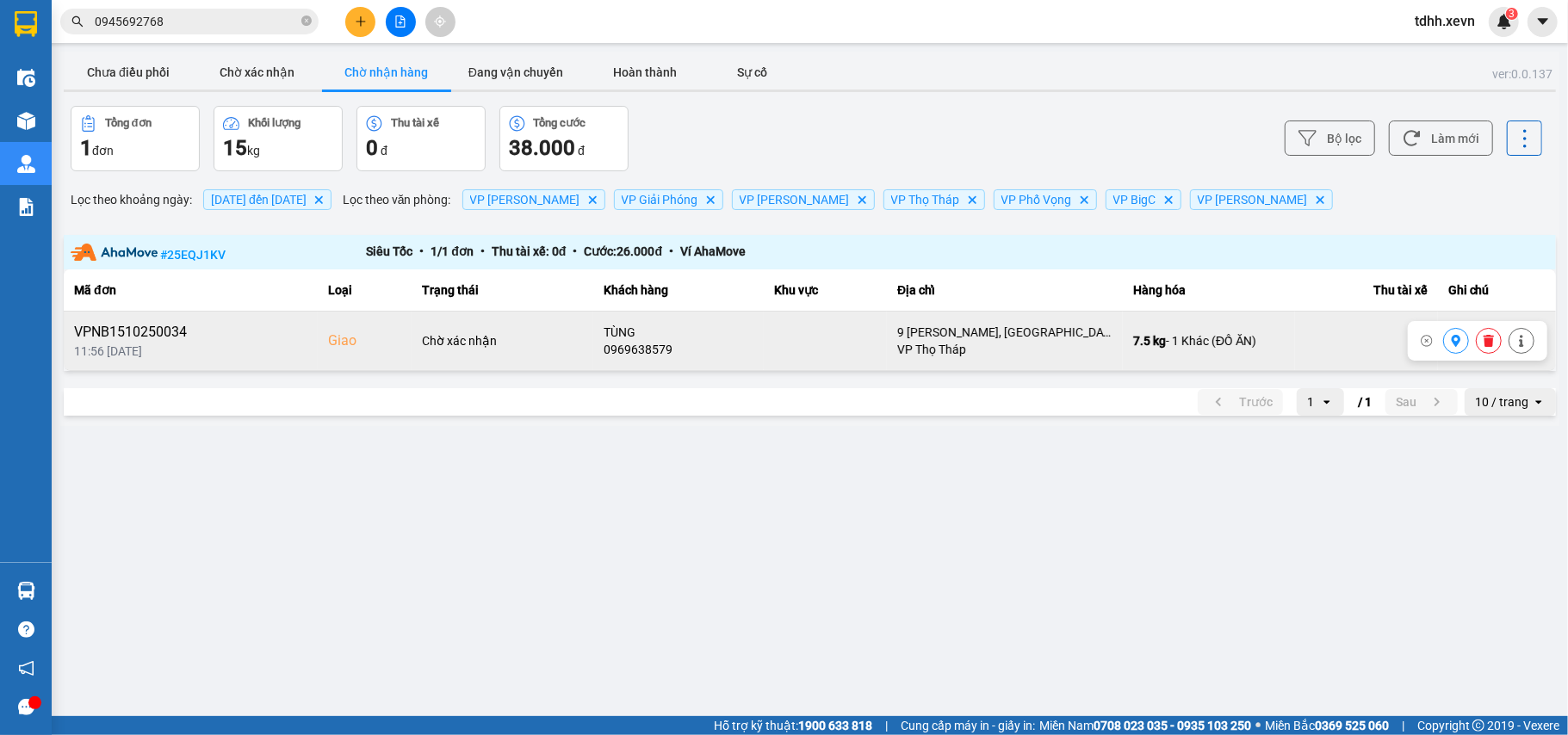
click at [629, 341] on div "TÙNG" at bounding box center [678, 332] width 150 height 17
click at [633, 346] on div "0969638579" at bounding box center [678, 350] width 150 height 17
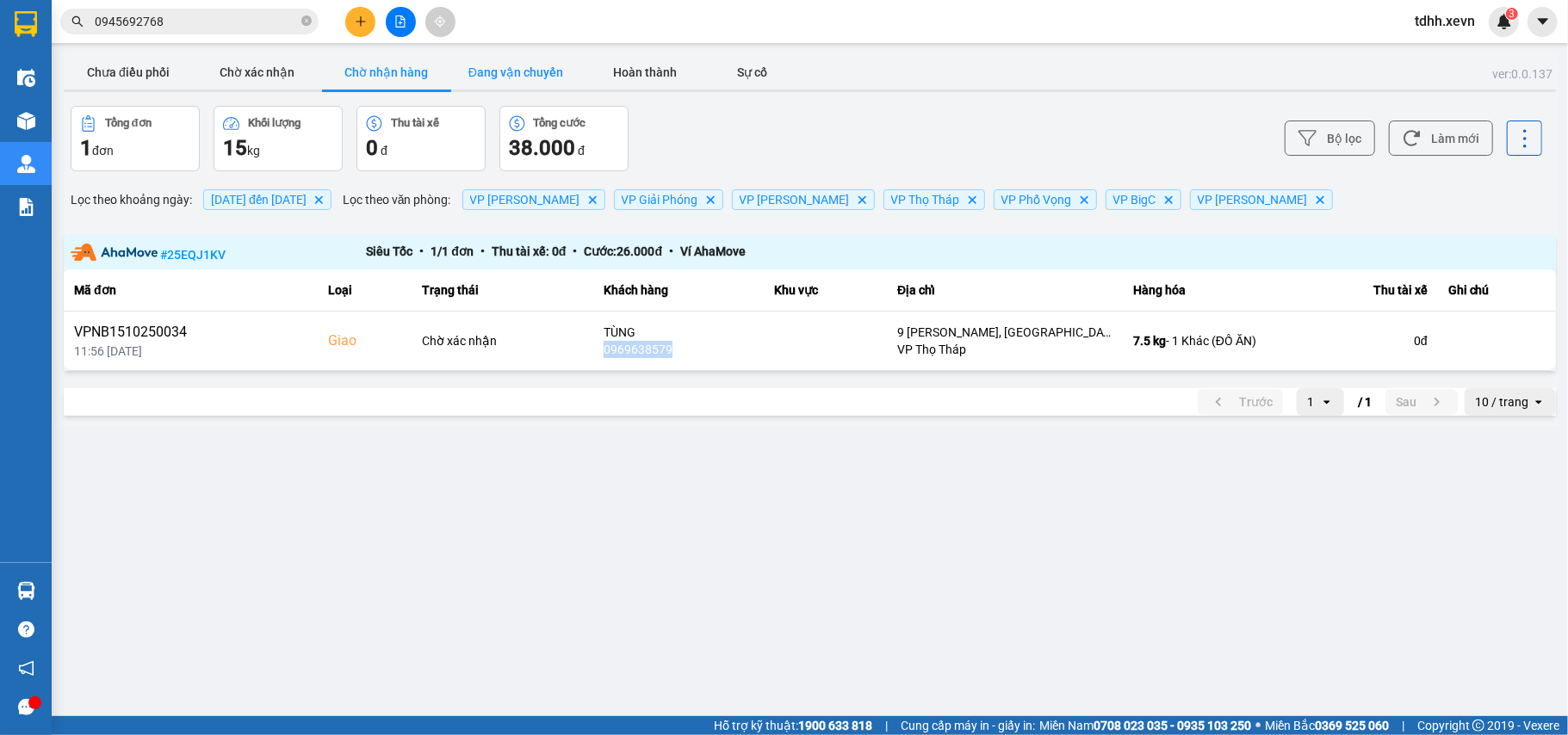
click at [512, 62] on button "Đang vận chuyển" at bounding box center [515, 72] width 129 height 35
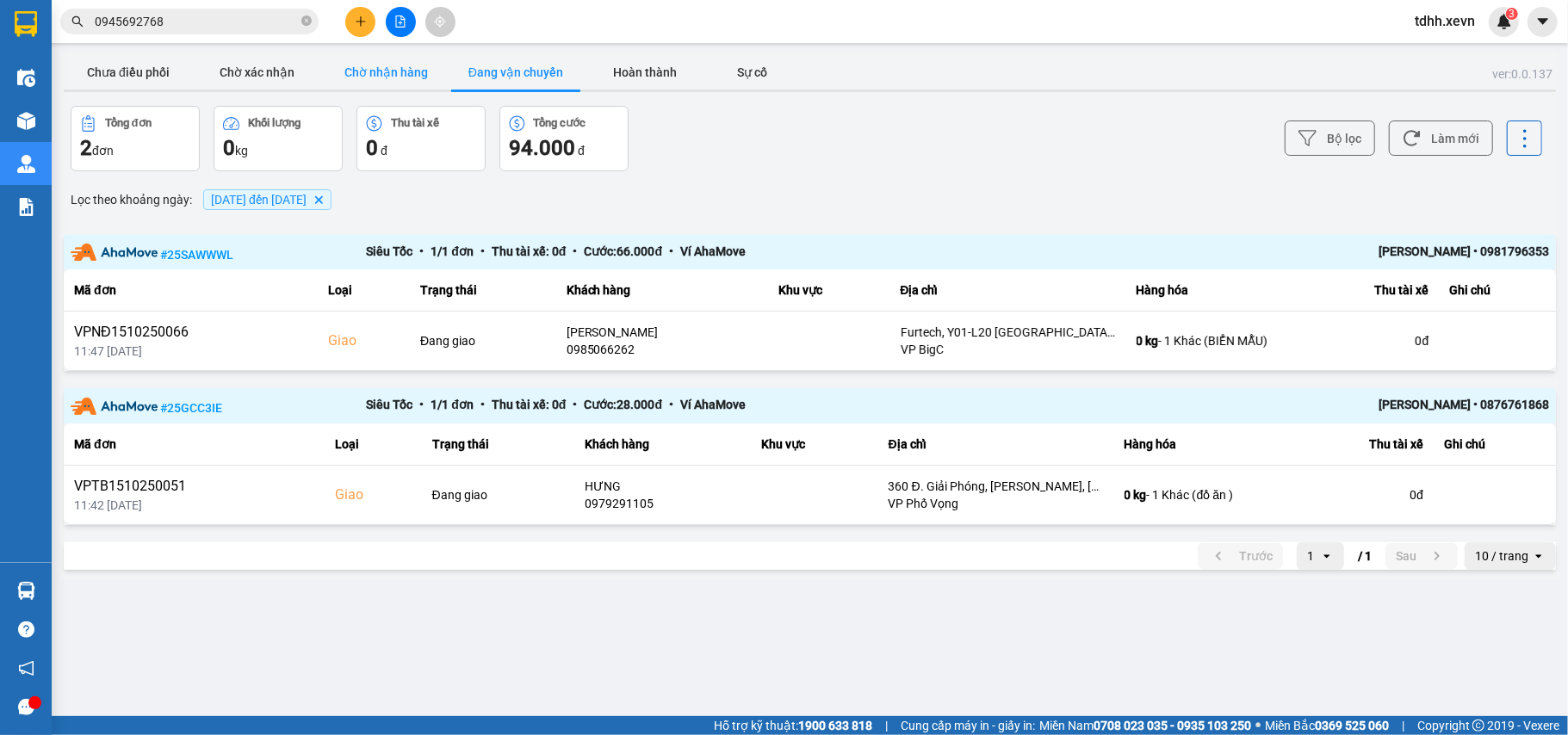
click at [391, 74] on button "Chờ nhận hàng" at bounding box center [386, 72] width 129 height 35
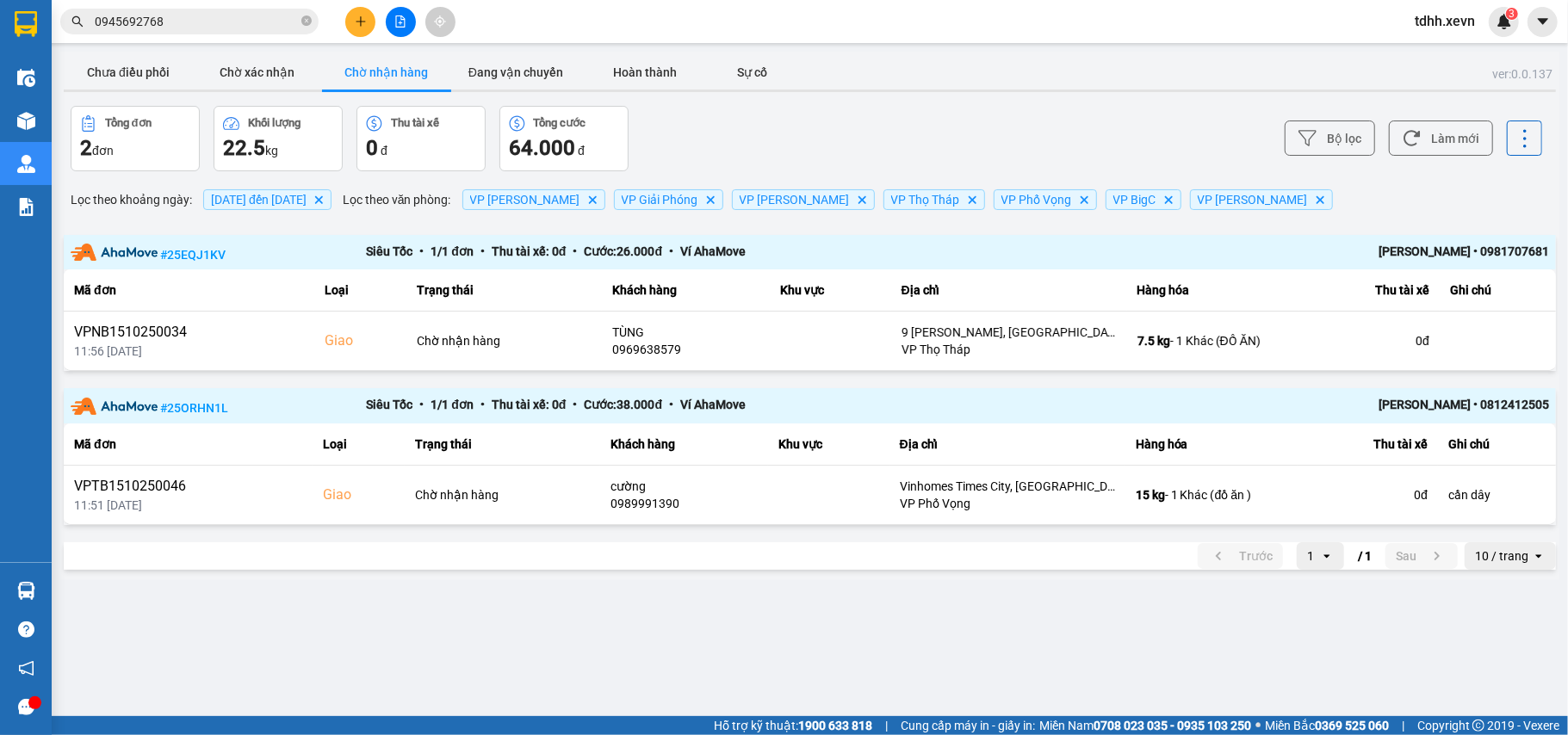
click at [176, 24] on input "0945692768" at bounding box center [196, 21] width 203 height 19
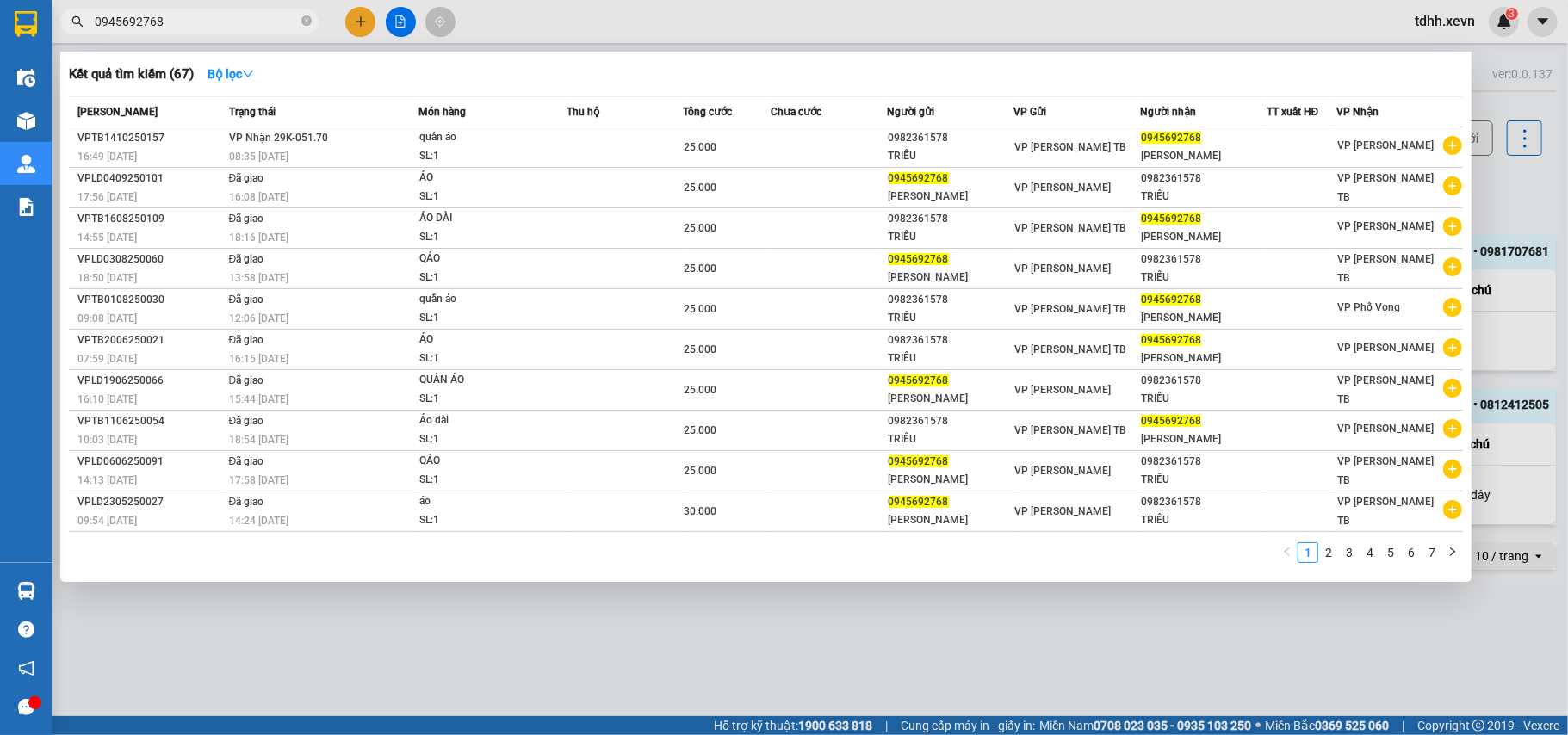
click at [176, 24] on input "0945692768" at bounding box center [196, 21] width 203 height 19
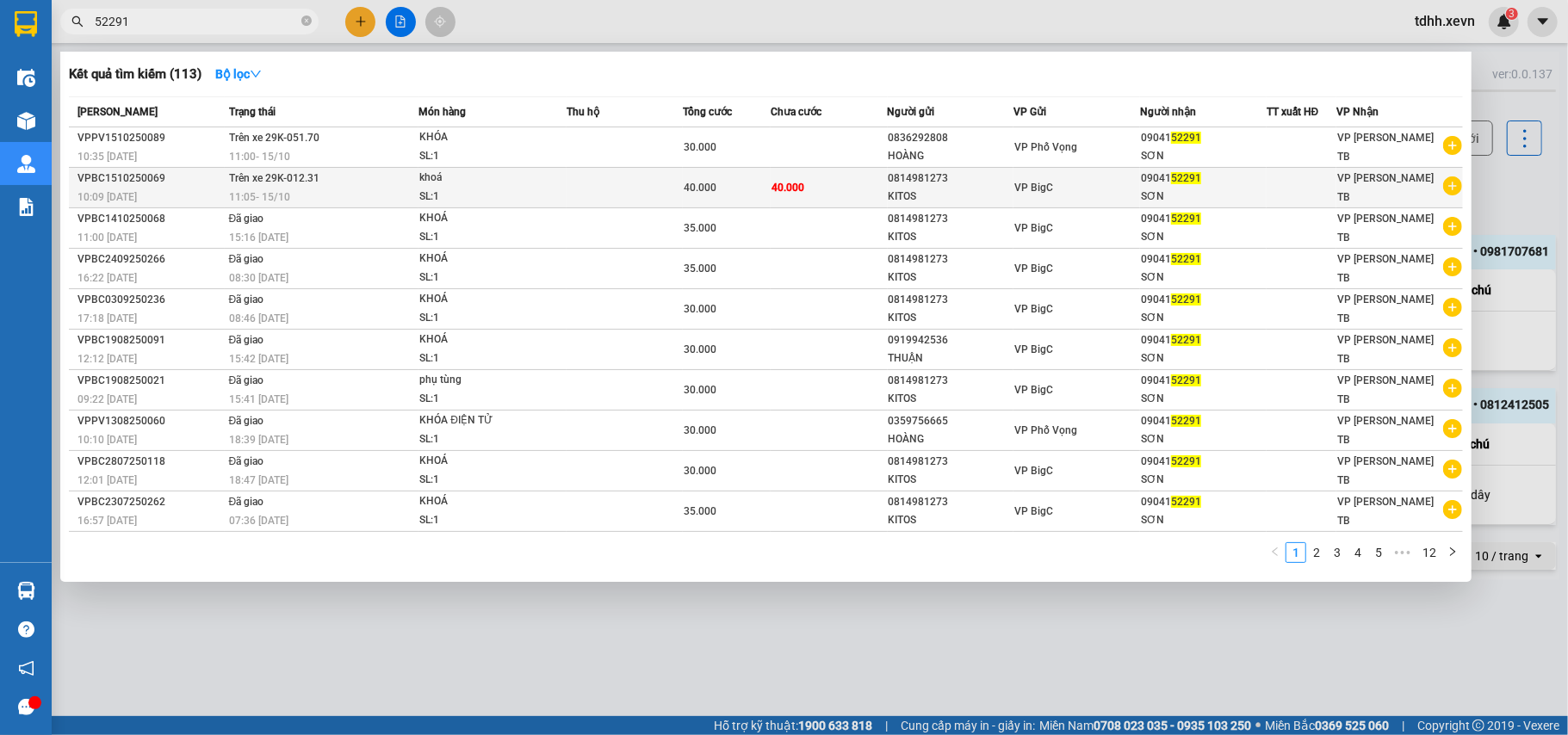
type input "52291"
click at [397, 194] on div "11:05 - 15/10" at bounding box center [323, 197] width 189 height 19
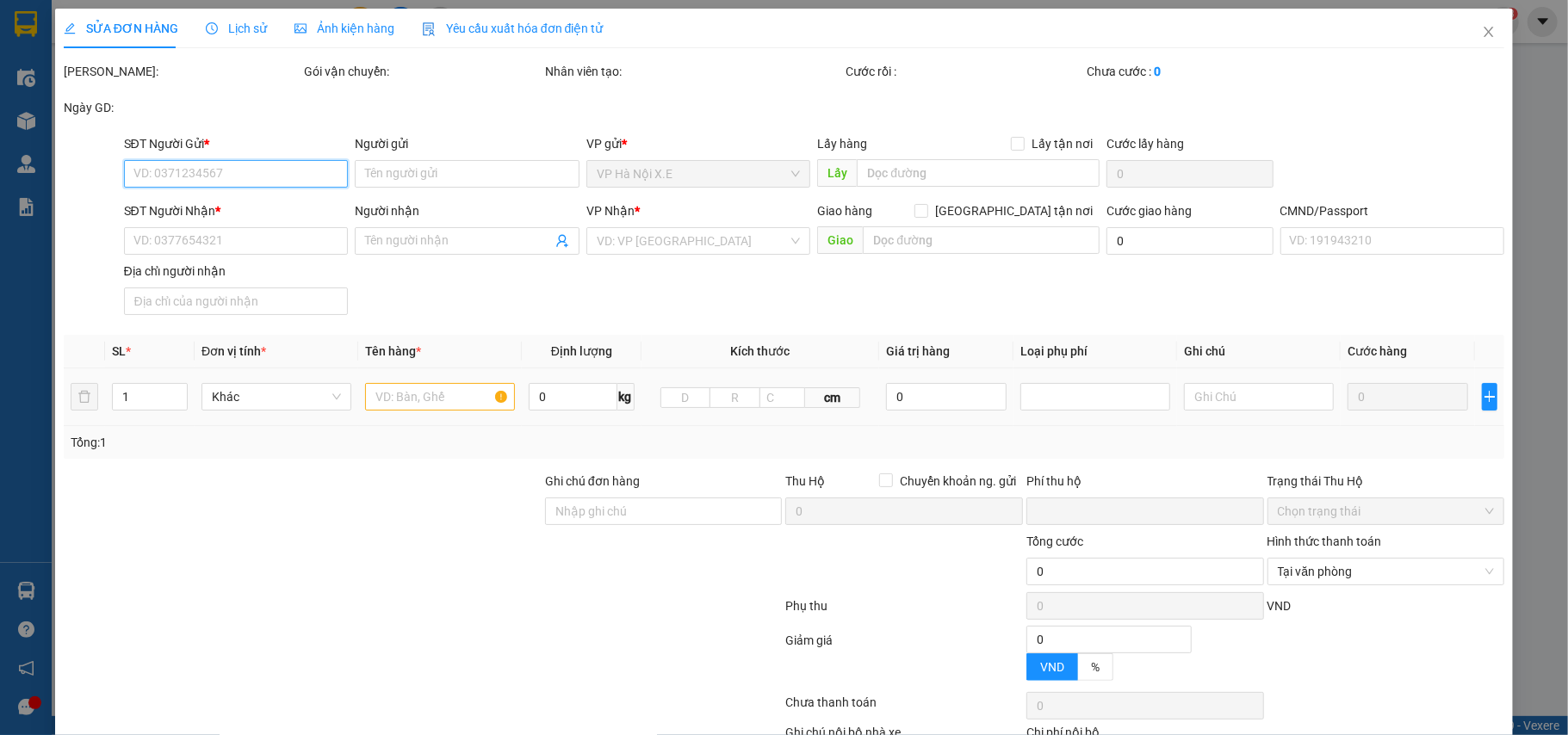
type input "0814981273"
type input "KITOS"
type input "0904152291"
type input "SƠN"
type input "VŨ NGỌC SƠN ."
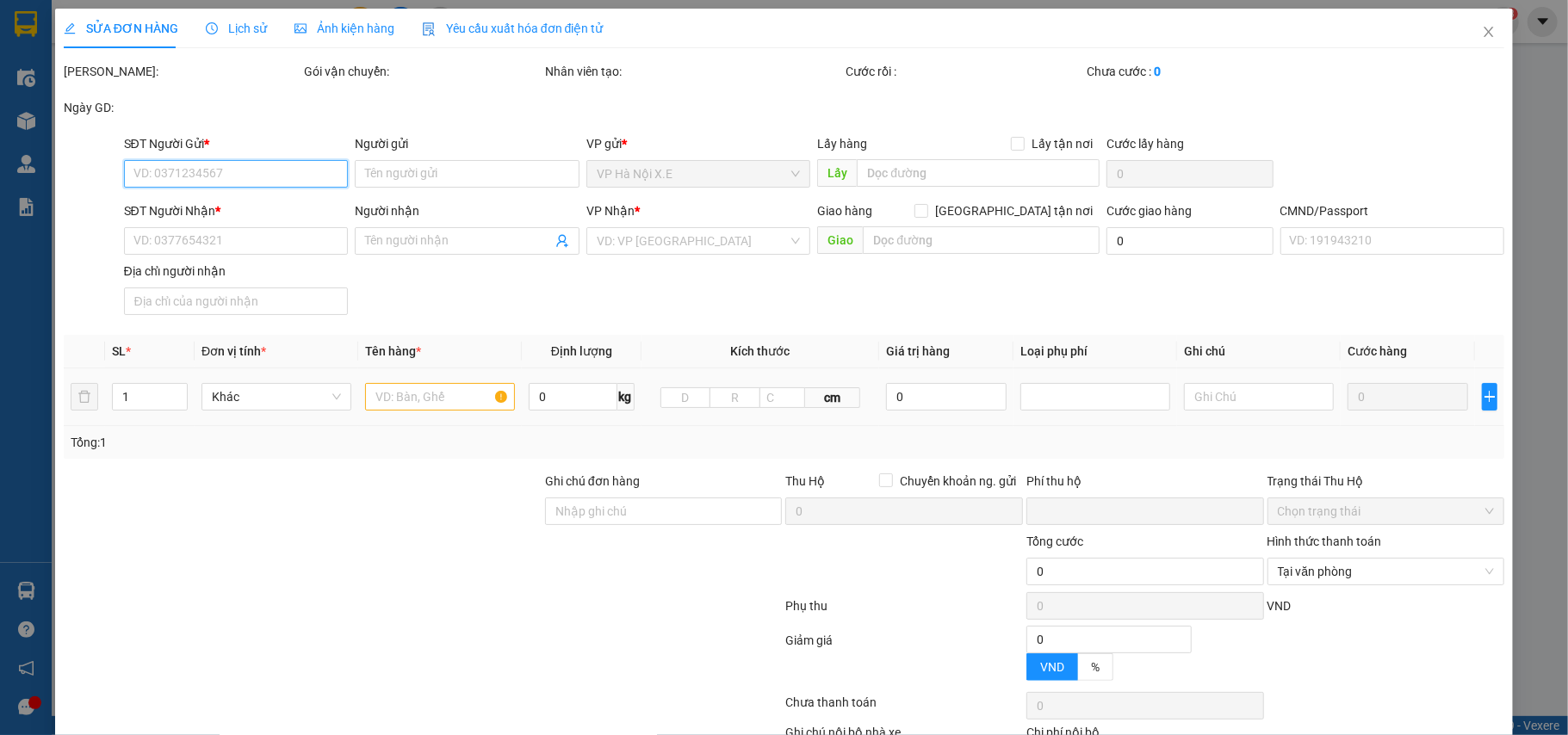
type input "0"
type input "40.000"
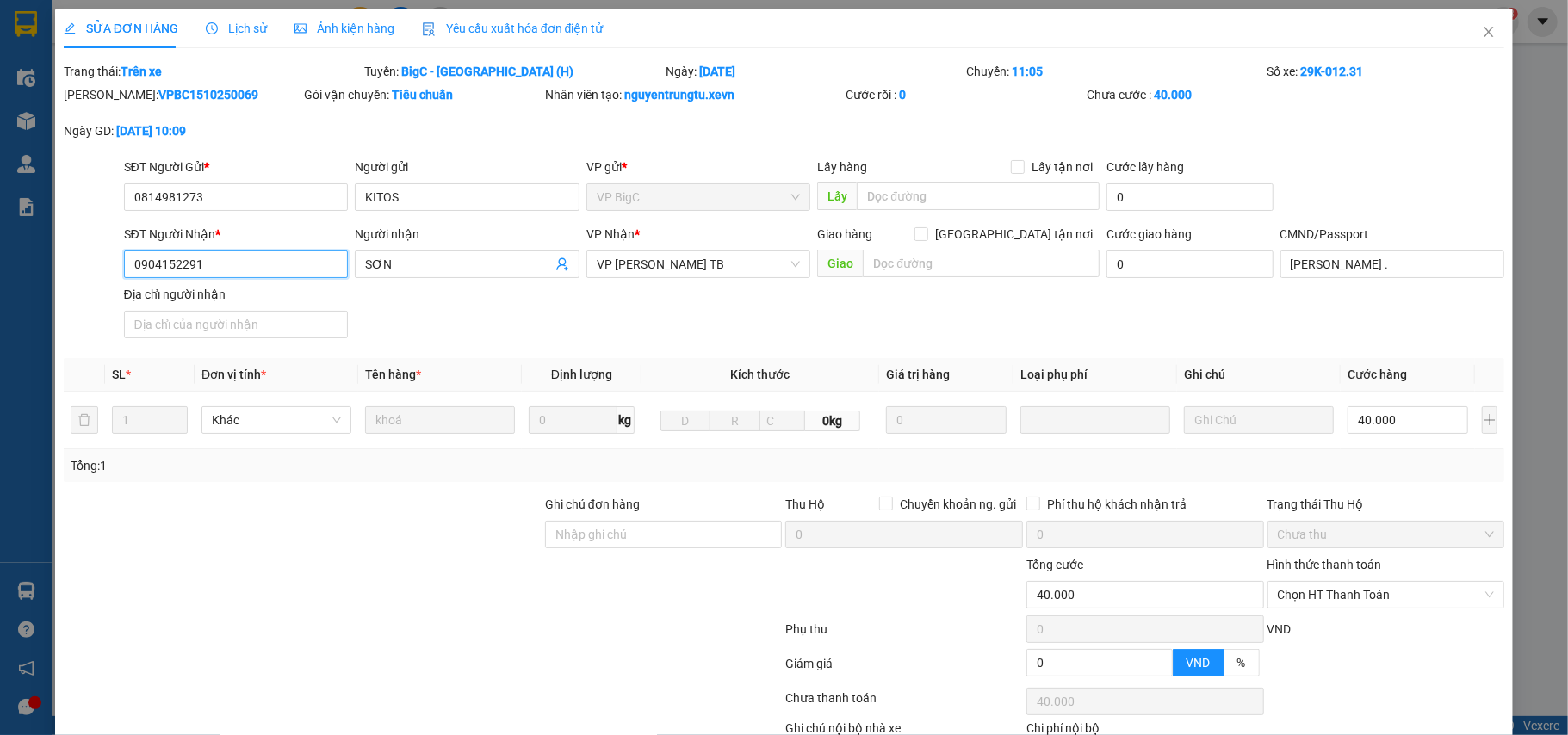
click at [234, 267] on input "0904152291" at bounding box center [236, 265] width 225 height 27
click at [621, 534] on input "Ghi chú đơn hàng" at bounding box center [664, 535] width 238 height 27
paste input "0904152291"
type input "0904152291"
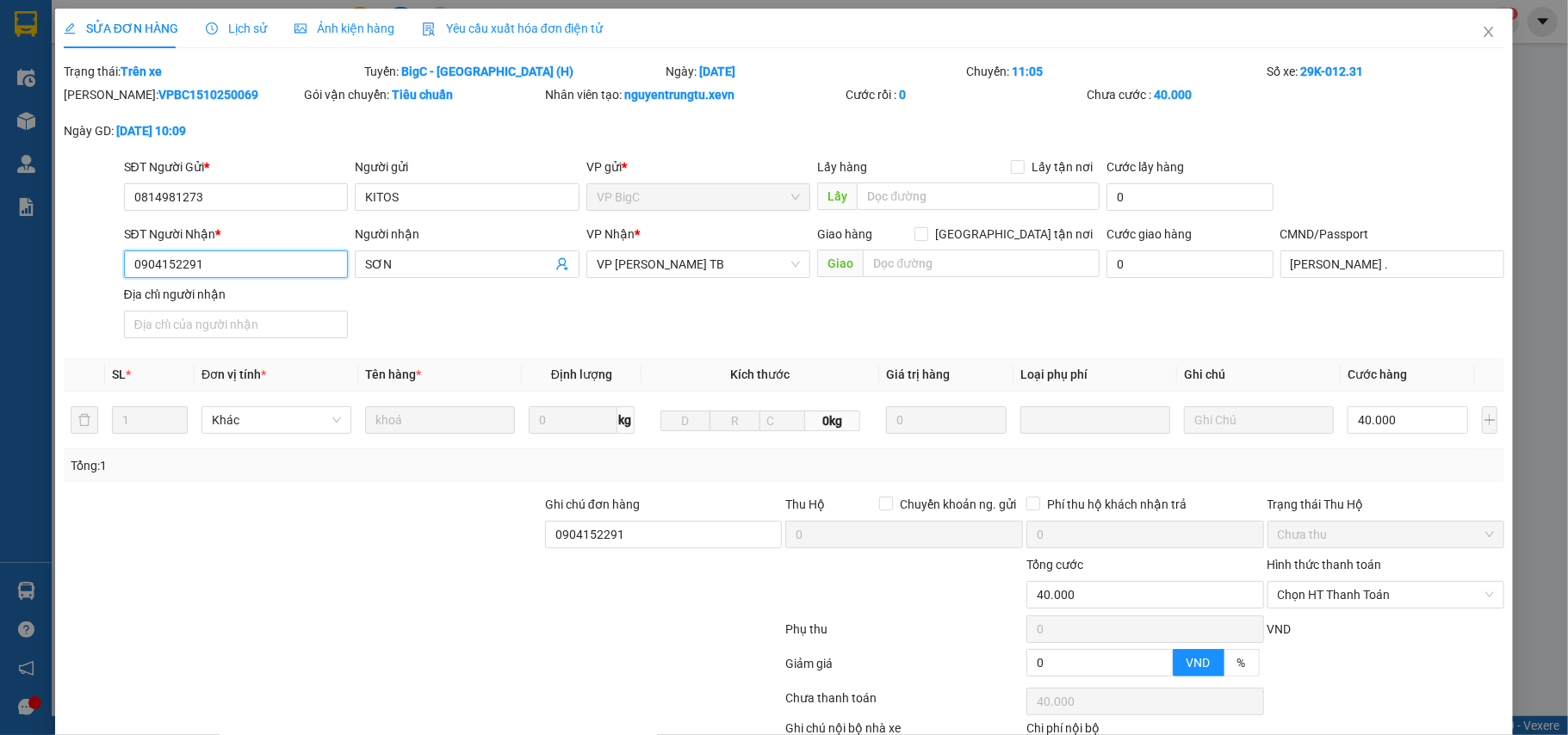
click at [260, 269] on input "0904152291" at bounding box center [236, 265] width 225 height 27
paste input "65690290"
type input "0965690290"
click at [243, 604] on div at bounding box center [303, 586] width 481 height 60
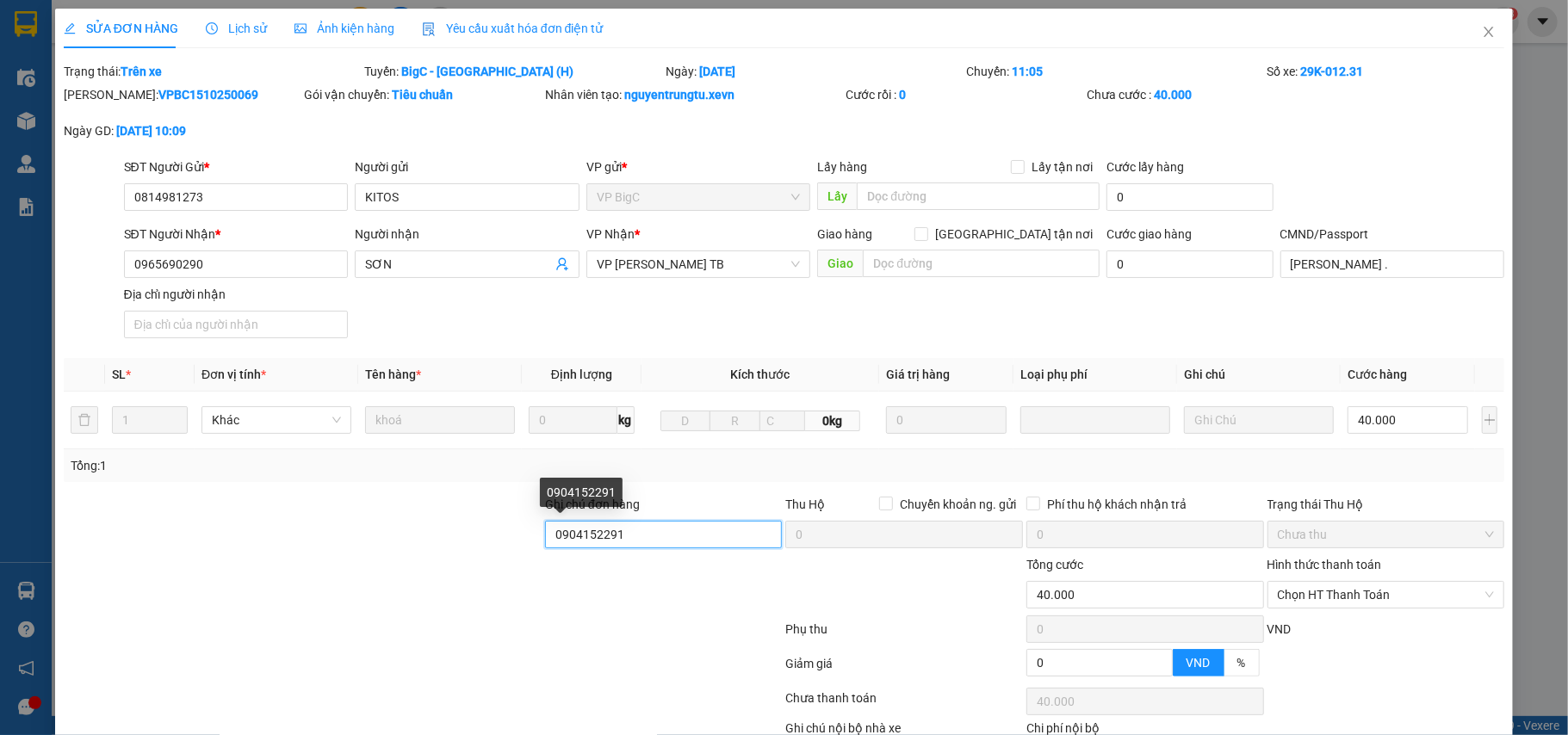
click at [549, 543] on input "0904152291" at bounding box center [664, 535] width 238 height 27
type input "sdt cũ 0904152291"
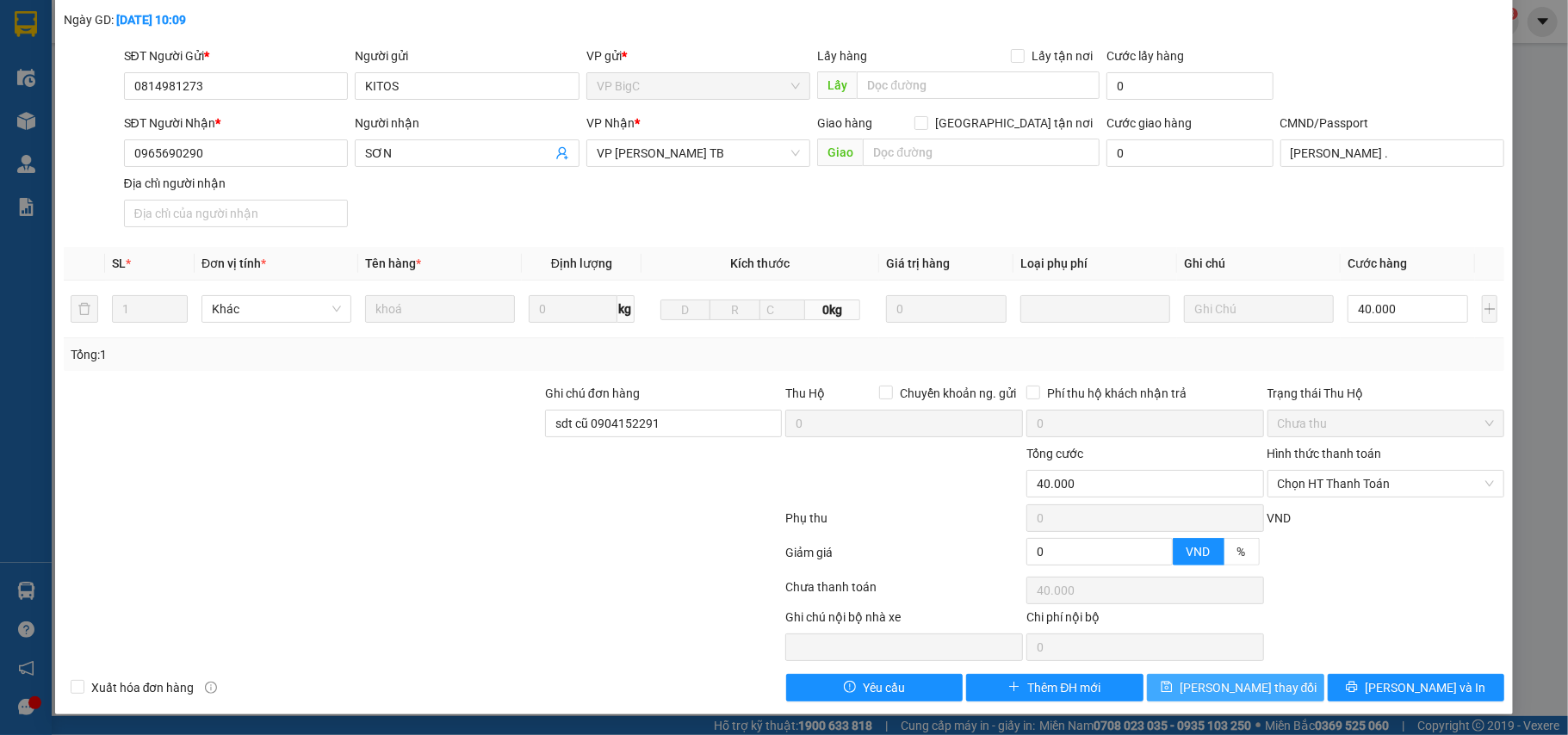
drag, startPoint x: 1235, startPoint y: 690, endPoint x: 1238, endPoint y: 676, distance: 14.3
click at [1234, 689] on span "Lưu thay đổi" at bounding box center [1249, 687] width 138 height 19
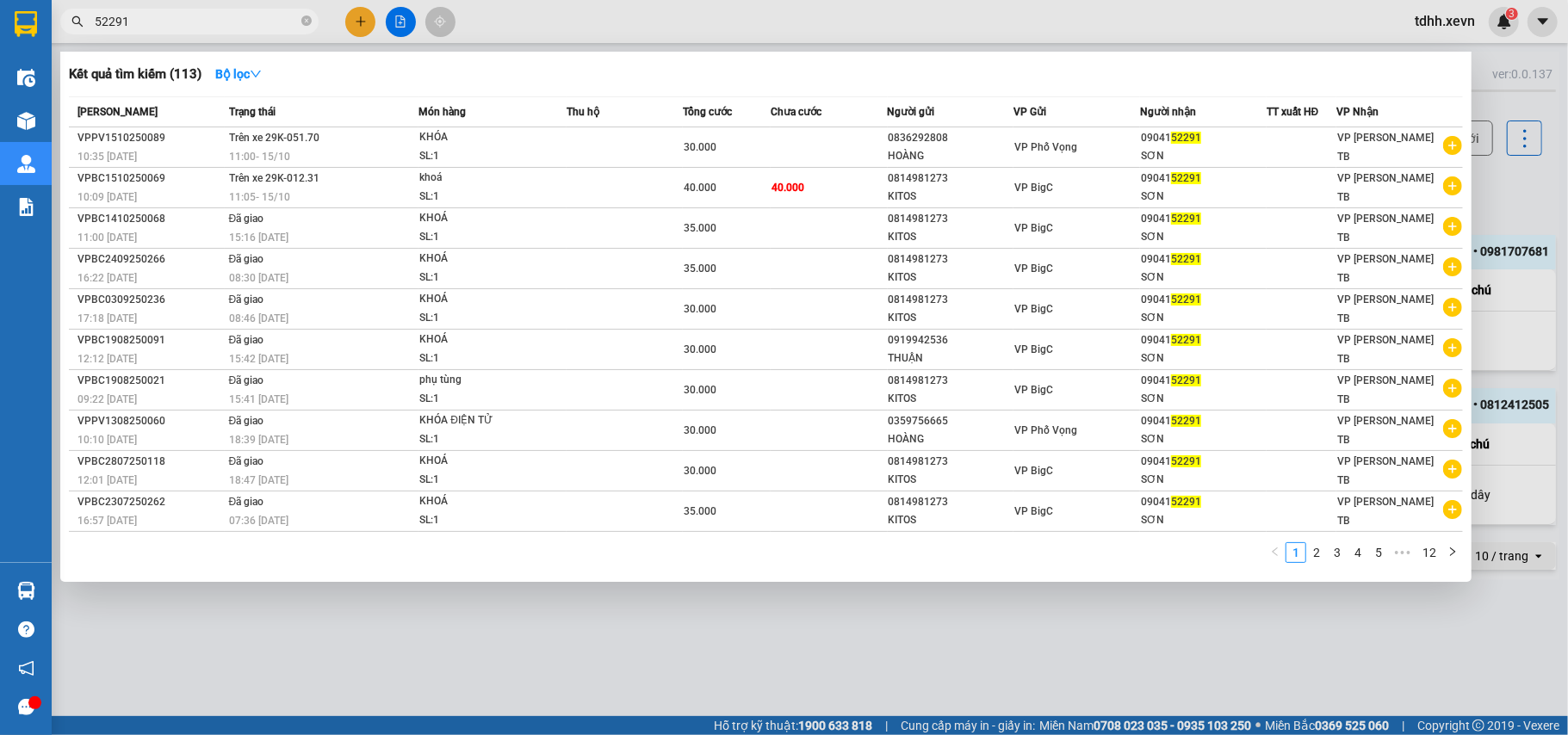
click at [157, 28] on input "52291" at bounding box center [196, 21] width 203 height 19
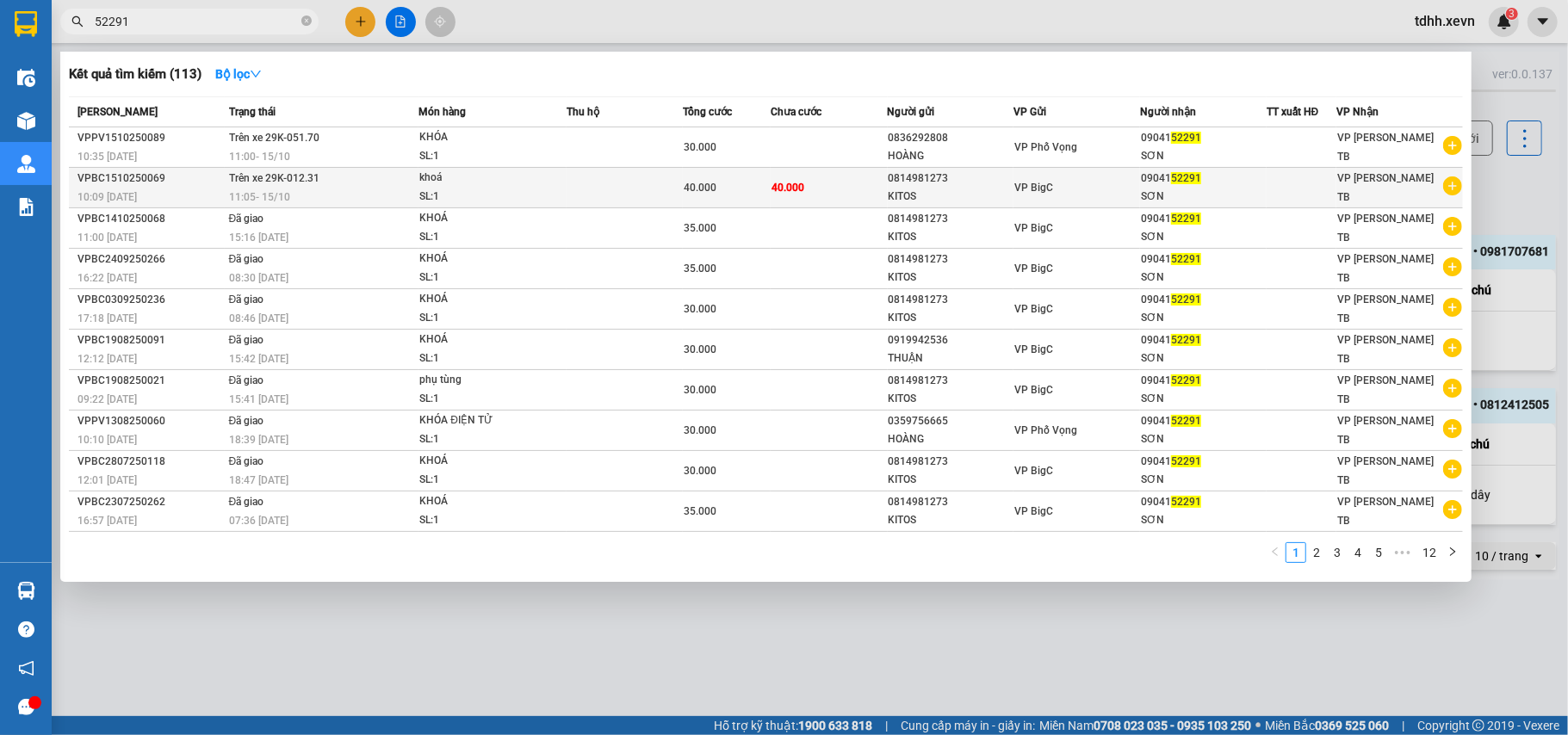
click at [567, 196] on td at bounding box center [624, 188] width 116 height 40
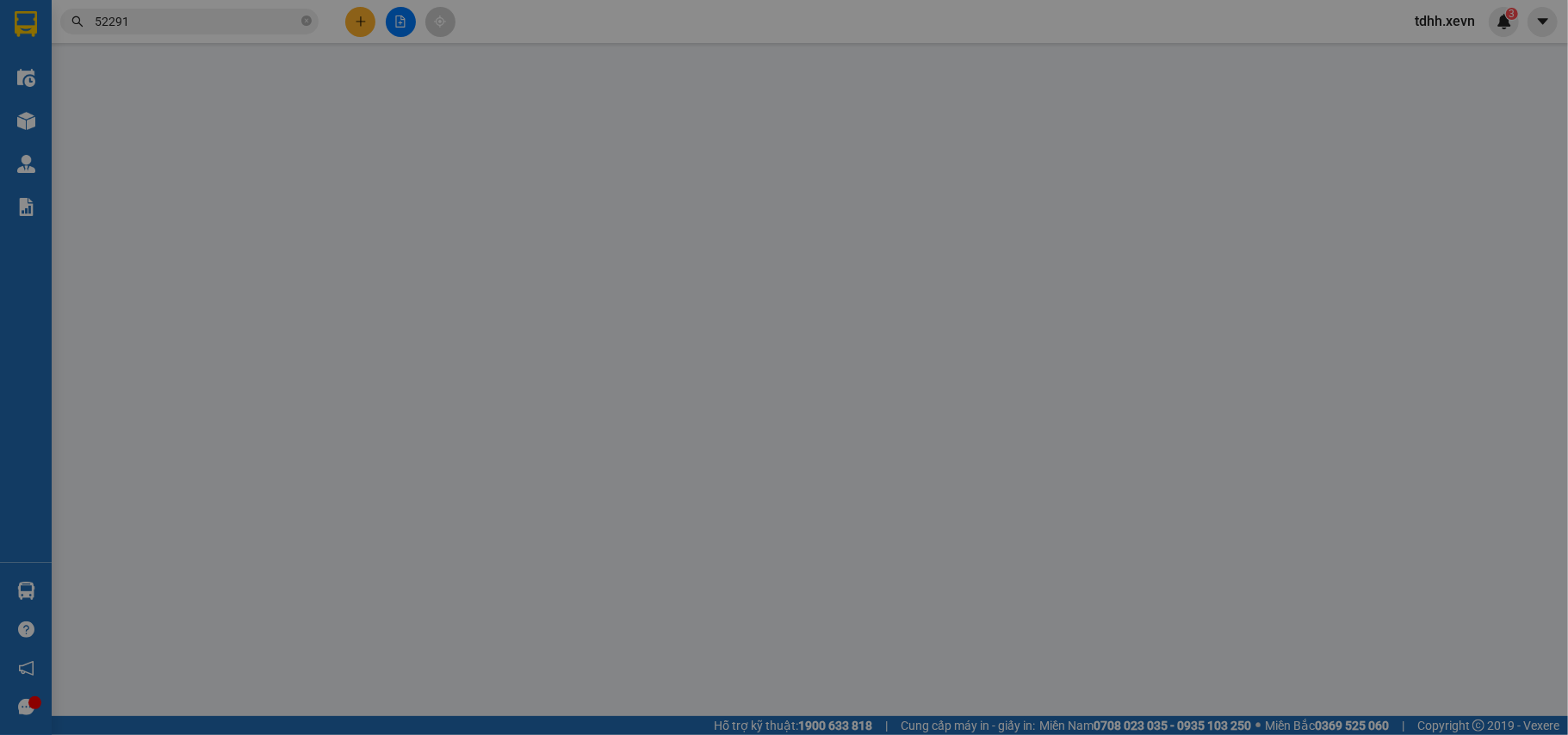
type input "0814981273"
type input "KITOS"
type input "0965690290"
type input "SƠN"
type input "VŨ NGỌC SƠN ."
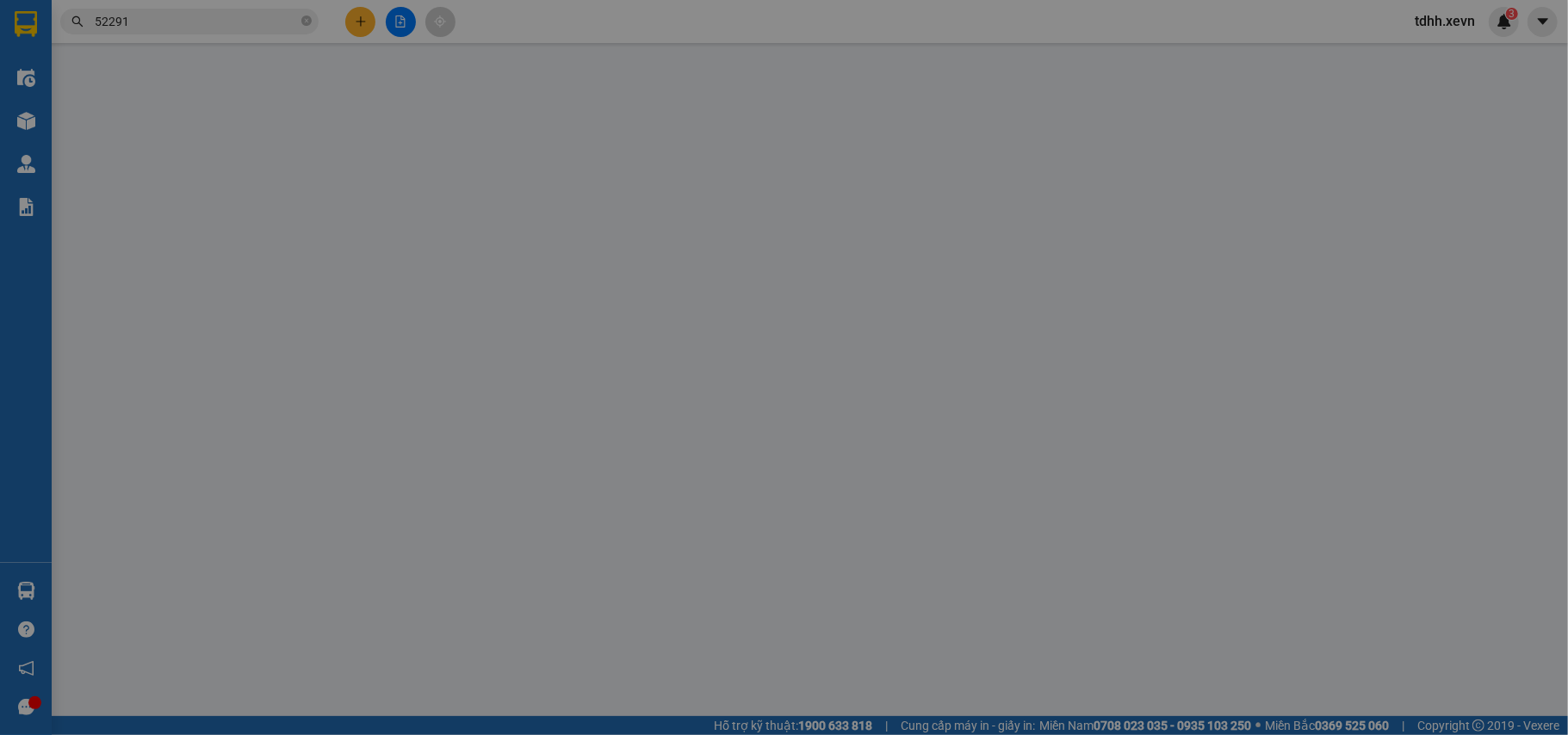
type input "sdt cũ 0904152291"
type input "0"
type input "40.000"
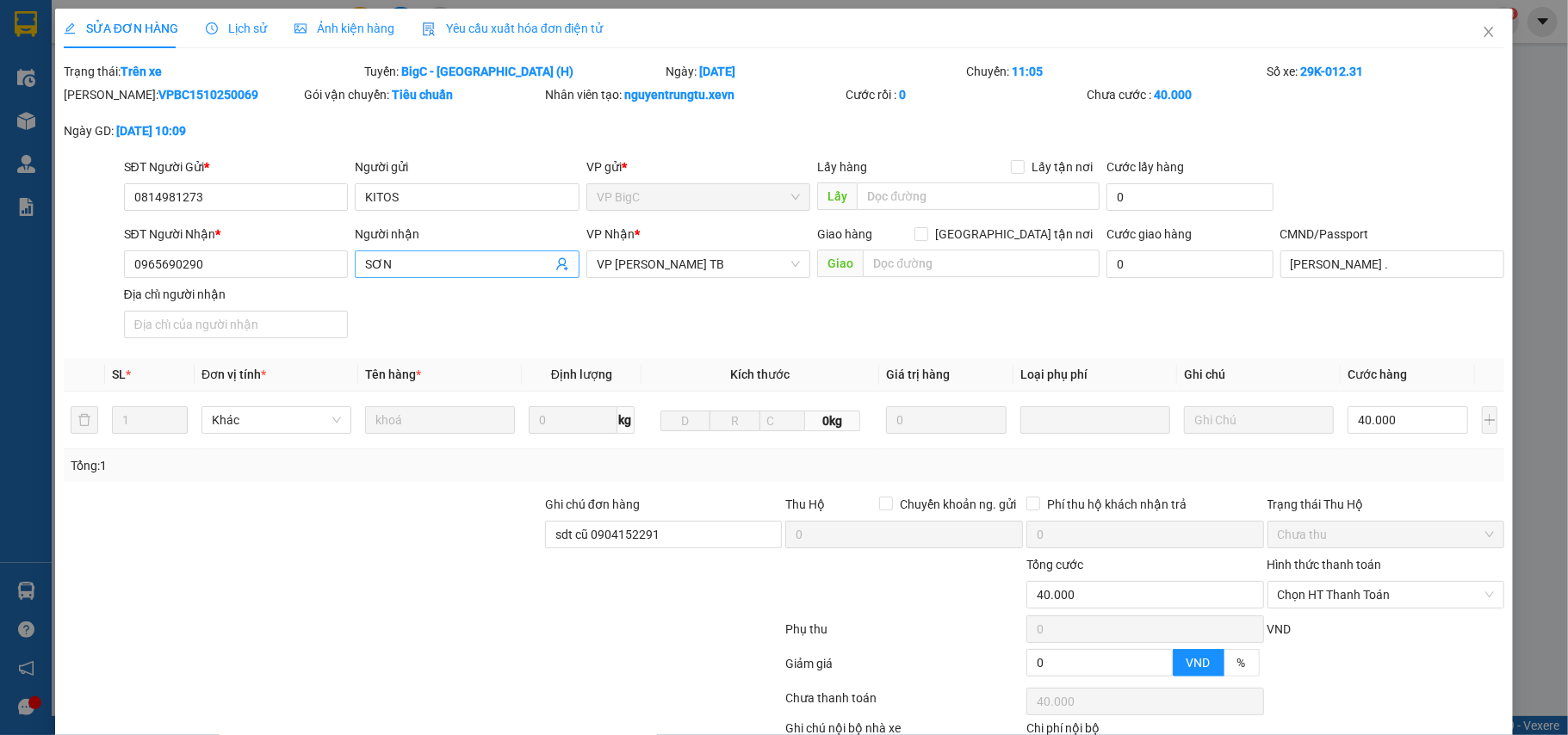
click at [416, 269] on input "SƠN" at bounding box center [459, 264] width 187 height 19
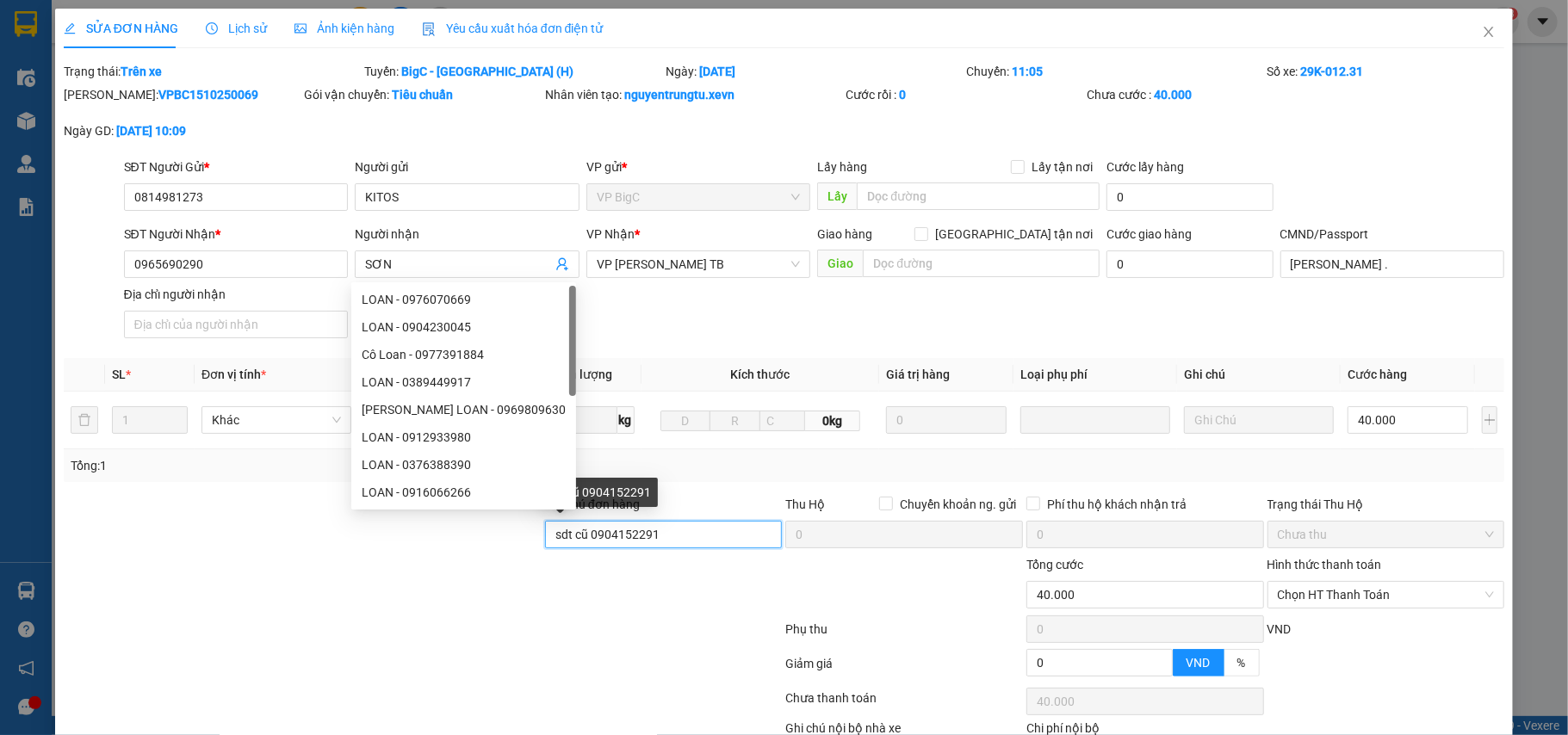
click at [686, 538] on input "sdt cũ 0904152291" at bounding box center [664, 535] width 238 height 27
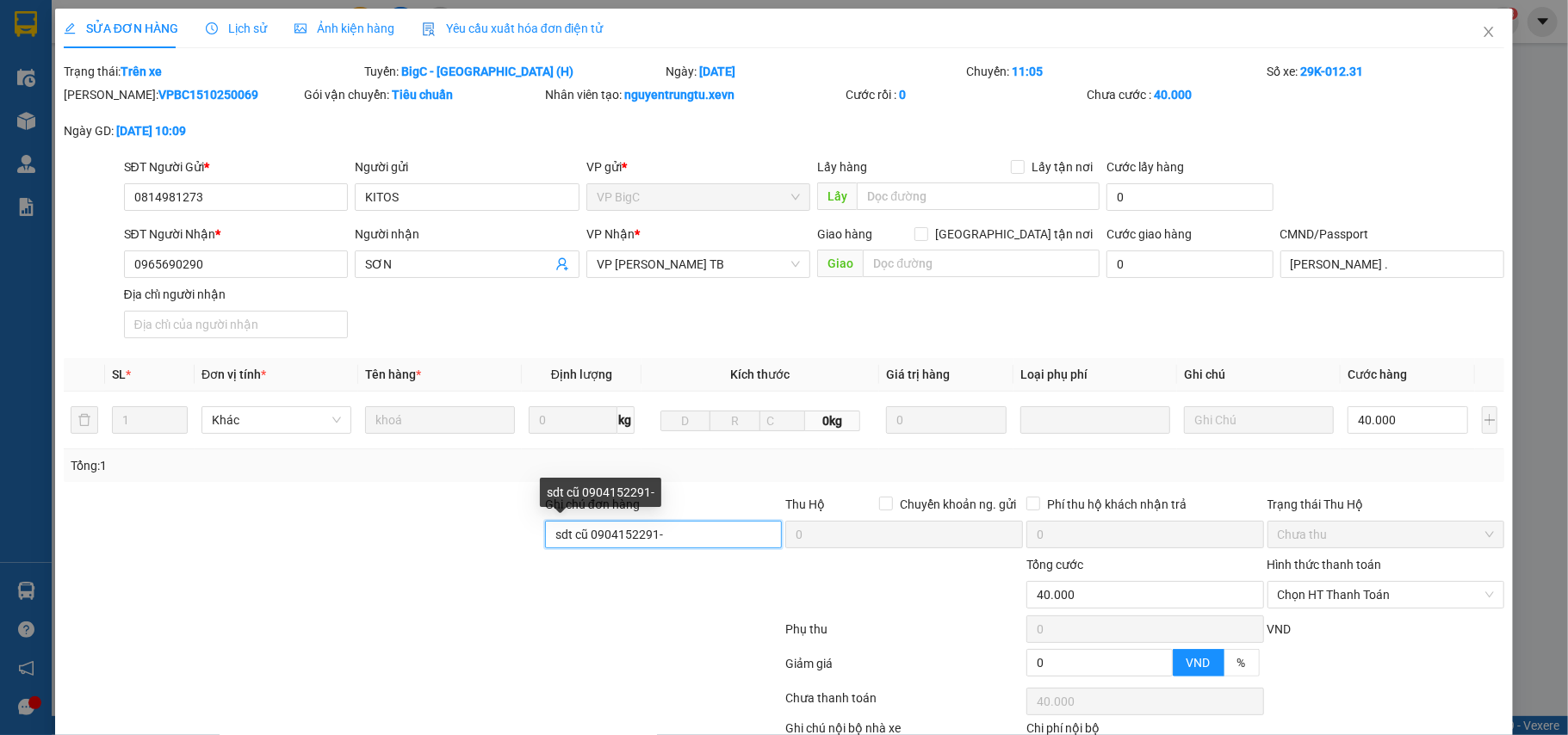
paste input "SƠN"
type input "sdt cũ 0904152291-SƠN"
click at [394, 269] on input "SƠN" at bounding box center [459, 264] width 187 height 19
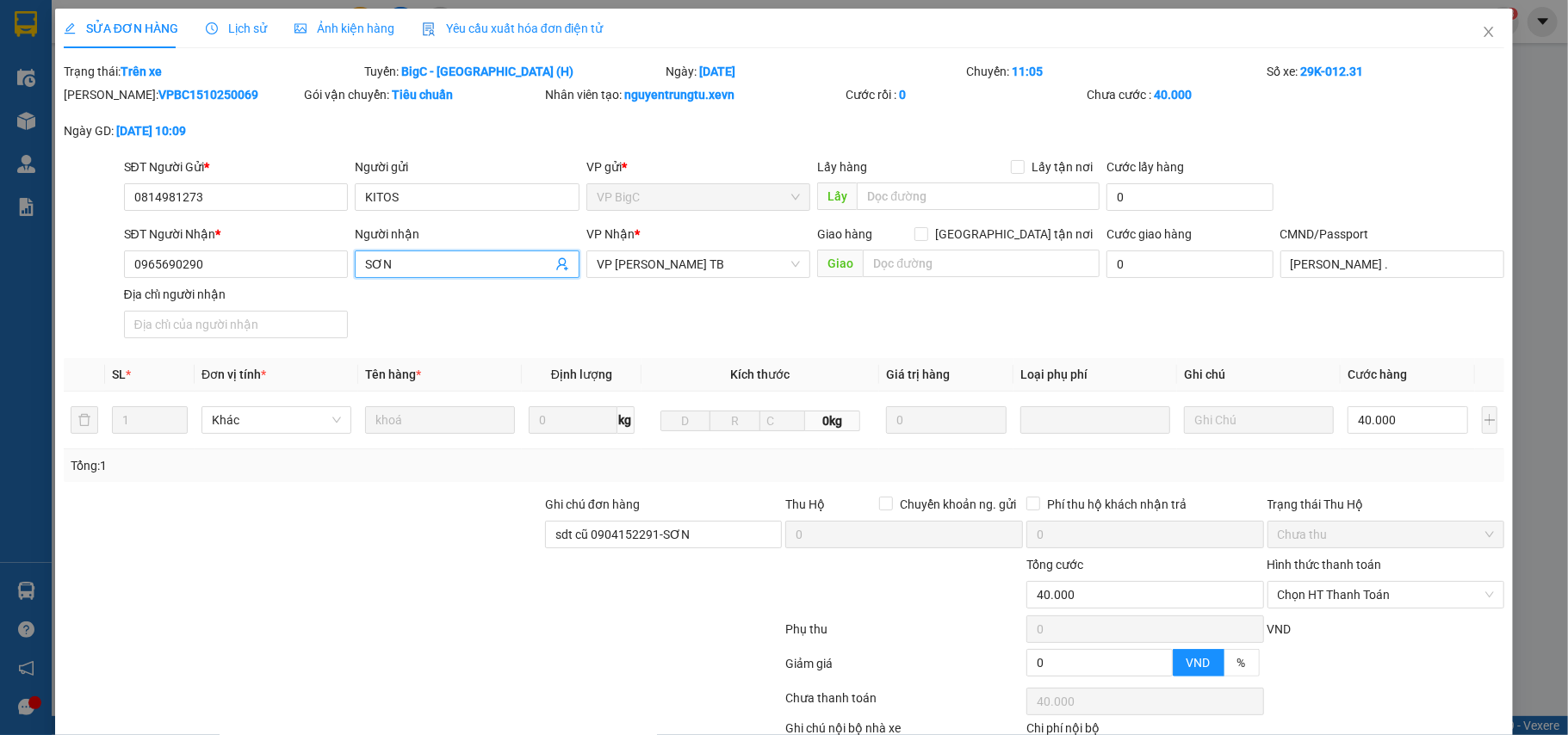
click at [394, 269] on input "SƠN" at bounding box center [459, 264] width 187 height 19
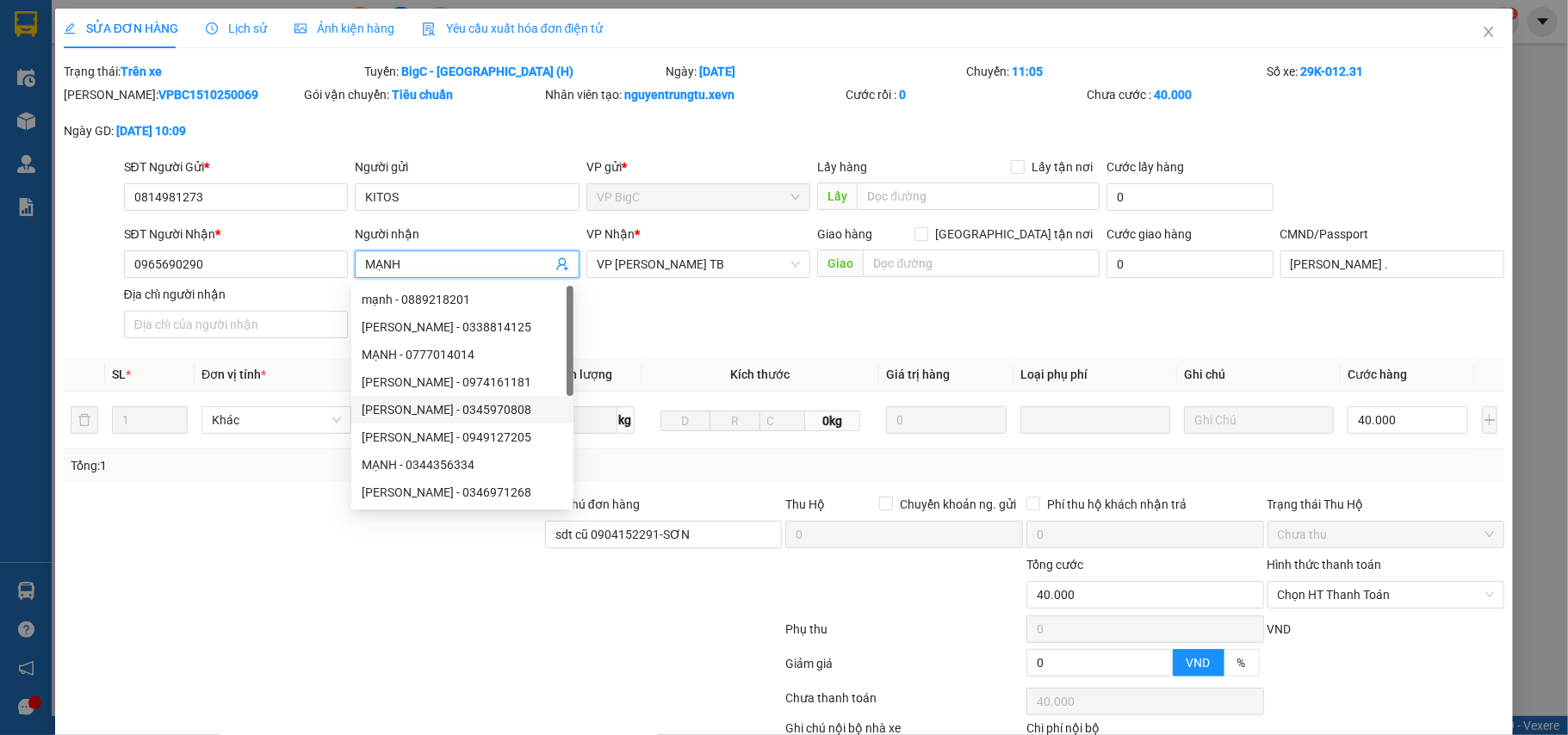
click at [417, 256] on input "MẠNH" at bounding box center [459, 264] width 187 height 19
type input "MẠNH"
click at [718, 135] on div "Mã ĐH: VPBC1510250069 Gói vận chuyển: Tiêu chuẩn Nhân viên tạo: nguyentrungtu.x…" at bounding box center [784, 121] width 1445 height 72
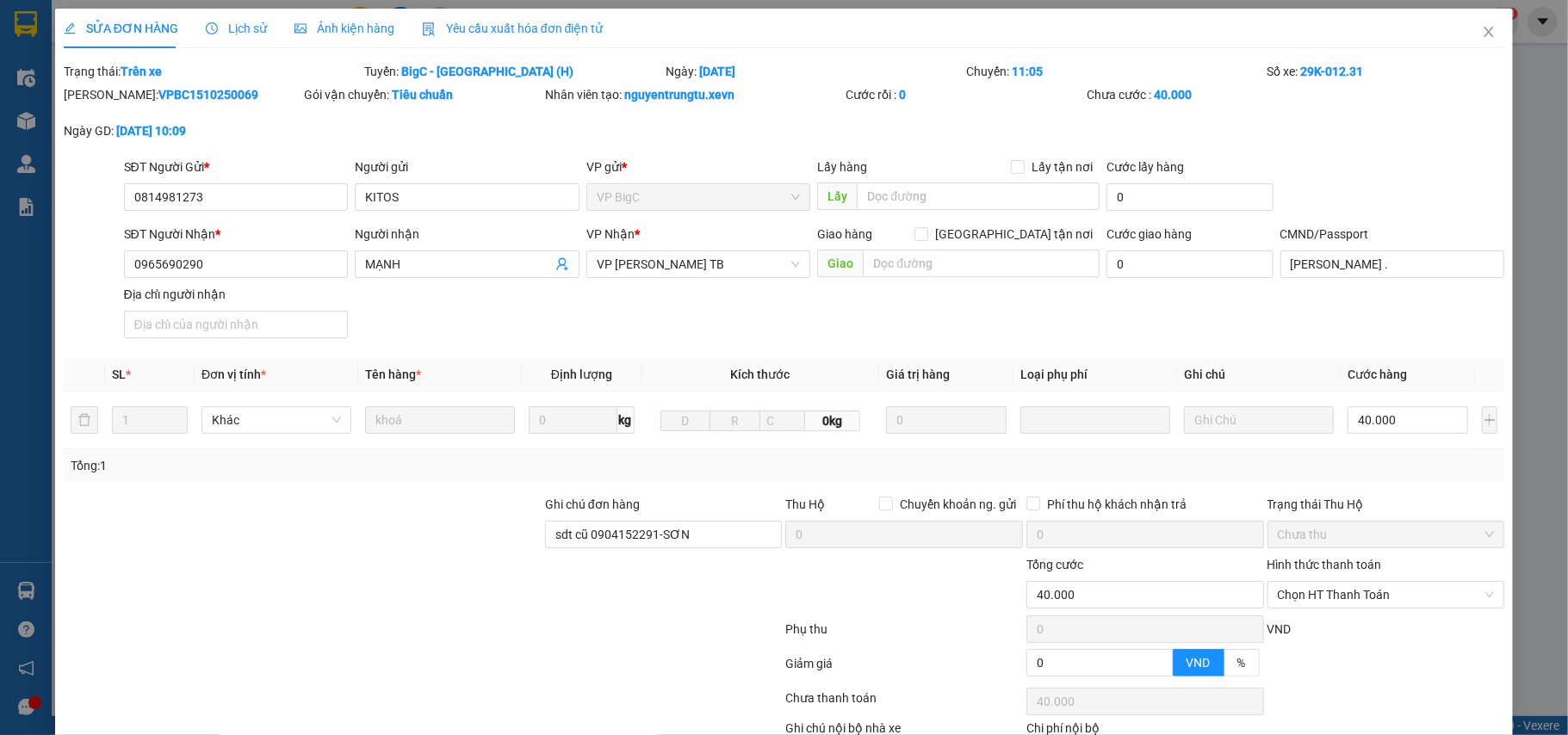
scroll to position [114, 0]
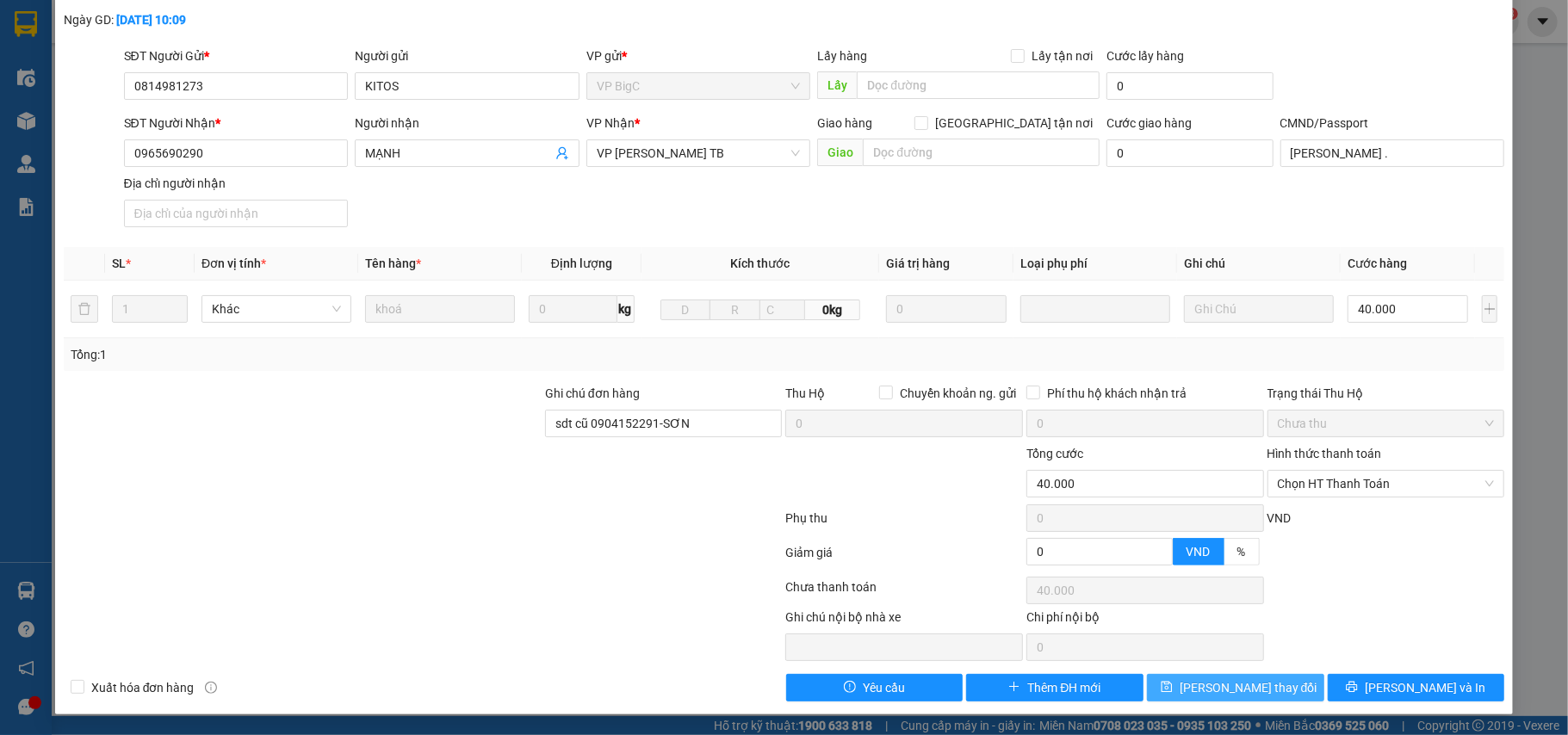
click at [1199, 678] on button "Lưu thay đổi" at bounding box center [1236, 688] width 178 height 27
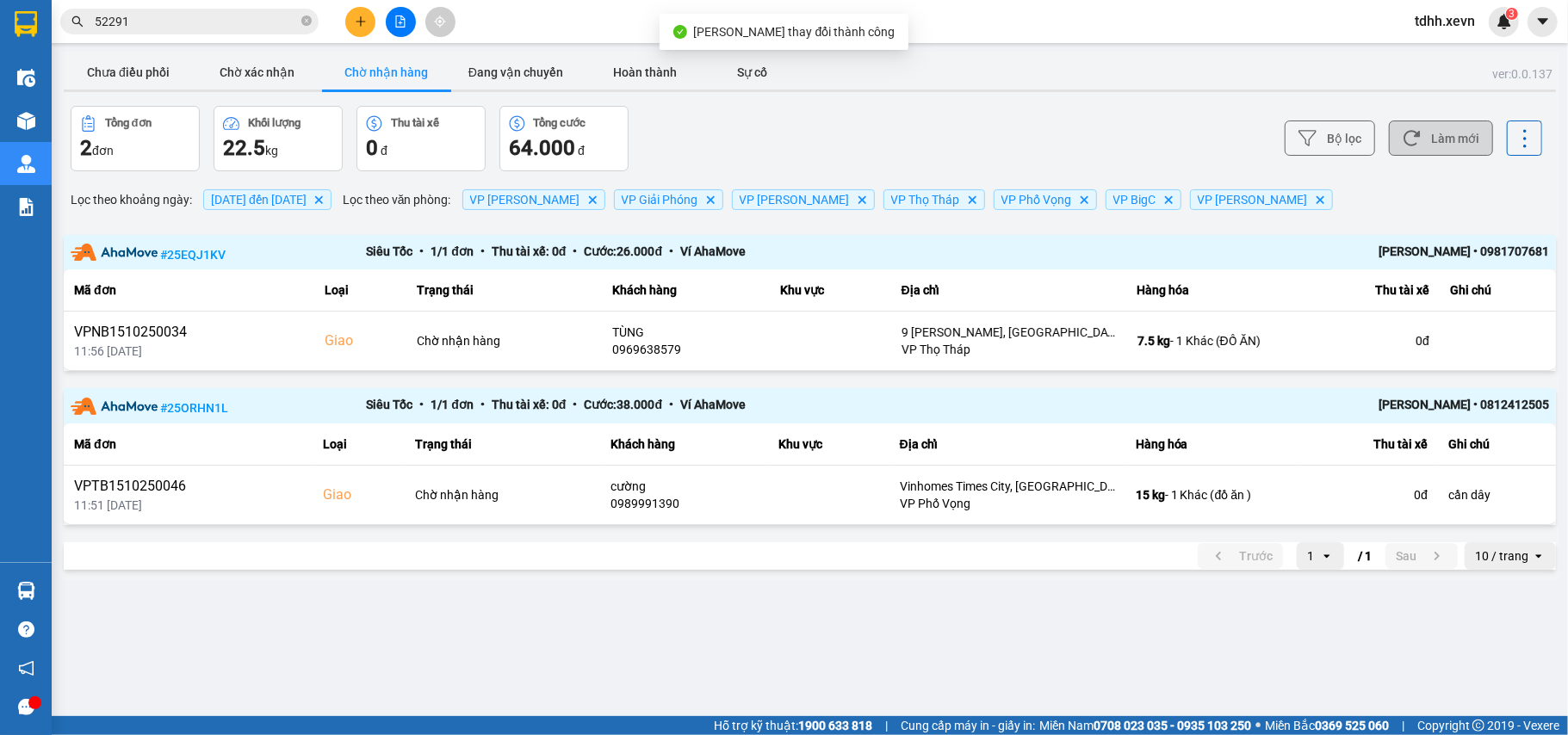
click at [1436, 146] on button "Làm mới" at bounding box center [1441, 138] width 104 height 36
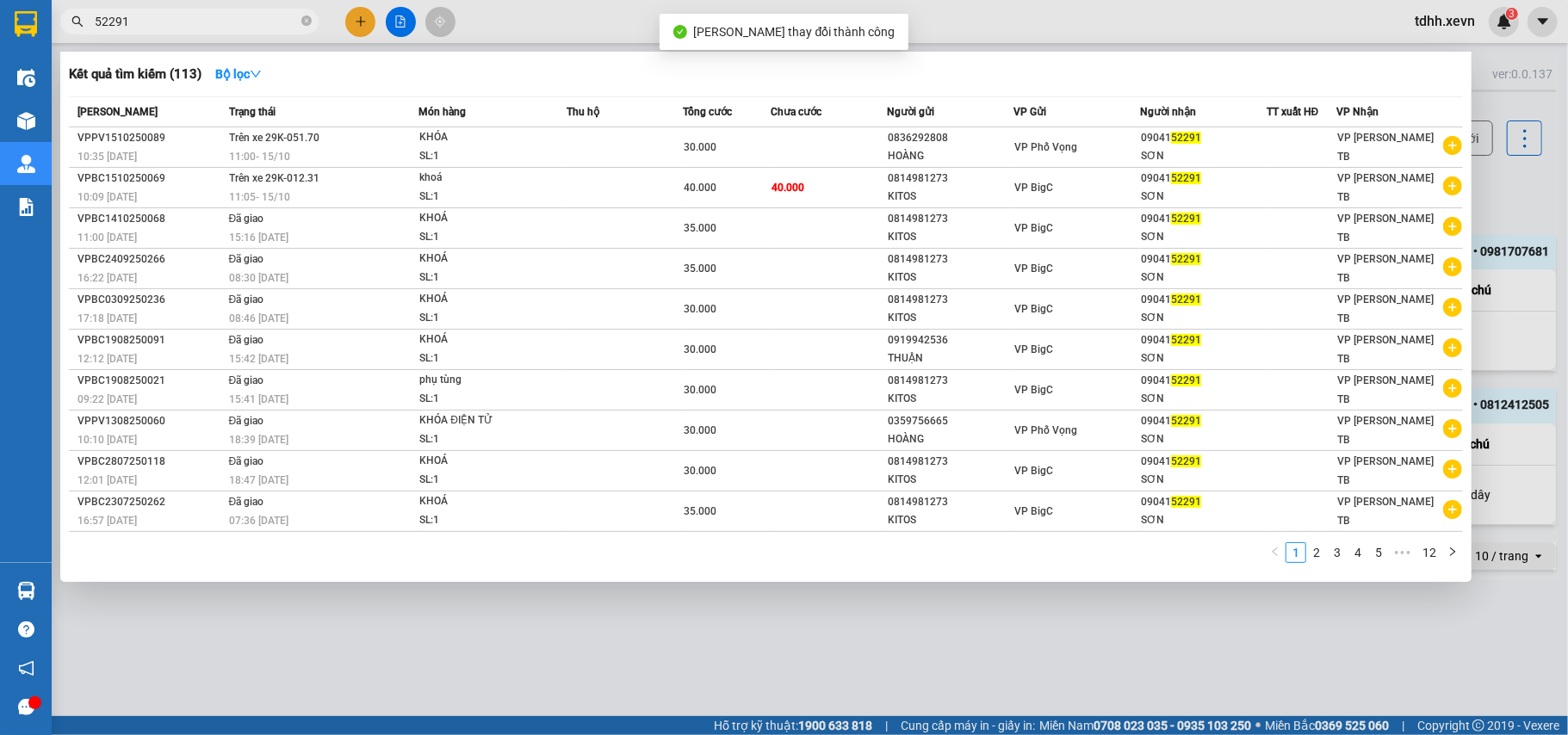
click at [162, 21] on input "52291" at bounding box center [196, 21] width 203 height 19
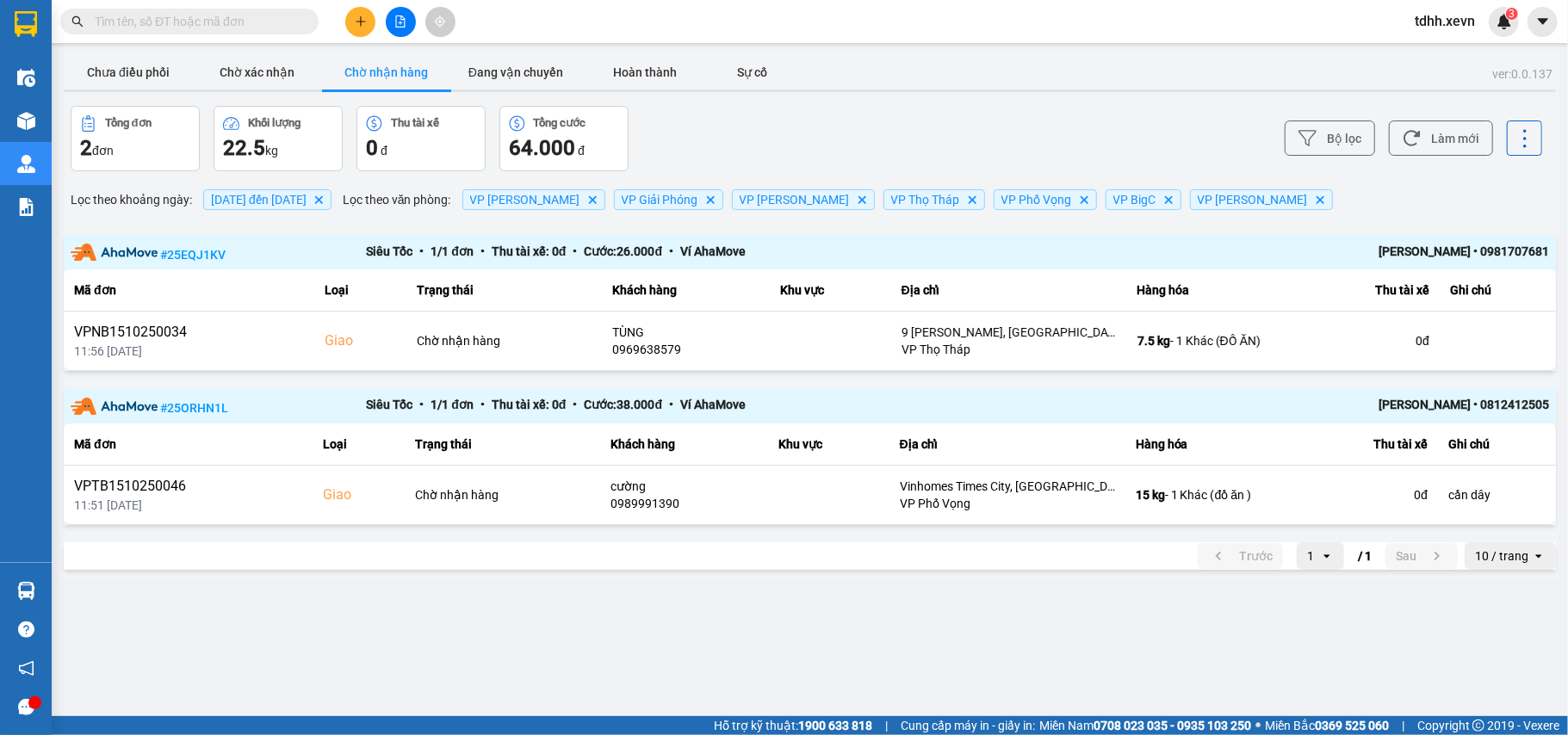
click at [186, 22] on input "text" at bounding box center [196, 21] width 203 height 19
paste input "0916190038"
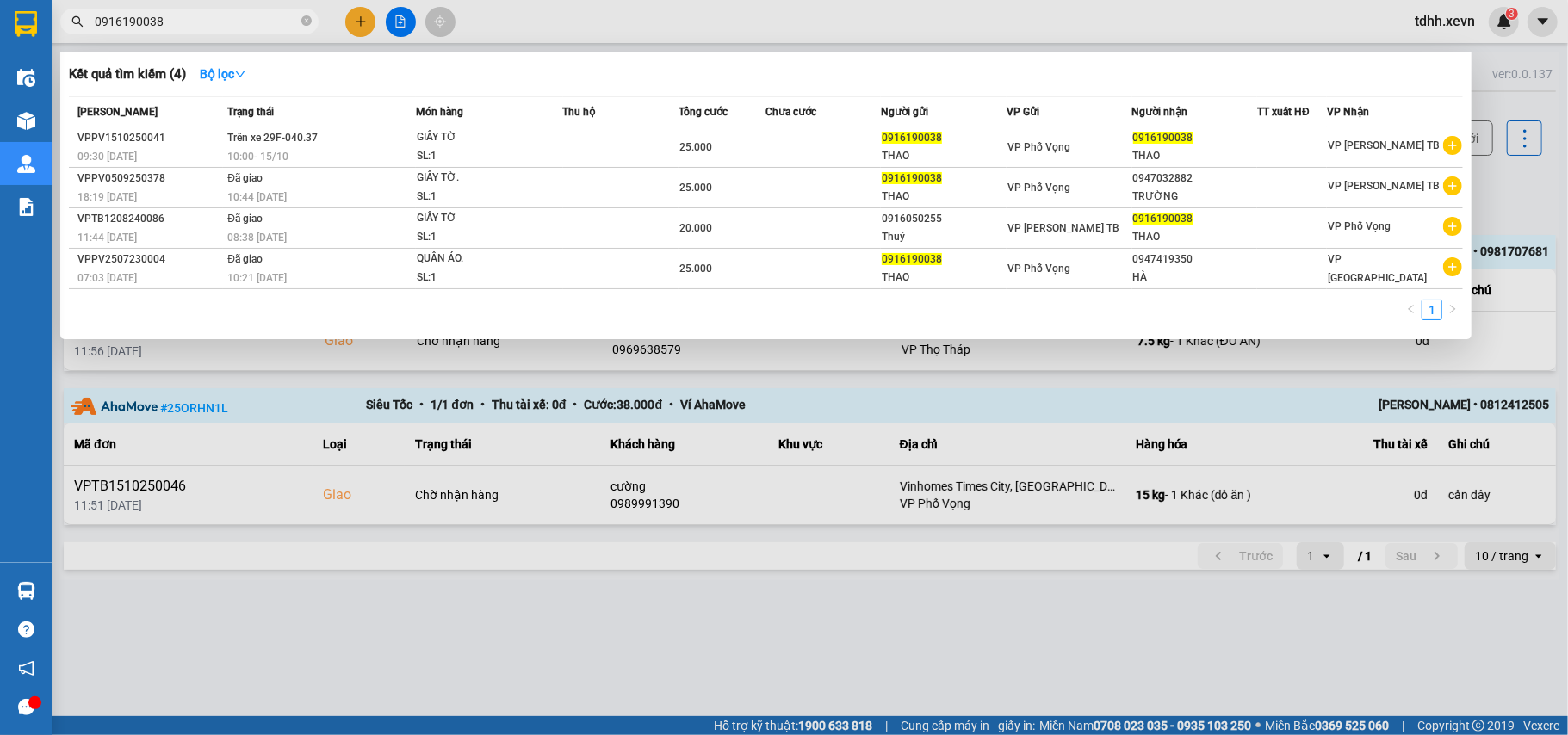
click at [158, 22] on input "0916190038" at bounding box center [196, 21] width 203 height 19
paste input "354378931"
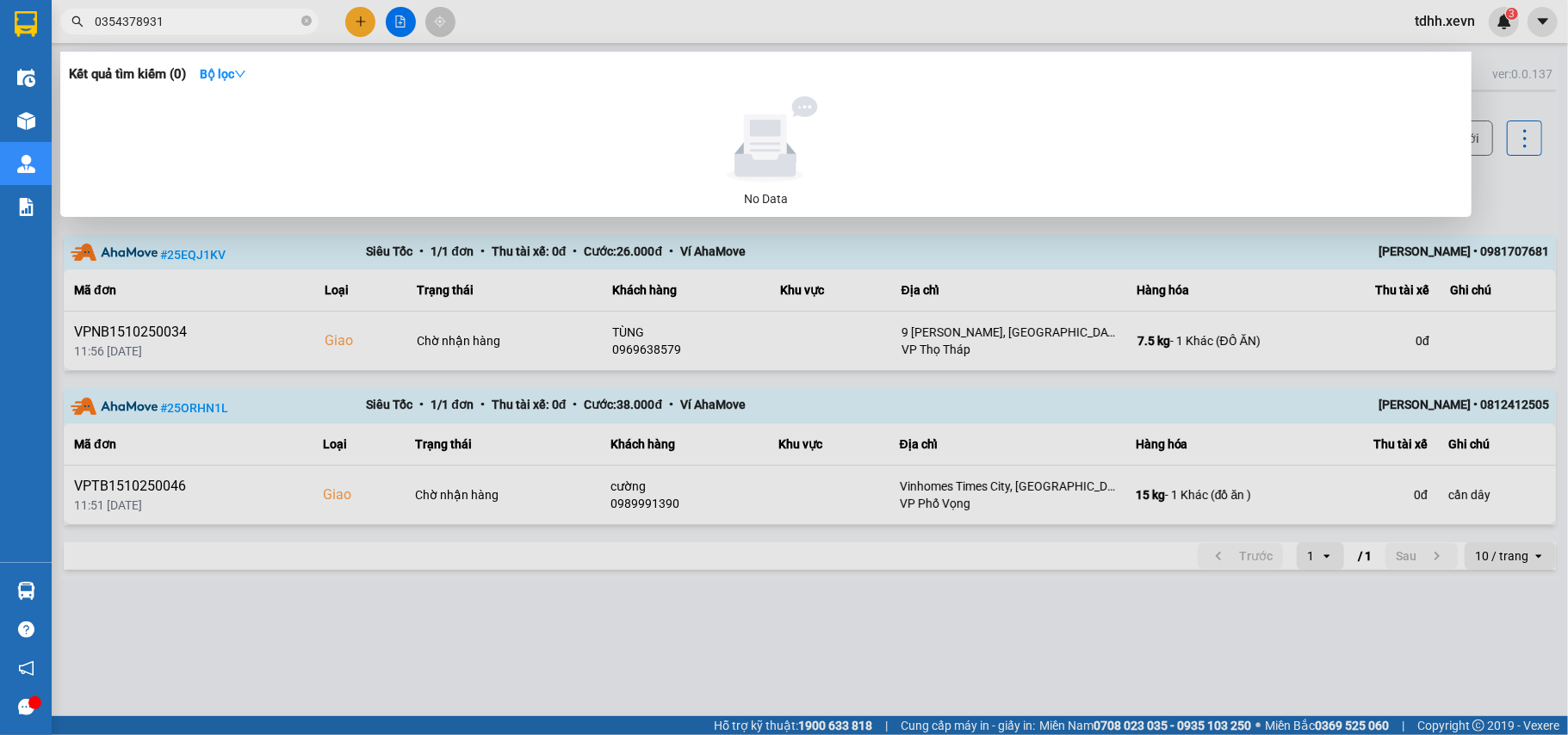
click at [183, 29] on input "0354378931" at bounding box center [196, 21] width 203 height 19
click at [180, 26] on input "0354378931" at bounding box center [196, 21] width 203 height 19
paste input "0853551112"
click at [177, 22] on input "03543789310853551112" at bounding box center [196, 21] width 203 height 19
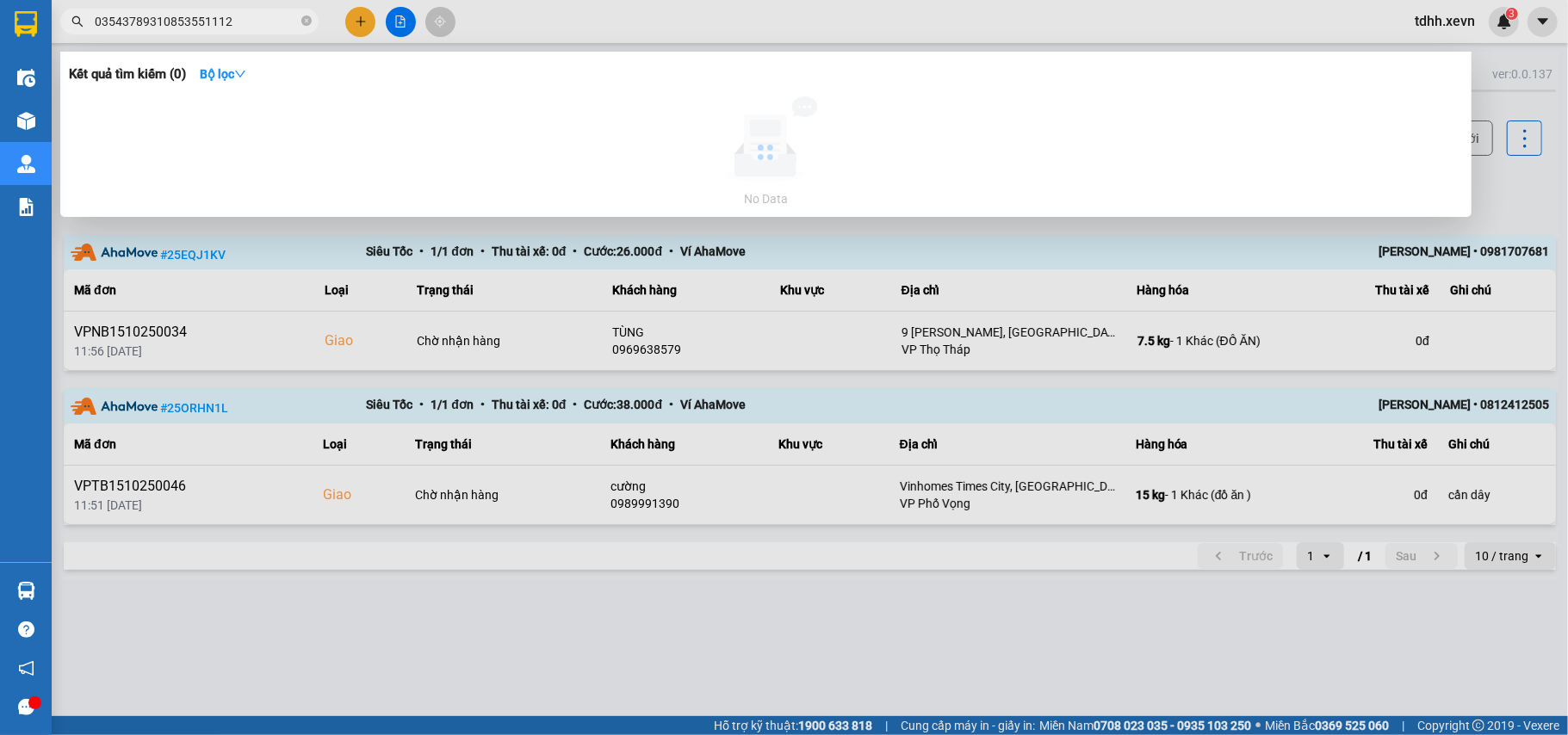
paste input "text"
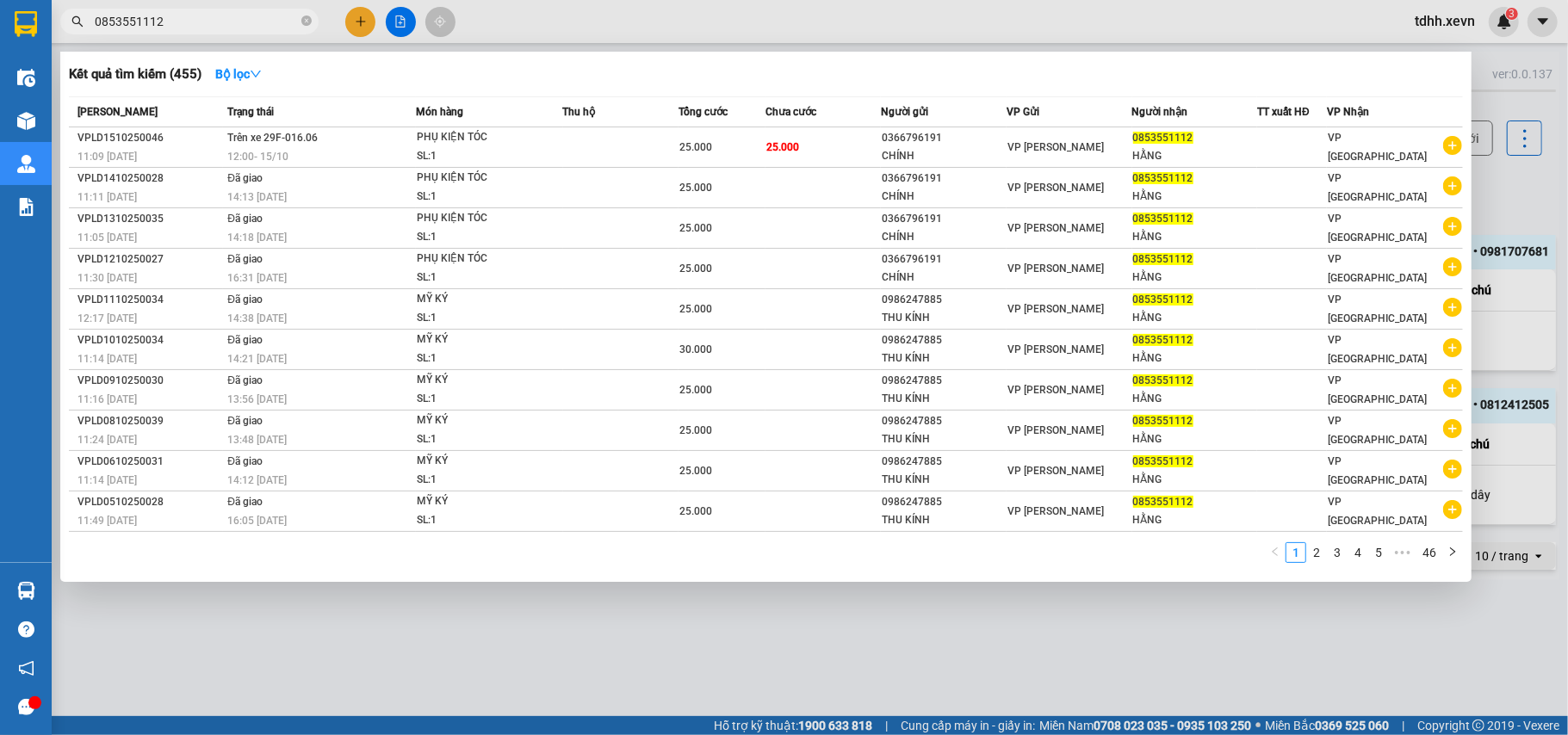
type input "0853551112"
click at [426, 632] on div at bounding box center [784, 367] width 1568 height 735
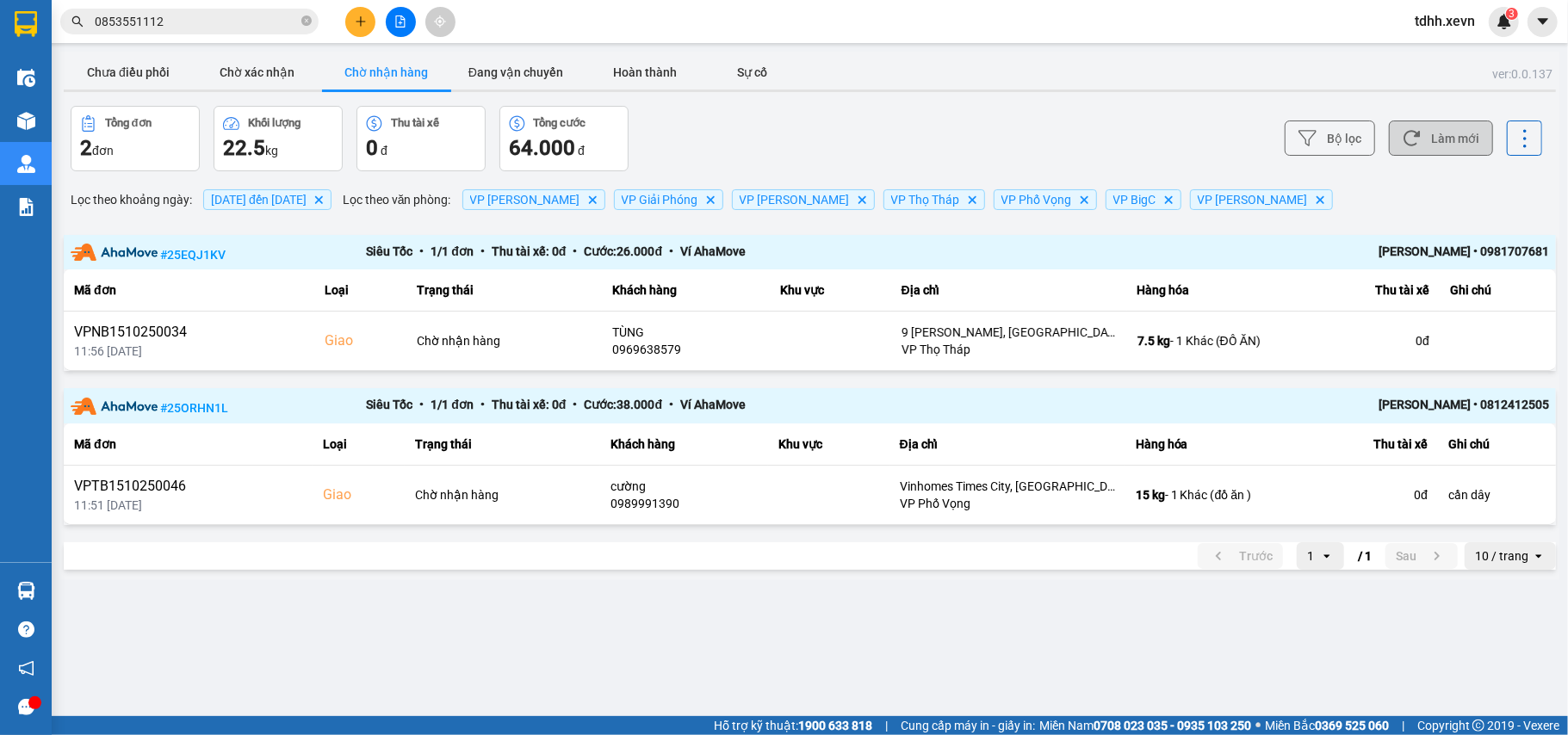
click at [1447, 142] on button "Làm mới" at bounding box center [1441, 138] width 104 height 36
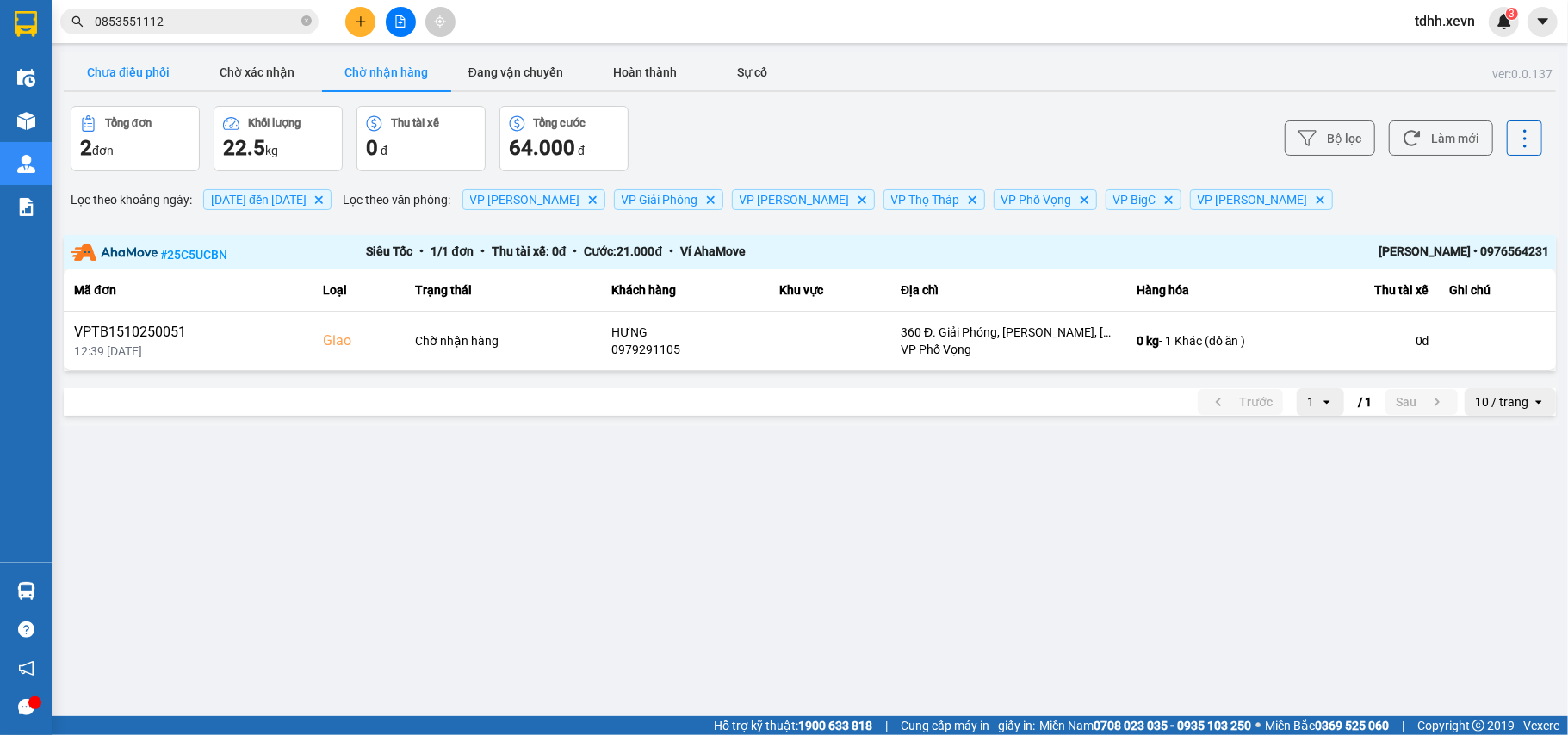
click at [124, 74] on button "Chưa điều phối" at bounding box center [128, 72] width 129 height 35
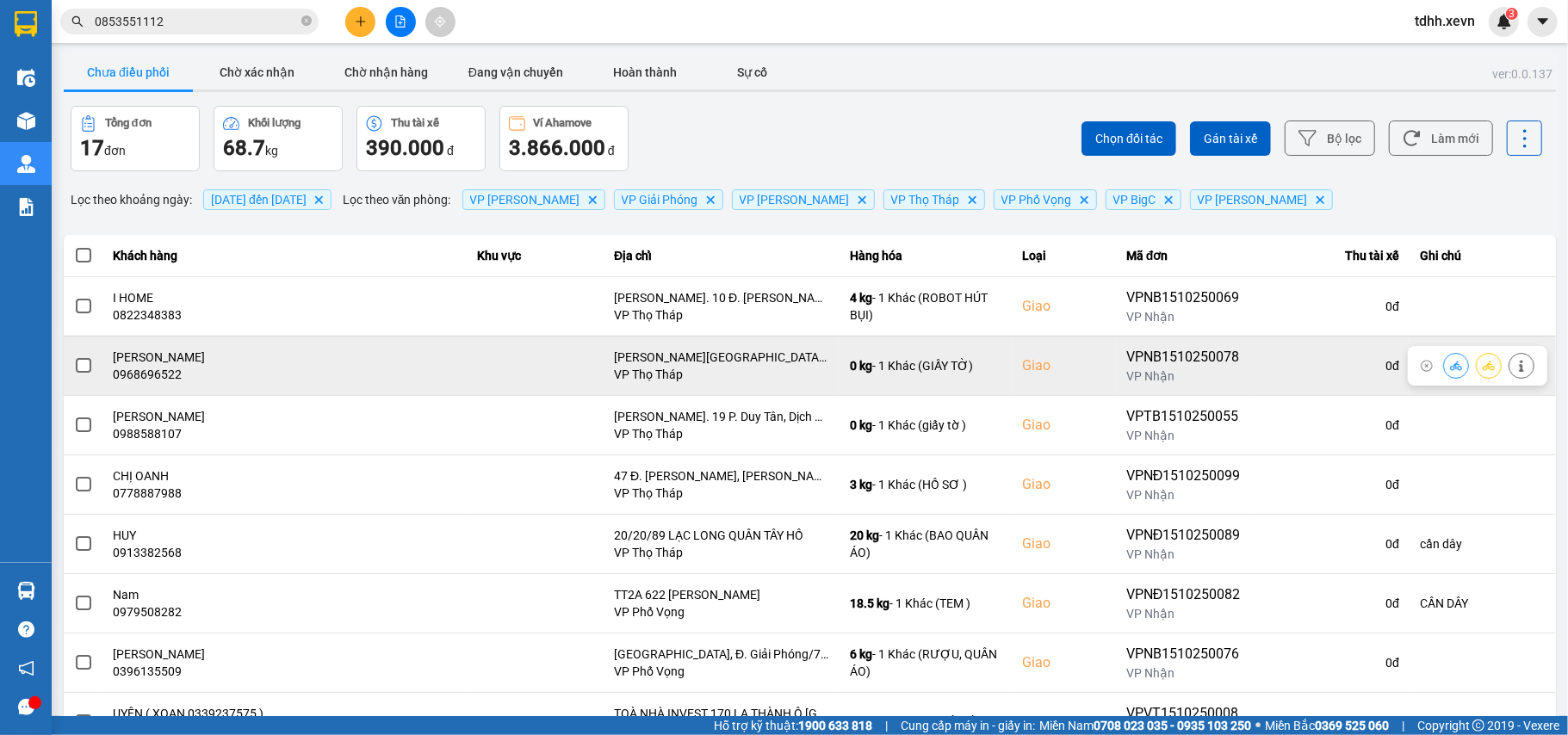
click at [146, 384] on div "0968696522" at bounding box center [285, 374] width 342 height 17
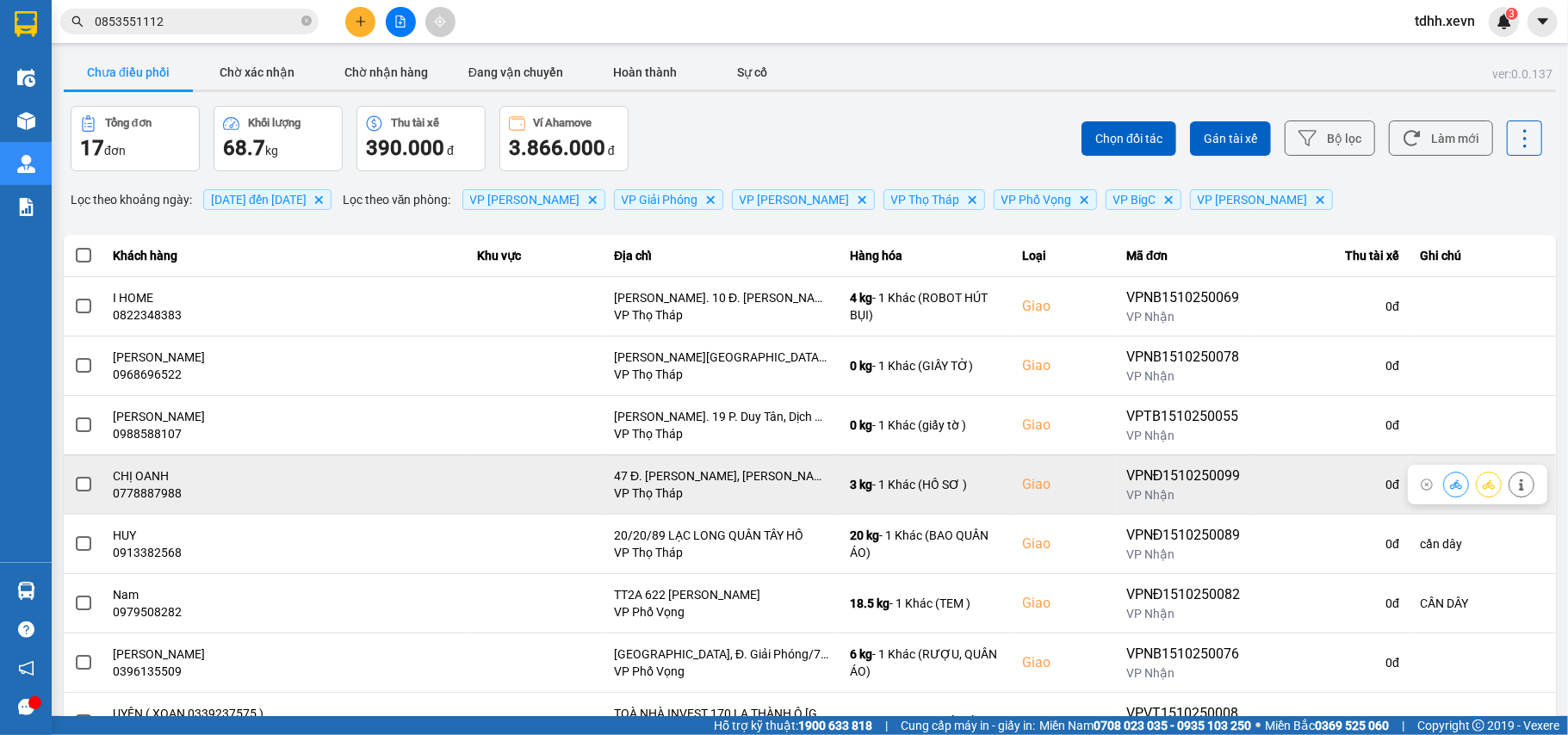
click at [135, 501] on div "0778887988" at bounding box center [285, 493] width 342 height 17
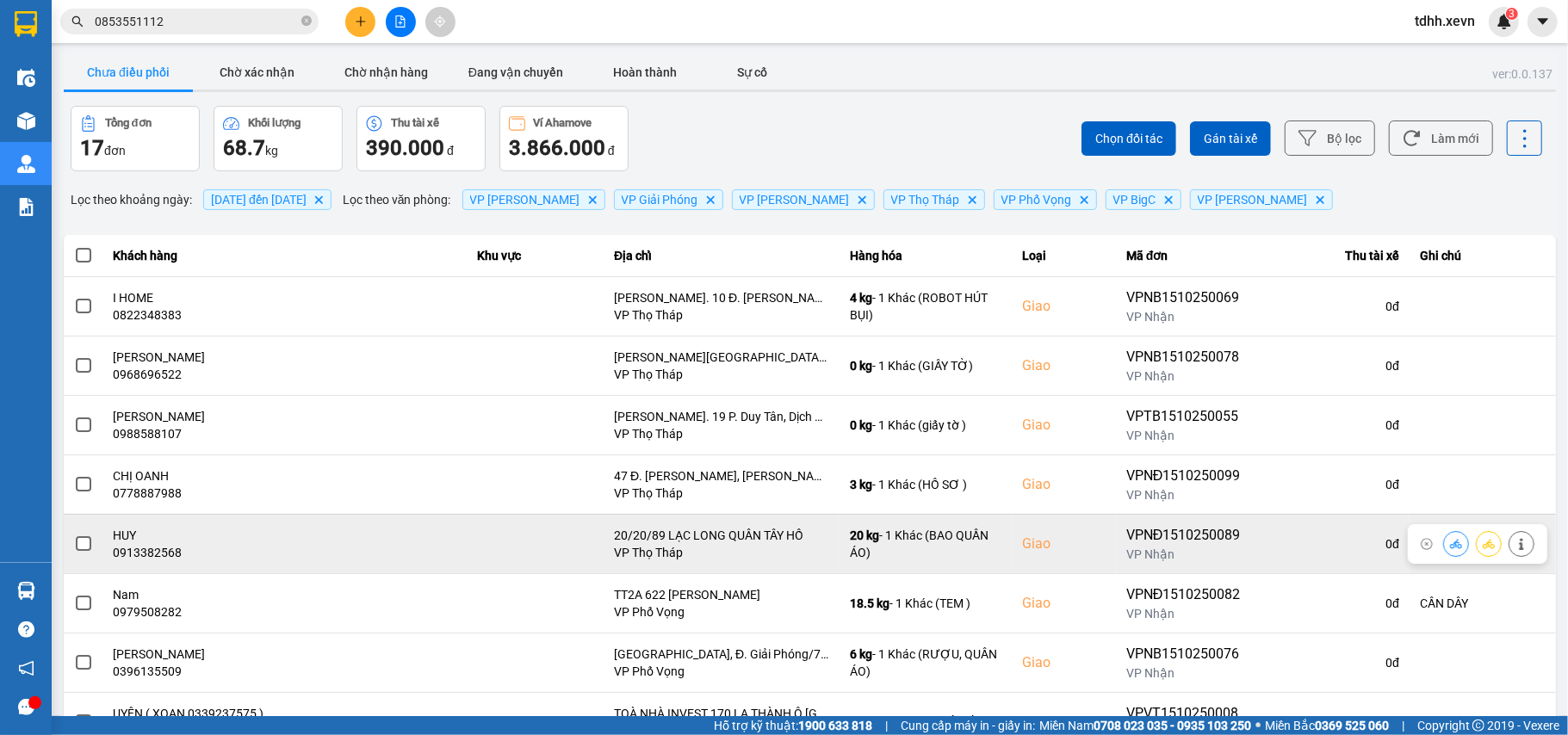
click at [149, 561] on div "0913382568" at bounding box center [285, 553] width 342 height 17
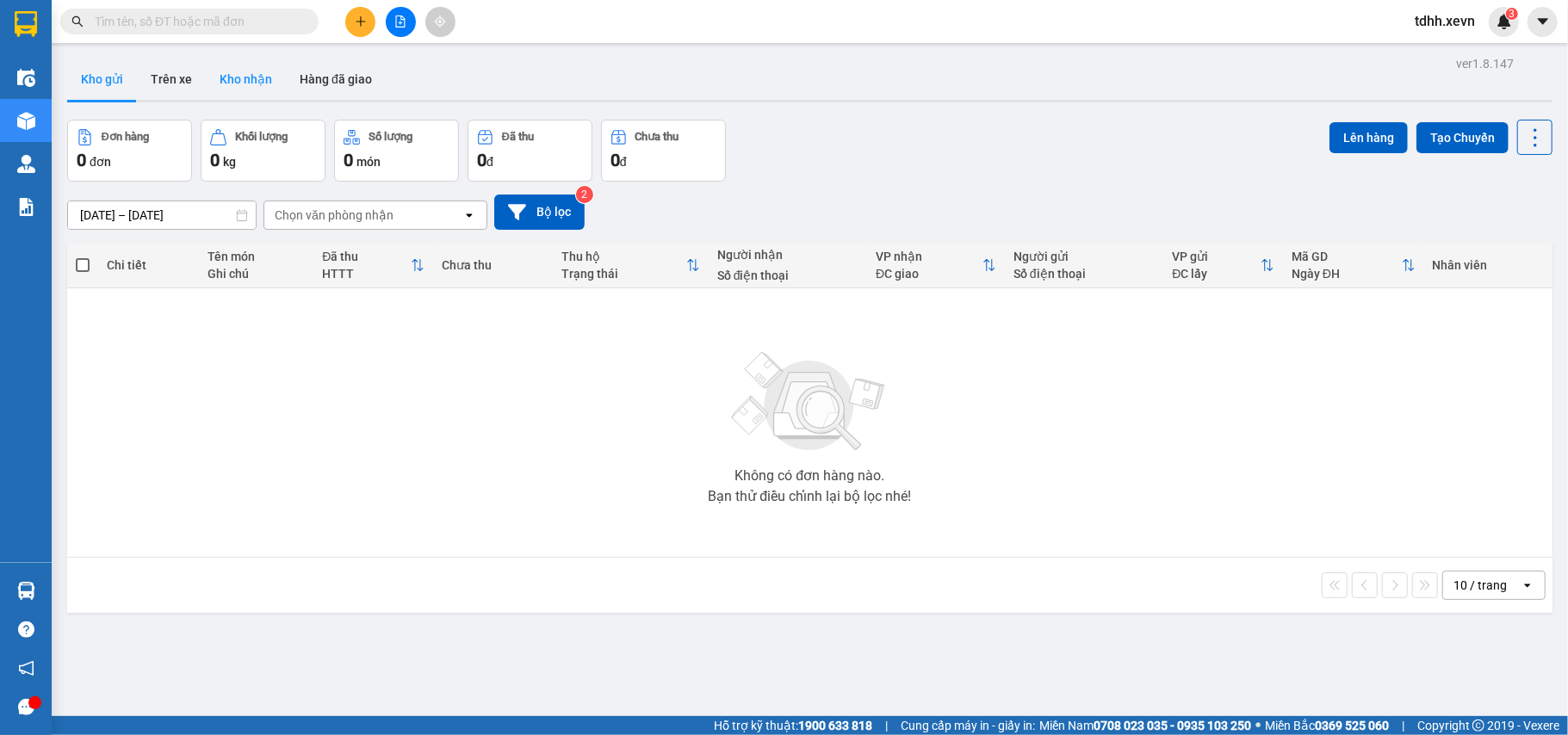
click at [243, 80] on button "Kho nhận" at bounding box center [245, 79] width 80 height 41
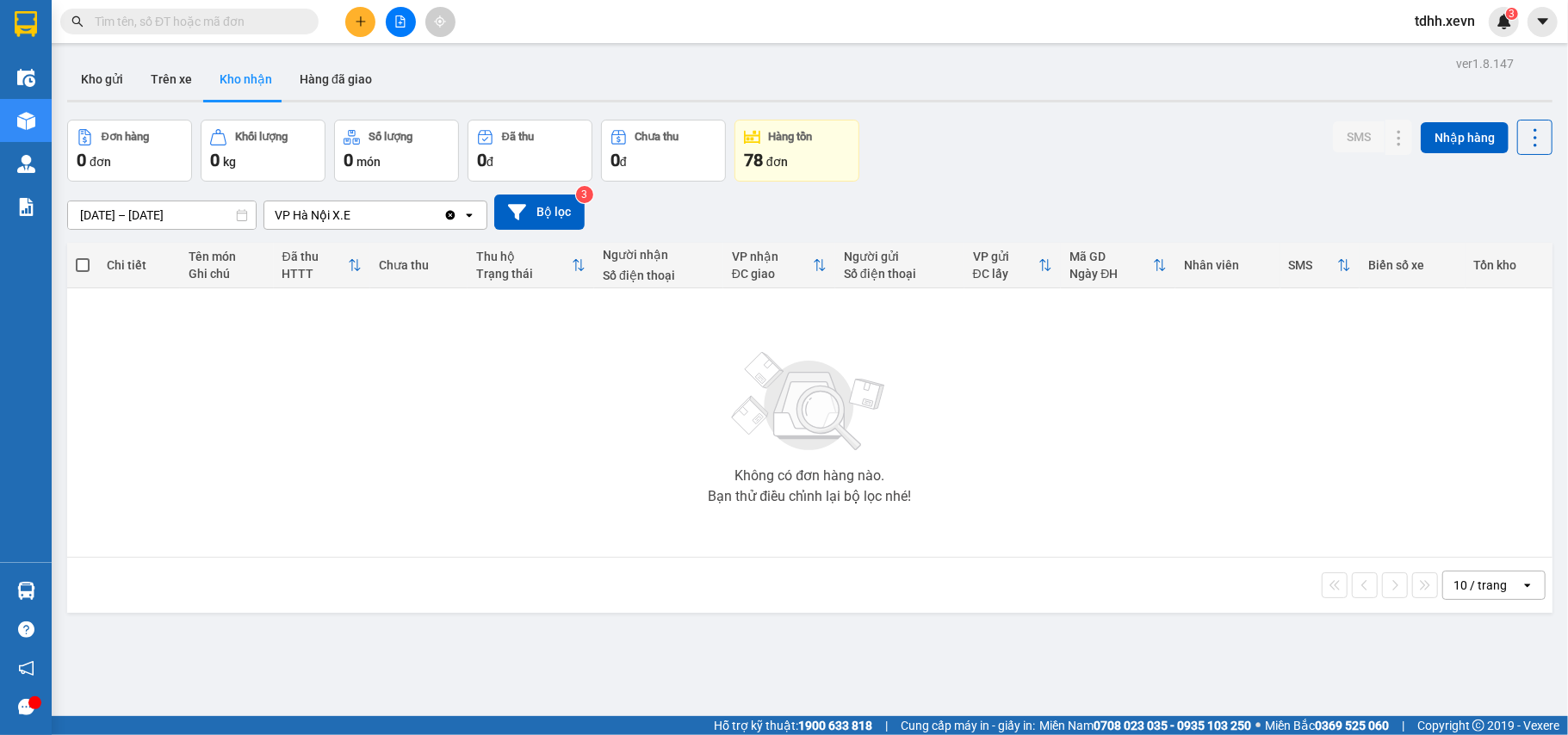
click at [449, 213] on icon "Clear value" at bounding box center [450, 215] width 9 height 9
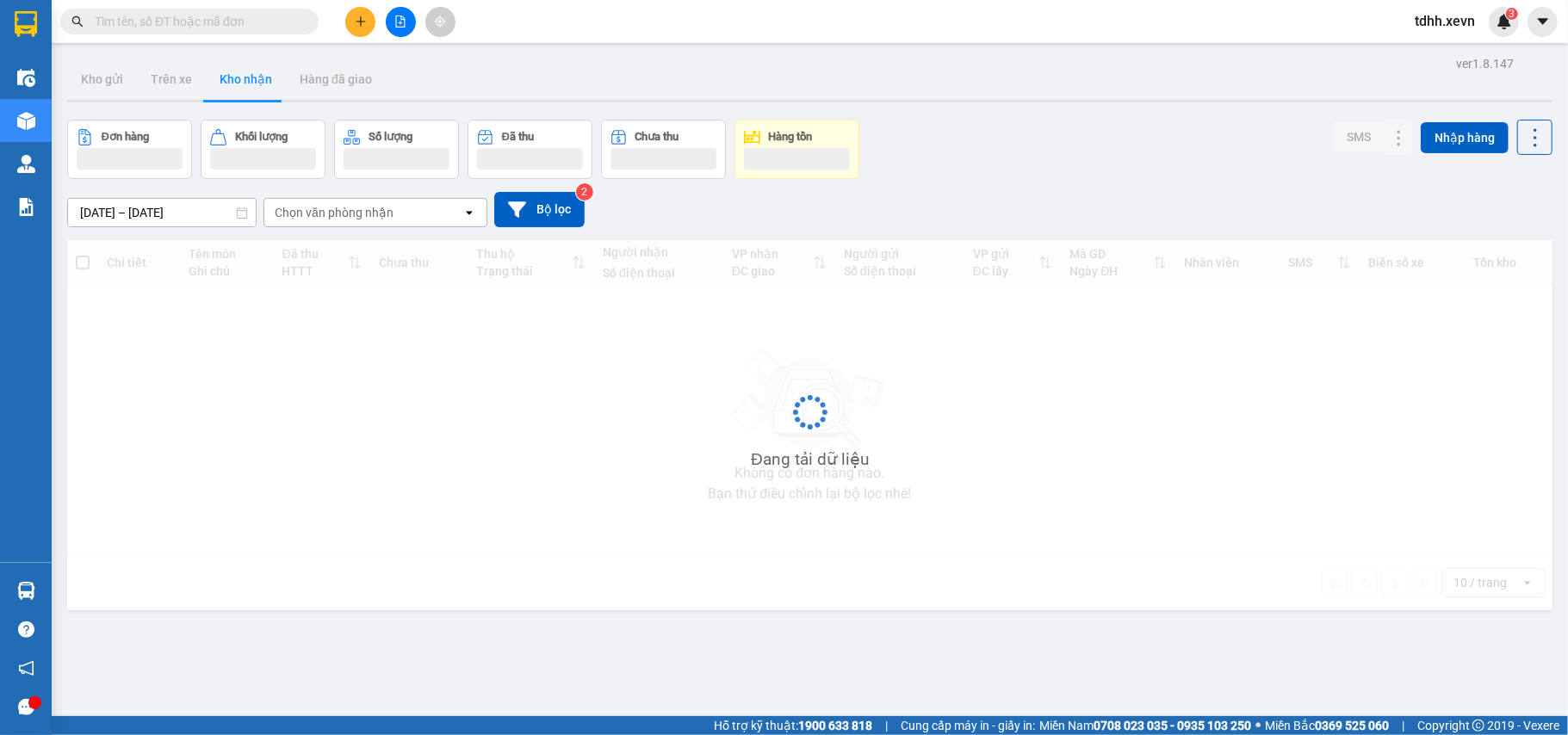
click at [376, 213] on div "Chọn văn phòng nhận" at bounding box center [334, 212] width 119 height 17
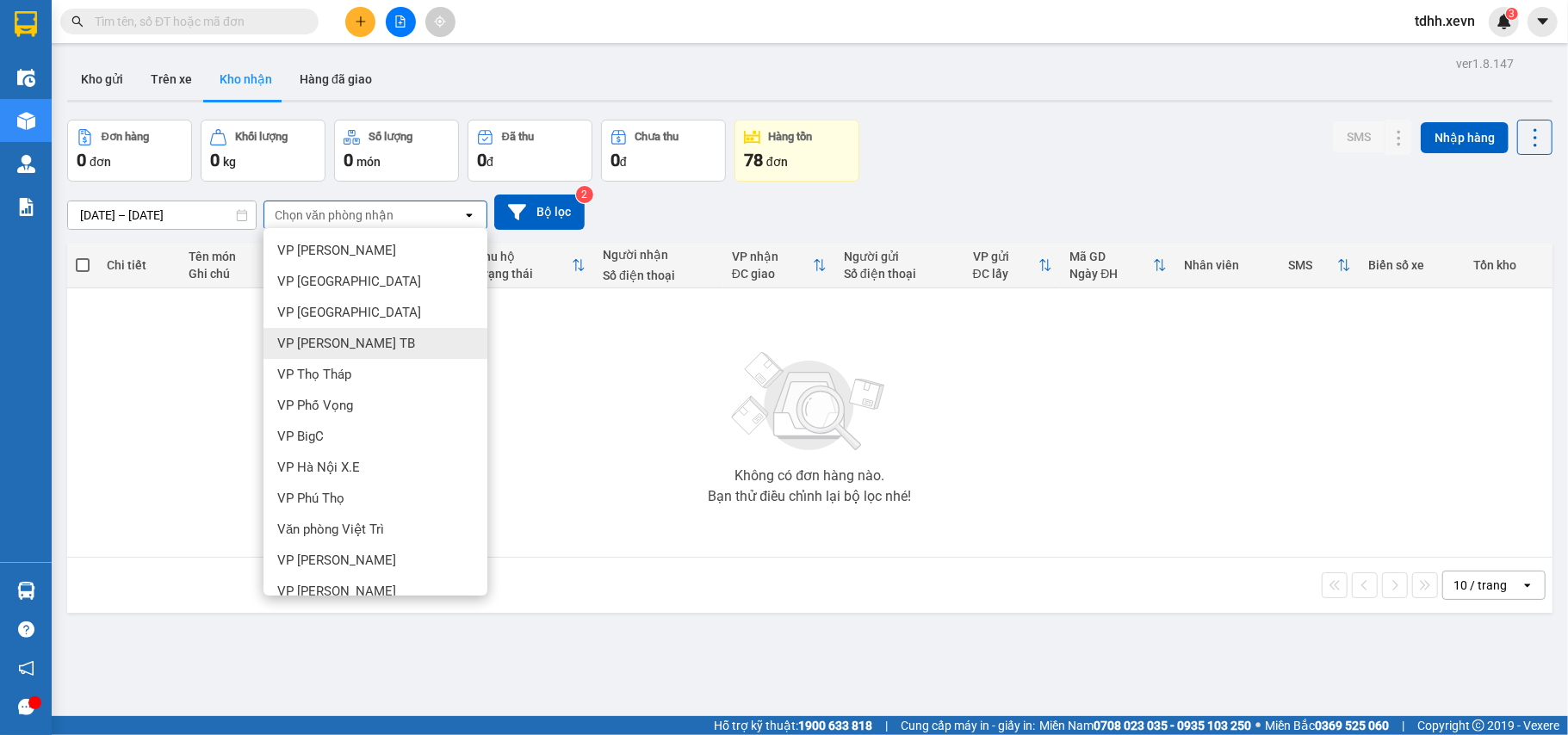
click at [336, 353] on div "VP [PERSON_NAME] TB" at bounding box center [375, 343] width 224 height 31
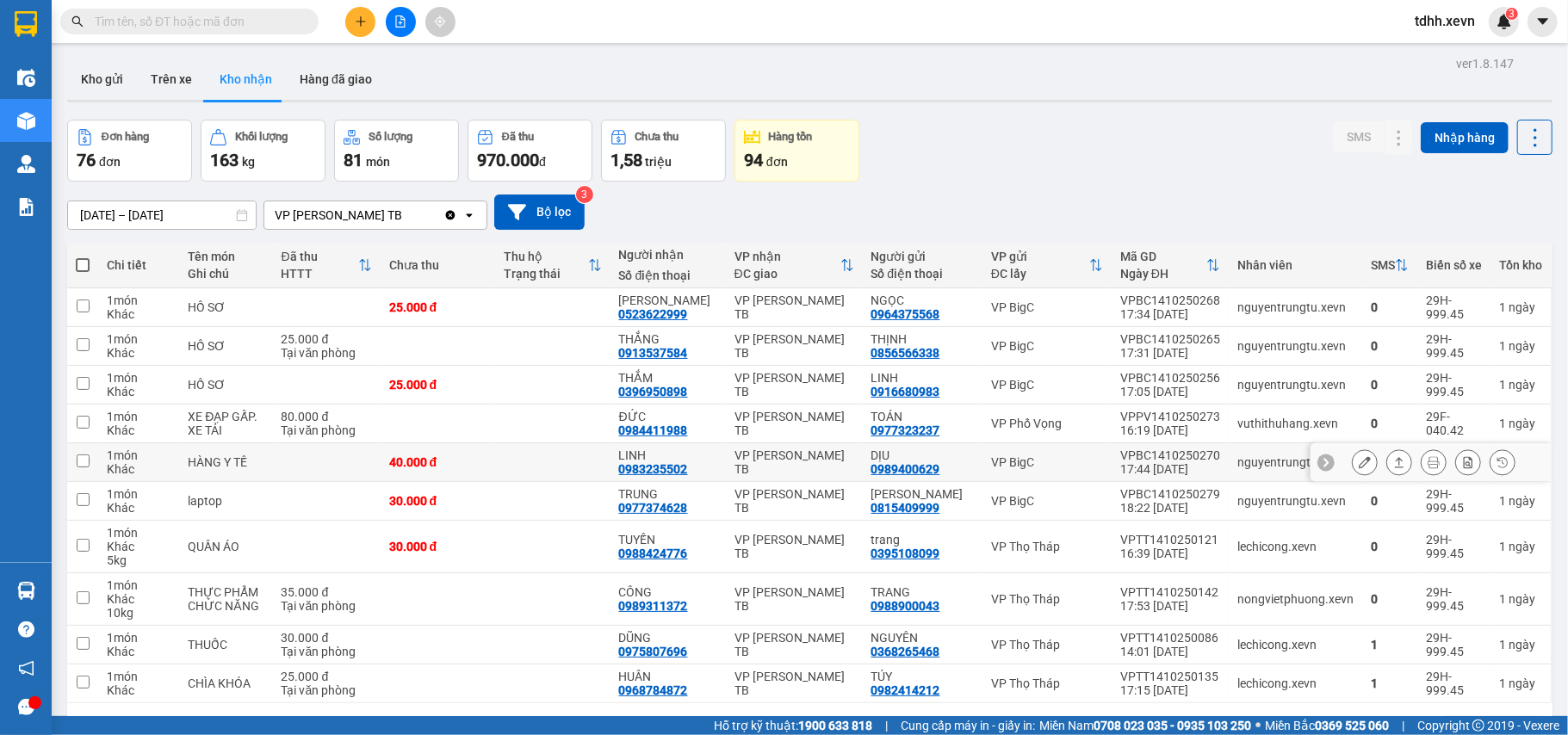
scroll to position [80, 0]
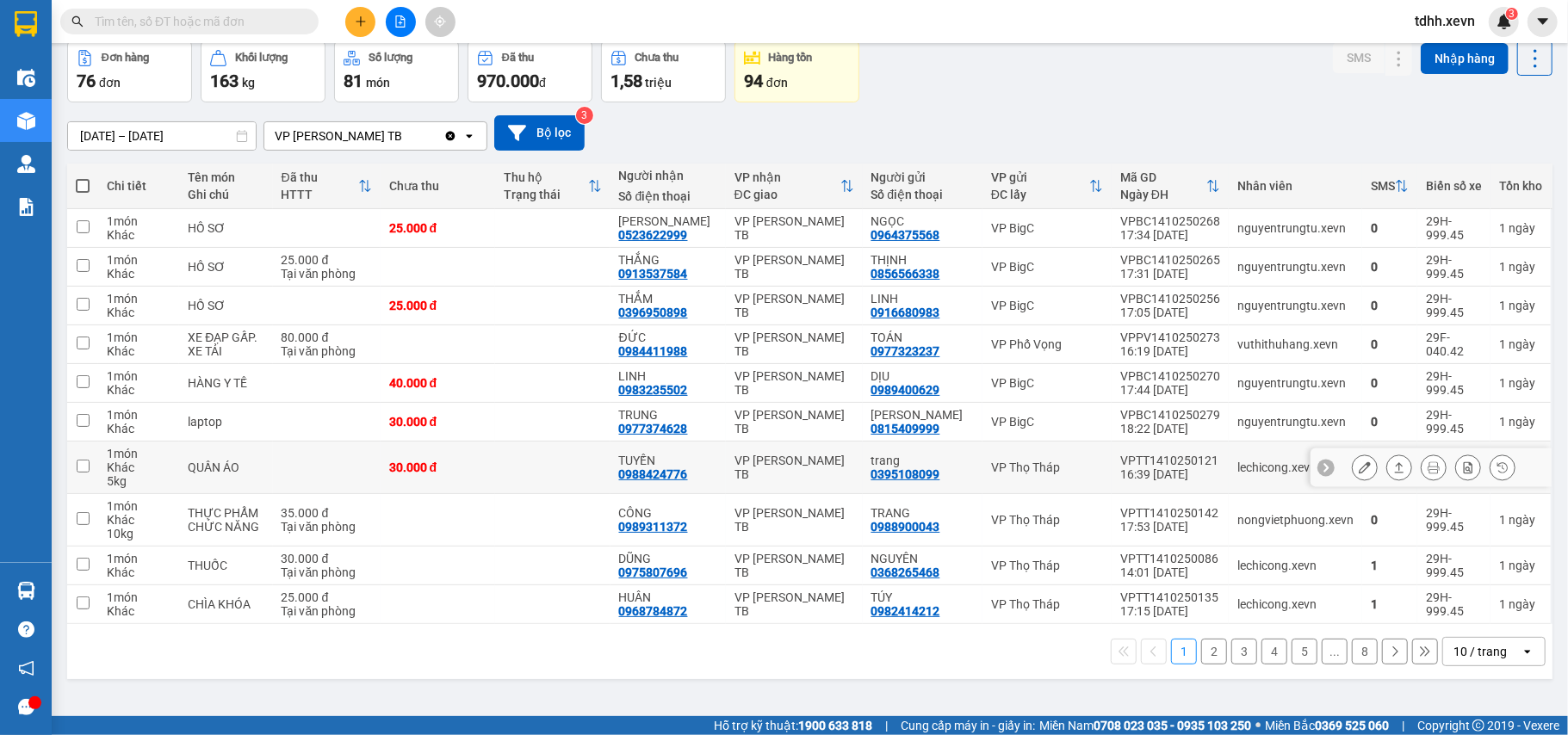
click at [1098, 482] on td "VP Thọ Tháp" at bounding box center [1046, 468] width 129 height 52
checkbox input "true"
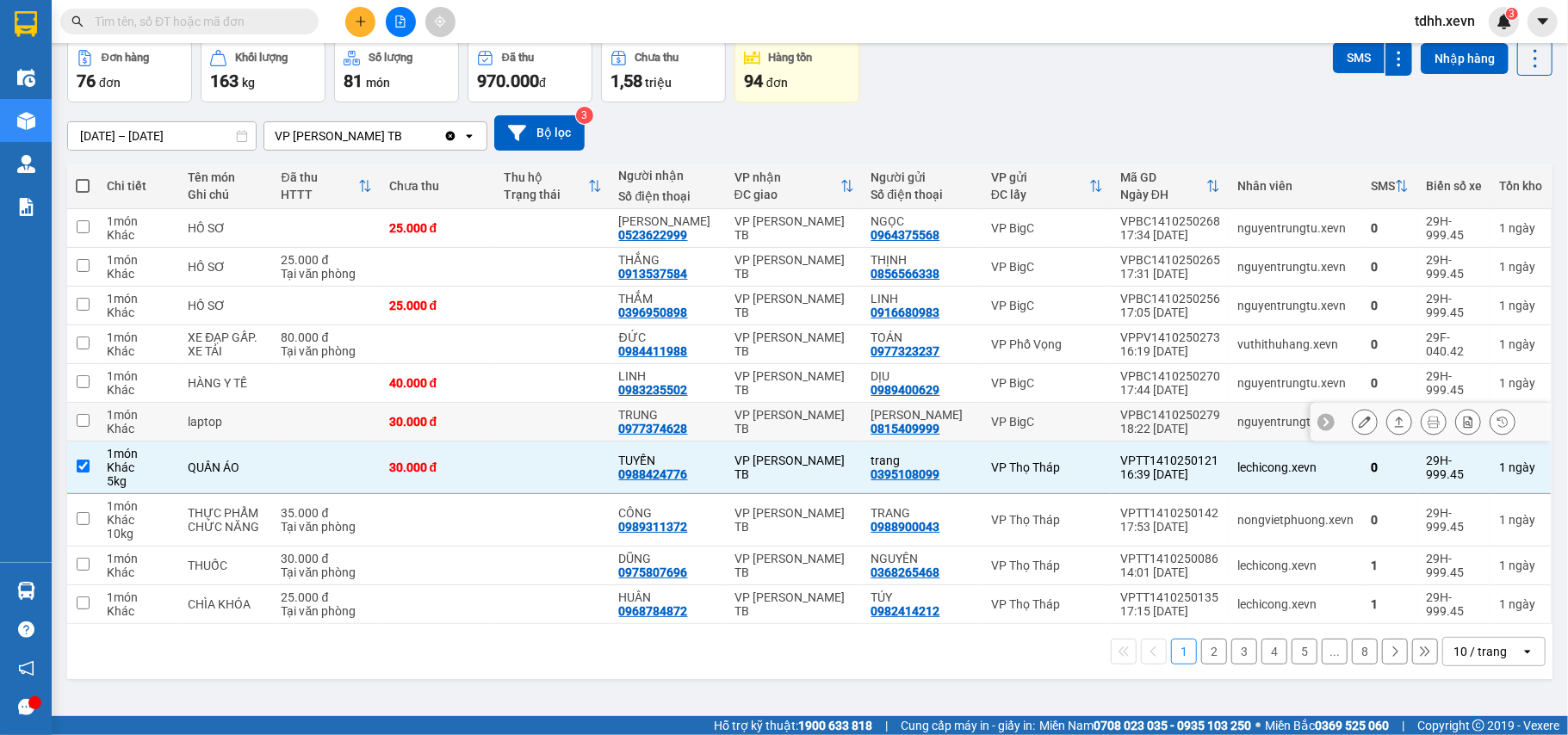
click at [1083, 428] on div "VP BigC" at bounding box center [1047, 421] width 112 height 14
checkbox input "true"
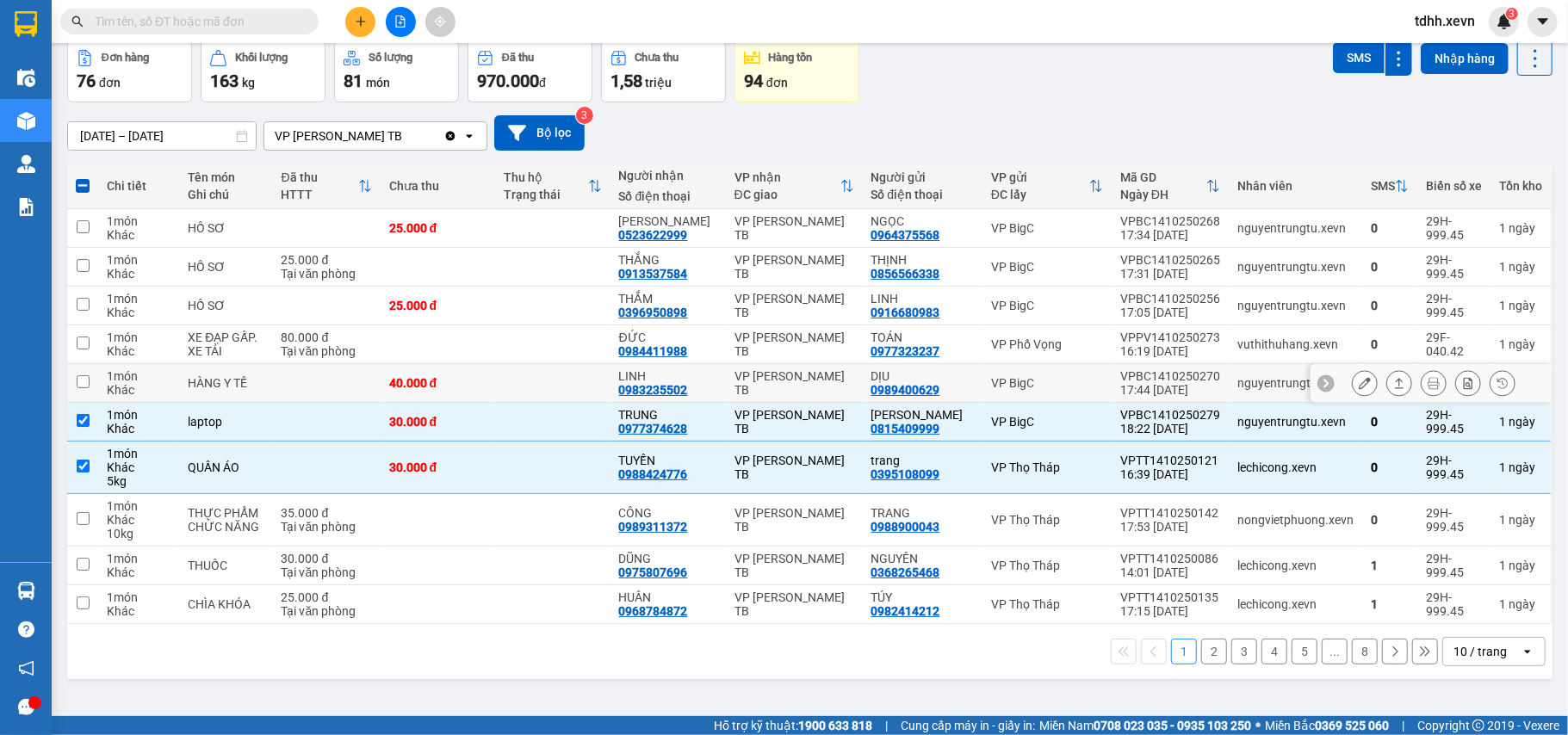
click at [1062, 384] on div "VP BigC" at bounding box center [1047, 383] width 112 height 14
checkbox input "true"
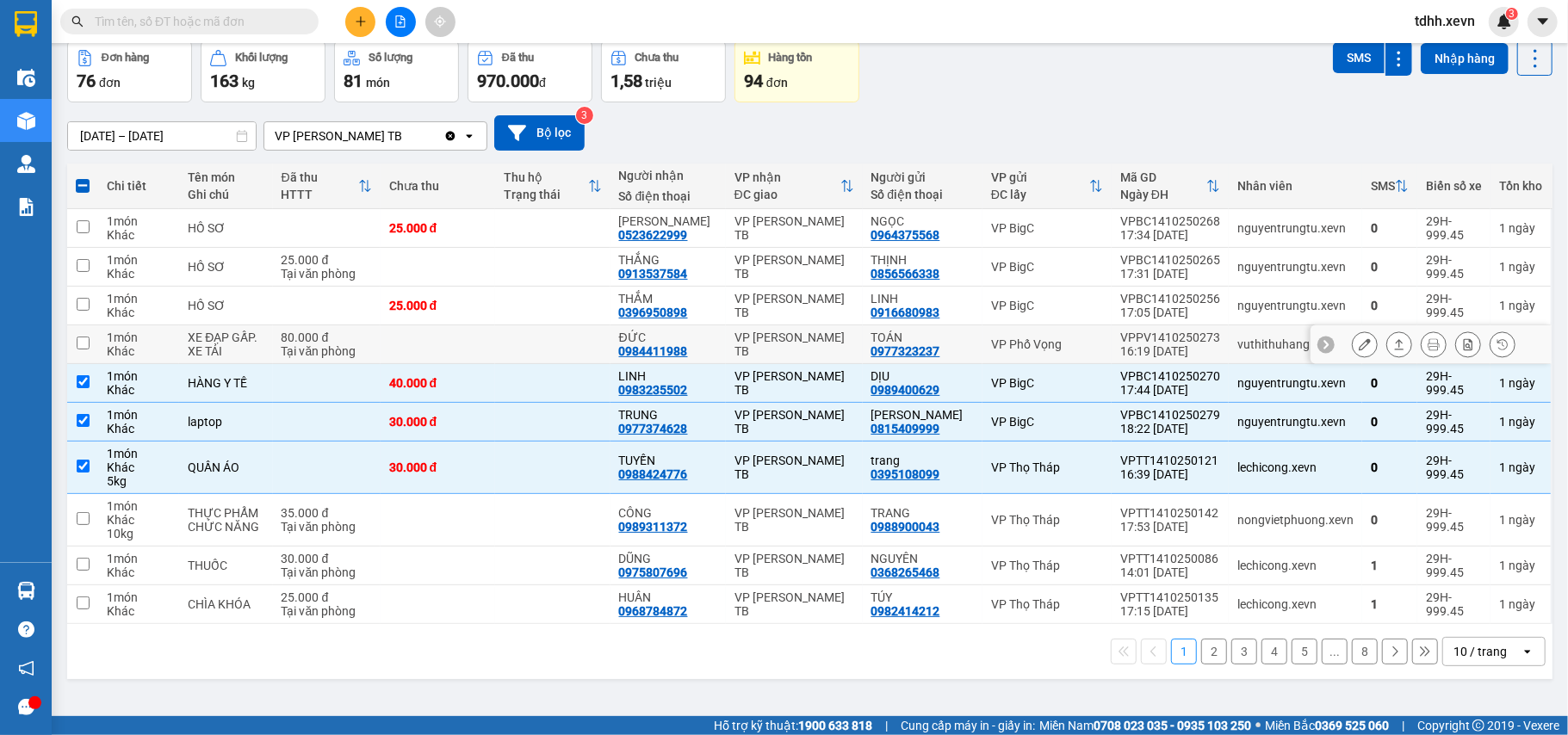
click at [1052, 336] on td "VP Phố Vọng" at bounding box center [1046, 345] width 129 height 38
checkbox input "true"
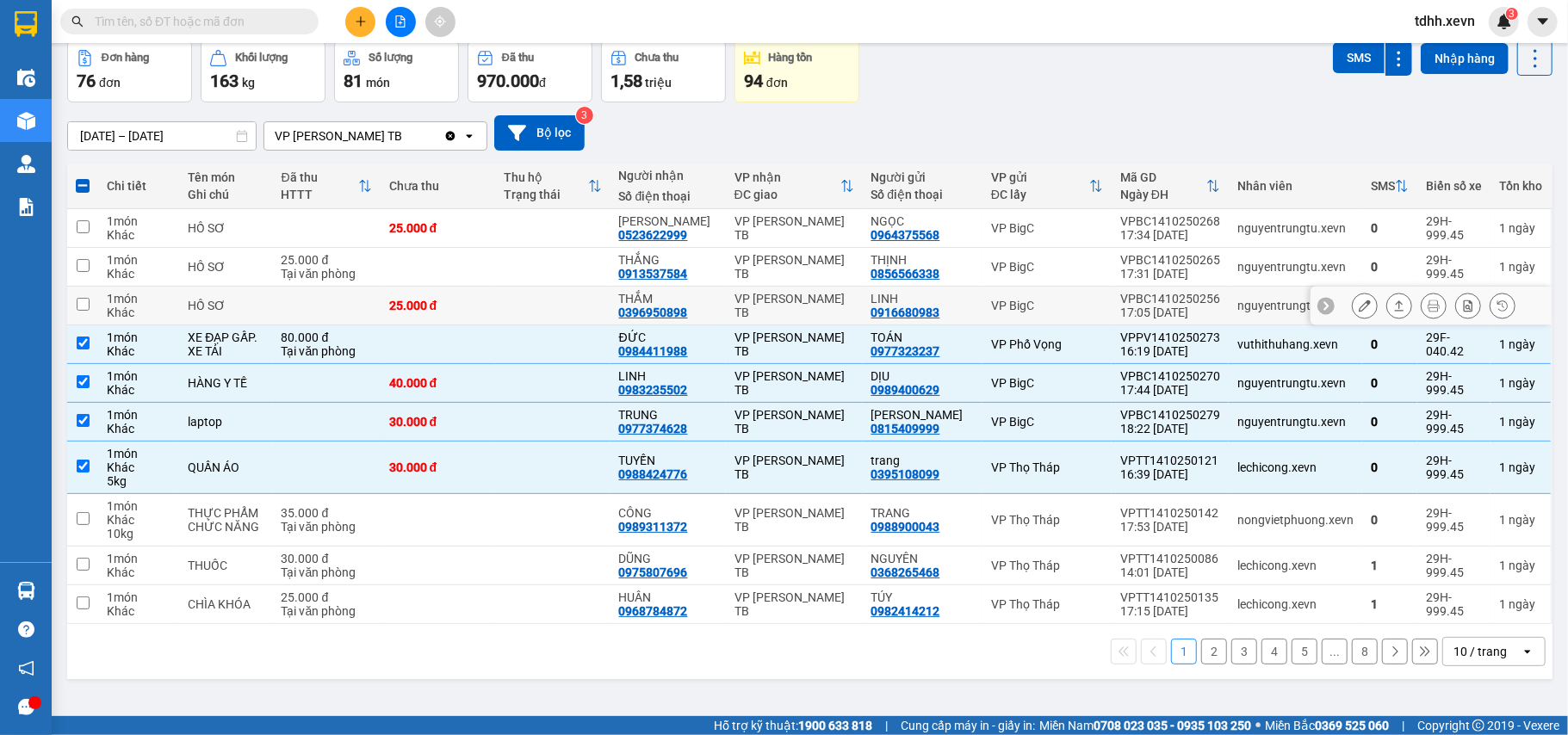
click at [1047, 315] on td "VP BigC" at bounding box center [1046, 306] width 129 height 38
checkbox input "true"
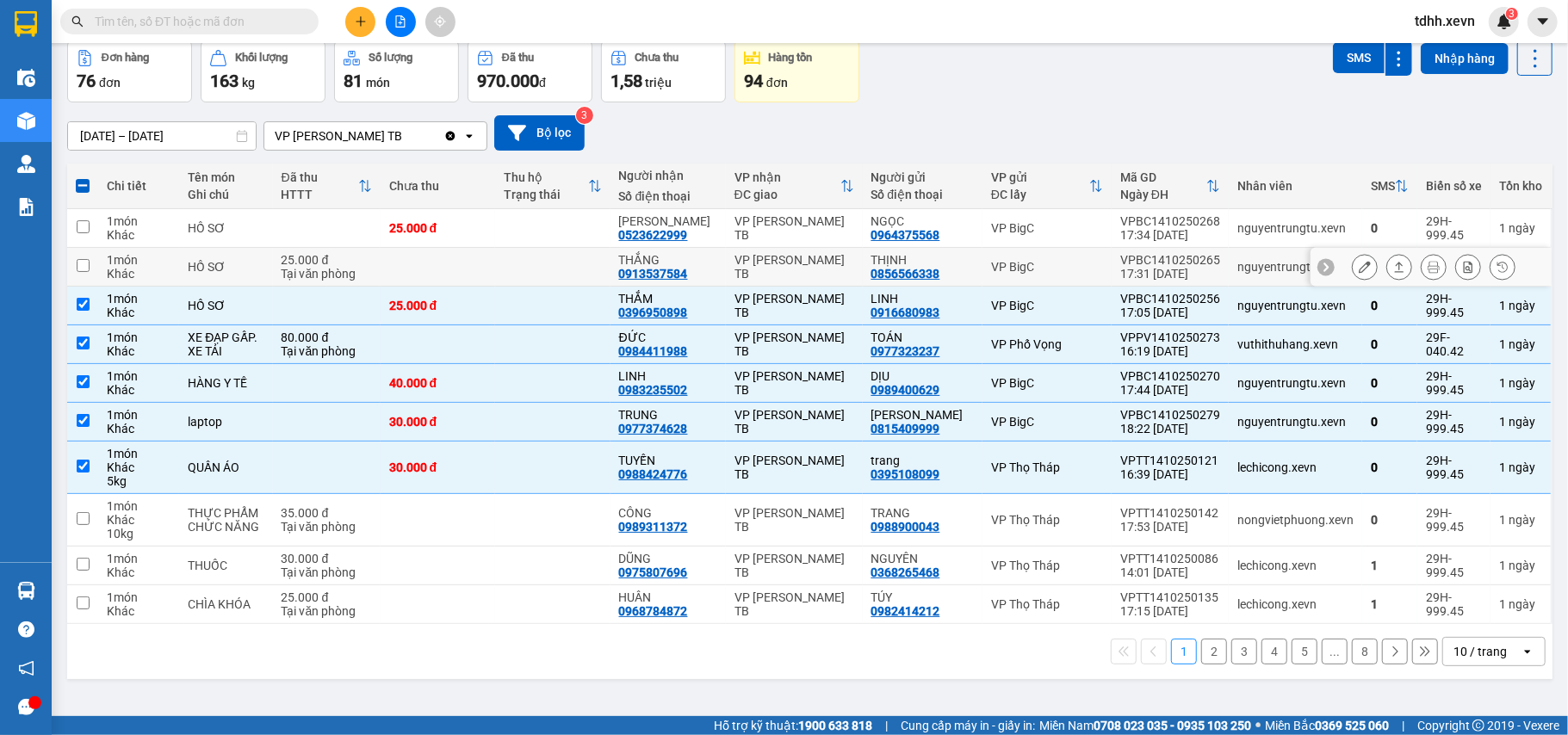
click at [1040, 277] on td "VP BigC" at bounding box center [1046, 267] width 129 height 38
checkbox input "true"
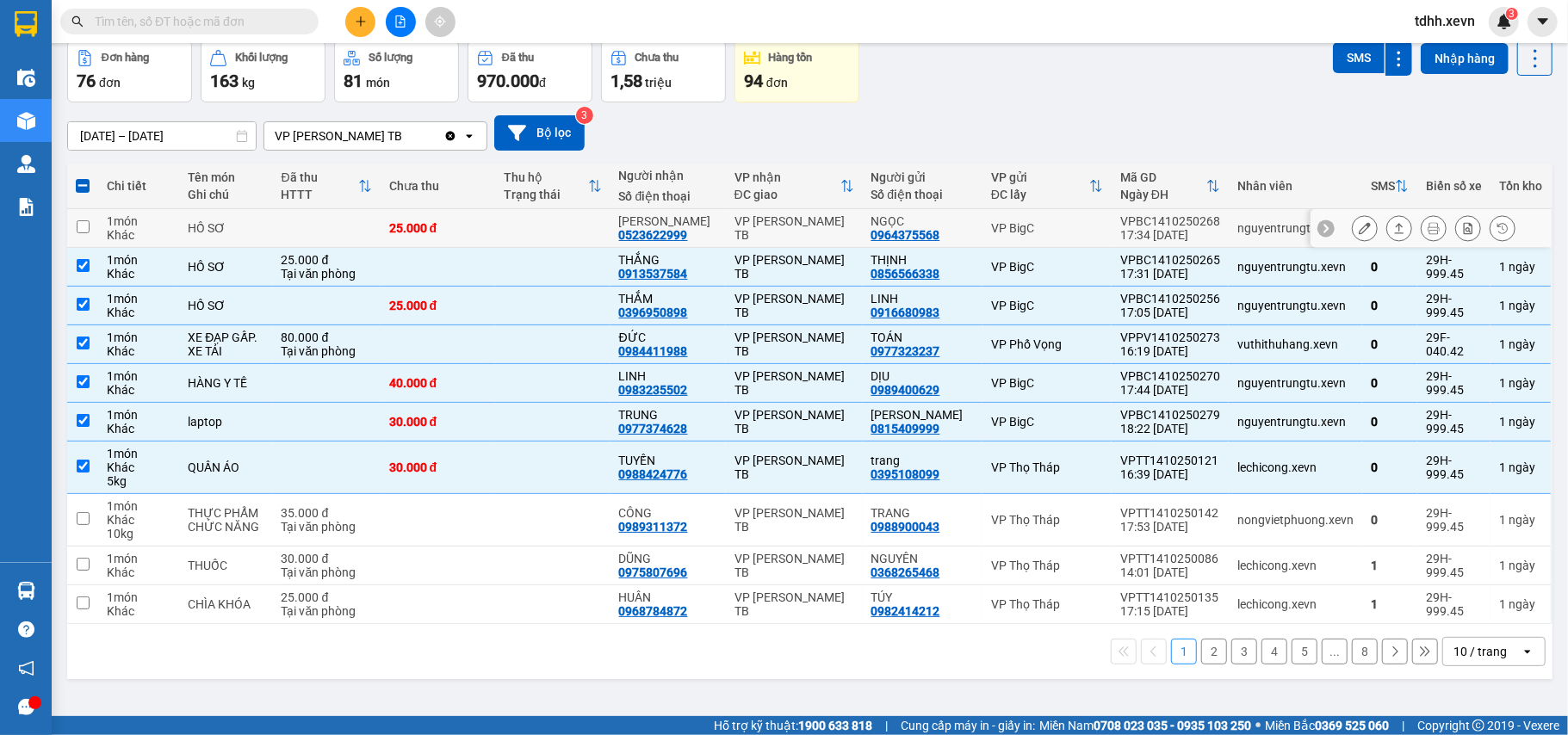
click at [1039, 241] on td "VP BigC" at bounding box center [1046, 229] width 129 height 38
checkbox input "true"
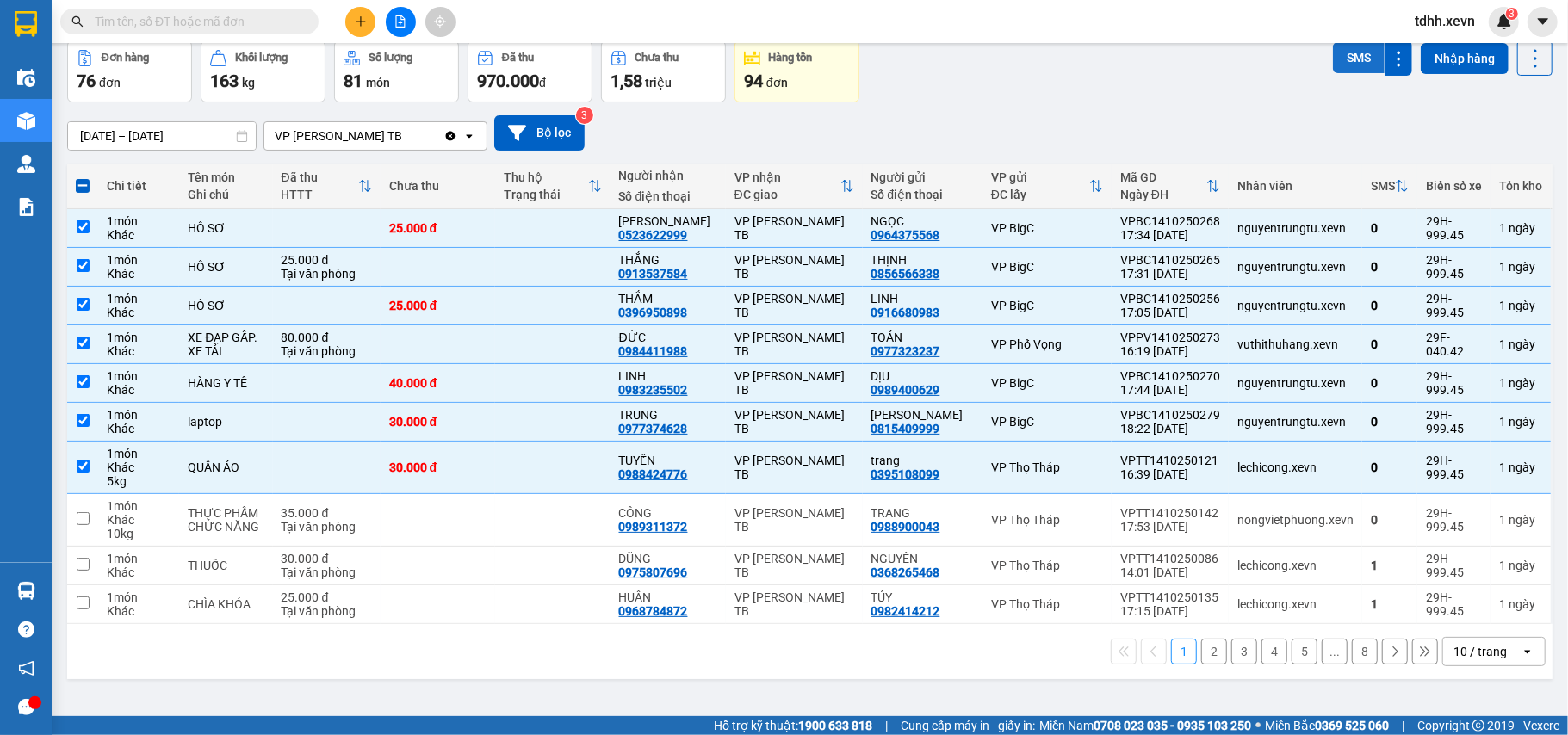
click at [1336, 57] on button "SMS" at bounding box center [1358, 58] width 51 height 31
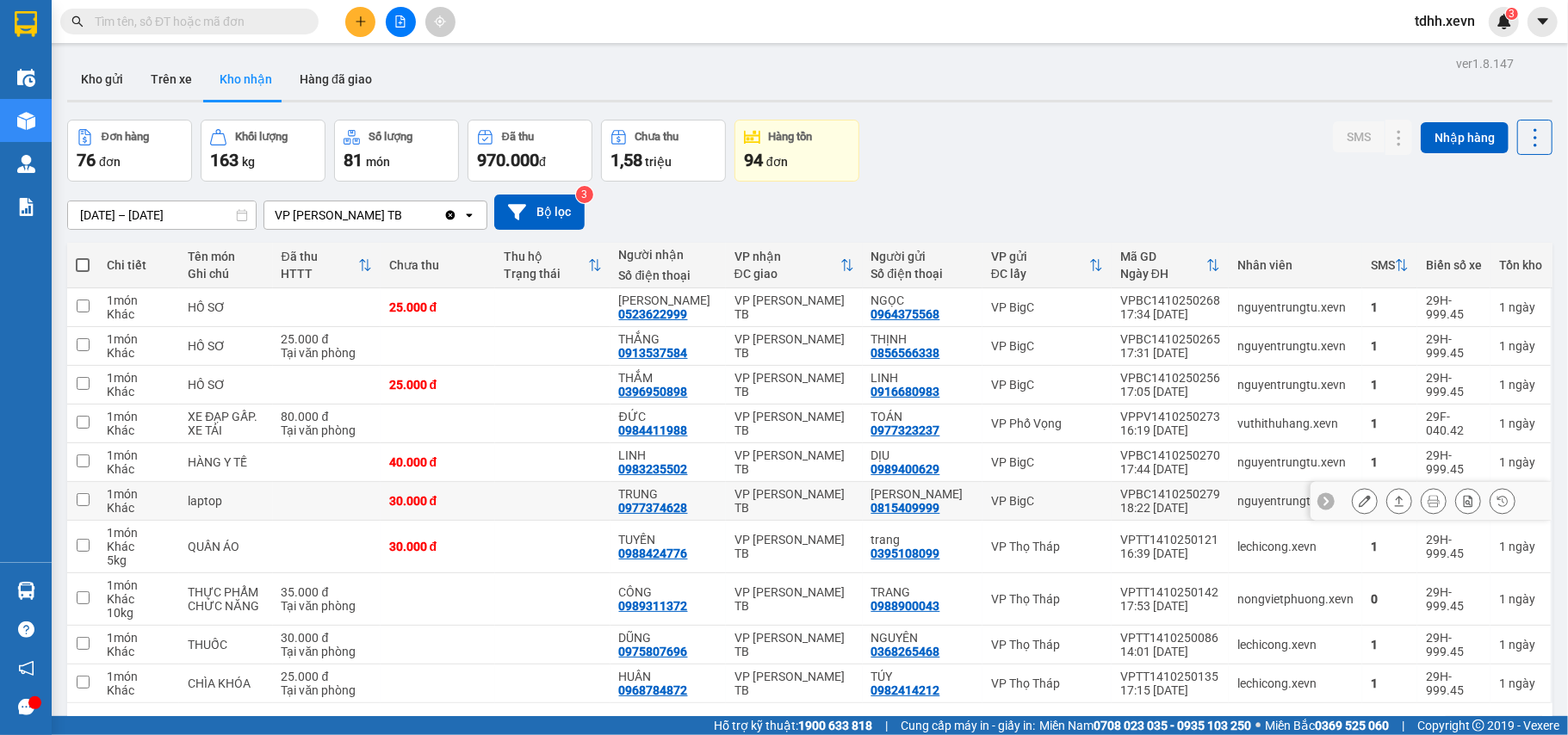
scroll to position [80, 0]
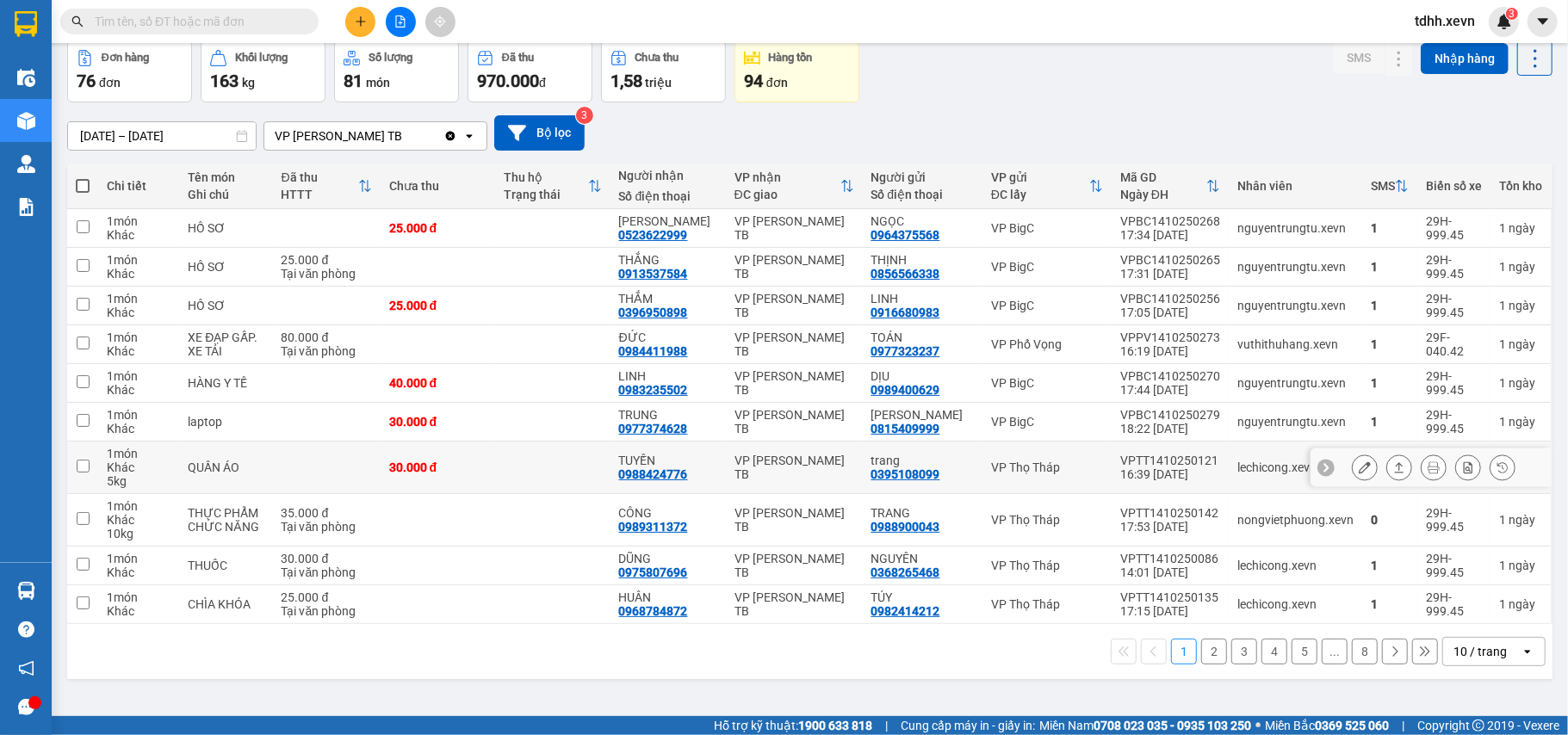
click at [1055, 474] on div "VP Thọ Tháp" at bounding box center [1047, 467] width 112 height 14
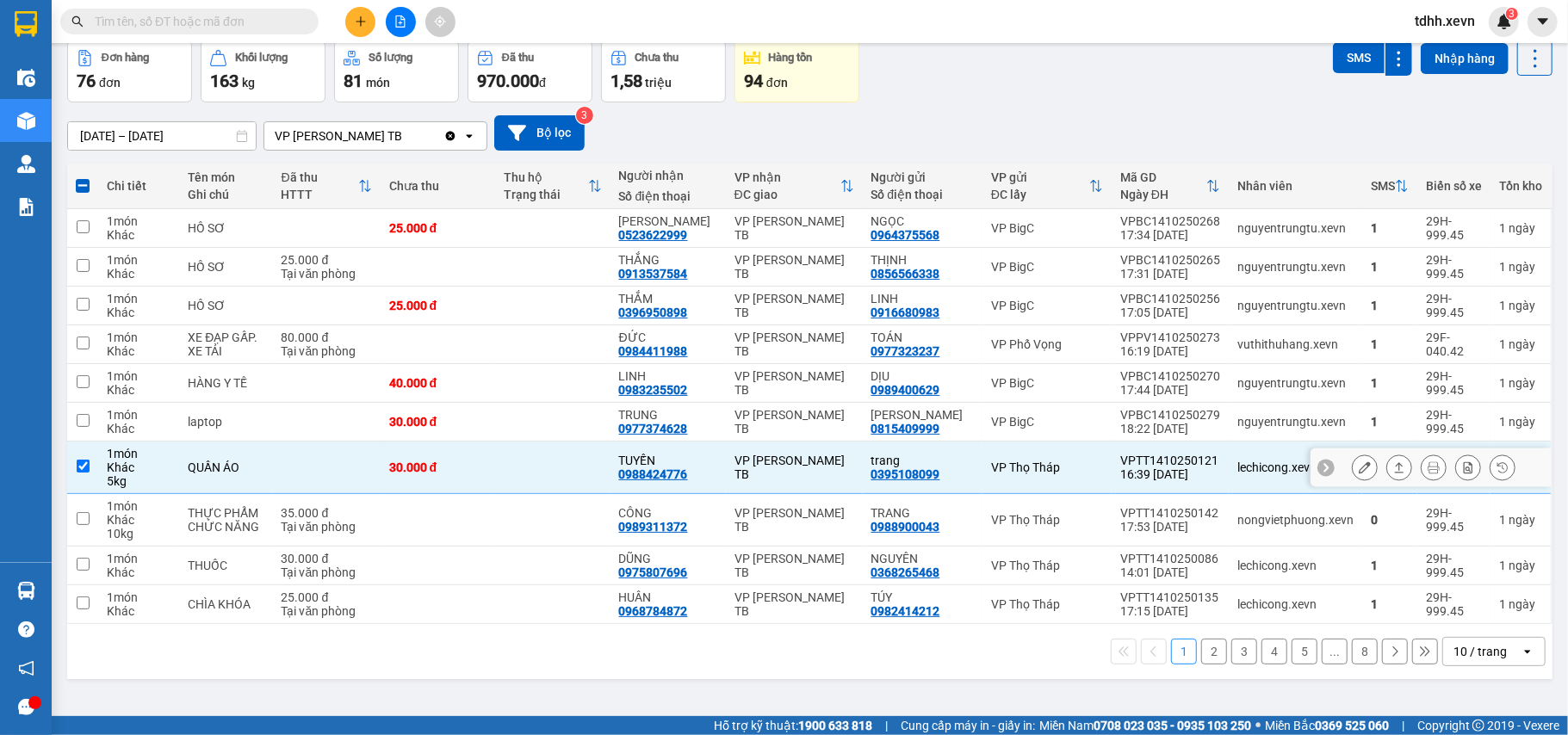
click at [112, 474] on div "Khác" at bounding box center [139, 467] width 64 height 14
checkbox input "false"
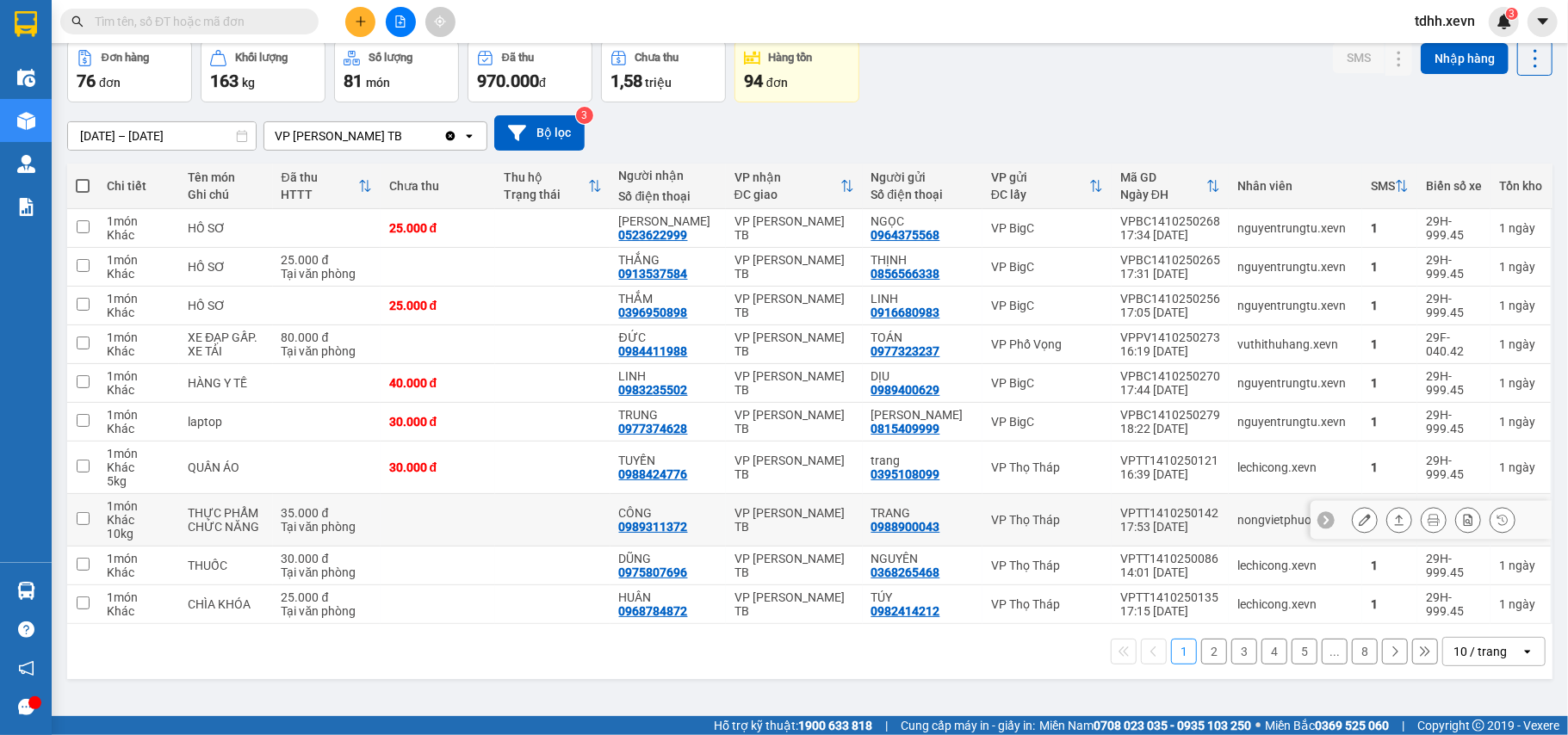
click at [277, 541] on td "35.000 đ Tại văn phòng" at bounding box center [327, 520] width 108 height 52
checkbox input "true"
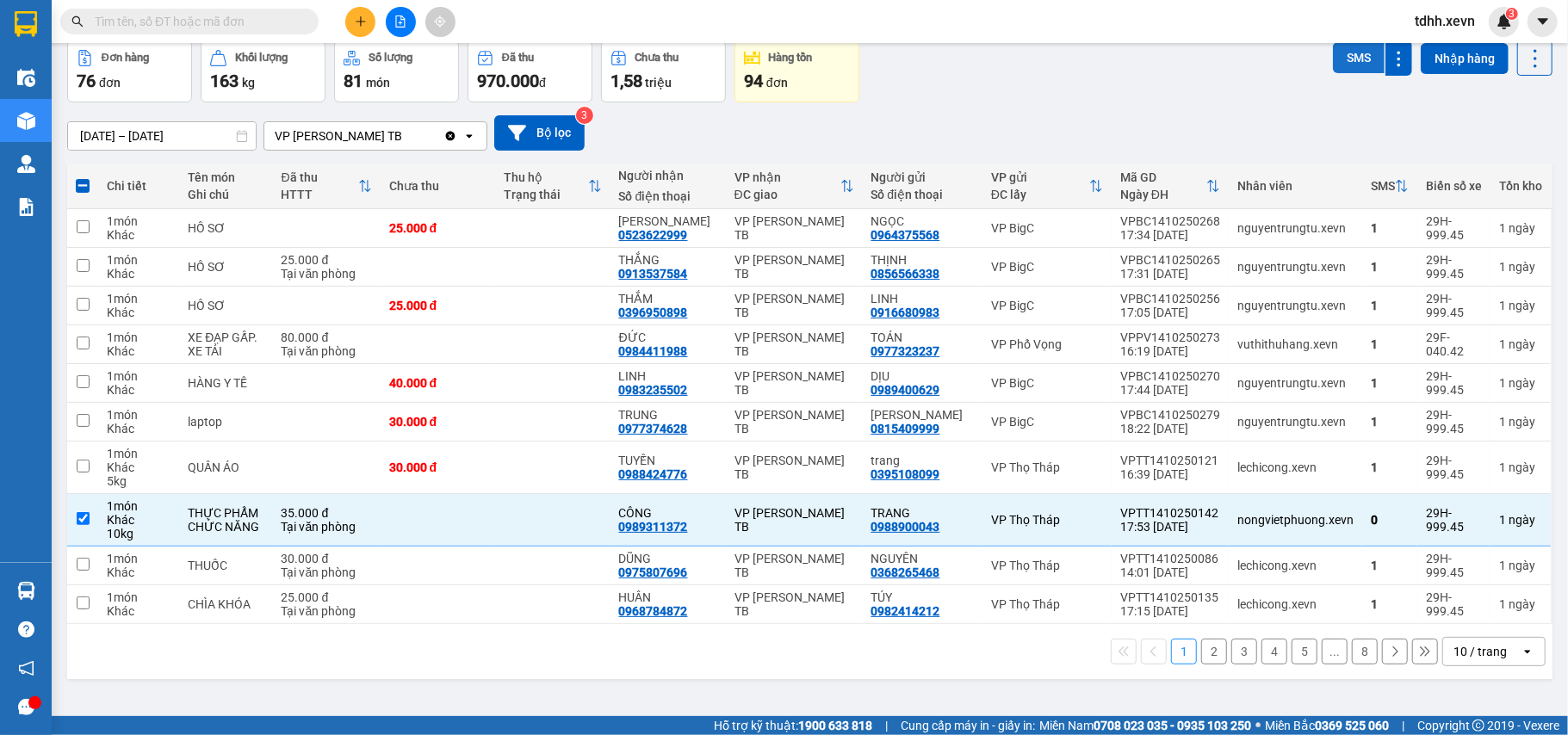
click at [1333, 59] on button "SMS" at bounding box center [1358, 58] width 51 height 31
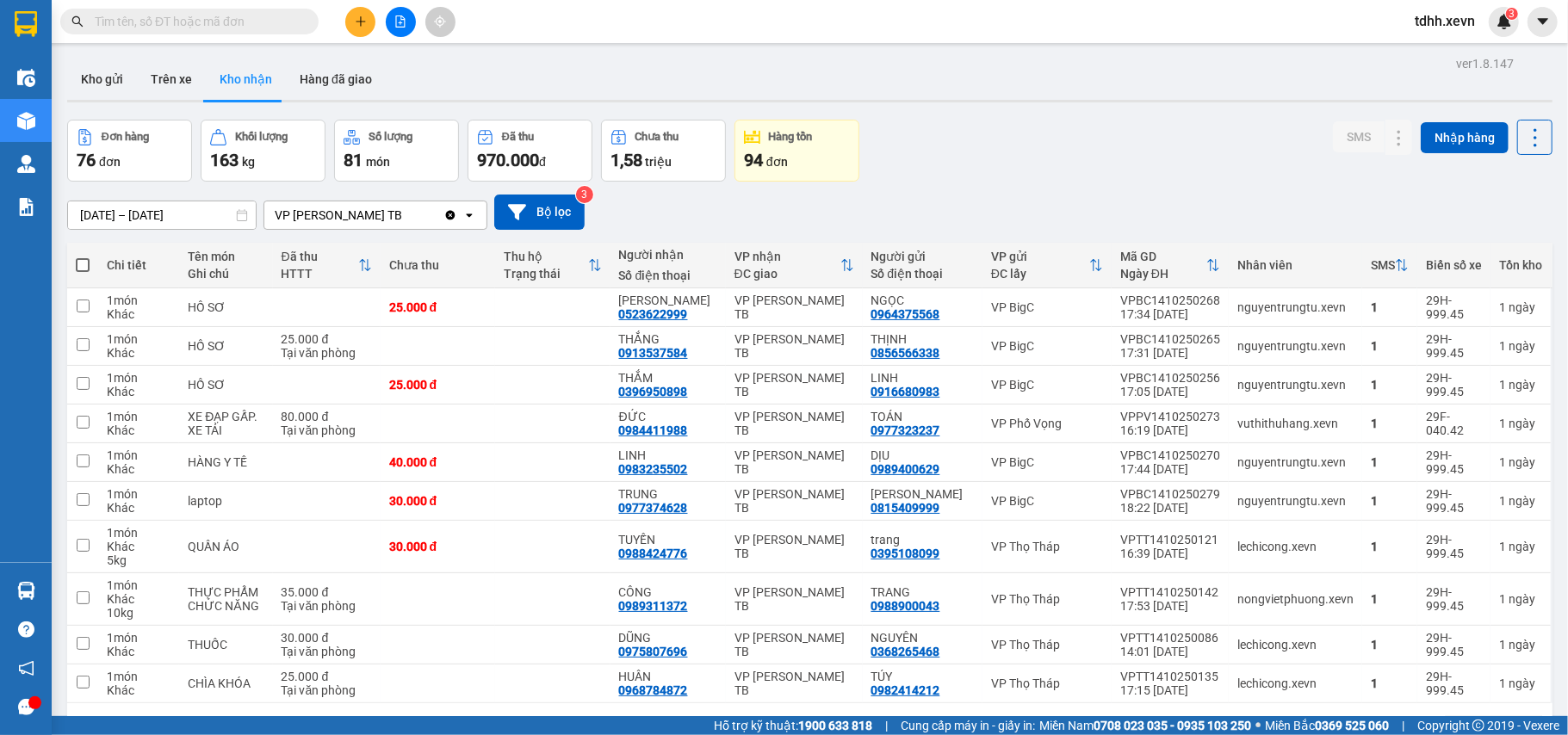
click at [358, 22] on icon "plus" at bounding box center [361, 21] width 12 height 12
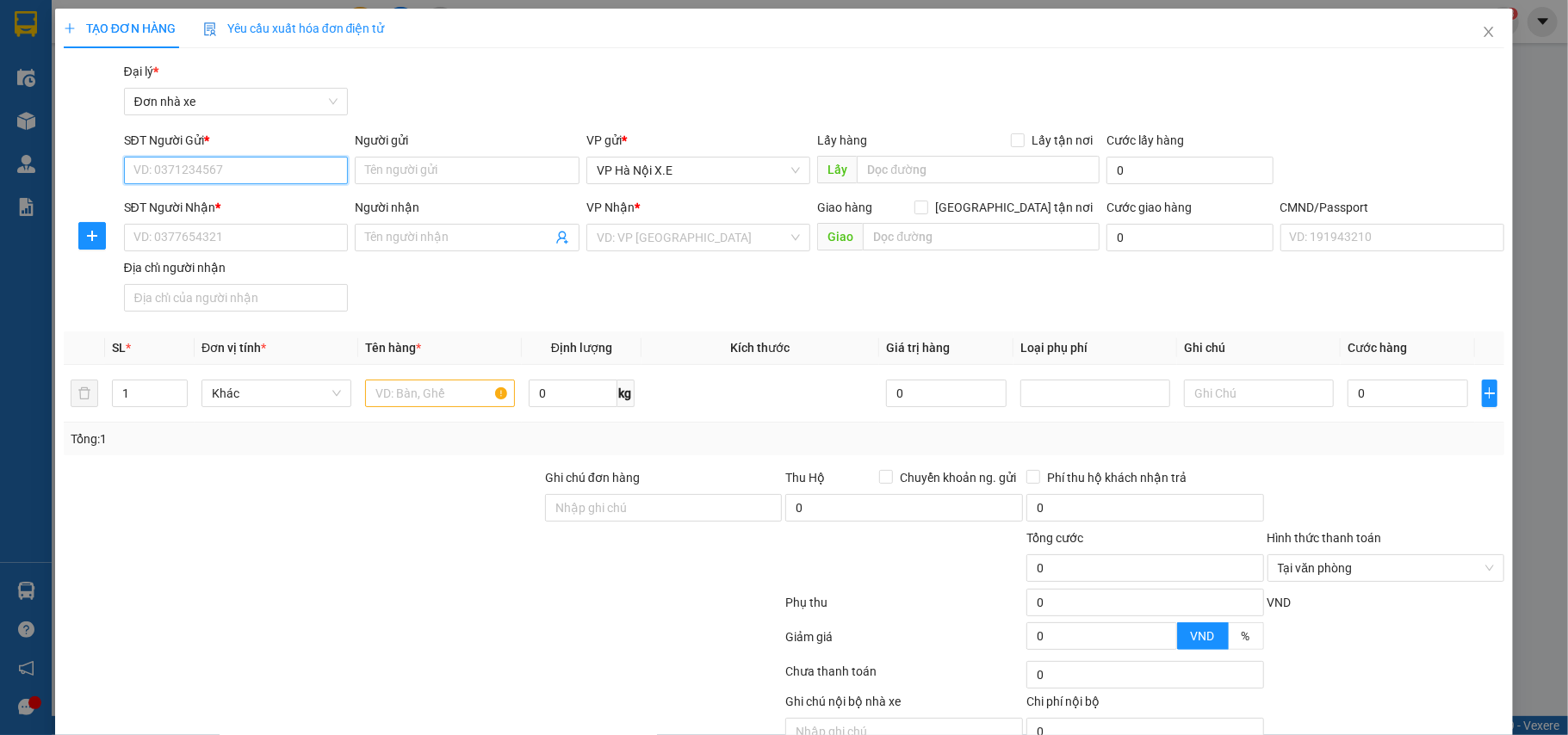
click at [196, 157] on input "SĐT Người Gửi *" at bounding box center [236, 170] width 225 height 27
paste input "0961244066"
type input "0961244066"
click at [466, 174] on input "Người gửi" at bounding box center [468, 170] width 225 height 27
paste input "NHUNG"
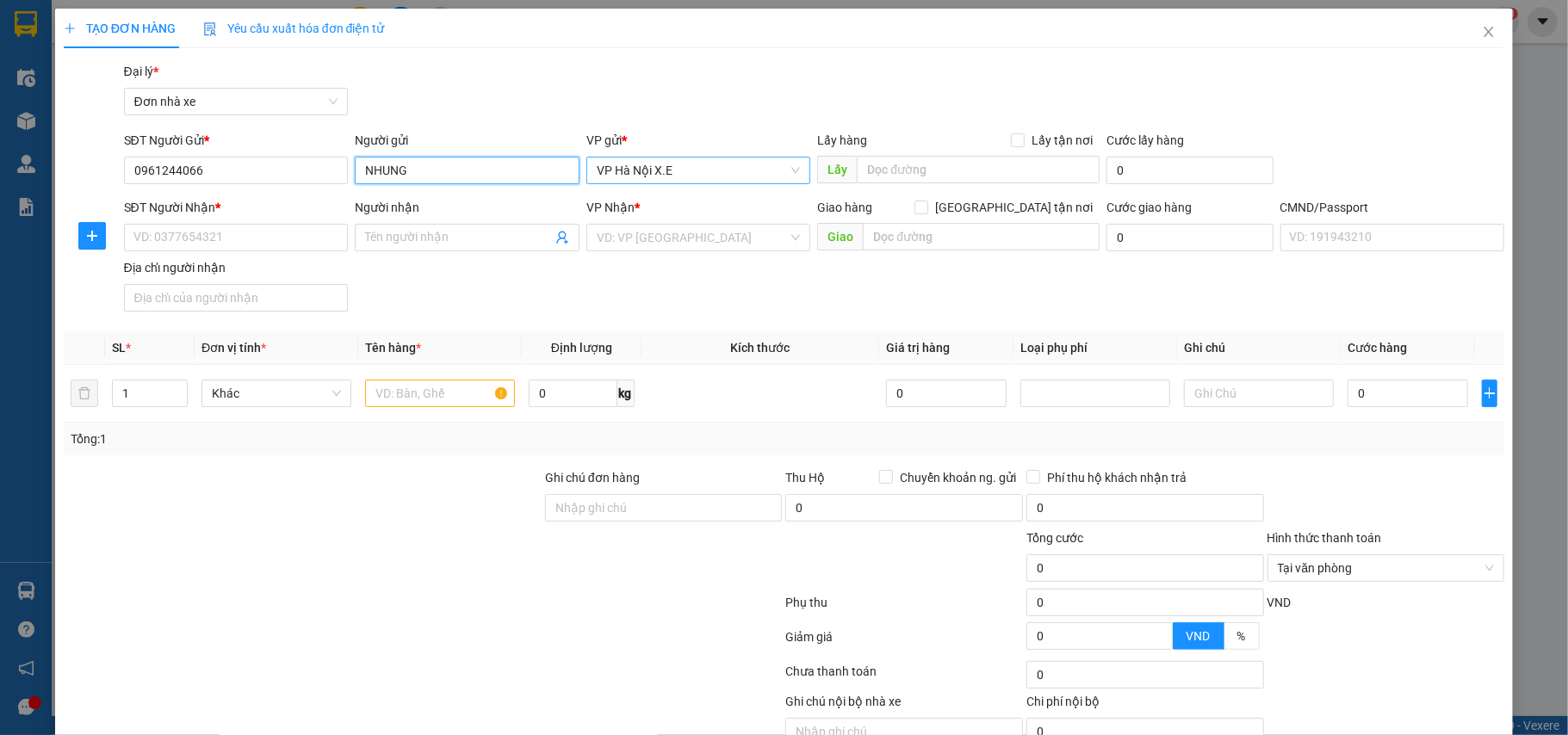
click at [655, 178] on span "VP Hà Nội X.E" at bounding box center [698, 170] width 204 height 26
type input "NHUNG"
type input "lể"
click at [618, 211] on div "VP Lê Duẩn" at bounding box center [691, 205] width 201 height 19
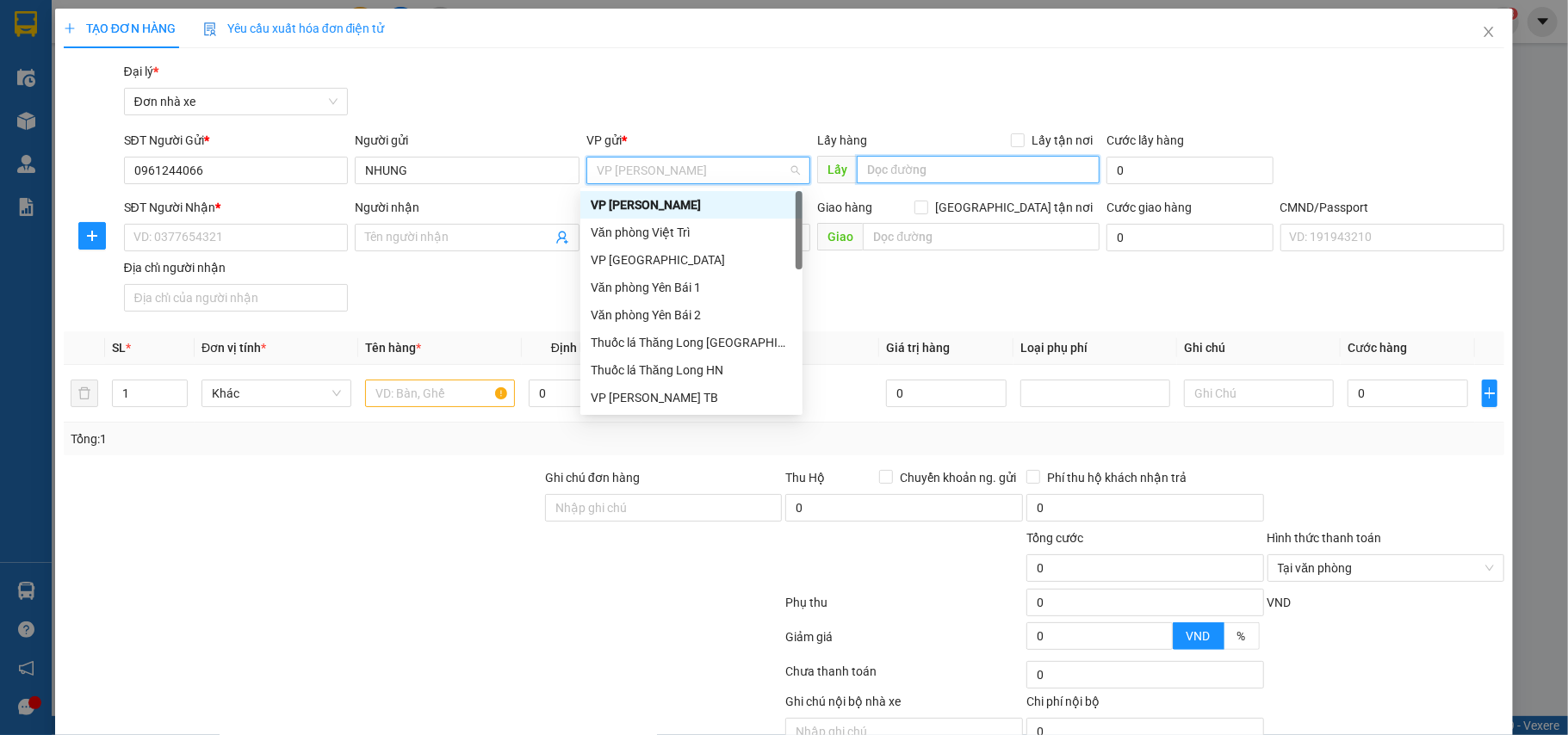
click at [913, 169] on input "text" at bounding box center [978, 169] width 243 height 27
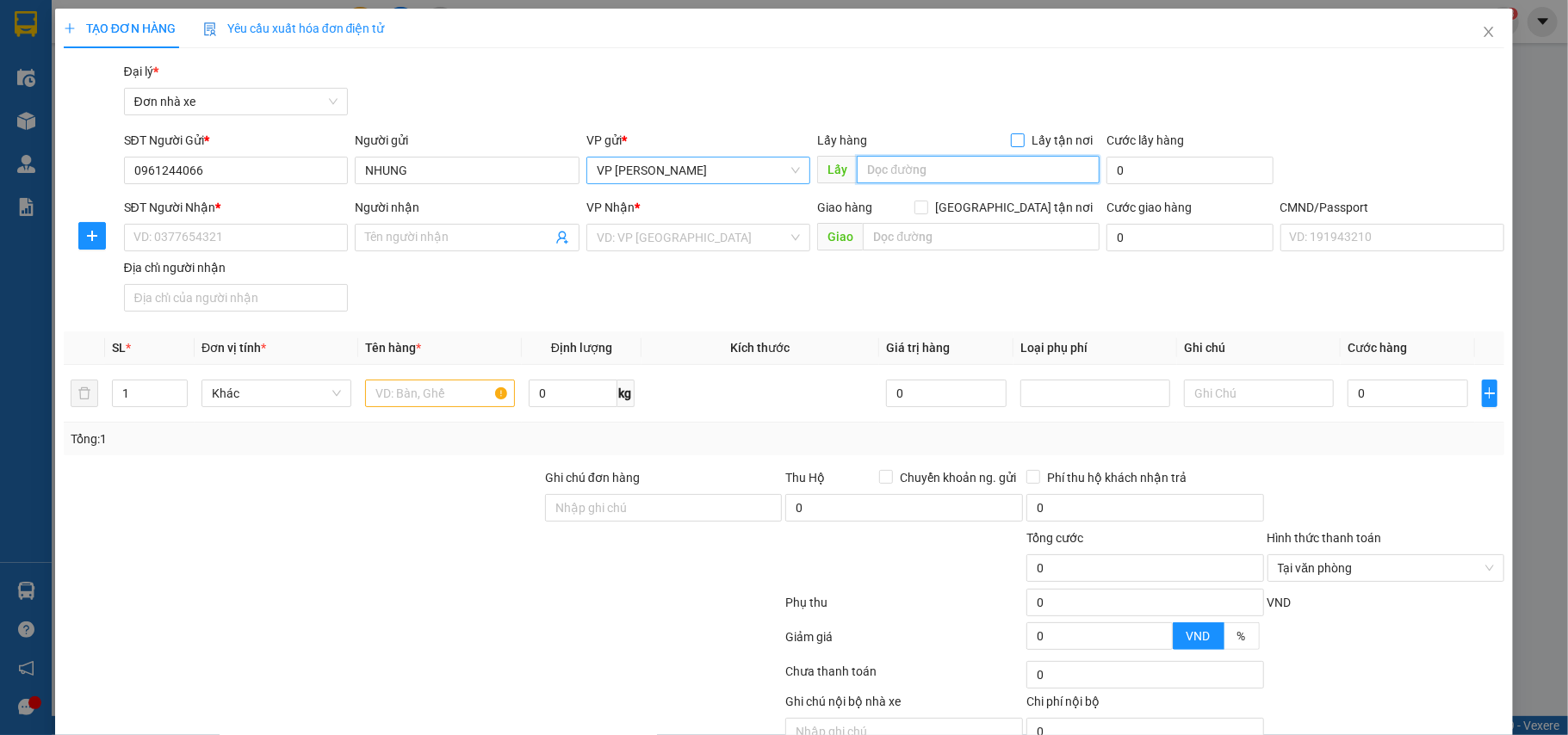
paste input "214 Hào Nam, Chợ Dừa, Đống Đa, Hà Nội 100000, Việt Nam"
type input "214 Hào Nam, Chợ Dừa, Đống Đa, Hà Nội 100000, Việt Nam"
click at [1011, 138] on input "Lấy tận nơi" at bounding box center [1016, 139] width 12 height 12
checkbox input "true"
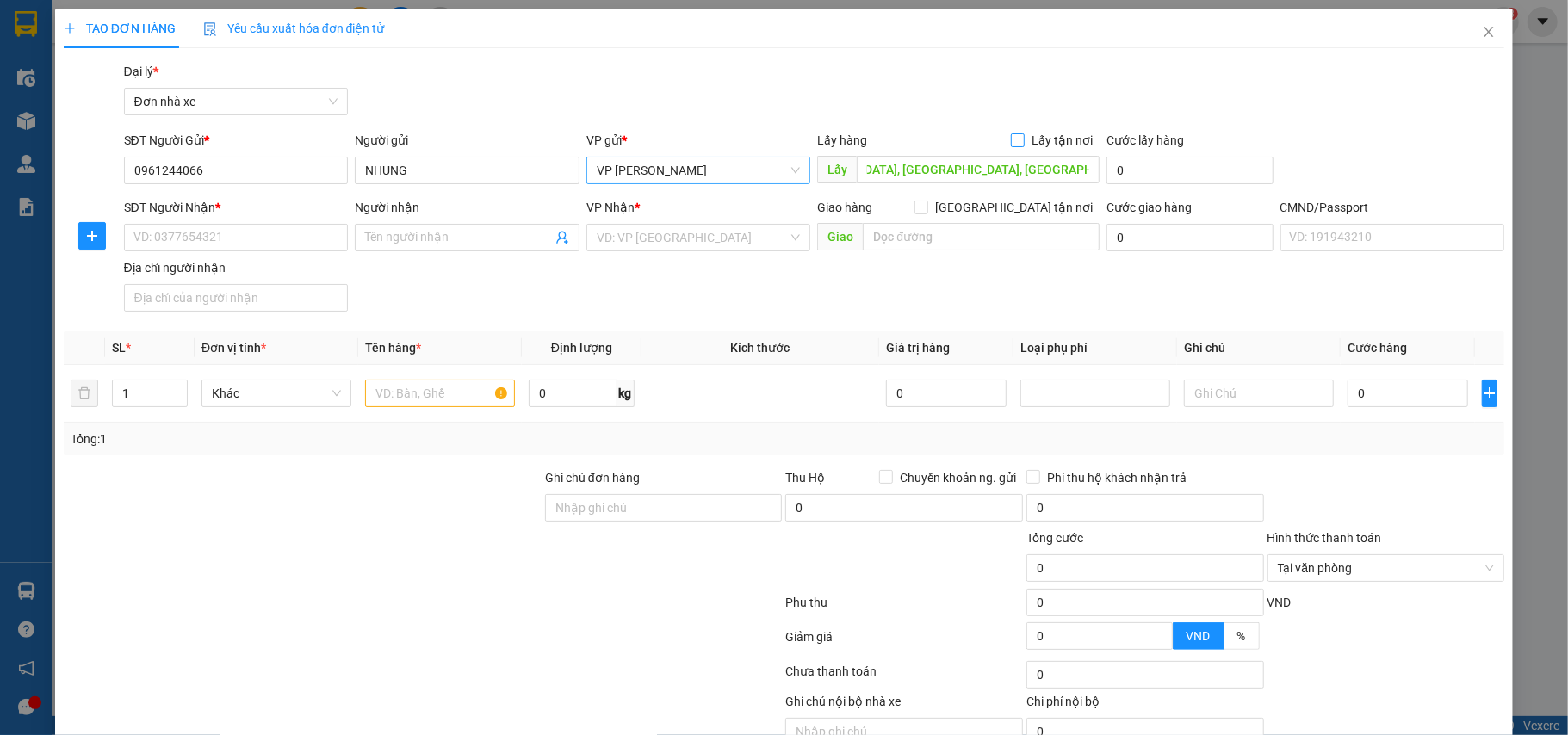
scroll to position [0, 0]
type input "4"
type input "40"
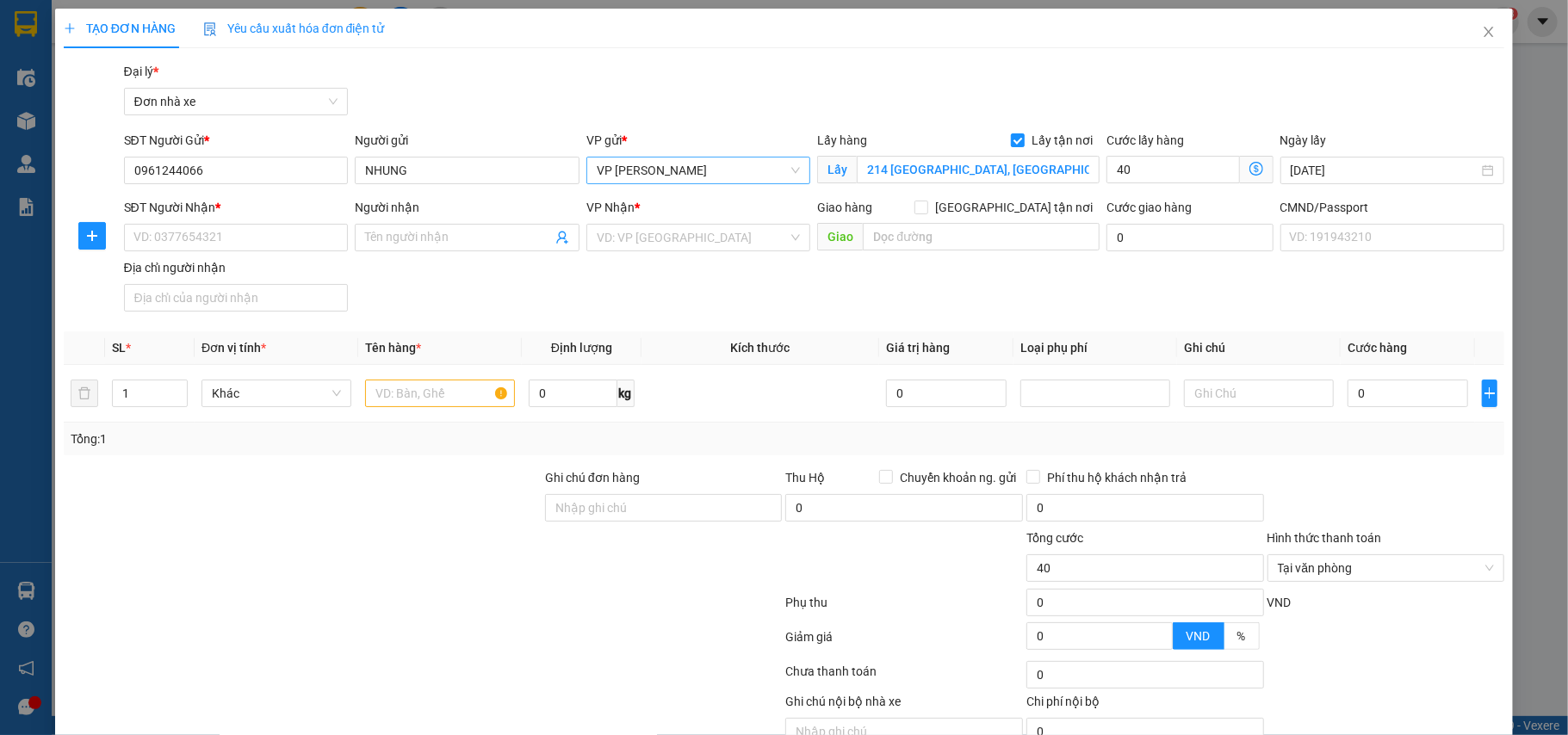
type input "40.000"
click at [1059, 90] on div "Gói vận chuyển * Tiêu chuẩn Đại lý * Đơn nhà xe" at bounding box center [815, 92] width 1388 height 60
click at [231, 240] on input "SĐT Người Nhận *" at bounding box center [236, 238] width 225 height 27
paste input "0869897222"
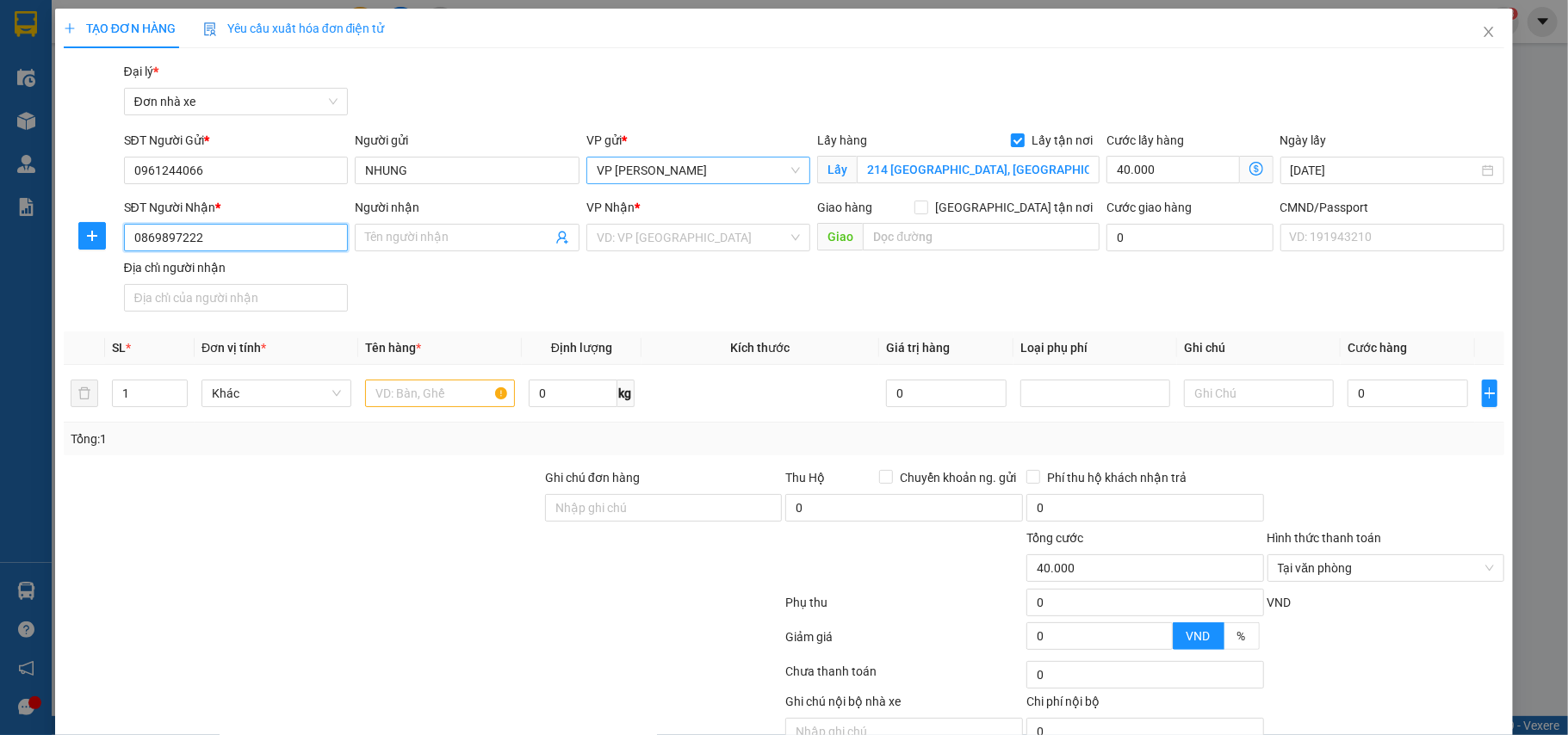
type input "0869897222"
click at [415, 238] on input "Người nhận" at bounding box center [459, 237] width 187 height 19
paste input "NHUNG"
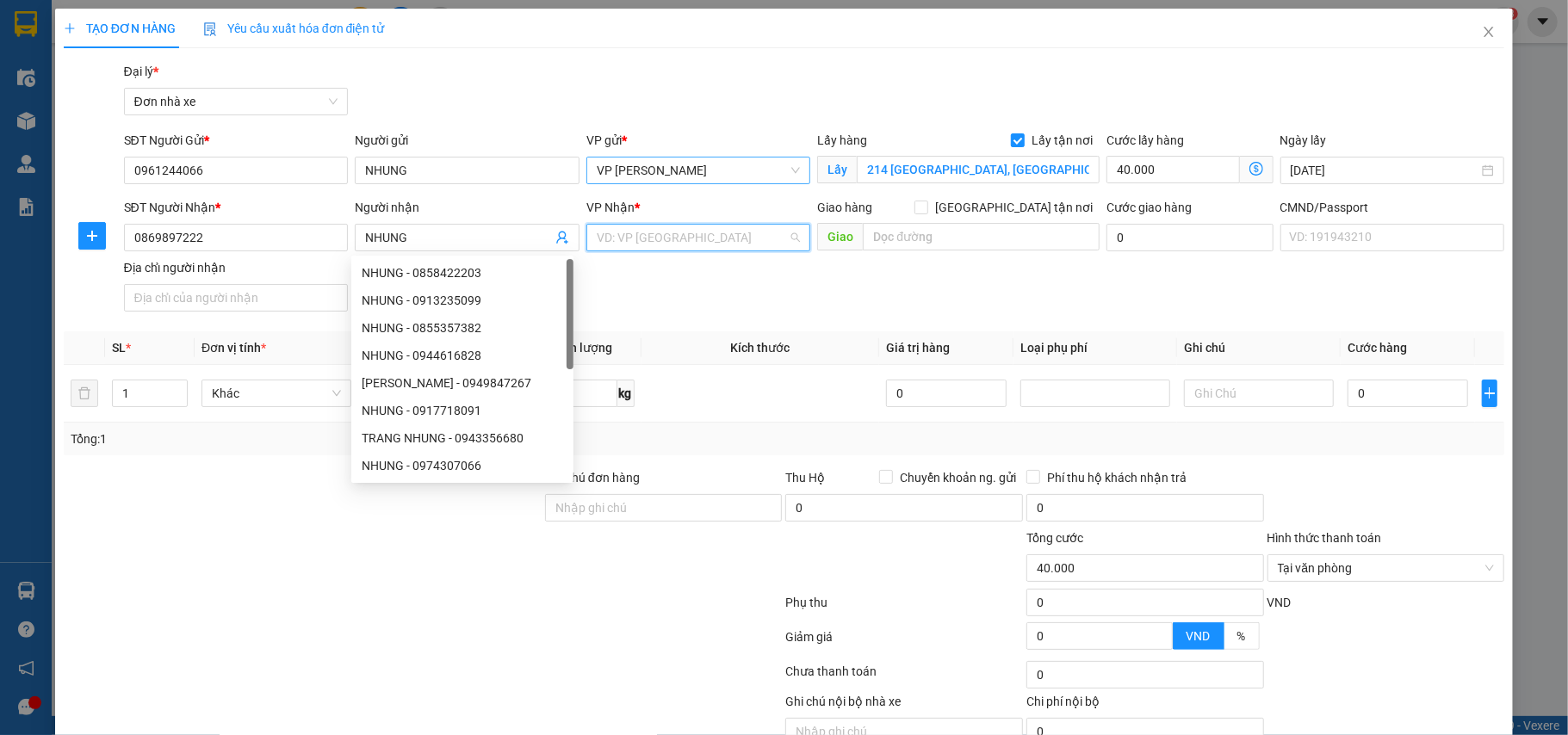
click at [625, 244] on input "search" at bounding box center [693, 238] width 192 height 26
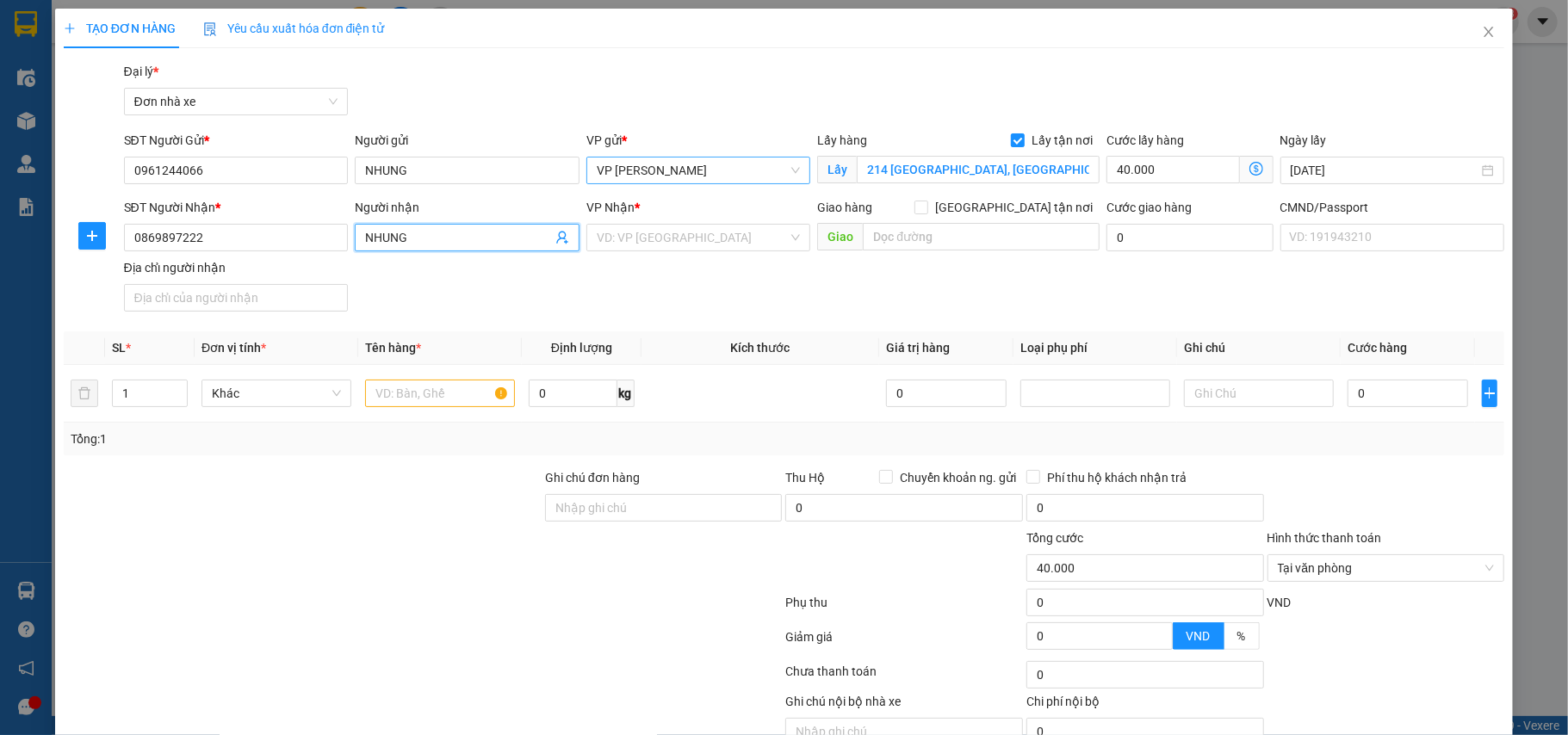
click at [410, 232] on input "NHUNG" at bounding box center [459, 237] width 187 height 19
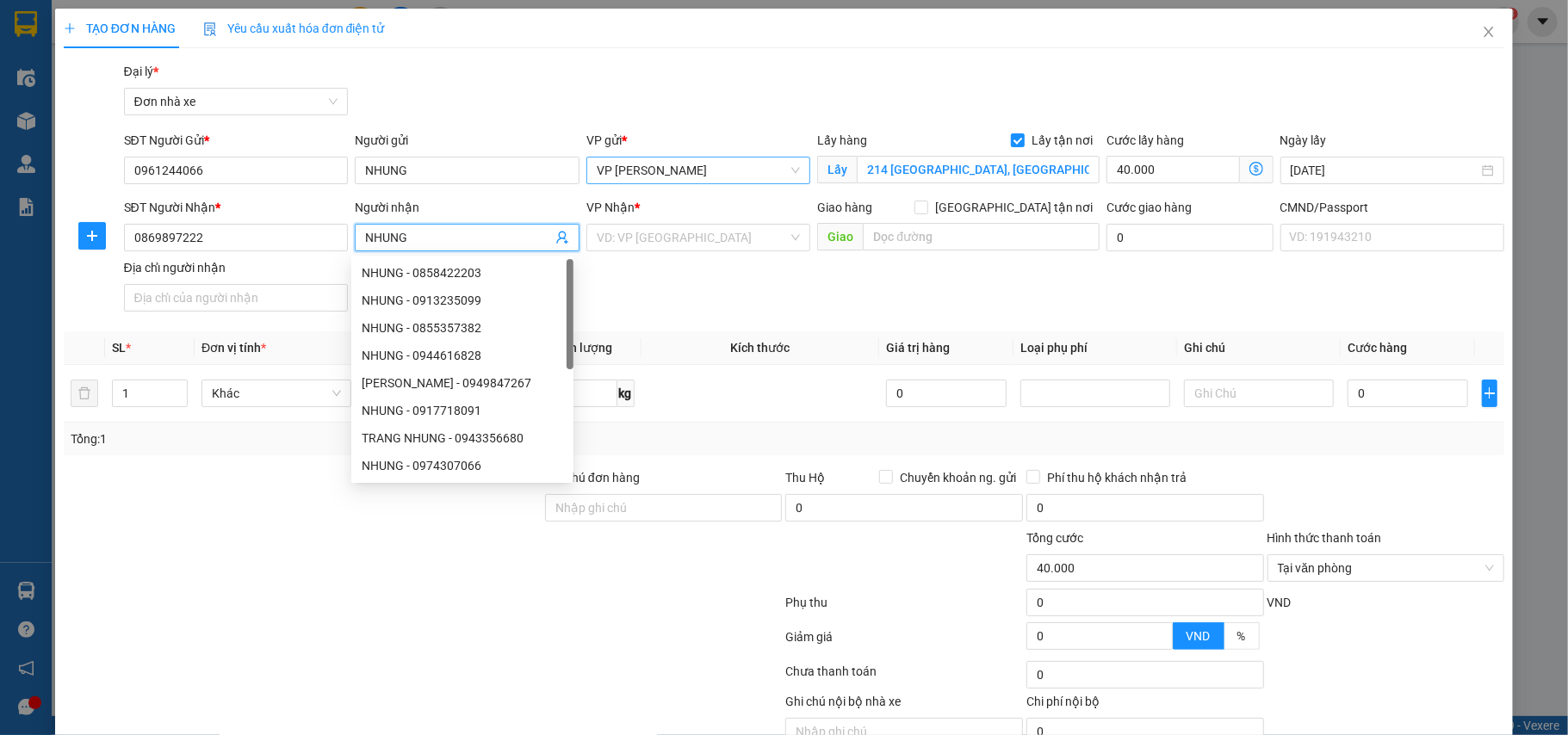
paste input "DỆT"
type input "DỆT"
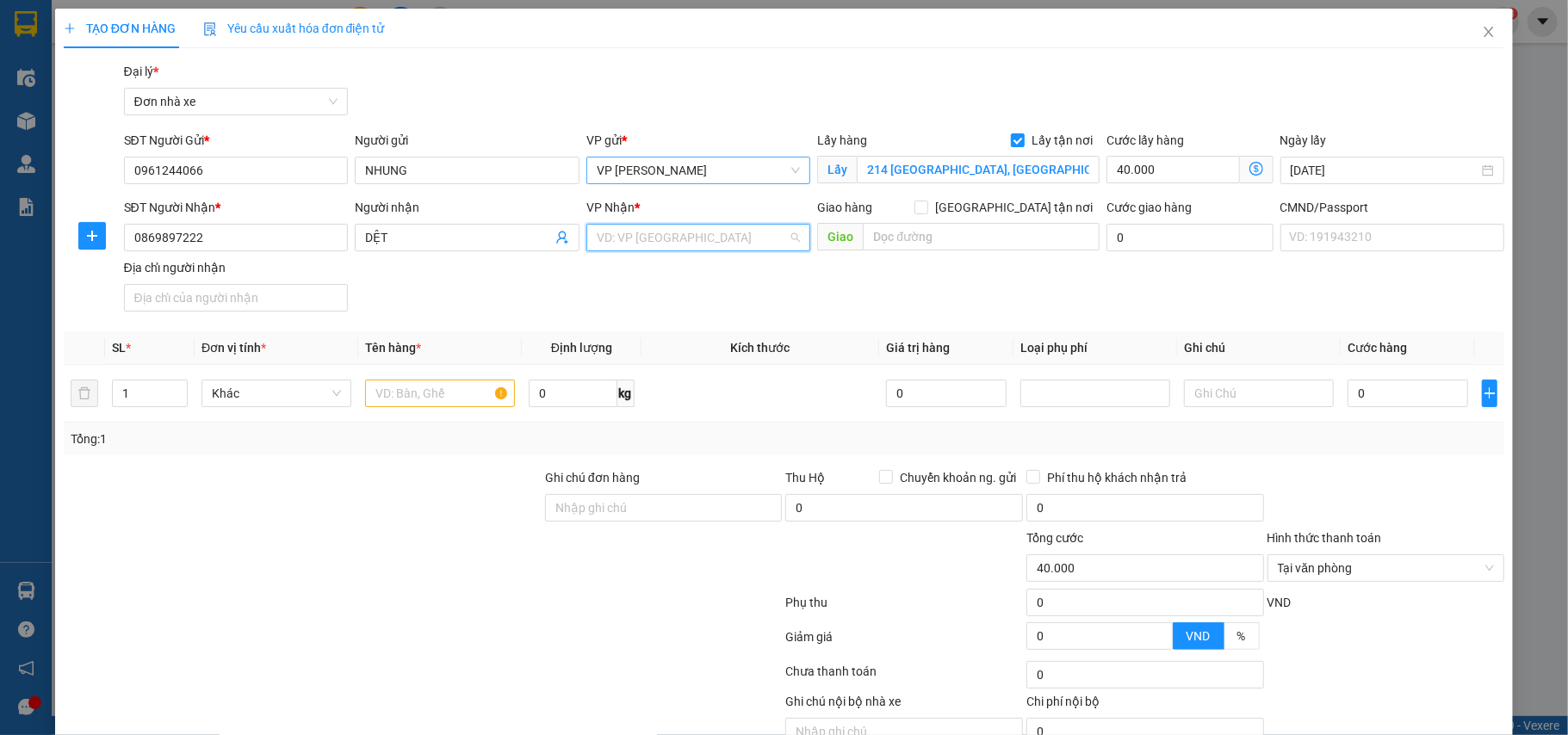
click at [633, 234] on input "search" at bounding box center [693, 238] width 192 height 26
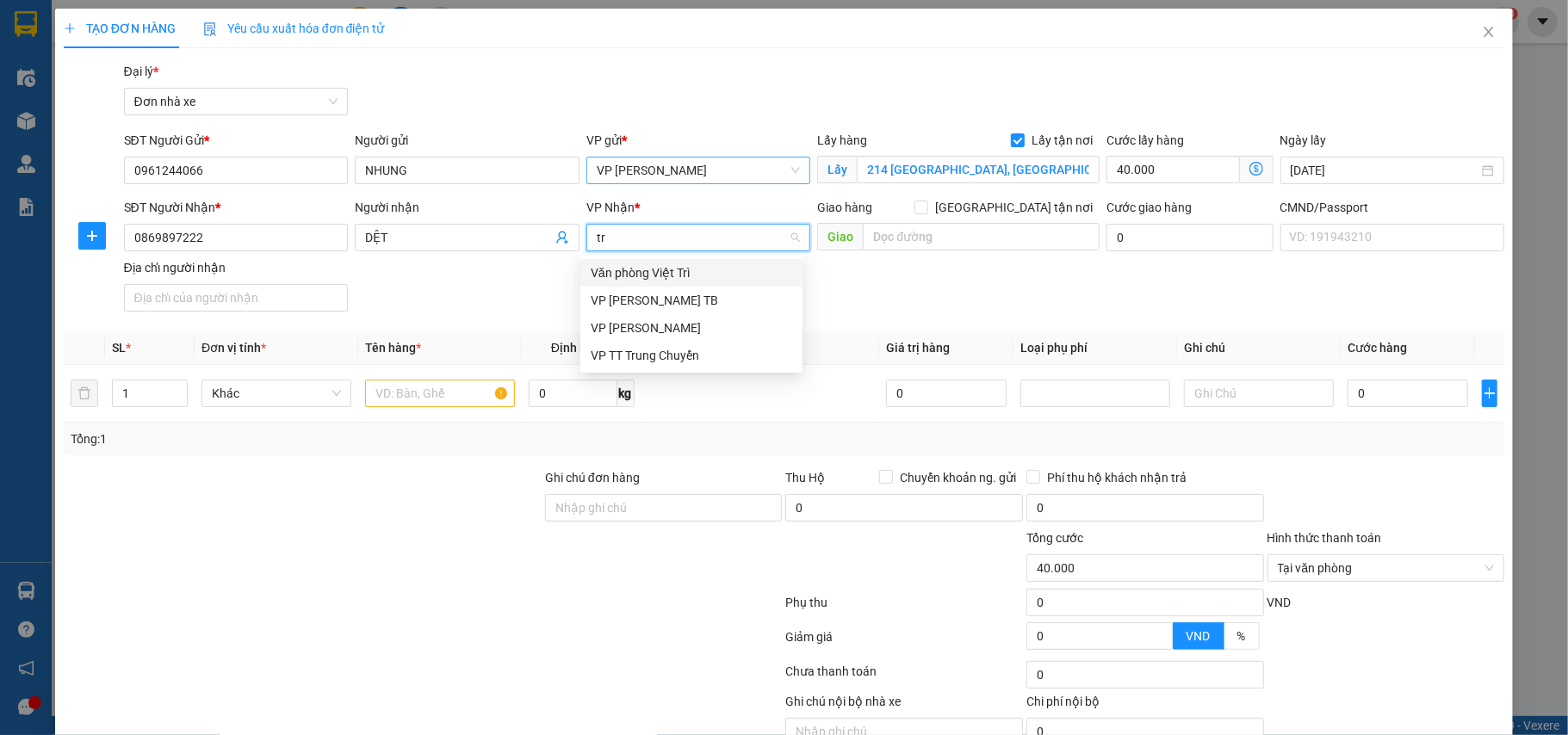
type input "tra"
click at [651, 274] on div "VP [PERSON_NAME] TB" at bounding box center [691, 273] width 201 height 19
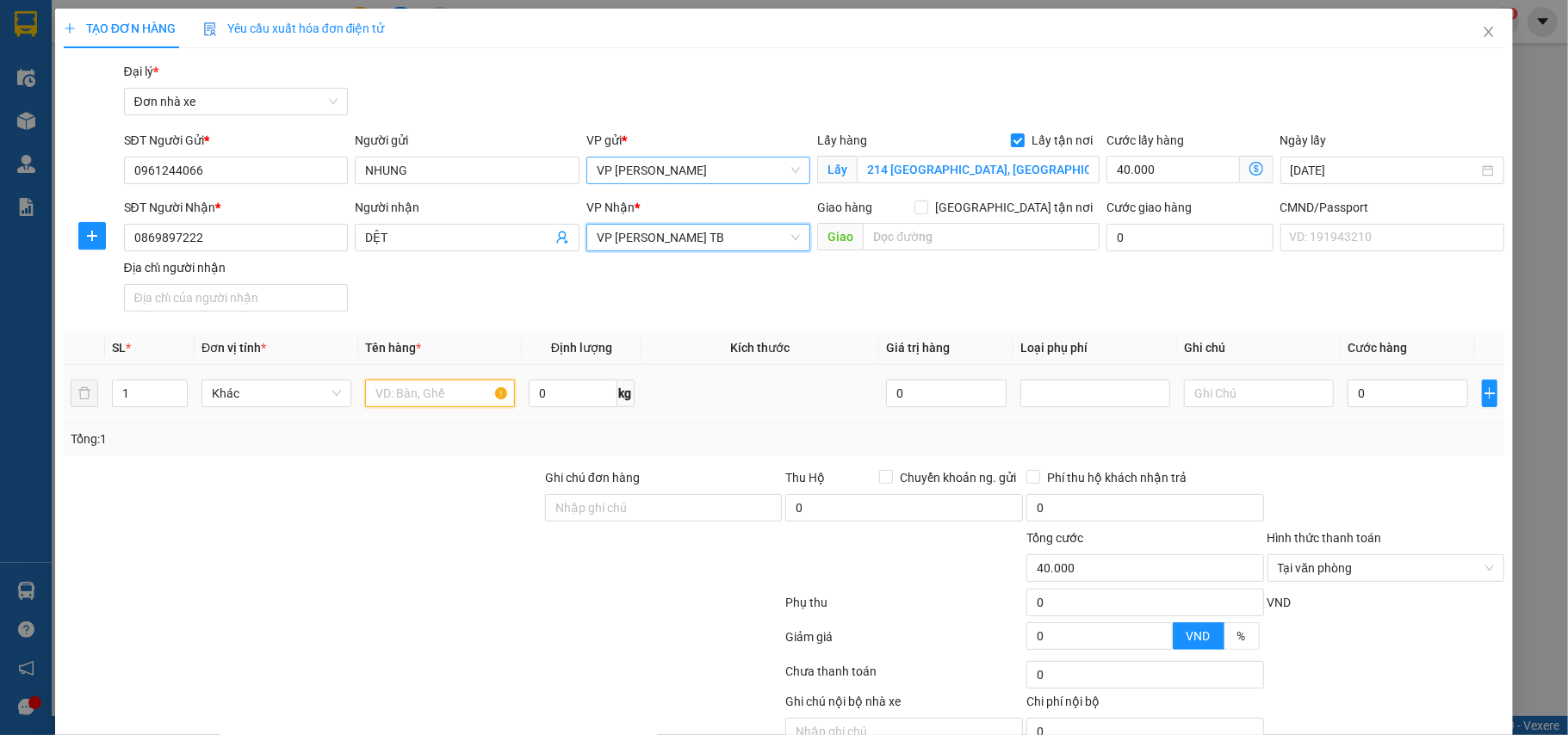
click at [394, 396] on input "text" at bounding box center [440, 394] width 150 height 27
type input "Phong bì"
click at [1383, 398] on input "0" at bounding box center [1408, 394] width 121 height 27
type input "2"
type input "40.002"
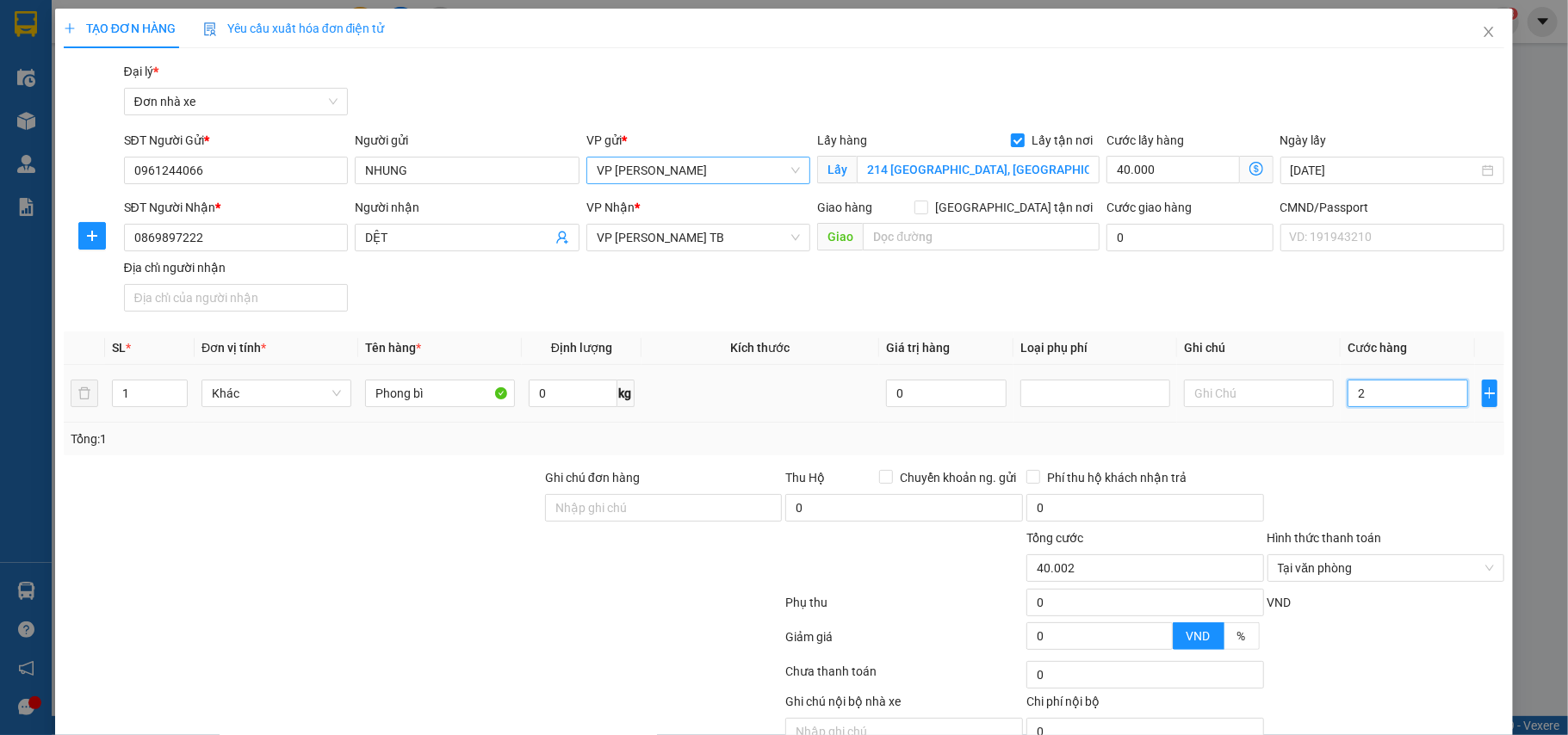
type input "25"
type input "40.025"
type input "25.000"
type input "65.000"
click at [1372, 442] on div "Tổng: 1" at bounding box center [784, 438] width 1428 height 19
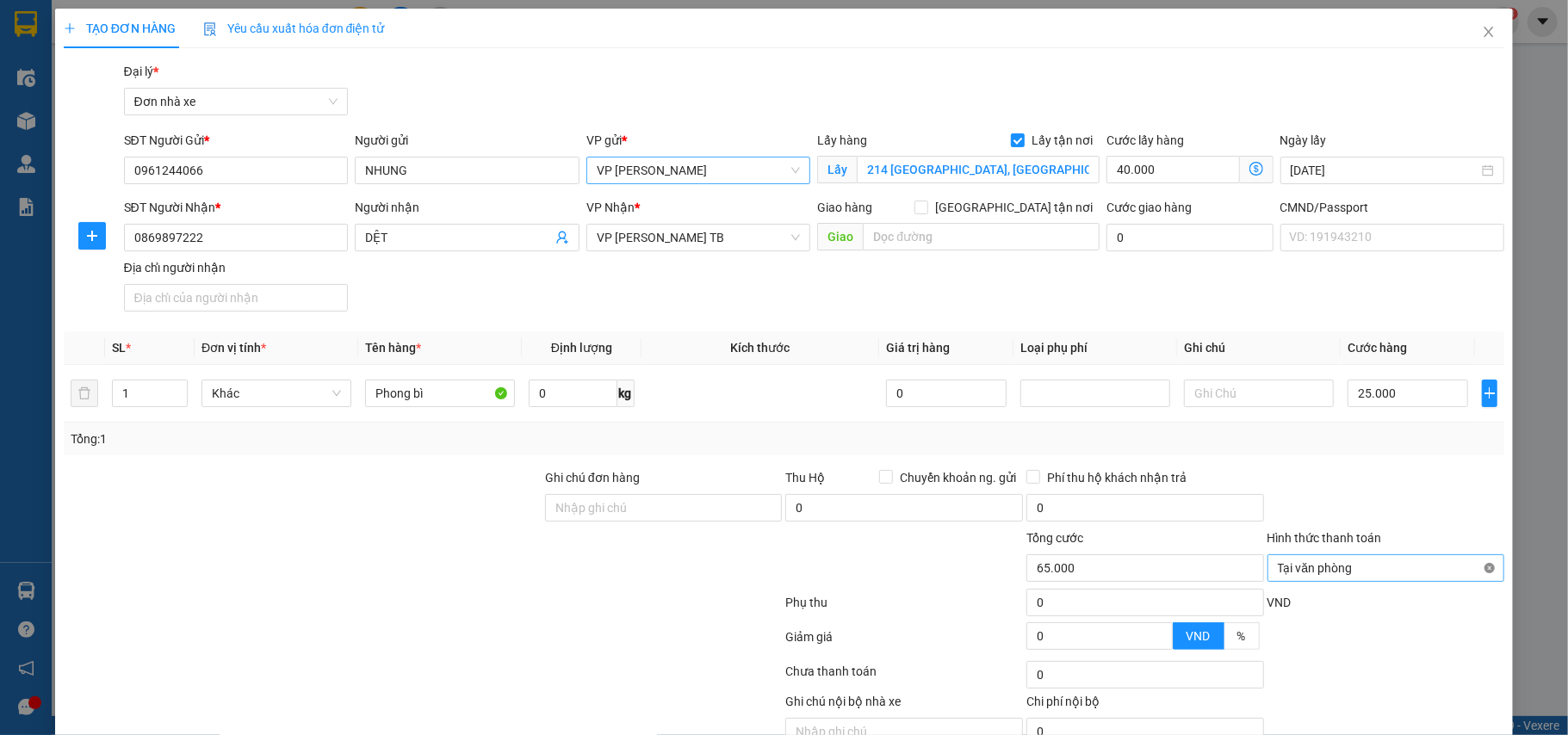
type input "65.000"
click at [597, 504] on input "Ghi chú đơn hàng" at bounding box center [664, 508] width 238 height 27
type input "mang vào vp báo đơn tổng đài đặt"
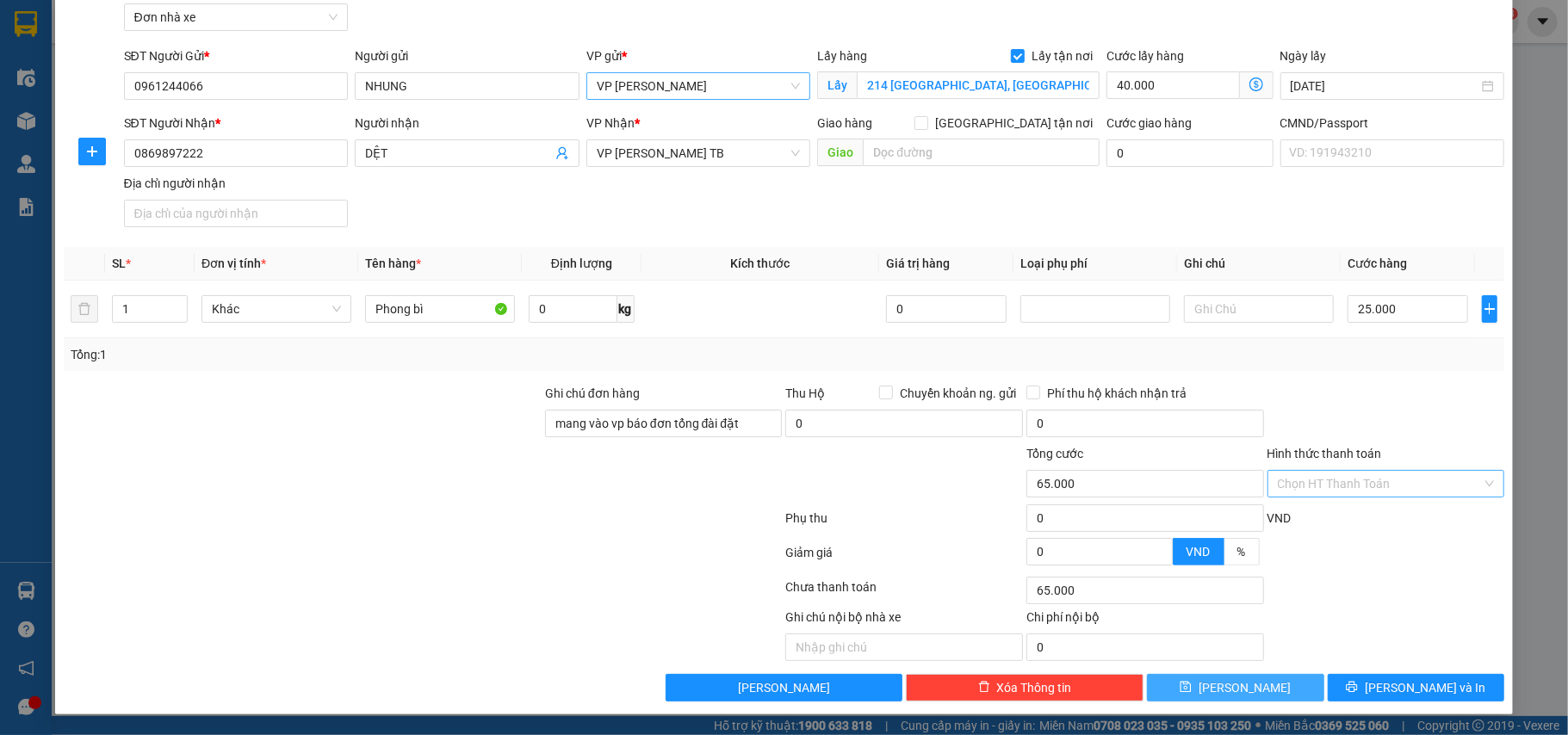
click at [1217, 682] on button "Lưu" at bounding box center [1236, 688] width 178 height 27
checkbox input "false"
type input "0"
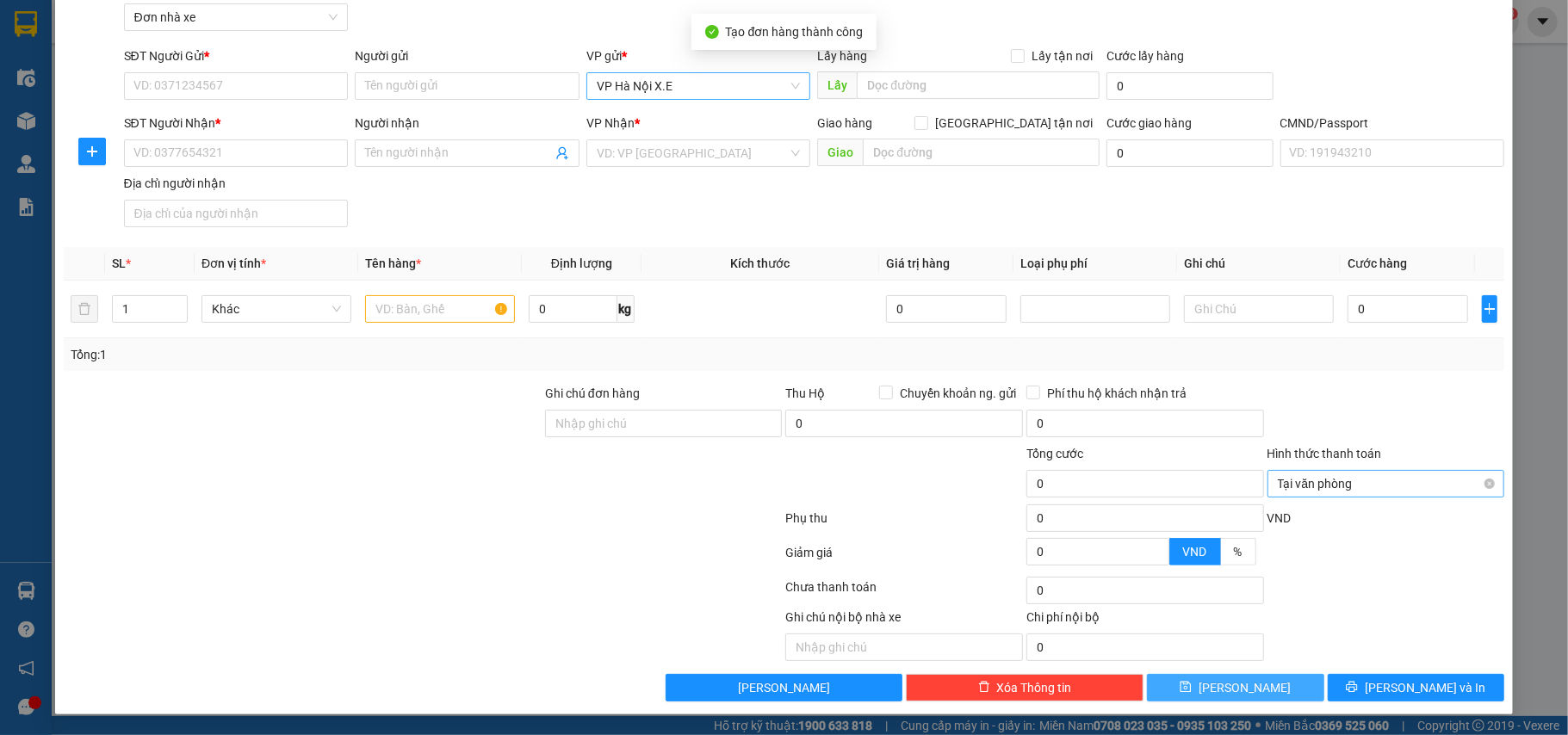
scroll to position [0, 0]
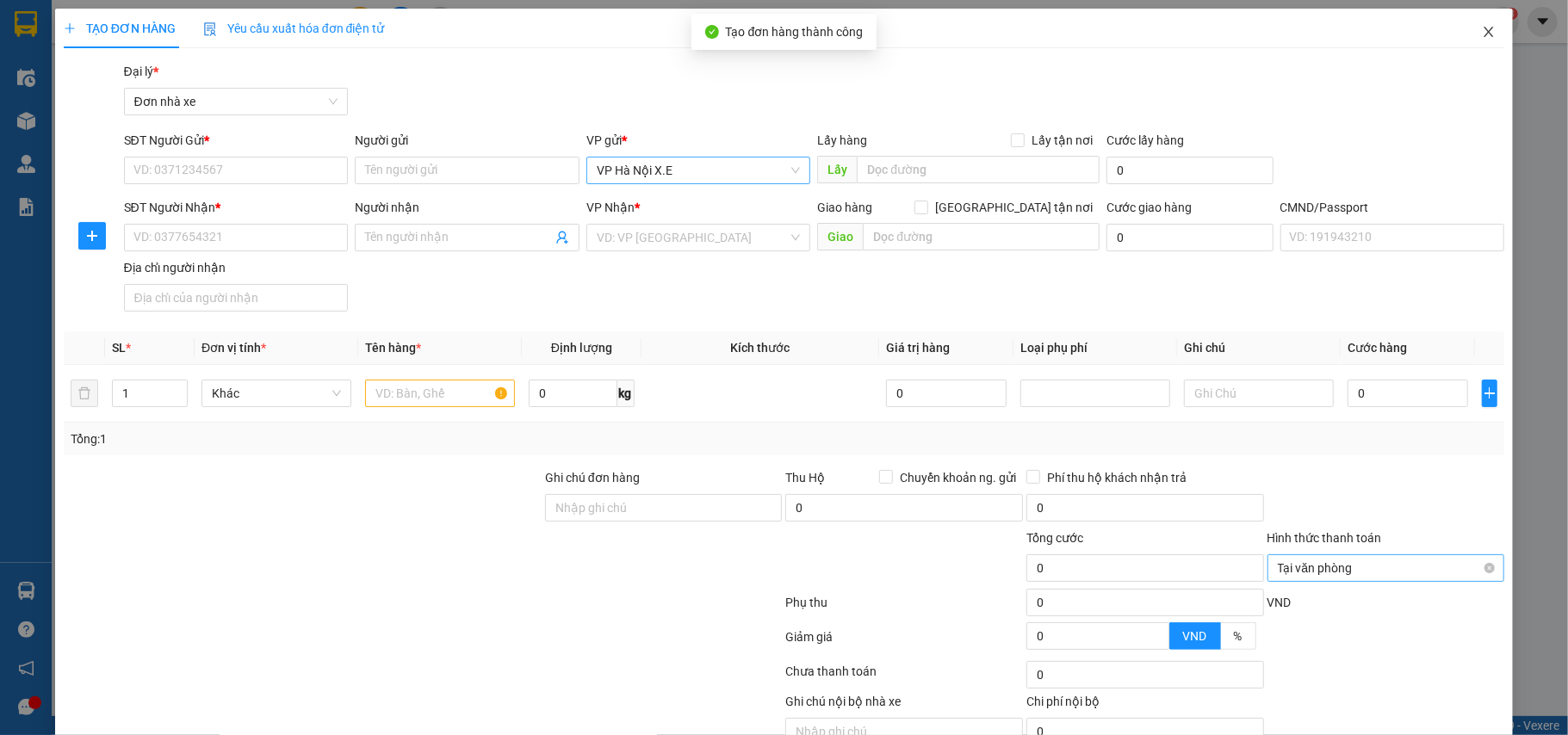
click at [1472, 29] on span "Close" at bounding box center [1488, 32] width 49 height 49
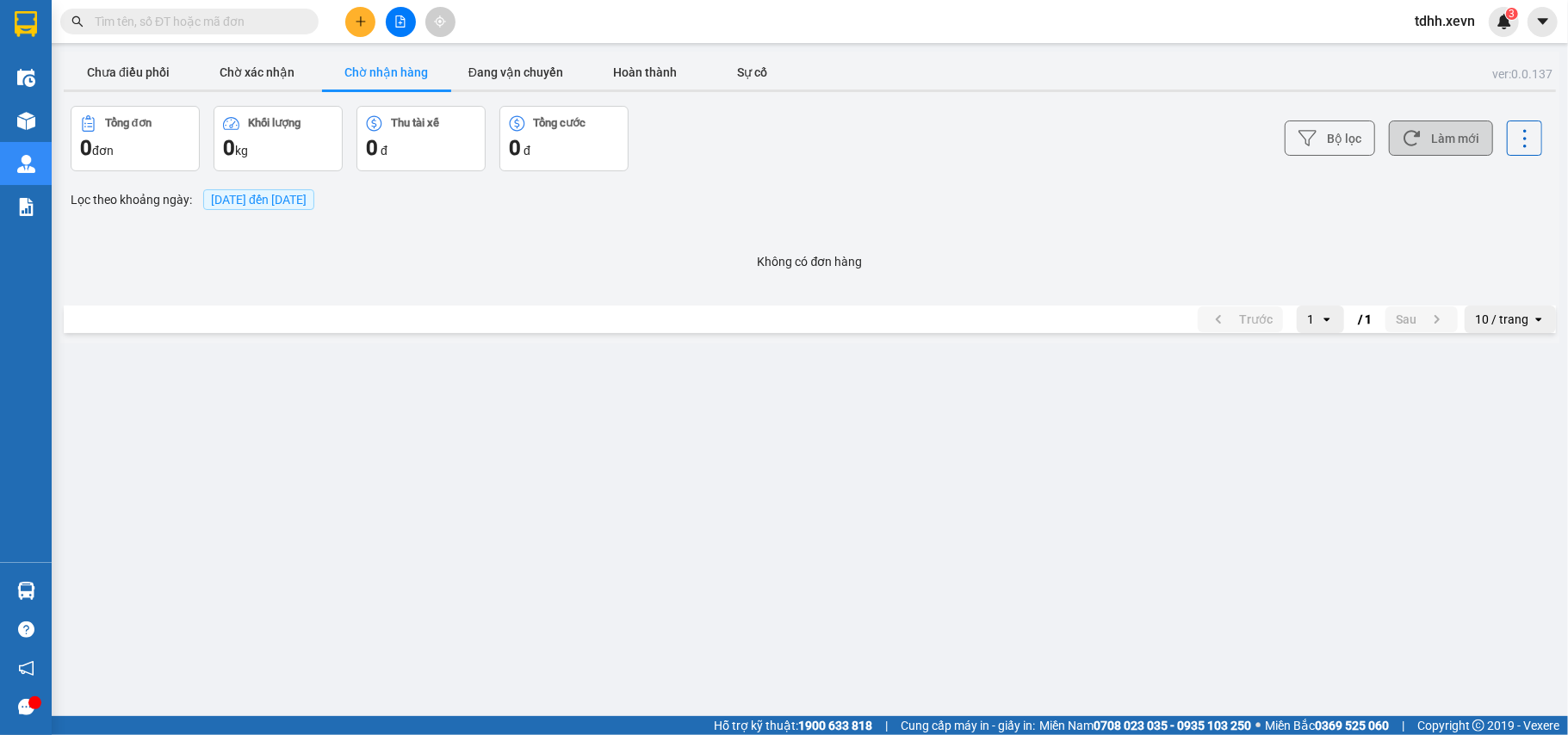
click at [1471, 146] on button "Làm mới" at bounding box center [1441, 138] width 104 height 36
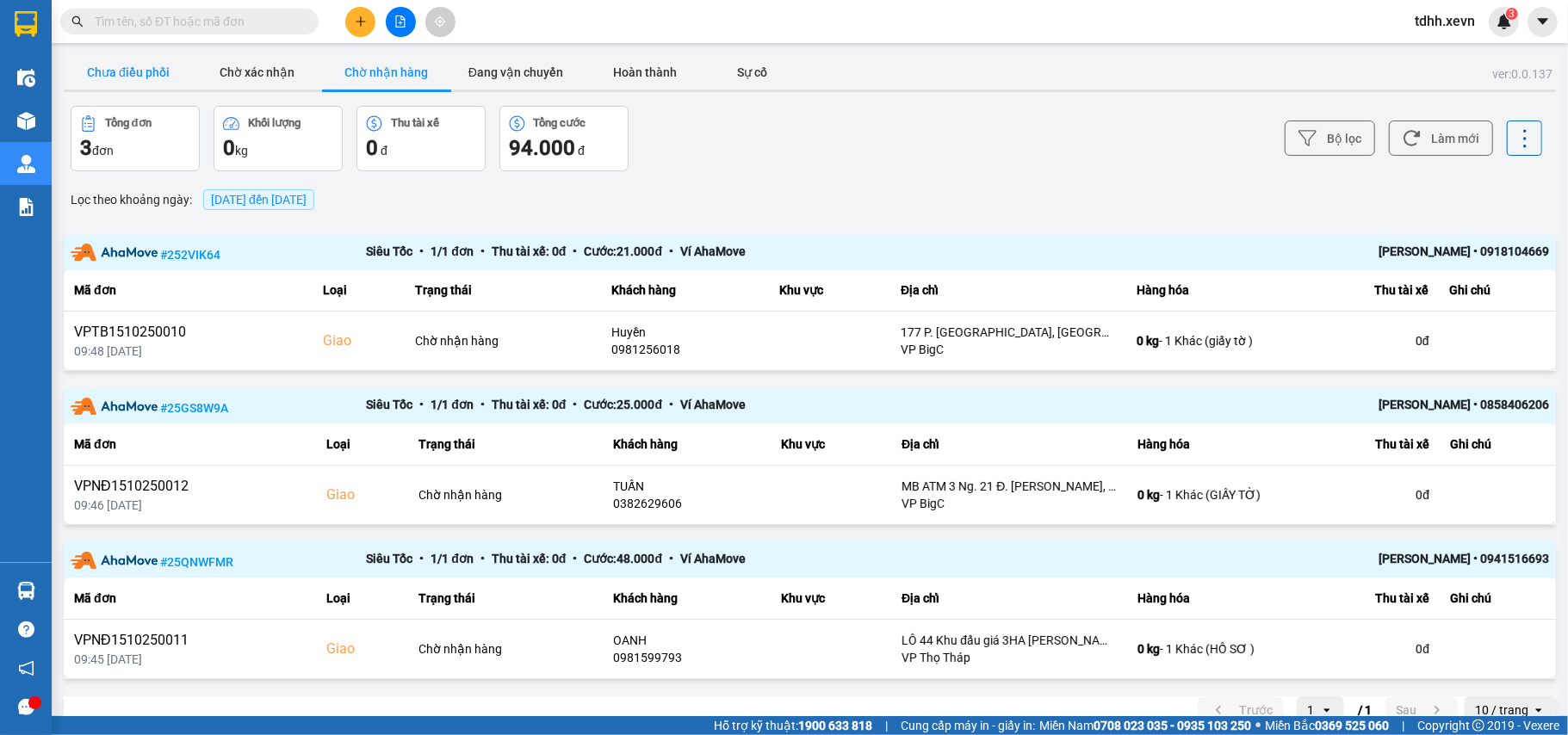
click at [127, 82] on button "Chưa điều phối" at bounding box center [128, 72] width 129 height 35
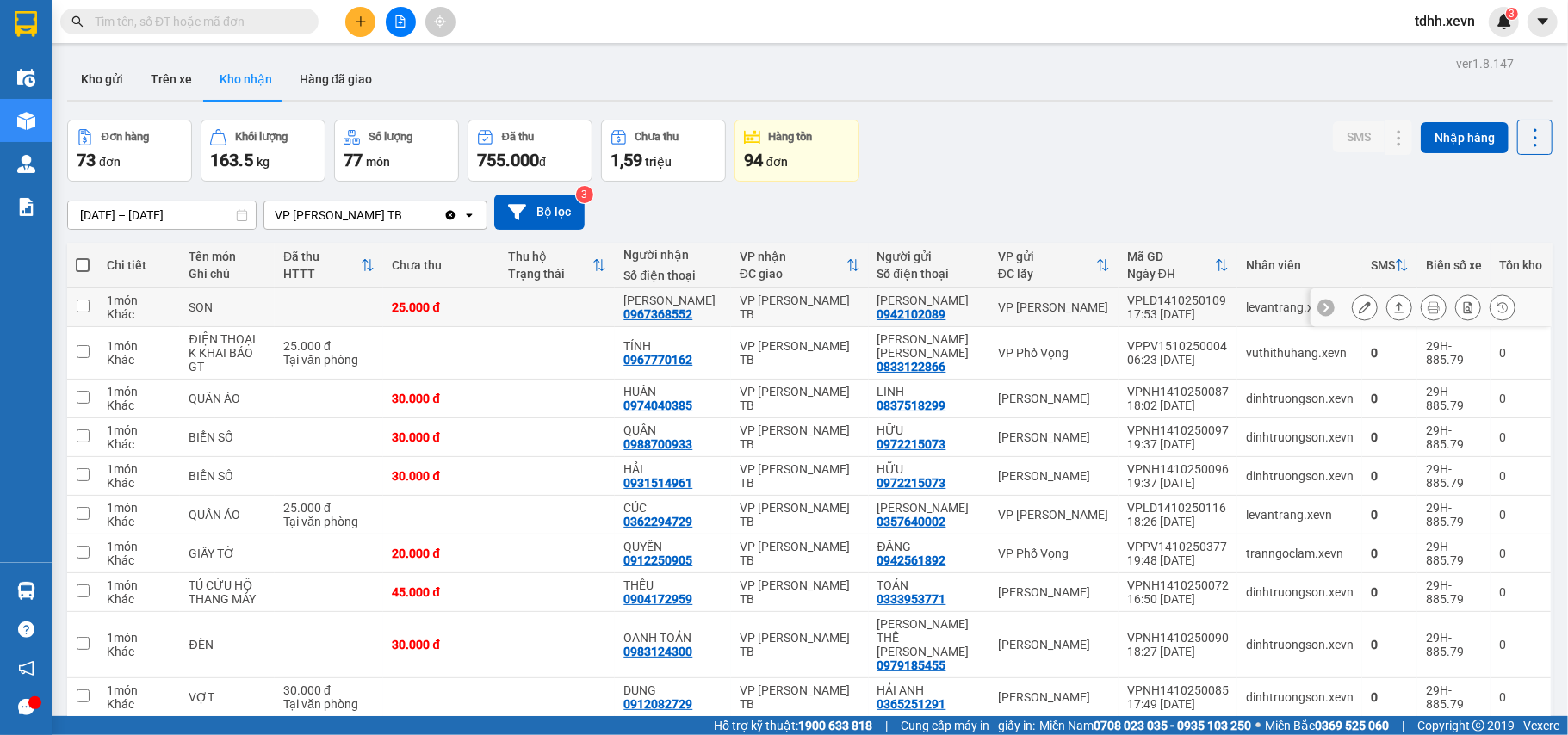
scroll to position [80, 0]
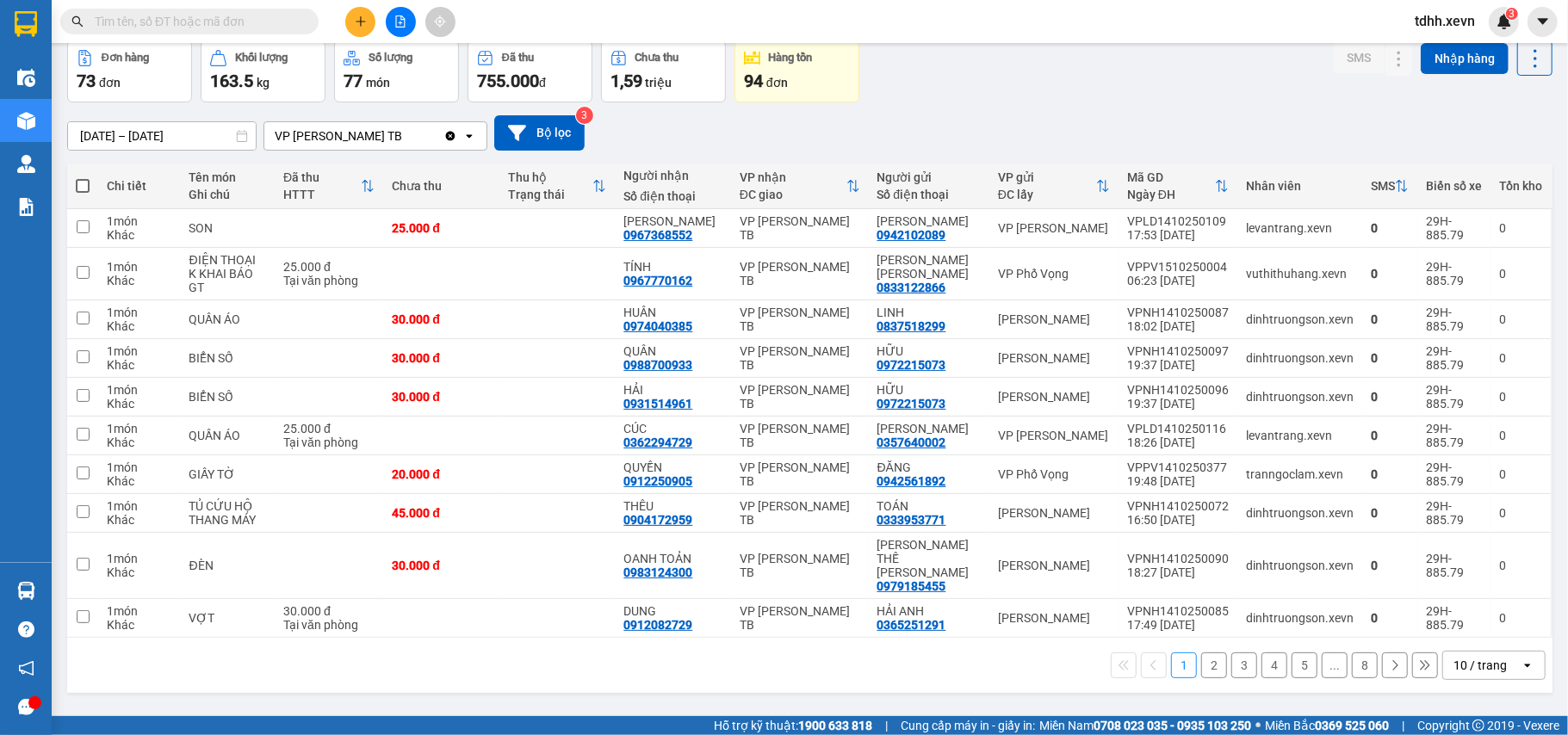
click at [87, 186] on span at bounding box center [82, 186] width 14 height 14
click at [82, 178] on input "checkbox" at bounding box center [82, 178] width 0 height 0
checkbox input "true"
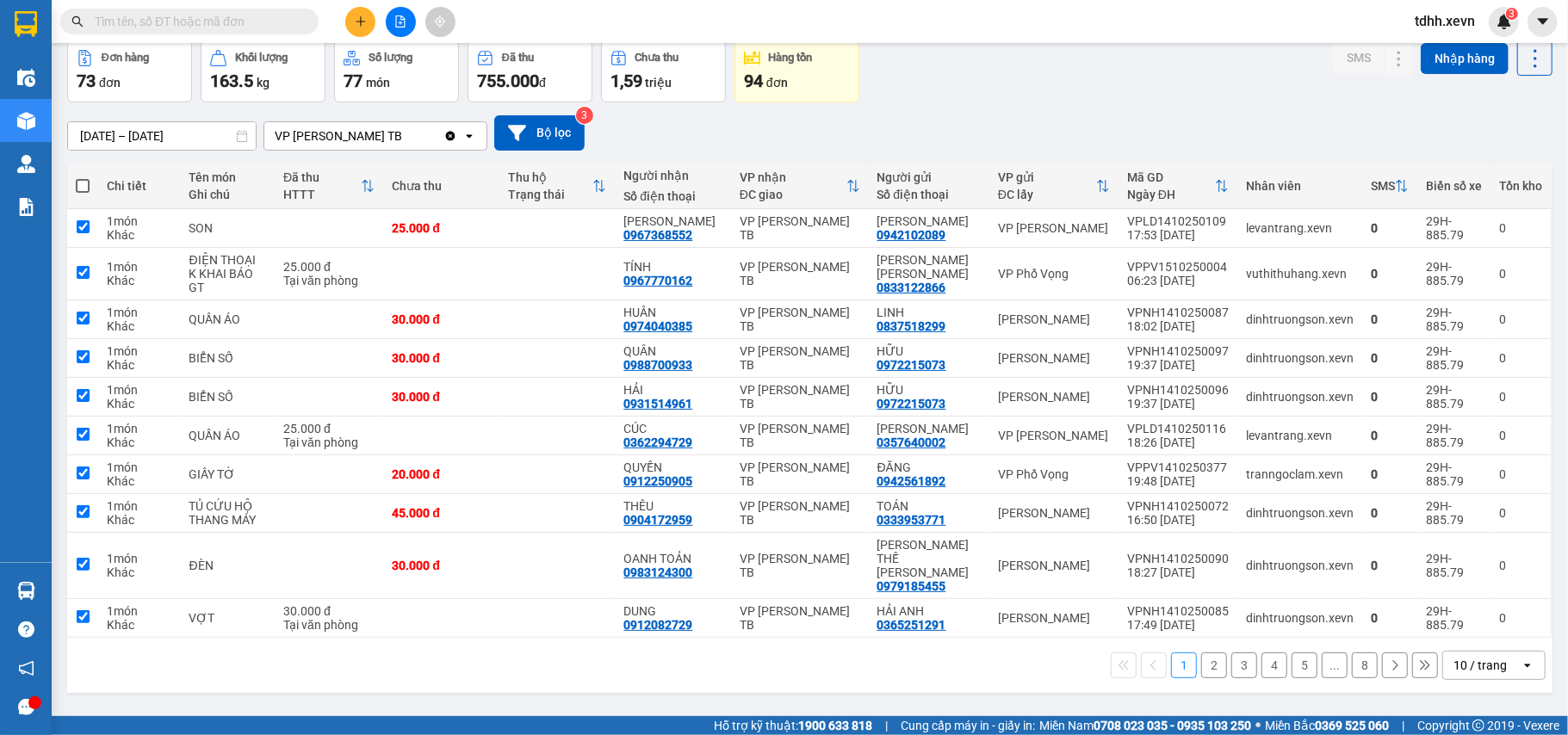
checkbox input "true"
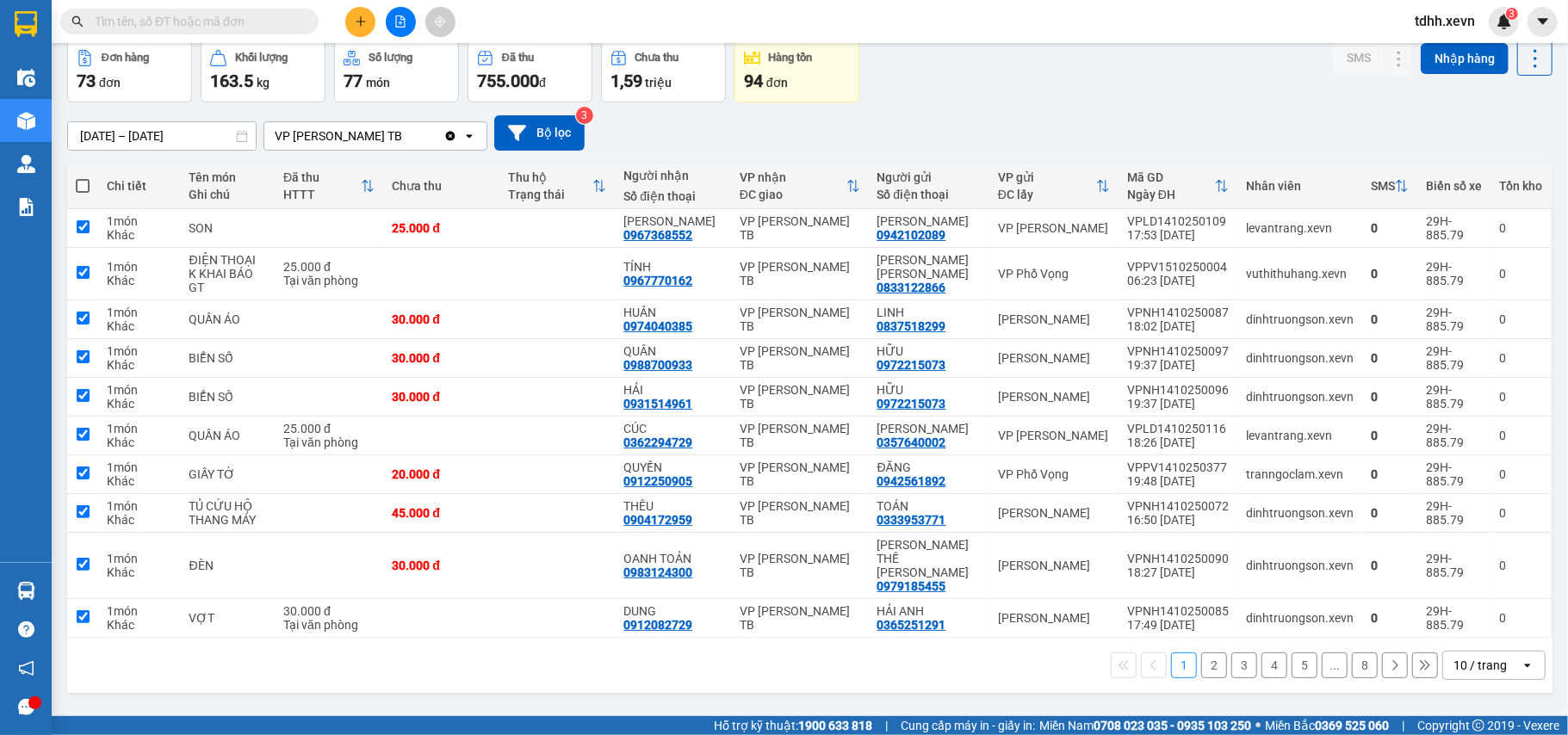
checkbox input "true"
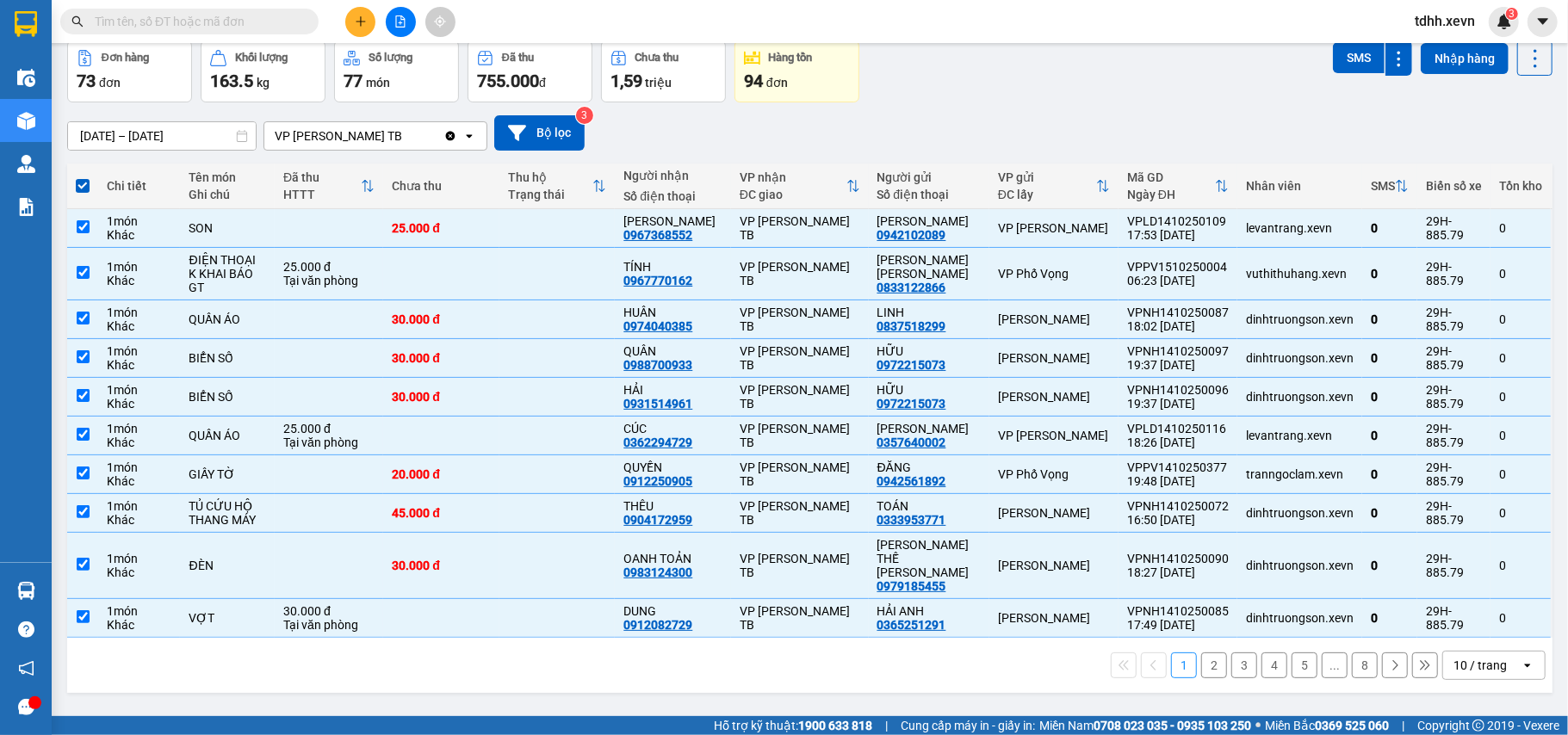
scroll to position [0, 0]
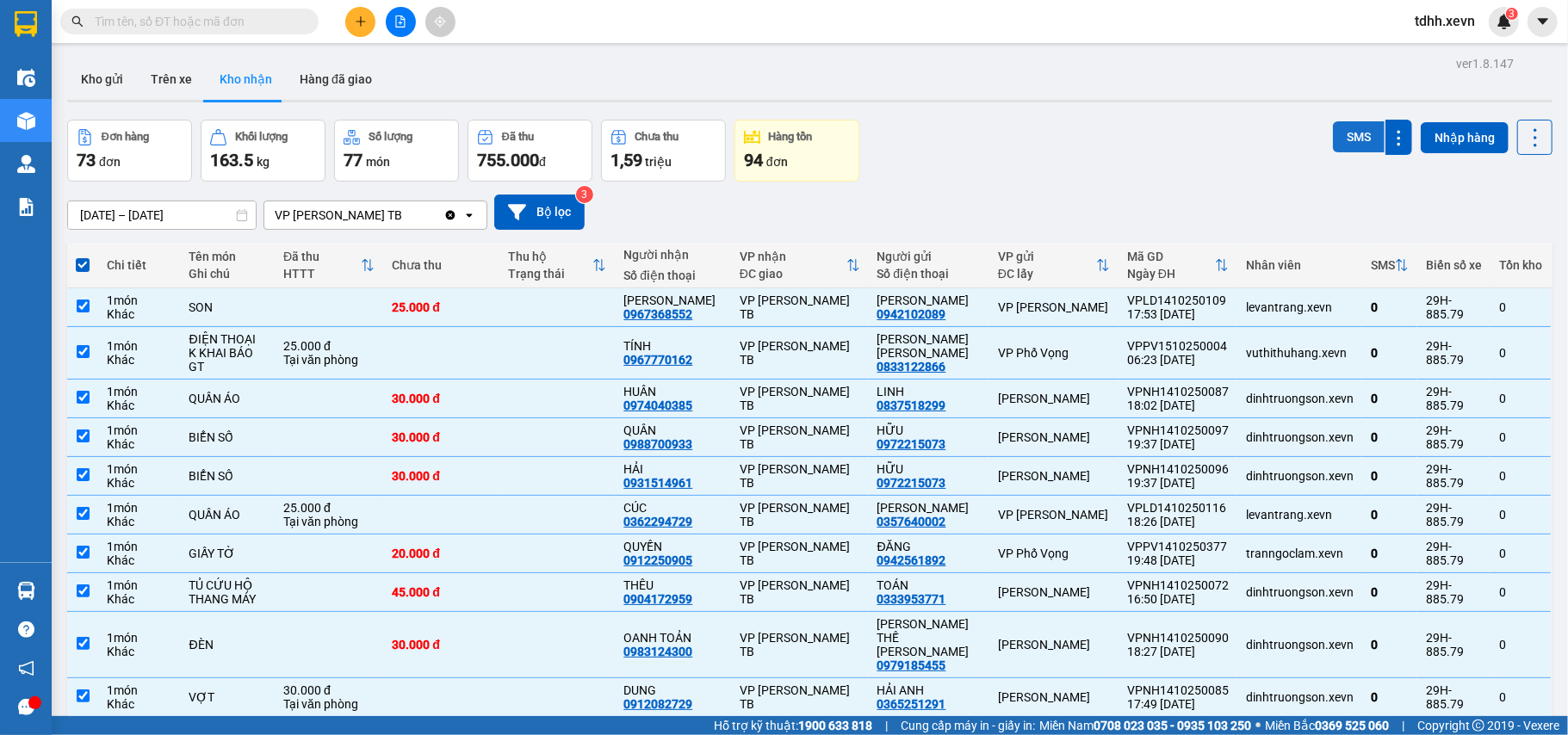
click at [1342, 133] on button "SMS" at bounding box center [1358, 137] width 51 height 31
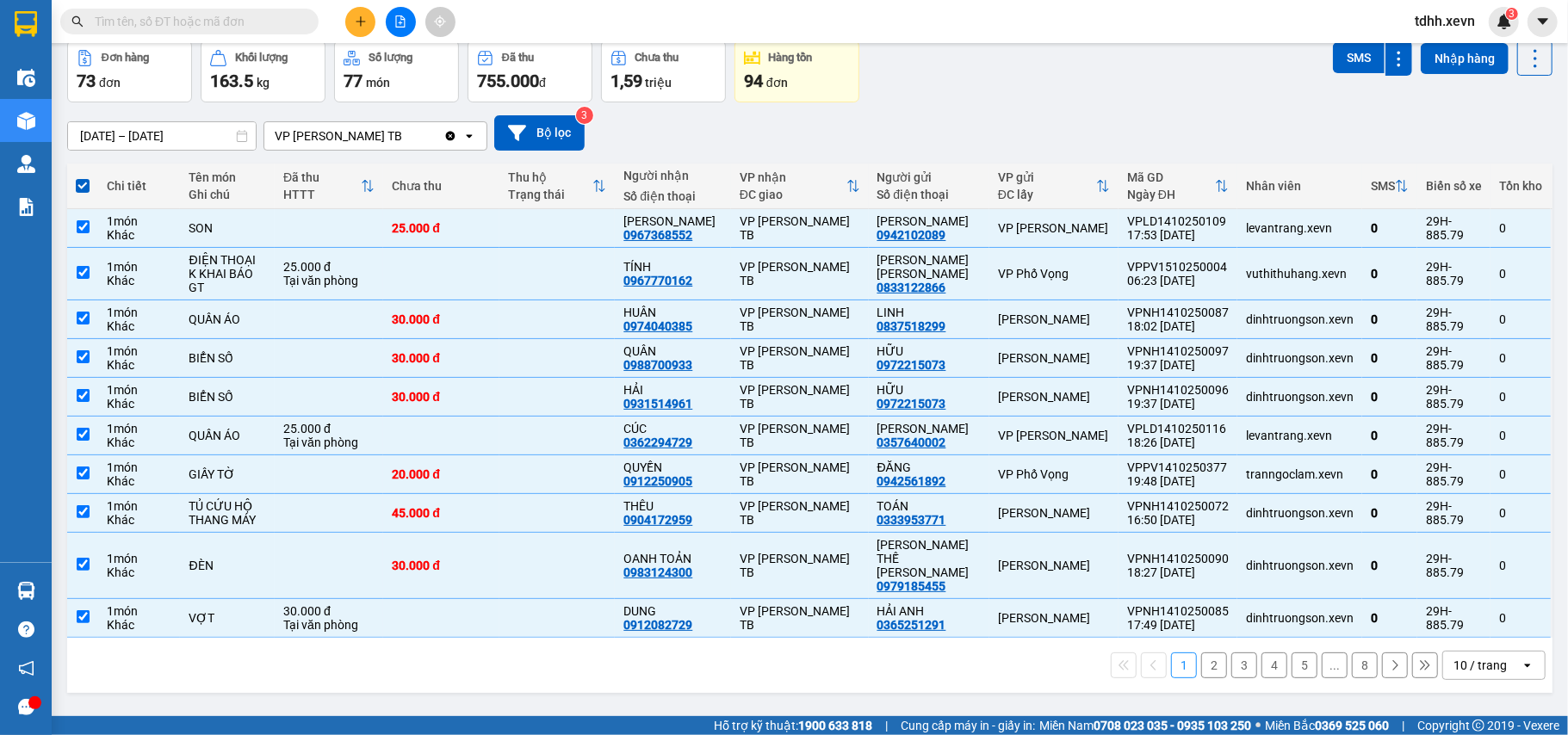
click at [1206, 655] on button "2" at bounding box center [1214, 665] width 26 height 26
checkbox input "false"
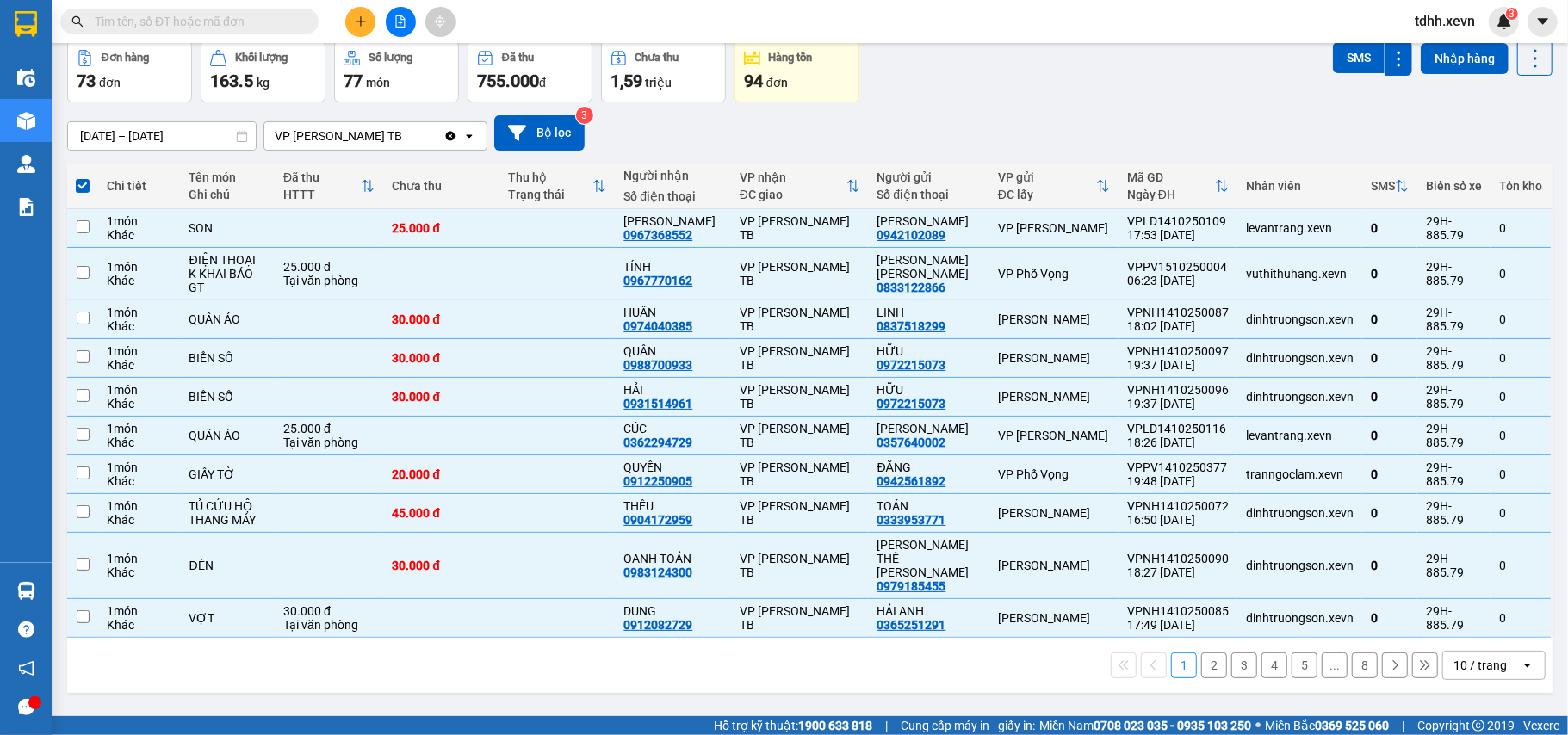
checkbox input "false"
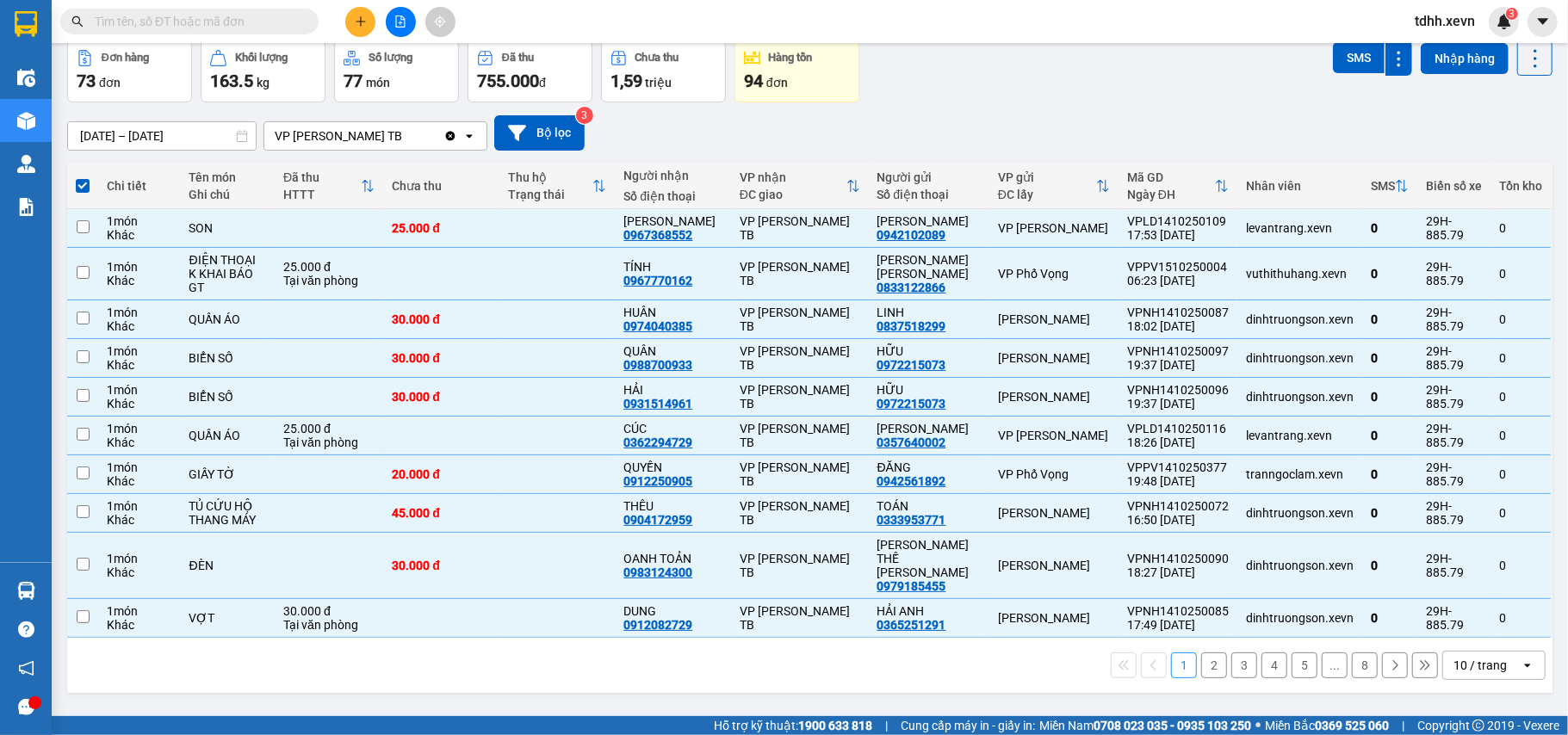
checkbox input "false"
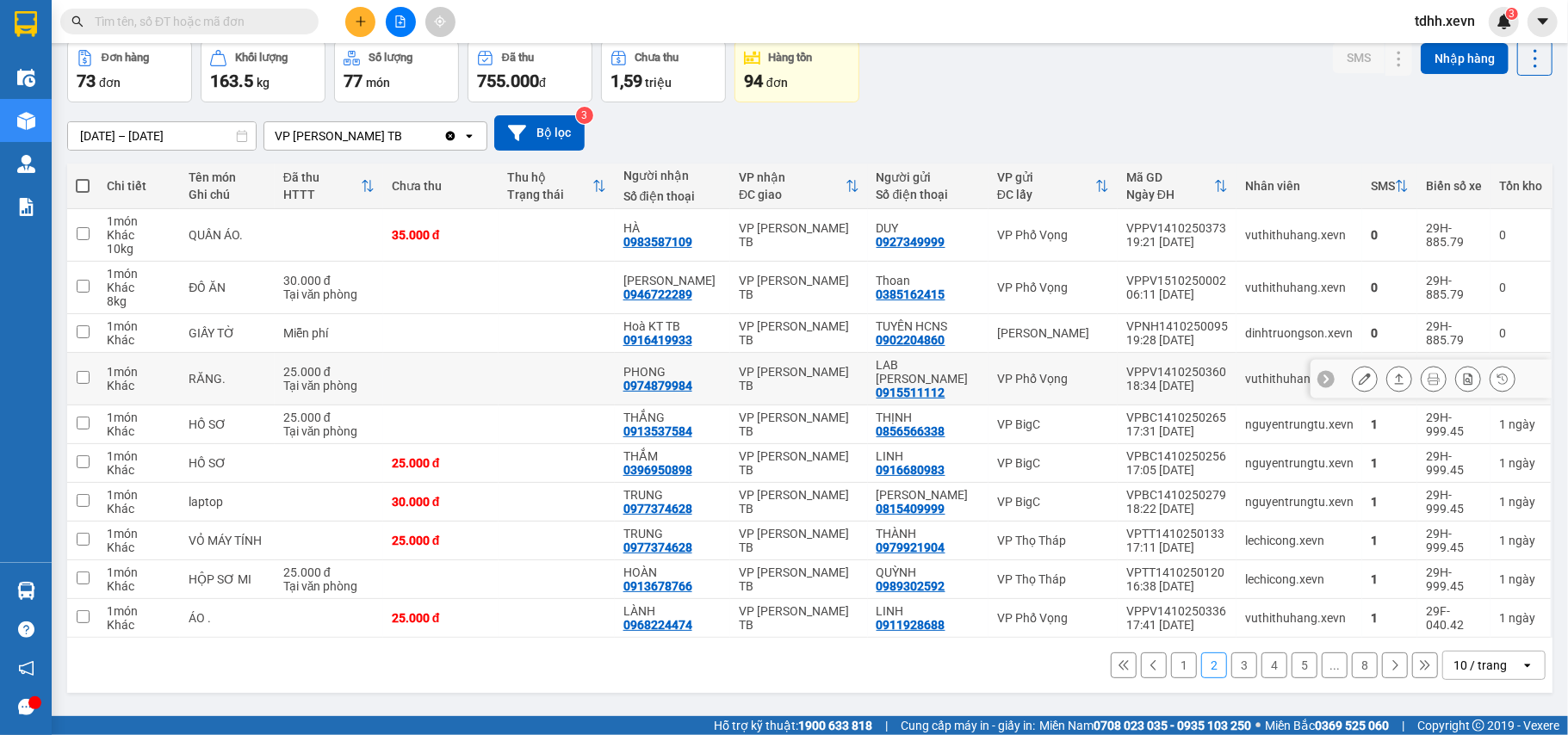
drag, startPoint x: 1161, startPoint y: 380, endPoint x: 1154, endPoint y: 365, distance: 16.6
click at [1158, 379] on td "VPPV1410250360 18:34 14/10" at bounding box center [1177, 379] width 119 height 52
checkbox input "true"
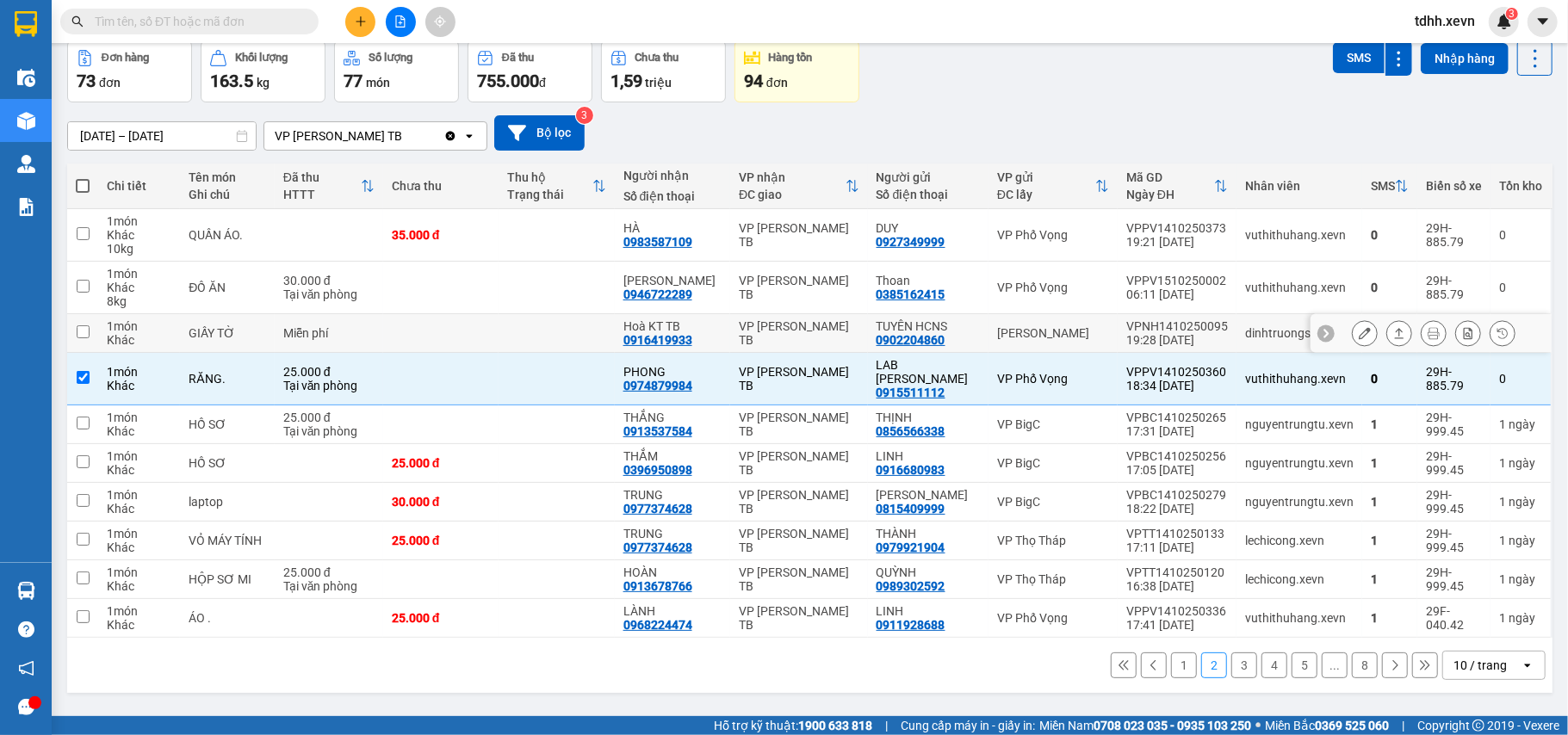
click at [1144, 331] on div "VPNH1410250095" at bounding box center [1176, 326] width 102 height 14
checkbox input "true"
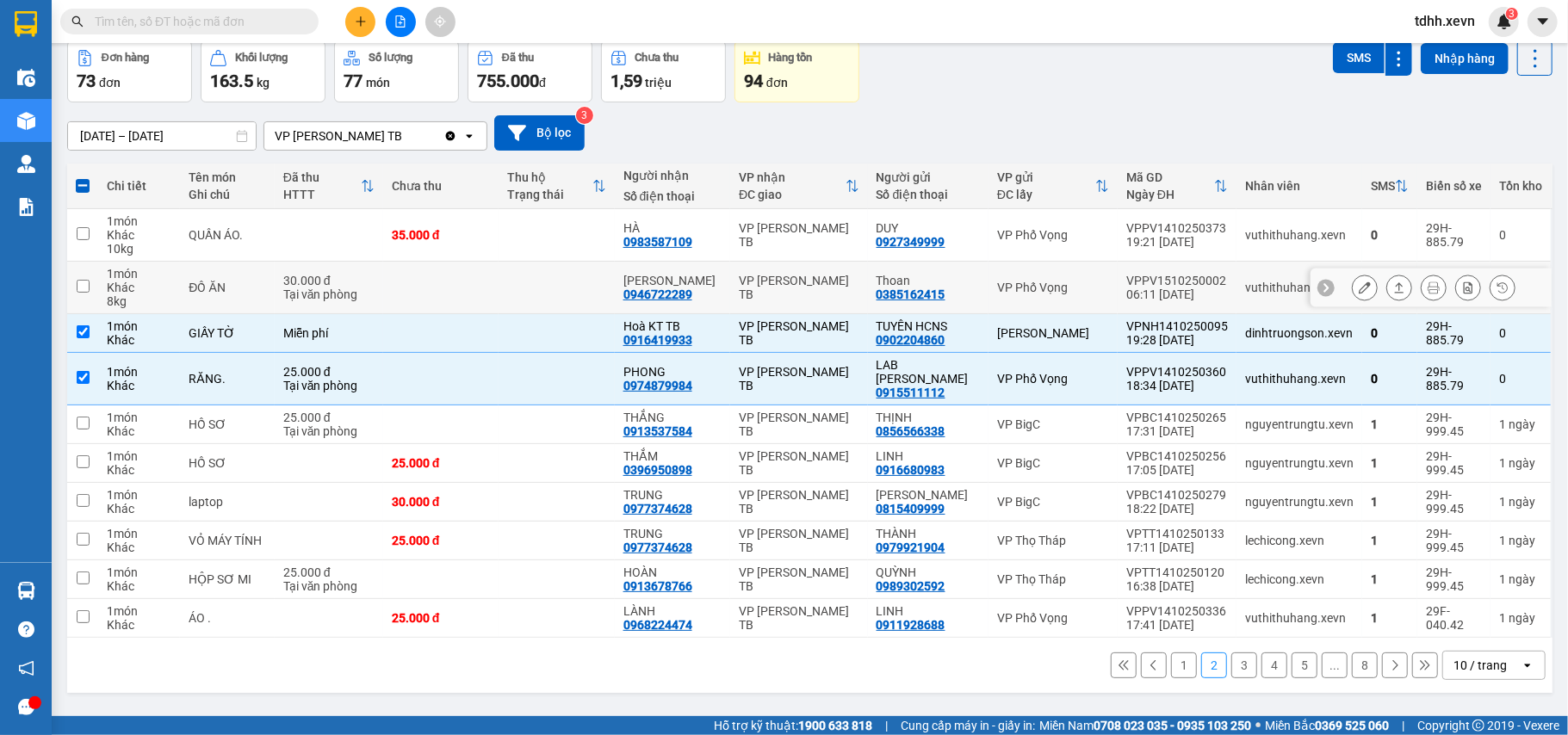
click at [1141, 297] on div "06:11 [DATE]" at bounding box center [1176, 294] width 102 height 14
checkbox input "true"
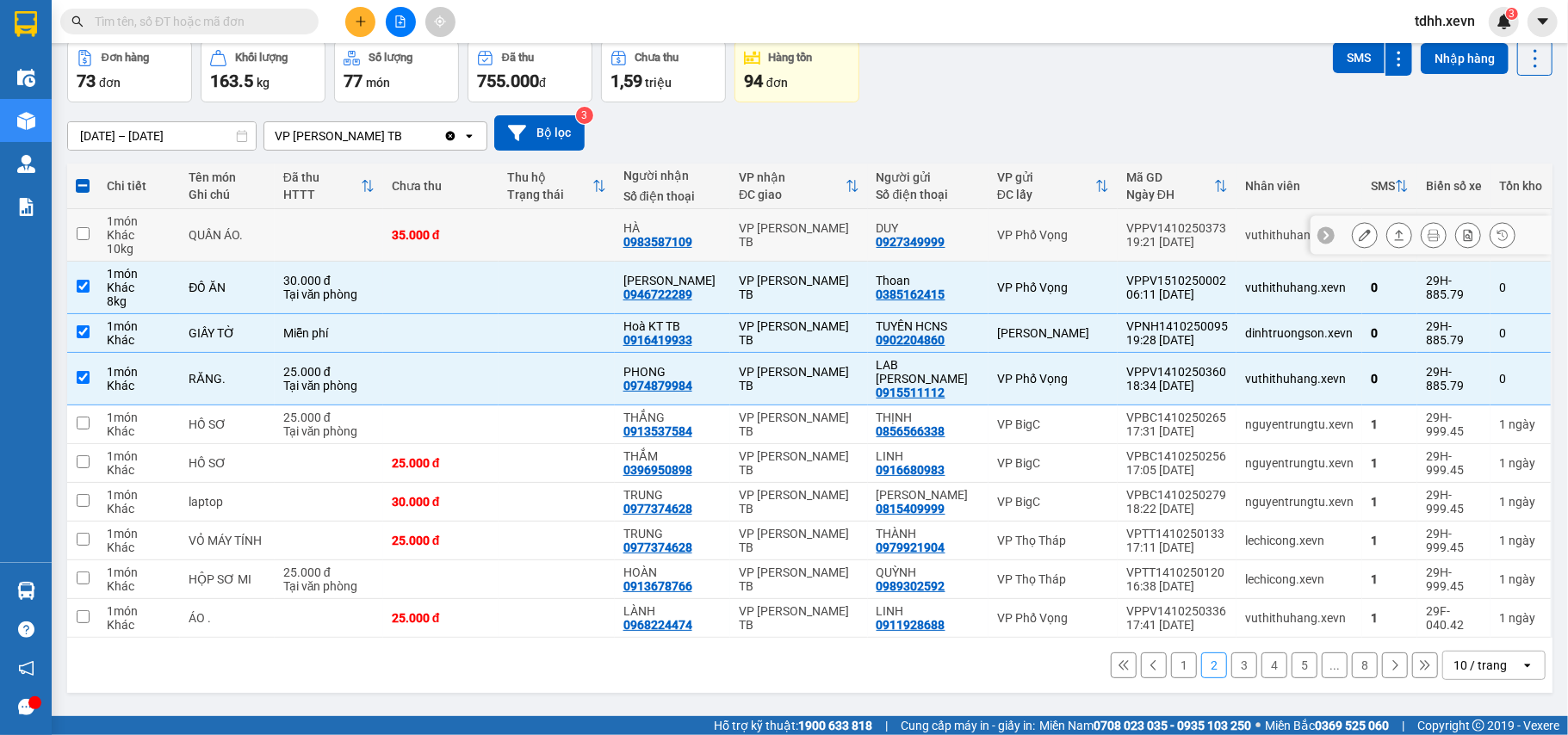
click at [1133, 252] on td "VPPV1410250373 19:21 14/10" at bounding box center [1177, 235] width 119 height 52
checkbox input "true"
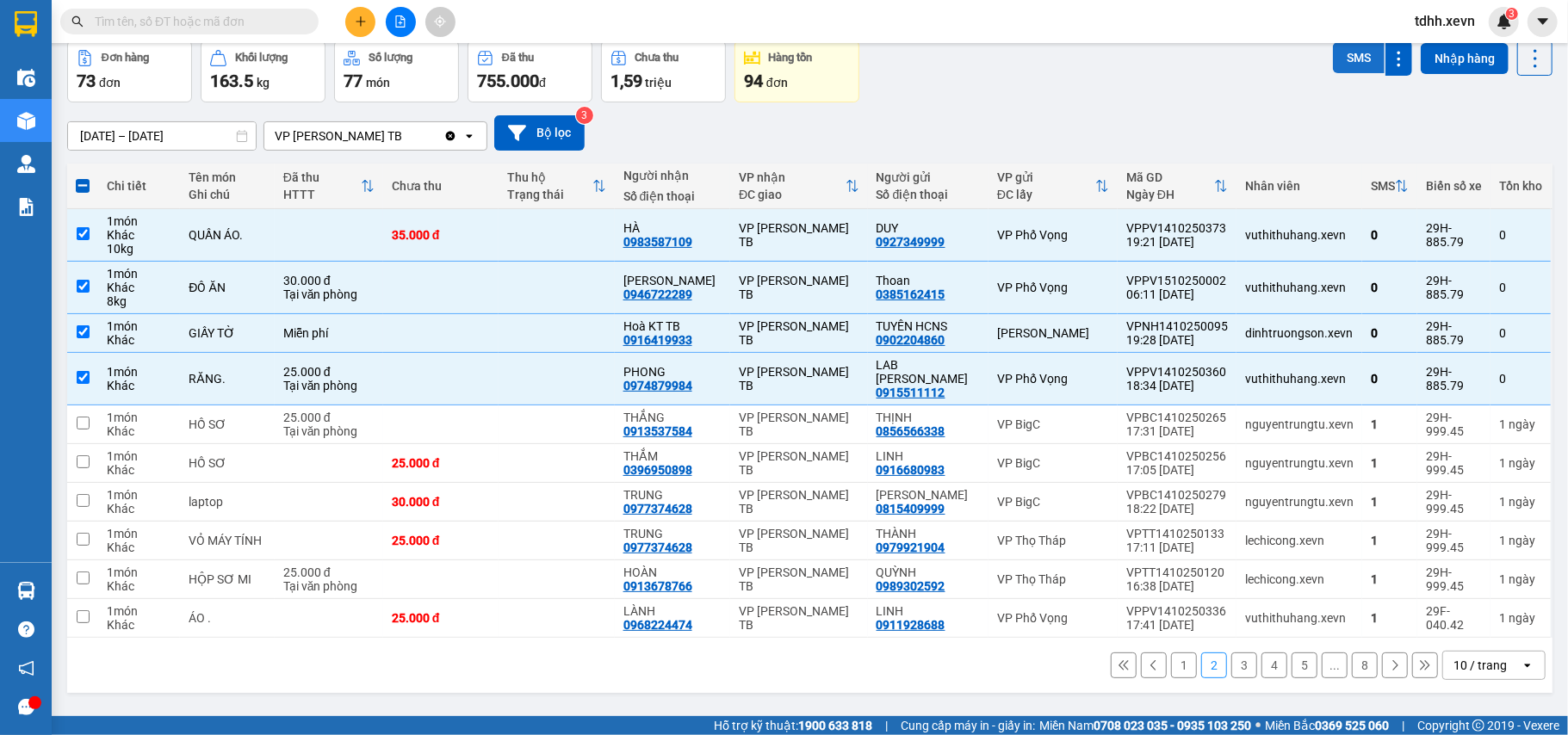
click at [1338, 56] on button "SMS" at bounding box center [1358, 58] width 51 height 31
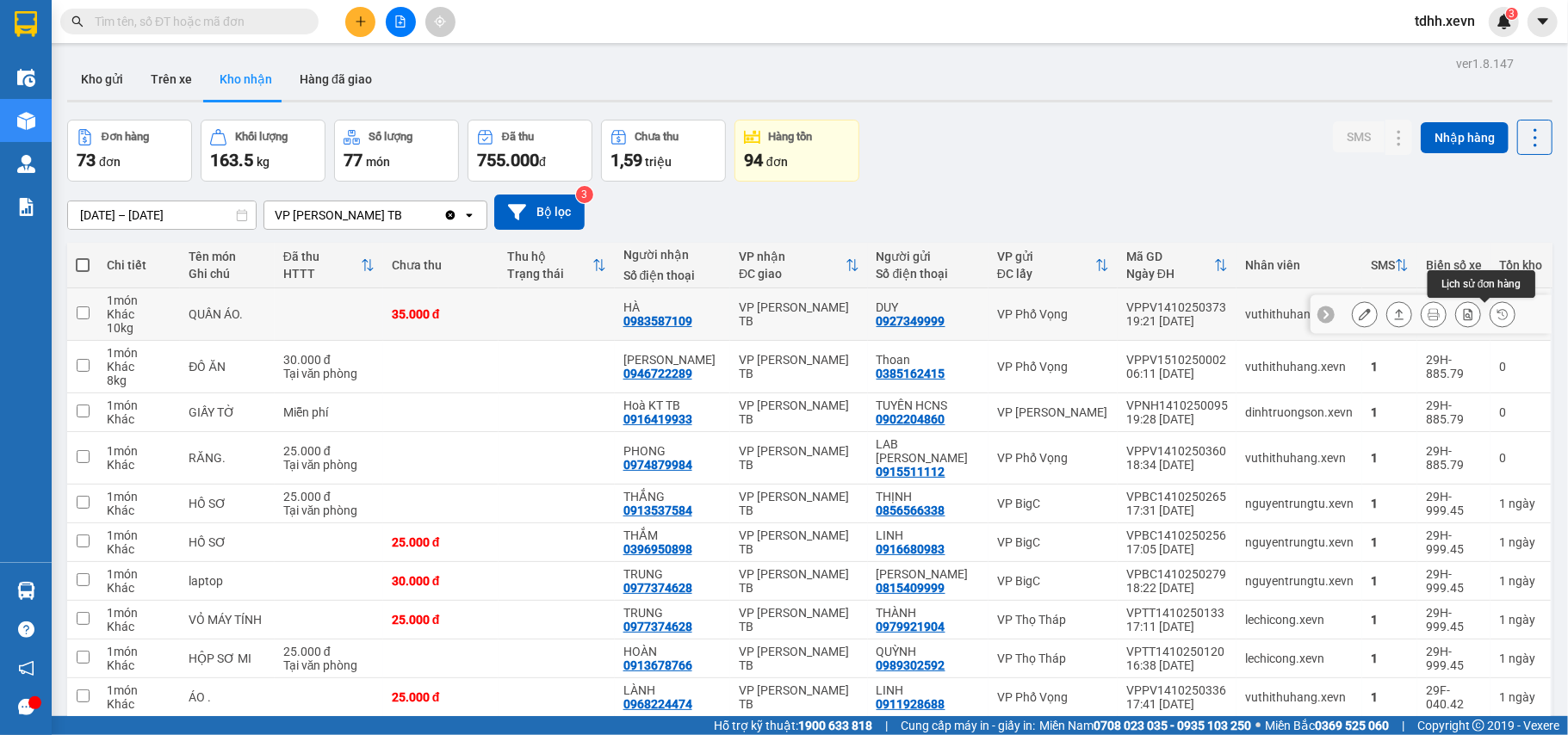
click at [1490, 322] on button at bounding box center [1502, 314] width 24 height 30
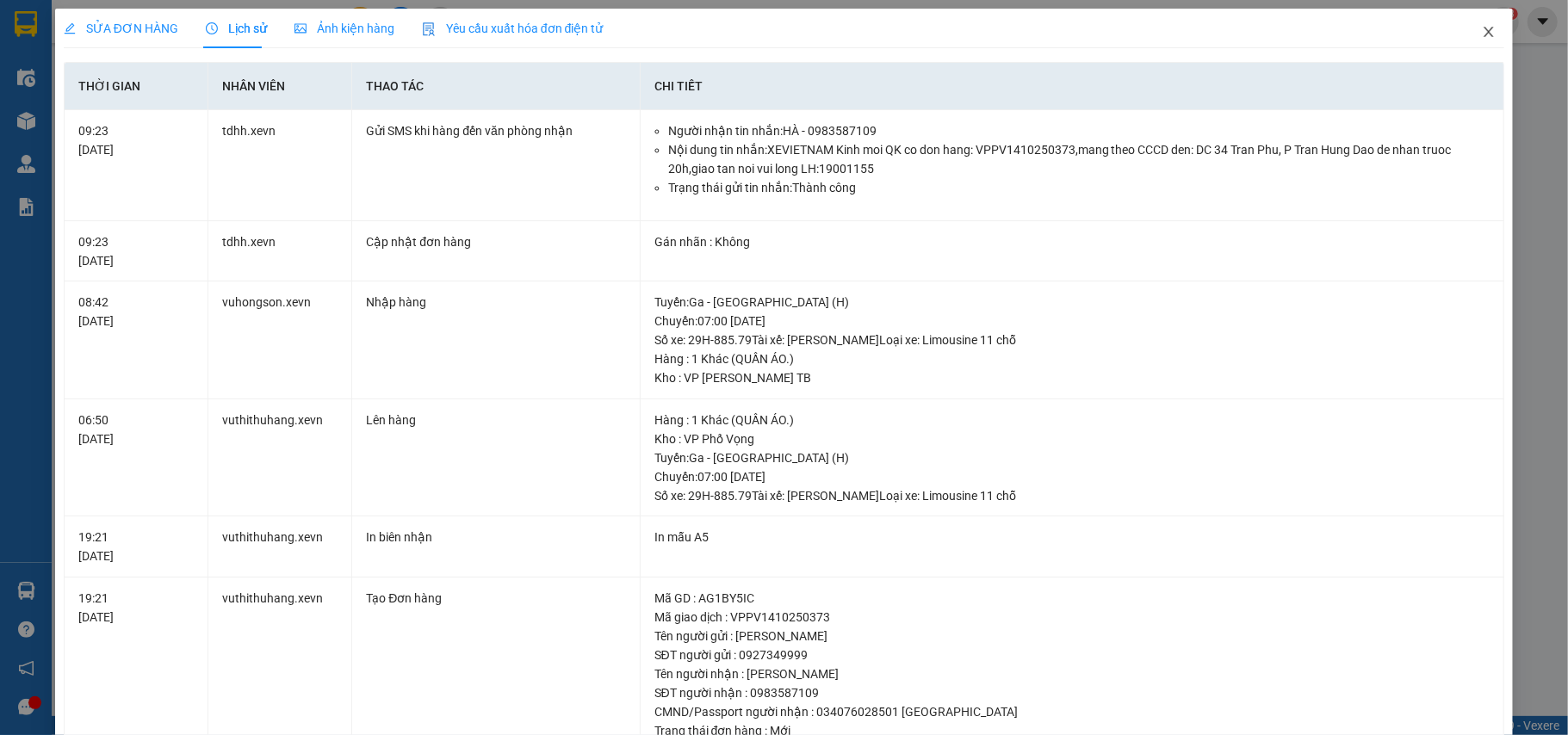
click at [1482, 36] on icon "close" at bounding box center [1488, 31] width 14 height 14
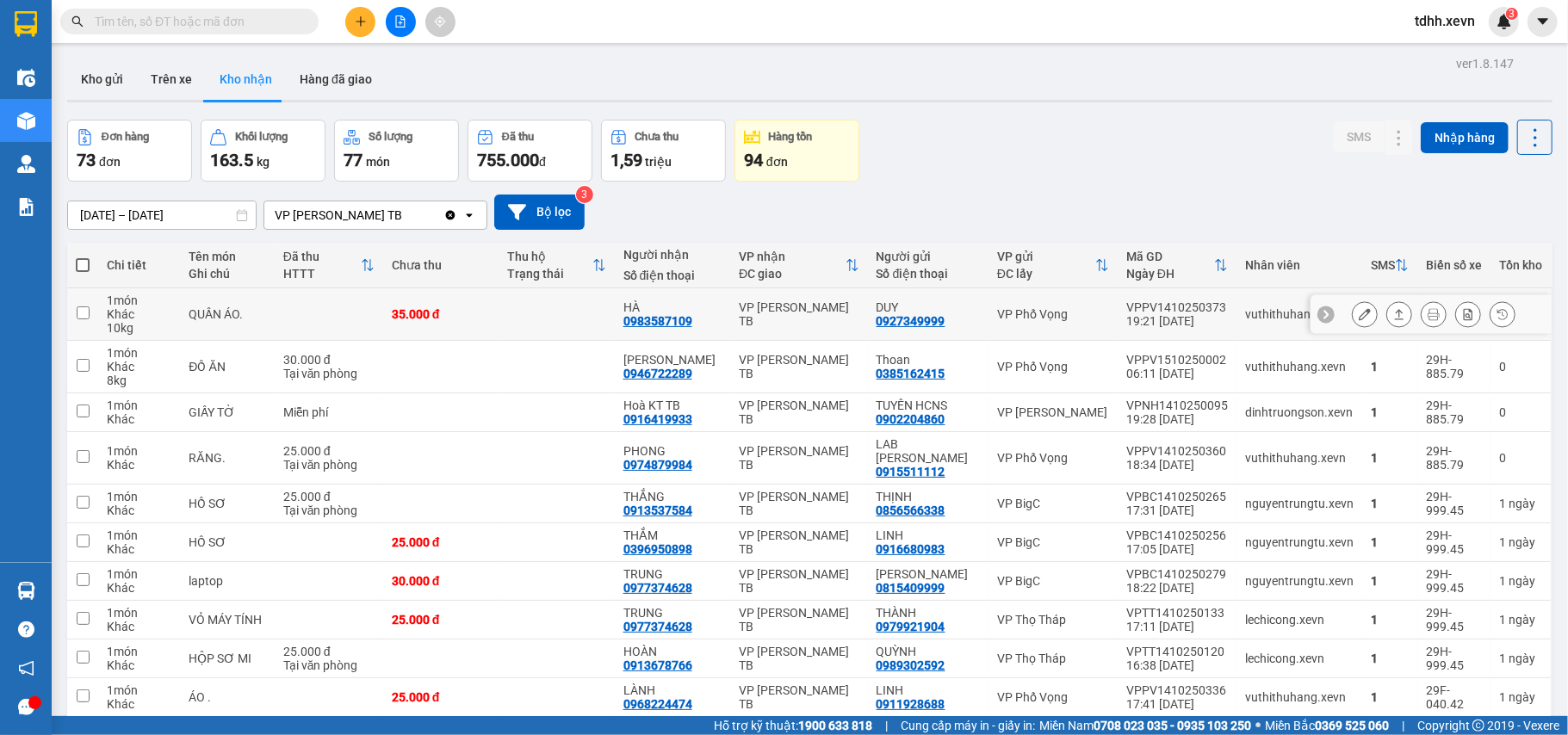
scroll to position [90, 0]
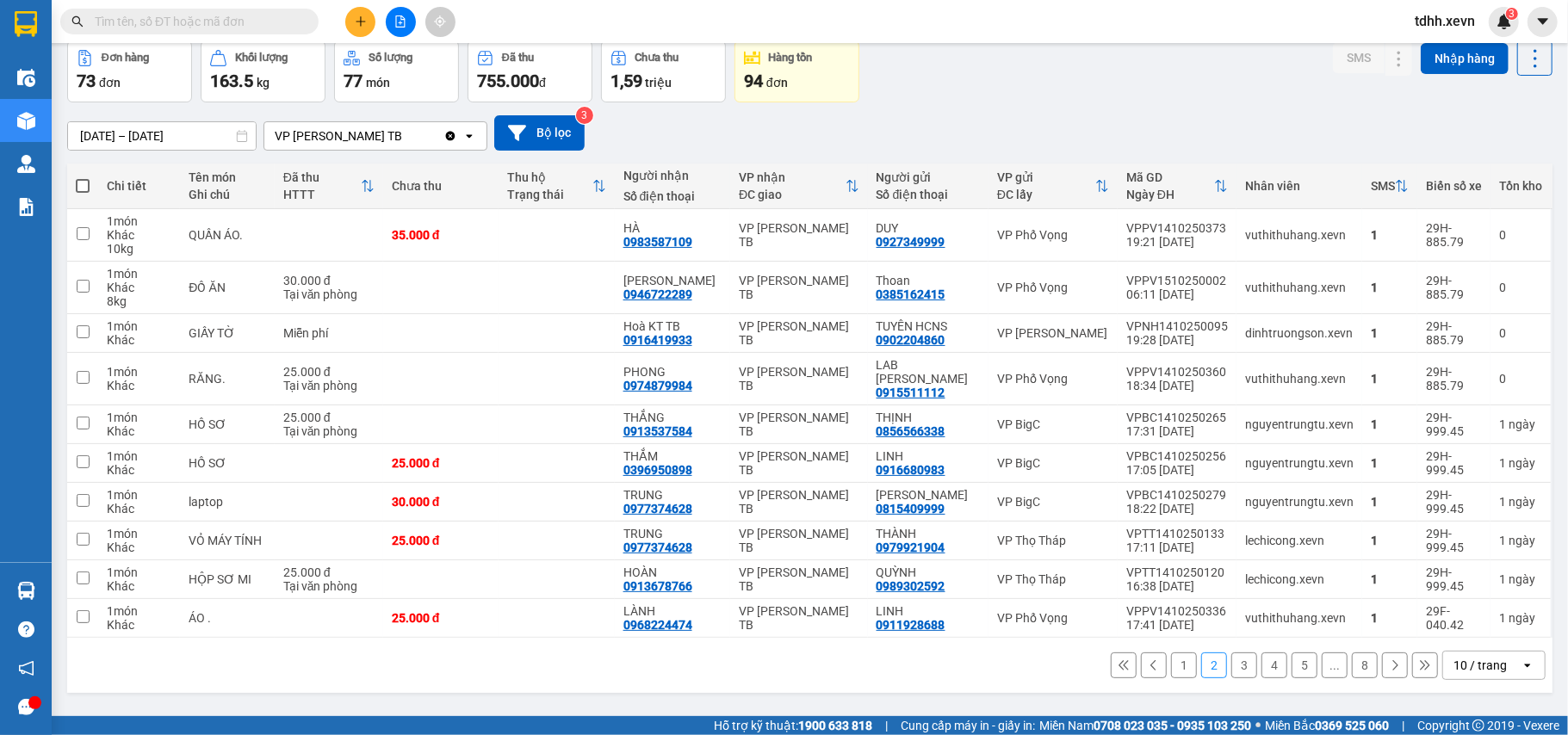
click at [1171, 670] on button "1" at bounding box center [1184, 665] width 26 height 26
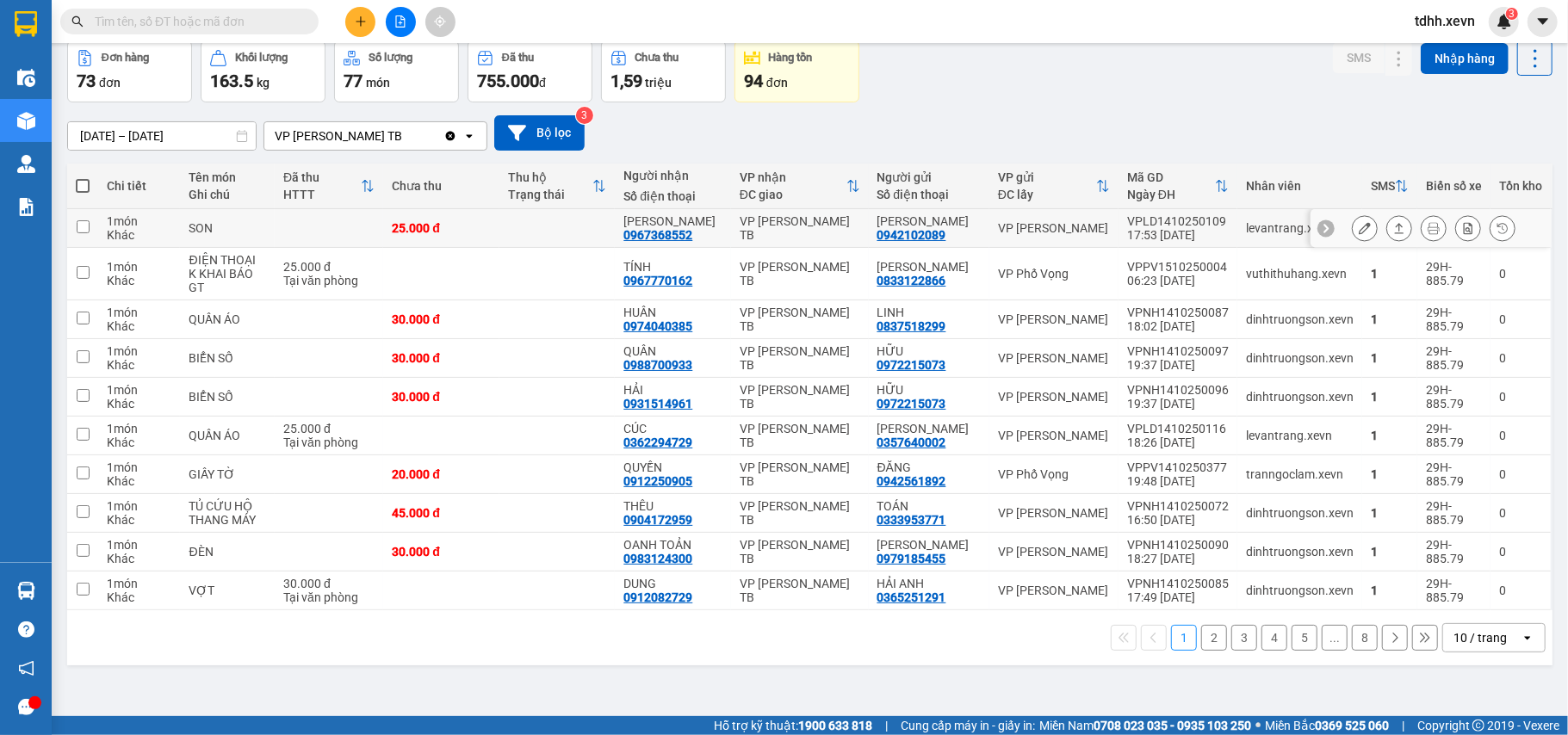
scroll to position [0, 0]
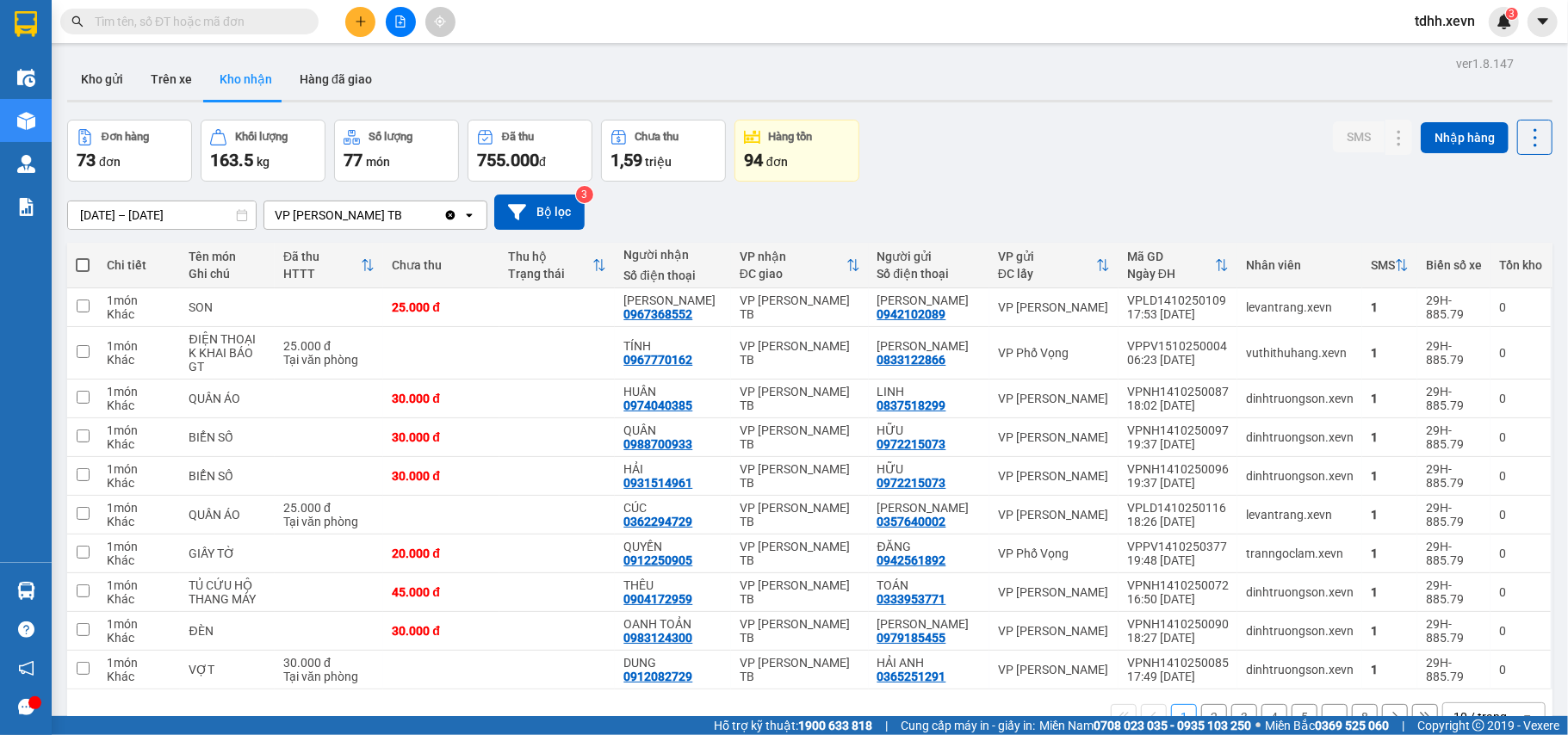
click at [455, 213] on icon "Clear value" at bounding box center [449, 215] width 14 height 14
click at [455, 213] on div "Chọn văn phòng nhận" at bounding box center [363, 215] width 198 height 27
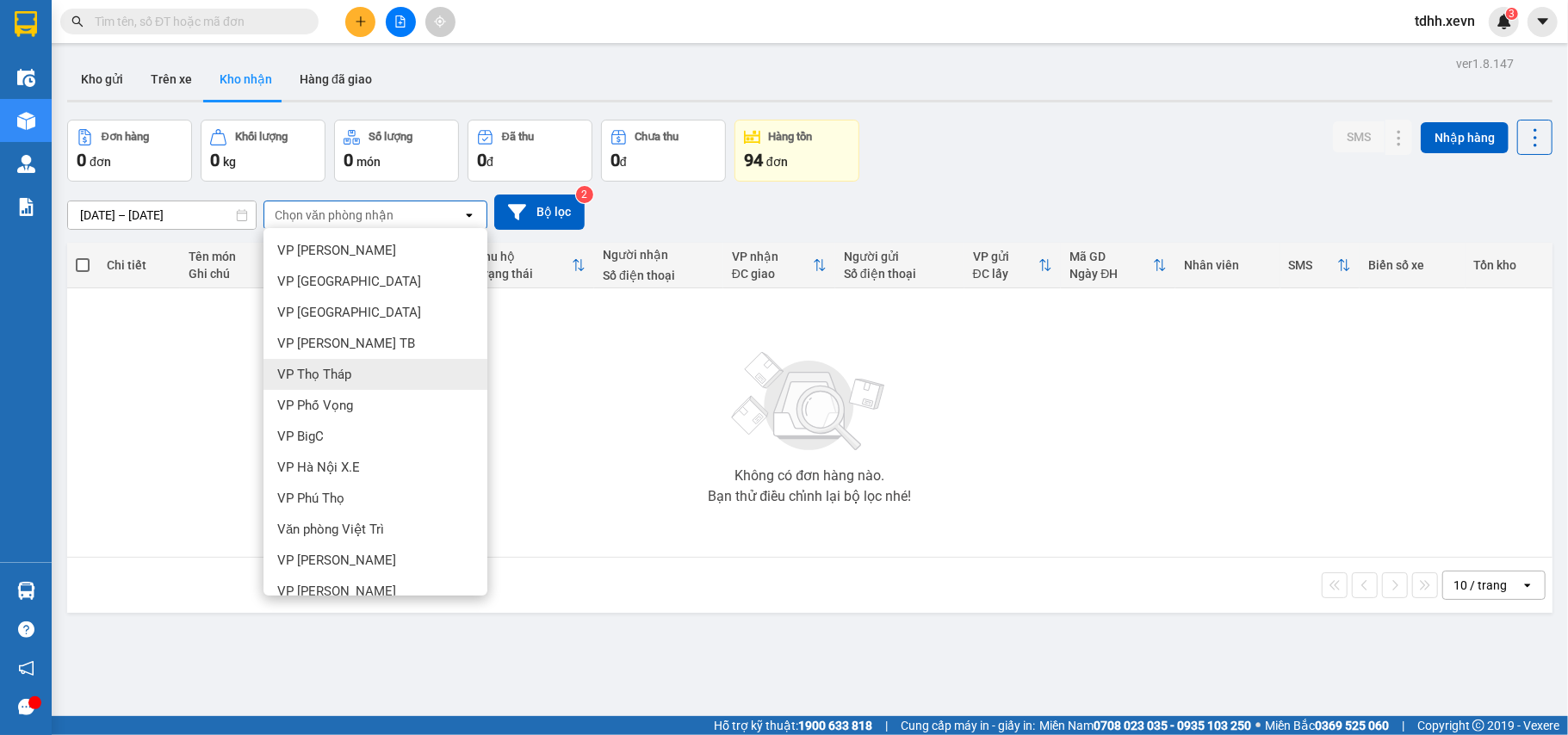
click at [363, 377] on div "VP Thọ Tháp" at bounding box center [375, 374] width 224 height 31
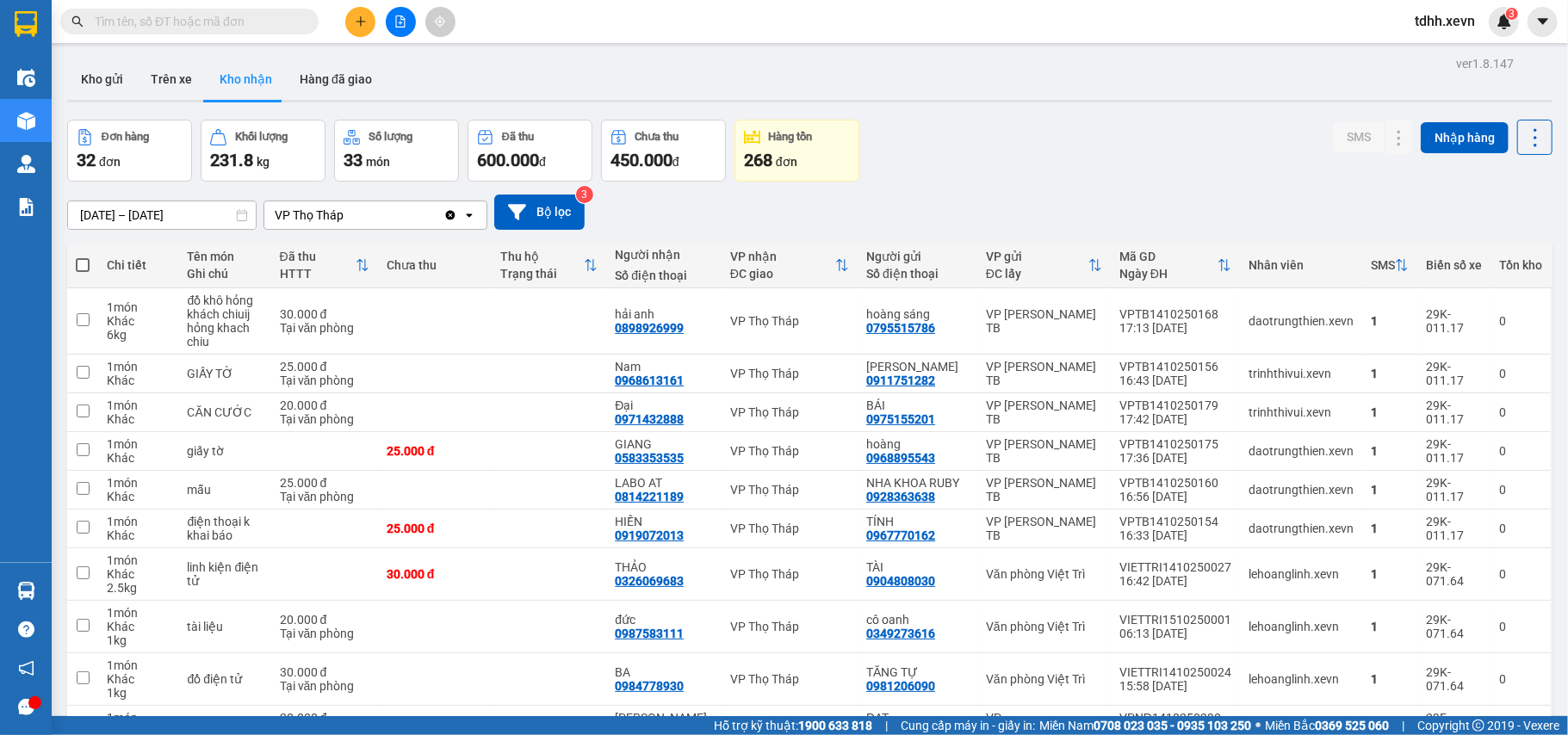
click at [451, 211] on icon "Clear value" at bounding box center [449, 215] width 14 height 14
click at [451, 211] on div "Chọn văn phòng nhận" at bounding box center [363, 215] width 198 height 27
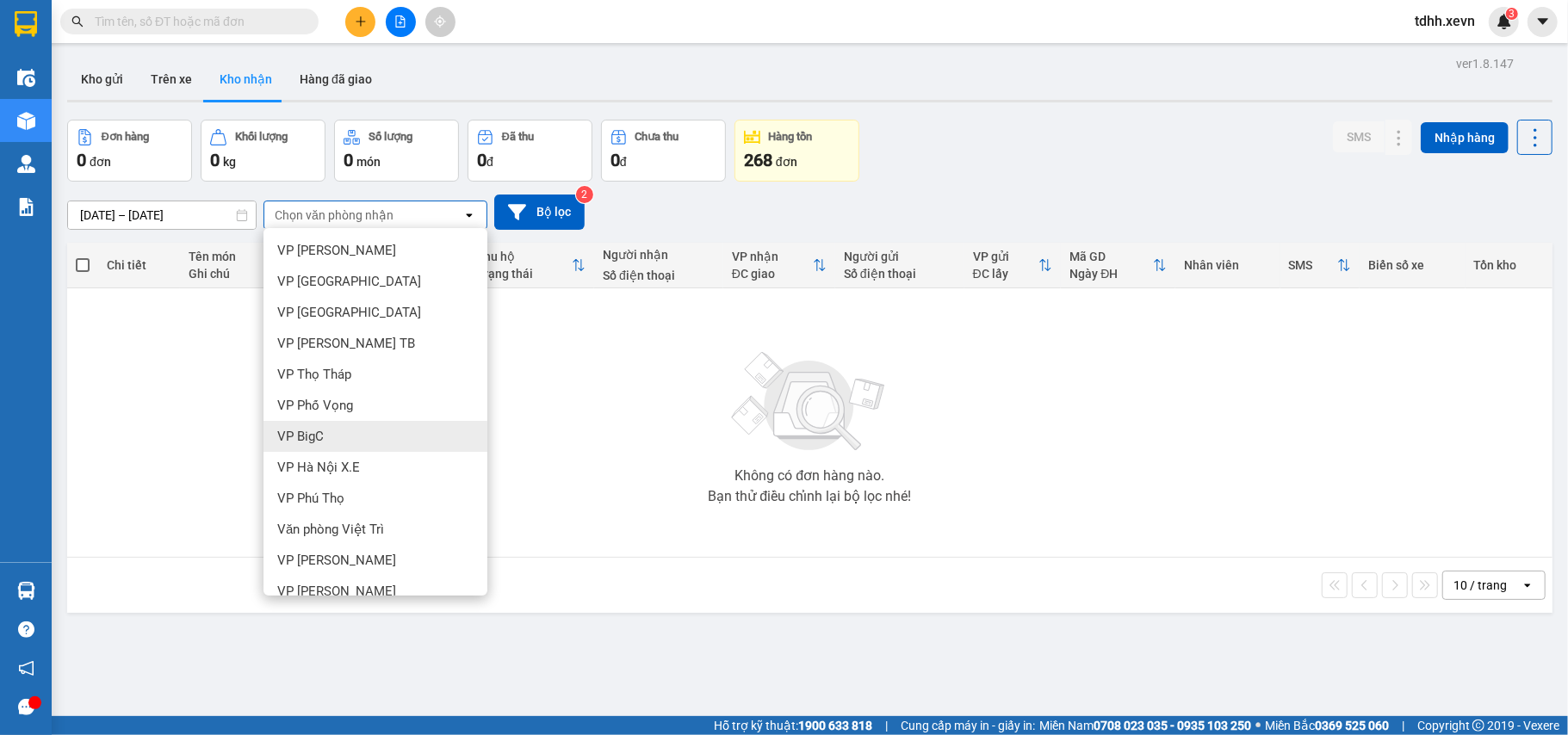
click at [356, 436] on div "VP BigC" at bounding box center [375, 437] width 224 height 31
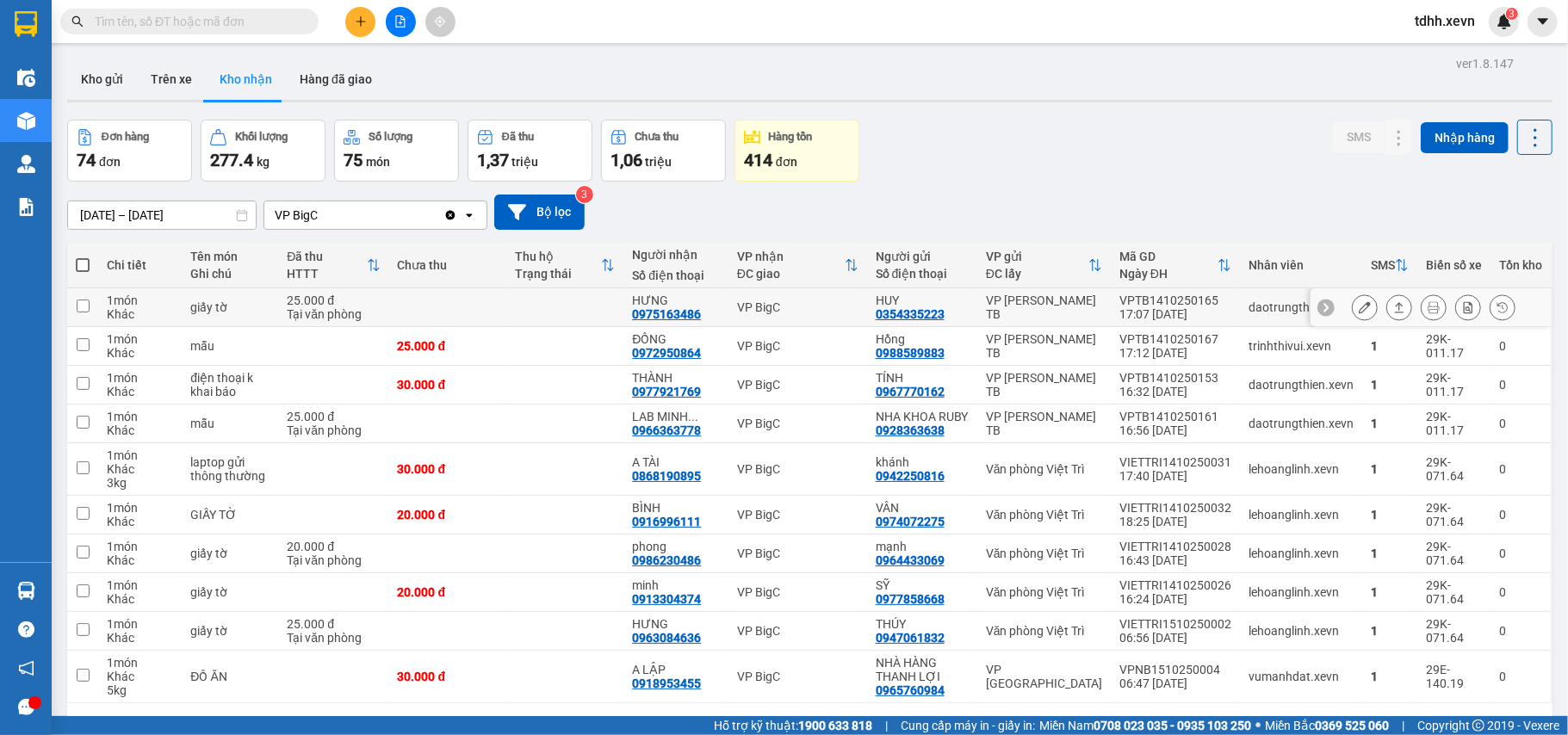
click at [404, 313] on td at bounding box center [448, 308] width 117 height 38
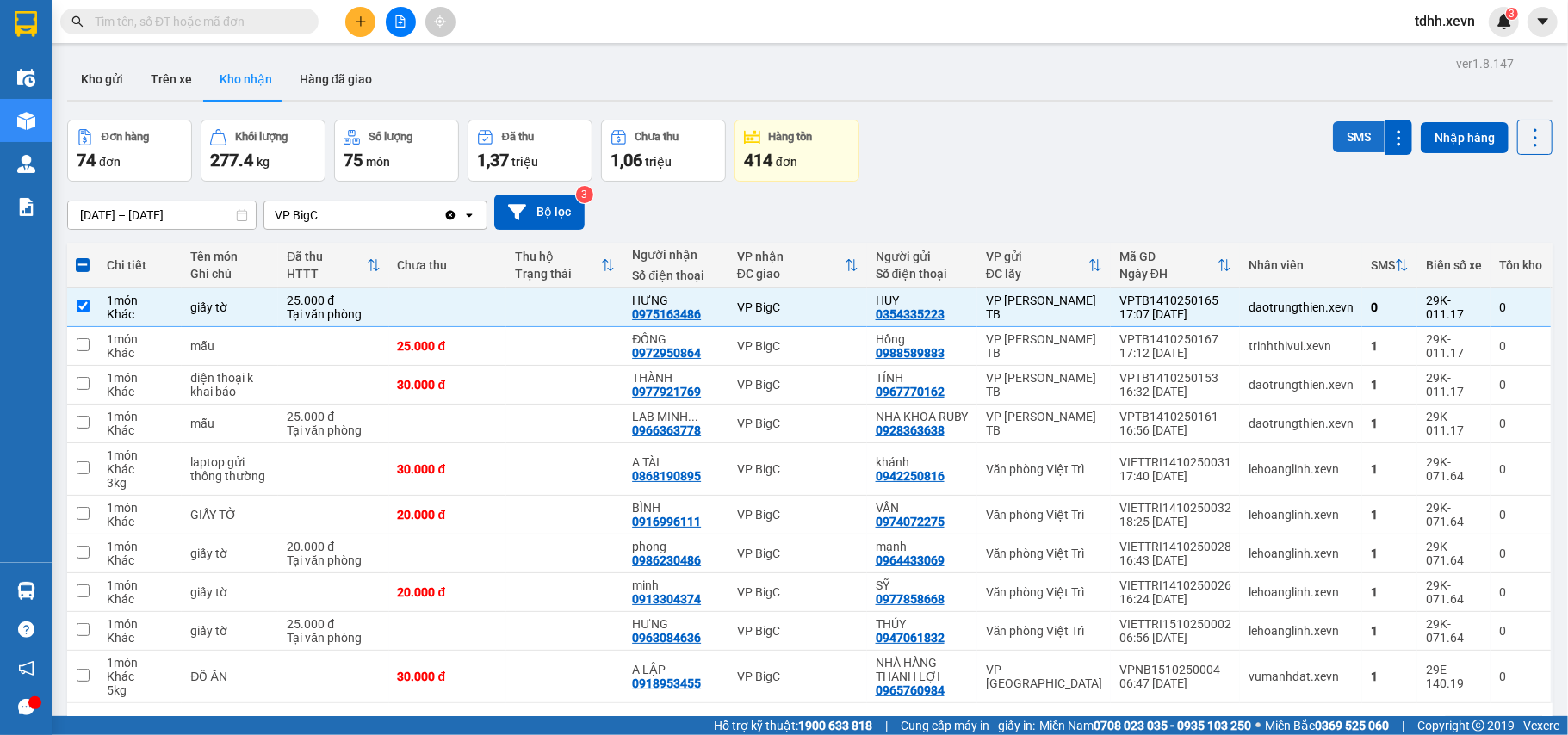
click at [1347, 141] on button "SMS" at bounding box center [1358, 137] width 51 height 31
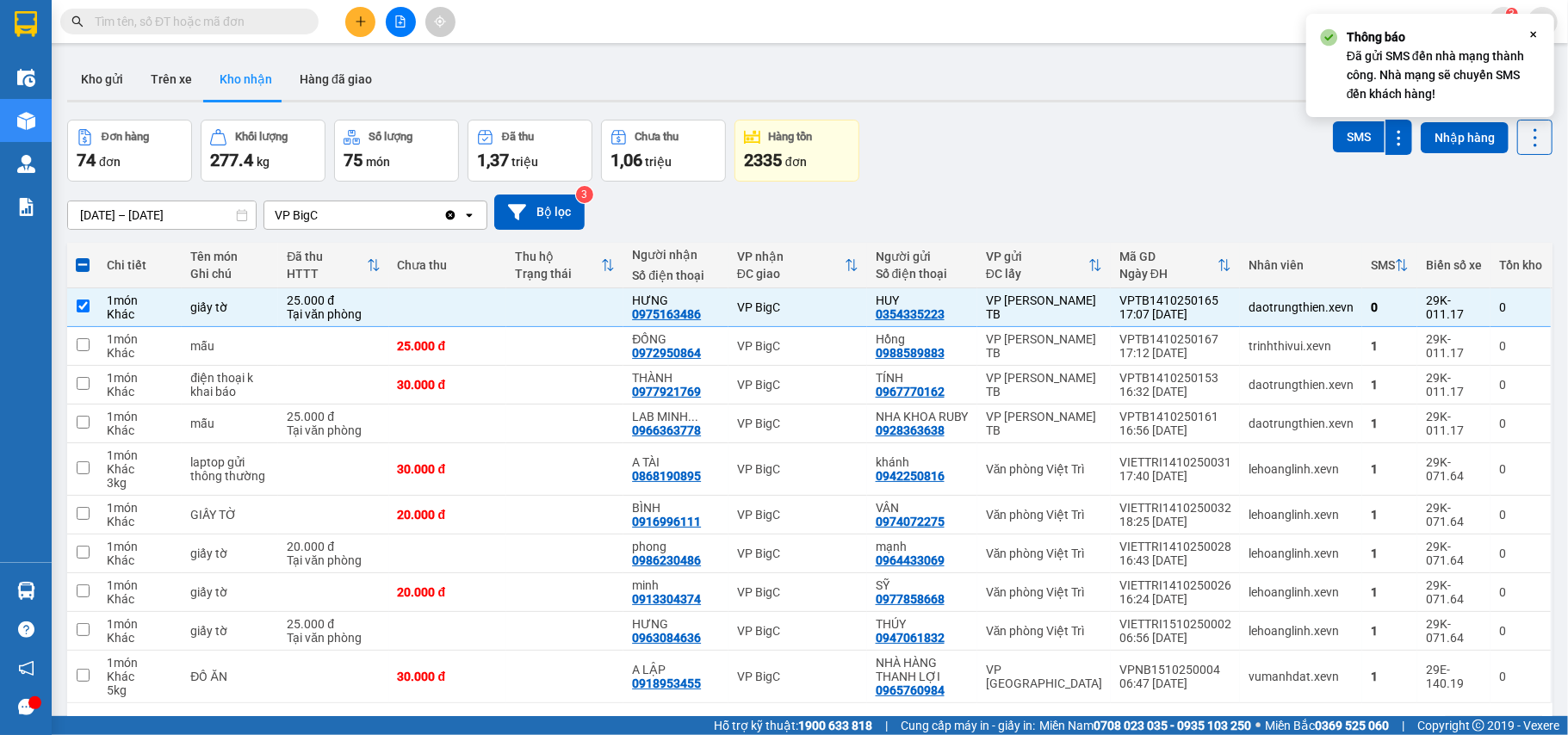
click at [452, 211] on icon "Clear value" at bounding box center [449, 215] width 14 height 14
click at [452, 211] on div "Chọn văn phòng nhận" at bounding box center [363, 215] width 198 height 27
checkbox input "false"
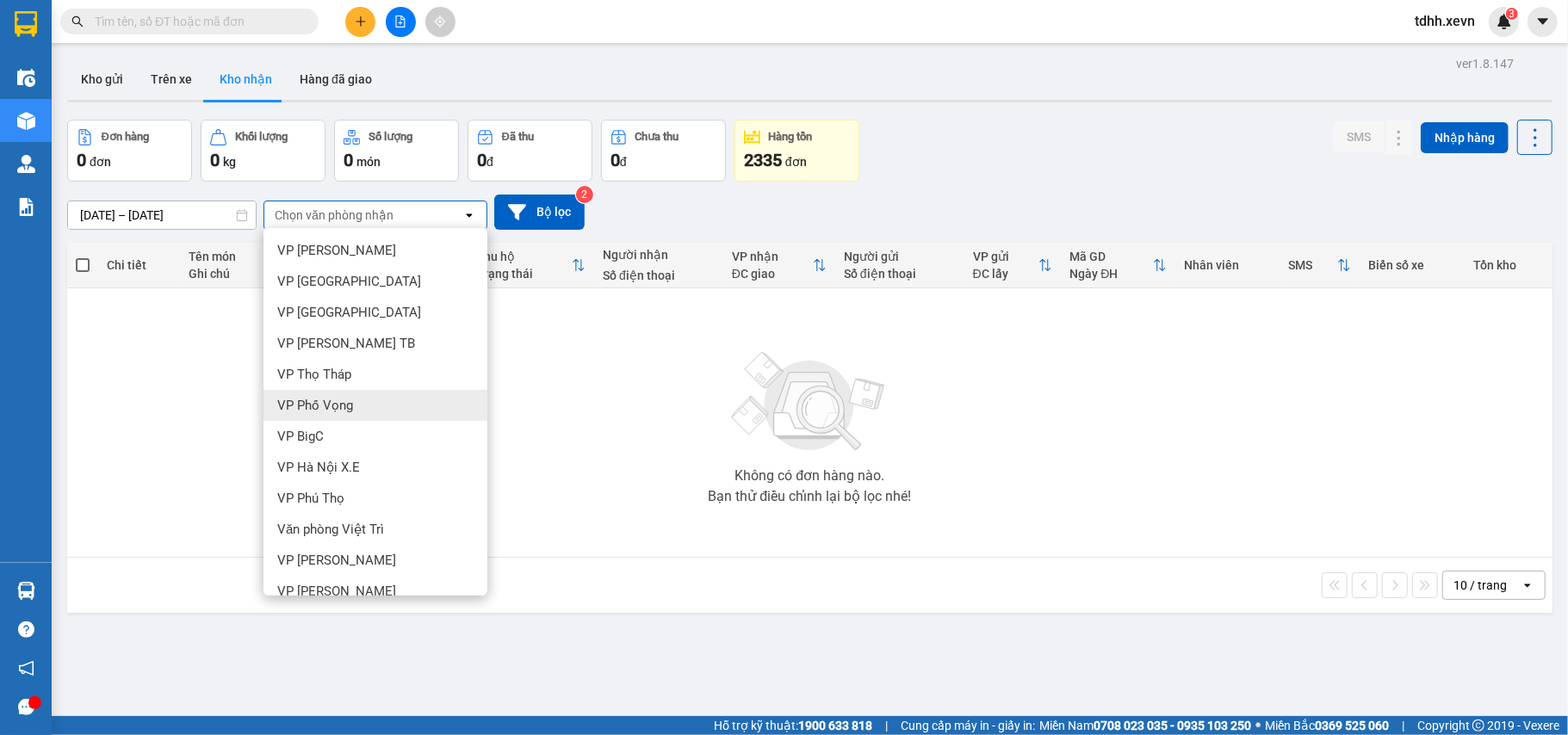
click at [322, 406] on span "VP Phố Vọng" at bounding box center [315, 405] width 76 height 17
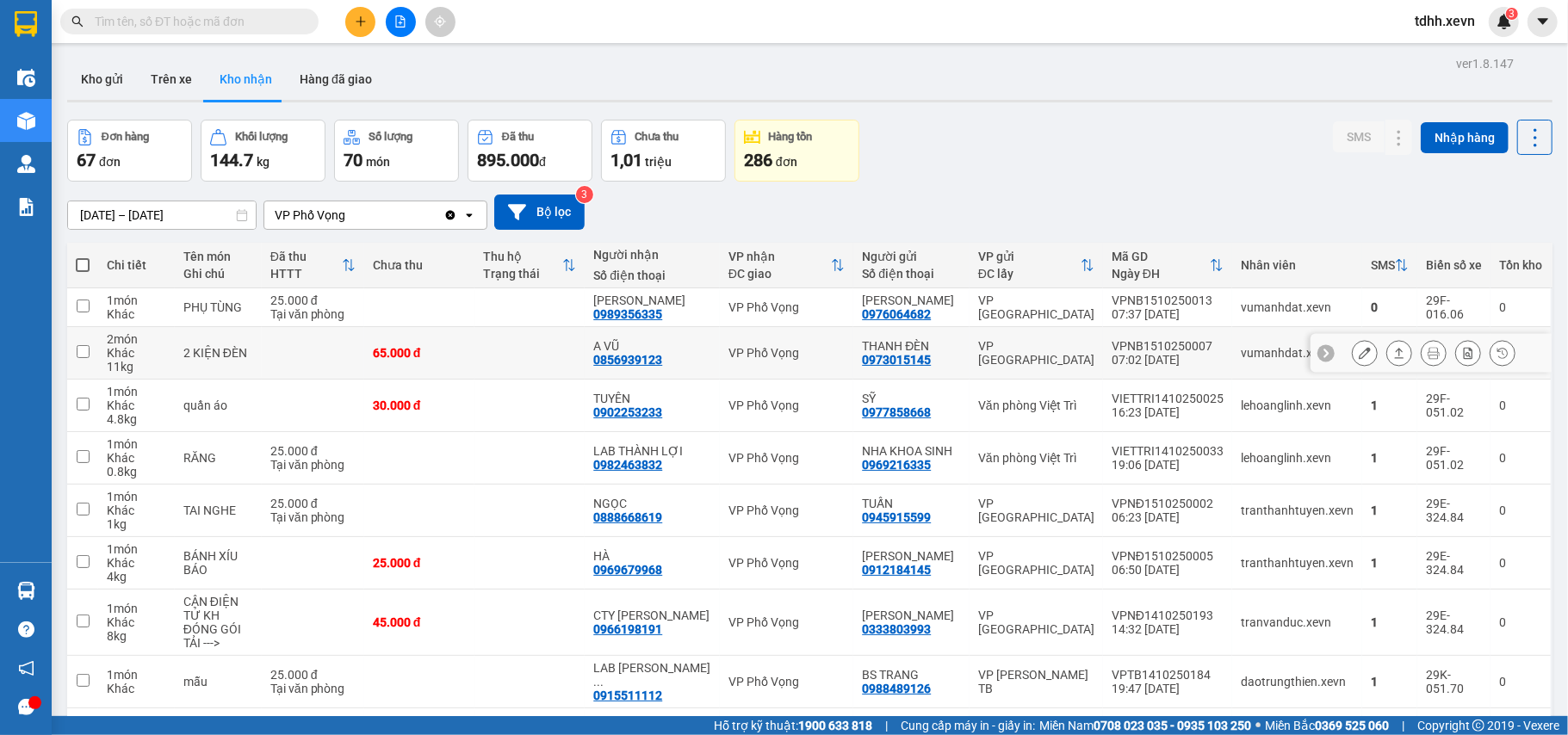
click at [809, 356] on div "VP Phố Vọng" at bounding box center [786, 352] width 116 height 14
checkbox input "true"
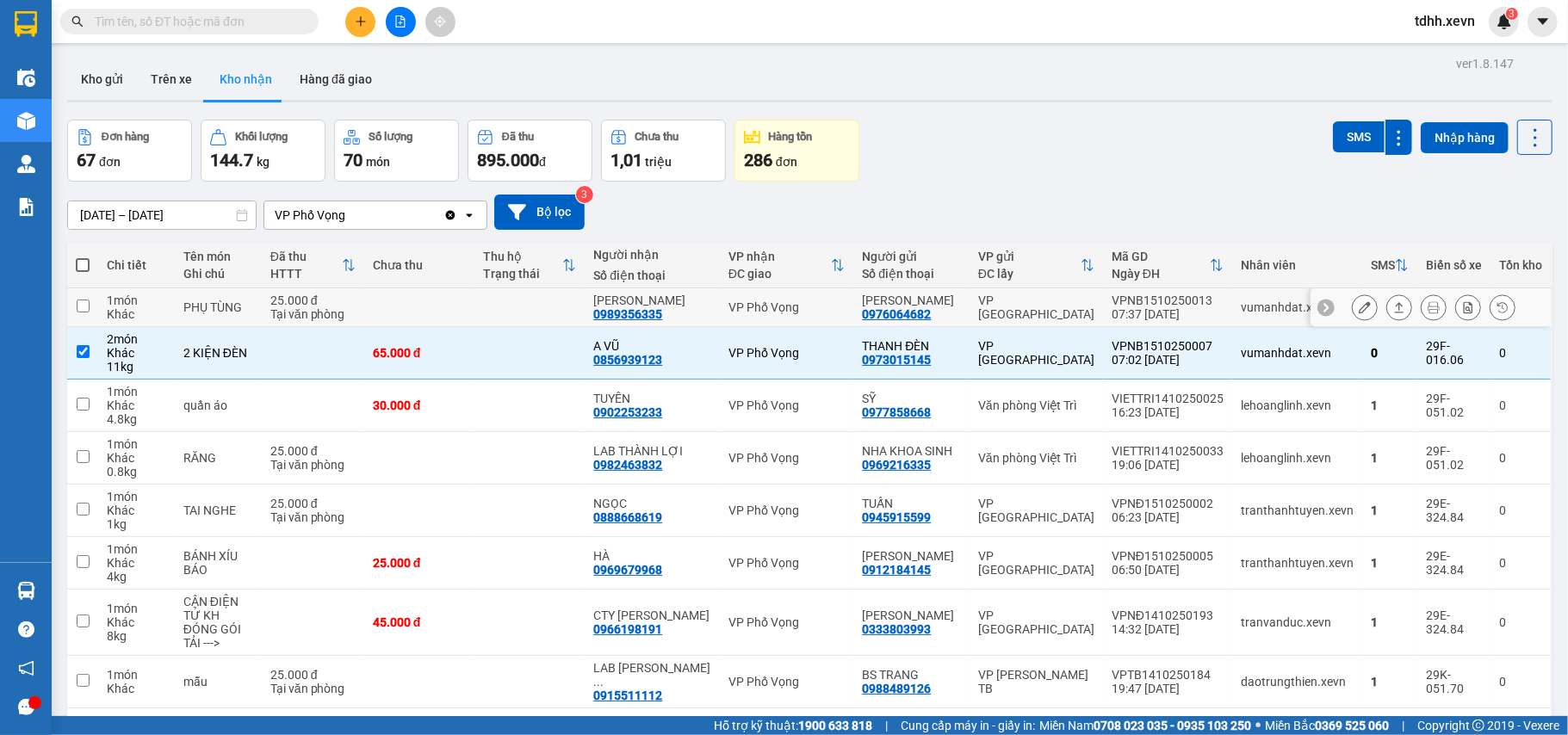
click at [801, 303] on div "VP Phố Vọng" at bounding box center [786, 307] width 116 height 14
checkbox input "true"
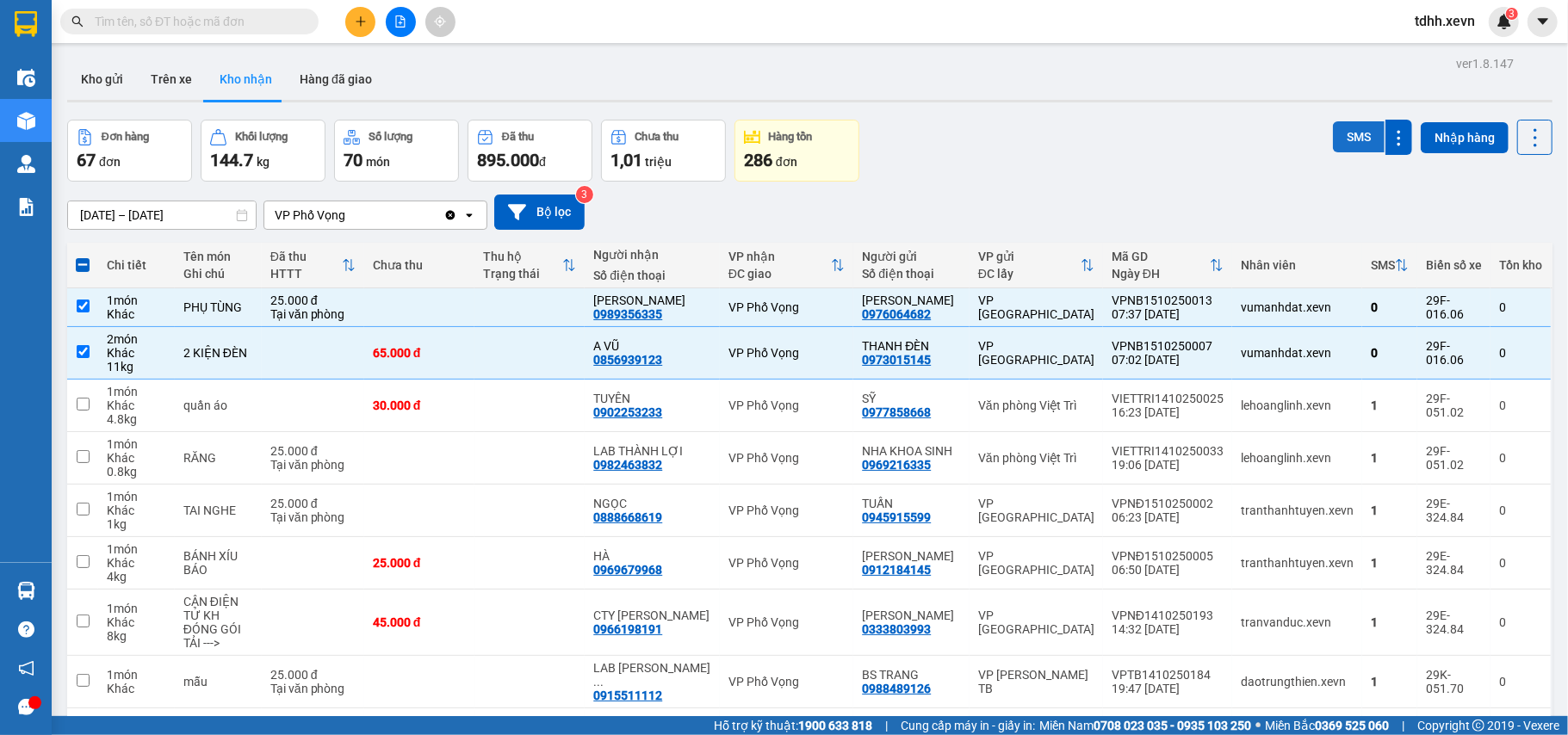
click at [1341, 132] on button "SMS" at bounding box center [1358, 137] width 51 height 31
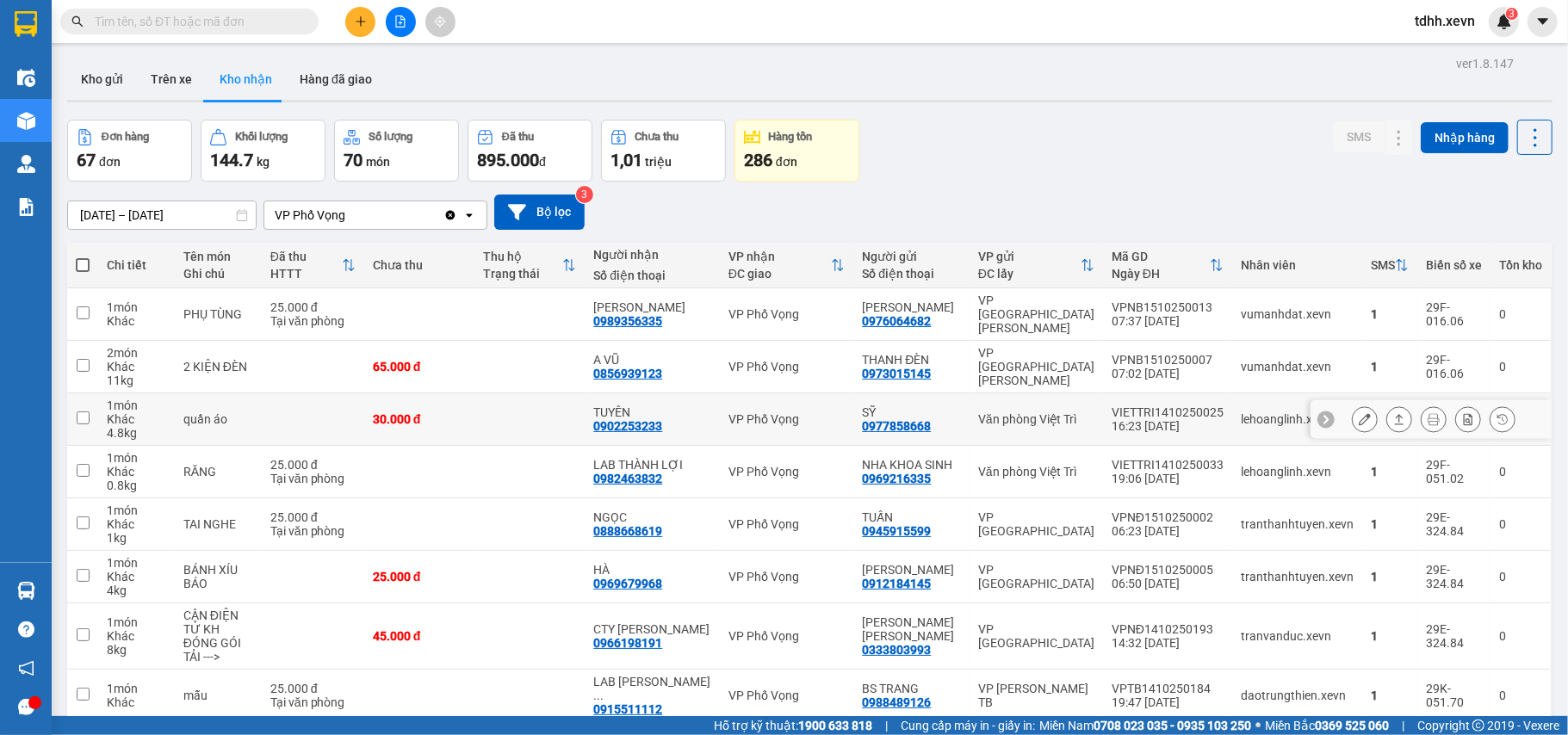
scroll to position [131, 0]
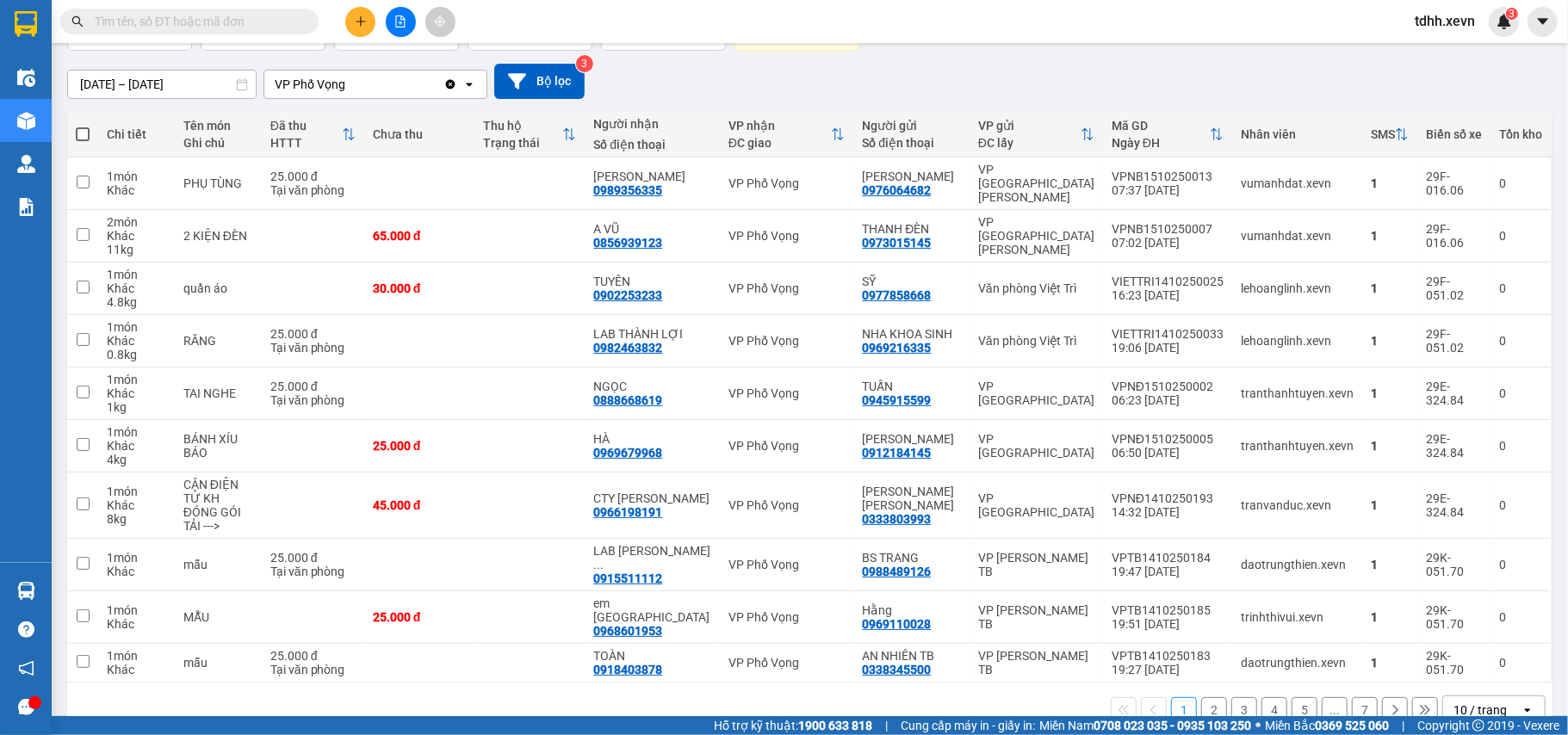
drag, startPoint x: 1402, startPoint y: 100, endPoint x: 762, endPoint y: 110, distance: 640.1
click at [1402, 99] on div "[DATE] – [DATE] Press the down arrow key to interact with the calendar and sele…" at bounding box center [809, 81] width 1486 height 36
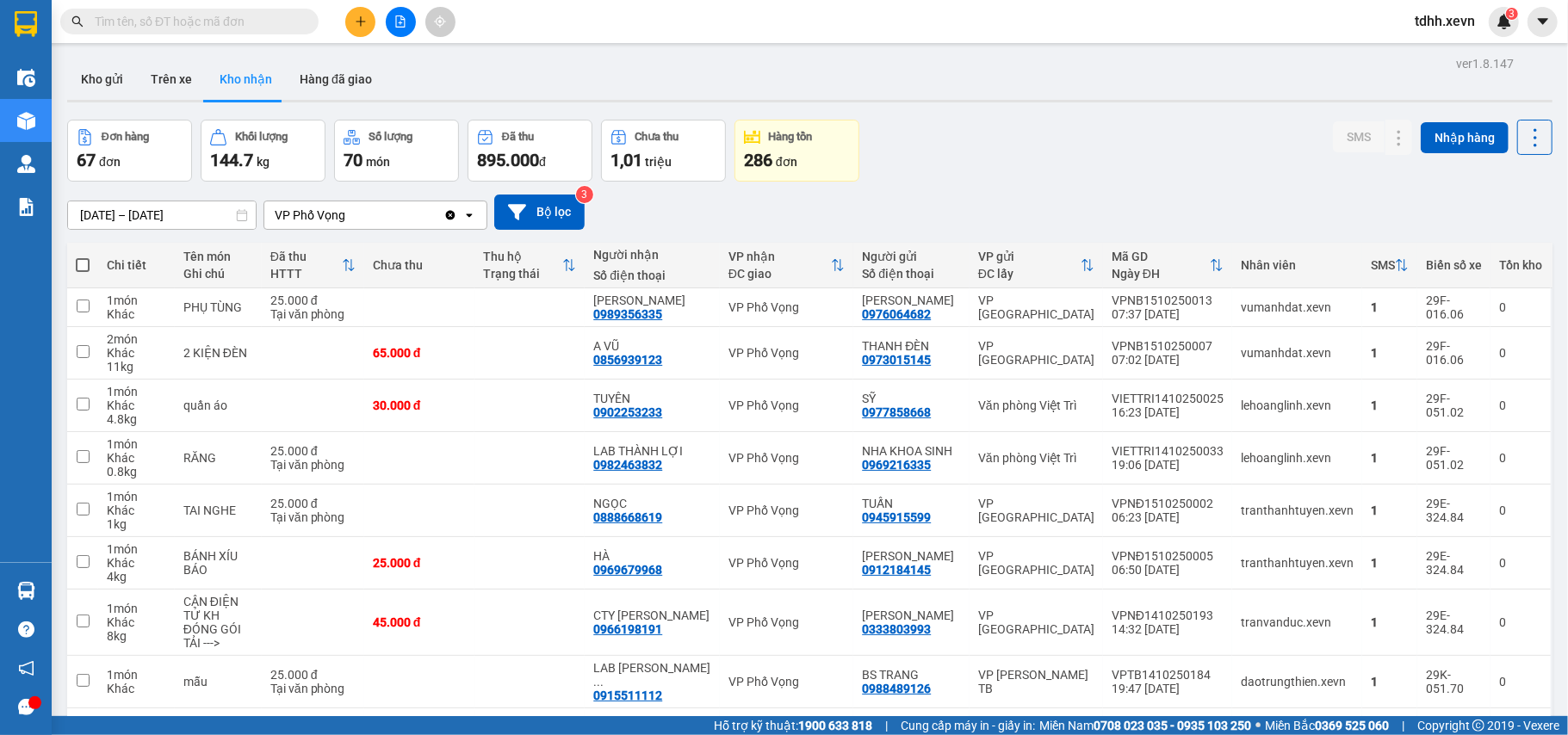
click at [451, 215] on icon "Clear value" at bounding box center [450, 215] width 9 height 9
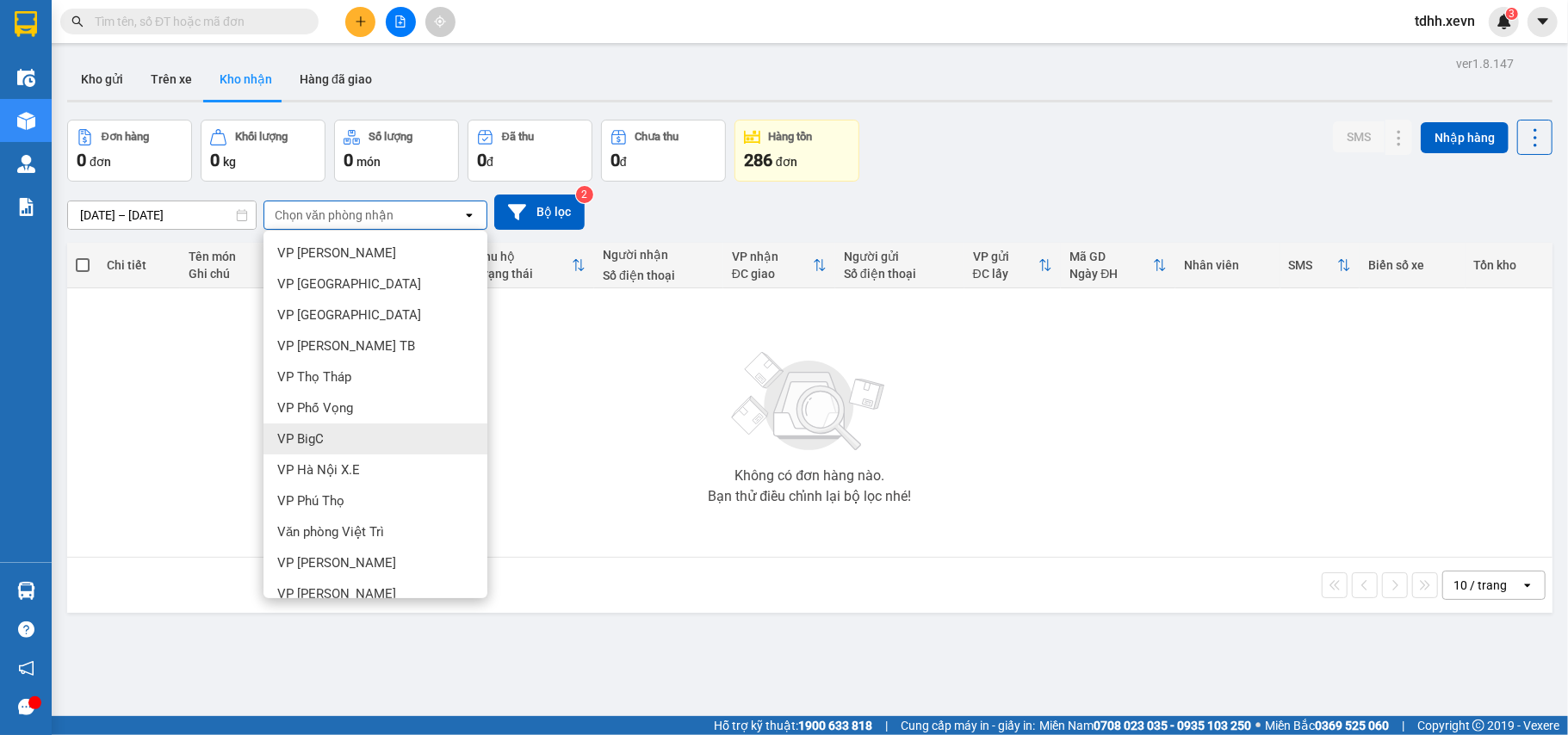
click at [341, 439] on div "VP BigC" at bounding box center [375, 439] width 224 height 31
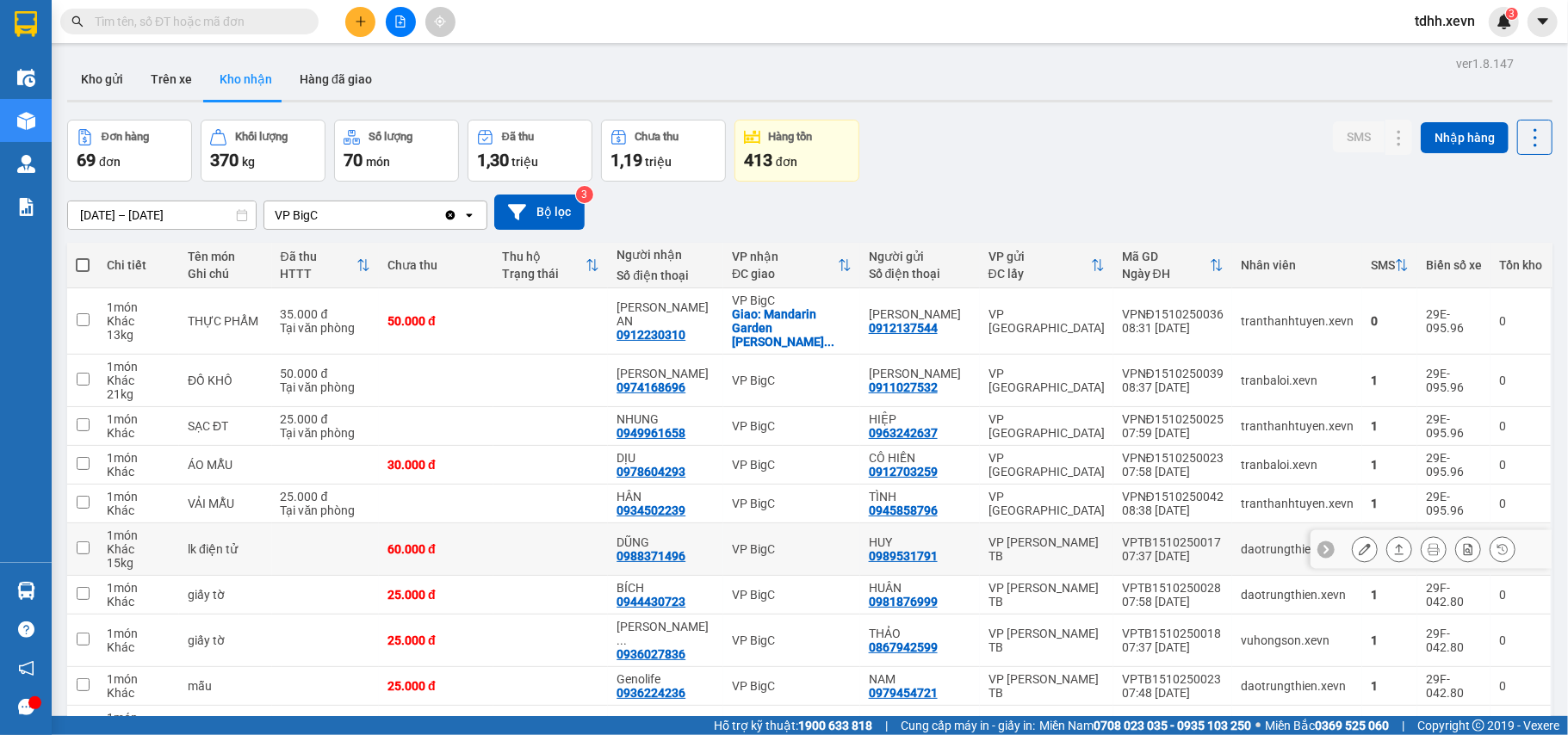
scroll to position [90, 0]
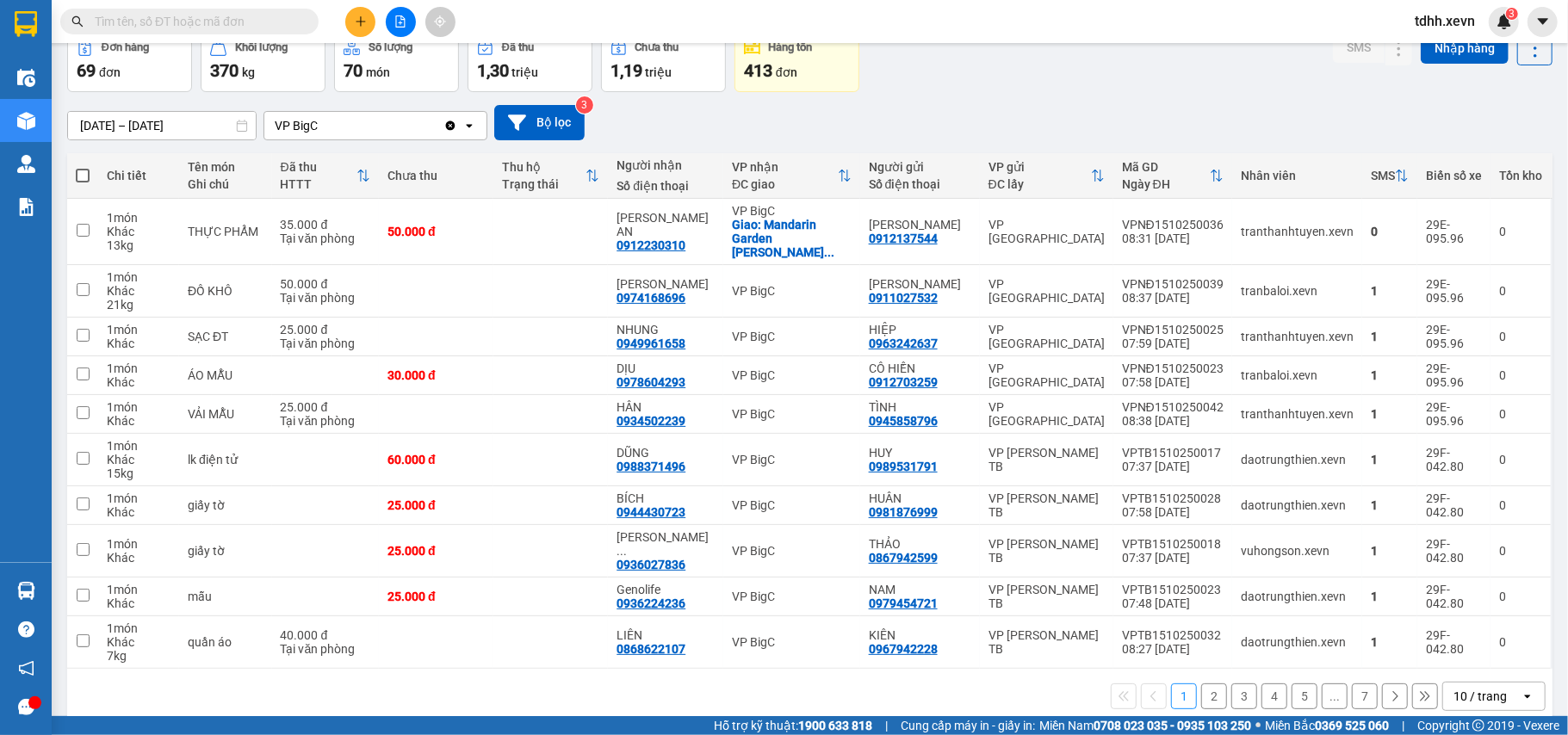
click at [1292, 684] on button "5" at bounding box center [1304, 697] width 26 height 26
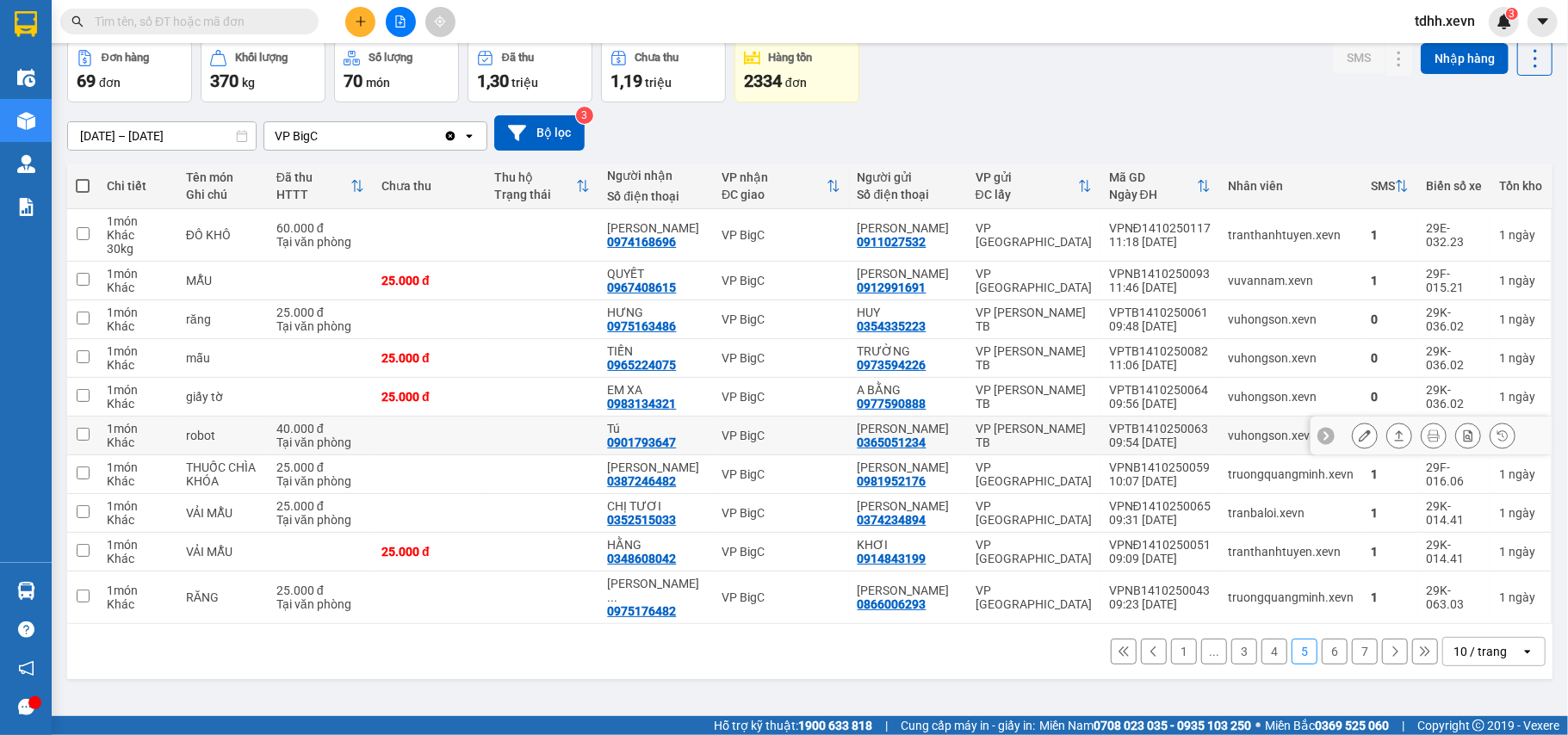
click at [952, 444] on td "[PERSON_NAME] 0365051234" at bounding box center [908, 436] width 118 height 38
checkbox input "true"
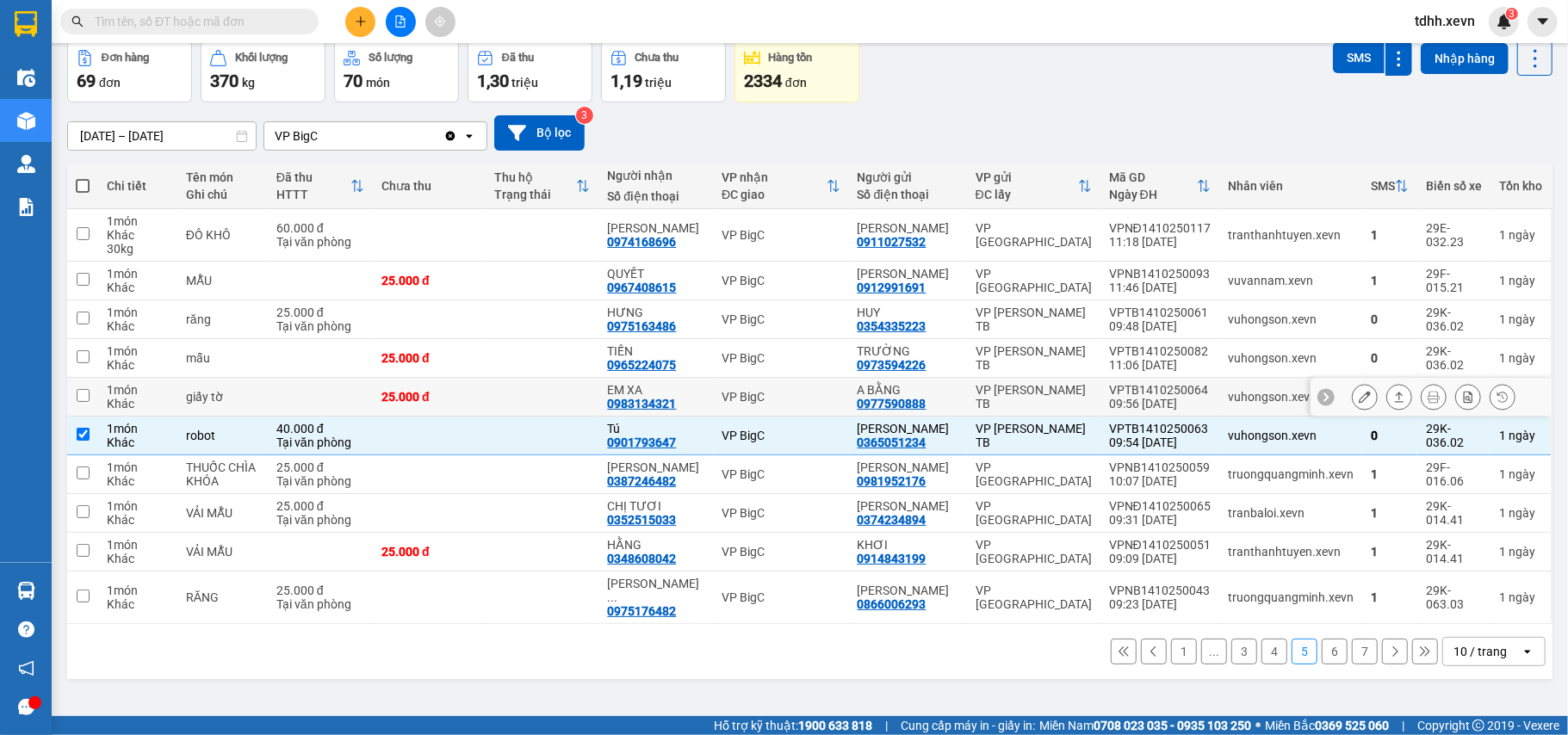
click at [944, 396] on div "A BẰNG" at bounding box center [908, 390] width 101 height 14
checkbox input "true"
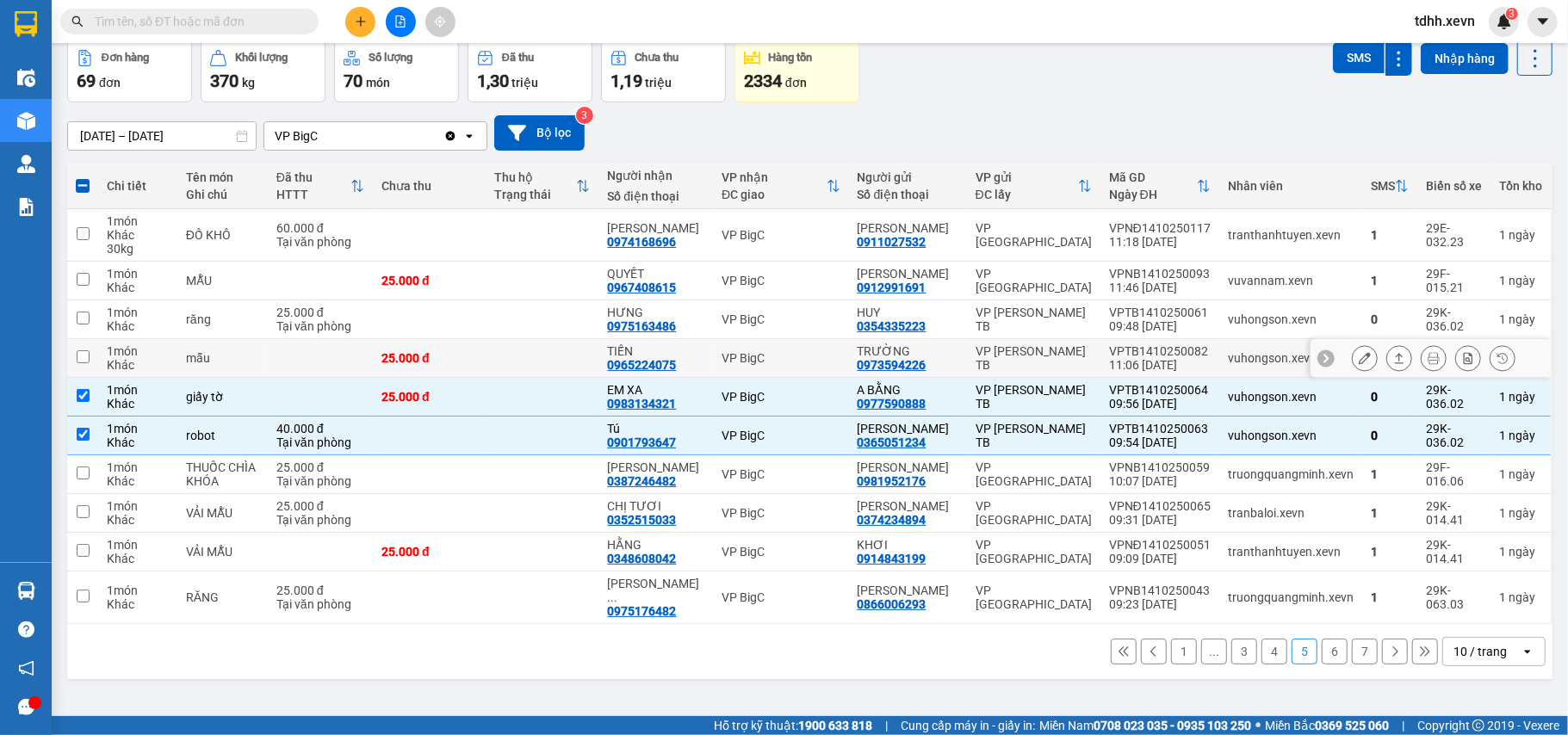
click at [923, 352] on div "TRƯỜNG" at bounding box center [908, 351] width 101 height 14
checkbox input "true"
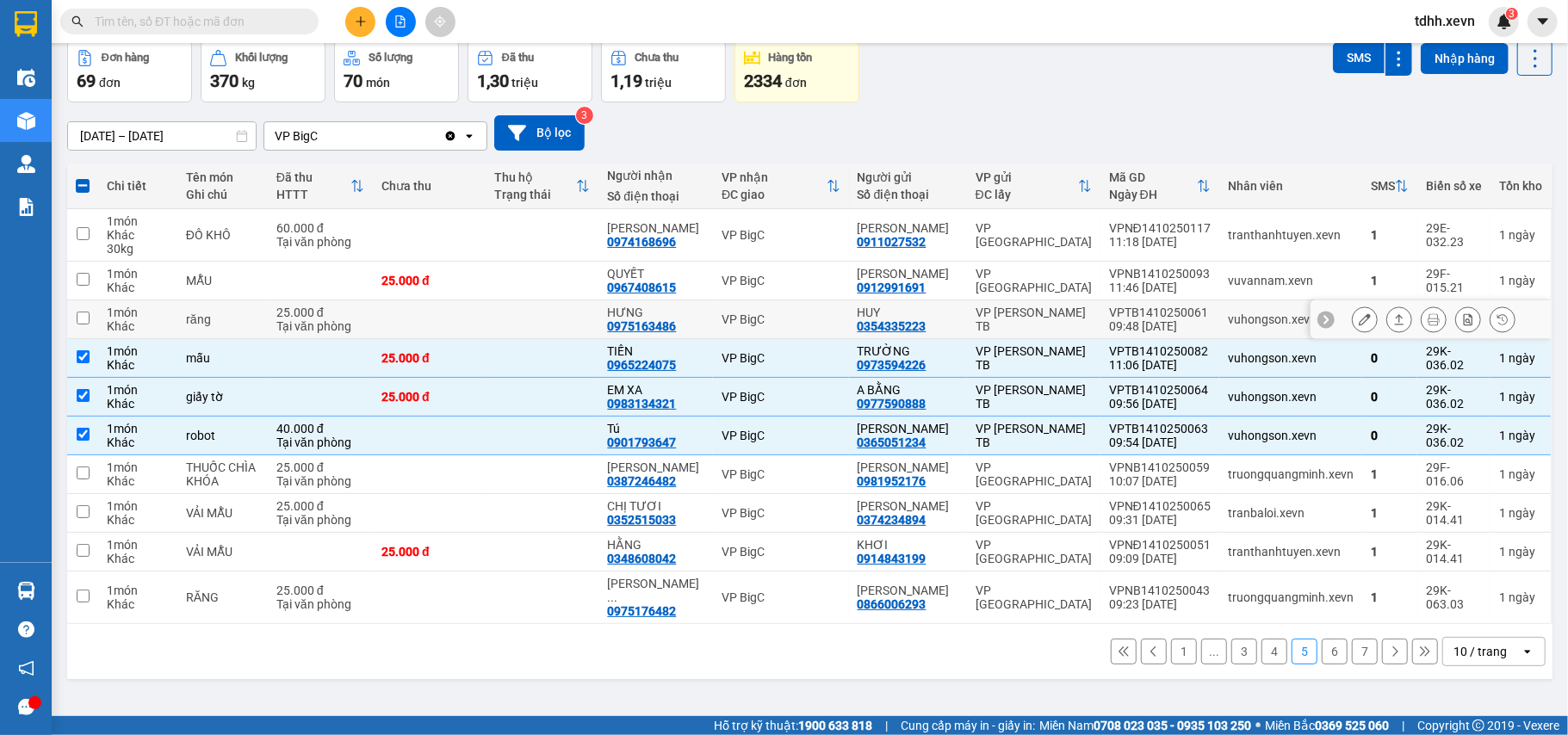
click at [907, 318] on div "HUY" at bounding box center [908, 312] width 101 height 14
checkbox input "true"
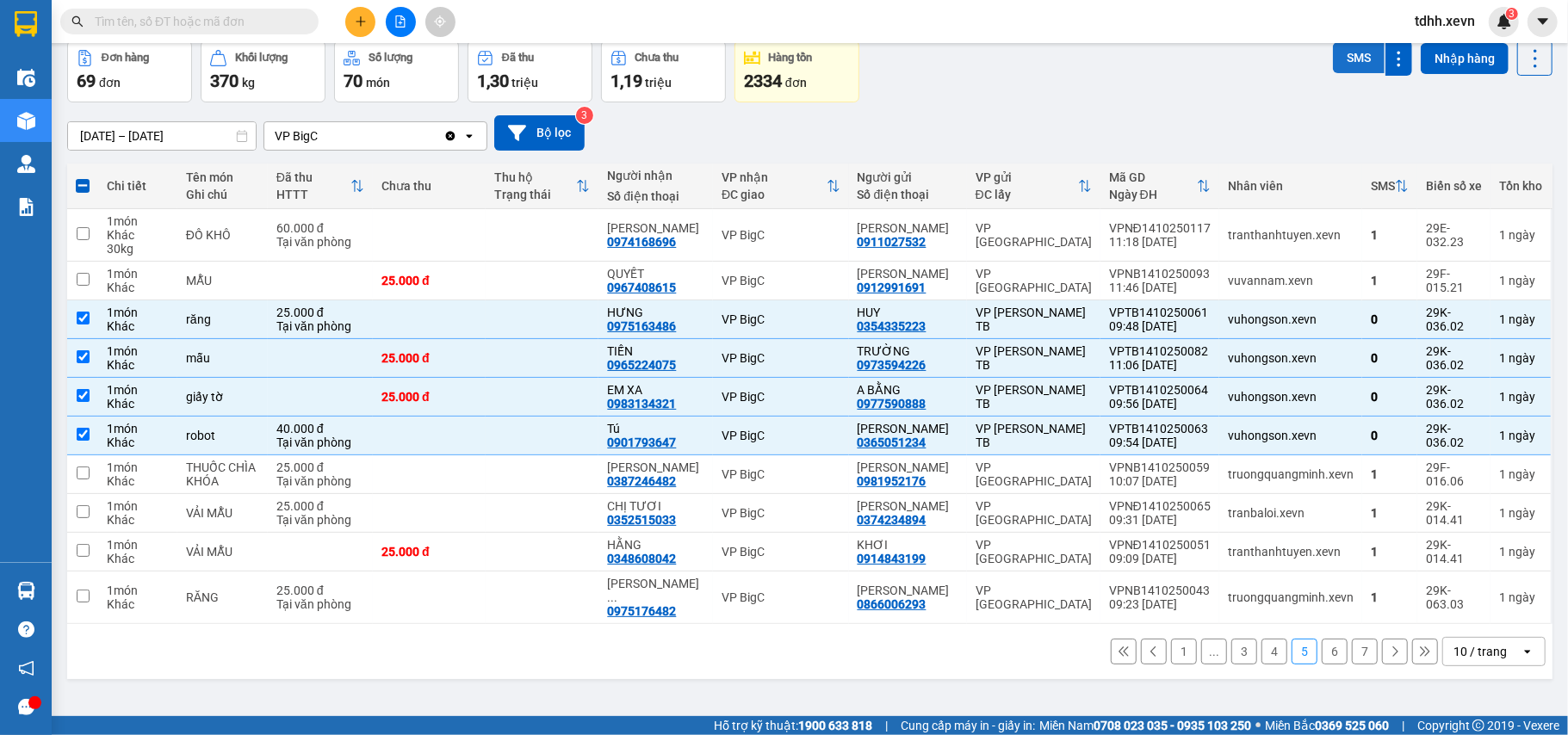
click at [1334, 45] on button "SMS" at bounding box center [1358, 58] width 51 height 31
click at [1023, 104] on div "[DATE] – [DATE] Press the down arrow key to interact with the calendar and sele…" at bounding box center [809, 133] width 1486 height 61
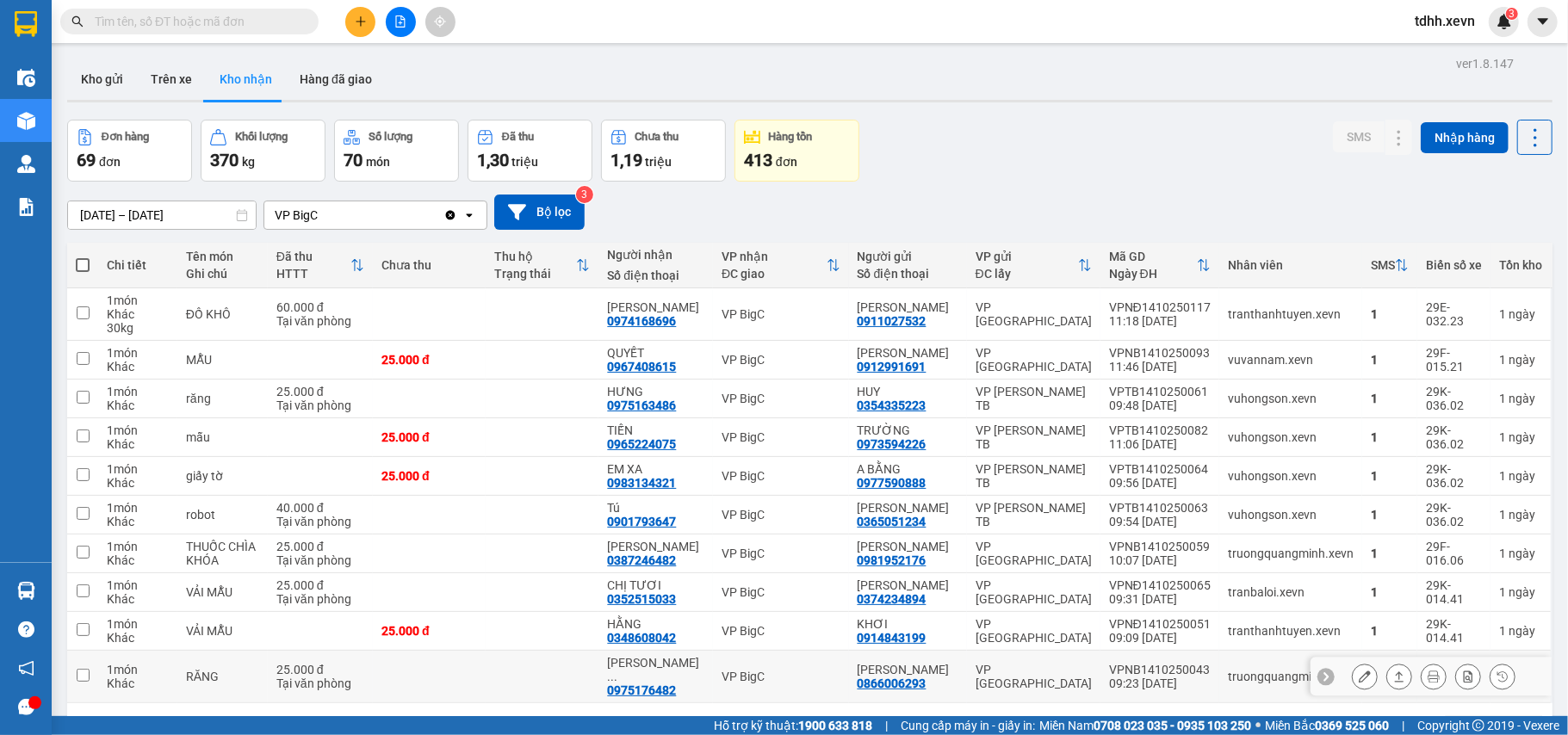
scroll to position [90, 0]
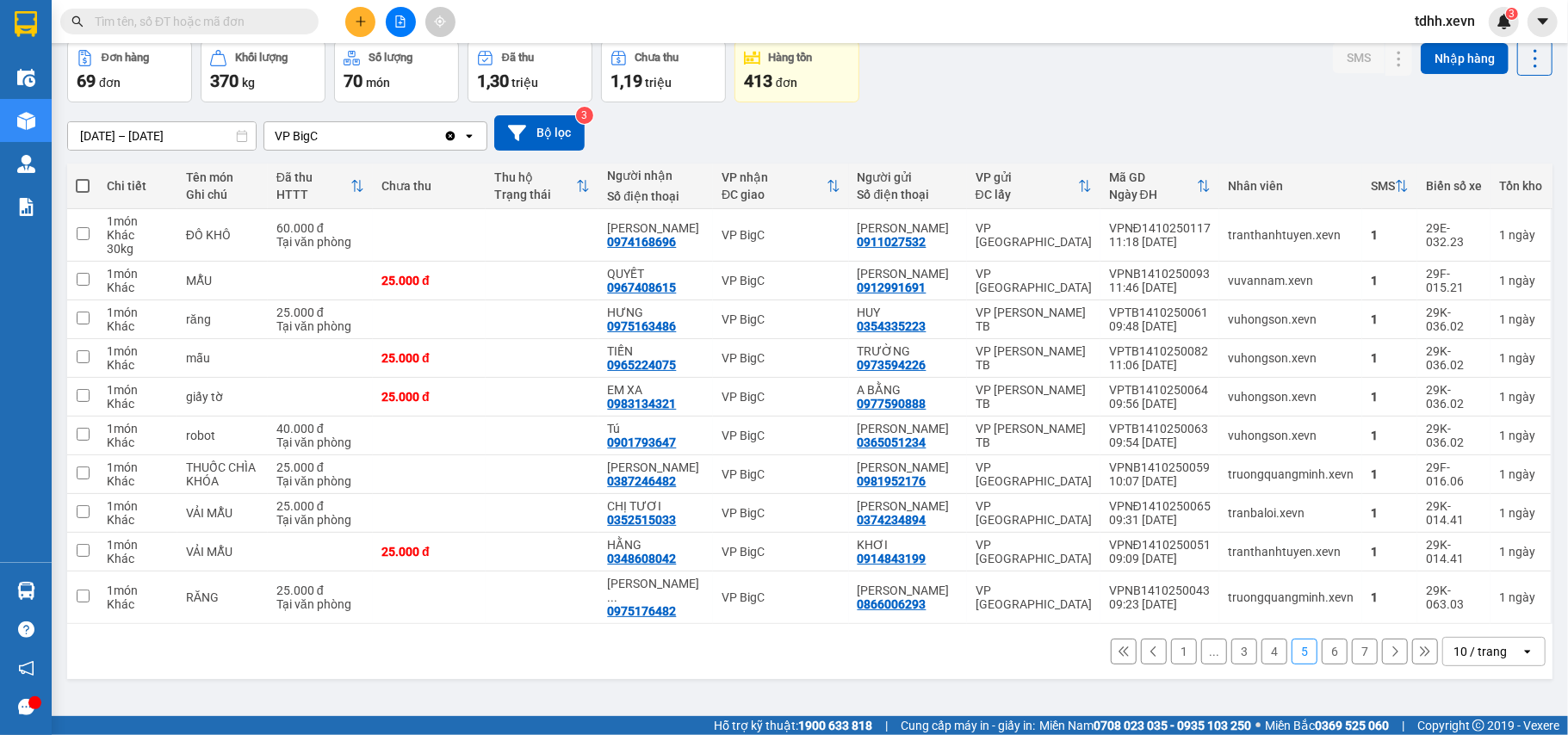
click at [1322, 665] on button "6" at bounding box center [1335, 652] width 26 height 26
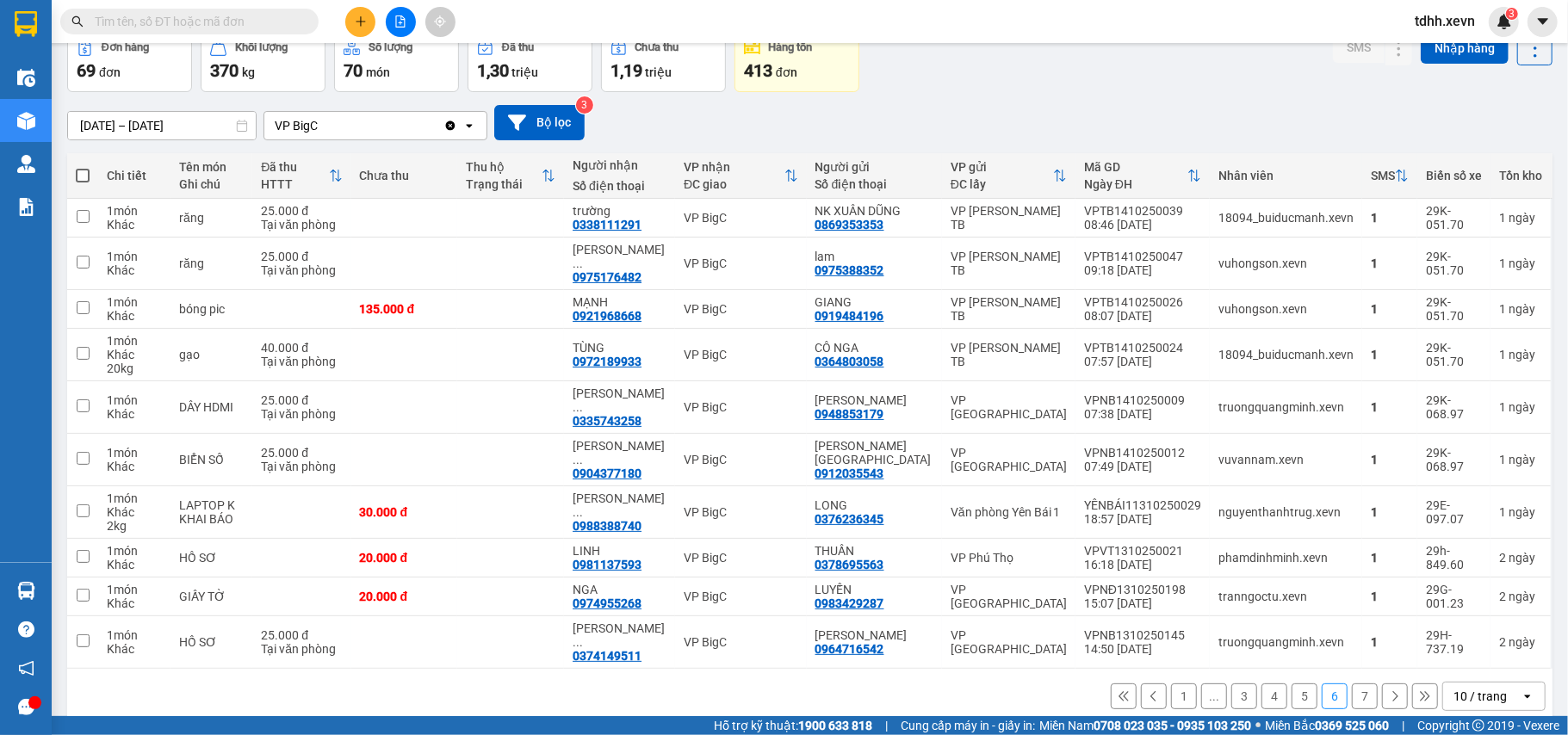
click at [1352, 686] on button "7" at bounding box center [1365, 697] width 26 height 26
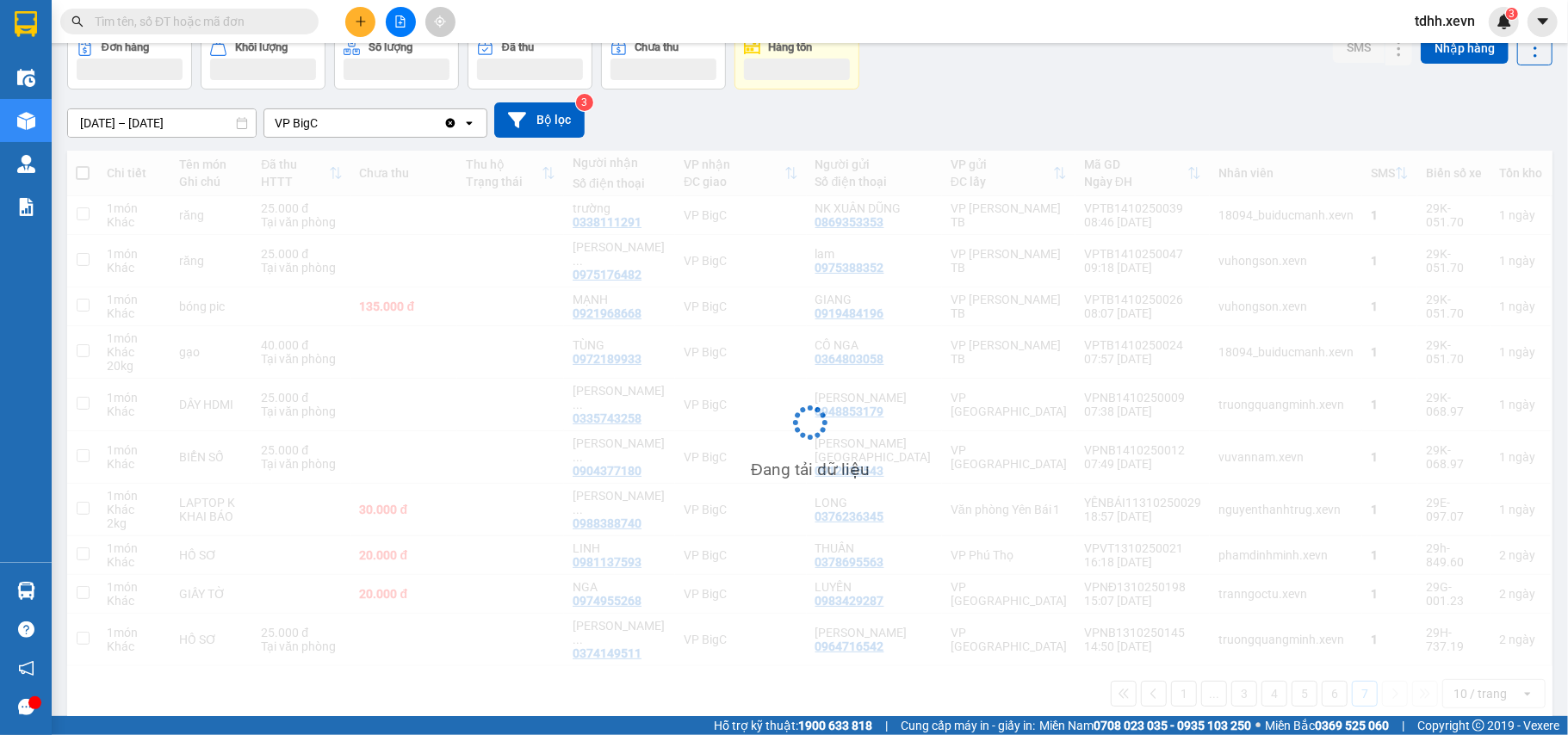
scroll to position [80, 0]
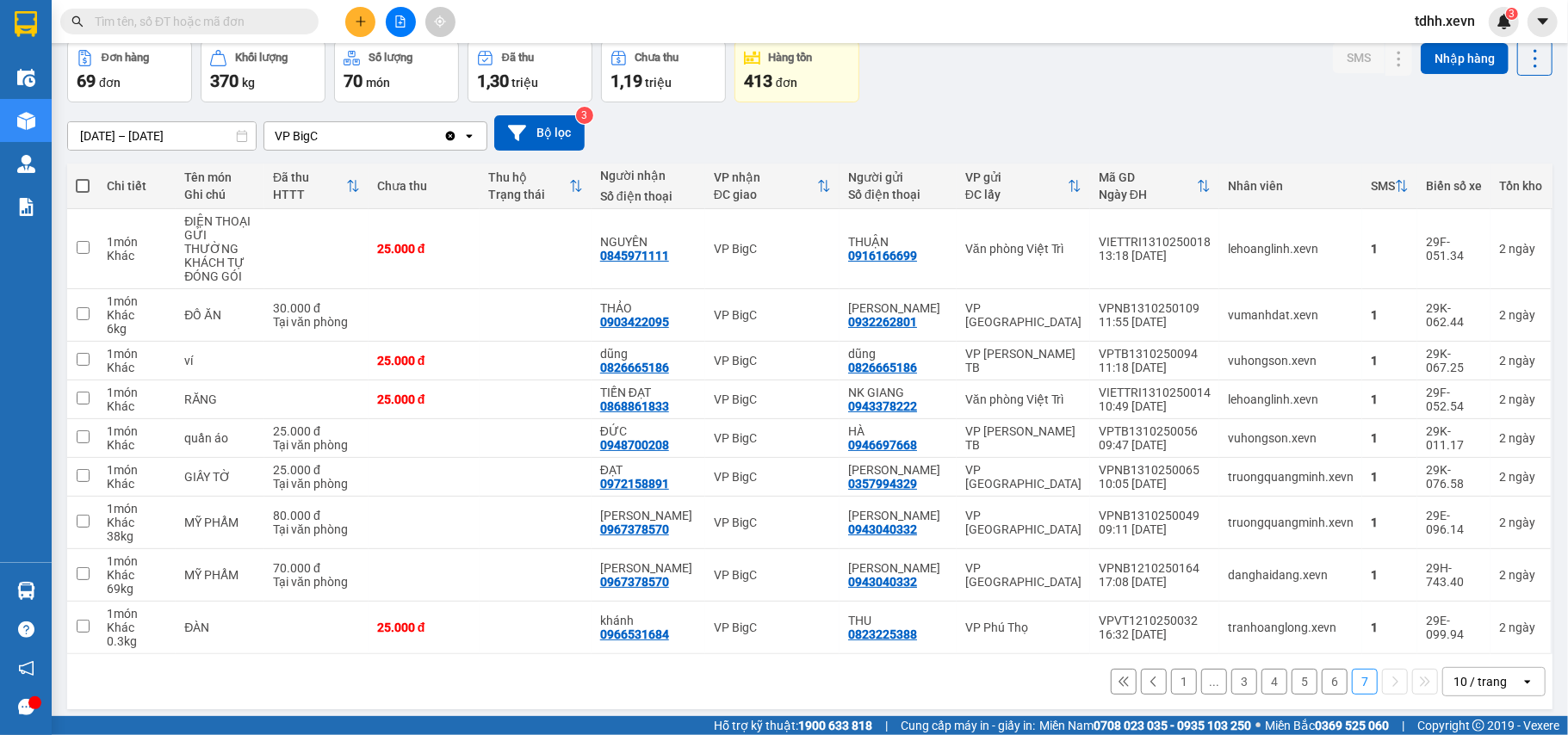
click at [1292, 674] on button "5" at bounding box center [1304, 682] width 26 height 26
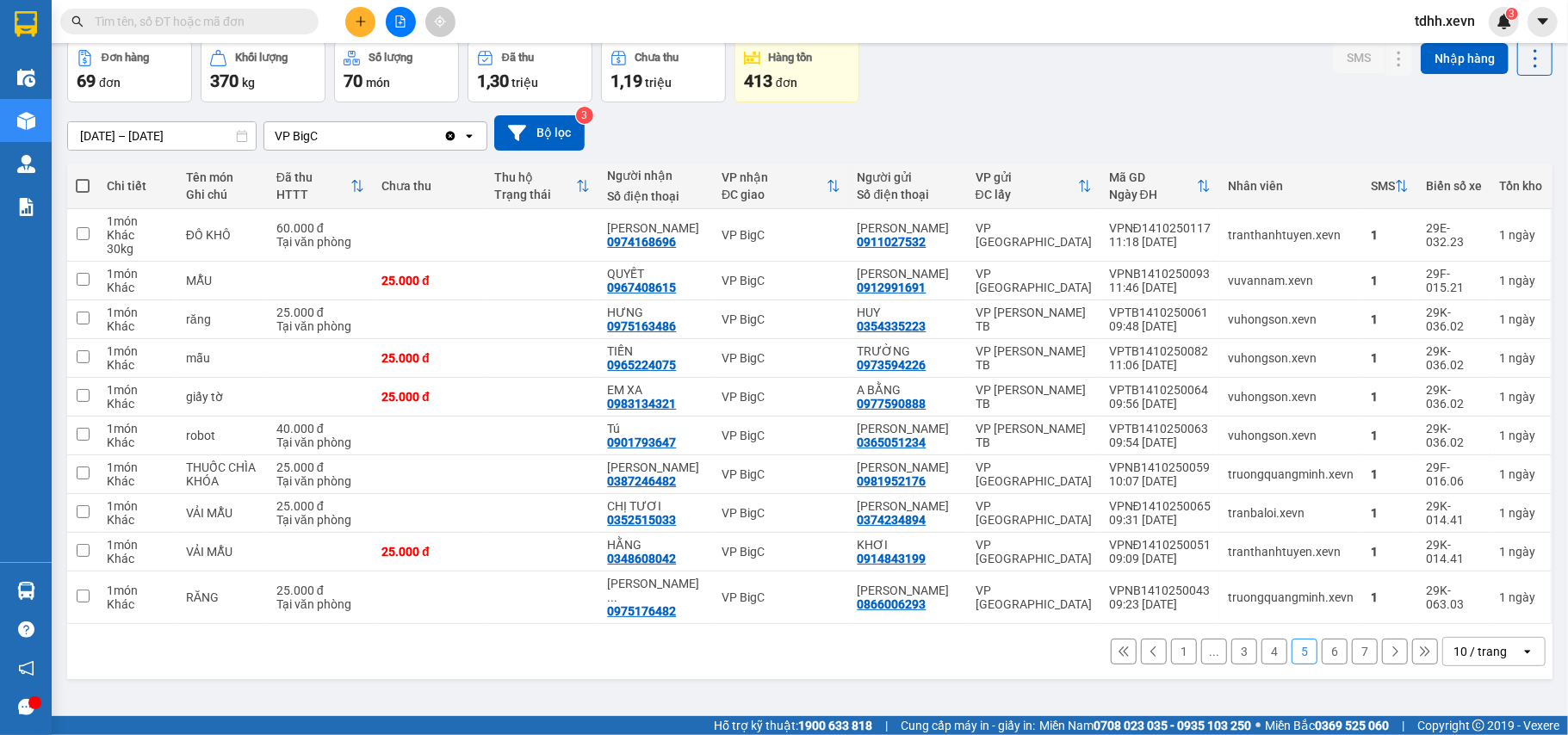
scroll to position [90, 0]
click at [1261, 665] on button "4" at bounding box center [1274, 652] width 26 height 26
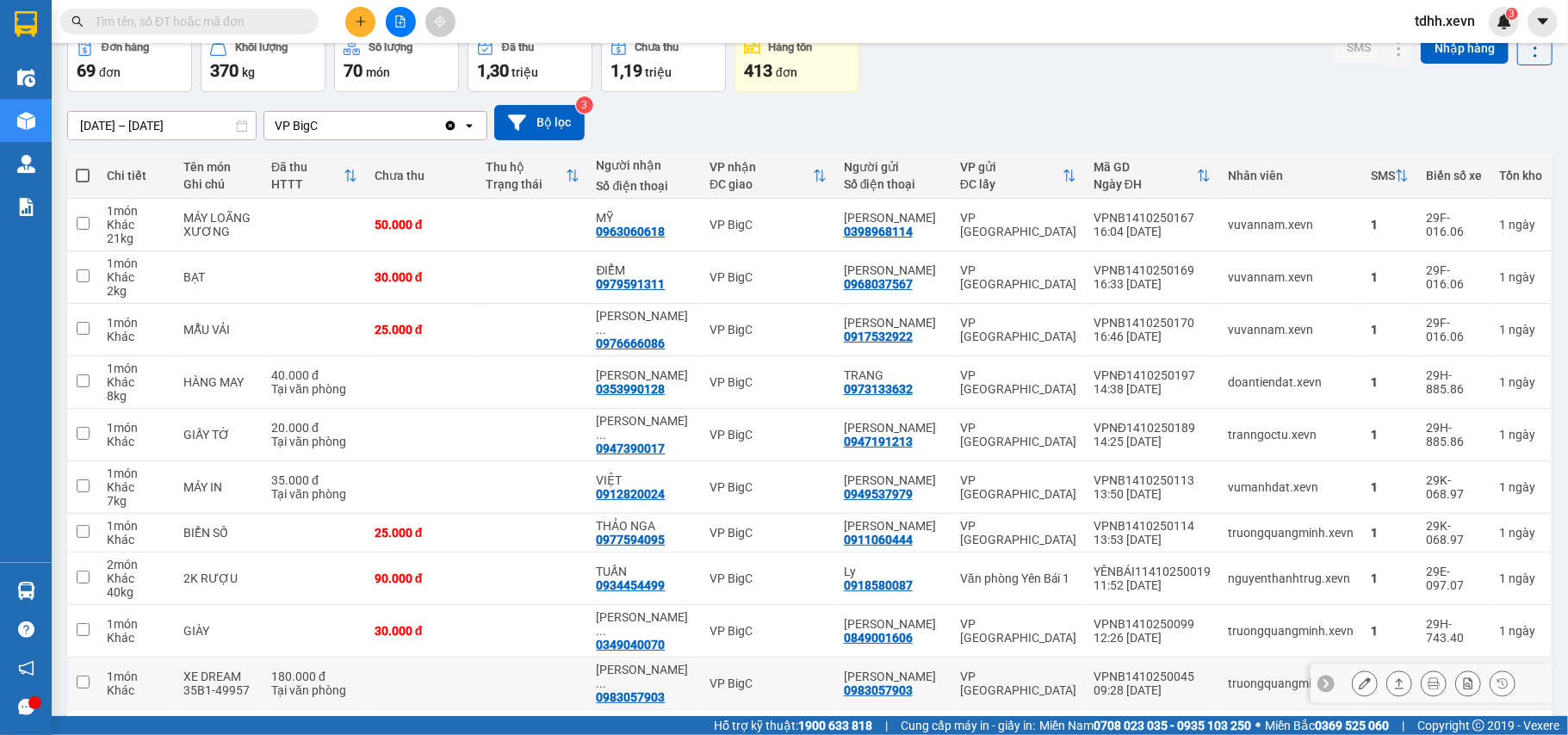
scroll to position [172, 0]
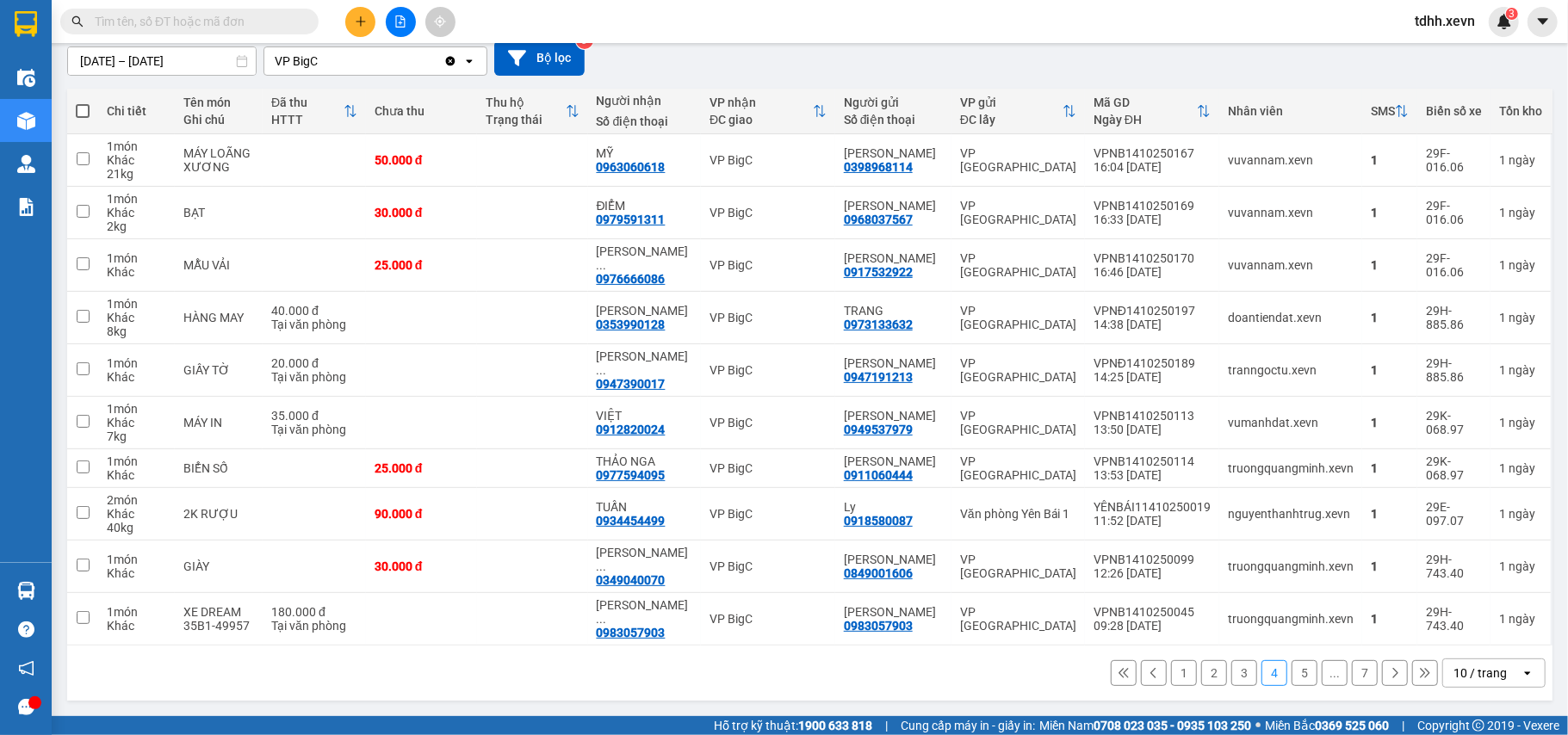
click at [1231, 676] on button "3" at bounding box center [1244, 674] width 26 height 26
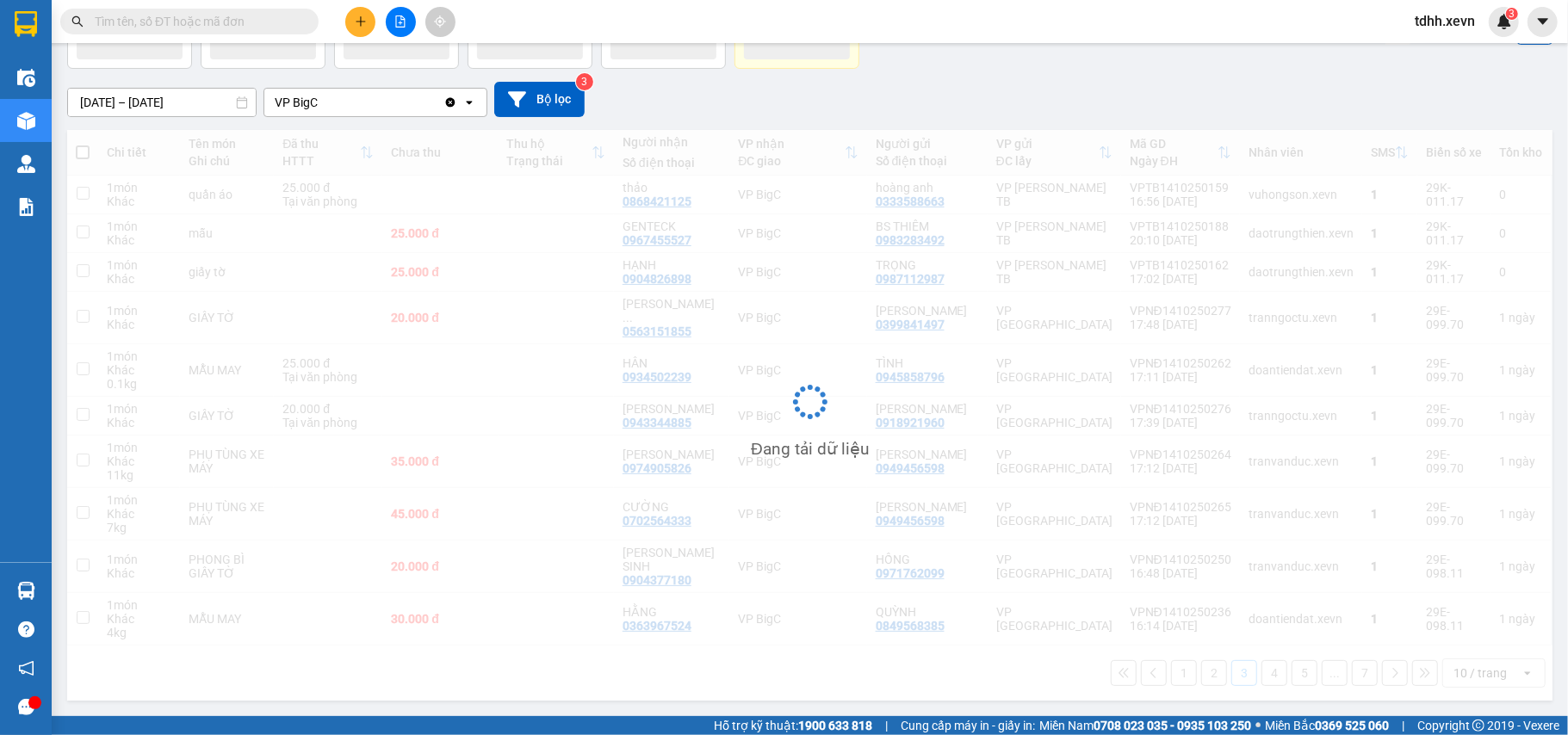
scroll to position [117, 0]
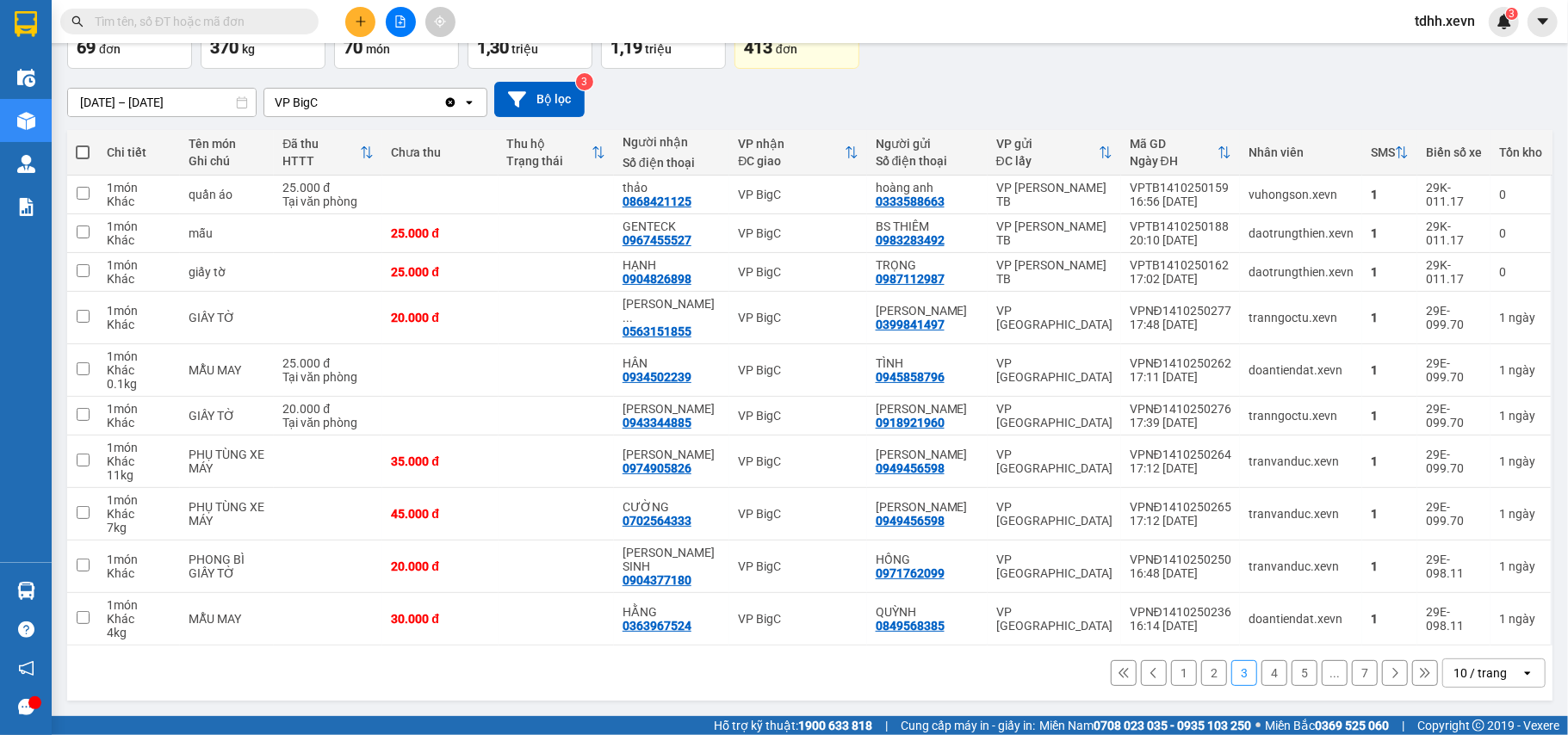
click at [1201, 678] on button "2" at bounding box center [1214, 674] width 26 height 26
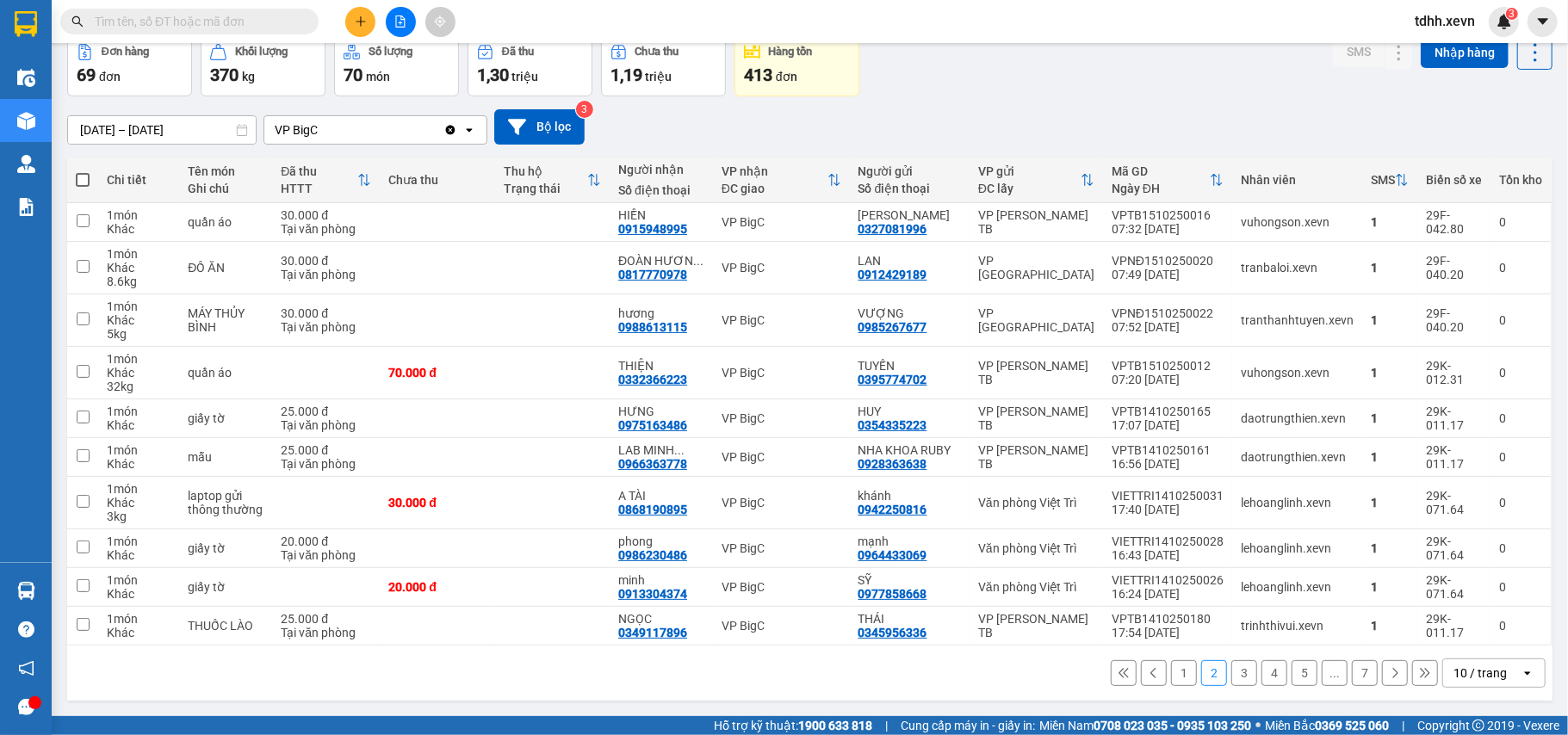
scroll to position [103, 0]
click at [1171, 670] on button "1" at bounding box center [1184, 674] width 26 height 26
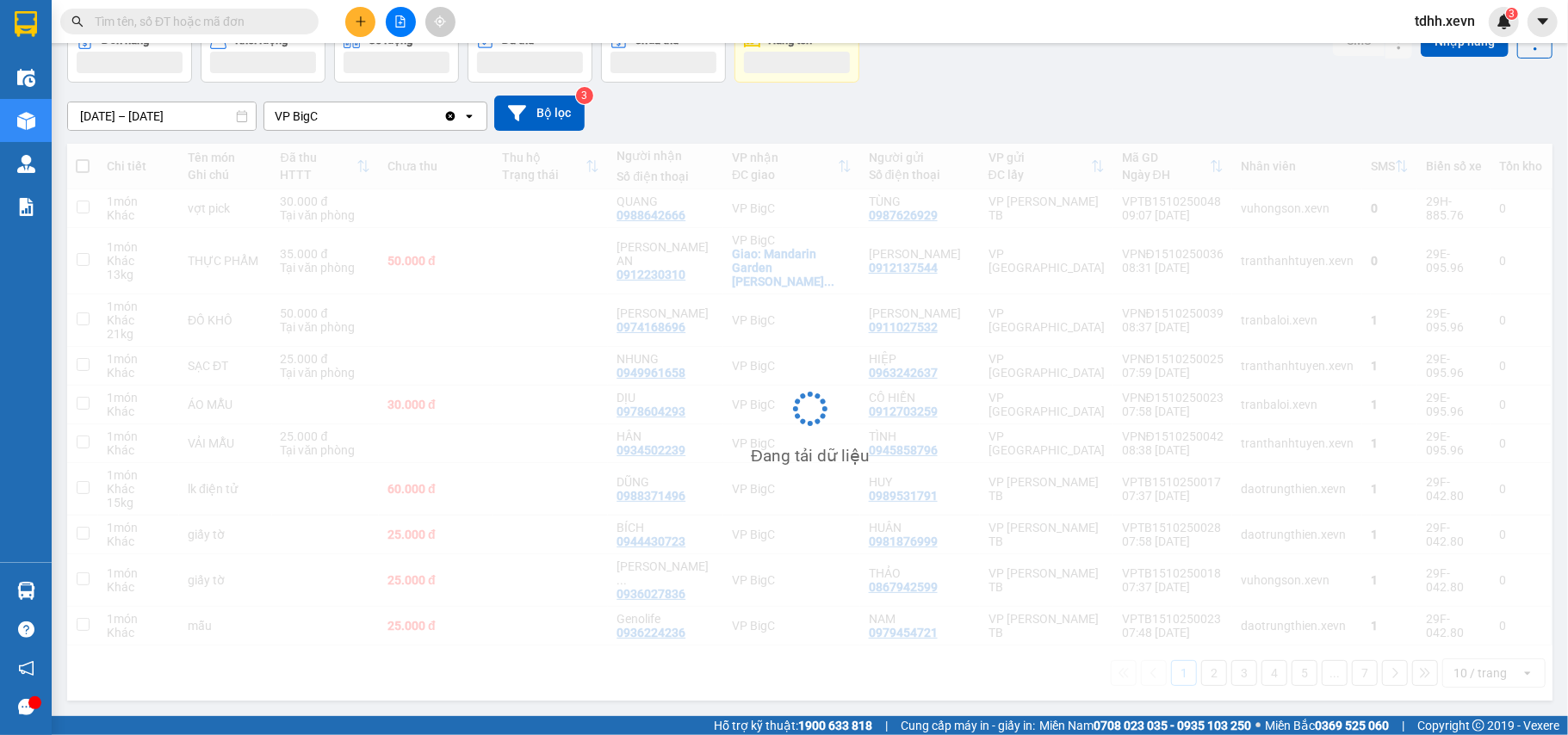
scroll to position [80, 0]
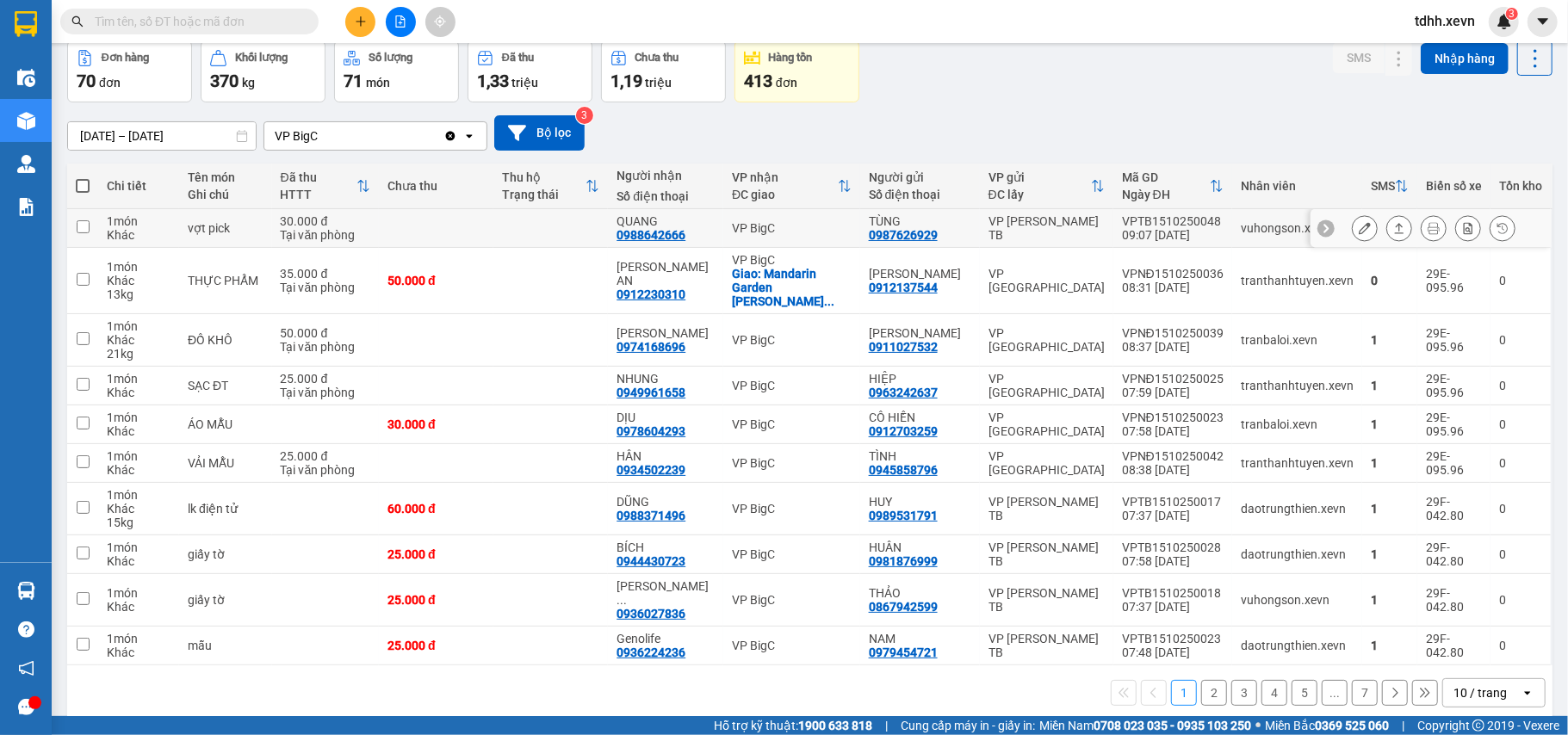
click at [672, 211] on td "QUANG 0988642666" at bounding box center [665, 229] width 115 height 38
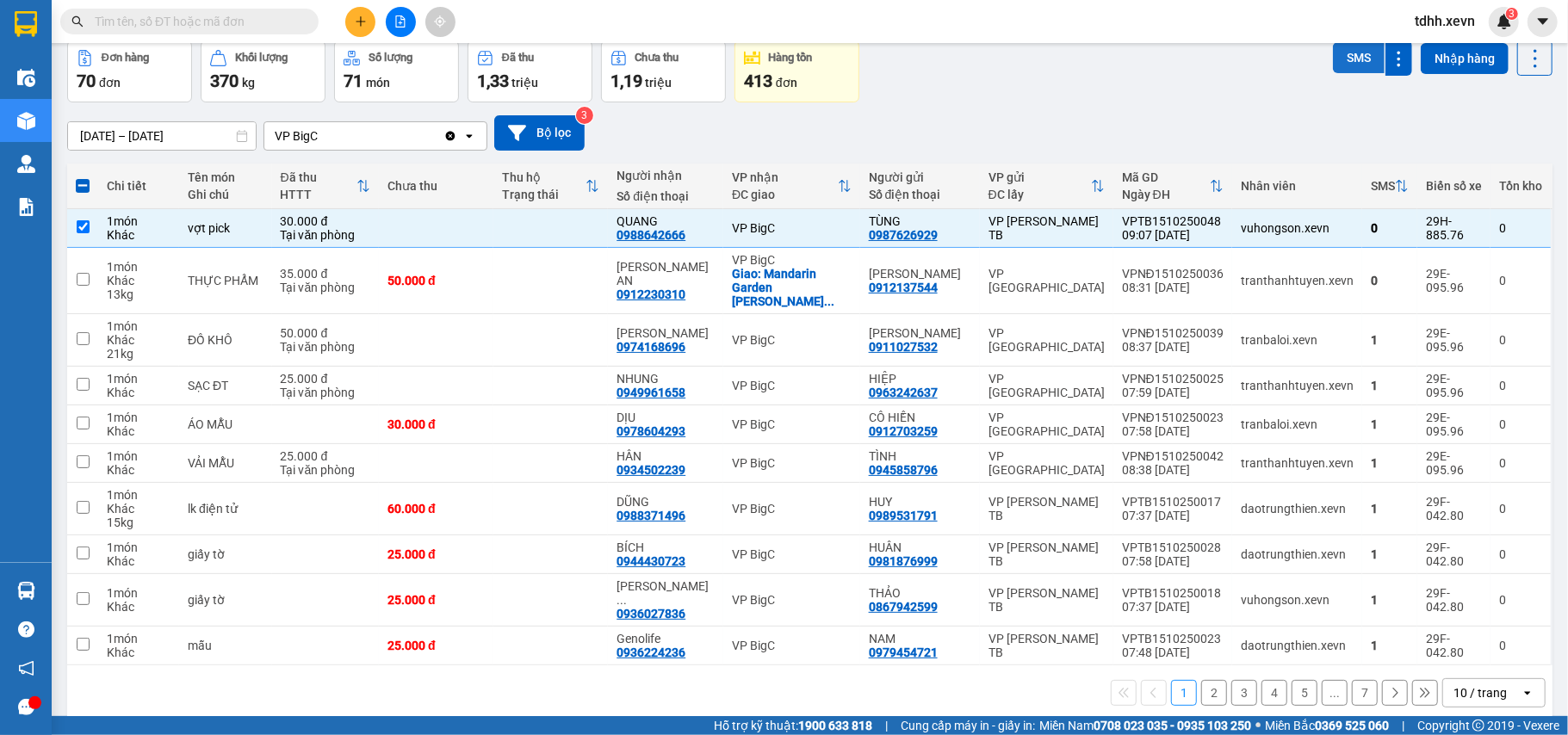
click at [1334, 56] on button "SMS" at bounding box center [1358, 58] width 51 height 31
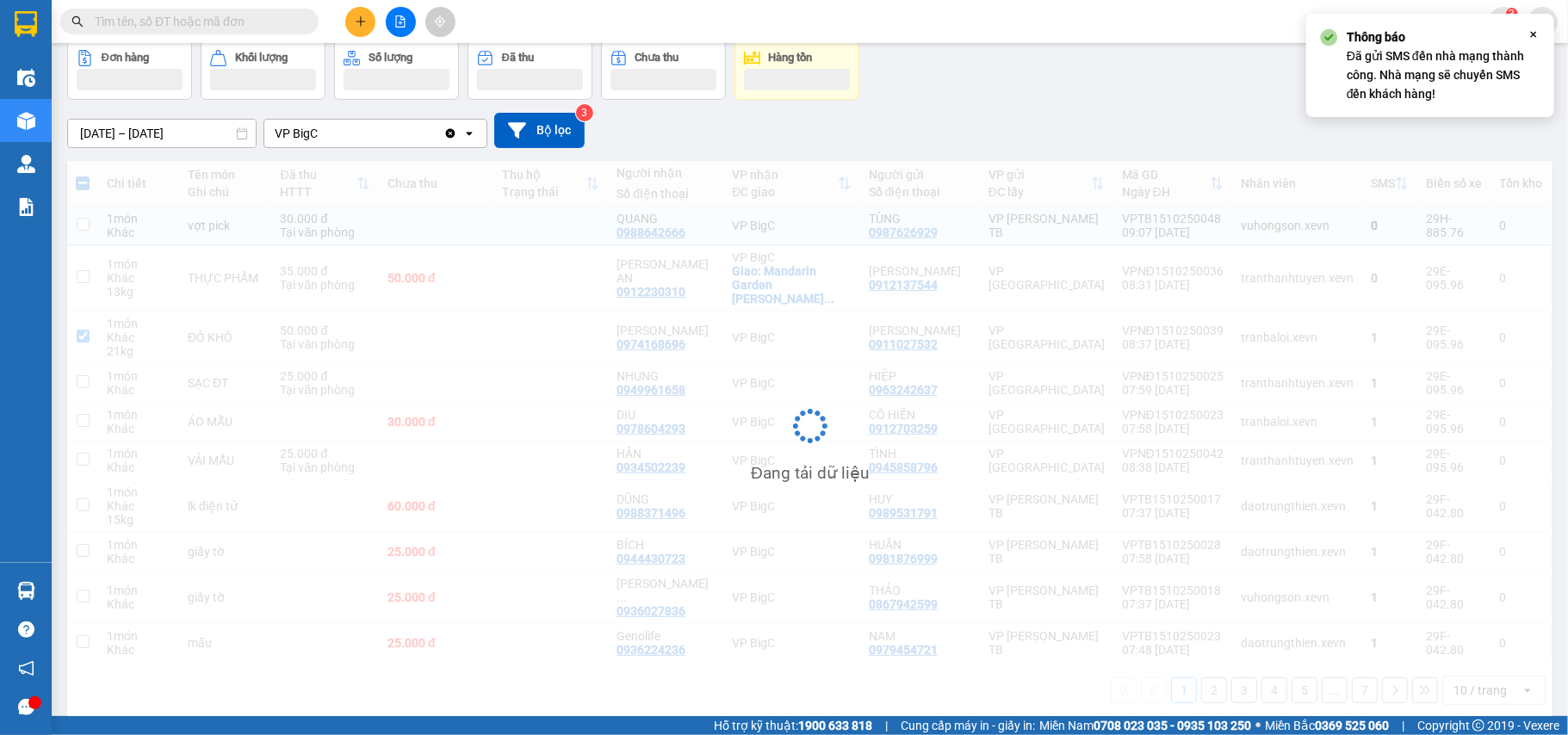
checkbox input "false"
checkbox input "true"
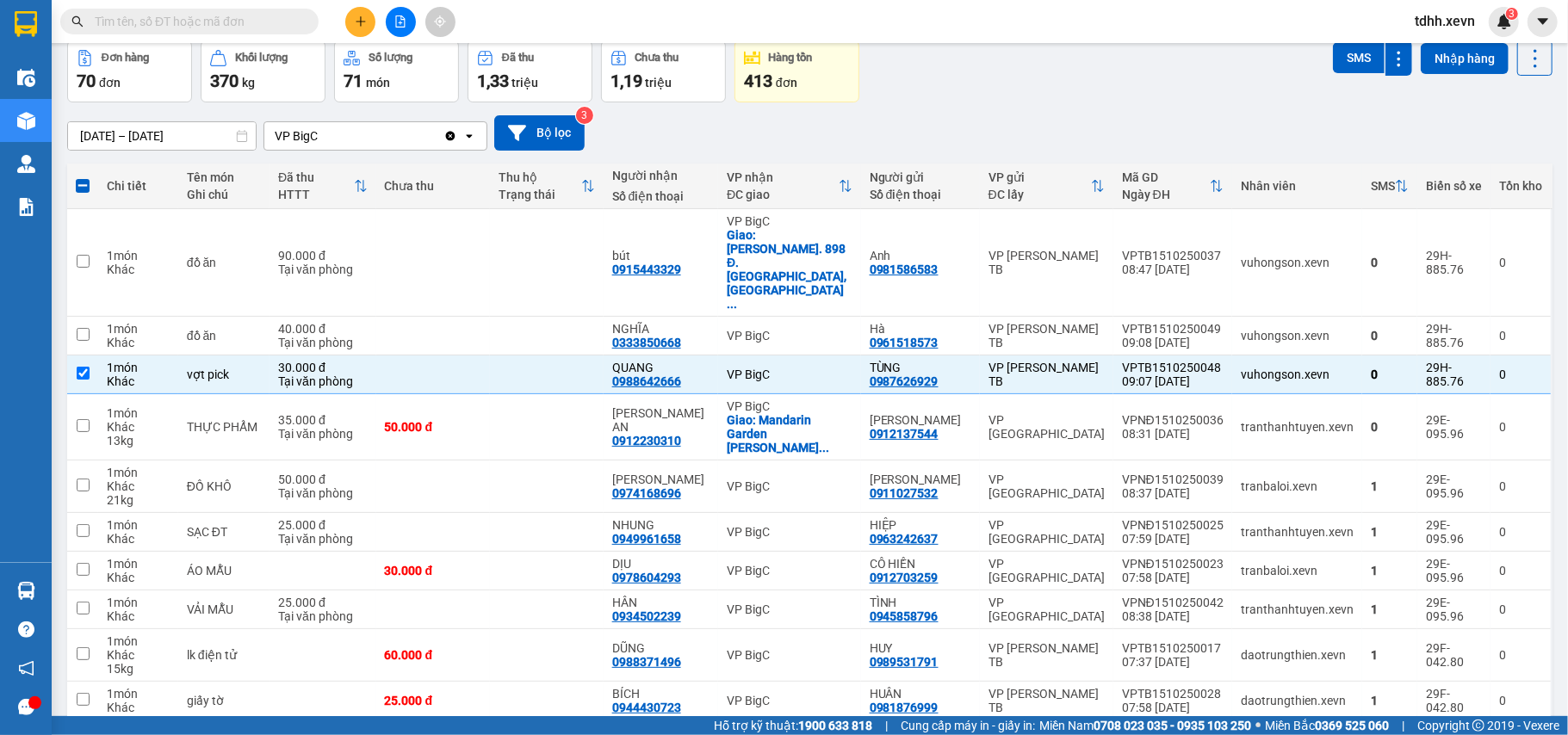
click at [1012, 93] on div "Đơn hàng 70 đơn Khối lượng 370 kg Số lượng 71 món Đã thu 1,33 triệu Chưa thu 1,…" at bounding box center [809, 71] width 1486 height 62
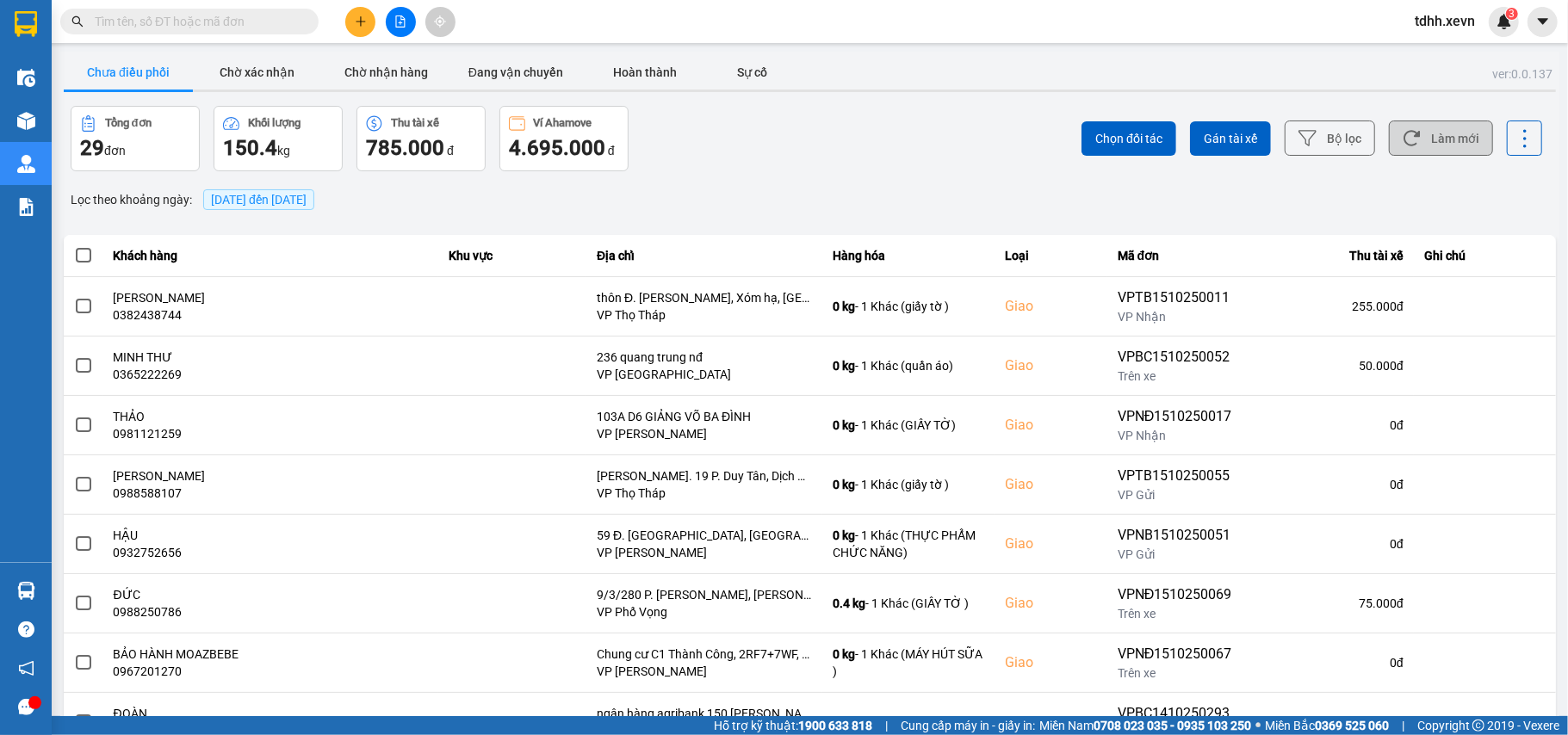
click at [1434, 136] on button "Làm mới" at bounding box center [1441, 138] width 104 height 36
